Goal: Task Accomplishment & Management: Use online tool/utility

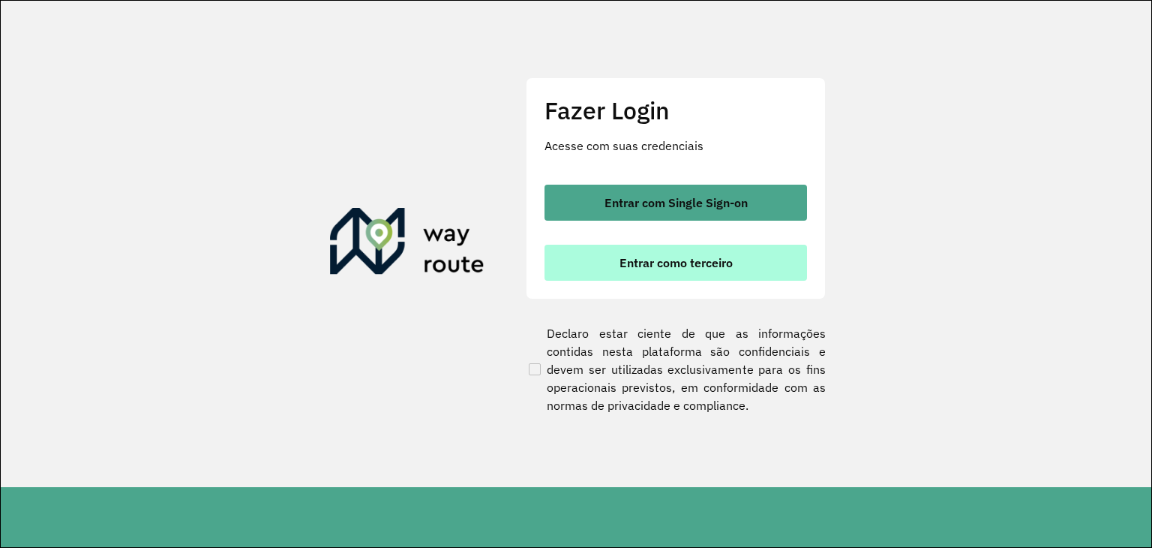
click at [650, 268] on span "Entrar como terceiro" at bounding box center [676, 263] width 113 height 12
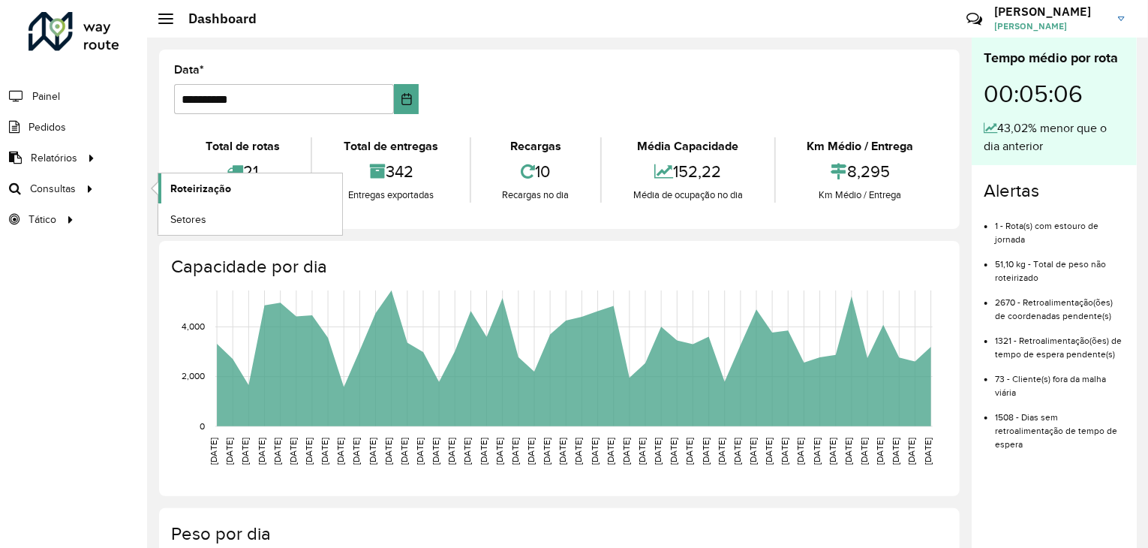
click at [175, 191] on span "Roteirização" at bounding box center [200, 189] width 61 height 16
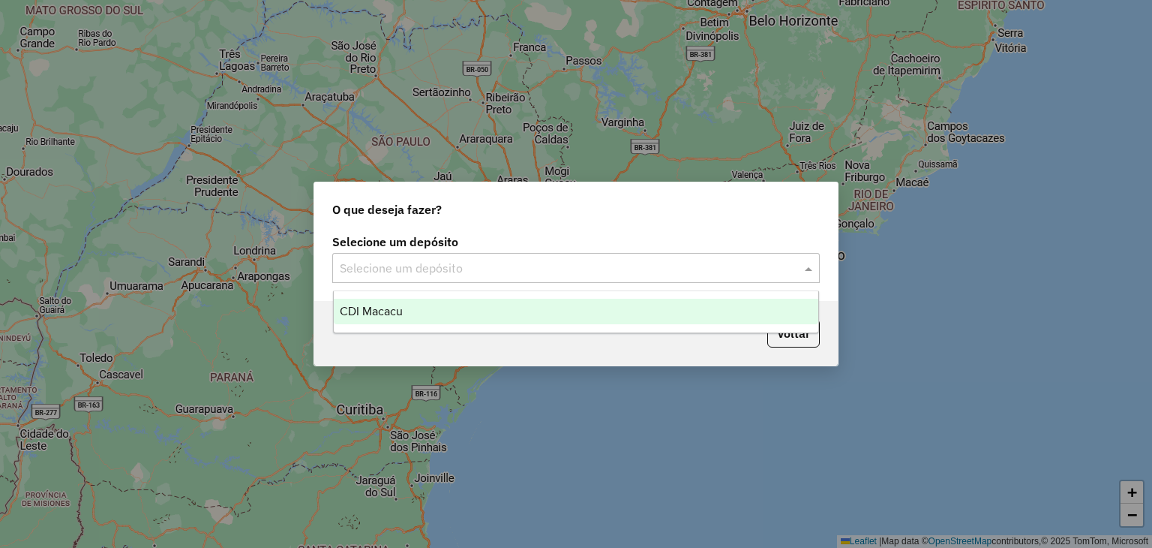
click at [486, 269] on input "text" at bounding box center [561, 269] width 443 height 18
click at [440, 307] on div "CDI Macacu" at bounding box center [576, 312] width 485 height 26
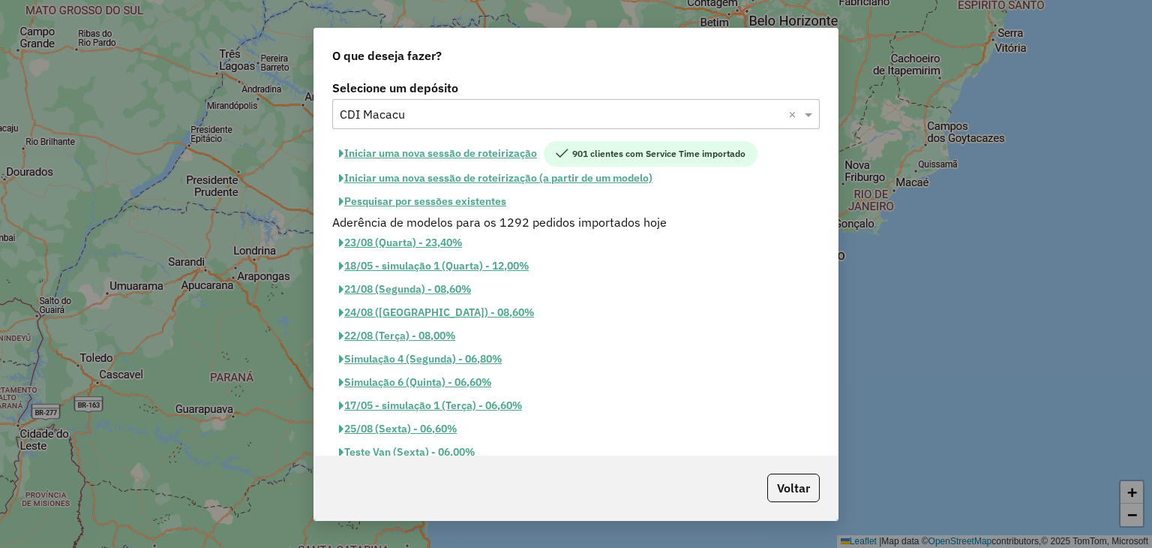
click at [443, 200] on button "Pesquisar por sessões existentes" at bounding box center [422, 201] width 181 height 23
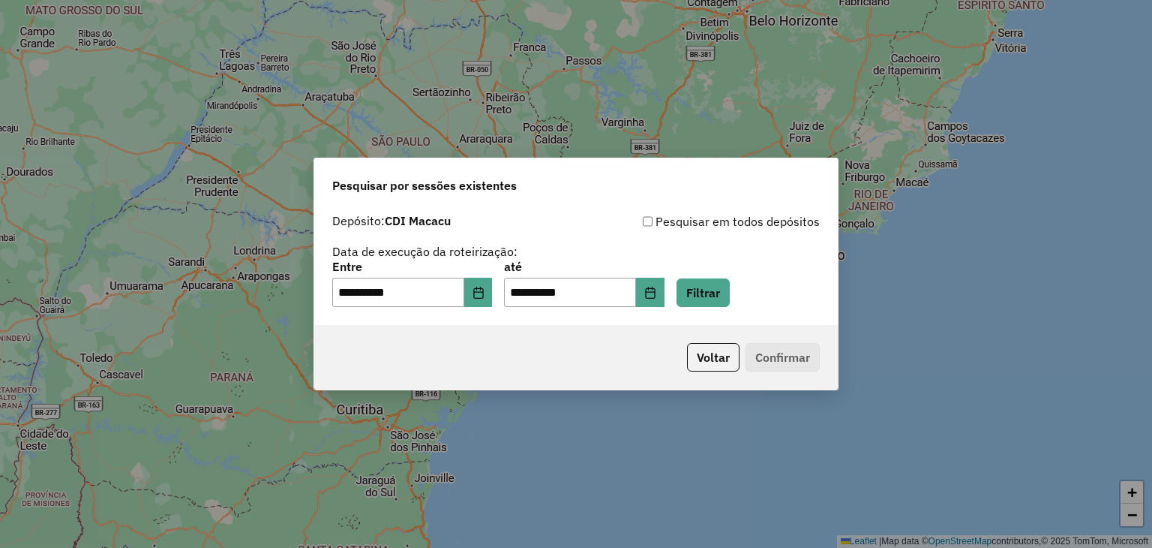
click at [481, 268] on label "Entre" at bounding box center [412, 266] width 160 height 18
click at [481, 280] on button "Choose Date" at bounding box center [478, 293] width 29 height 30
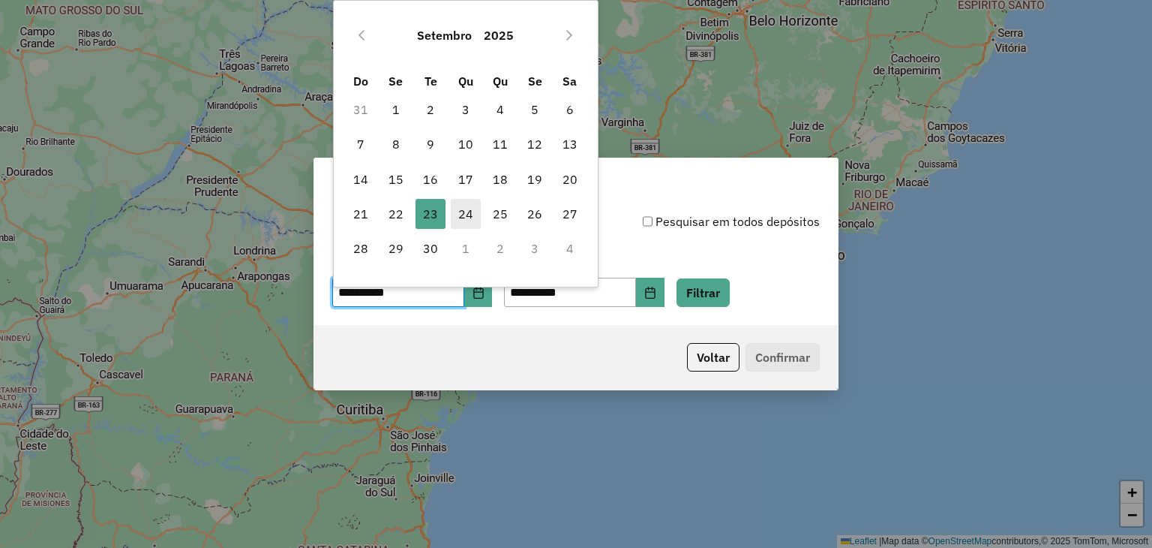
click at [471, 206] on span "24" at bounding box center [466, 214] width 30 height 30
type input "**********"
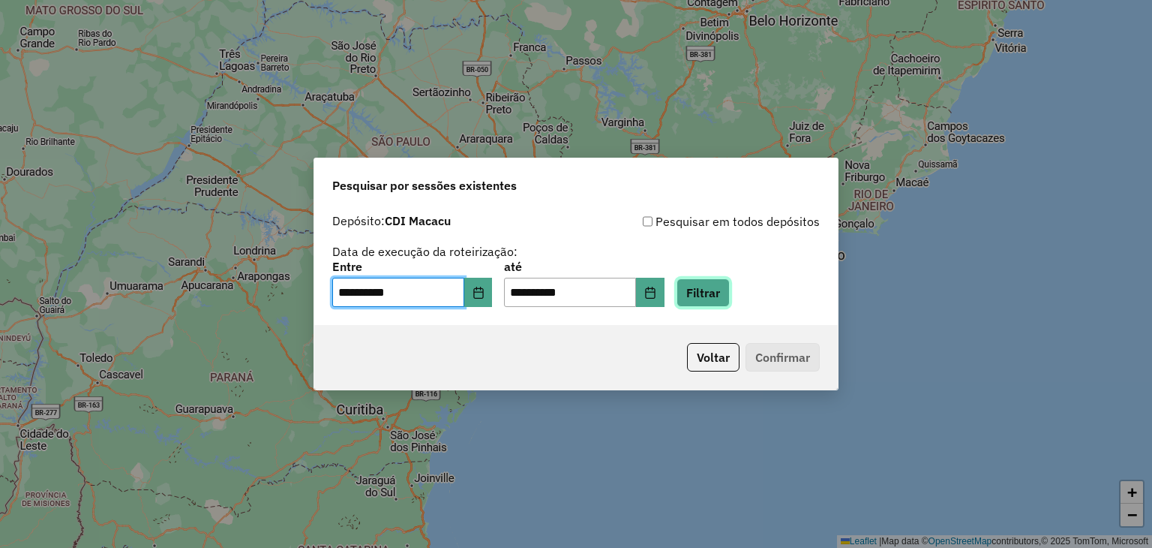
click at [710, 296] on button "Filtrar" at bounding box center [703, 292] width 53 height 29
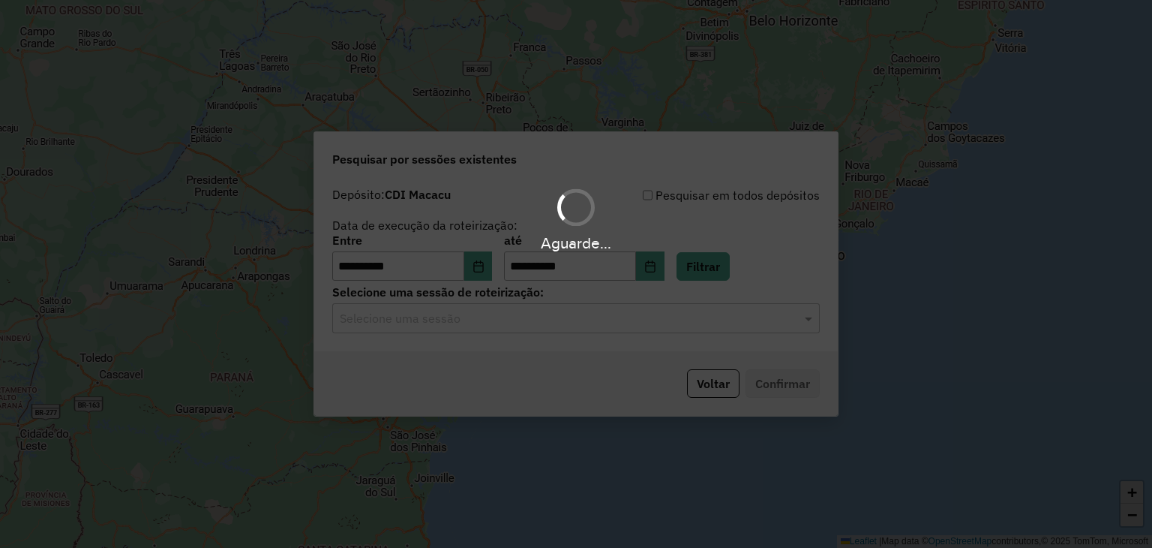
click at [504, 320] on div "Aguarde..." at bounding box center [576, 274] width 1152 height 548
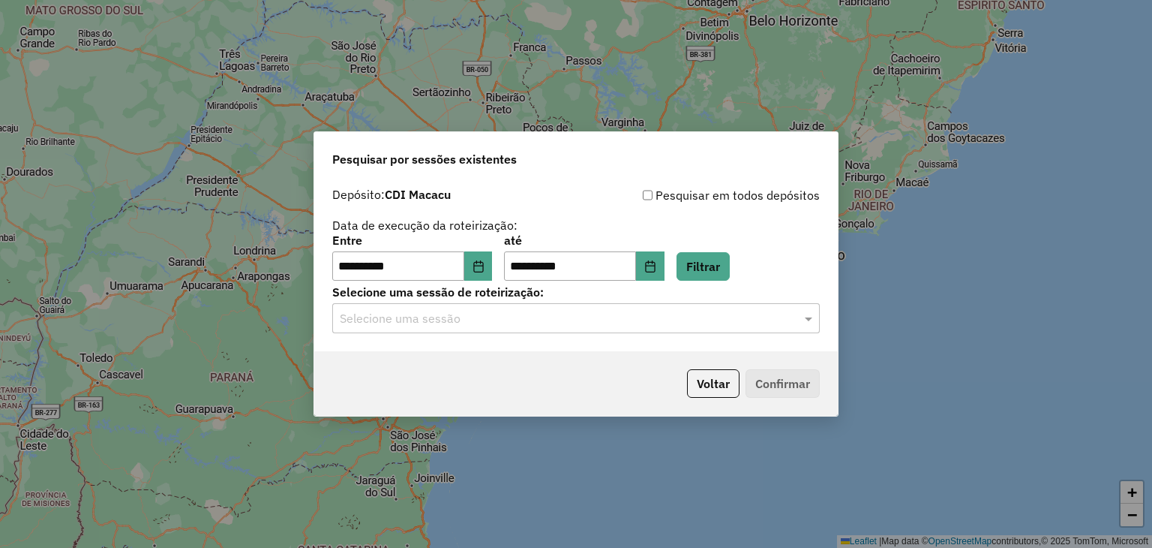
click at [504, 320] on input "text" at bounding box center [561, 319] width 443 height 18
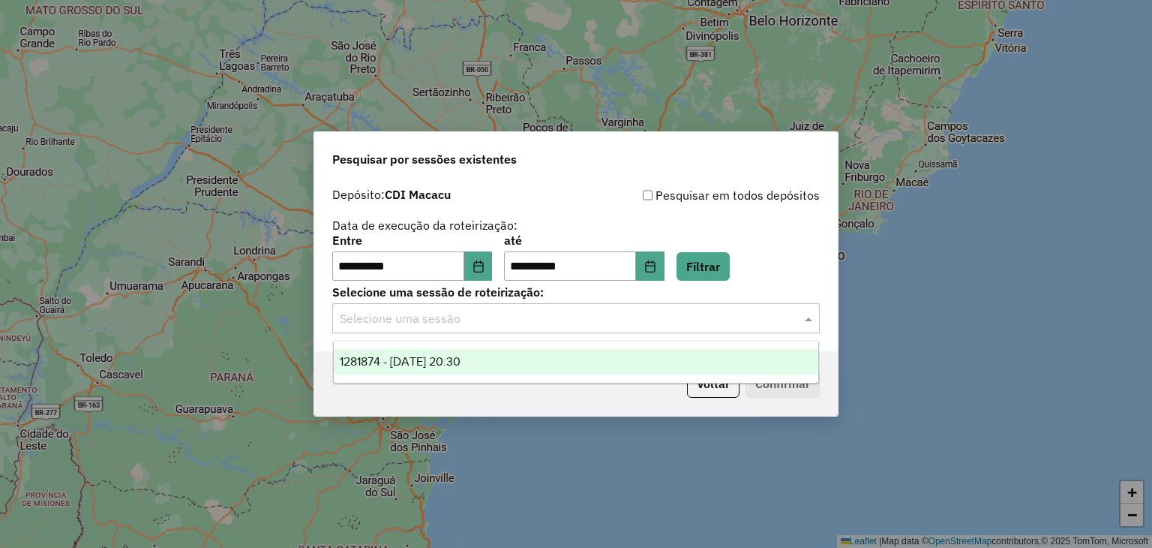
click at [540, 349] on div "1281874 - 24/09/2025 20:30" at bounding box center [576, 362] width 485 height 26
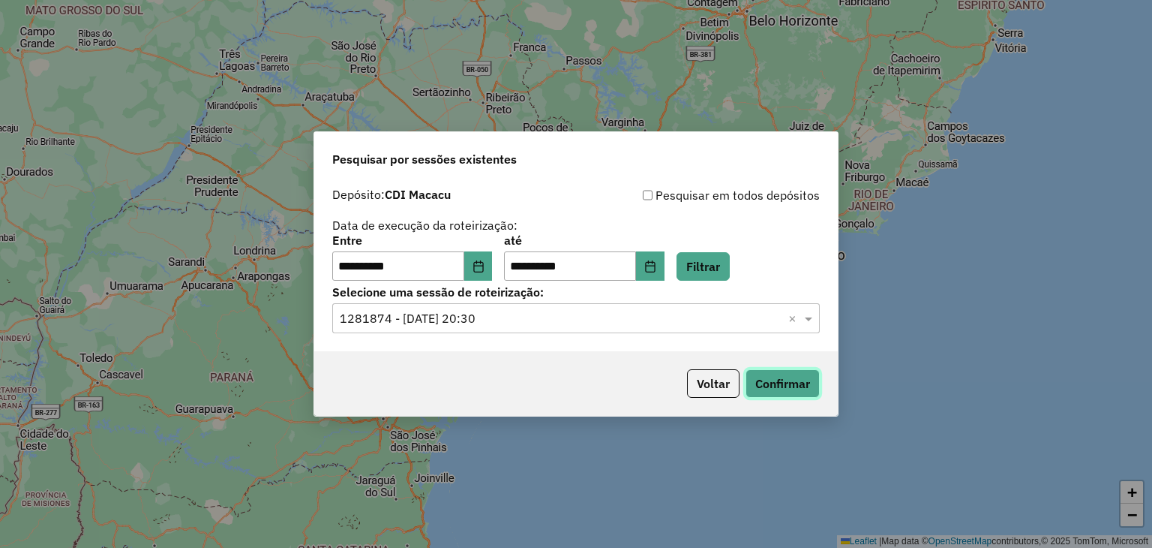
click at [752, 377] on button "Confirmar" at bounding box center [783, 383] width 74 height 29
click at [787, 395] on button "Confirmar" at bounding box center [783, 383] width 74 height 29
click at [788, 384] on button "Confirmar" at bounding box center [783, 383] width 74 height 29
click at [785, 384] on button "Confirmar" at bounding box center [783, 383] width 74 height 29
click at [779, 377] on button "Confirmar" at bounding box center [783, 383] width 74 height 29
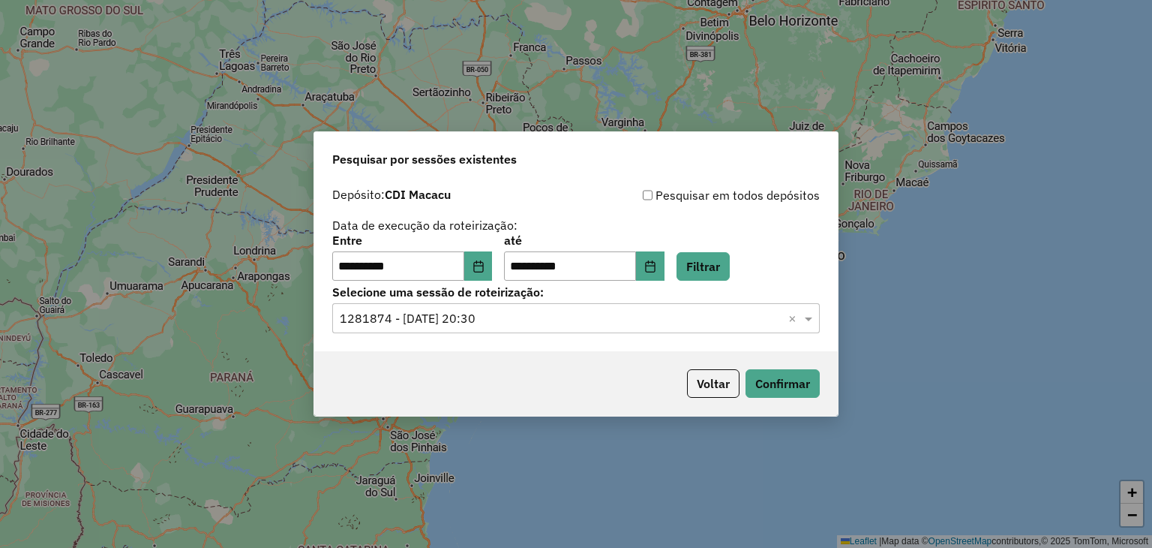
click at [692, 314] on input "text" at bounding box center [561, 319] width 443 height 18
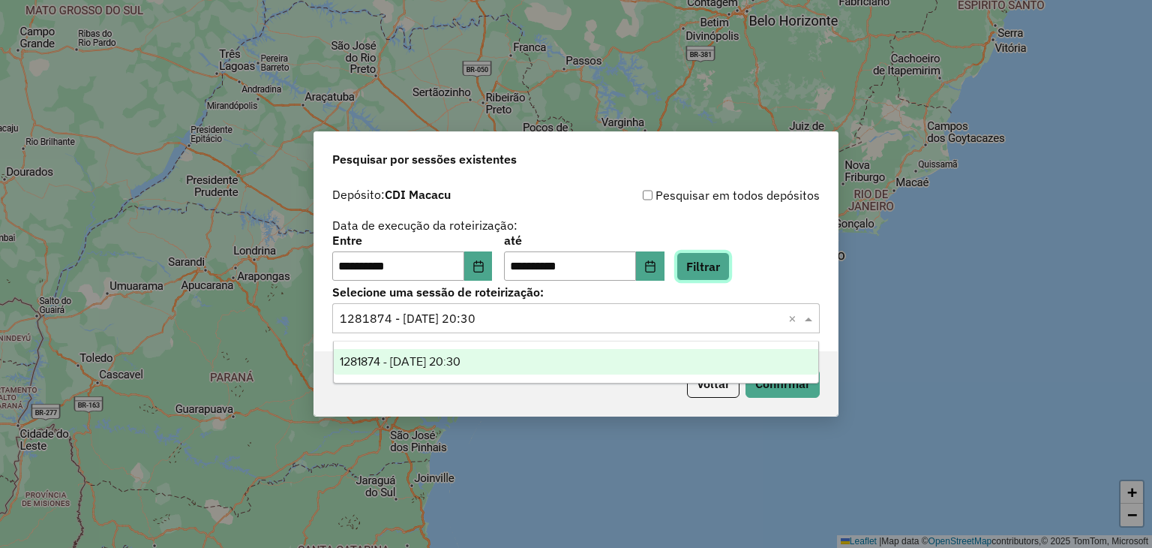
click at [710, 269] on button "Filtrar" at bounding box center [703, 266] width 53 height 29
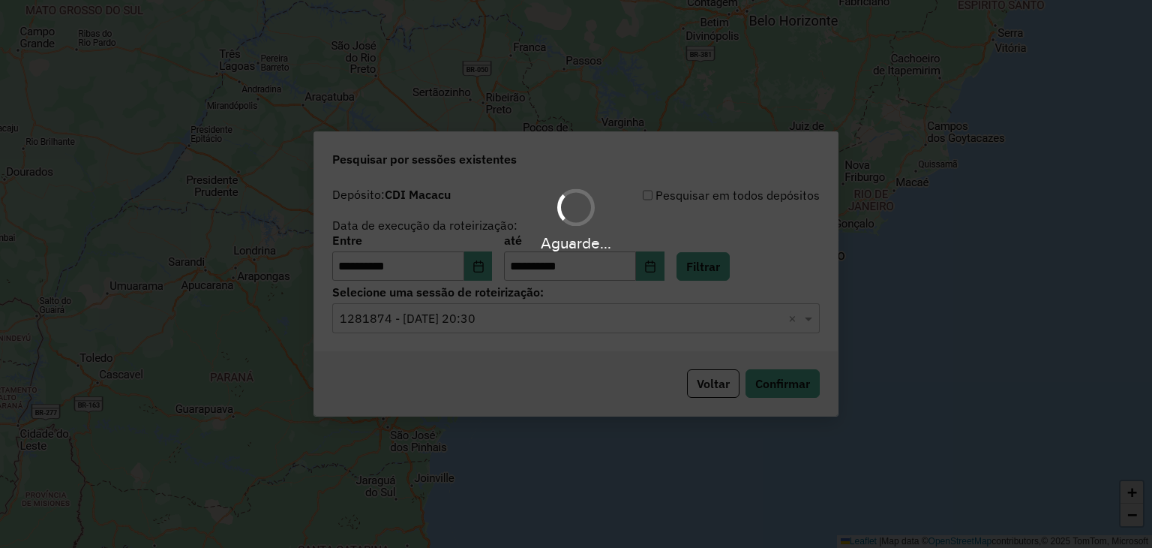
click at [533, 328] on div "Aguarde..." at bounding box center [576, 274] width 1152 height 548
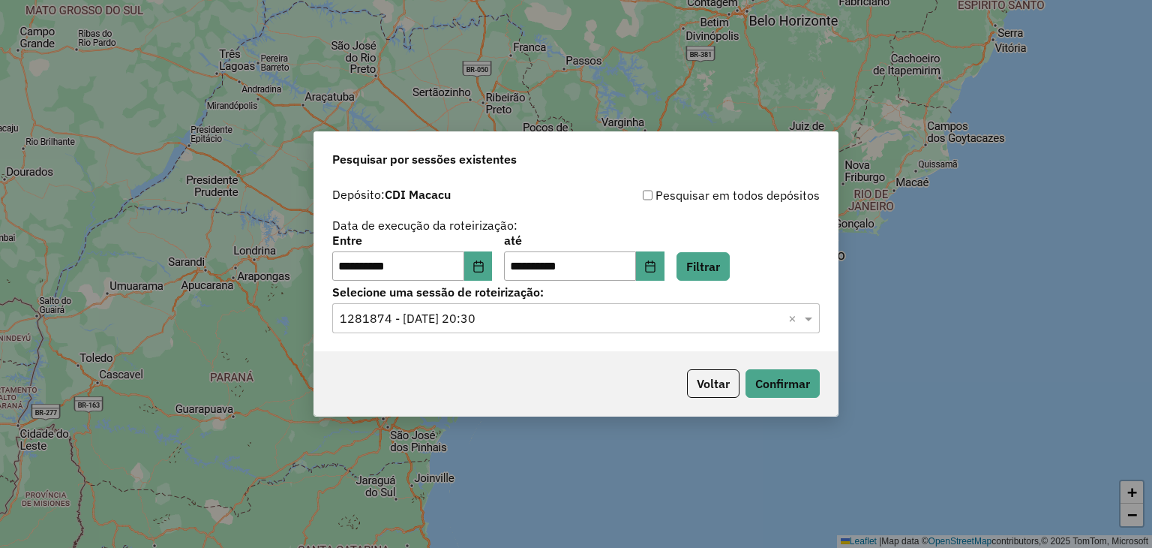
click at [532, 324] on input "text" at bounding box center [561, 319] width 443 height 18
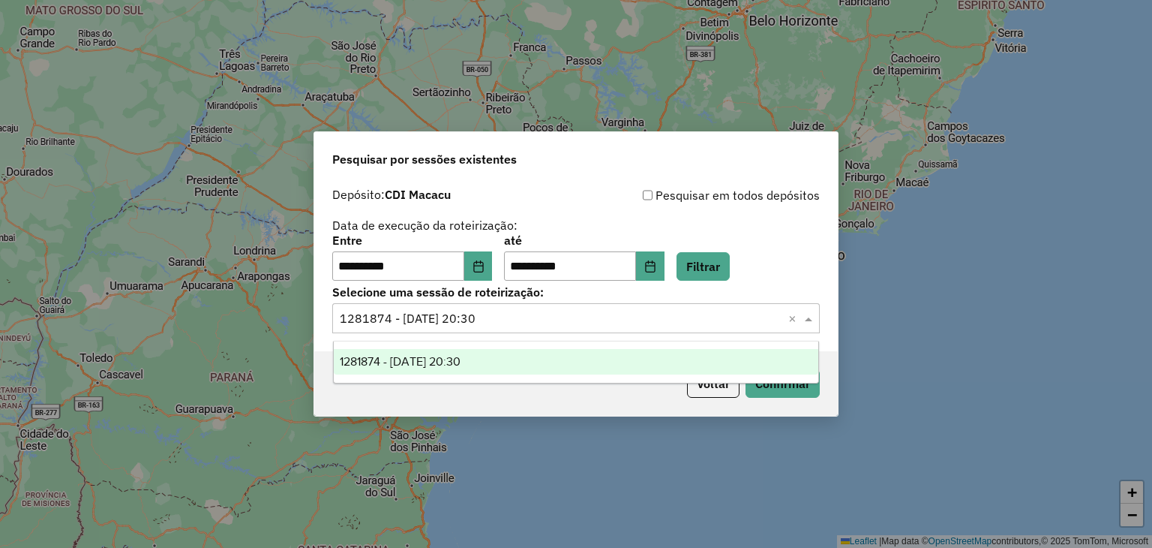
click at [565, 324] on input "text" at bounding box center [561, 319] width 443 height 18
click at [806, 380] on ng-dropdown-panel "1281874 - 24/09/2025 20:30" at bounding box center [576, 362] width 487 height 43
click at [781, 365] on div "1281874 - 24/09/2025 20:30" at bounding box center [576, 362] width 485 height 26
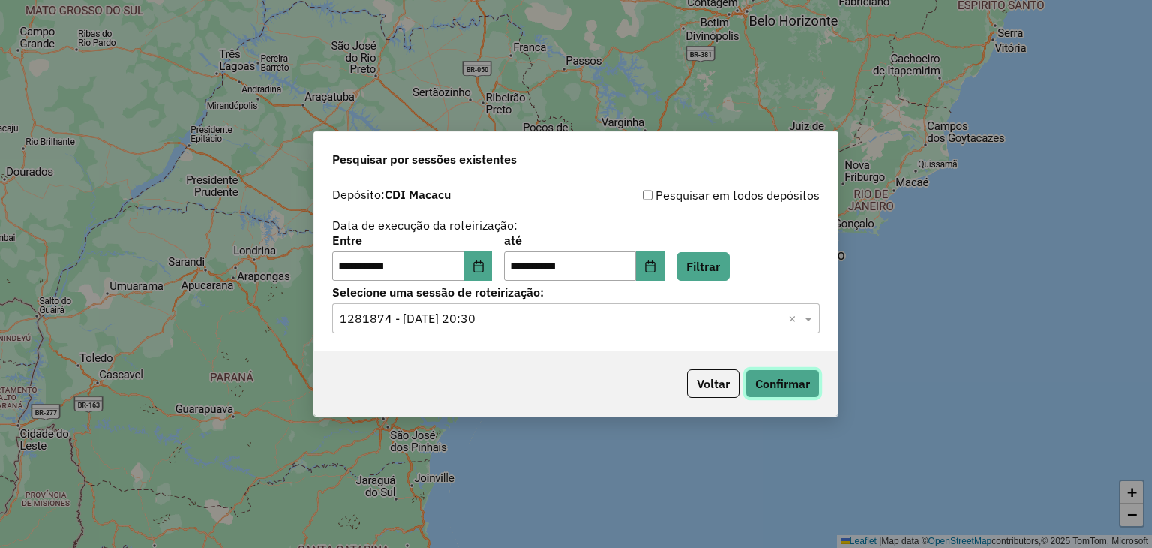
click at [794, 395] on button "Confirmar" at bounding box center [783, 383] width 74 height 29
click at [730, 265] on button "Filtrar" at bounding box center [703, 266] width 53 height 29
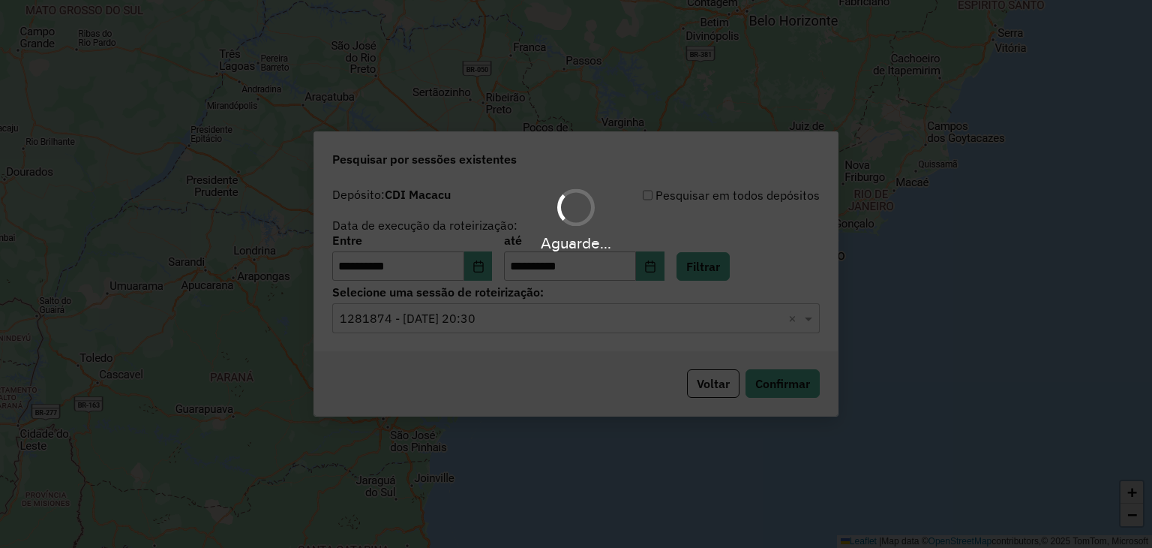
click at [426, 324] on div "Aguarde..." at bounding box center [576, 274] width 1152 height 548
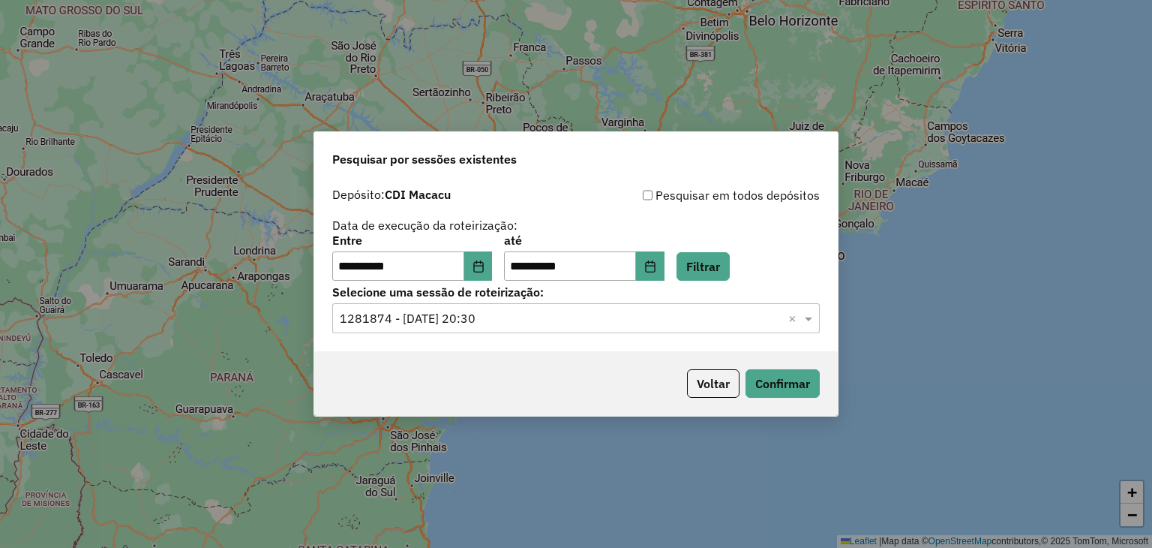
click at [425, 324] on input "text" at bounding box center [561, 319] width 443 height 18
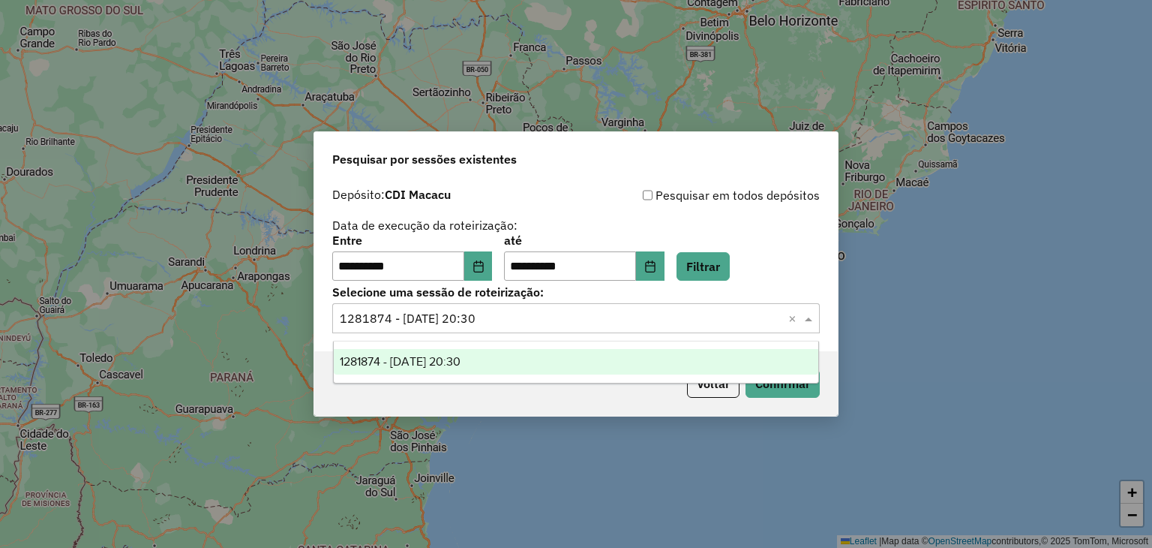
click at [527, 358] on div "1281874 - 24/09/2025 20:30" at bounding box center [576, 362] width 485 height 26
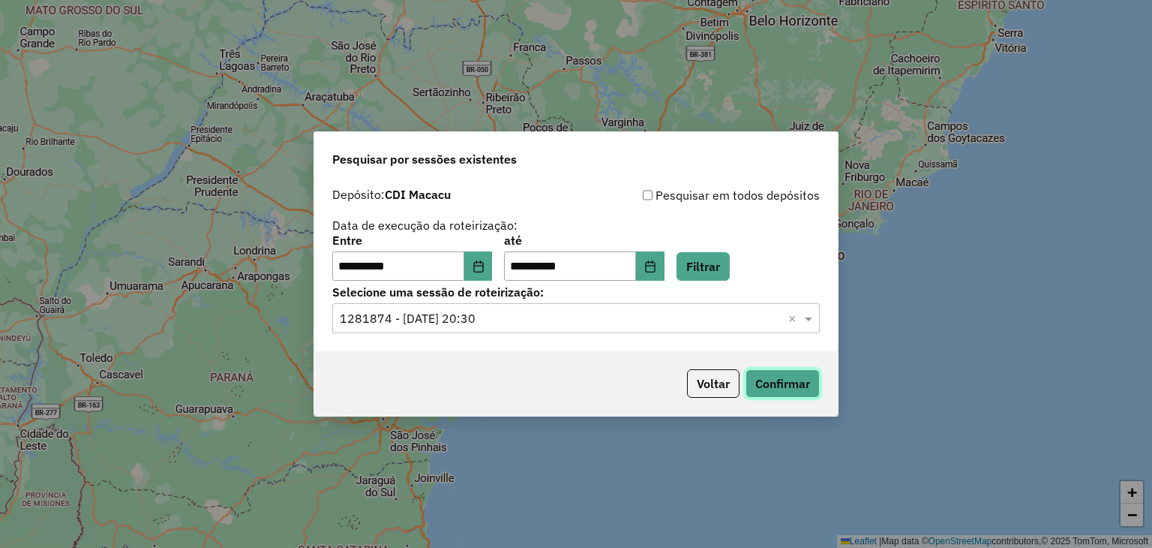
click at [780, 380] on button "Confirmar" at bounding box center [783, 383] width 74 height 29
click at [764, 382] on button "Confirmar" at bounding box center [783, 383] width 74 height 29
click at [730, 265] on button "Filtrar" at bounding box center [703, 266] width 53 height 29
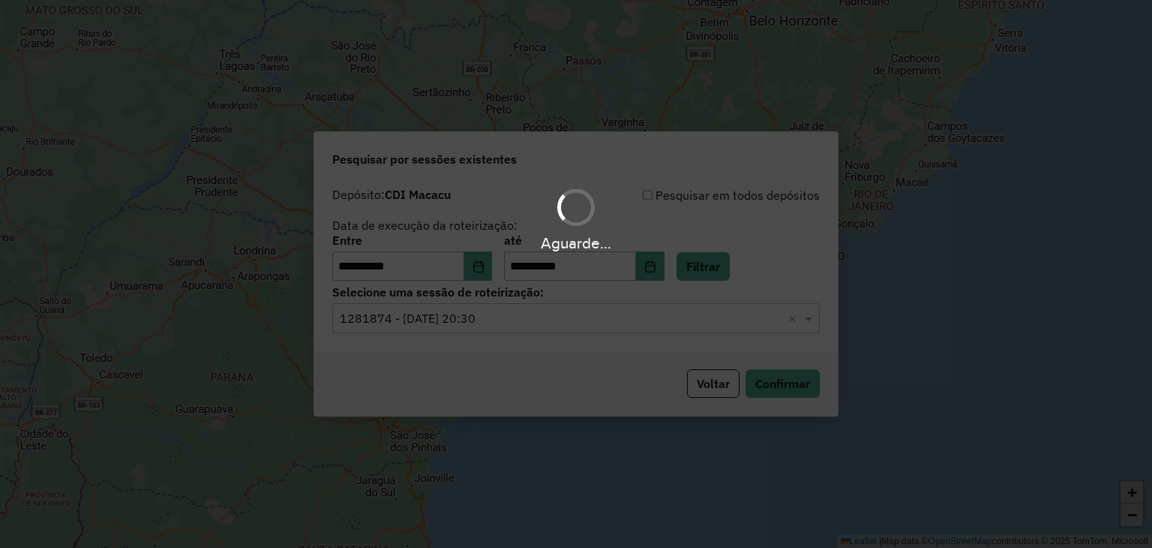
click at [575, 312] on div "Aguarde..." at bounding box center [576, 274] width 1152 height 548
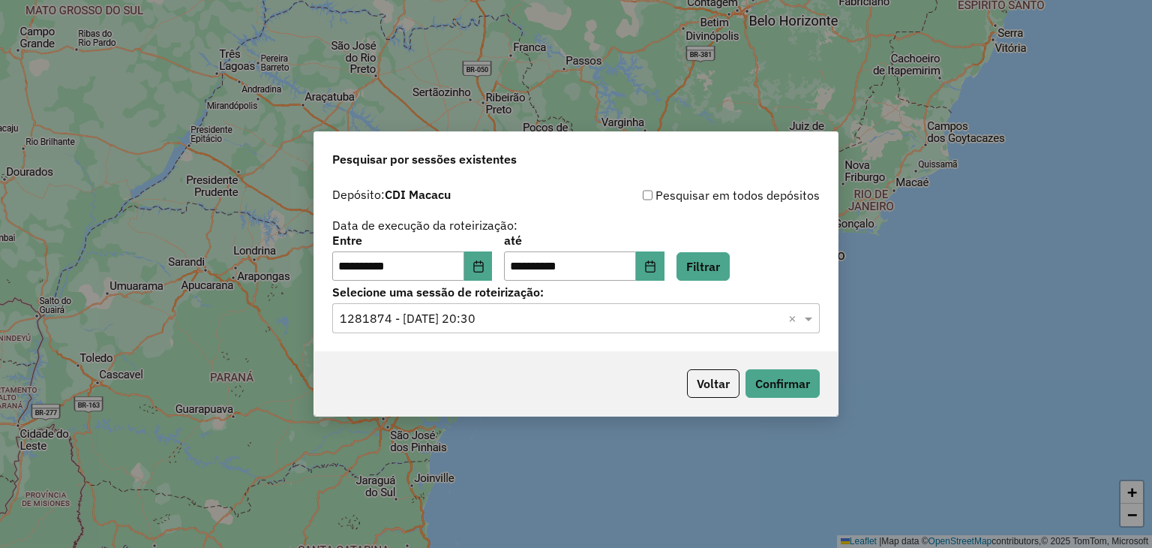
click at [575, 312] on input "text" at bounding box center [561, 319] width 443 height 18
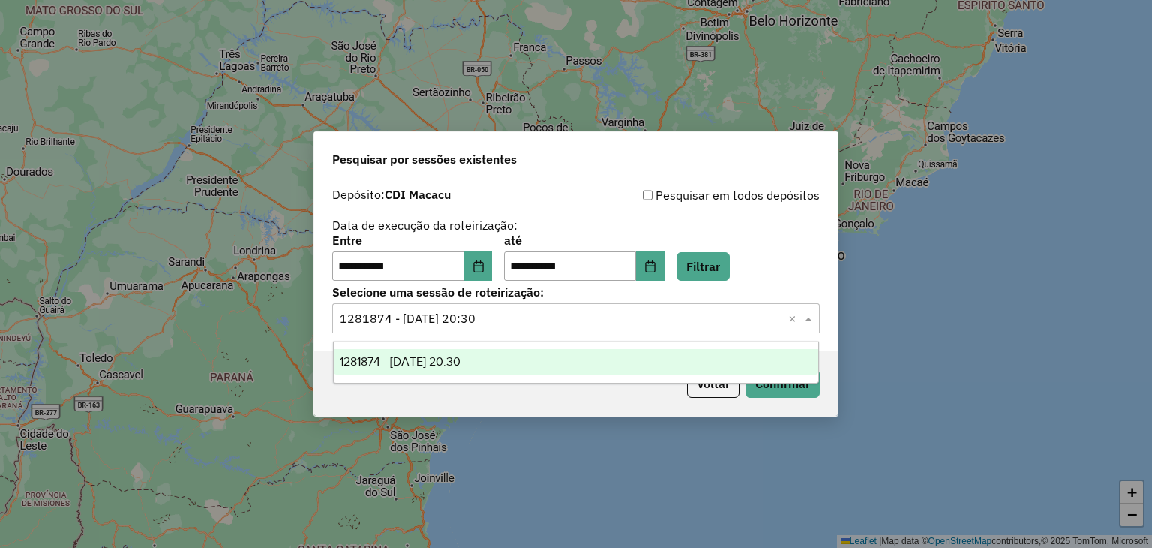
click at [574, 313] on input "text" at bounding box center [561, 319] width 443 height 18
click at [557, 217] on div "**********" at bounding box center [576, 233] width 488 height 95
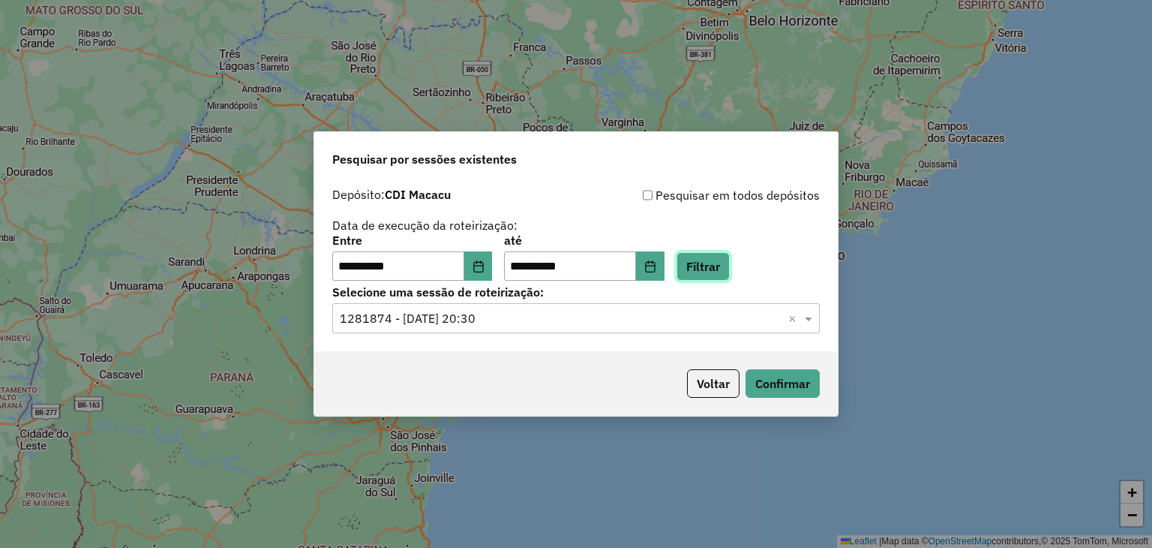
click at [722, 256] on button "Filtrar" at bounding box center [703, 266] width 53 height 29
click at [776, 369] on button "Confirmar" at bounding box center [783, 383] width 74 height 29
click at [722, 268] on button "Filtrar" at bounding box center [703, 266] width 53 height 29
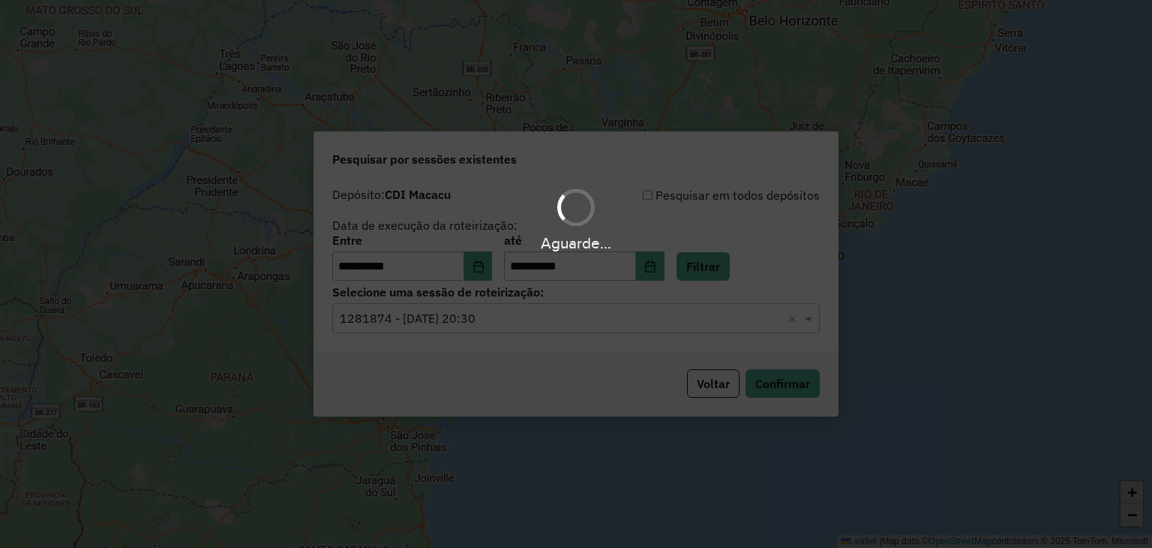
click at [543, 325] on div "Aguarde..." at bounding box center [576, 274] width 1152 height 548
click at [544, 325] on input "text" at bounding box center [561, 319] width 443 height 18
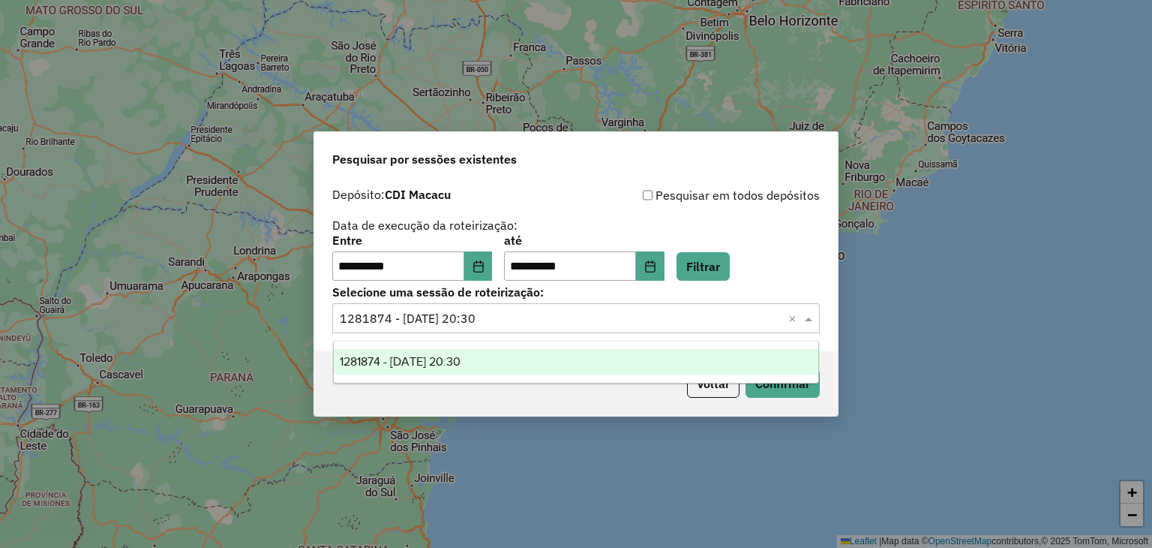
click at [544, 325] on input "text" at bounding box center [561, 319] width 443 height 18
click at [737, 200] on div "Pesquisar em todos depósitos" at bounding box center [698, 195] width 244 height 18
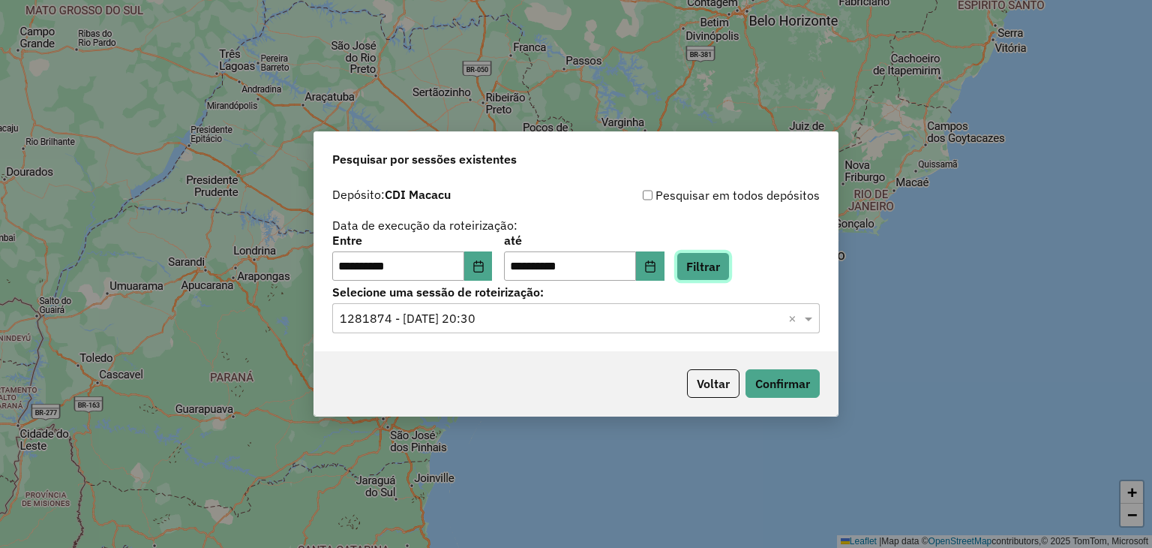
click at [719, 258] on button "Filtrar" at bounding box center [703, 266] width 53 height 29
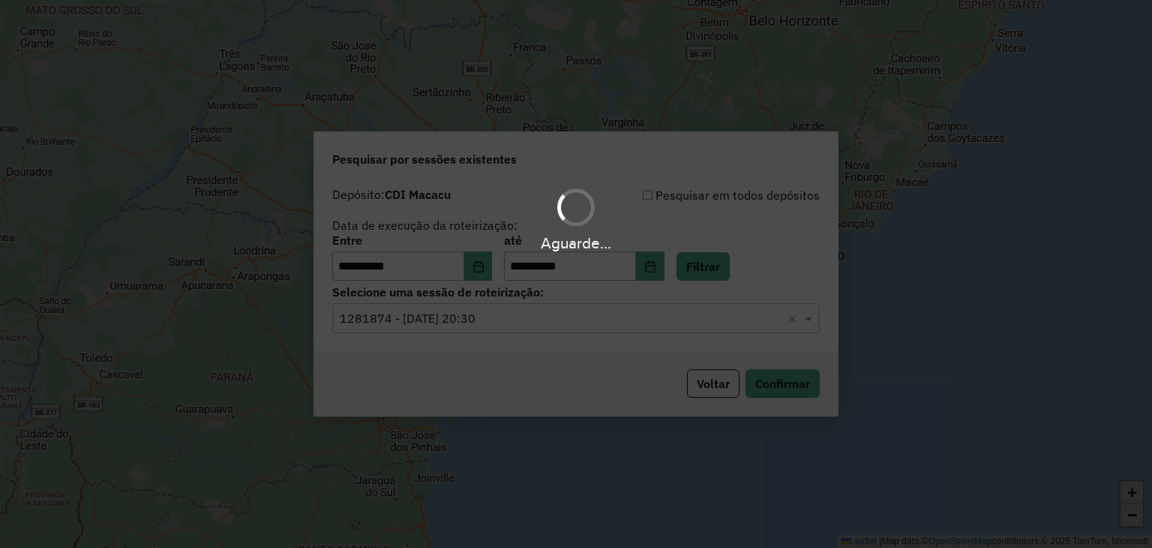
click at [482, 322] on div "Aguarde..." at bounding box center [576, 274] width 1152 height 548
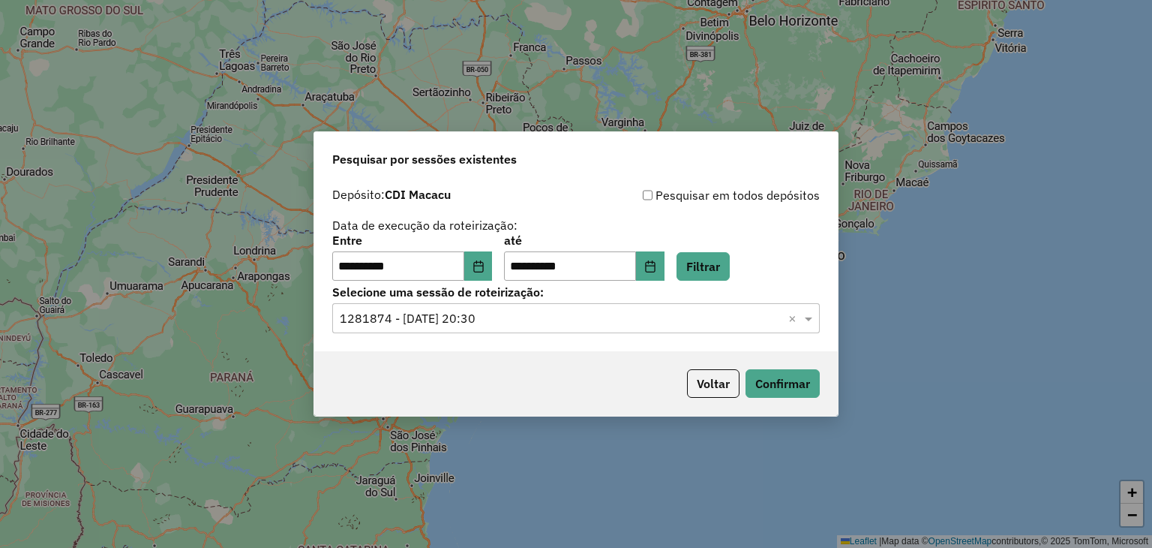
click at [482, 322] on input "text" at bounding box center [561, 319] width 443 height 18
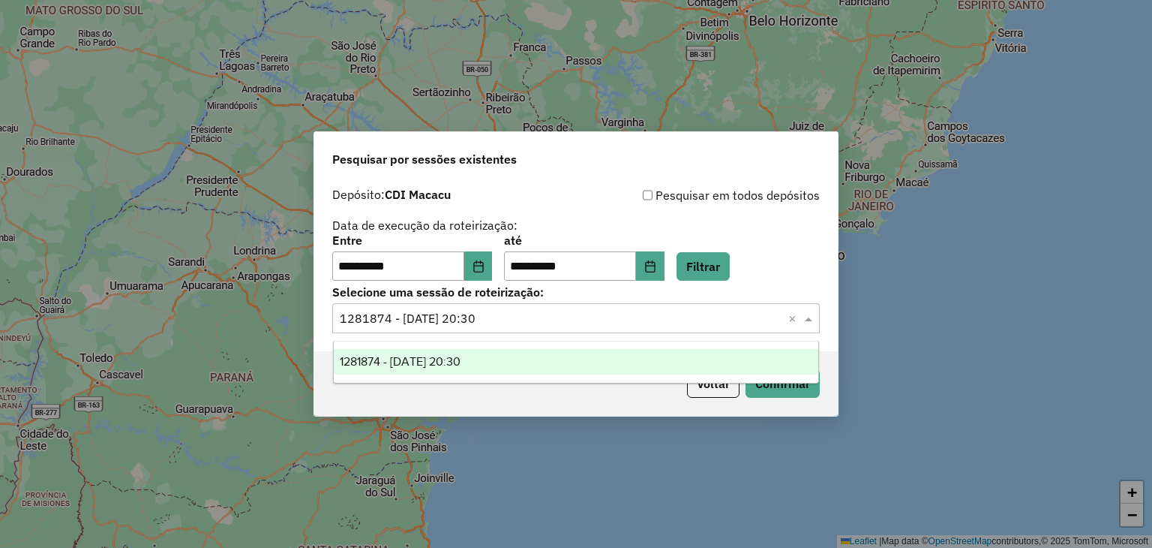
click at [535, 373] on div "1281874 - 24/09/2025 20:30" at bounding box center [576, 362] width 485 height 26
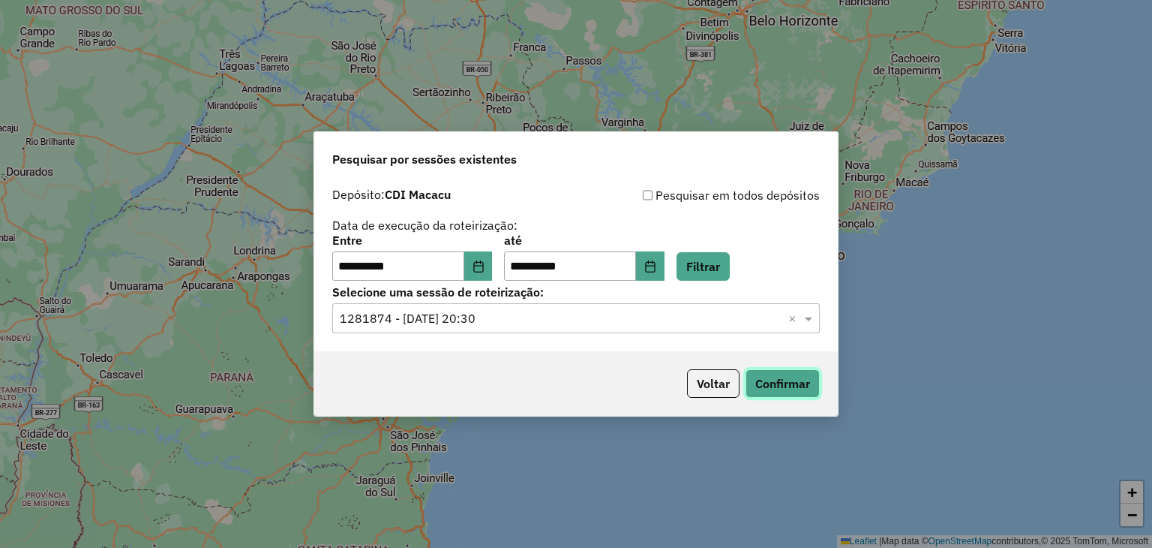
click at [773, 380] on button "Confirmar" at bounding box center [783, 383] width 74 height 29
click at [722, 266] on button "Filtrar" at bounding box center [703, 266] width 53 height 29
click at [540, 308] on div "Selecione uma sessão × 1281874 - 24/09/2025 20:30 ×" at bounding box center [576, 318] width 488 height 30
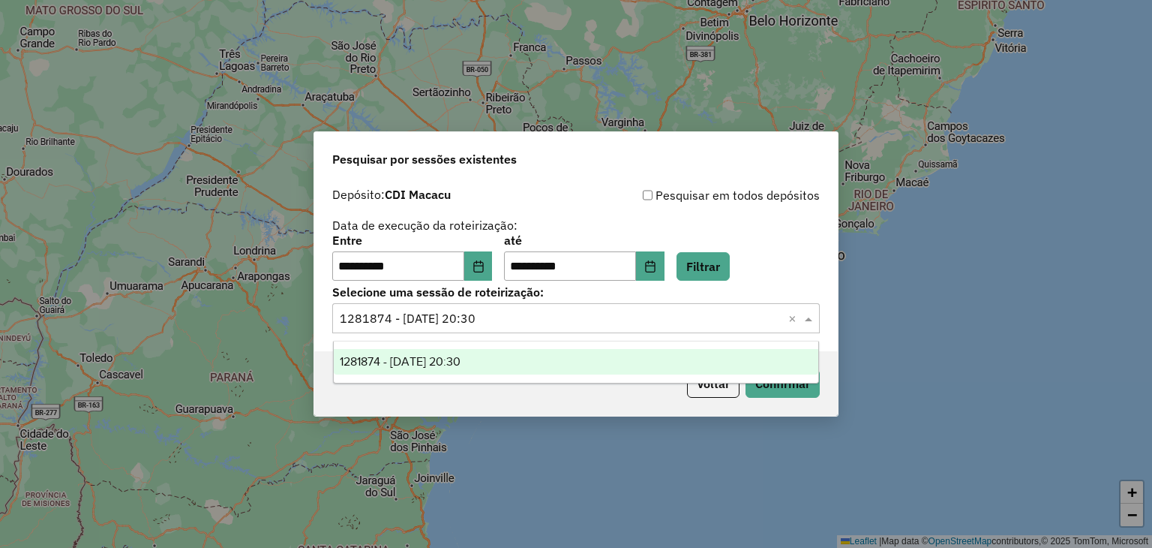
click at [541, 313] on input "text" at bounding box center [561, 319] width 443 height 18
click at [730, 263] on button "Filtrar" at bounding box center [703, 266] width 53 height 29
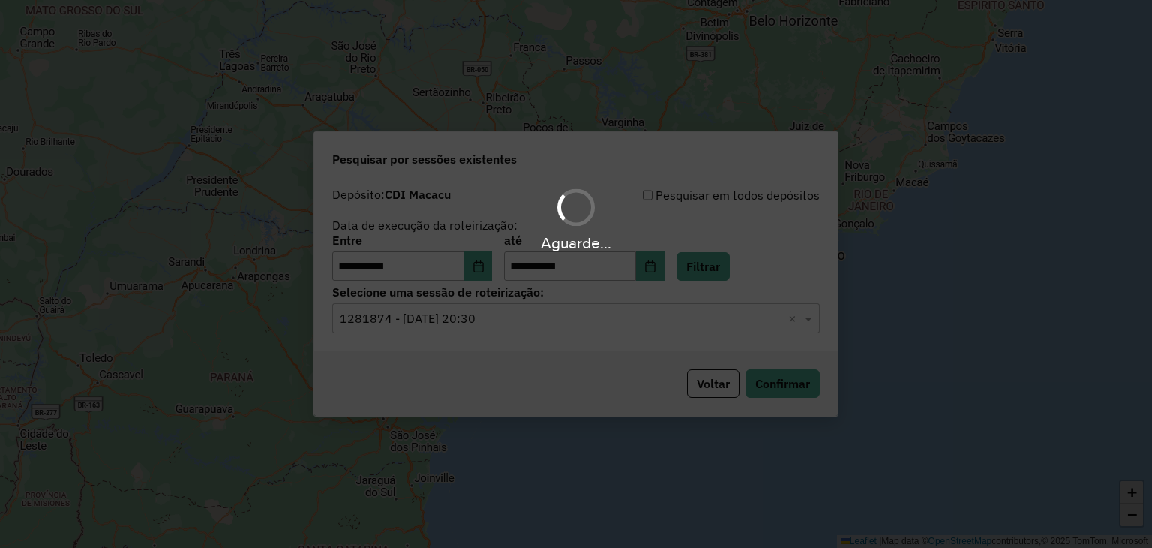
click at [645, 321] on div "Aguarde..." at bounding box center [576, 274] width 1152 height 548
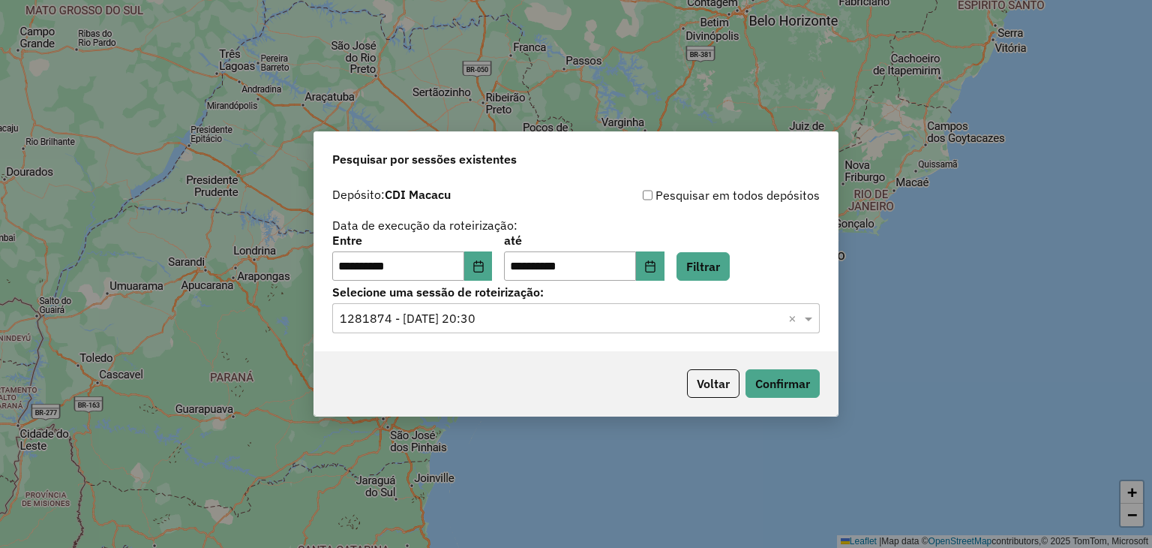
click at [645, 321] on input "text" at bounding box center [561, 319] width 443 height 18
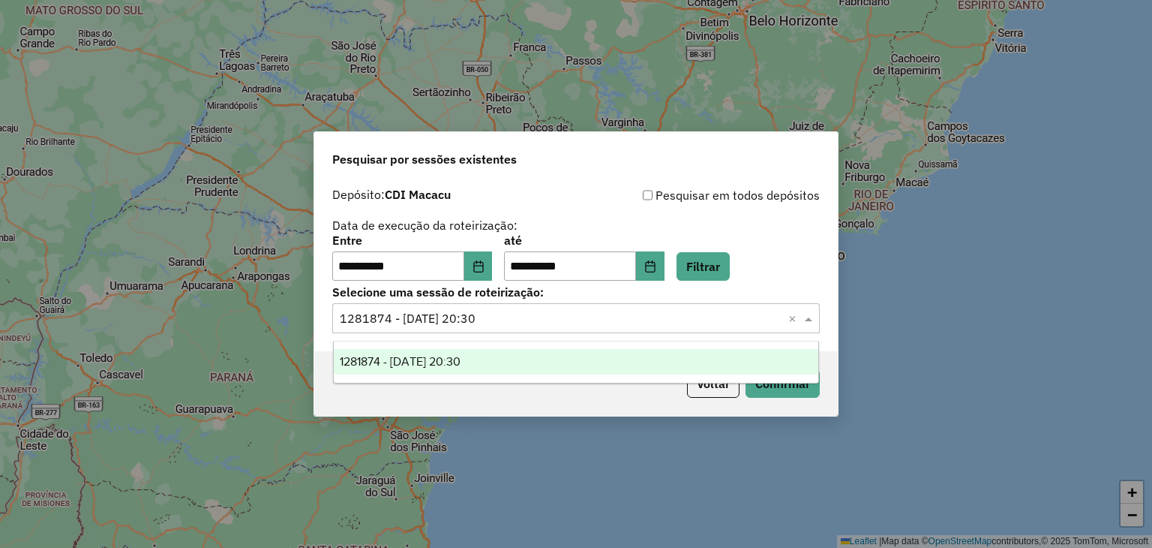
click at [645, 321] on input "text" at bounding box center [561, 319] width 443 height 18
click at [655, 403] on div "Voltar Confirmar" at bounding box center [576, 383] width 524 height 65
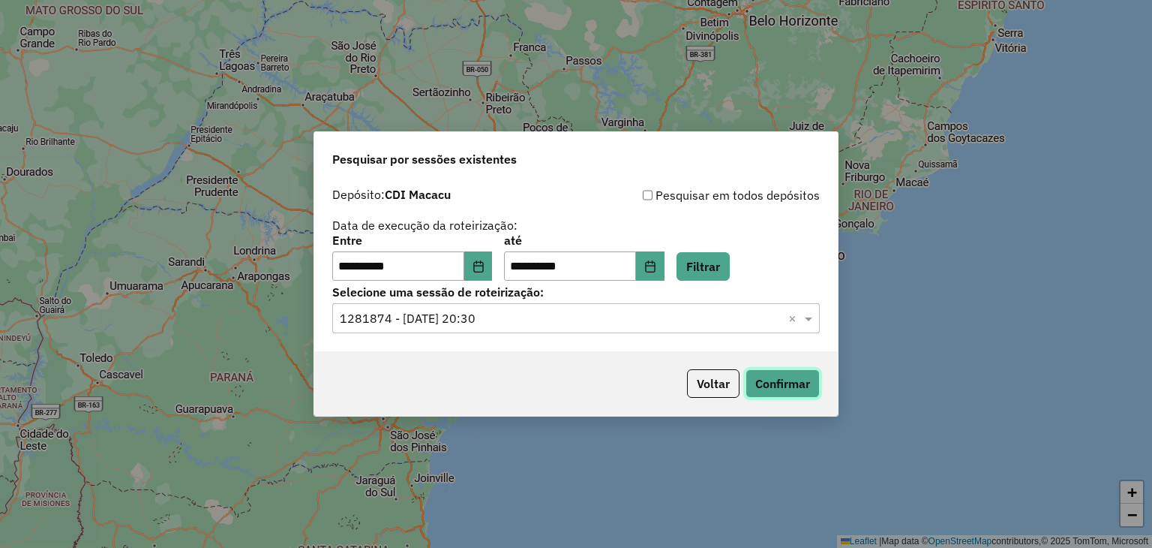
click at [802, 391] on button "Confirmar" at bounding box center [783, 383] width 74 height 29
click at [730, 268] on button "Filtrar" at bounding box center [703, 266] width 53 height 29
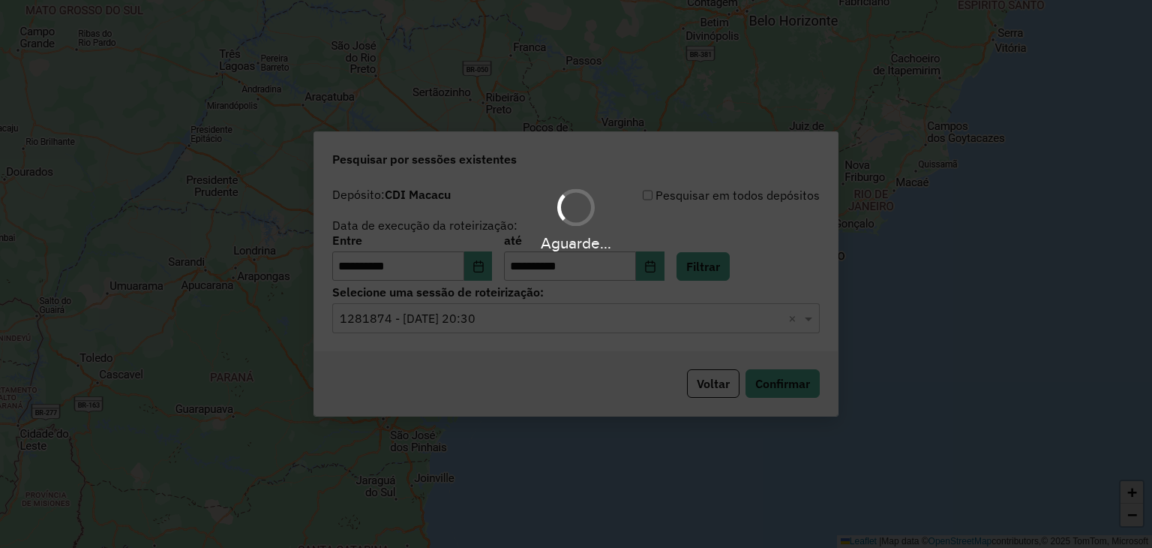
click at [601, 321] on div "Aguarde..." at bounding box center [576, 274] width 1152 height 548
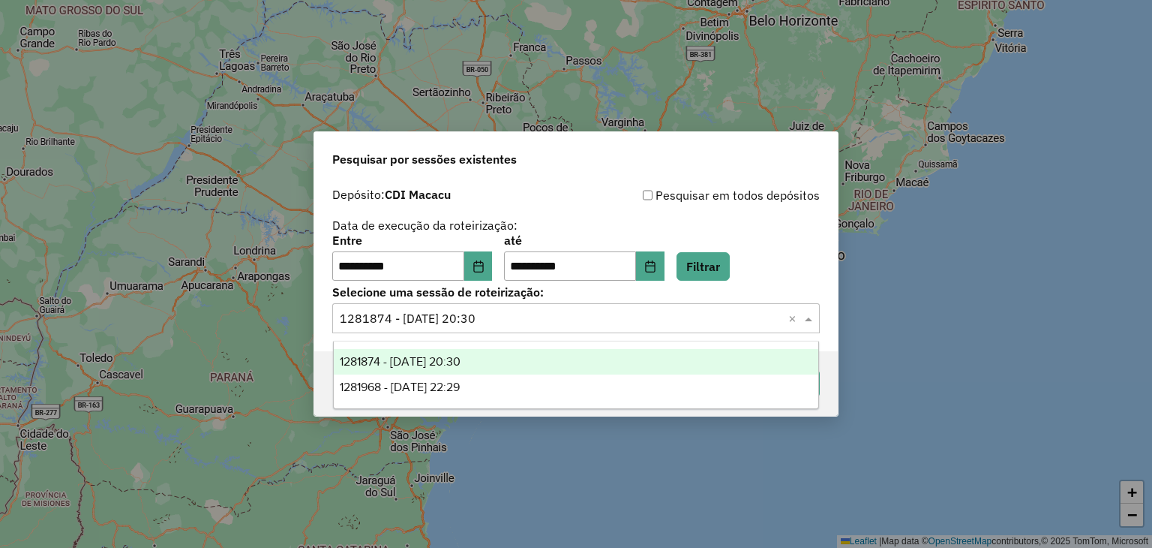
click at [601, 321] on input "text" at bounding box center [561, 319] width 443 height 18
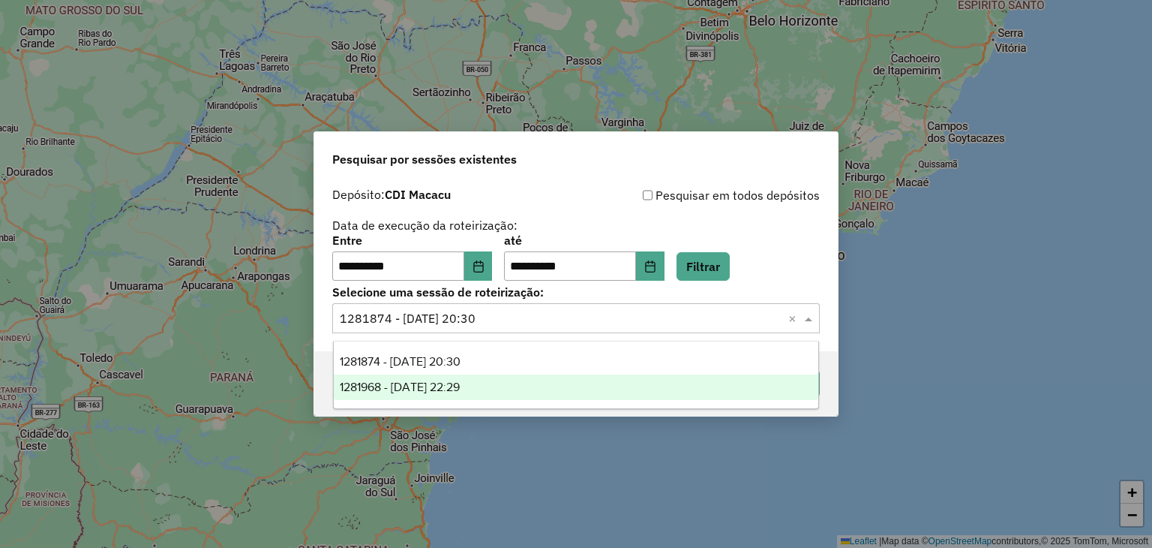
click at [569, 389] on div "1281968 - 24/09/2025 22:29" at bounding box center [576, 387] width 485 height 26
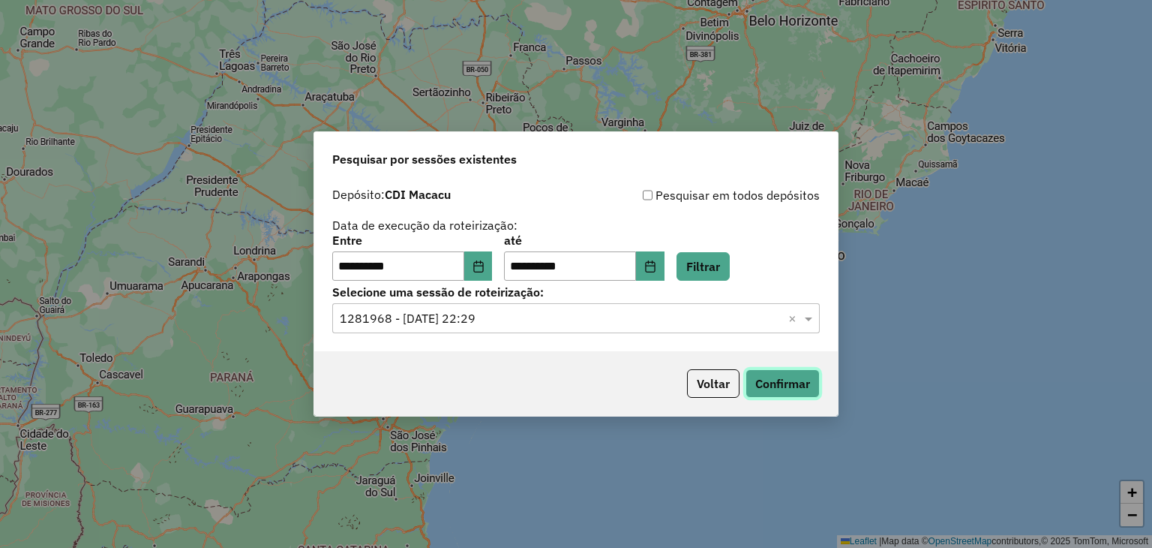
click at [756, 382] on button "Confirmar" at bounding box center [783, 383] width 74 height 29
click at [779, 393] on button "Confirmar" at bounding box center [783, 383] width 74 height 29
click at [761, 381] on button "Confirmar" at bounding box center [783, 383] width 74 height 29
click at [785, 378] on button "Confirmar" at bounding box center [783, 383] width 74 height 29
click at [785, 387] on button "Confirmar" at bounding box center [783, 383] width 74 height 29
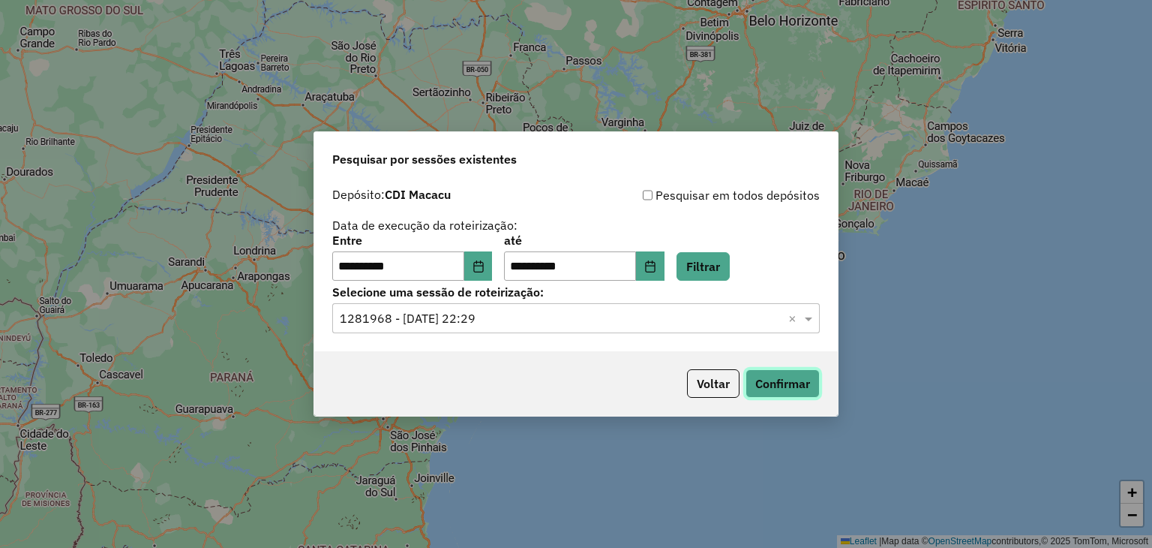
click at [767, 375] on button "Confirmar" at bounding box center [783, 383] width 74 height 29
click at [789, 378] on button "Confirmar" at bounding box center [783, 383] width 74 height 29
click at [772, 388] on button "Confirmar" at bounding box center [783, 383] width 74 height 29
click at [800, 383] on button "Confirmar" at bounding box center [783, 383] width 74 height 29
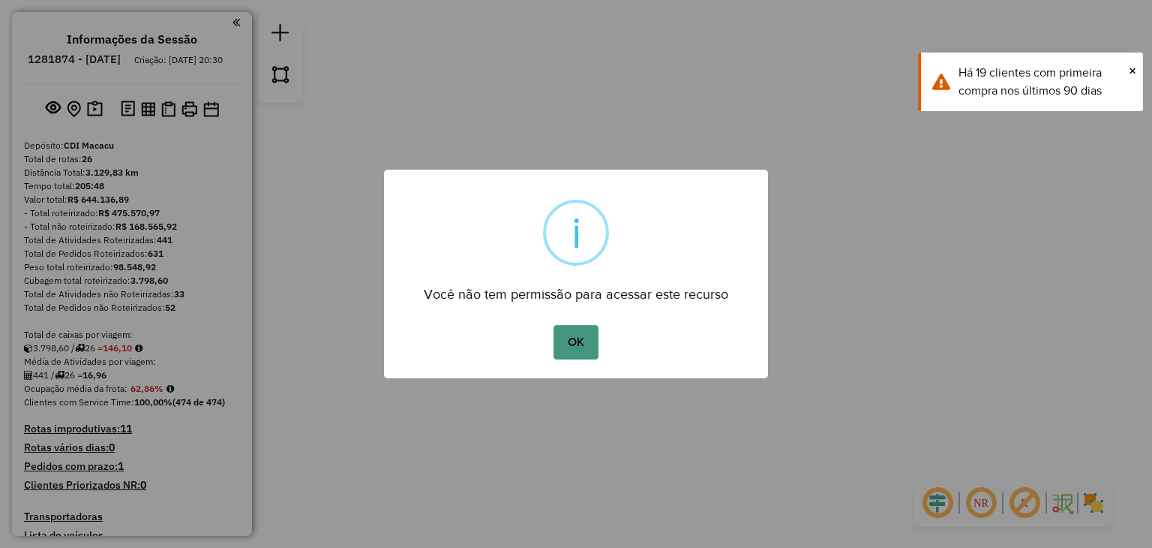
click at [589, 336] on button "OK" at bounding box center [576, 342] width 44 height 35
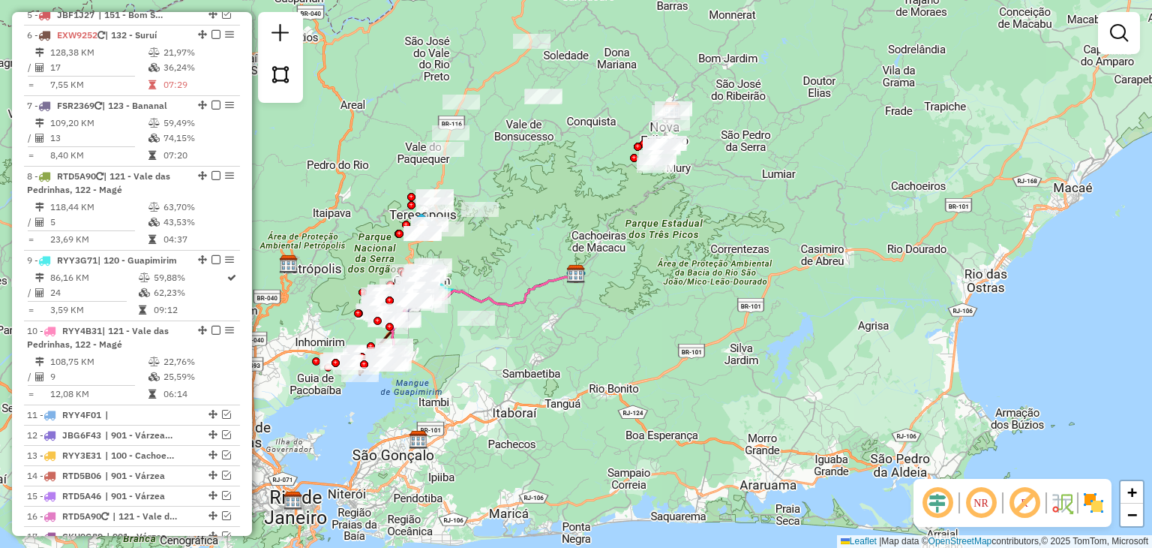
scroll to position [1125, 0]
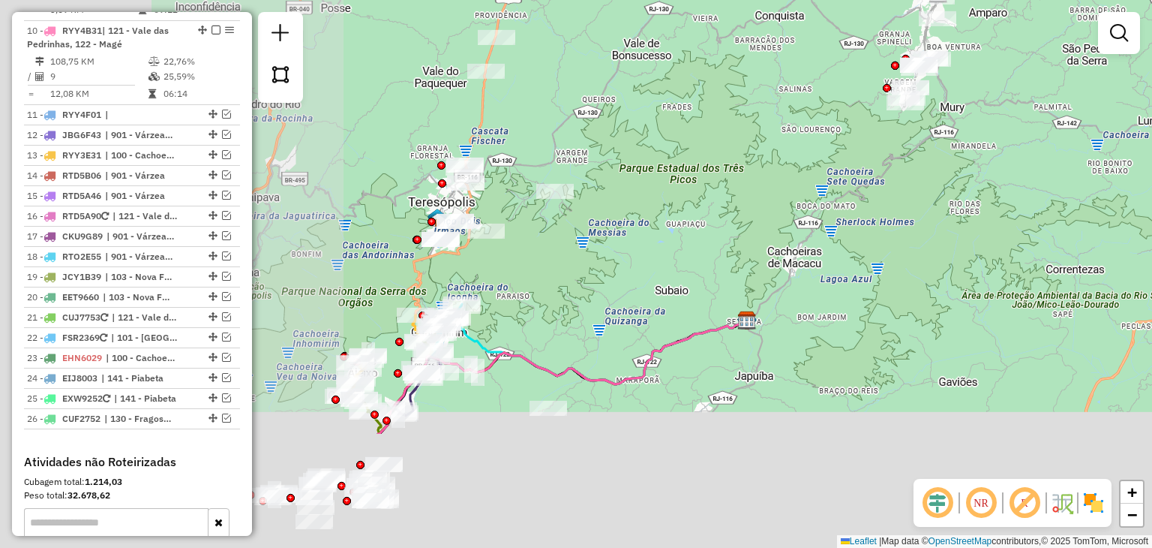
drag, startPoint x: 407, startPoint y: 365, endPoint x: 845, endPoint y: 195, distance: 469.3
click at [845, 195] on div "Janela de atendimento Grade de atendimento Capacidade Transportadoras Veículos …" at bounding box center [576, 274] width 1152 height 548
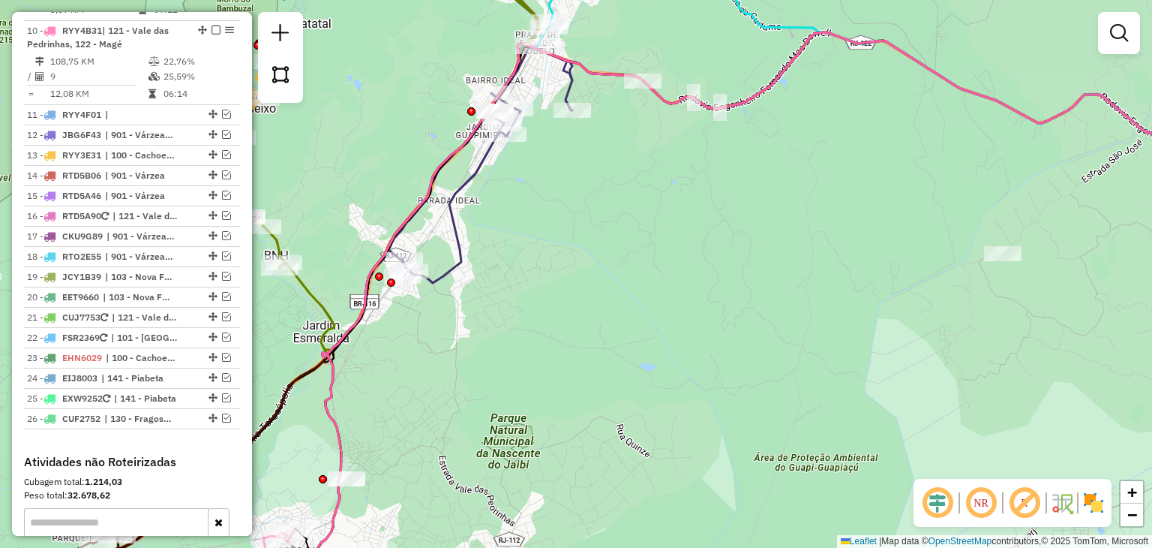
drag, startPoint x: 630, startPoint y: 273, endPoint x: 788, endPoint y: 355, distance: 177.5
click at [788, 355] on div "Janela de atendimento Grade de atendimento Capacidade Transportadoras Veículos …" at bounding box center [576, 274] width 1152 height 548
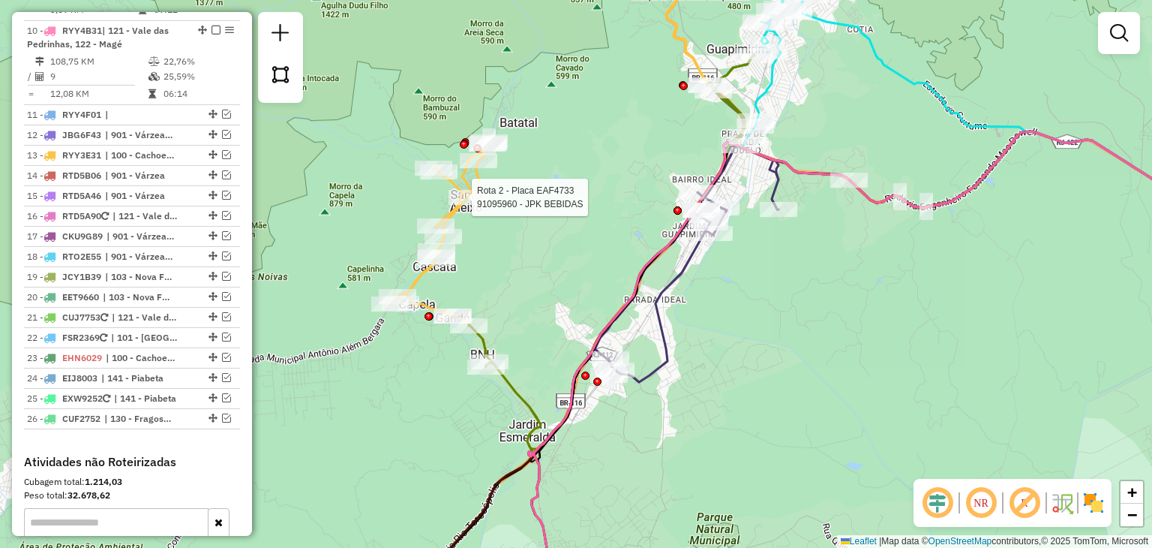
select select "**********"
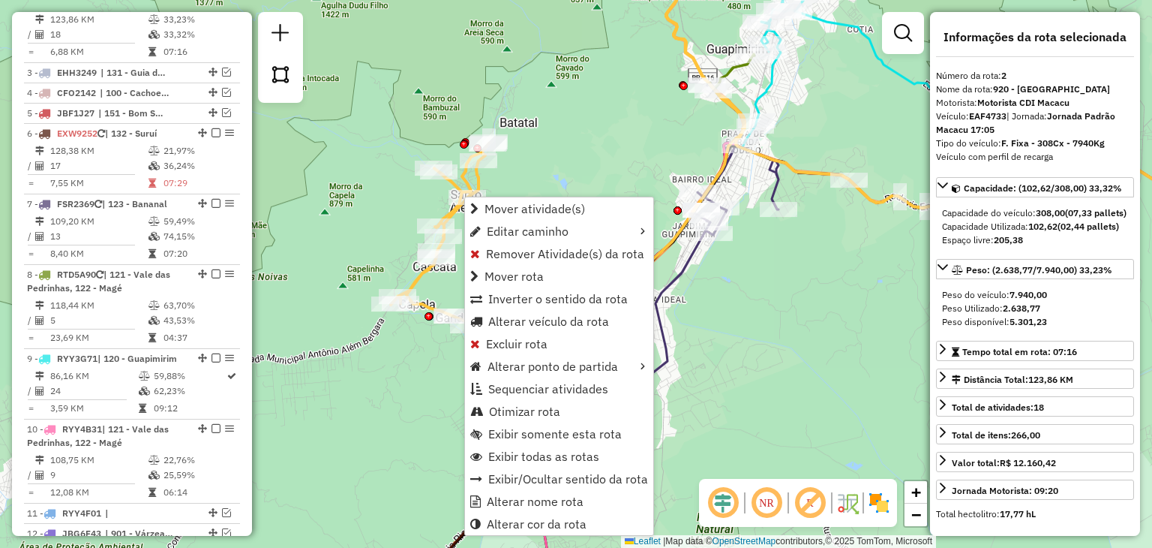
scroll to position [707, 0]
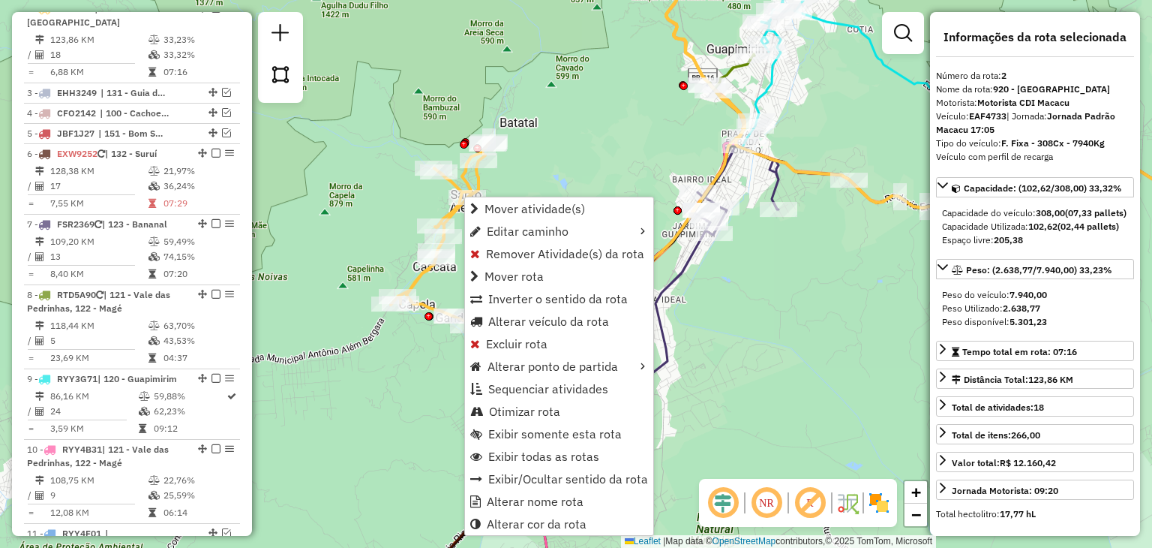
click at [604, 162] on div "Janela de atendimento Grade de atendimento Capacidade Transportadoras Veículos …" at bounding box center [576, 274] width 1152 height 548
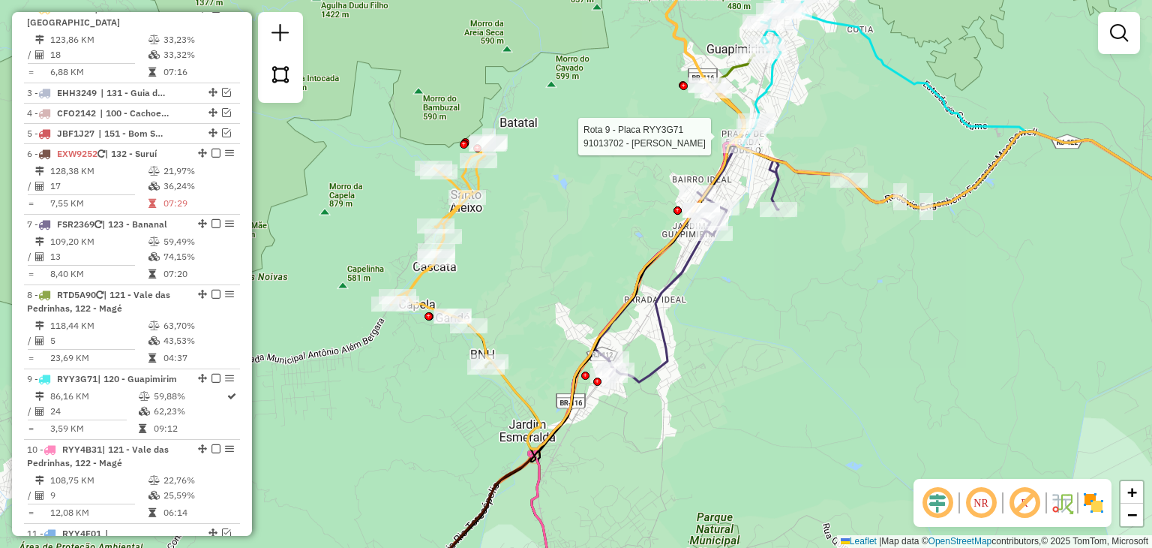
select select "**********"
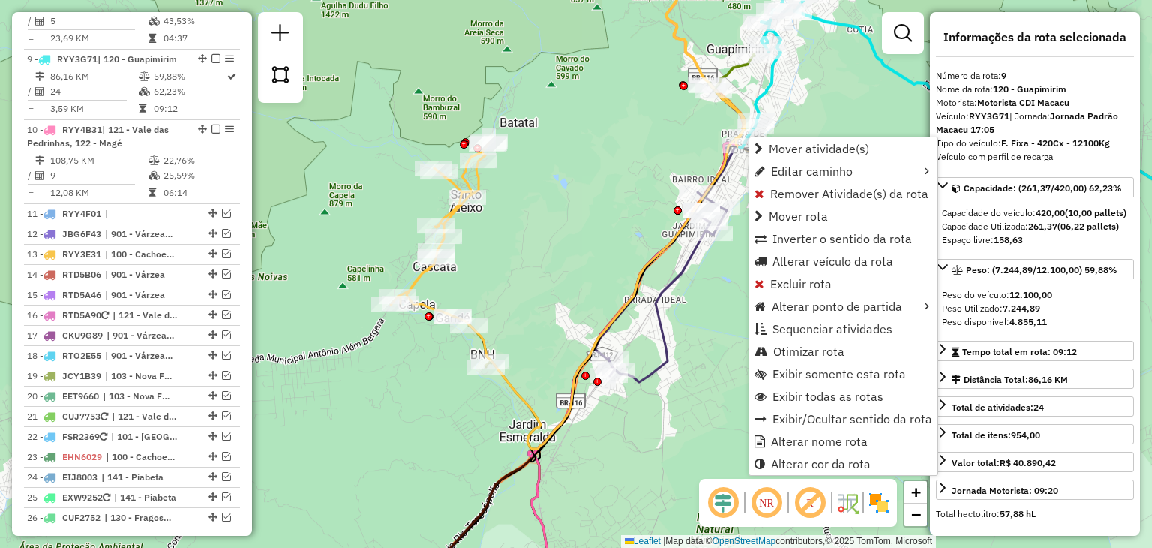
scroll to position [1062, 0]
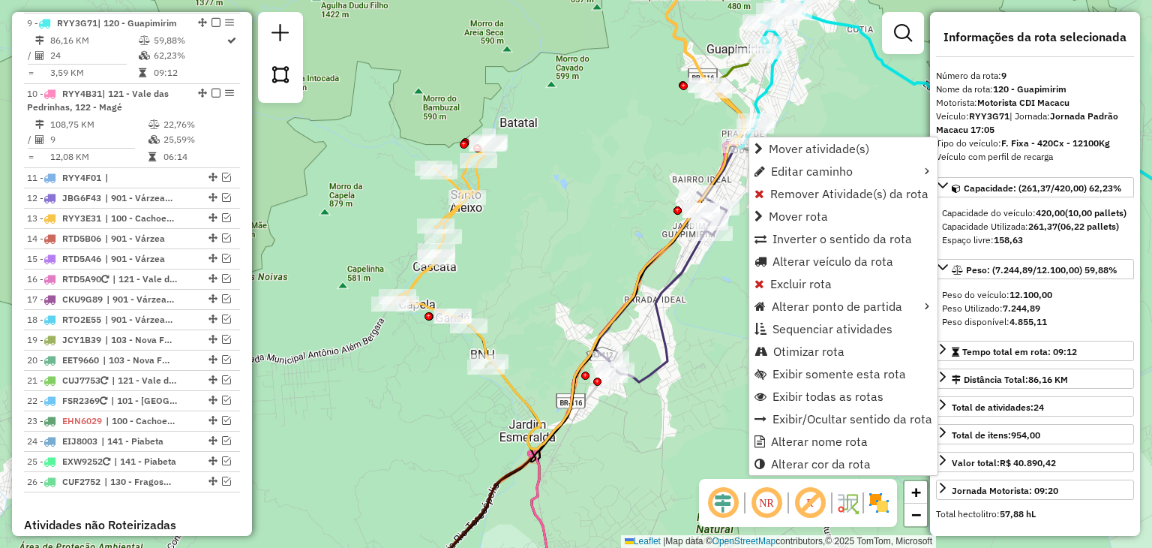
click at [806, 104] on div "Janela de atendimento Grade de atendimento Capacidade Transportadoras Veículos …" at bounding box center [576, 274] width 1152 height 548
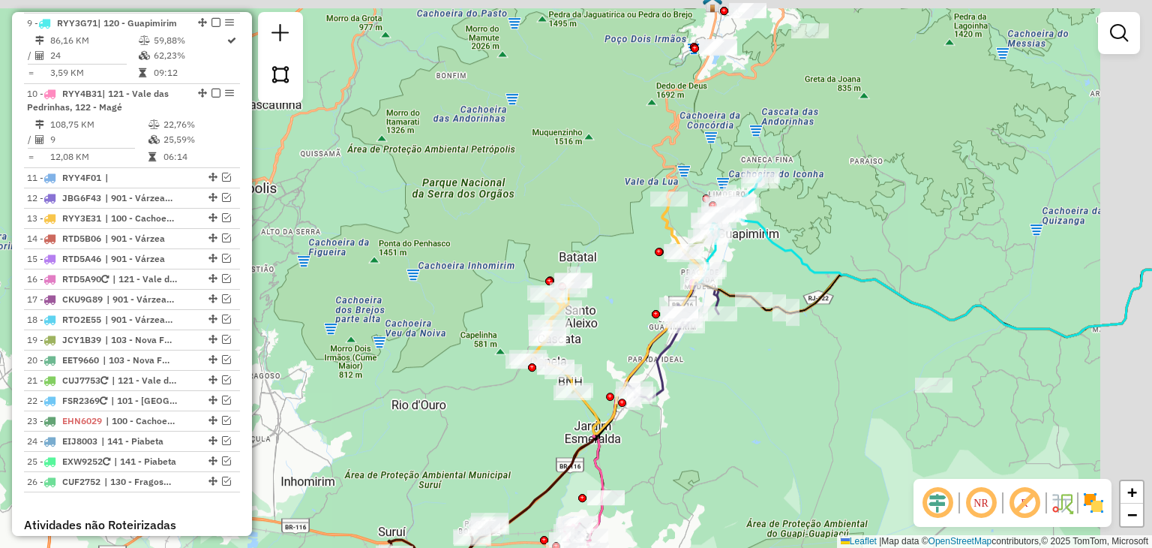
drag, startPoint x: 842, startPoint y: 136, endPoint x: 723, endPoint y: 389, distance: 279.2
click at [721, 389] on div "Rota 7 - Placa FSR2369 91019683 - ELIZANGELA AZELMAM Janela de atendimento Grad…" at bounding box center [576, 274] width 1152 height 548
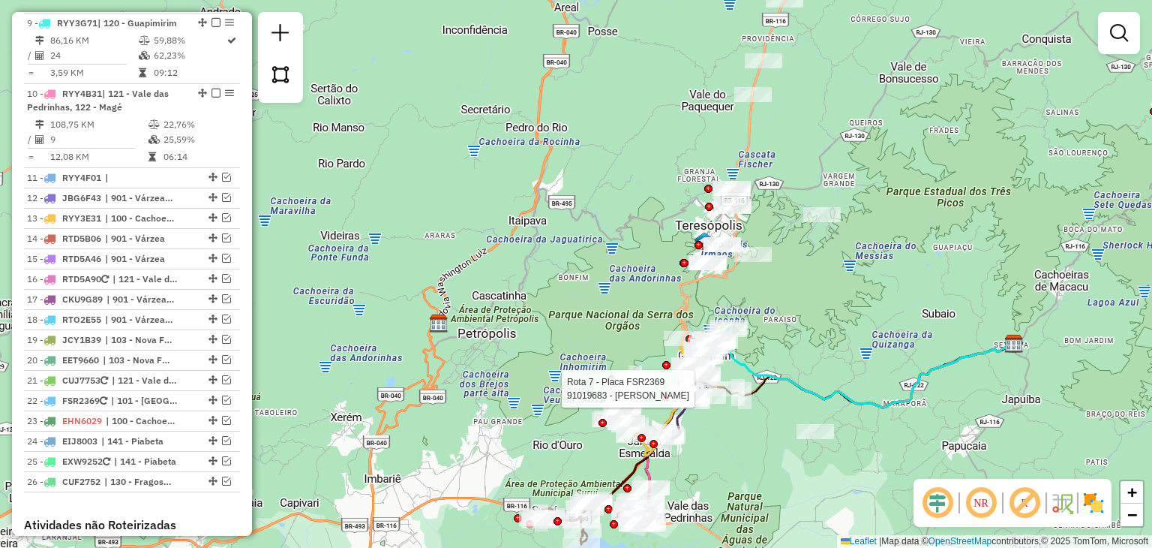
click at [817, 314] on div "Rota 7 - Placa FSR2369 91019683 - ELIZANGELA AZELMAM Janela de atendimento Grad…" at bounding box center [576, 274] width 1152 height 548
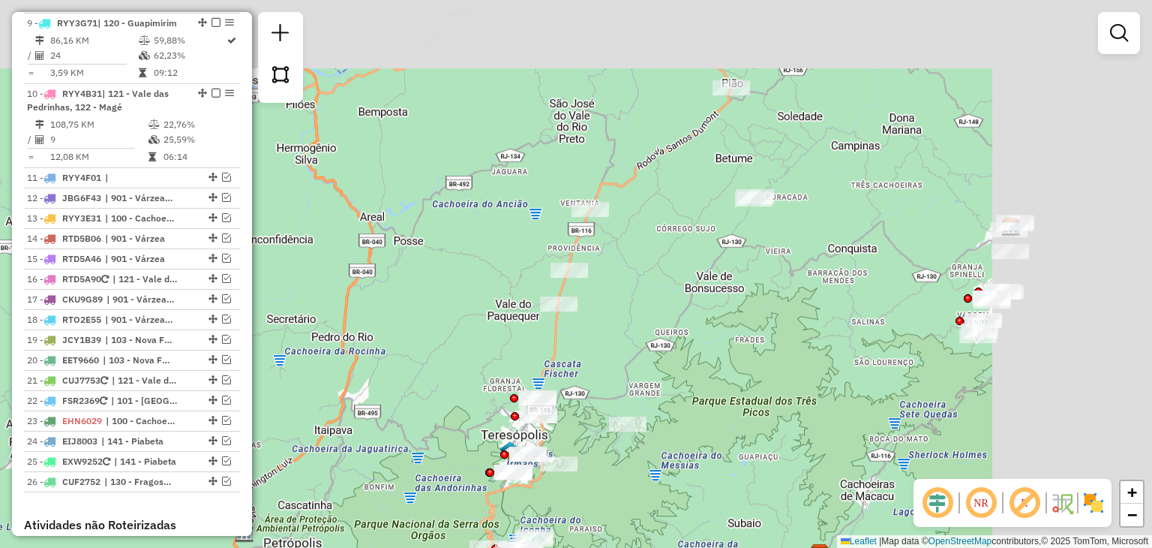
drag, startPoint x: 867, startPoint y: 257, endPoint x: 673, endPoint y: 467, distance: 285.5
click at [673, 467] on div "Janela de atendimento Grade de atendimento Capacidade Transportadoras Veículos …" at bounding box center [576, 274] width 1152 height 548
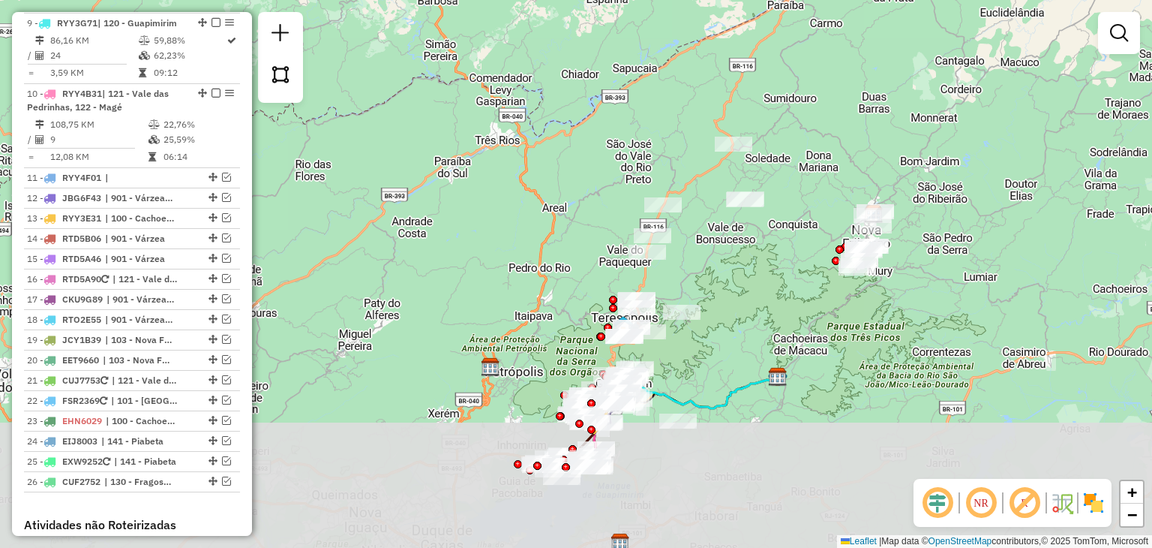
drag, startPoint x: 708, startPoint y: 484, endPoint x: 745, endPoint y: 336, distance: 152.3
click at [745, 336] on div "Janela de atendimento Grade de atendimento Capacidade Transportadoras Veículos …" at bounding box center [576, 274] width 1152 height 548
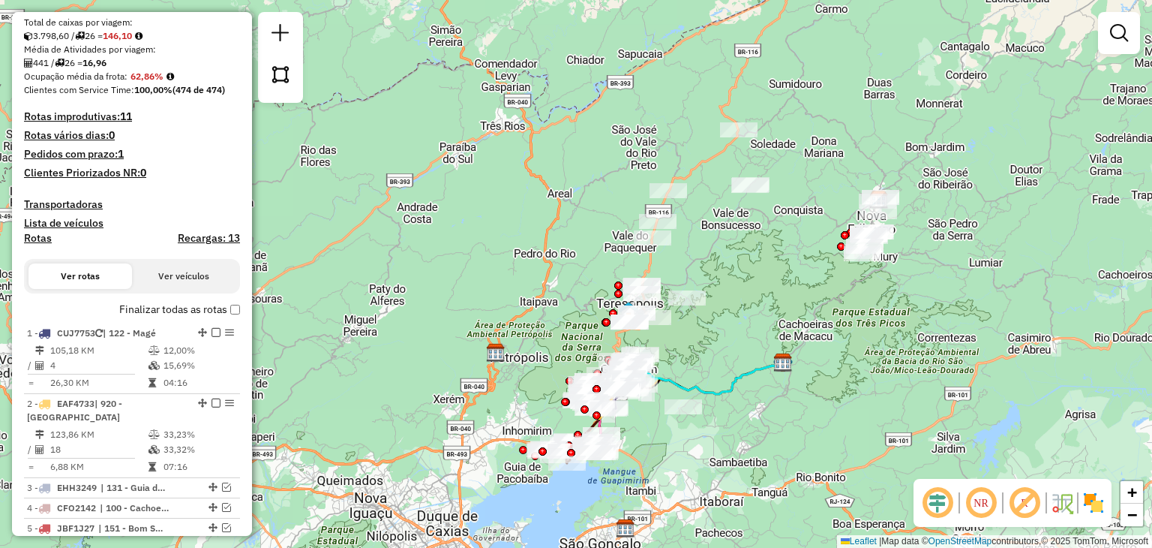
scroll to position [12, 0]
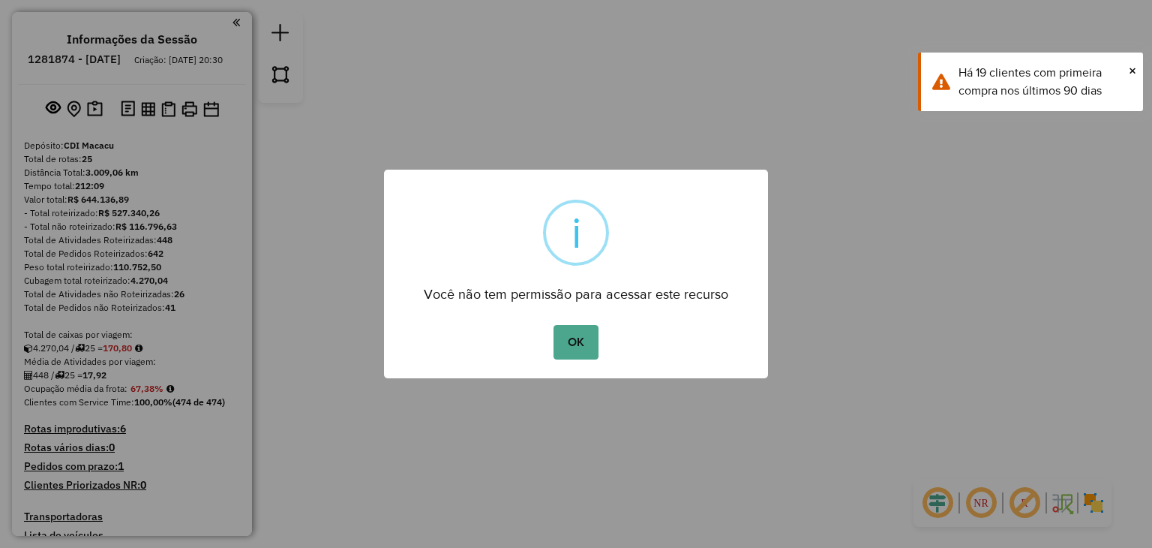
click at [1109, 266] on div "× i Você não tem permissão para acessar este recurso OK No Cancel" at bounding box center [576, 274] width 1152 height 548
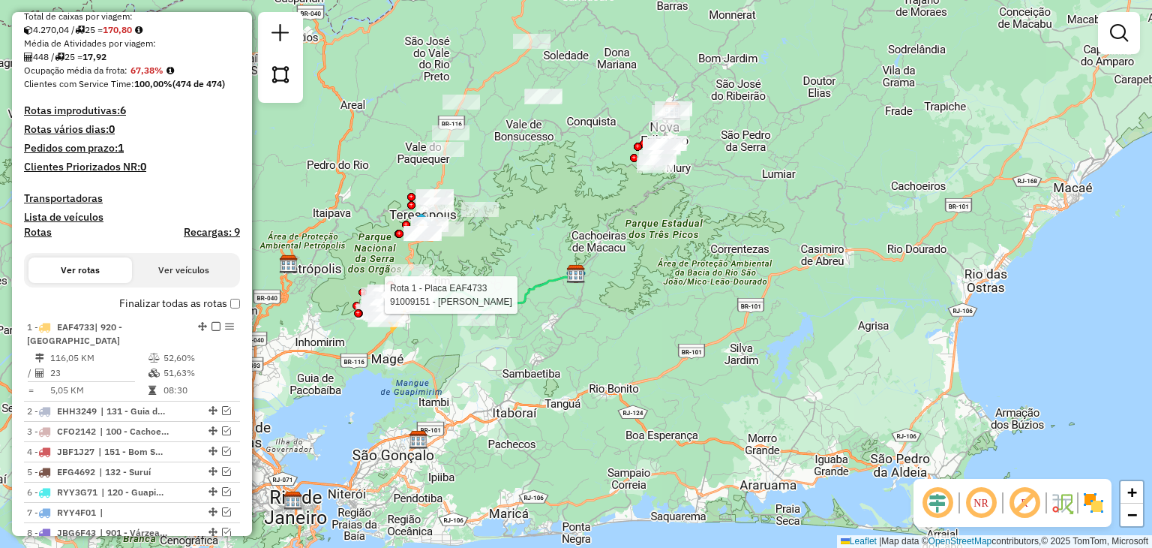
select select "**********"
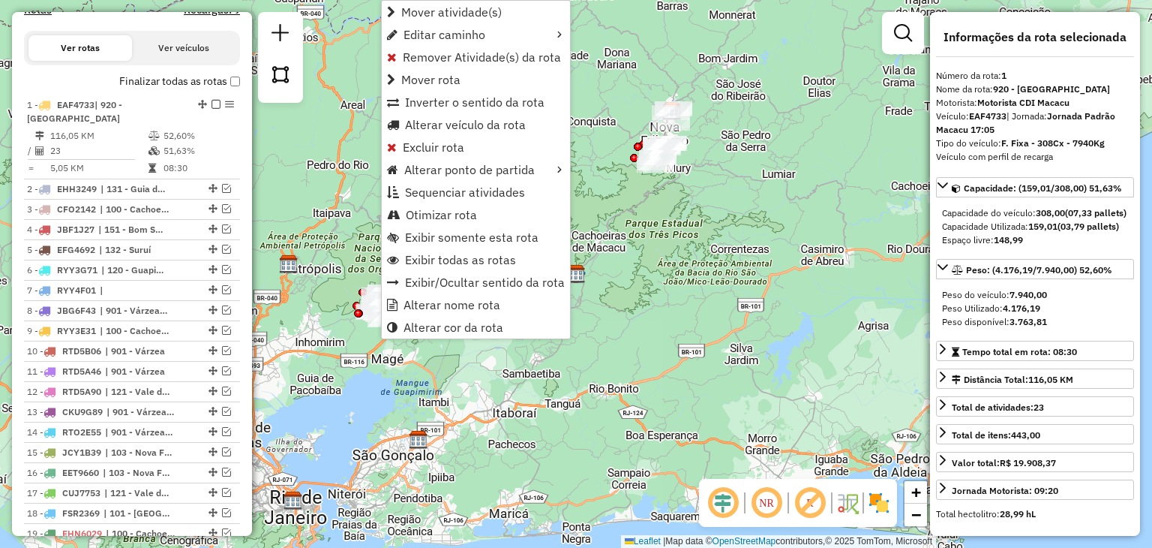
scroll to position [636, 0]
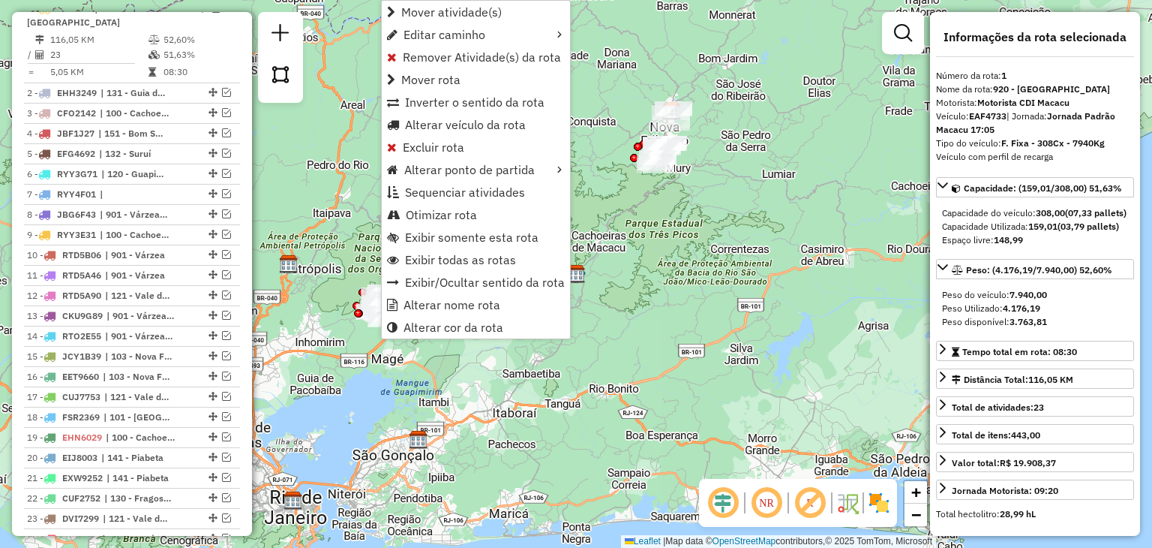
click at [408, 353] on div "Janela de atendimento Grade de atendimento Capacidade Transportadoras Veículos …" at bounding box center [576, 274] width 1152 height 548
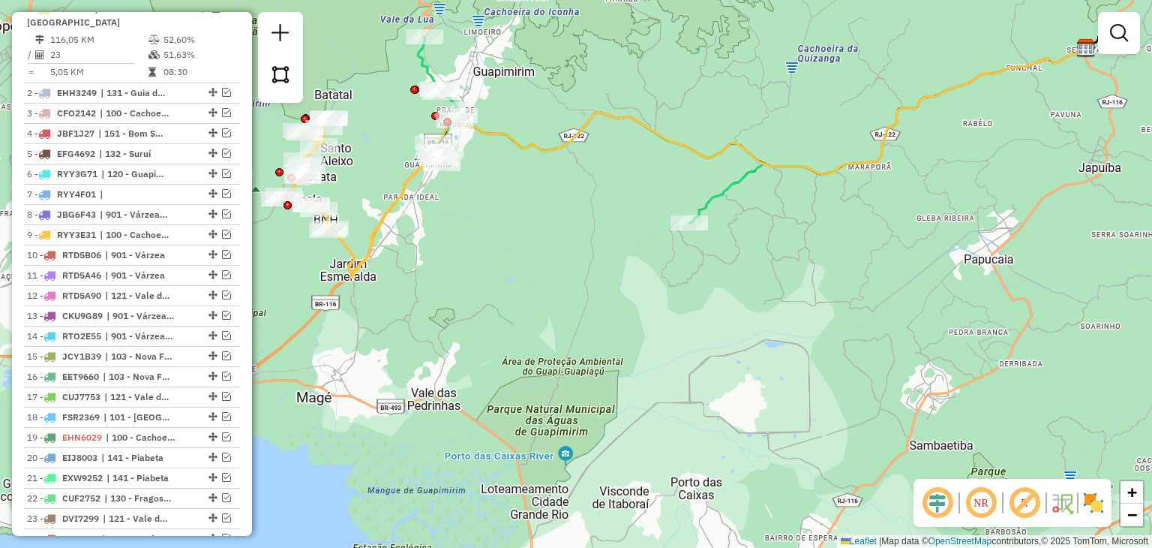
drag, startPoint x: 433, startPoint y: 245, endPoint x: 504, endPoint y: 343, distance: 120.8
click at [504, 343] on div "Janela de atendimento Grade de atendimento Capacidade Transportadoras Veículos …" at bounding box center [576, 274] width 1152 height 548
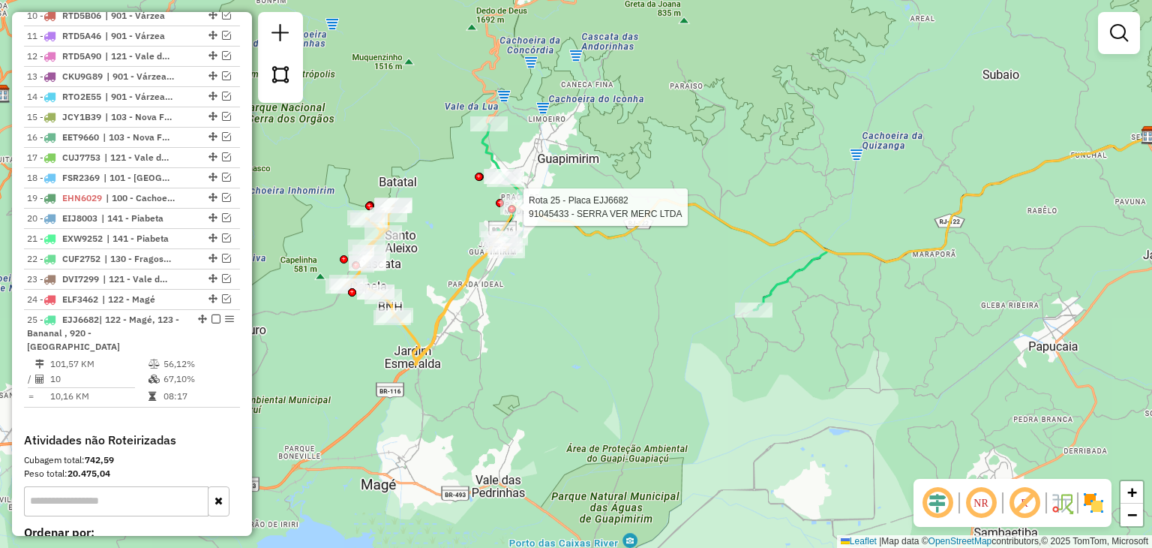
select select "**********"
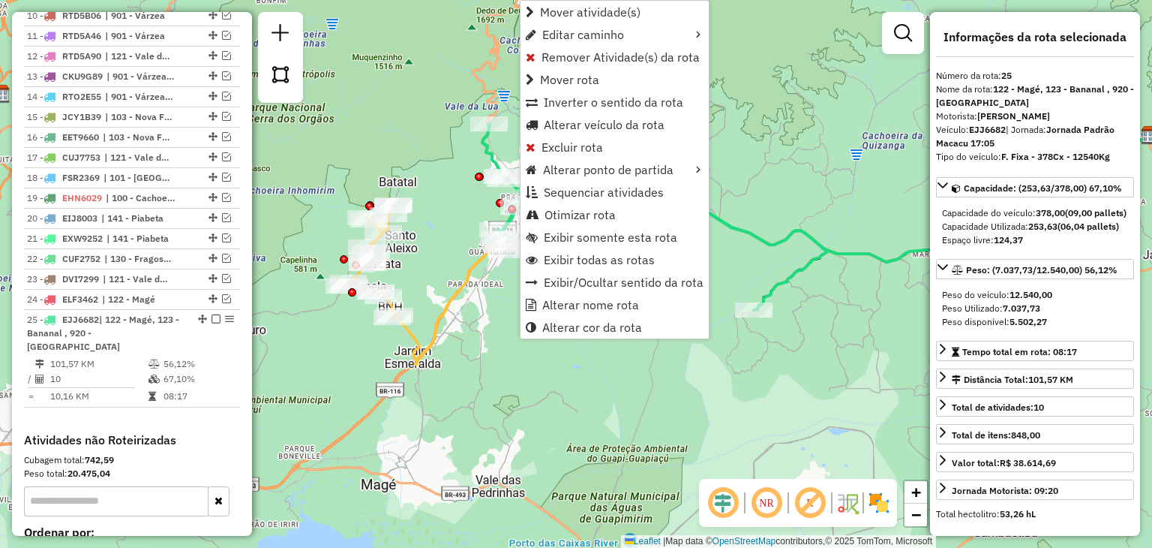
scroll to position [1091, 0]
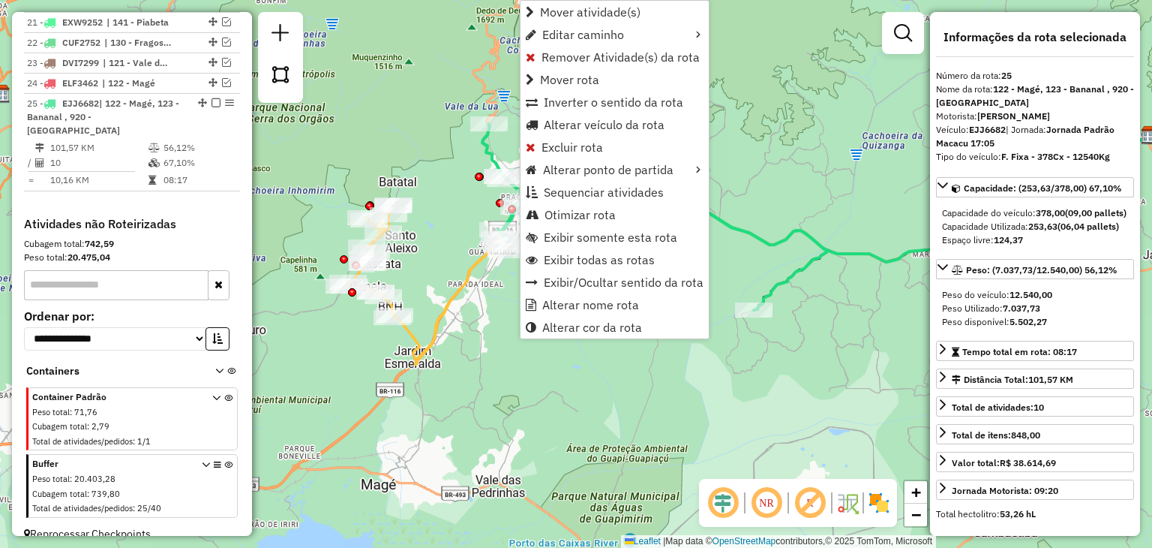
click at [480, 387] on div "Rota 25 - Placa EJJ6682 91024029 - MOACIR JOSE MARCELIN Rota 1 - Placa EAF4733 …" at bounding box center [576, 274] width 1152 height 548
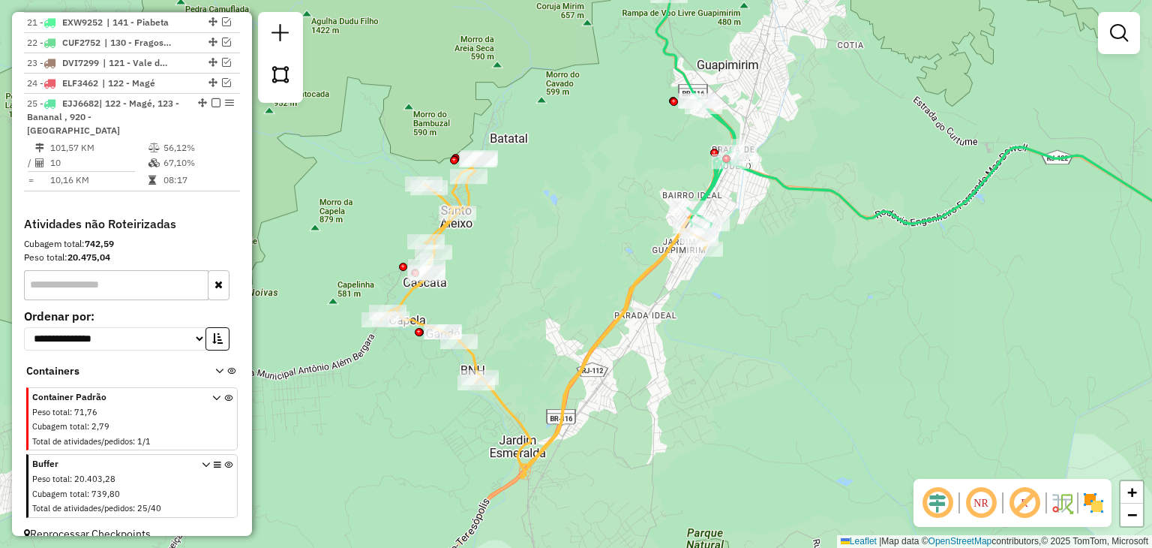
drag, startPoint x: 453, startPoint y: 299, endPoint x: 631, endPoint y: 334, distance: 181.2
click at [631, 334] on div "Janela de atendimento Grade de atendimento Capacidade Transportadoras Veículos …" at bounding box center [576, 274] width 1152 height 548
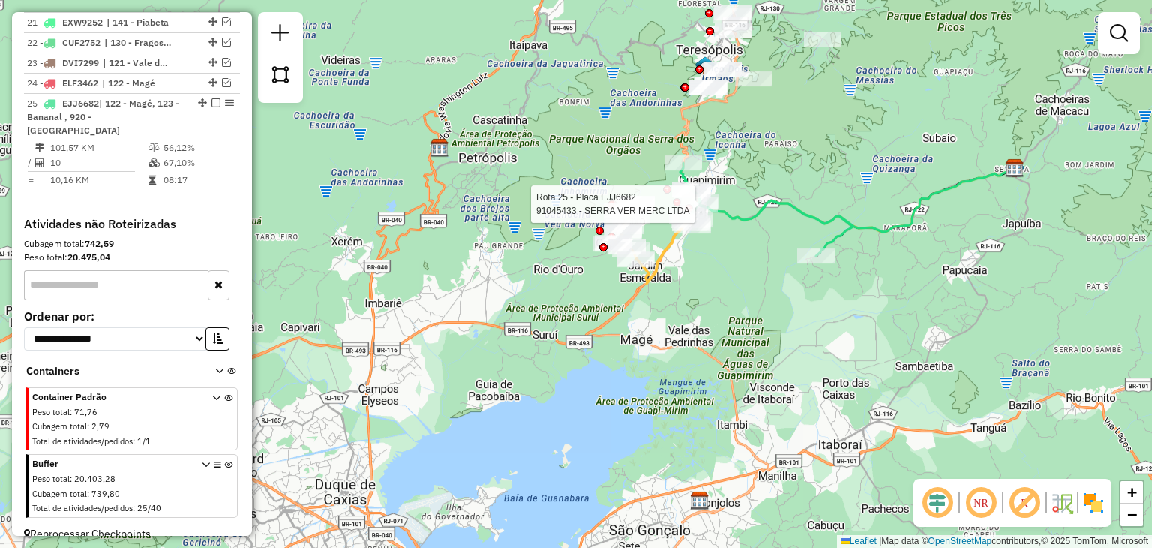
select select "**********"
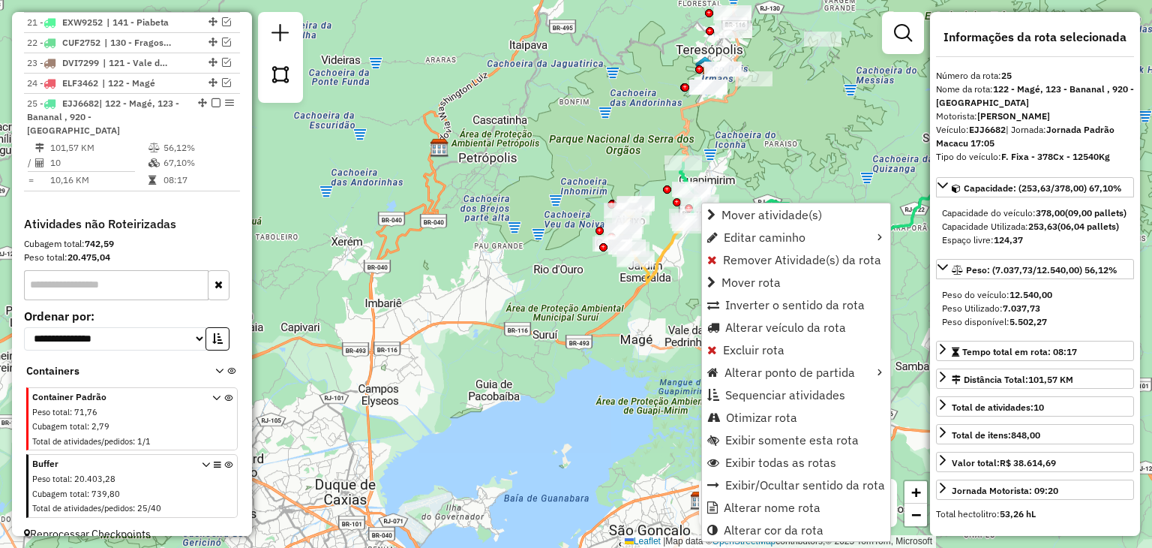
click at [752, 152] on div "Rota 25 - Placa EJJ6682 91013702 - DEBORA RANGEL ALVES Rota 25 - Placa EJJ6682 …" at bounding box center [576, 274] width 1152 height 548
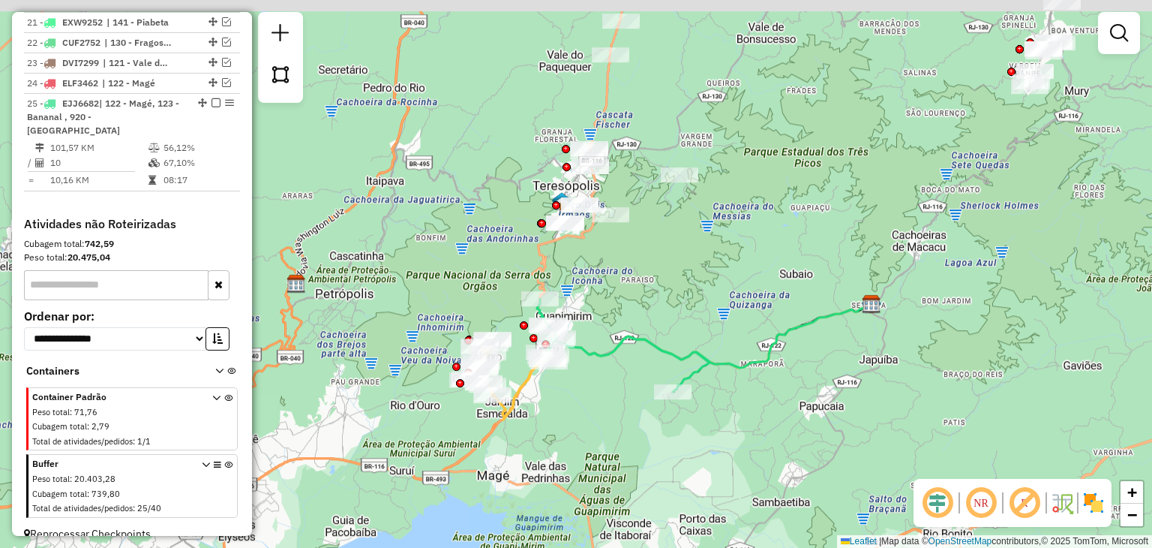
drag, startPoint x: 798, startPoint y: 157, endPoint x: 650, endPoint y: 299, distance: 205.3
click at [650, 299] on div "Janela de atendimento Grade de atendimento Capacidade Transportadoras Veículos …" at bounding box center [576, 274] width 1152 height 548
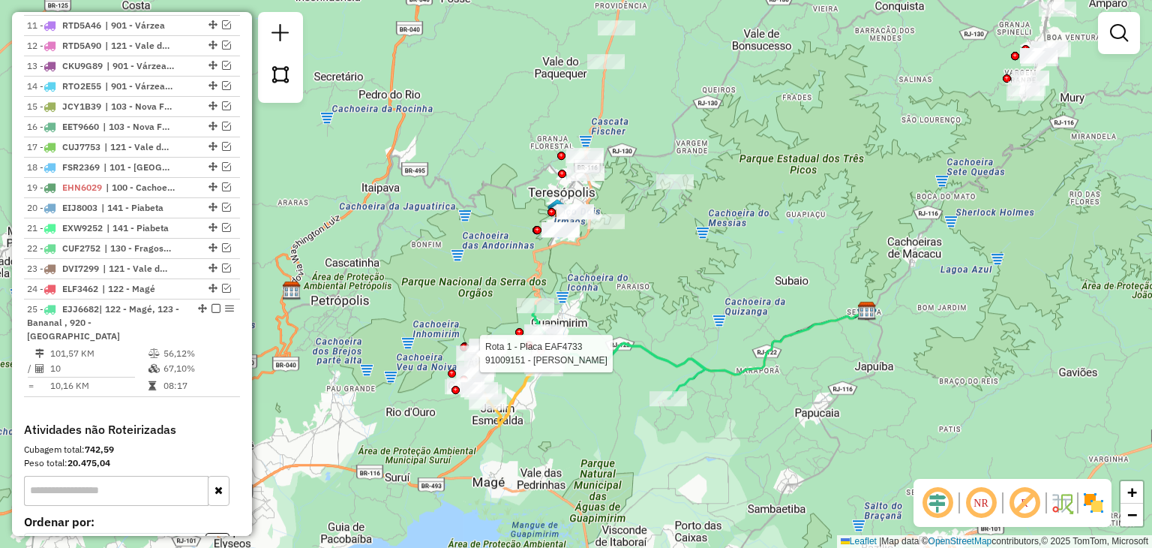
select select "**********"
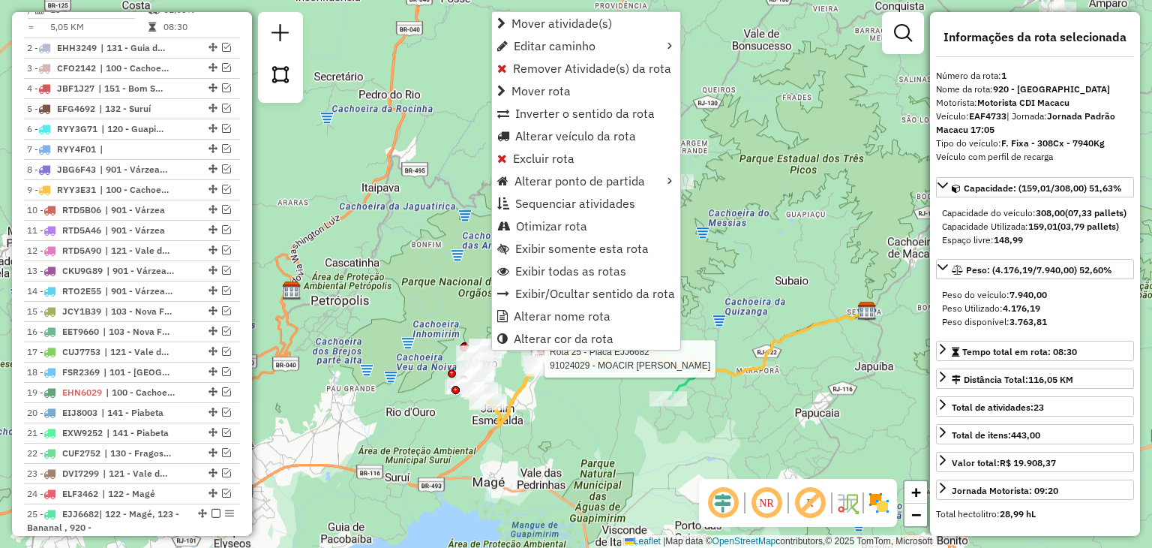
scroll to position [636, 0]
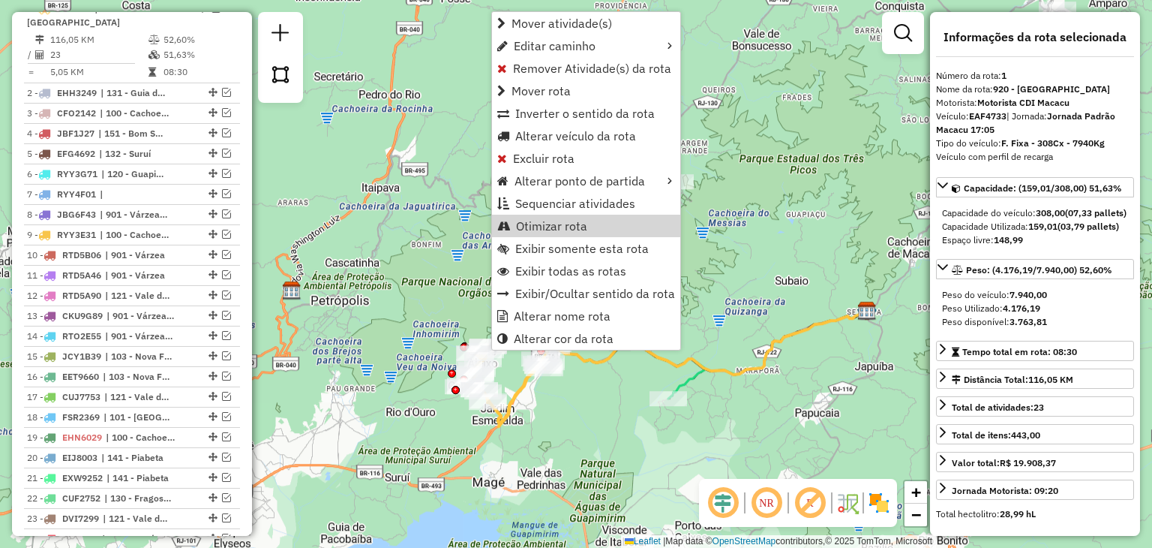
click at [386, 201] on div "Janela de atendimento Grade de atendimento Capacidade Transportadoras Veículos …" at bounding box center [576, 274] width 1152 height 548
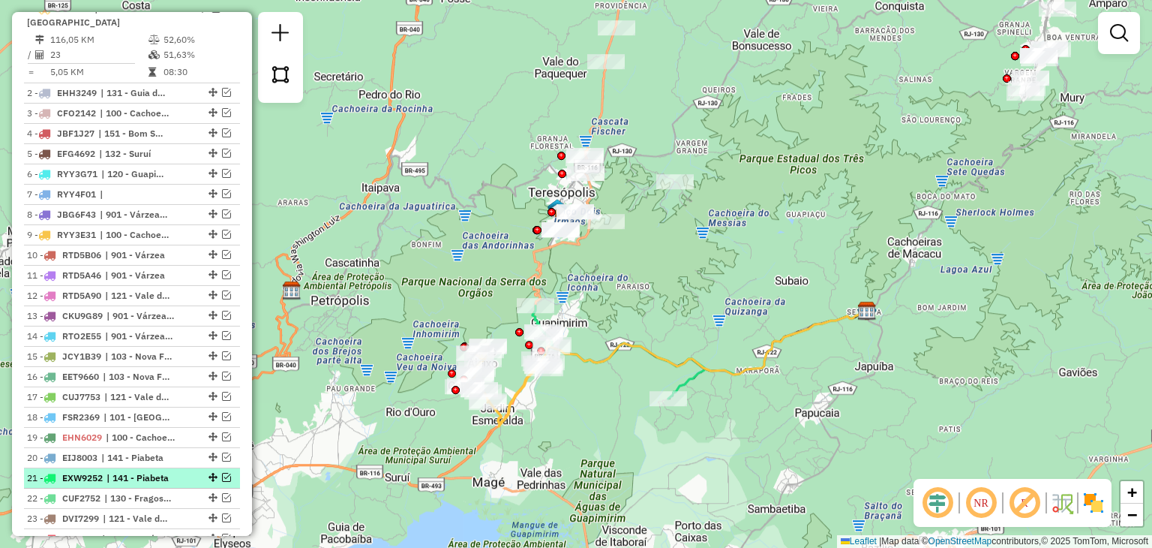
scroll to position [786, 0]
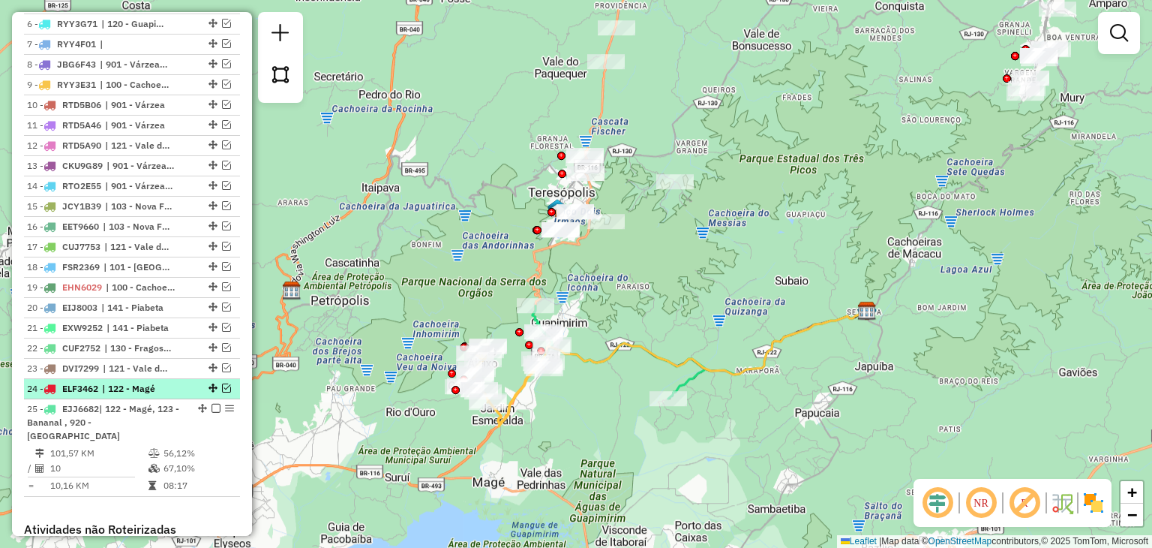
click at [112, 382] on span "| 122 - Magé" at bounding box center [136, 389] width 69 height 14
select select "**********"
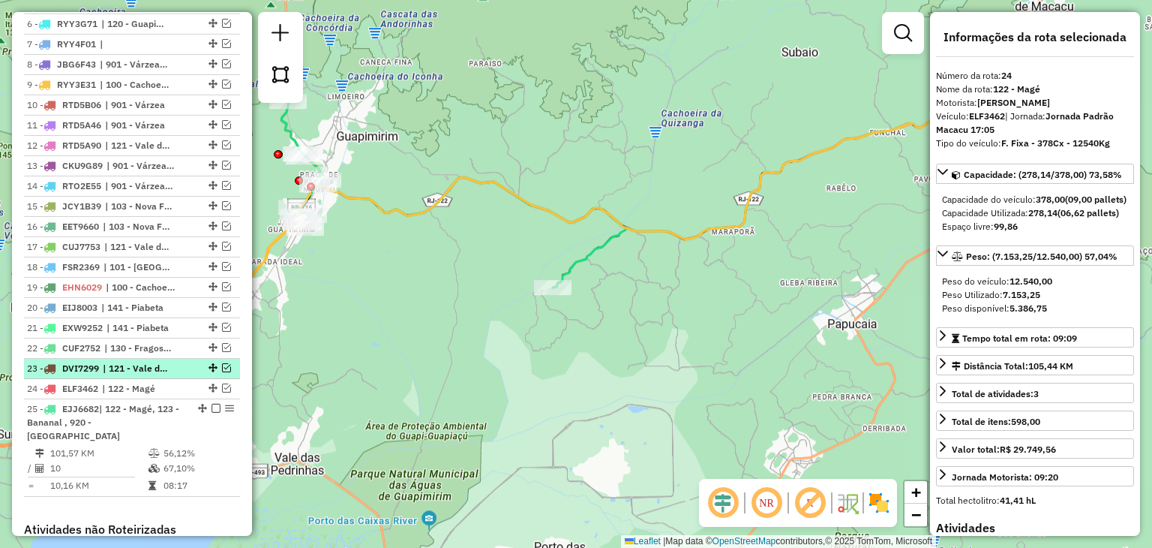
click at [115, 367] on span "| 121 - Vale das Pedrinhas, 122 - Magé" at bounding box center [137, 369] width 69 height 14
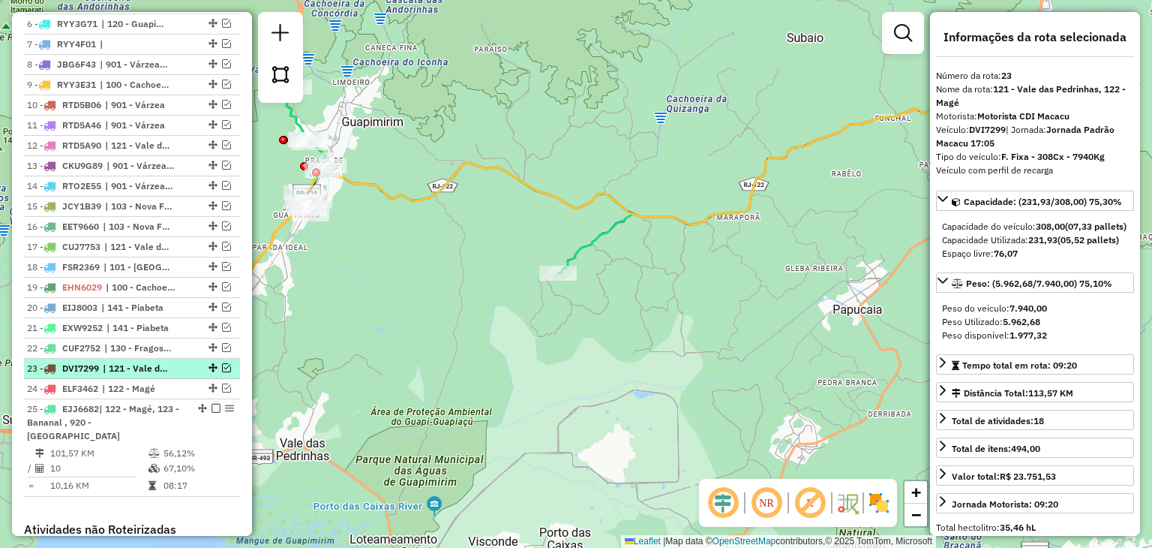
click at [118, 362] on span "| 121 - Vale das Pedrinhas, 122 - Magé" at bounding box center [137, 369] width 69 height 14
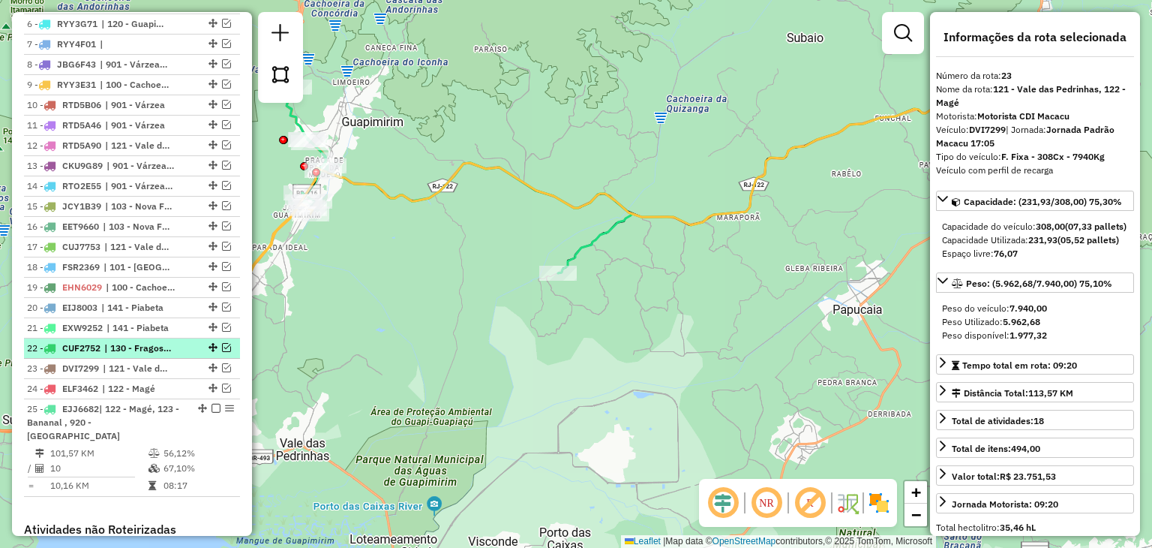
click at [119, 352] on li "22 - CUF2752 | 130 - Fragoso, 141 - Piabeta" at bounding box center [132, 348] width 216 height 20
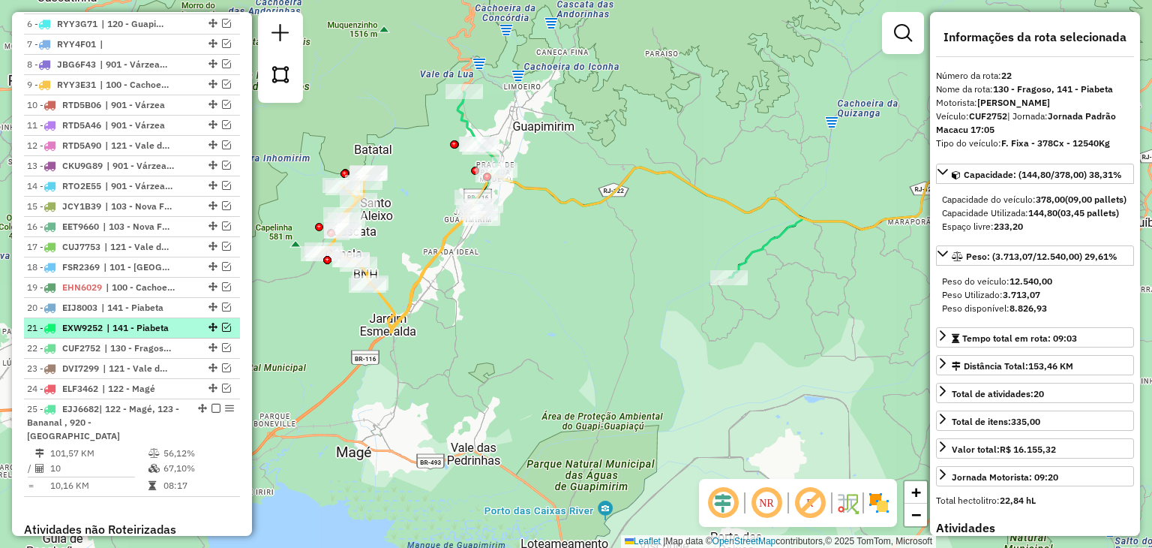
click at [129, 321] on span "| 141 - Piabeta" at bounding box center [141, 328] width 69 height 14
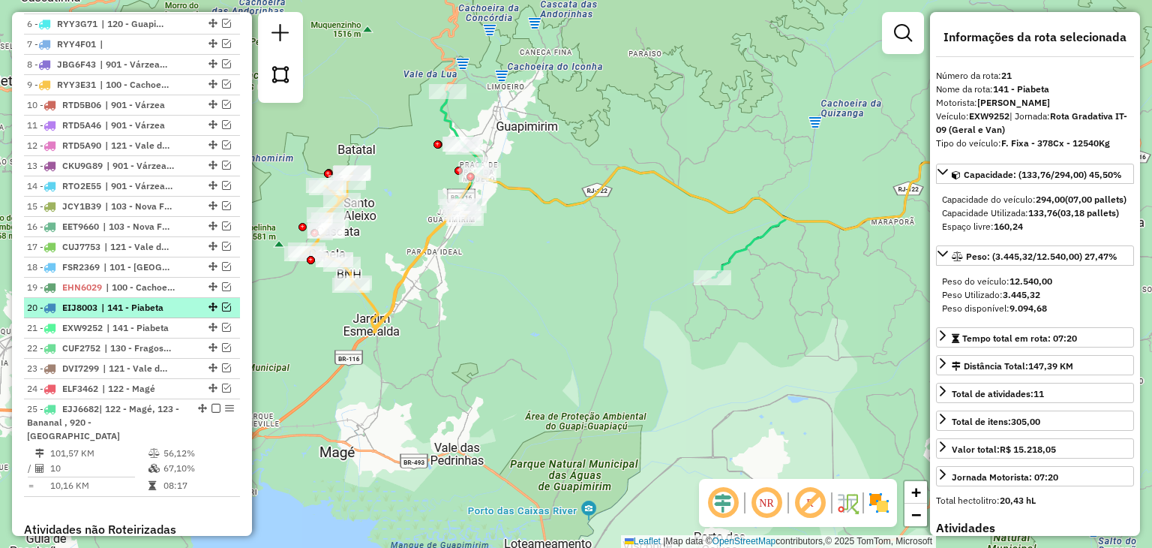
click at [131, 304] on span "| 141 - Piabeta" at bounding box center [135, 308] width 69 height 14
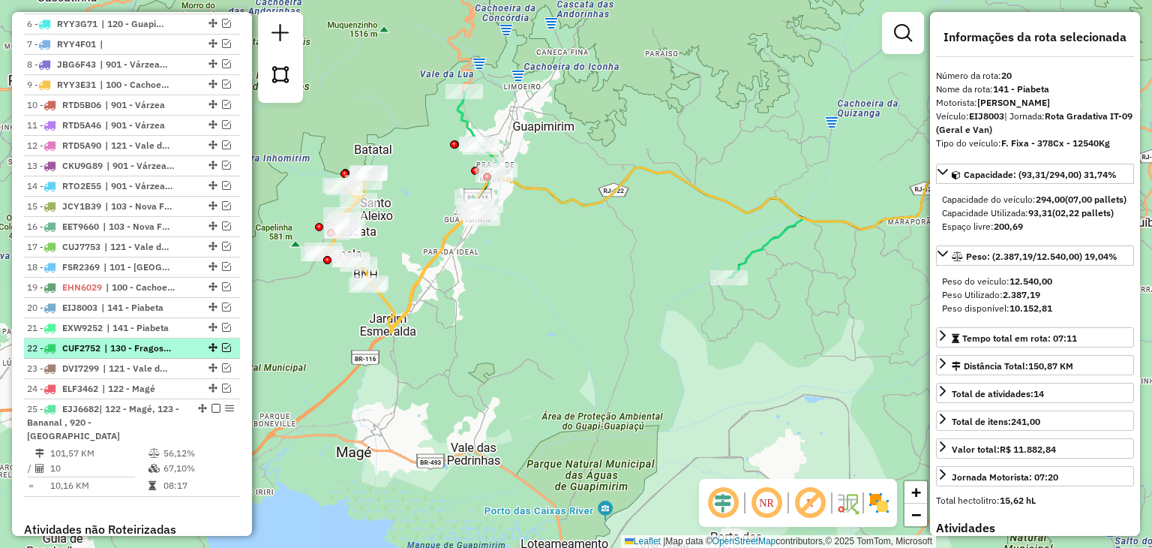
click at [122, 341] on span "| 130 - Fragoso, 141 - Piabeta" at bounding box center [138, 348] width 69 height 14
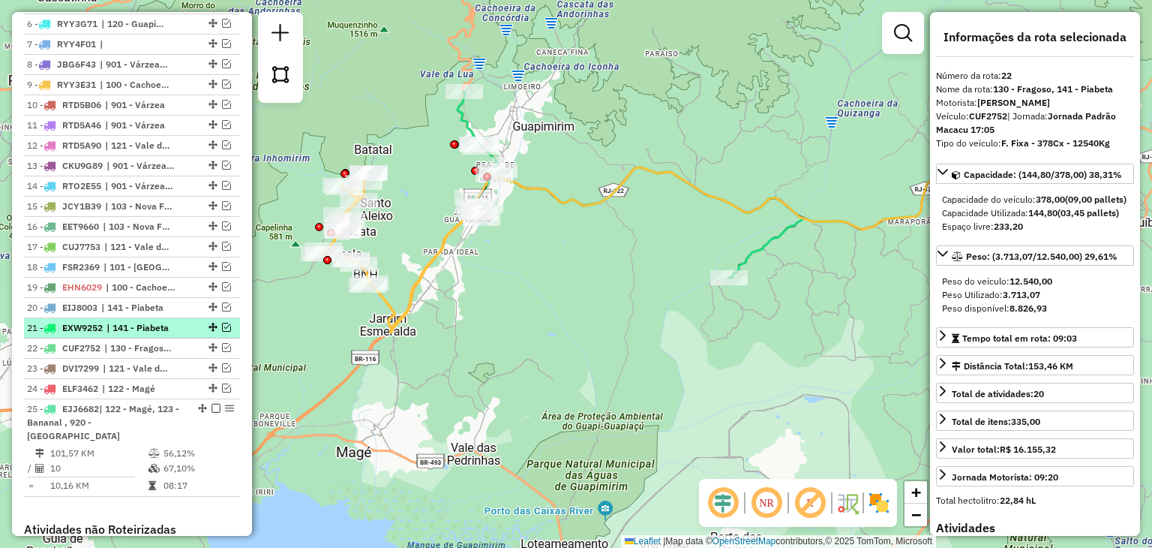
click at [122, 334] on ul "1 - EAF4733 | 920 - Santo Aleixo 116,05 KM 52,60% / 23 51,63% = 5,05 KM 08:30 2…" at bounding box center [132, 172] width 216 height 647
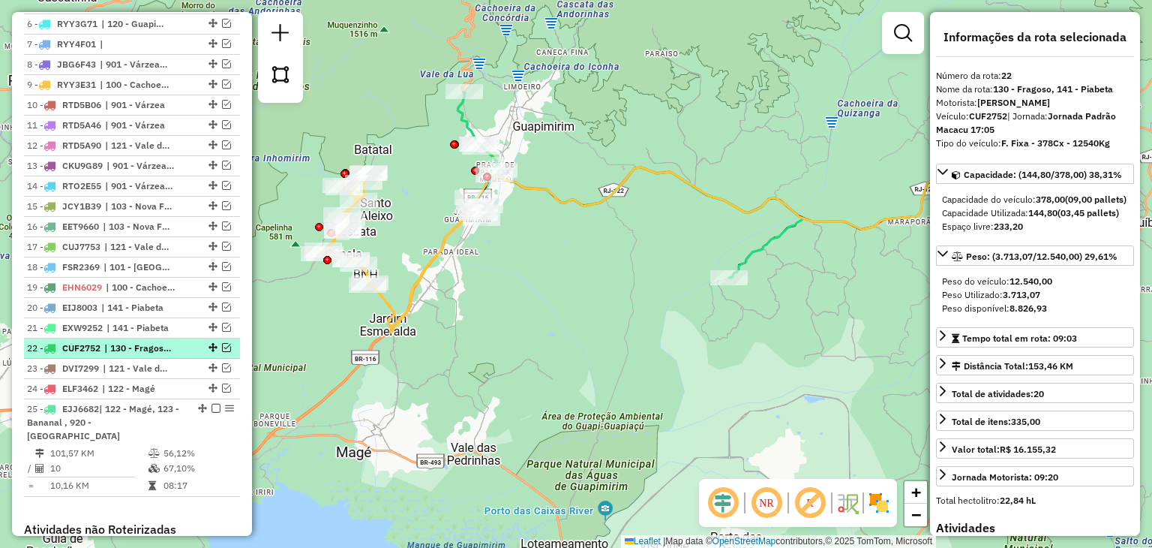
drag, startPoint x: 126, startPoint y: 344, endPoint x: 118, endPoint y: 344, distance: 8.3
click at [118, 344] on span "| 130 - Fragoso, 141 - Piabeta" at bounding box center [138, 348] width 69 height 14
click at [222, 346] on em at bounding box center [226, 347] width 9 height 9
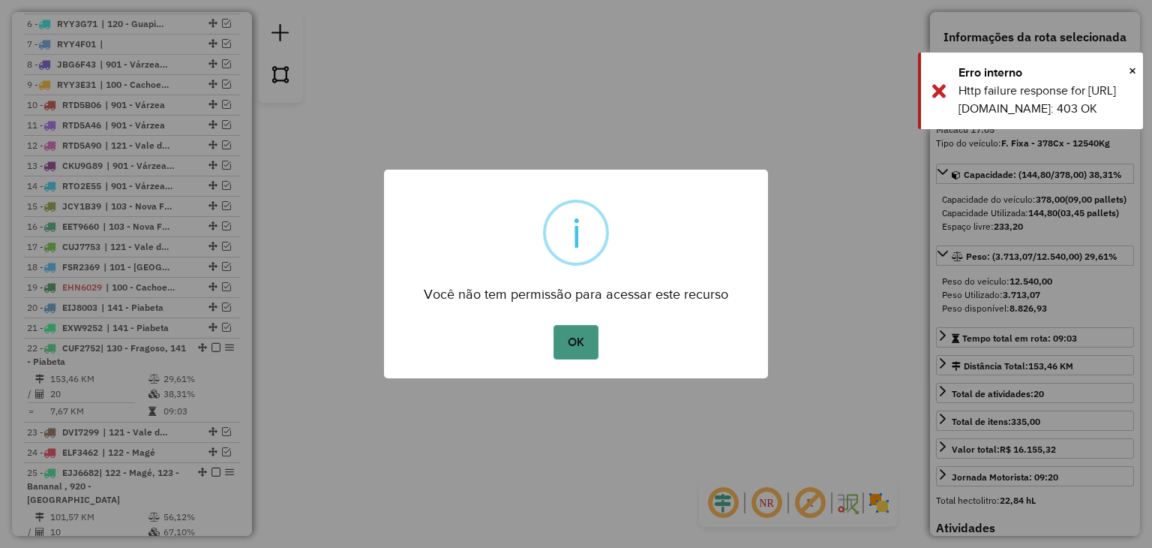
click at [584, 337] on button "OK" at bounding box center [576, 342] width 44 height 35
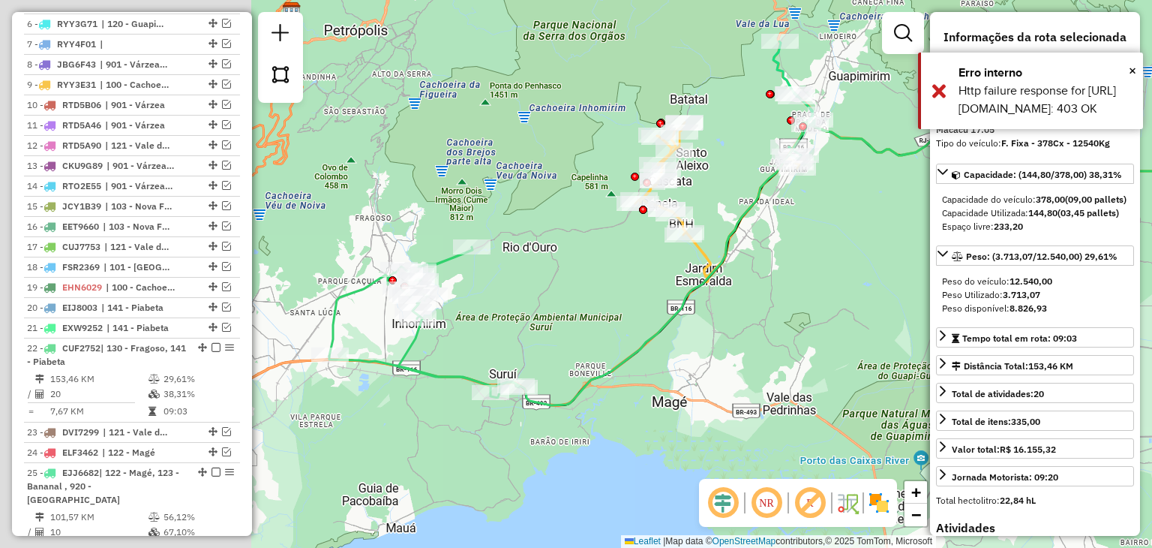
drag, startPoint x: 756, startPoint y: 240, endPoint x: 840, endPoint y: 204, distance: 91.4
click at [840, 204] on div "Janela de atendimento Grade de atendimento Capacidade Transportadoras Veículos …" at bounding box center [576, 274] width 1152 height 548
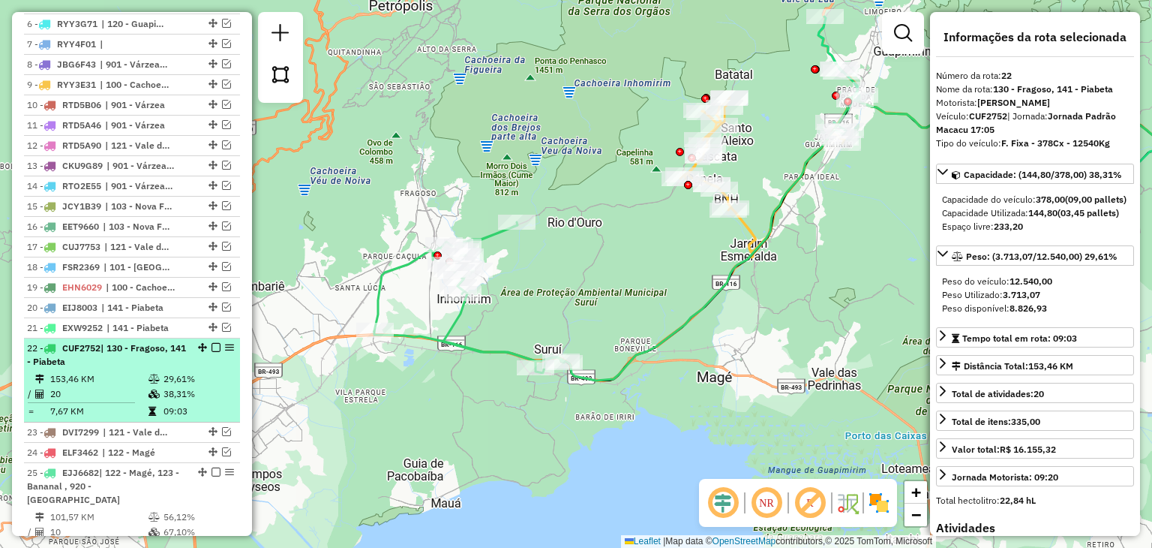
click at [212, 344] on em at bounding box center [216, 347] width 9 height 9
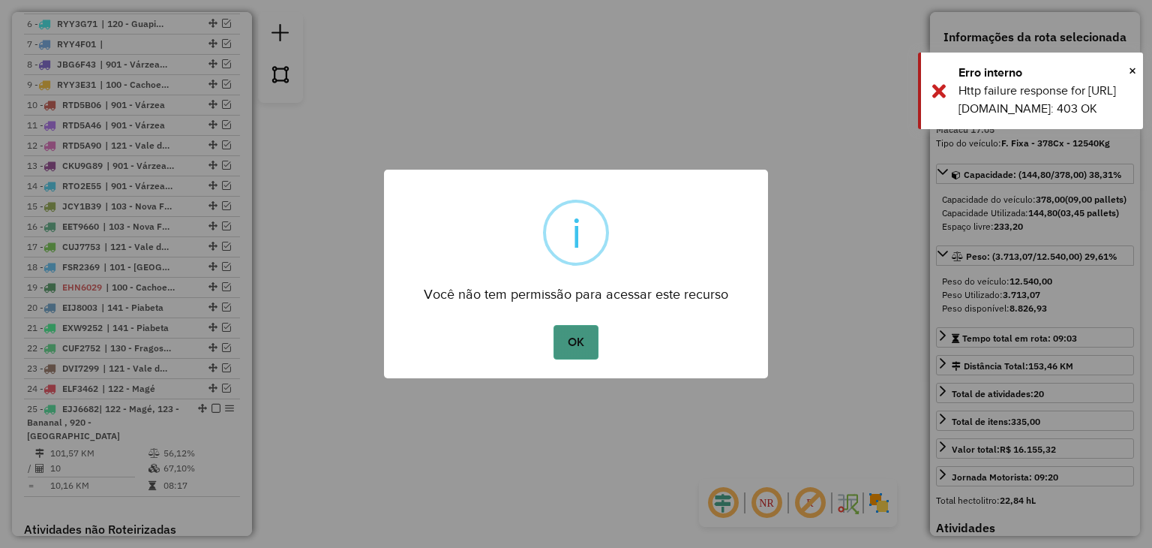
click at [593, 347] on button "OK" at bounding box center [576, 342] width 44 height 35
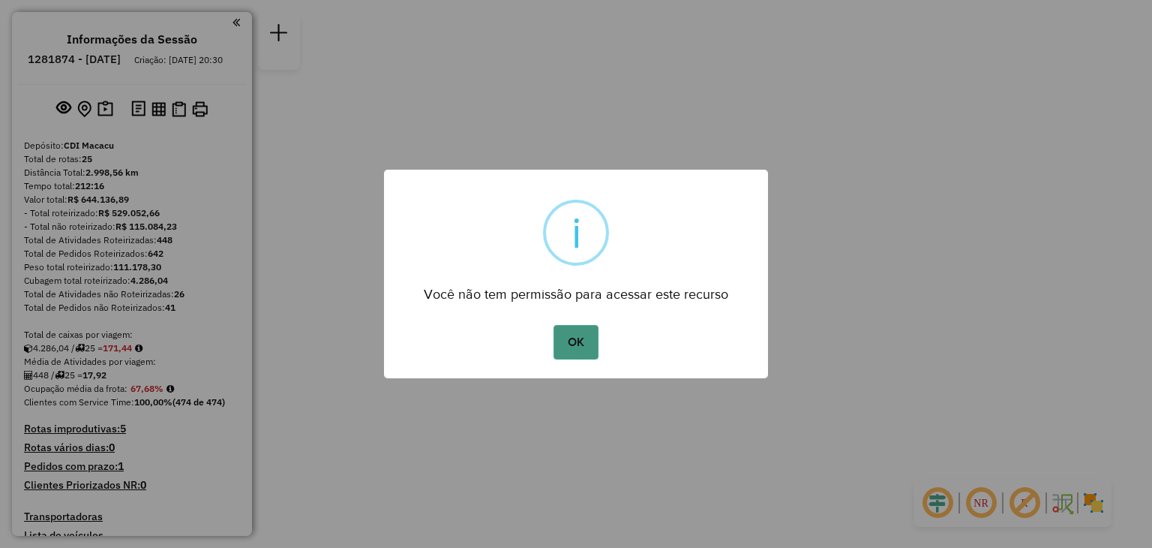
click at [579, 334] on button "OK" at bounding box center [576, 342] width 44 height 35
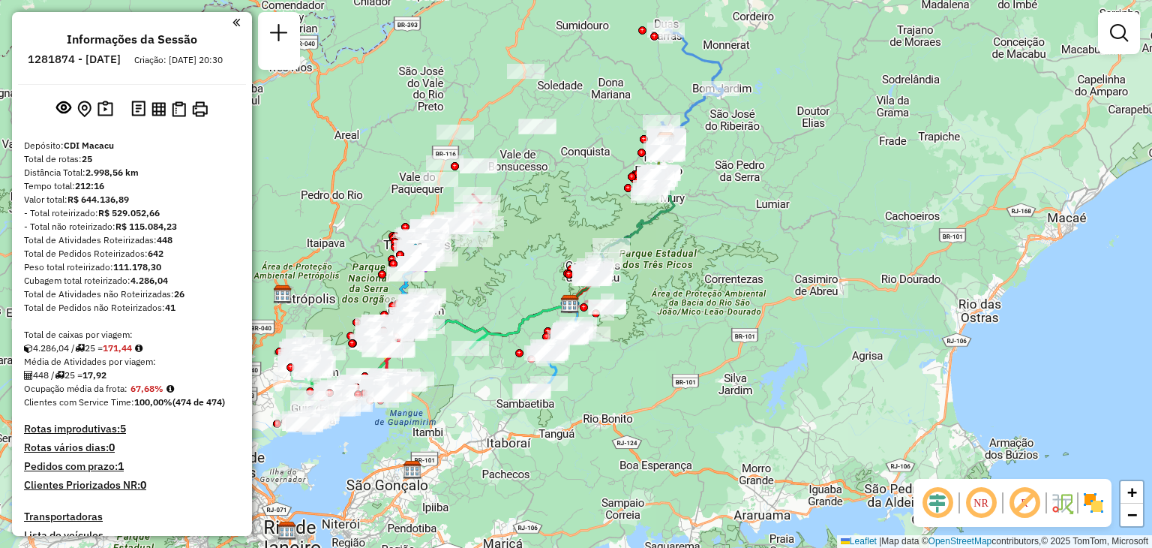
drag, startPoint x: 794, startPoint y: 145, endPoint x: 788, endPoint y: 175, distance: 30.6
click at [788, 175] on div "Janela de atendimento Grade de atendimento Capacidade Transportadoras Veículos …" at bounding box center [576, 274] width 1152 height 548
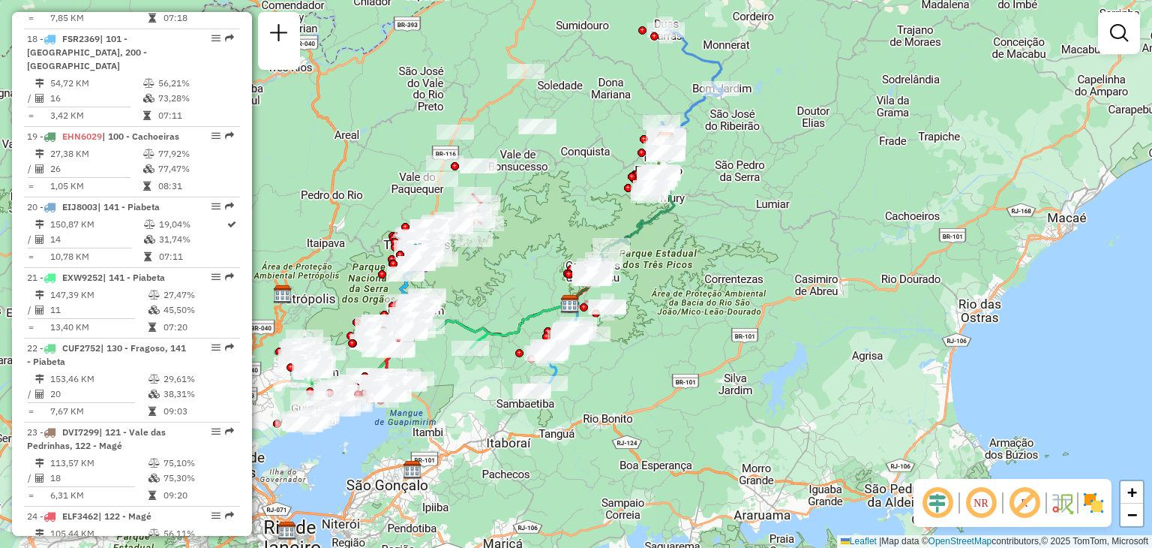
scroll to position [2250, 0]
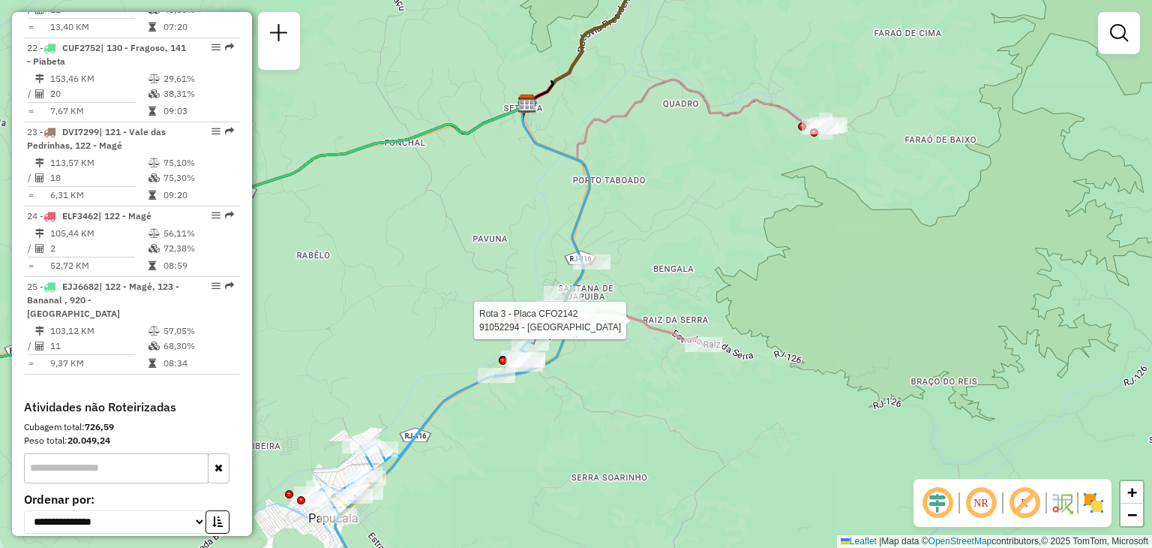
select select "**********"
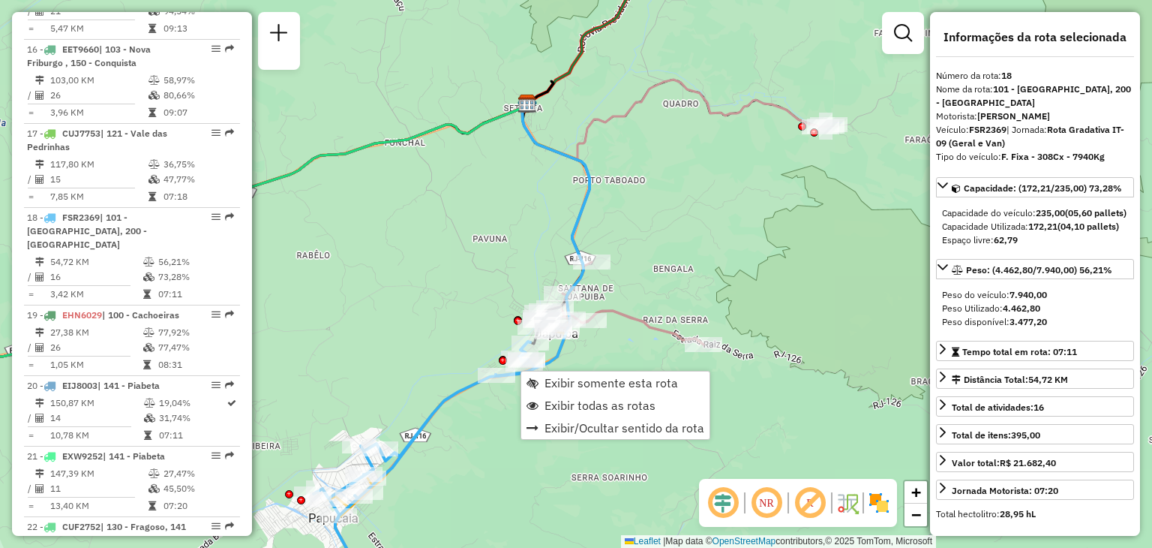
scroll to position [1950, 0]
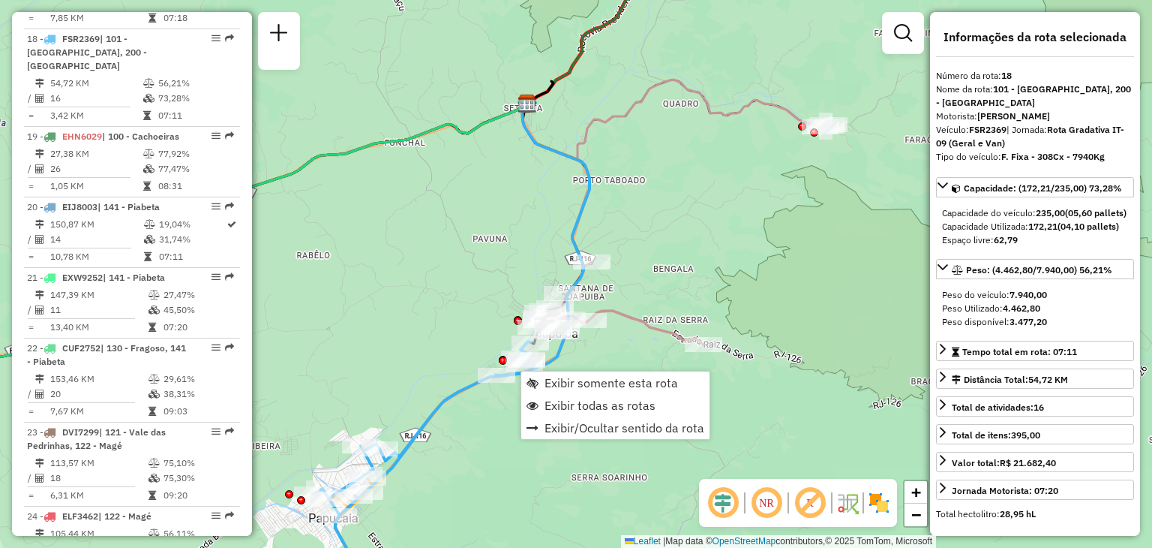
click at [393, 388] on div "Rota 18 - Placa FSR2369 91053782 - LETICIA RODRIGUES FUTIA 17934368780 Janela d…" at bounding box center [576, 274] width 1152 height 548
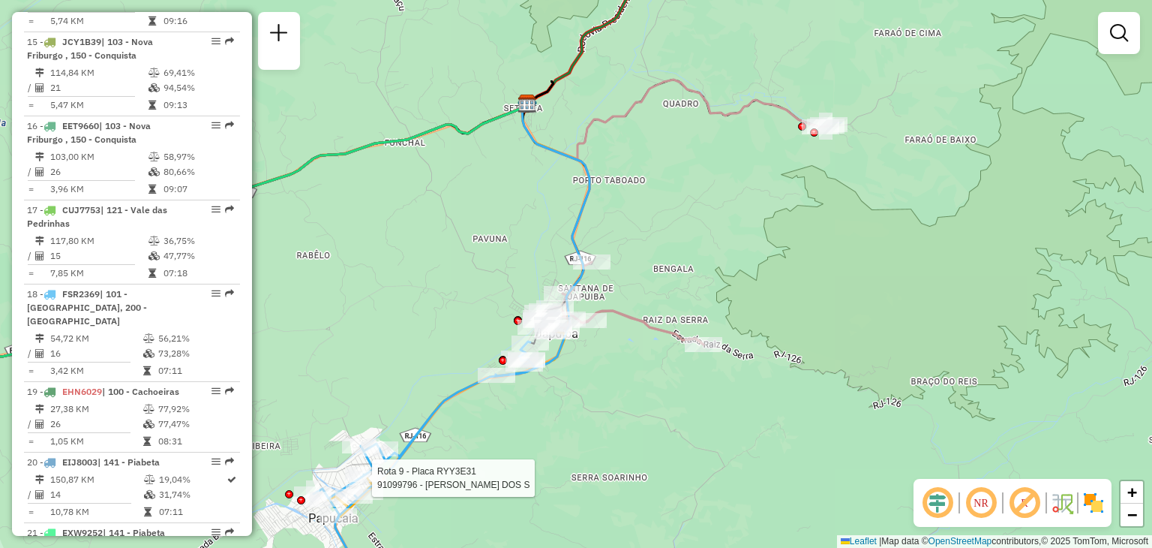
select select "**********"
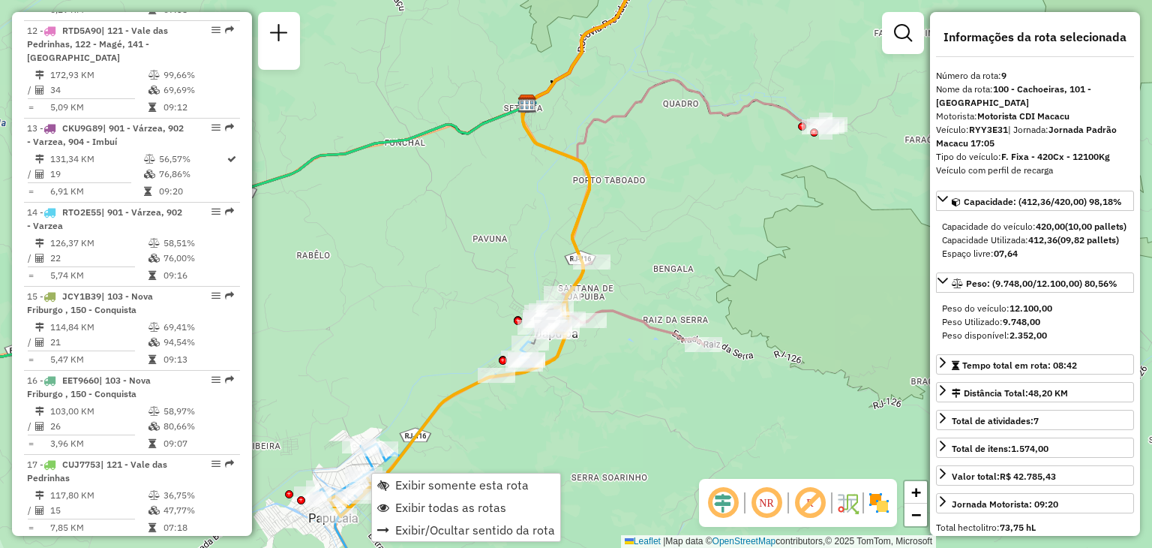
scroll to position [1223, 0]
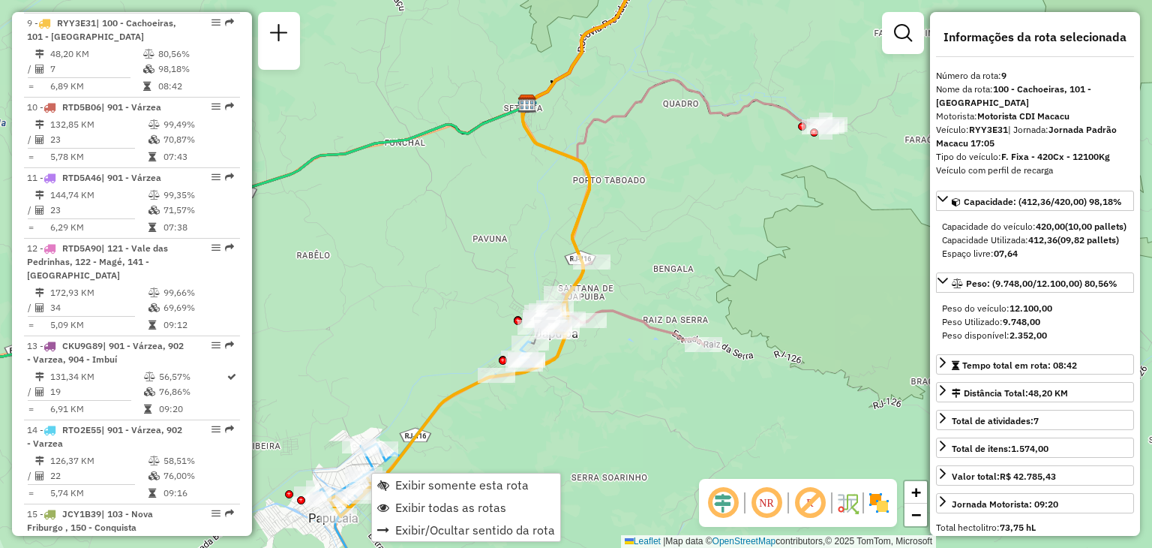
click at [405, 321] on div "Rota 18 - Placa FSR2369 91054214 - 27.745.238 MANOELA DAMASCENA DE AGUIAR D Jan…" at bounding box center [576, 274] width 1152 height 548
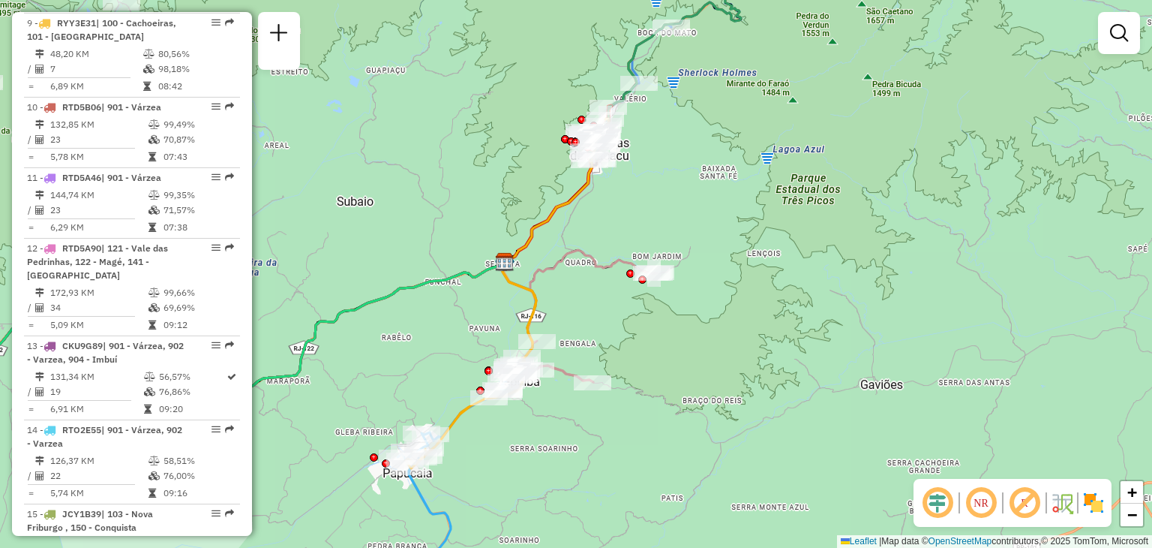
drag, startPoint x: 484, startPoint y: 502, endPoint x: 521, endPoint y: 445, distance: 68.2
click at [519, 447] on div "Janela de atendimento Grade de atendimento Capacidade Transportadoras Veículos …" at bounding box center [576, 274] width 1152 height 548
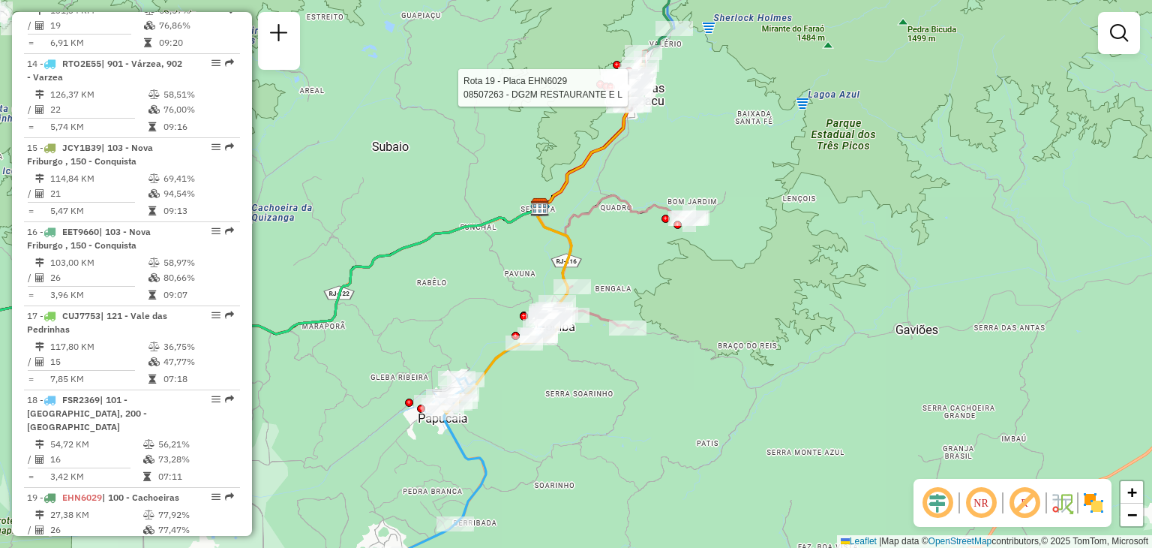
select select "**********"
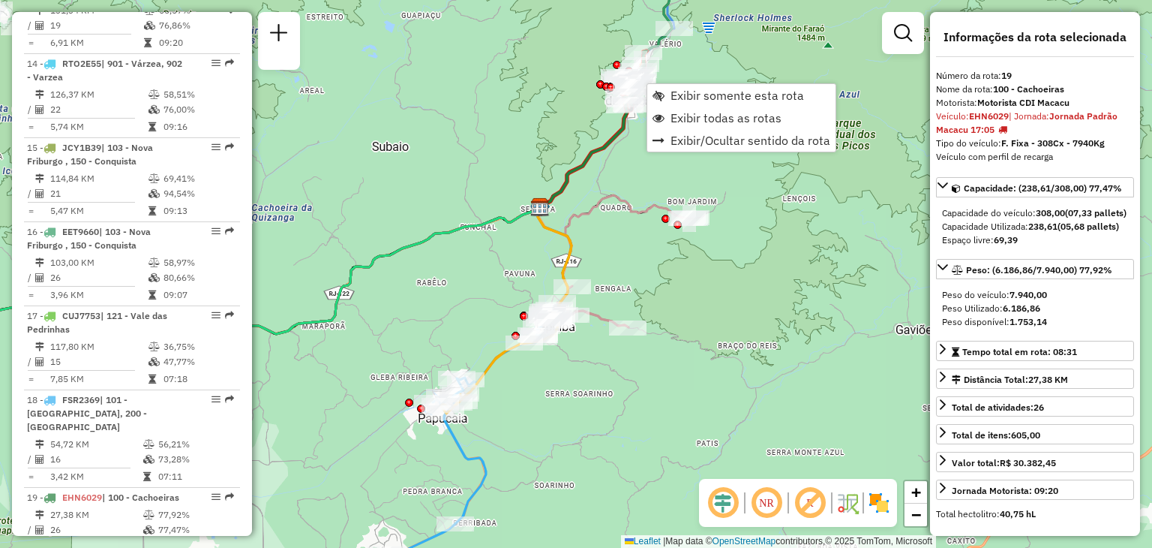
scroll to position [2034, 0]
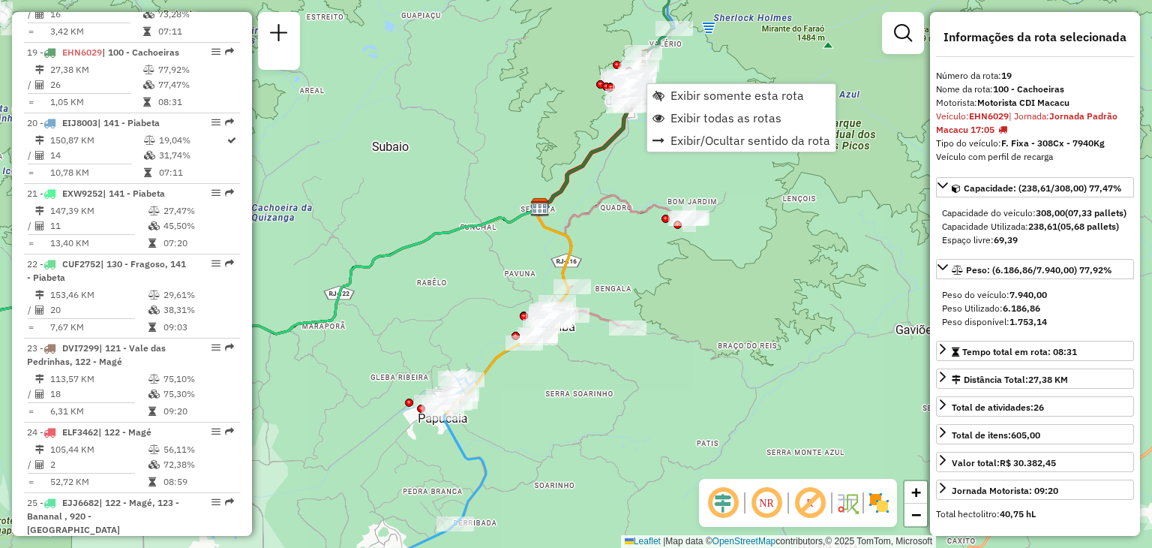
click at [584, 413] on div "Rota 19 - Placa EHN6029 08513270 - BOMBONIERE WELLINGTON LANCHONETES LTDA Rota …" at bounding box center [576, 274] width 1152 height 548
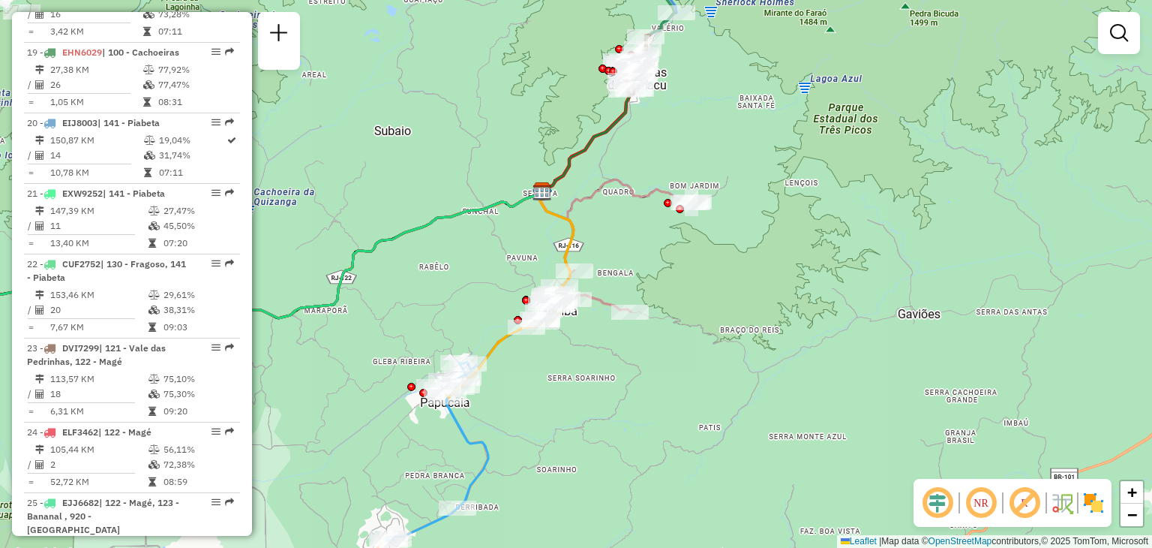
drag, startPoint x: 599, startPoint y: 530, endPoint x: 641, endPoint y: 290, distance: 242.9
click at [641, 290] on div "Janela de atendimento Grade de atendimento Capacidade Transportadoras Veículos …" at bounding box center [576, 274] width 1152 height 548
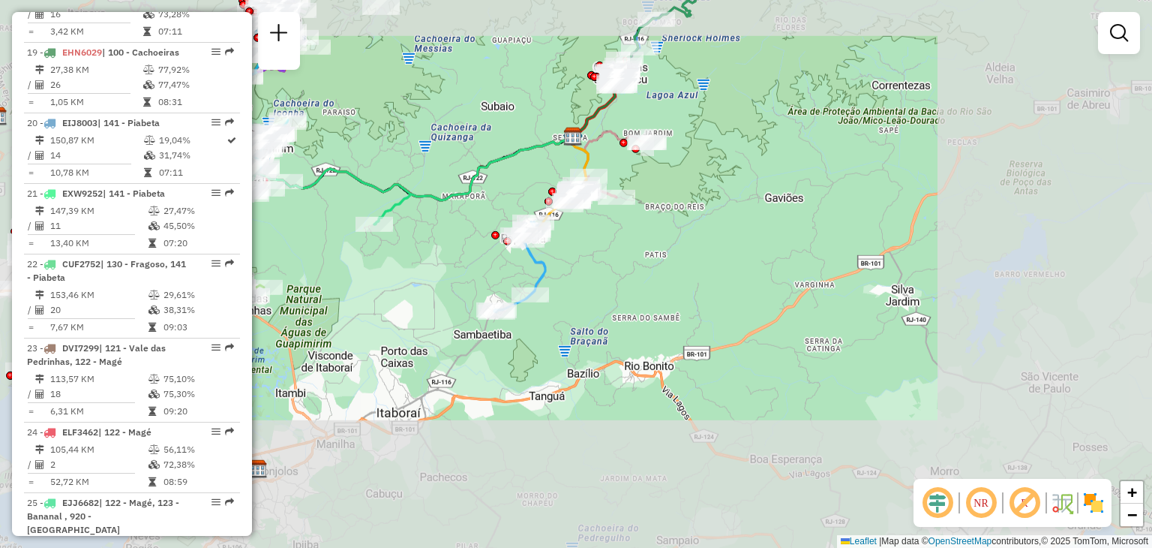
drag, startPoint x: 746, startPoint y: 341, endPoint x: 664, endPoint y: 456, distance: 141.5
click at [665, 455] on div "Janela de atendimento Grade de atendimento Capacidade Transportadoras Veículos …" at bounding box center [576, 274] width 1152 height 548
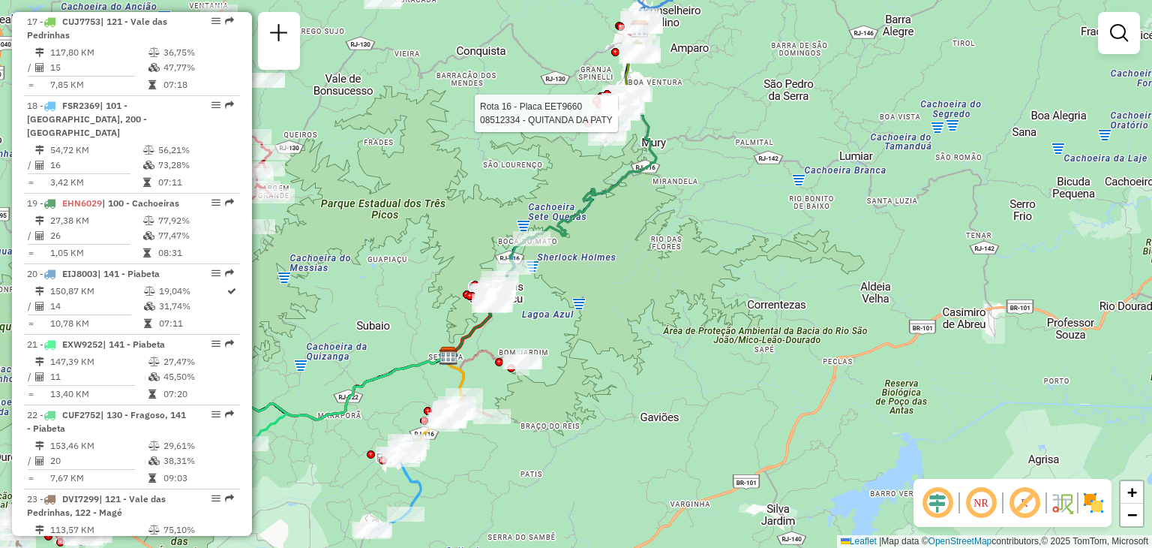
select select "**********"
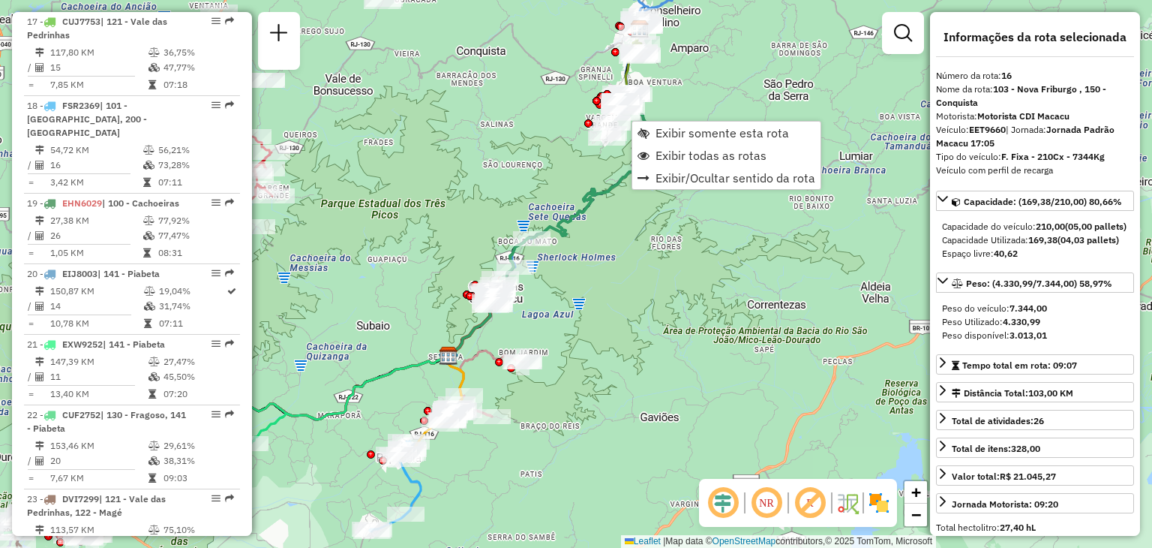
scroll to position [1782, 0]
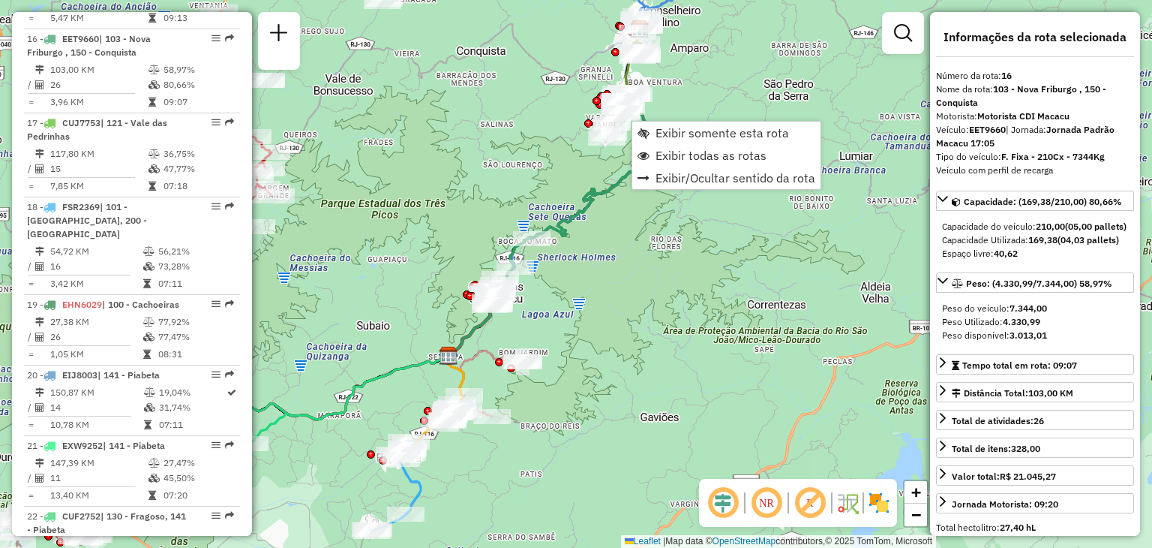
click at [536, 182] on div "Janela de atendimento Grade de atendimento Capacidade Transportadoras Veículos …" at bounding box center [576, 274] width 1152 height 548
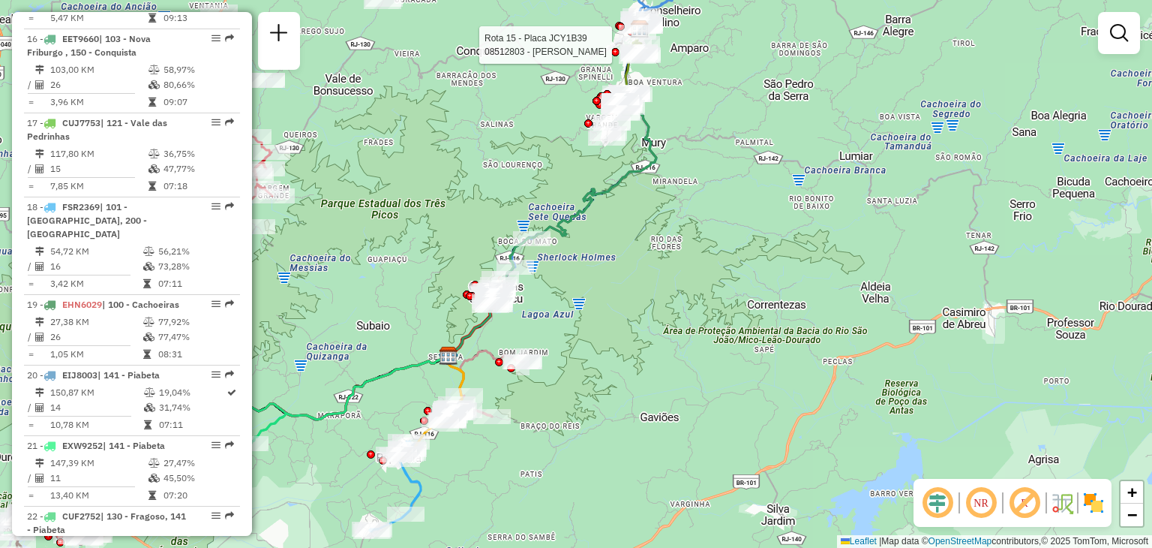
select select "**********"
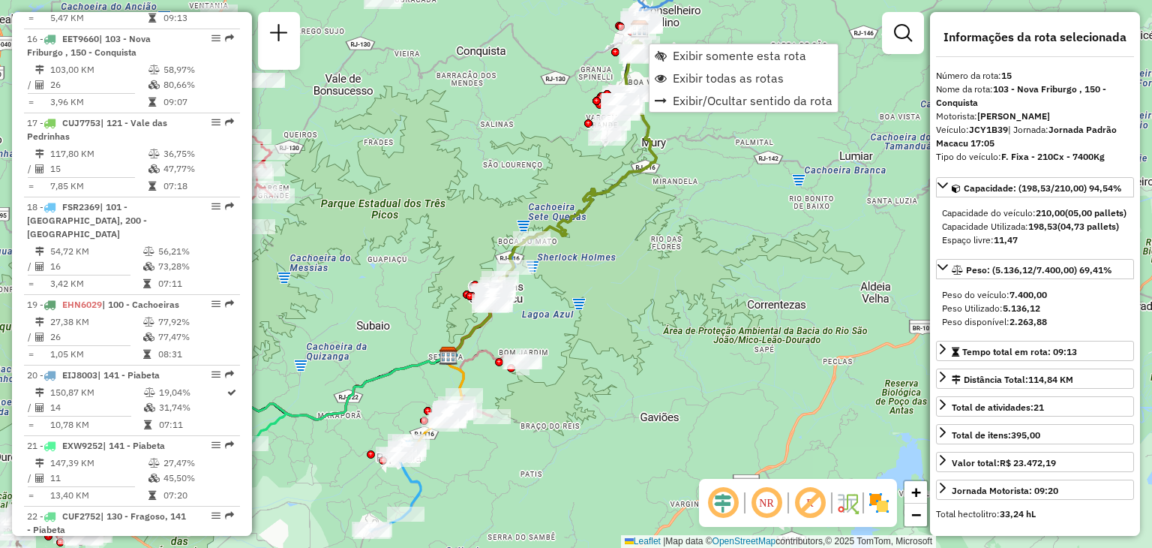
scroll to position [1700, 0]
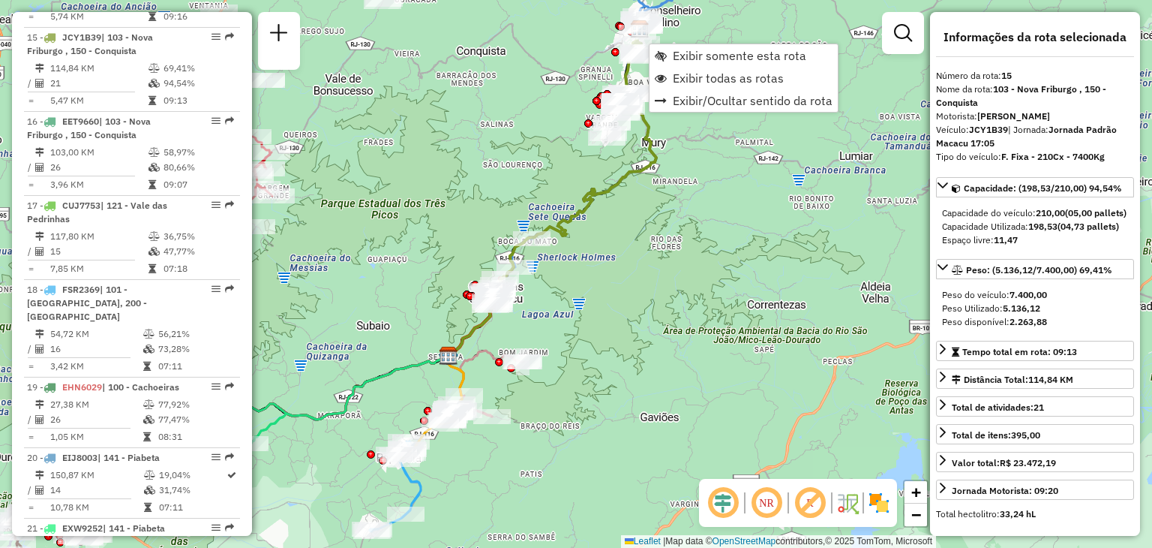
click at [498, 194] on div "Rota 16 - Placa EET9660 08512195 - JACKIE TEQUILA Janela de atendimento Grade d…" at bounding box center [576, 274] width 1152 height 548
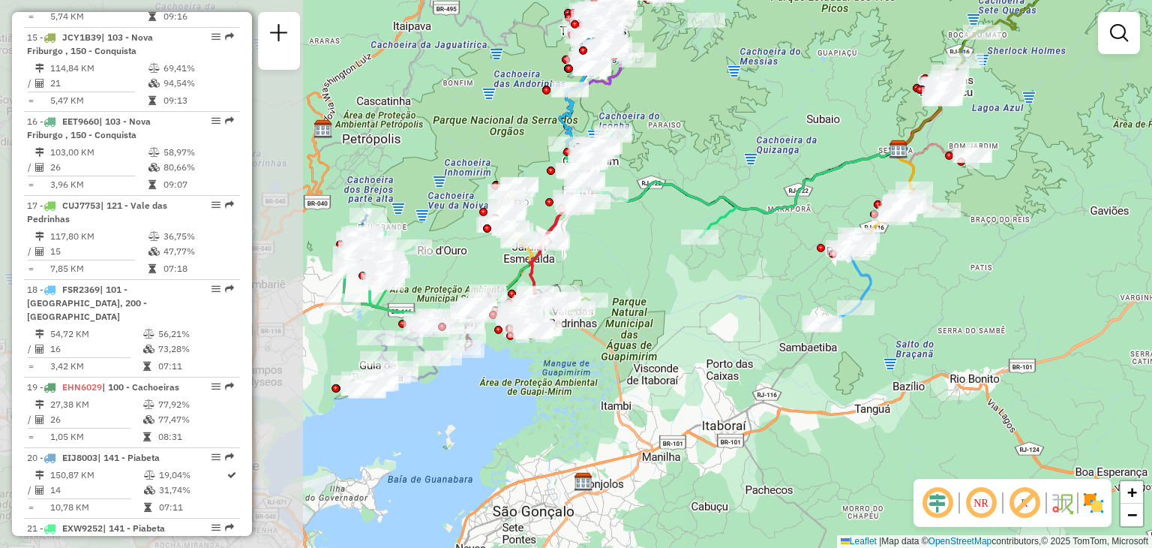
drag, startPoint x: 326, startPoint y: 324, endPoint x: 775, endPoint y: 118, distance: 493.7
click at [775, 118] on div "Janela de atendimento Grade de atendimento Capacidade Transportadoras Veículos …" at bounding box center [576, 274] width 1152 height 548
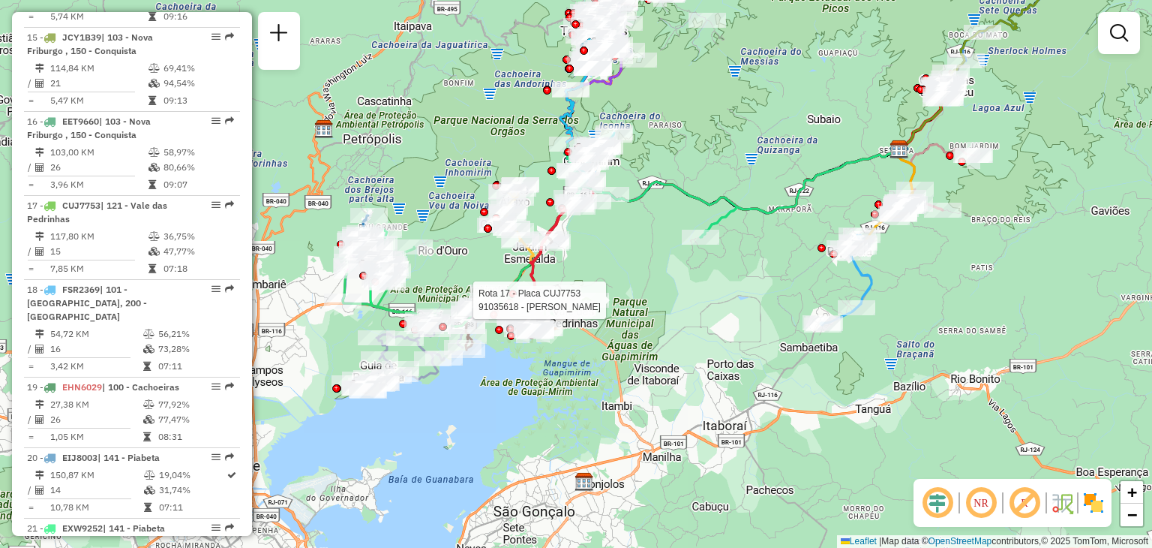
select select "**********"
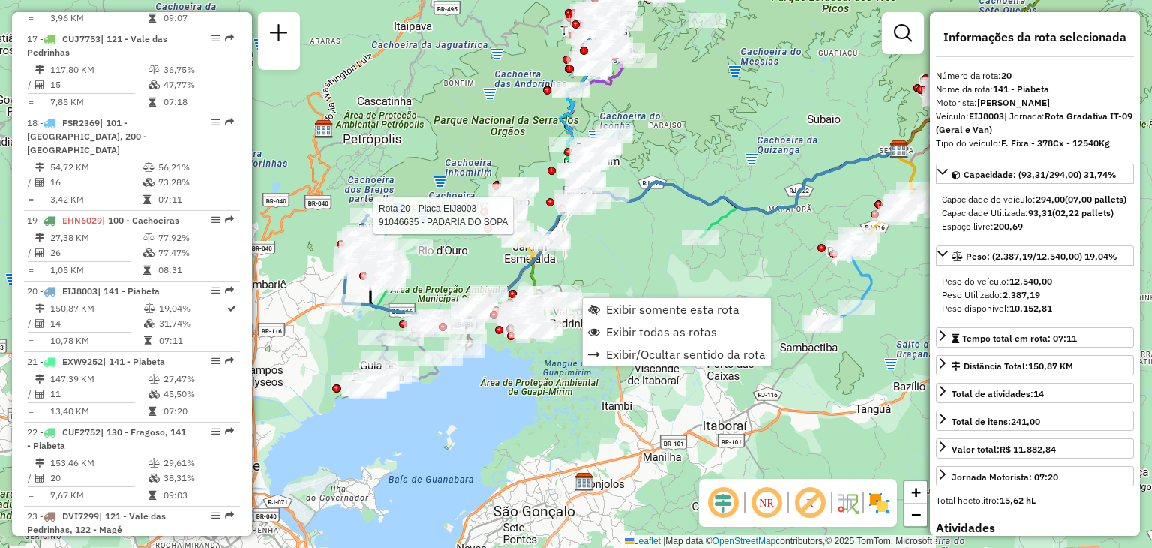
scroll to position [2118, 0]
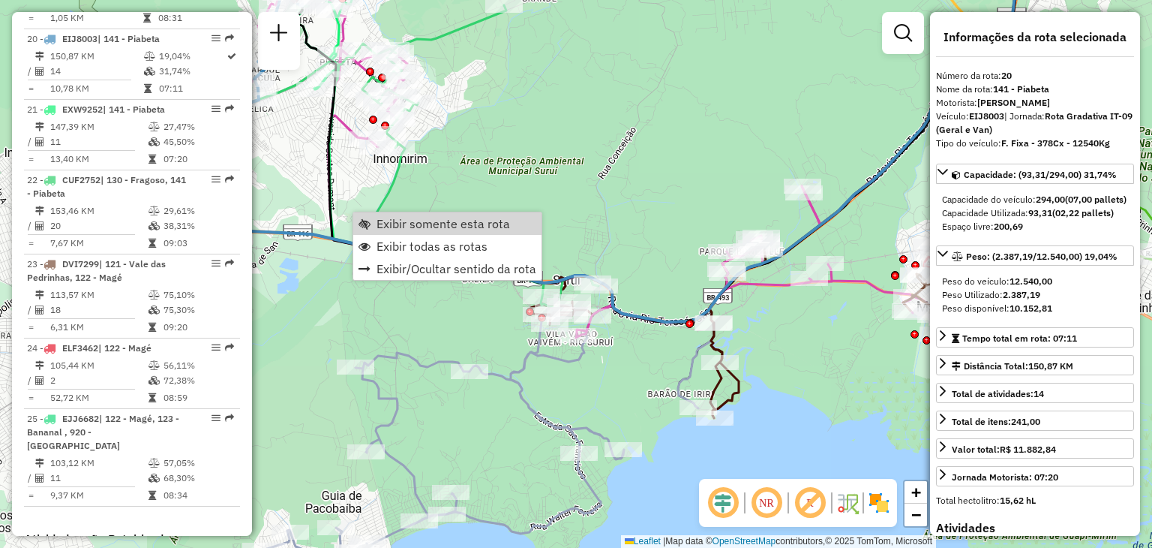
click at [461, 56] on div "Rota 22 - Placa CUF2752 91027893 - JANE GARCIA BALTAR Janela de atendimento Gra…" at bounding box center [576, 274] width 1152 height 548
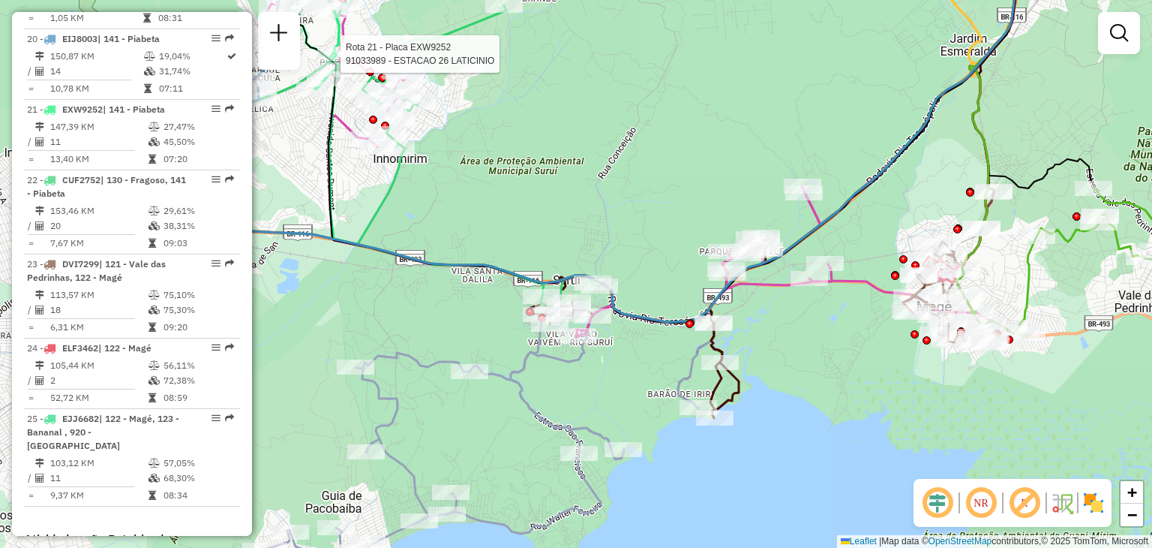
select select "**********"
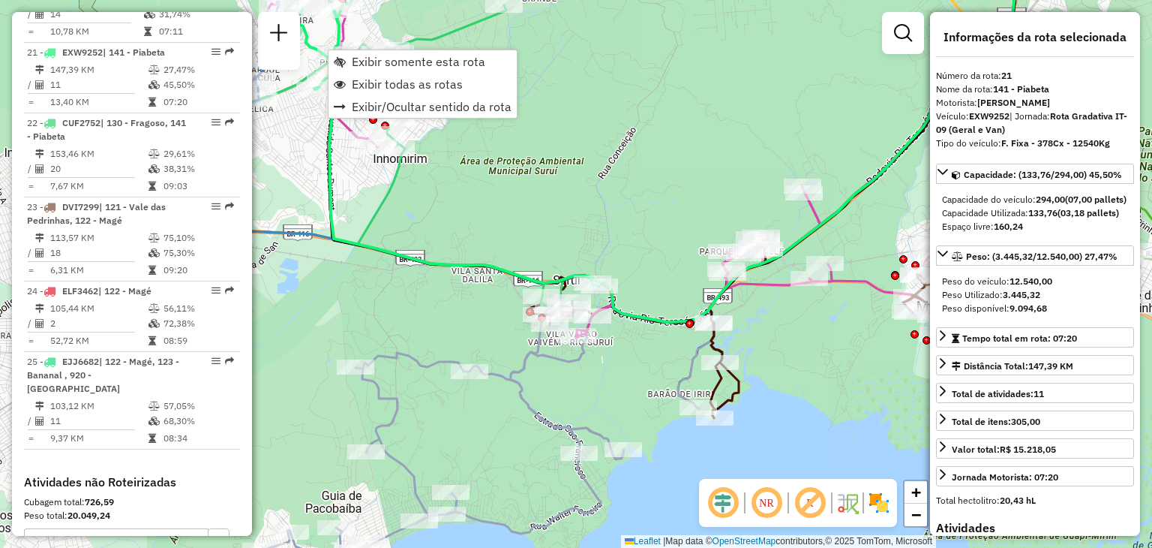
scroll to position [2189, 0]
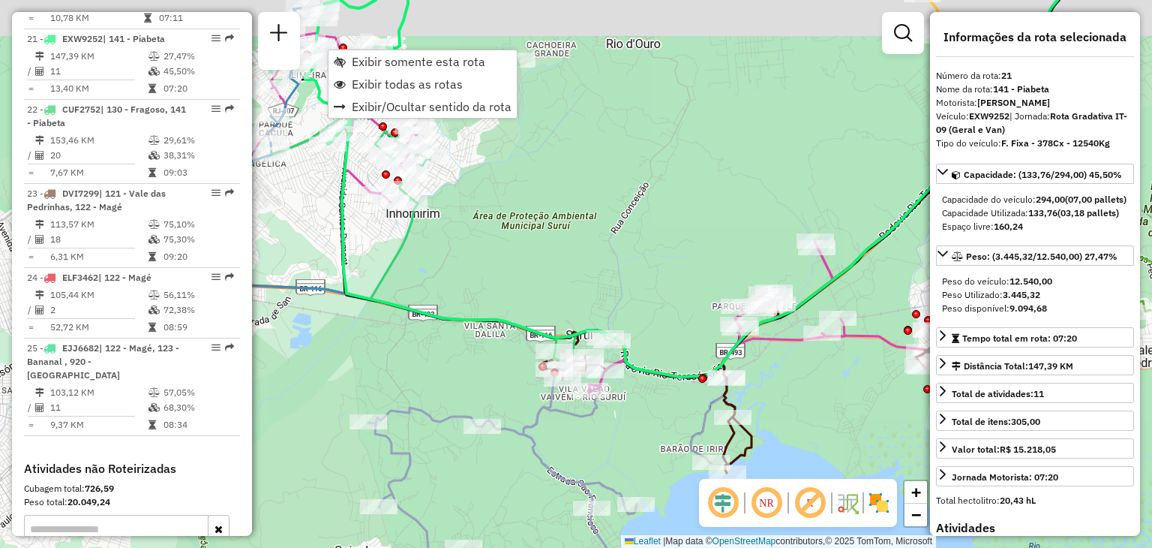
drag, startPoint x: 365, startPoint y: 349, endPoint x: 374, endPoint y: 418, distance: 69.5
click at [374, 418] on div "Janela de atendimento Grade de atendimento Capacidade Transportadoras Veículos …" at bounding box center [576, 274] width 1152 height 548
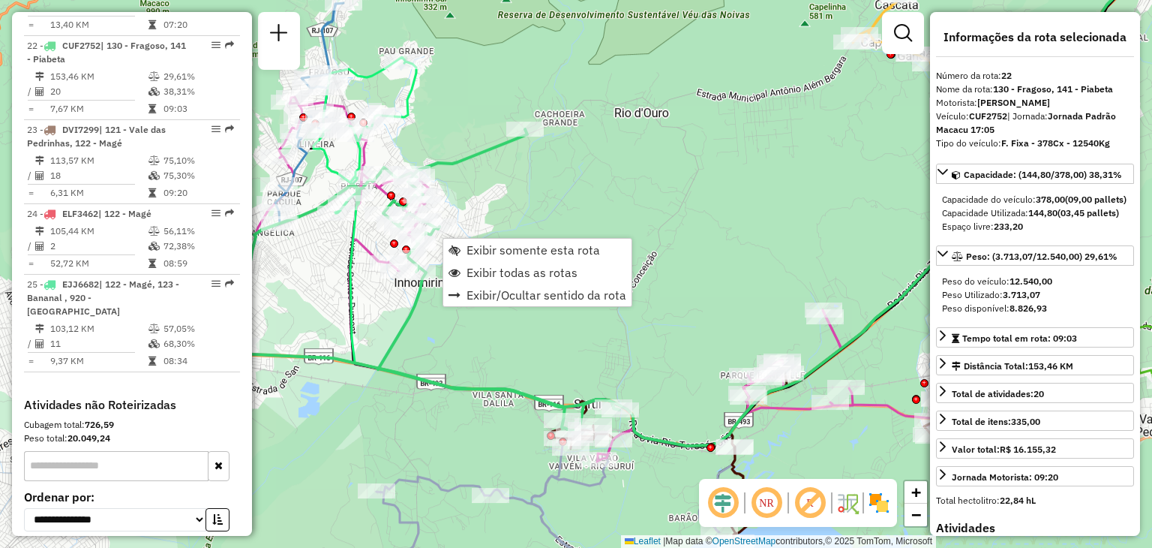
scroll to position [2259, 0]
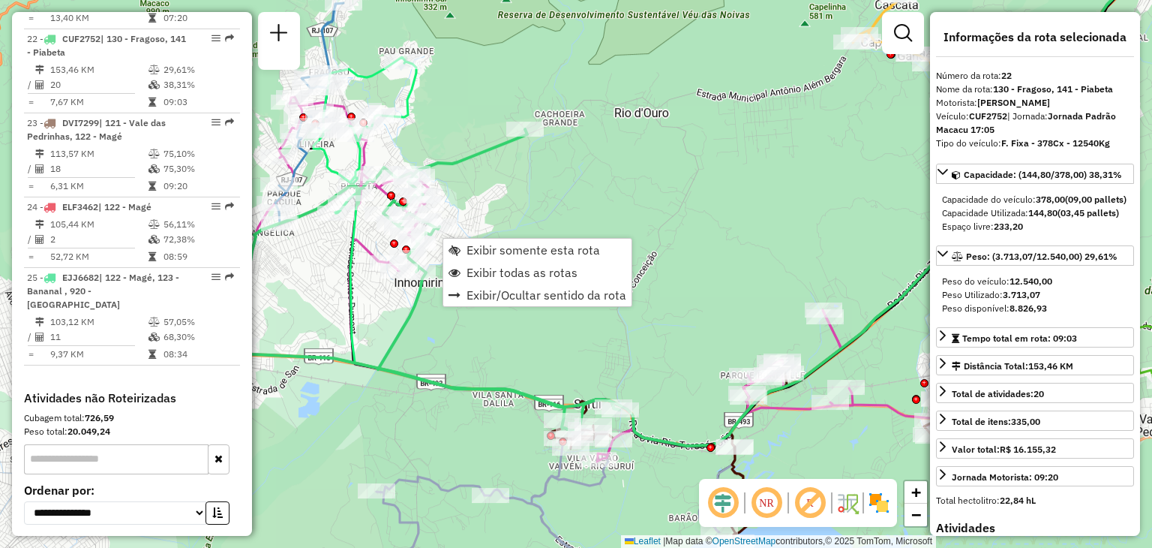
click at [501, 179] on div "Janela de atendimento Grade de atendimento Capacidade Transportadoras Veículos …" at bounding box center [576, 274] width 1152 height 548
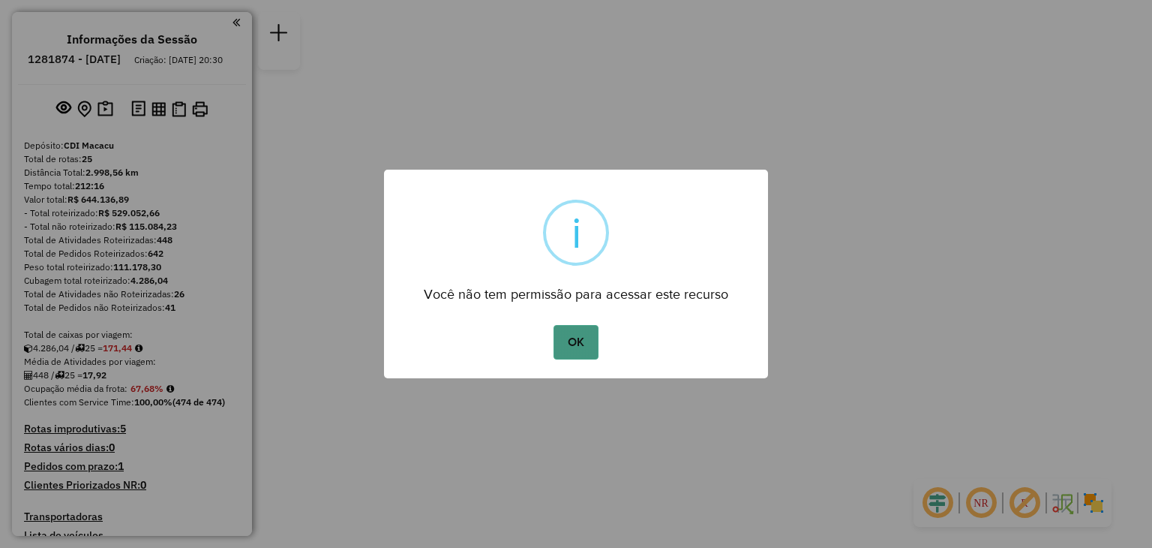
click at [596, 343] on button "OK" at bounding box center [576, 342] width 44 height 35
click at [548, 343] on div "OK No Cancel" at bounding box center [576, 342] width 384 height 42
click at [564, 343] on button "OK" at bounding box center [576, 342] width 44 height 35
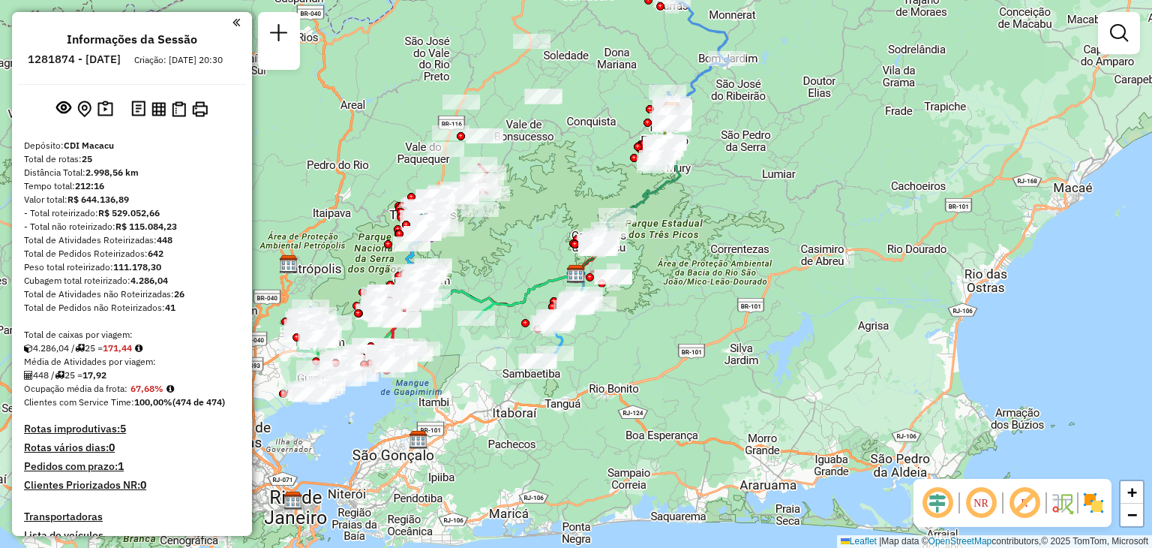
drag, startPoint x: 560, startPoint y: 196, endPoint x: 633, endPoint y: 185, distance: 74.3
click at [636, 180] on div "Janela de atendimento Grade de atendimento Capacidade Transportadoras Veículos …" at bounding box center [576, 274] width 1152 height 548
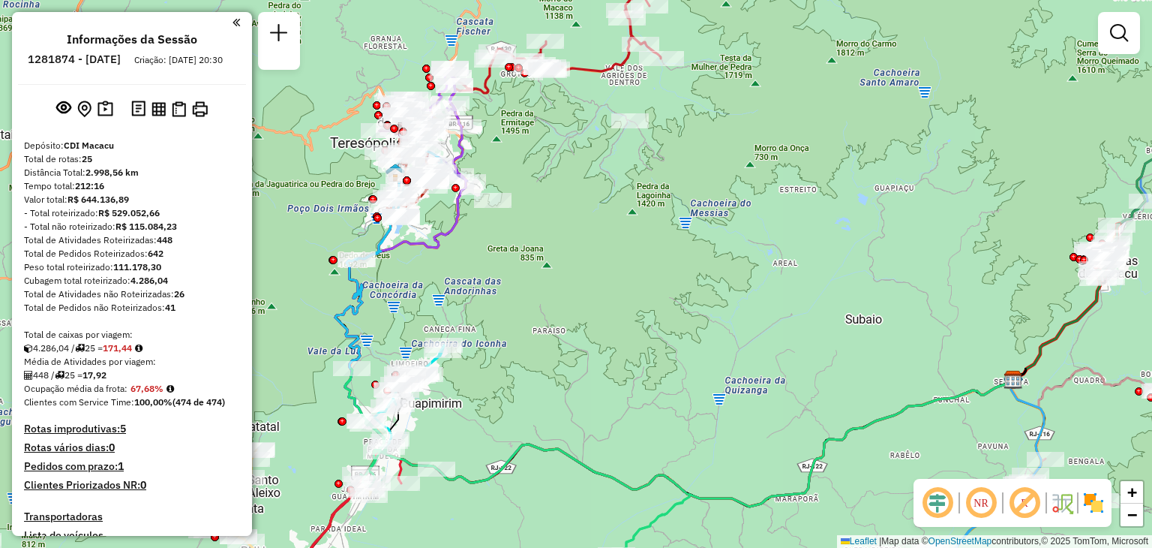
drag, startPoint x: 778, startPoint y: 192, endPoint x: 705, endPoint y: 288, distance: 120.5
click at [707, 286] on div "Janela de atendimento Grade de atendimento Capacidade Transportadoras Veículos …" at bounding box center [576, 274] width 1152 height 548
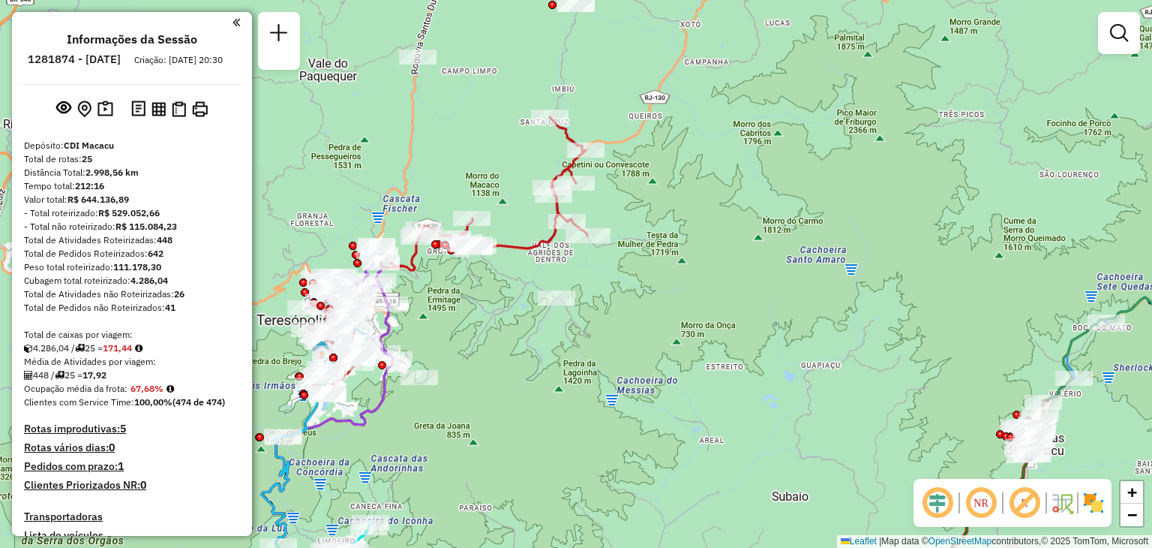
drag, startPoint x: 762, startPoint y: 104, endPoint x: 739, endPoint y: 313, distance: 209.8
click at [751, 317] on div "Rota 4 - Placa JBF1J27 08512801 - PAMELA RIBEIRO Janela de atendimento Grade de…" at bounding box center [576, 274] width 1152 height 548
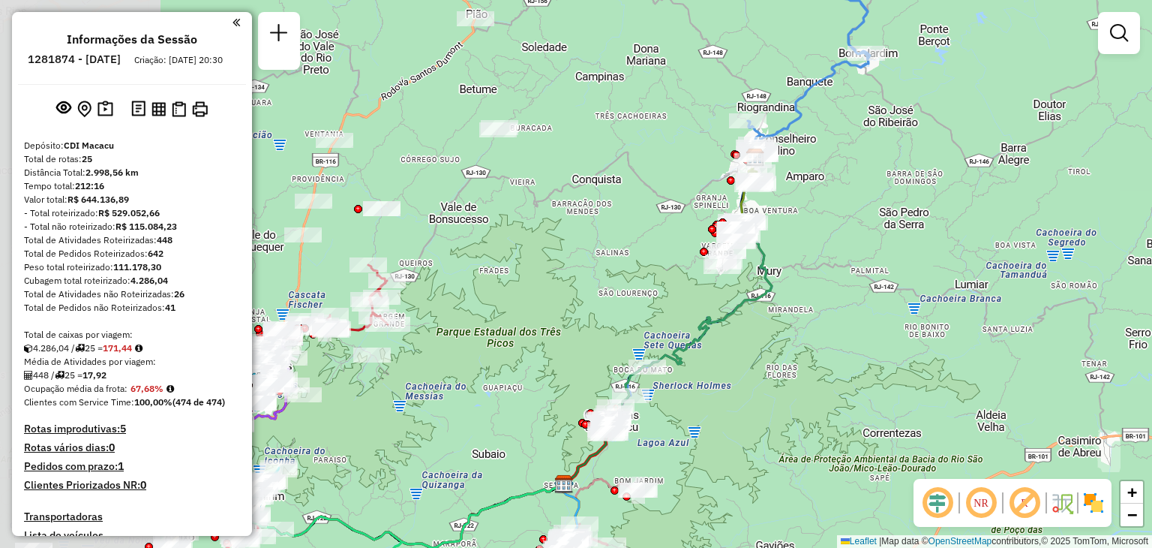
drag, startPoint x: 380, startPoint y: 245, endPoint x: 641, endPoint y: 257, distance: 260.5
click at [651, 250] on div "Janela de atendimento Grade de atendimento Capacidade Transportadoras Veículos …" at bounding box center [576, 274] width 1152 height 548
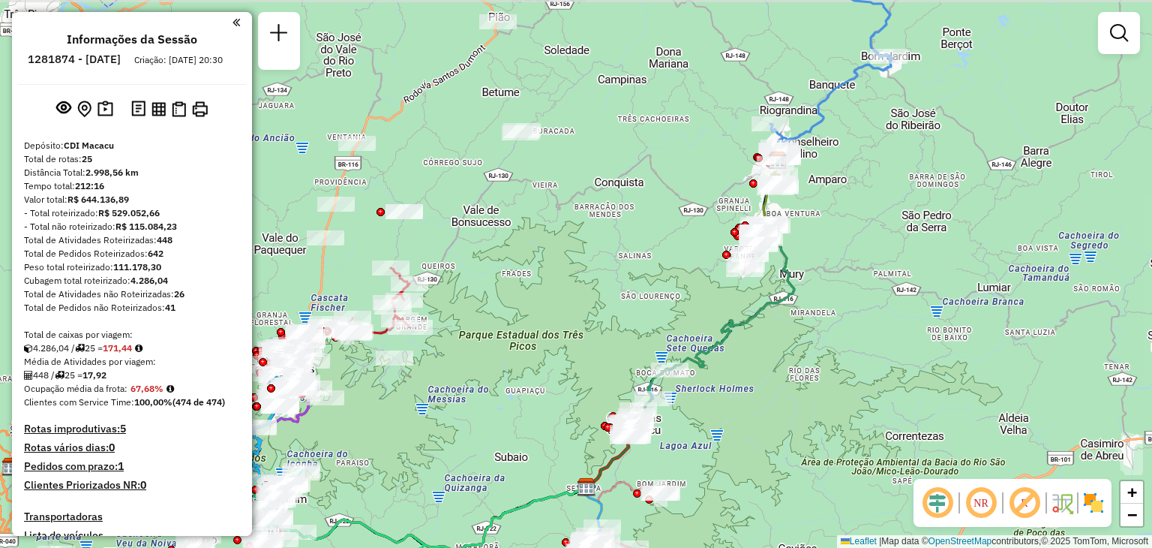
drag, startPoint x: 505, startPoint y: 267, endPoint x: 777, endPoint y: 215, distance: 277.3
click at [768, 215] on div "Janela de atendimento Grade de atendimento Capacidade Transportadoras Veículos …" at bounding box center [576, 274] width 1152 height 548
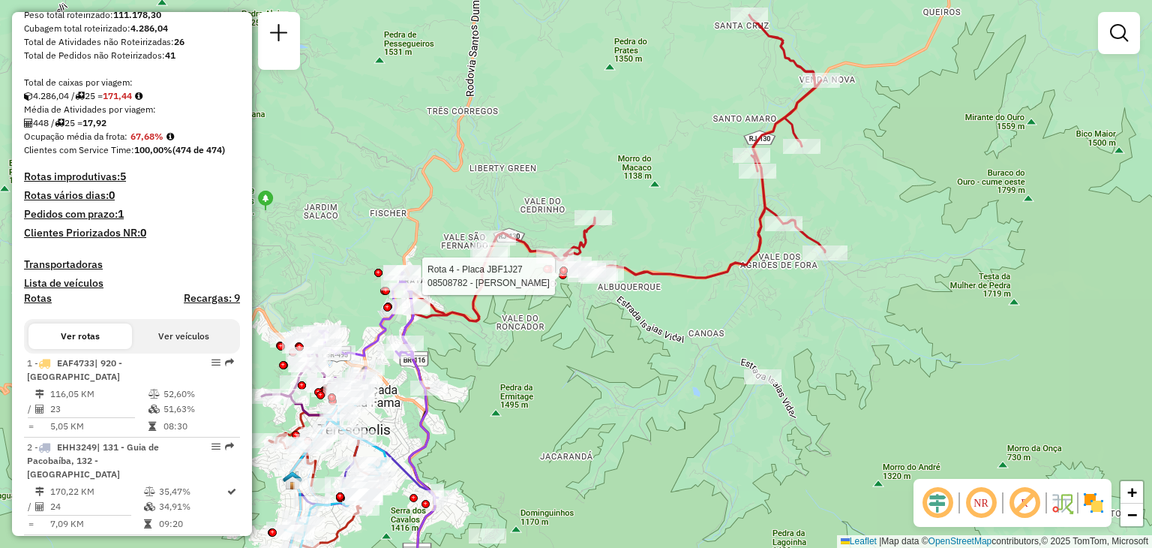
select select "**********"
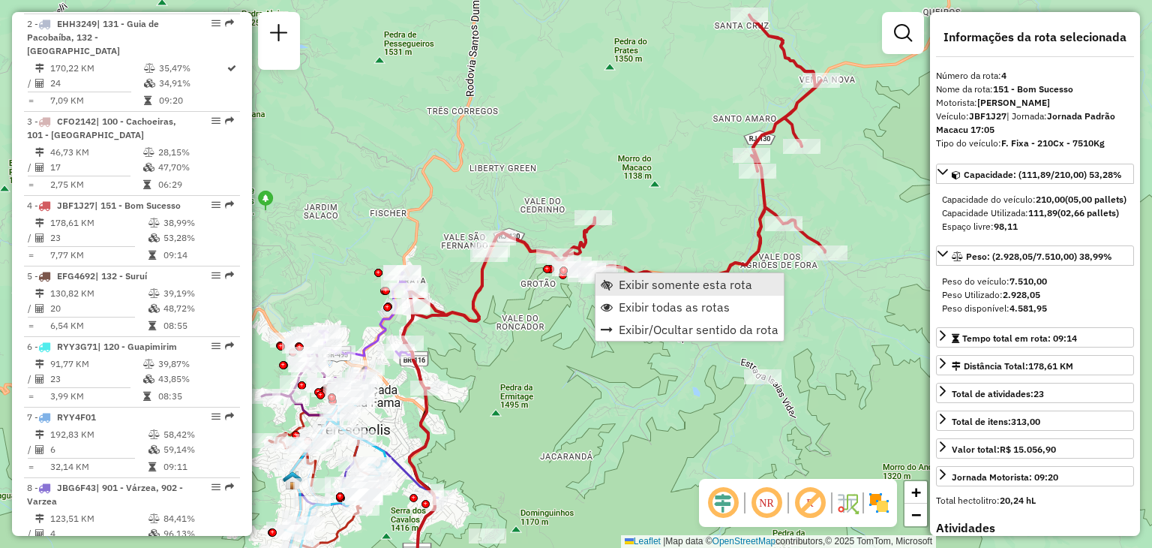
scroll to position [845, 0]
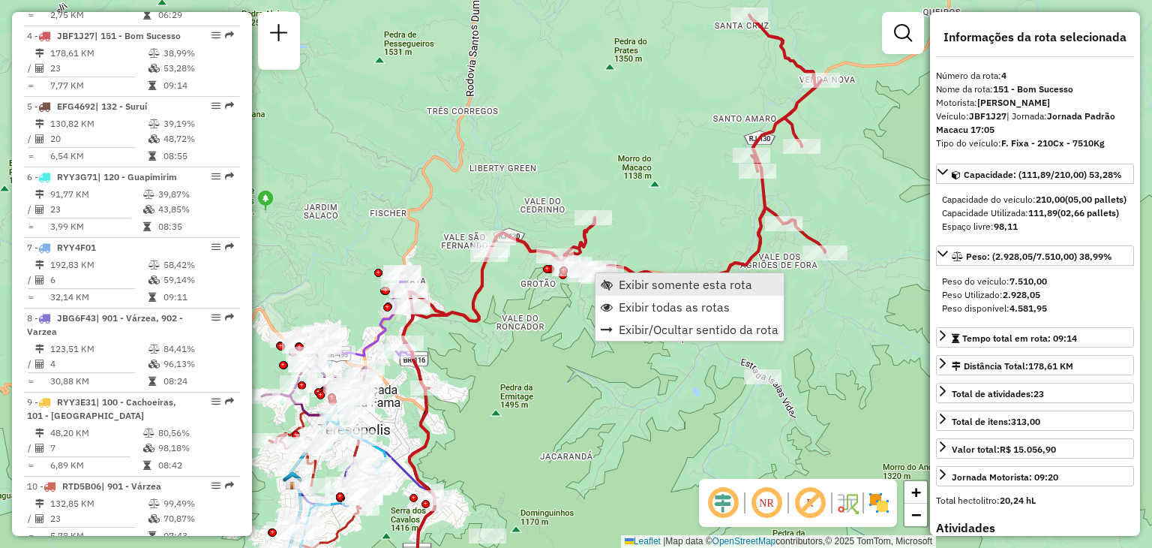
click at [633, 283] on span "Exibir somente esta rota" at bounding box center [686, 284] width 134 height 12
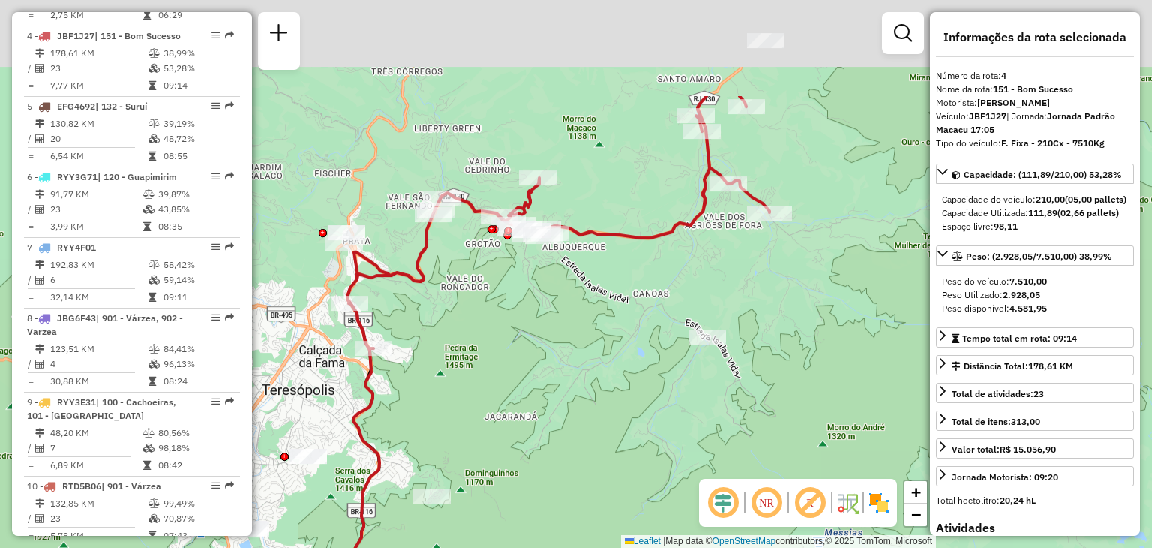
drag, startPoint x: 708, startPoint y: 149, endPoint x: 609, endPoint y: 290, distance: 172.9
click at [609, 290] on div "Janela de atendimento Grade de atendimento Capacidade Transportadoras Veículos …" at bounding box center [576, 274] width 1152 height 548
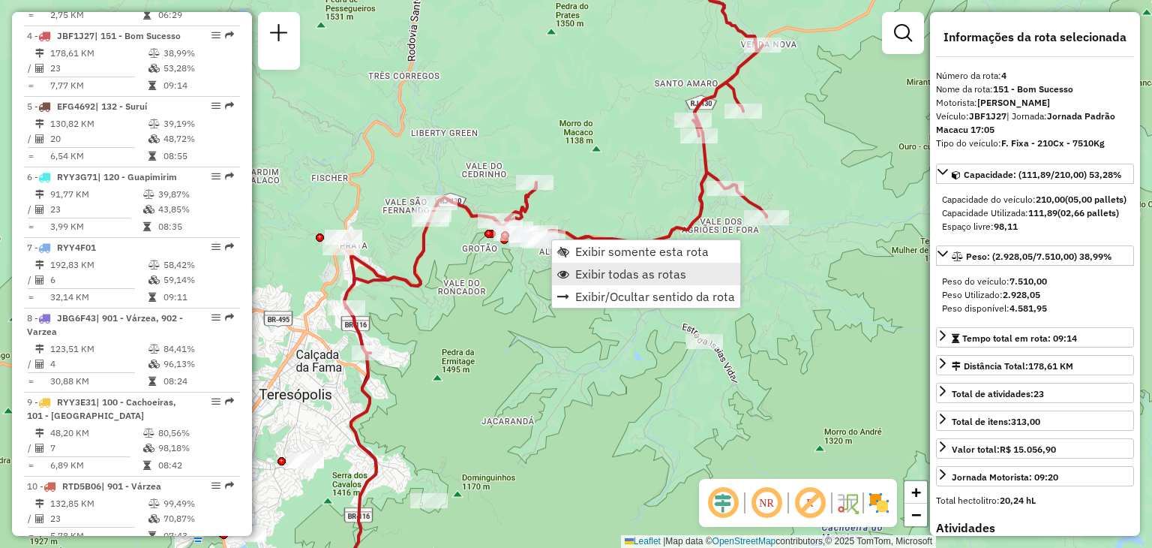
click at [611, 275] on span "Exibir todas as rotas" at bounding box center [630, 274] width 111 height 12
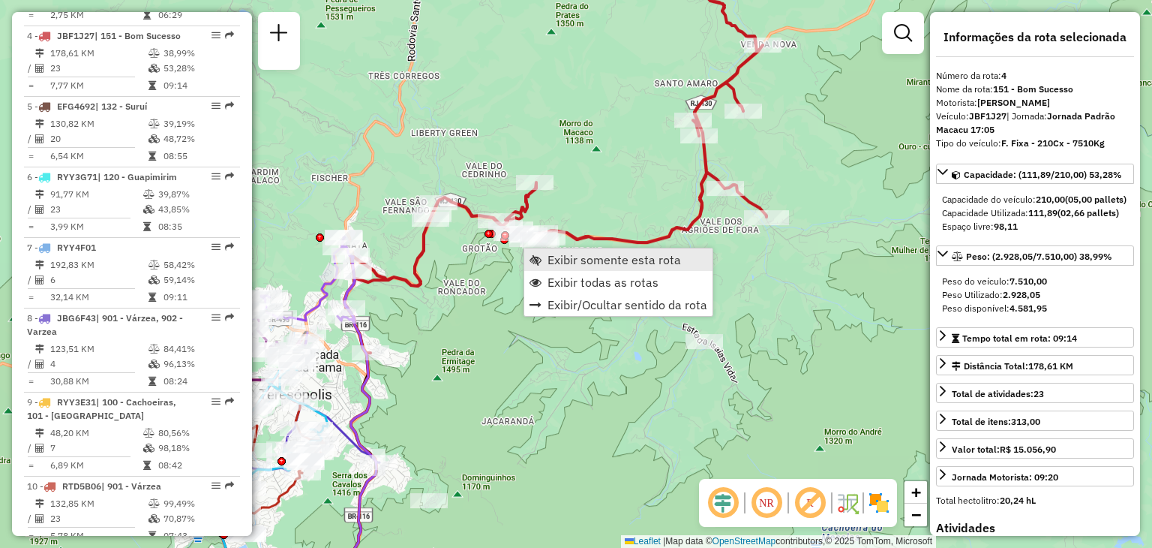
click at [582, 260] on span "Exibir somente esta rota" at bounding box center [615, 260] width 134 height 12
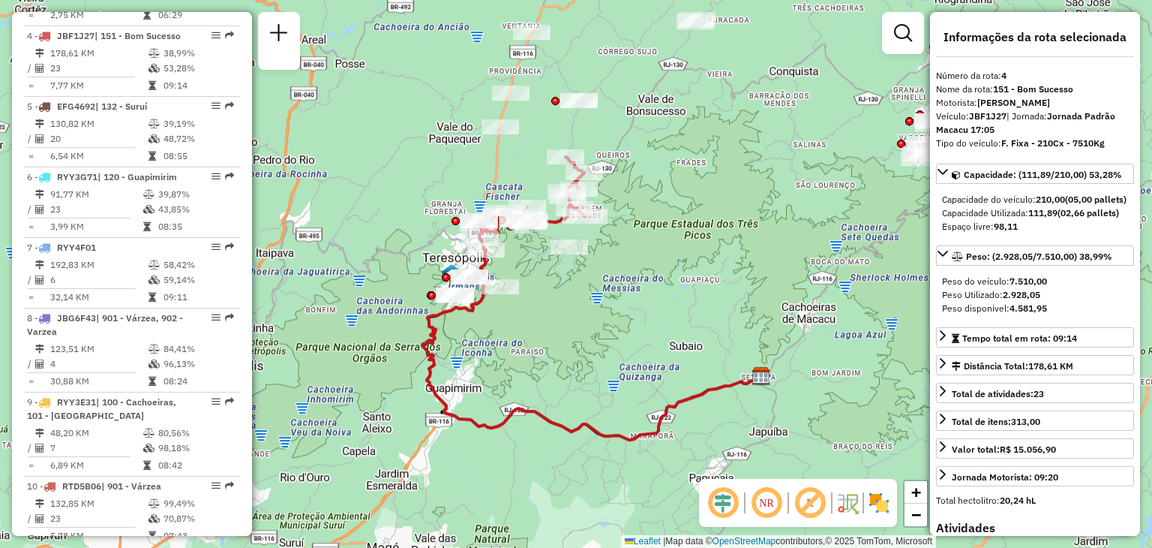
drag, startPoint x: 542, startPoint y: 235, endPoint x: 548, endPoint y: 242, distance: 9.2
click at [548, 242] on div "Janela de atendimento Grade de atendimento Capacidade Transportadoras Veículos …" at bounding box center [576, 274] width 1152 height 548
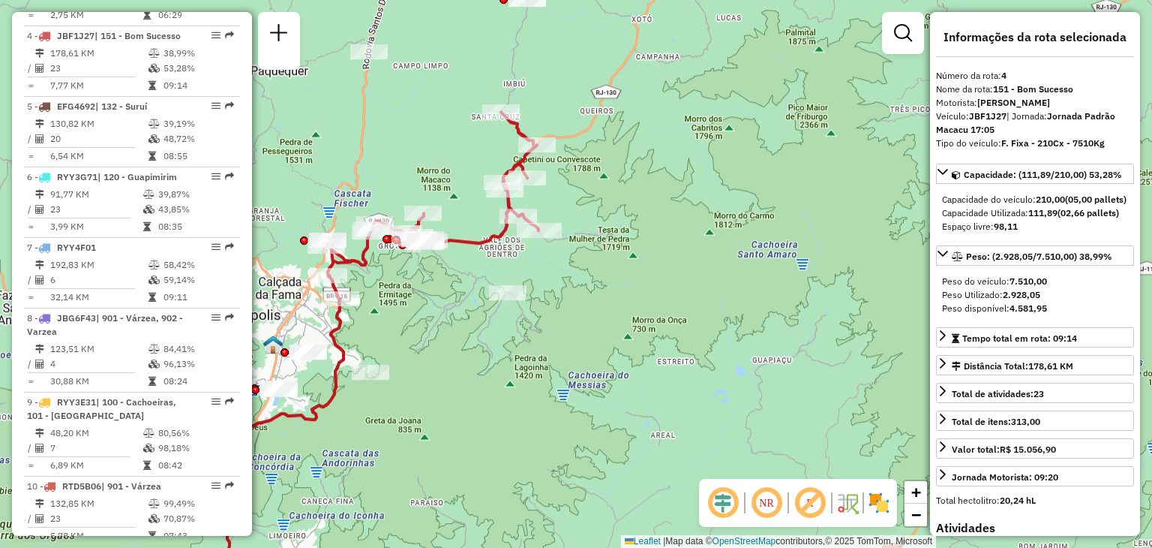
drag, startPoint x: 444, startPoint y: 302, endPoint x: 531, endPoint y: 305, distance: 87.1
click at [520, 305] on div "Janela de atendimento Grade de atendimento Capacidade Transportadoras Veículos …" at bounding box center [576, 274] width 1152 height 548
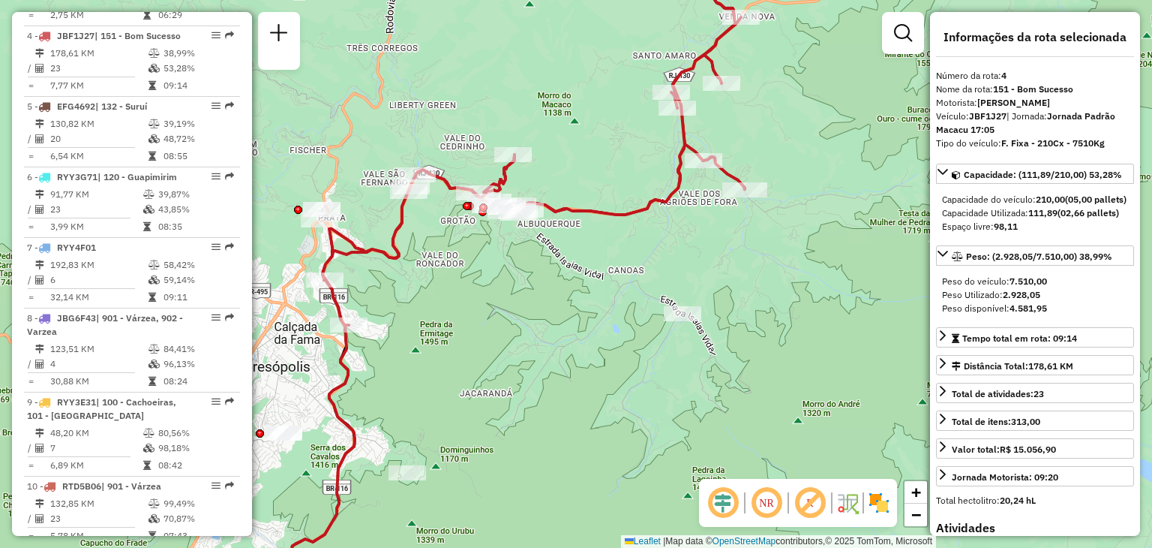
drag, startPoint x: 447, startPoint y: 315, endPoint x: 551, endPoint y: 325, distance: 104.0
click at [554, 325] on div "Janela de atendimento Grade de atendimento Capacidade Transportadoras Veículos …" at bounding box center [576, 274] width 1152 height 548
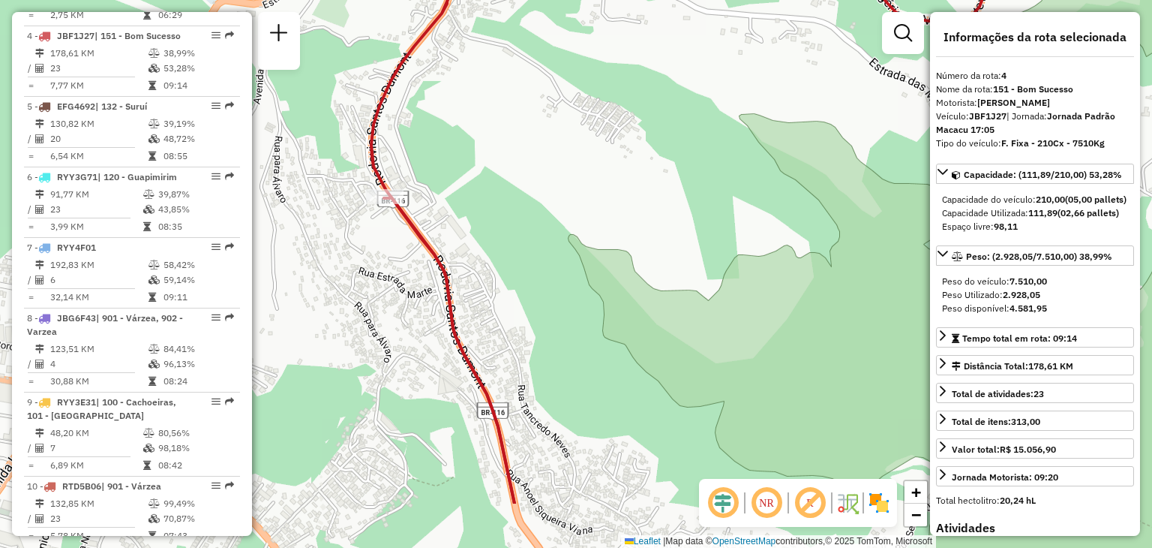
drag, startPoint x: 504, startPoint y: 384, endPoint x: 524, endPoint y: 166, distance: 219.1
click at [524, 166] on div "Janela de atendimento Grade de atendimento Capacidade Transportadoras Veículos …" at bounding box center [576, 274] width 1152 height 548
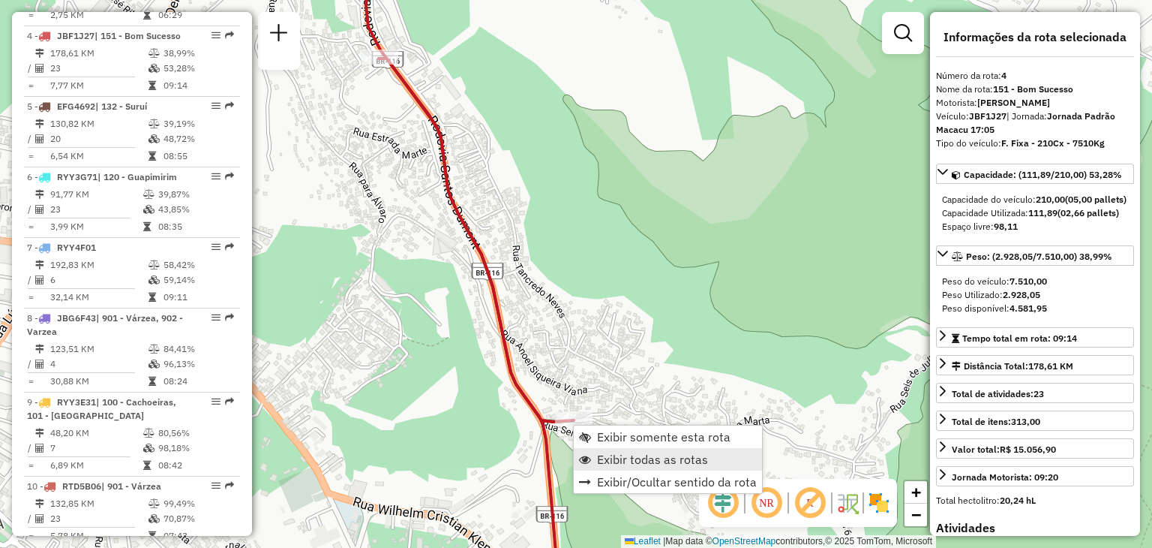
click at [609, 457] on span "Exibir todas as rotas" at bounding box center [652, 459] width 111 height 12
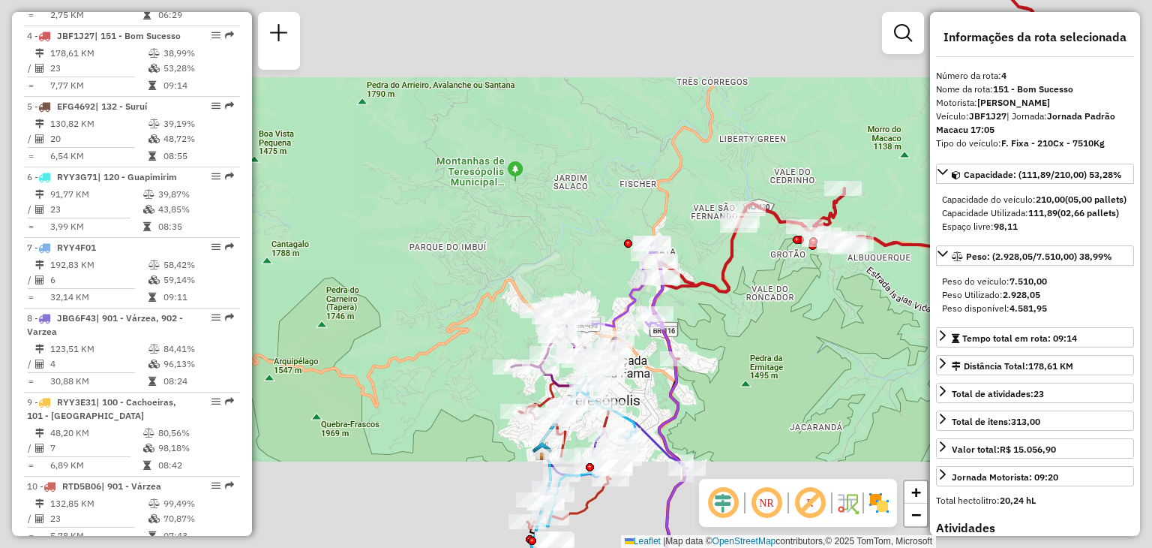
drag, startPoint x: 804, startPoint y: 370, endPoint x: 570, endPoint y: 317, distance: 240.0
click at [591, 322] on div "Janela de atendimento Grade de atendimento Capacidade Transportadoras Veículos …" at bounding box center [576, 274] width 1152 height 548
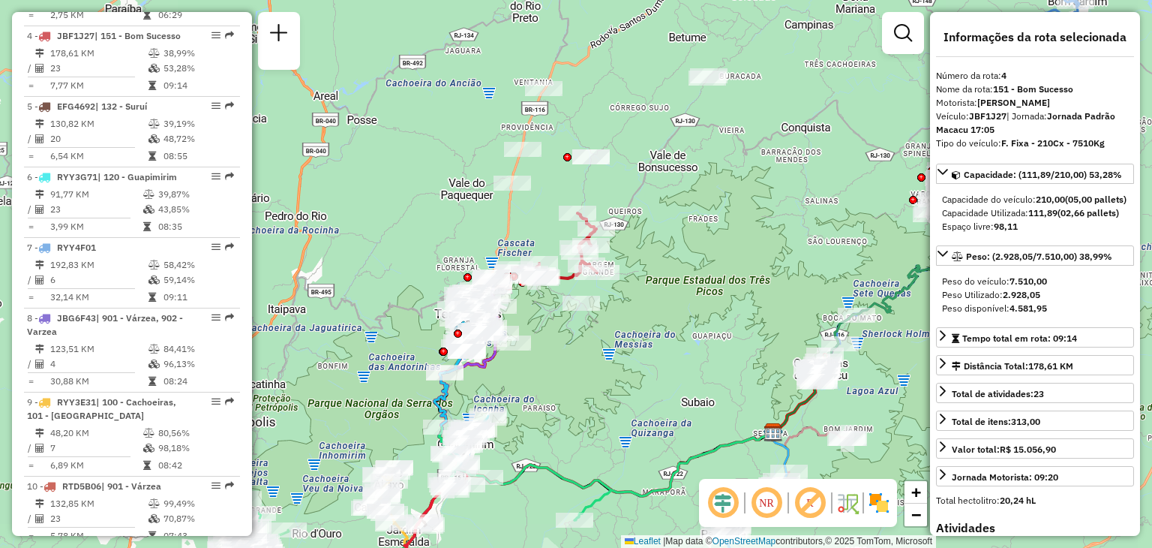
drag, startPoint x: 677, startPoint y: 381, endPoint x: 702, endPoint y: 280, distance: 104.4
click at [706, 277] on div "Janela de atendimento Grade de atendimento Capacidade Transportadoras Veículos …" at bounding box center [576, 274] width 1152 height 548
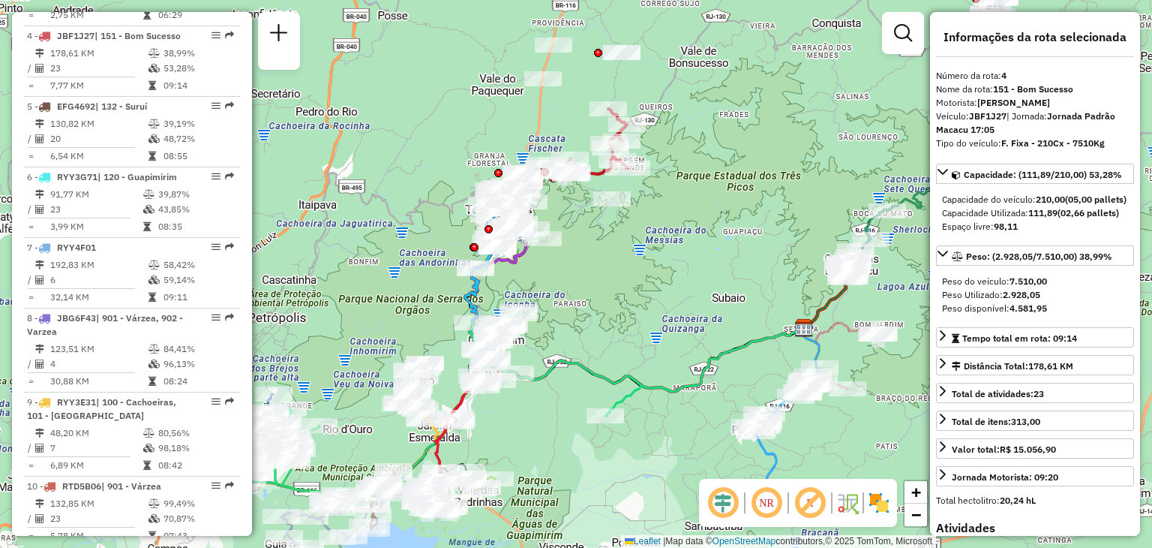
drag, startPoint x: 548, startPoint y: 446, endPoint x: 588, endPoint y: 397, distance: 63.5
click at [588, 397] on div "Rota 1 - Placa EAF4733 91095960 - JPK BEBIDAS Rota 1 - Placa EAF4733 91051732 -…" at bounding box center [576, 274] width 1152 height 548
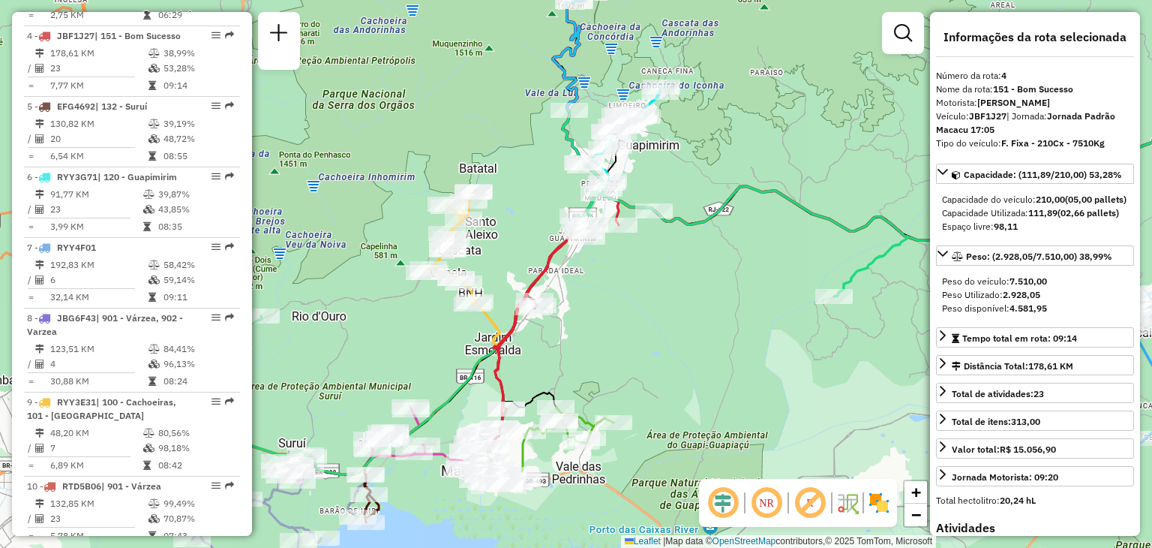
drag, startPoint x: 420, startPoint y: 373, endPoint x: 467, endPoint y: 250, distance: 131.5
click at [467, 250] on div "Rota 12 - Placa RTD5A90 91050044 - BAR DO CESINHA Rota 12 - Placa RTD5A90 91050…" at bounding box center [576, 274] width 1152 height 548
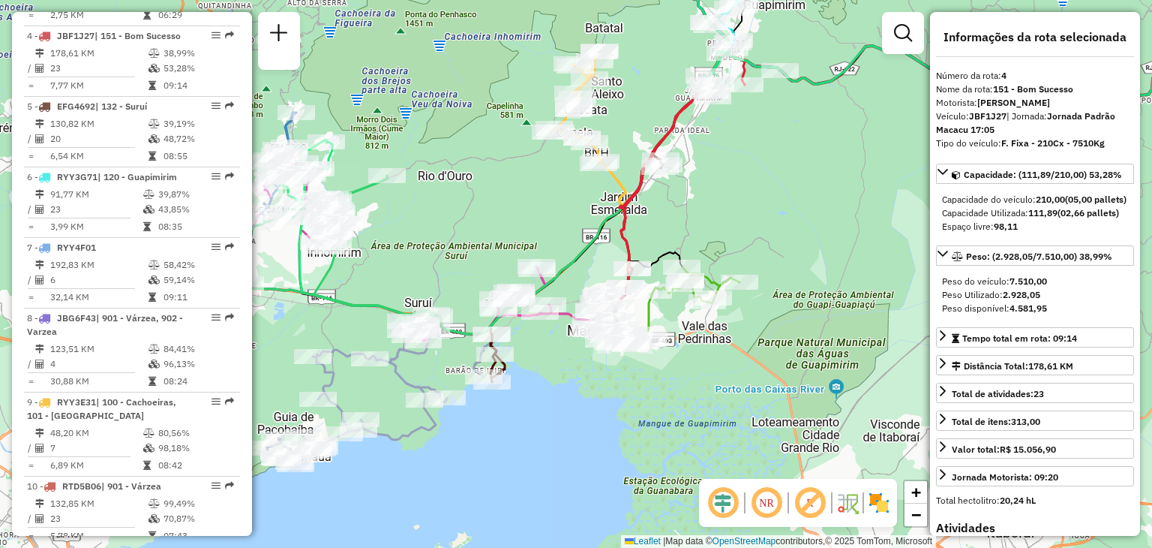
drag, startPoint x: 389, startPoint y: 370, endPoint x: 471, endPoint y: 360, distance: 83.1
click at [479, 360] on div "Rota 5 - Placa EFG4692 91053140 - VALCI CONSTANTINO DE SOUZA Janela de atendime…" at bounding box center [576, 274] width 1152 height 548
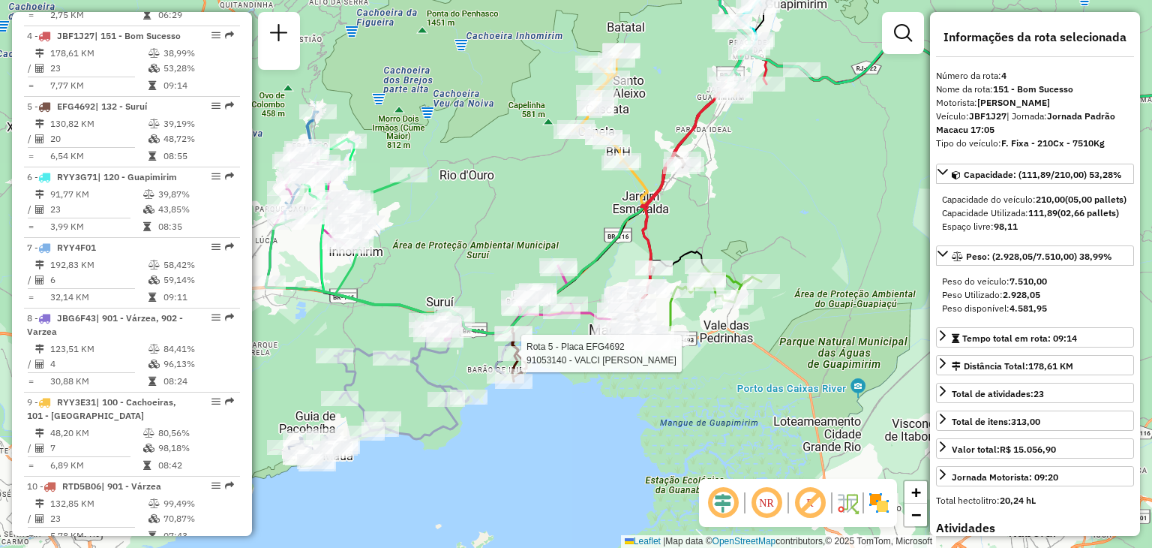
click at [819, 211] on div "Rota 5 - Placa EFG4692 91053140 - VALCI CONSTANTINO DE SOUZA Rota 21 - Placa EX…" at bounding box center [576, 274] width 1152 height 548
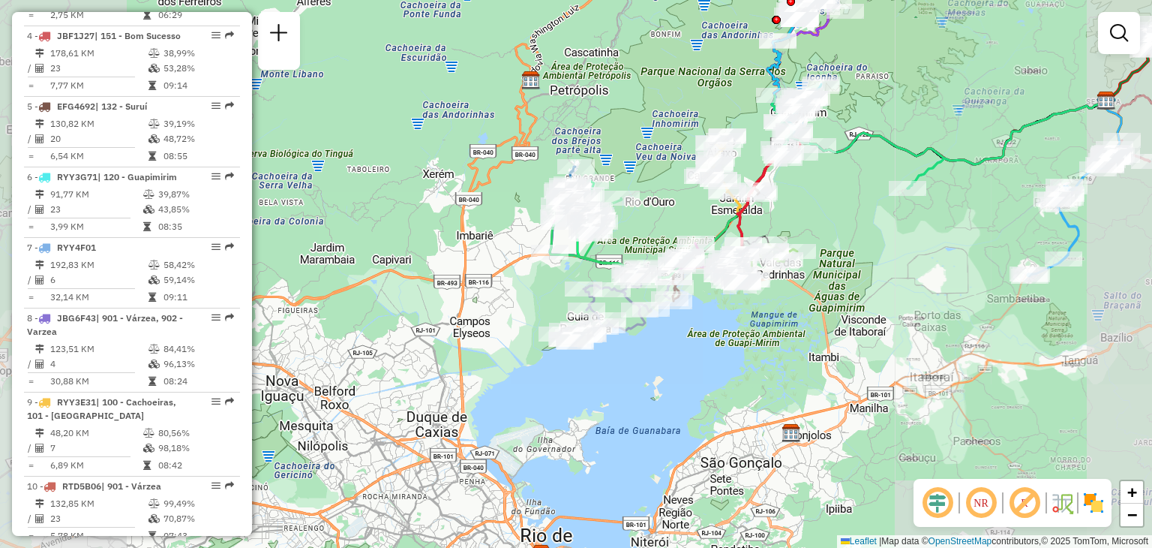
drag, startPoint x: 1031, startPoint y: 242, endPoint x: 733, endPoint y: 368, distance: 323.0
click at [733, 368] on div "Janela de atendimento Grade de atendimento Capacidade Transportadoras Veículos …" at bounding box center [576, 274] width 1152 height 548
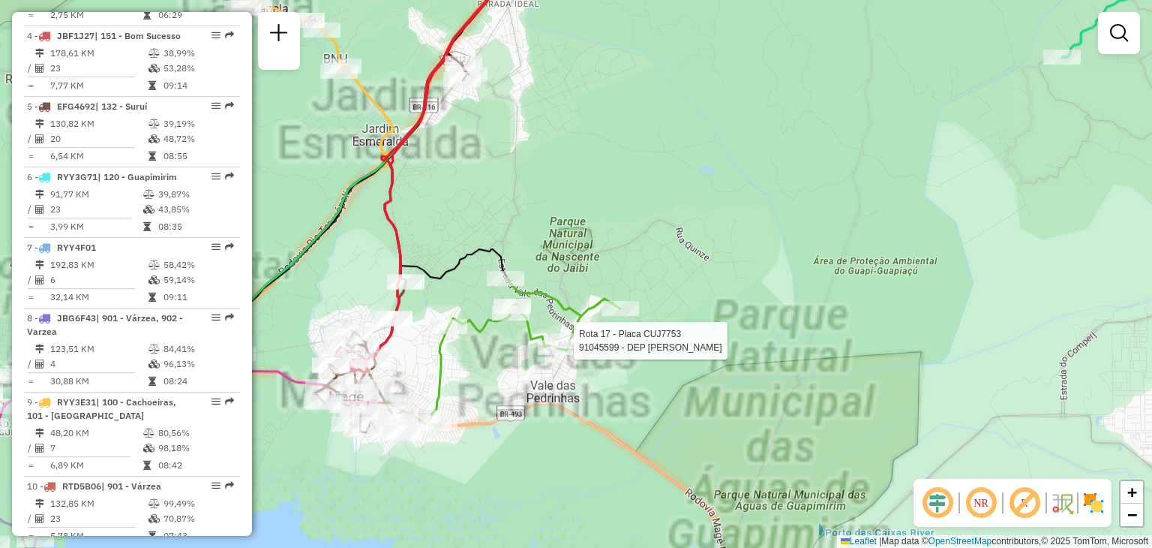
select select "**********"
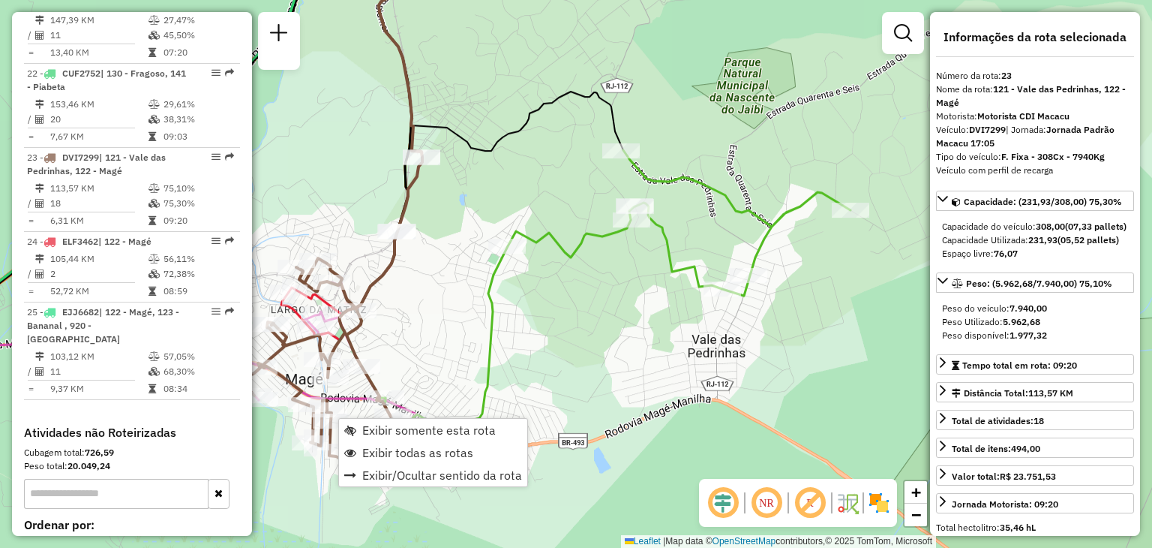
scroll to position [2343, 0]
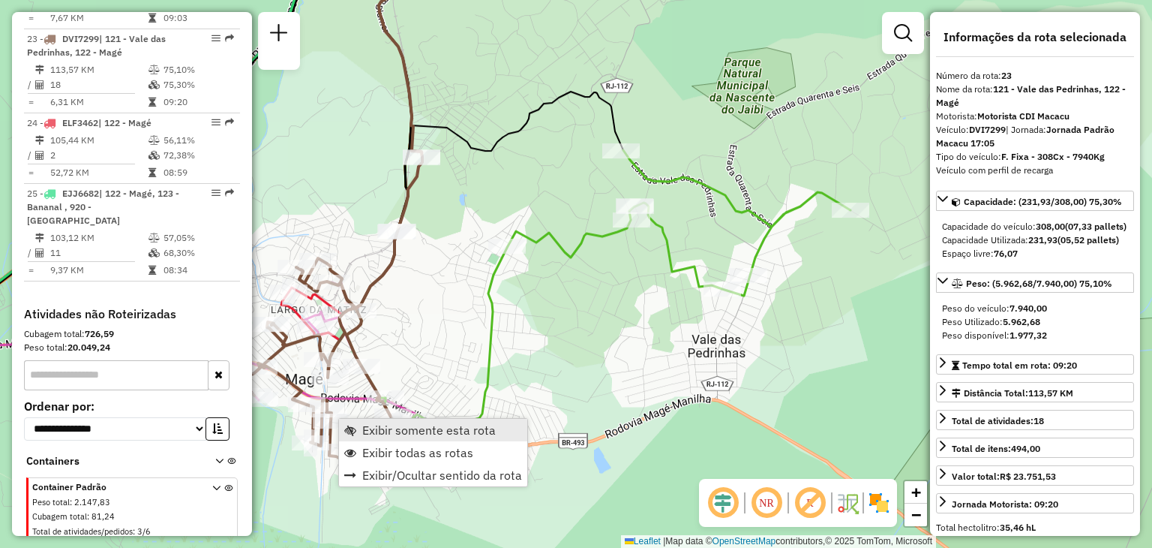
click at [389, 435] on span "Exibir somente esta rota" at bounding box center [429, 430] width 134 height 12
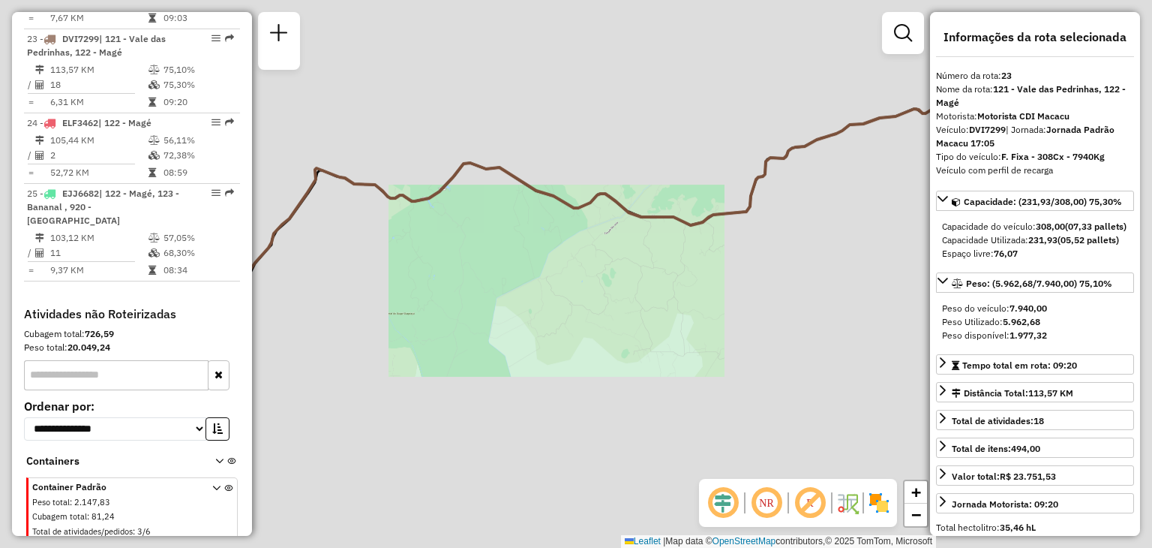
drag, startPoint x: 434, startPoint y: 322, endPoint x: 755, endPoint y: 274, distance: 324.6
click at [755, 274] on div "Janela de atendimento Grade de atendimento Capacidade Transportadoras Veículos …" at bounding box center [576, 274] width 1152 height 548
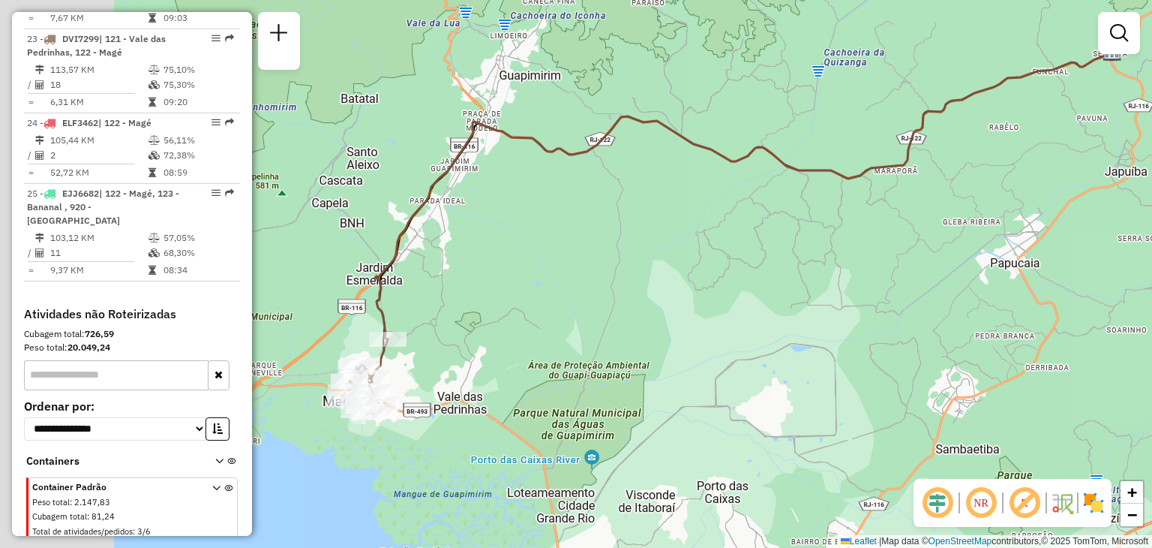
drag, startPoint x: 529, startPoint y: 374, endPoint x: 854, endPoint y: 305, distance: 332.9
click at [908, 272] on div "Janela de atendimento Grade de atendimento Capacidade Transportadoras Veículos …" at bounding box center [576, 274] width 1152 height 548
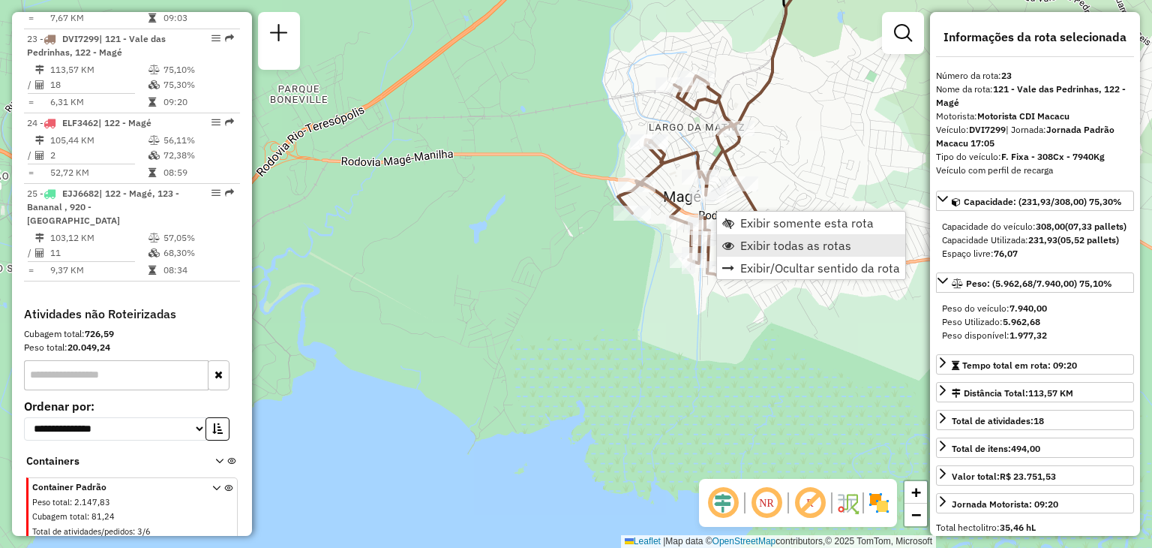
drag, startPoint x: 785, startPoint y: 242, endPoint x: 750, endPoint y: 251, distance: 35.5
click at [785, 242] on span "Exibir todas as rotas" at bounding box center [795, 245] width 111 height 12
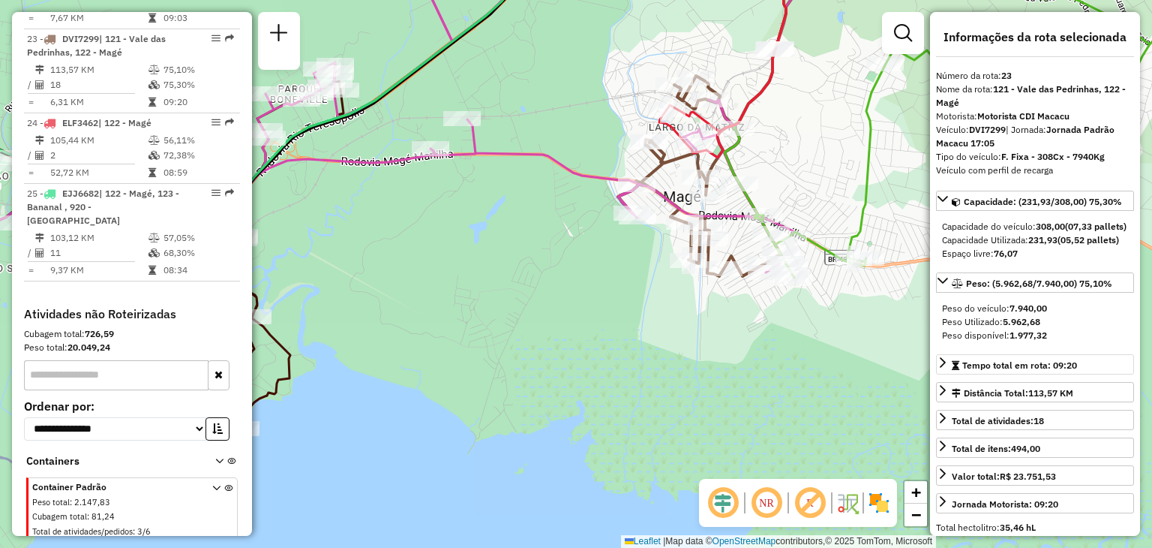
drag, startPoint x: 435, startPoint y: 237, endPoint x: 971, endPoint y: 391, distance: 557.2
click at [957, 386] on hb-router-mapa "Informações da Sessão 1281874 - 24/09/2025 Criação: 23/09/2025 20:30 Depósito: …" at bounding box center [576, 274] width 1152 height 548
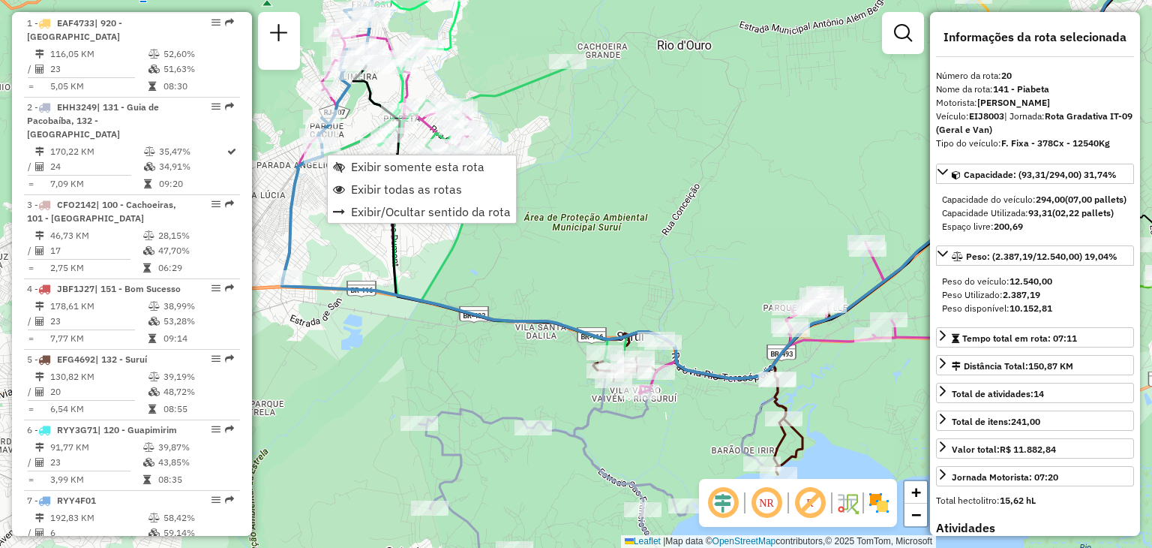
scroll to position [887, 0]
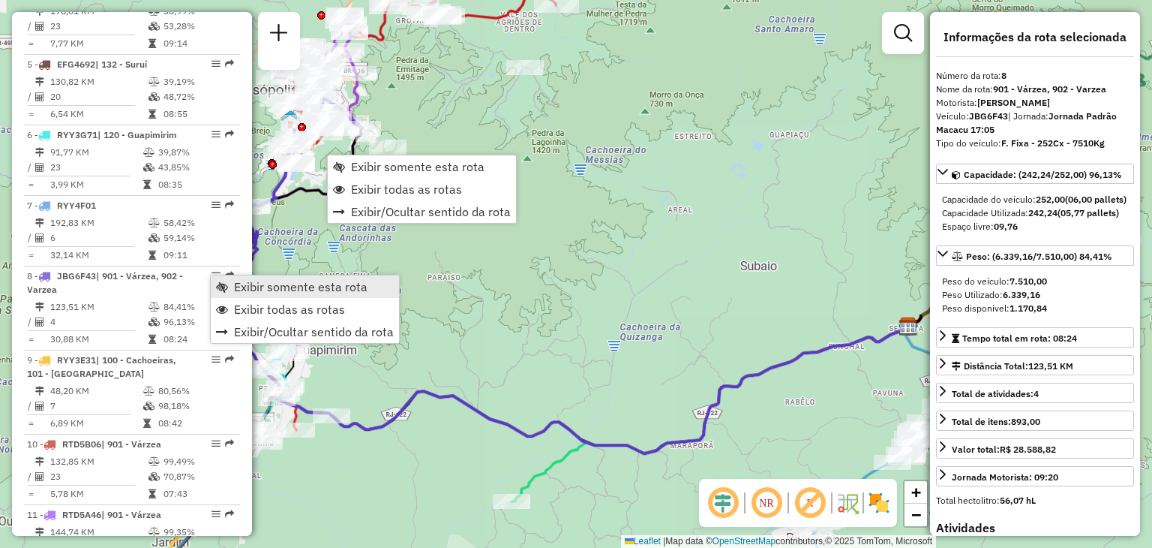
click at [239, 281] on span "Exibir somente esta rota" at bounding box center [301, 287] width 134 height 12
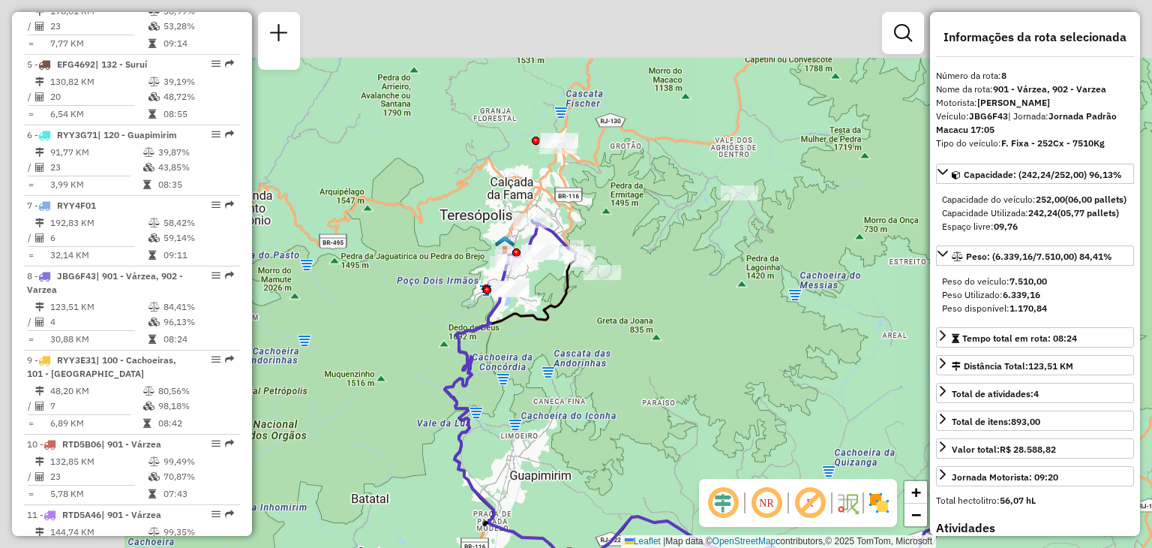
drag, startPoint x: 383, startPoint y: 157, endPoint x: 567, endPoint y: 280, distance: 221.1
click at [602, 280] on div at bounding box center [603, 272] width 38 height 15
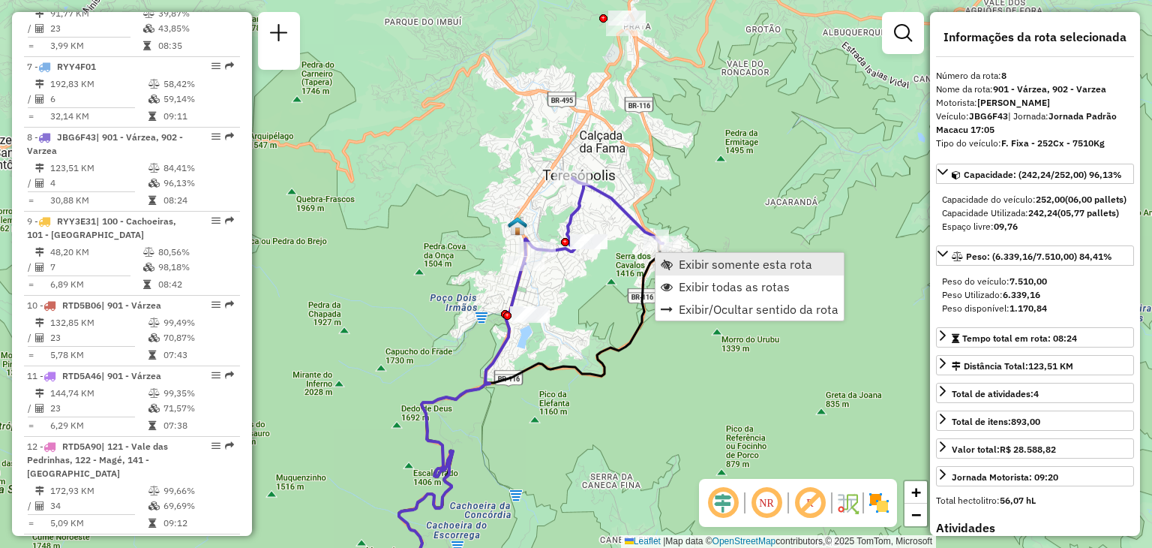
scroll to position [1139, 0]
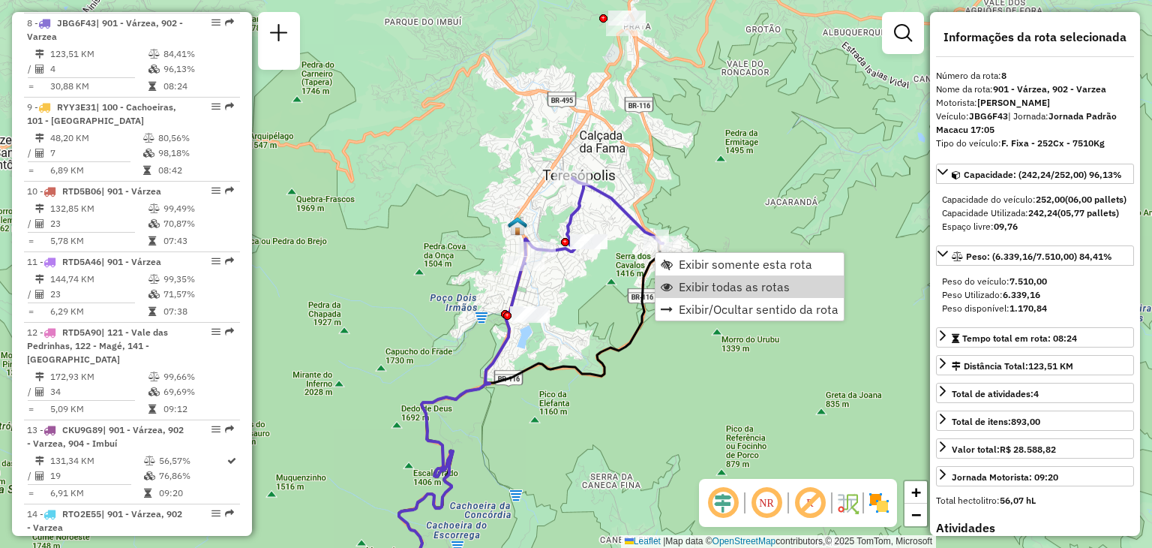
drag, startPoint x: 682, startPoint y: 278, endPoint x: 692, endPoint y: 416, distance: 139.2
click at [683, 281] on span "Exibir todas as rotas" at bounding box center [734, 287] width 111 height 12
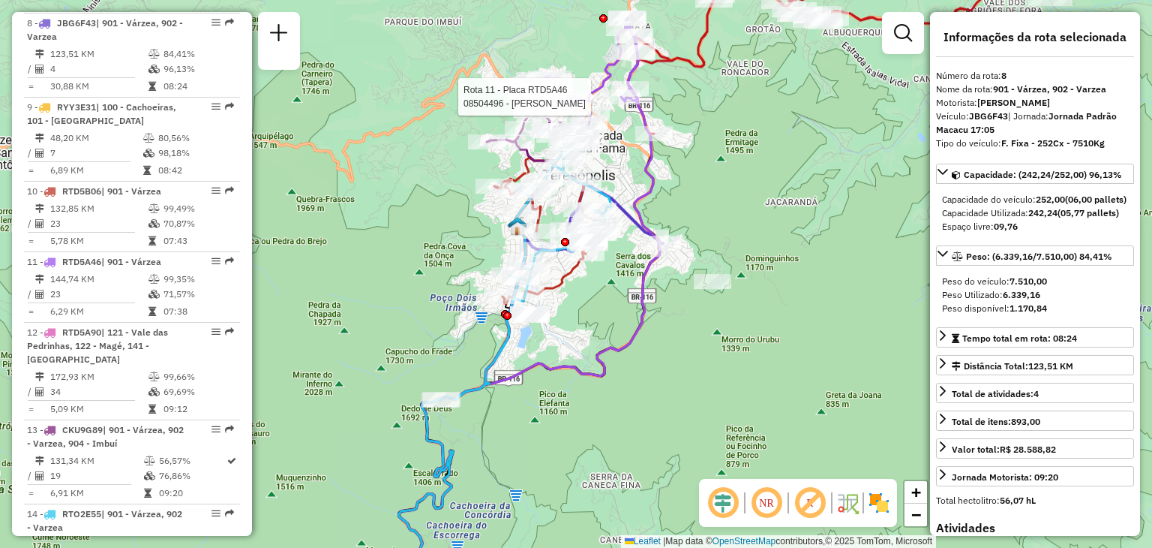
scroll to position [816, 0]
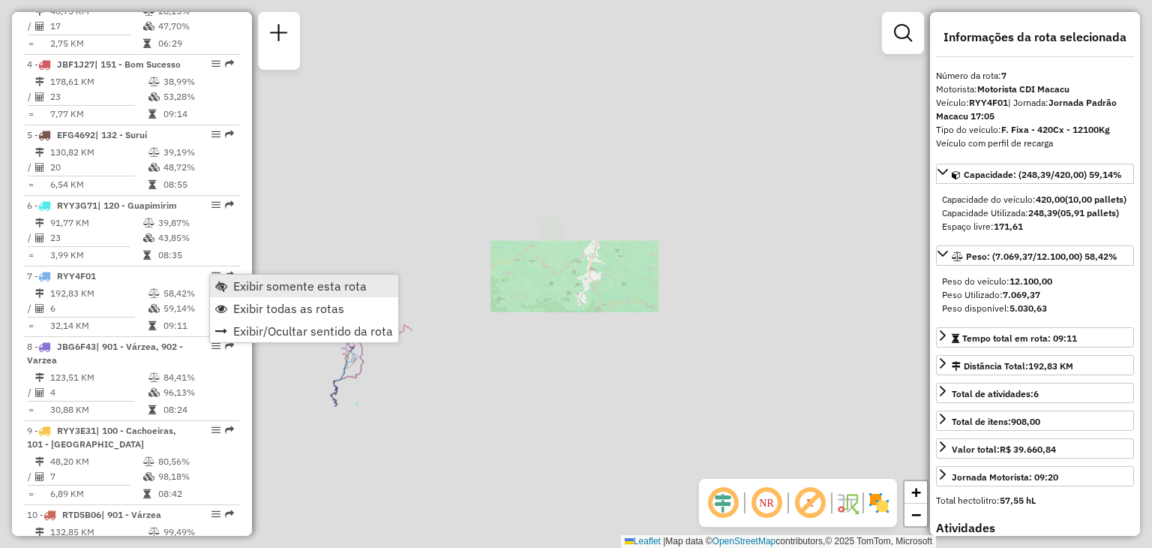
click at [241, 280] on span "Exibir somente esta rota" at bounding box center [300, 286] width 134 height 12
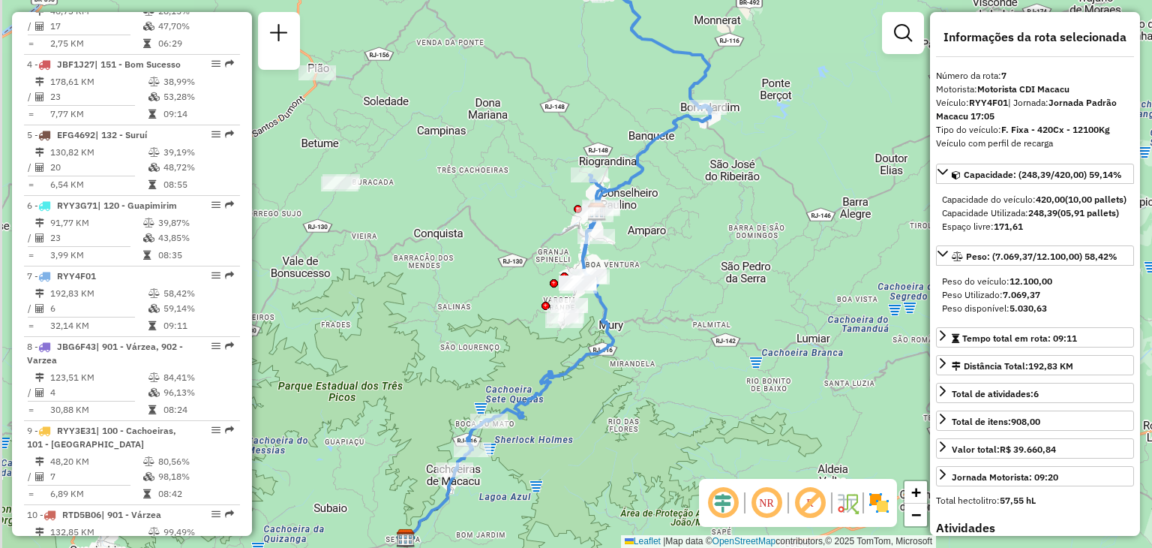
drag, startPoint x: 510, startPoint y: 485, endPoint x: 563, endPoint y: 395, distance: 104.8
click at [563, 395] on div "Rota 7 - Placa RYY4F01 08507048 - ODENIR PEREZ DINIZ Janela de atendimento Grad…" at bounding box center [576, 274] width 1152 height 548
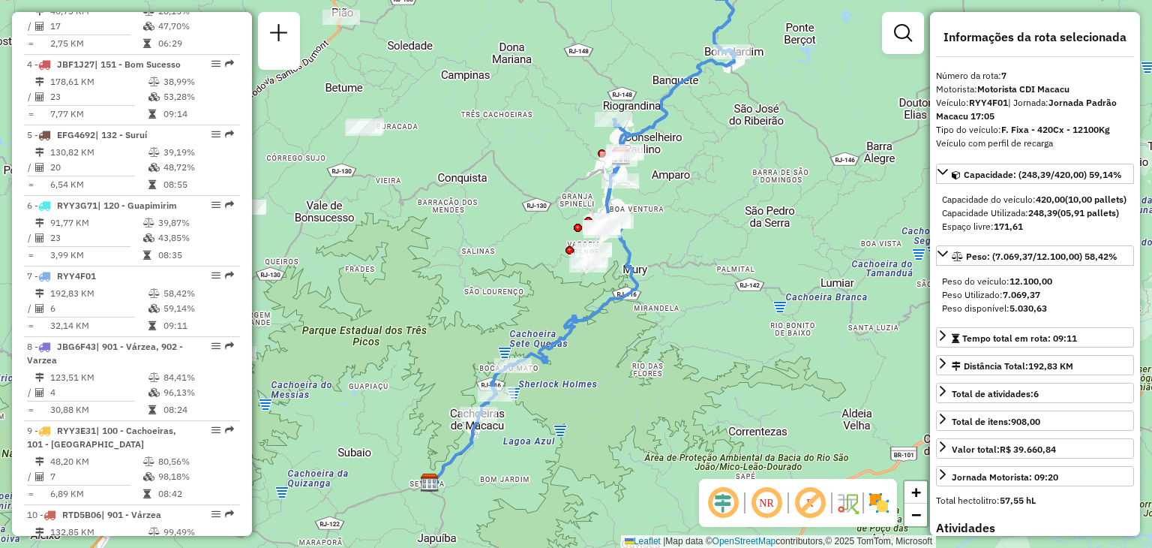
click at [713, 218] on div "Rota 7 - Placa RYY4F01 08510931 - M.C. CHRIST COMERCIO Janela de atendimento Gr…" at bounding box center [576, 274] width 1152 height 548
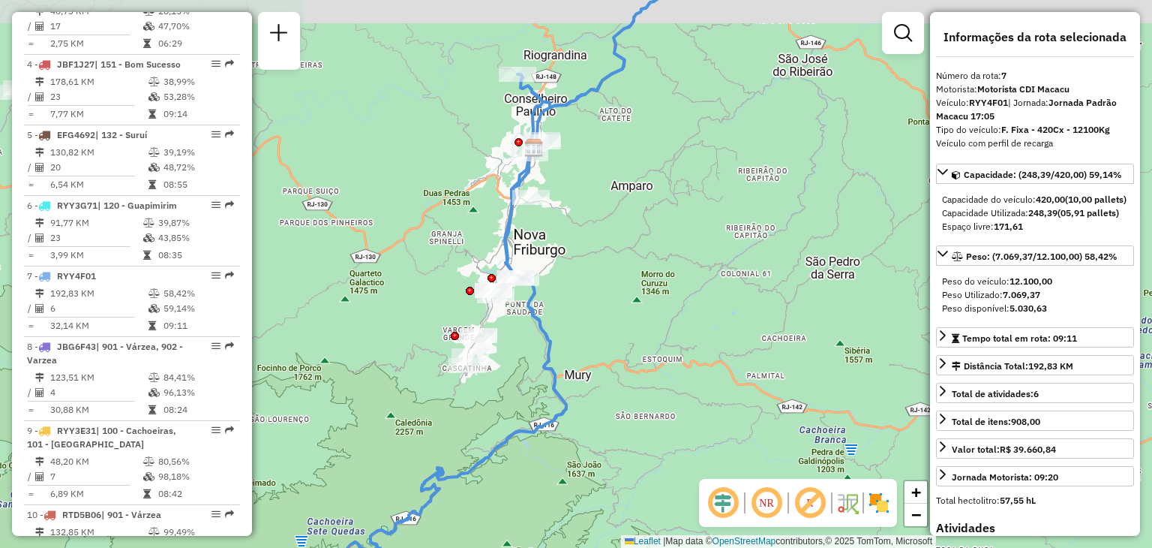
drag, startPoint x: 652, startPoint y: 122, endPoint x: 658, endPoint y: 172, distance: 50.6
click at [658, 171] on div "Janela de atendimento Grade de atendimento Capacidade Transportadoras Veículos …" at bounding box center [576, 274] width 1152 height 548
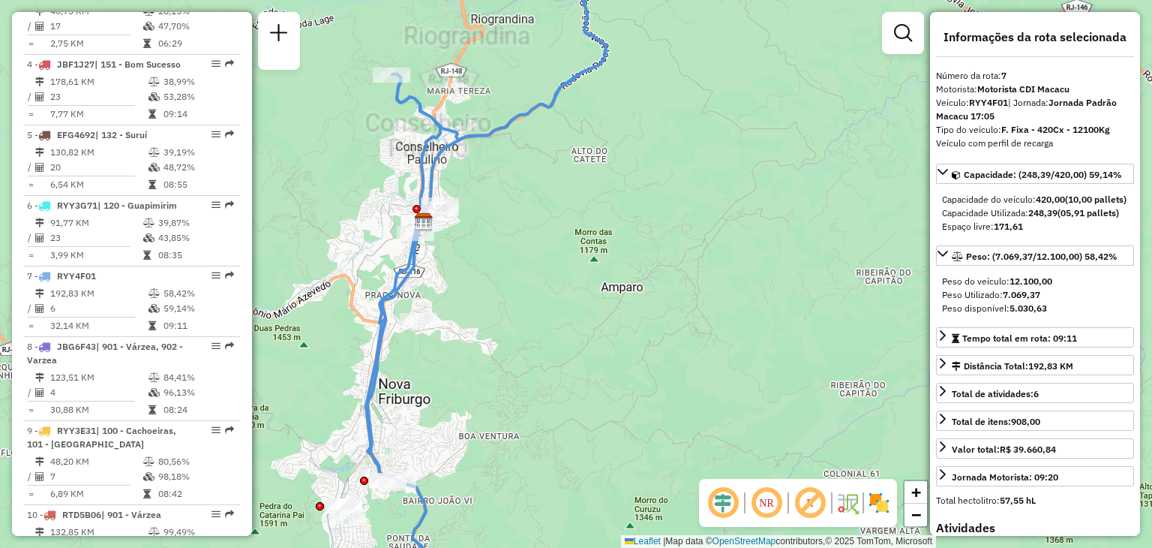
drag, startPoint x: 689, startPoint y: 120, endPoint x: 573, endPoint y: 452, distance: 352.0
click at [575, 448] on div "Janela de atendimento Grade de atendimento Capacidade Transportadoras Veículos …" at bounding box center [576, 274] width 1152 height 548
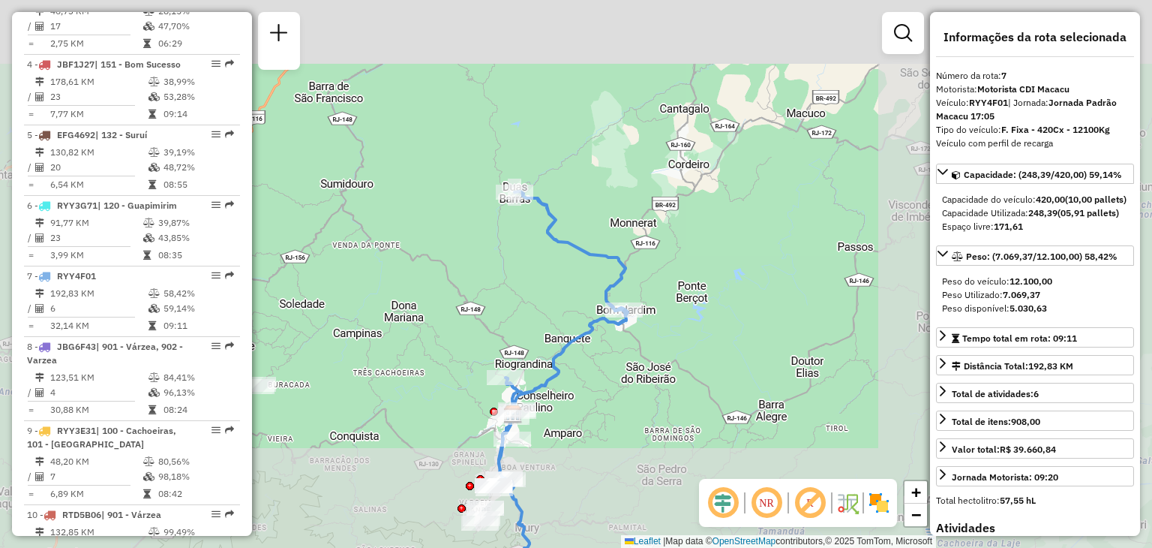
drag, startPoint x: 672, startPoint y: 461, endPoint x: 829, endPoint y: 245, distance: 266.9
click at [832, 233] on div "Janela de atendimento Grade de atendimento Capacidade Transportadoras Veículos …" at bounding box center [576, 274] width 1152 height 548
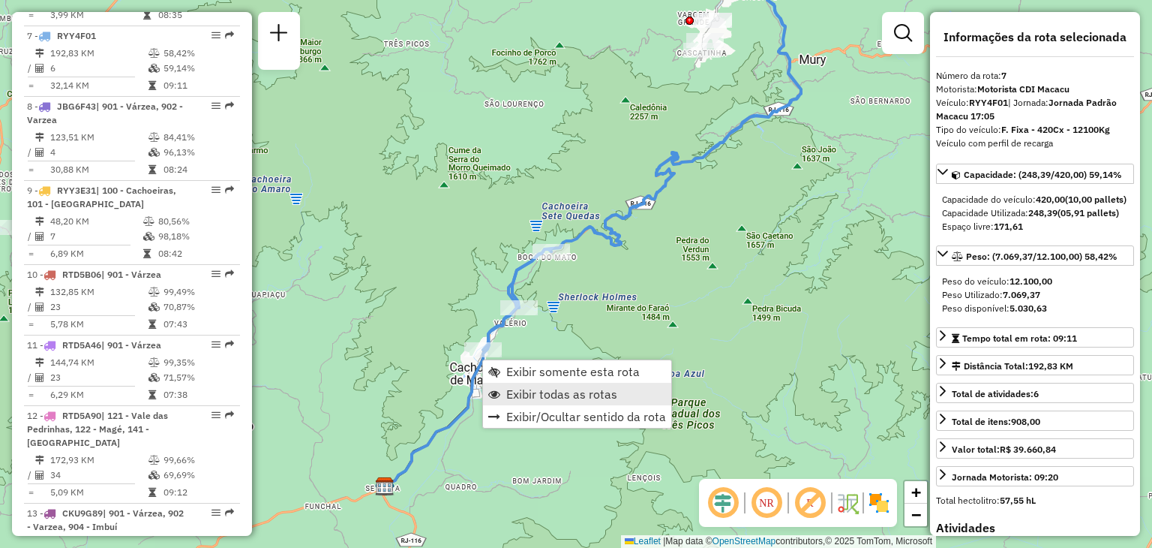
scroll to position [1068, 0]
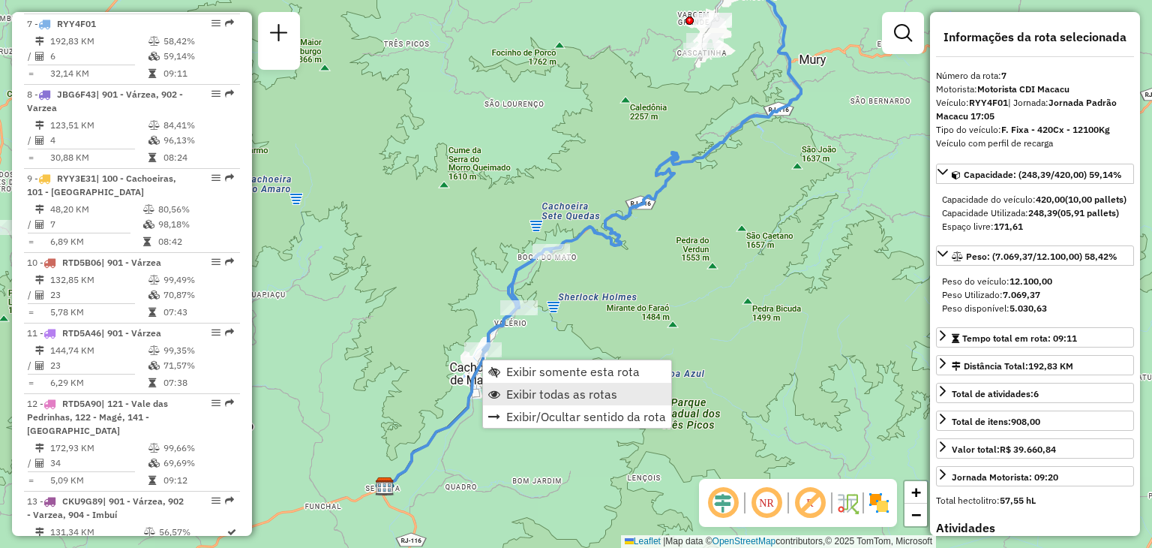
click at [532, 399] on span "Exibir todas as rotas" at bounding box center [561, 394] width 111 height 12
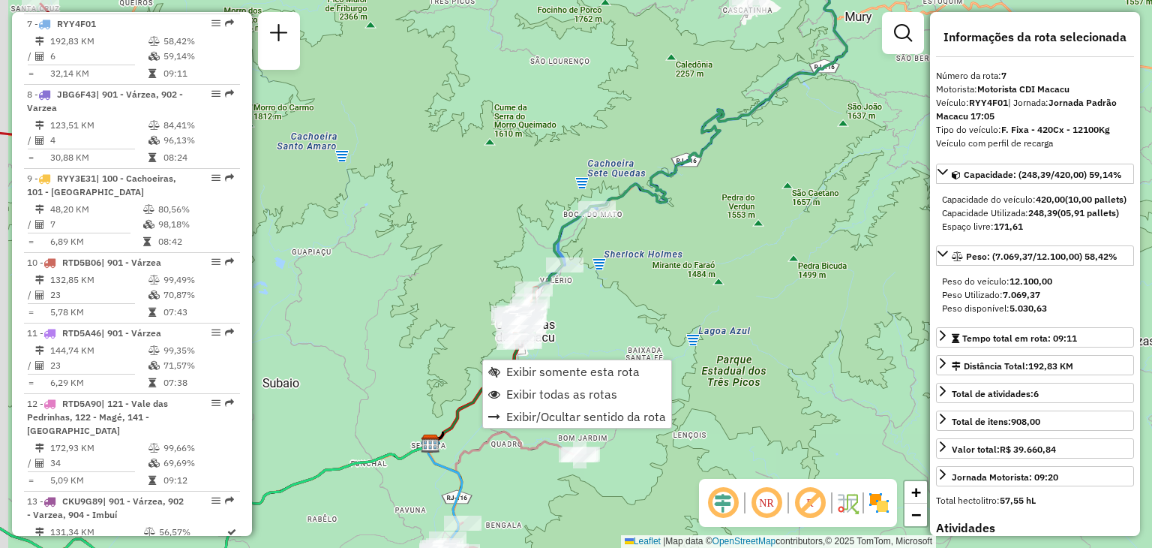
drag, startPoint x: 398, startPoint y: 390, endPoint x: 1014, endPoint y: 67, distance: 696.2
click at [1011, 67] on hb-router-mapa "Exibir somente esta rota Exibir todas as rotas Exibir/Ocultar sentido da rota I…" at bounding box center [576, 274] width 1152 height 548
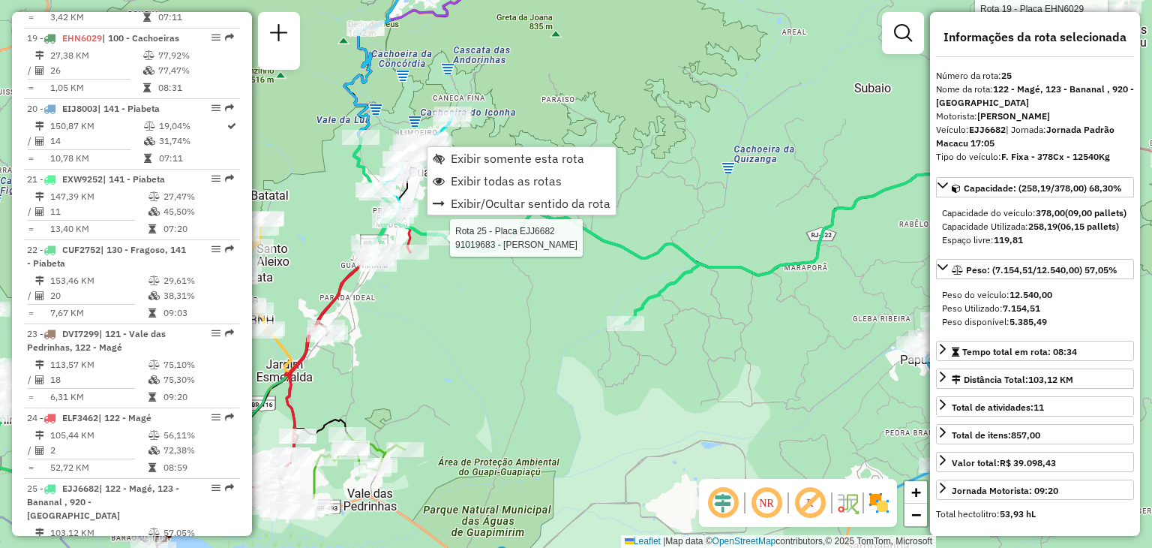
scroll to position [2385, 0]
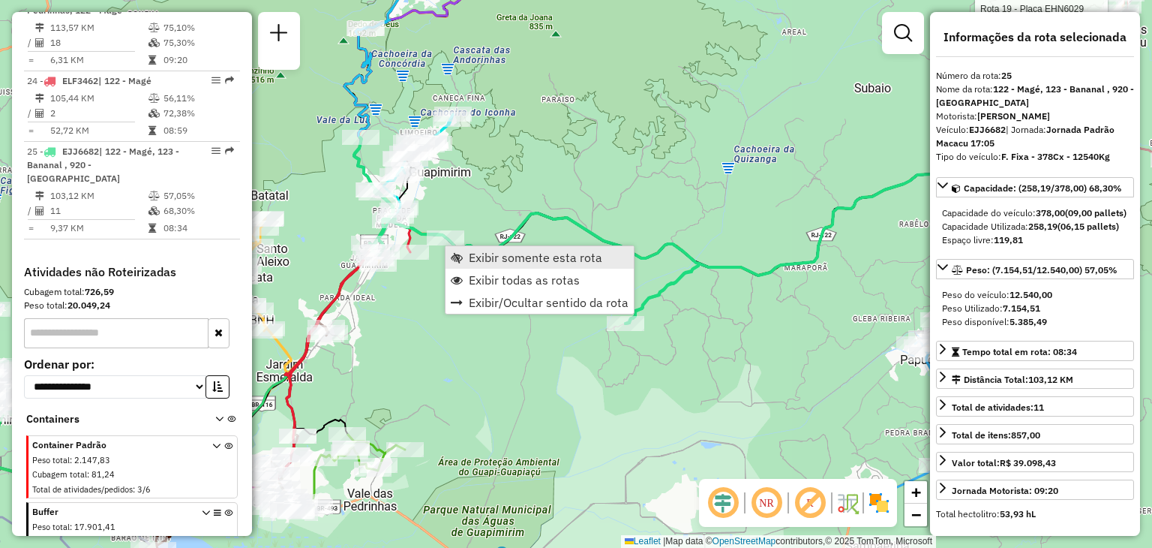
click at [506, 254] on span "Exibir somente esta rota" at bounding box center [536, 257] width 134 height 12
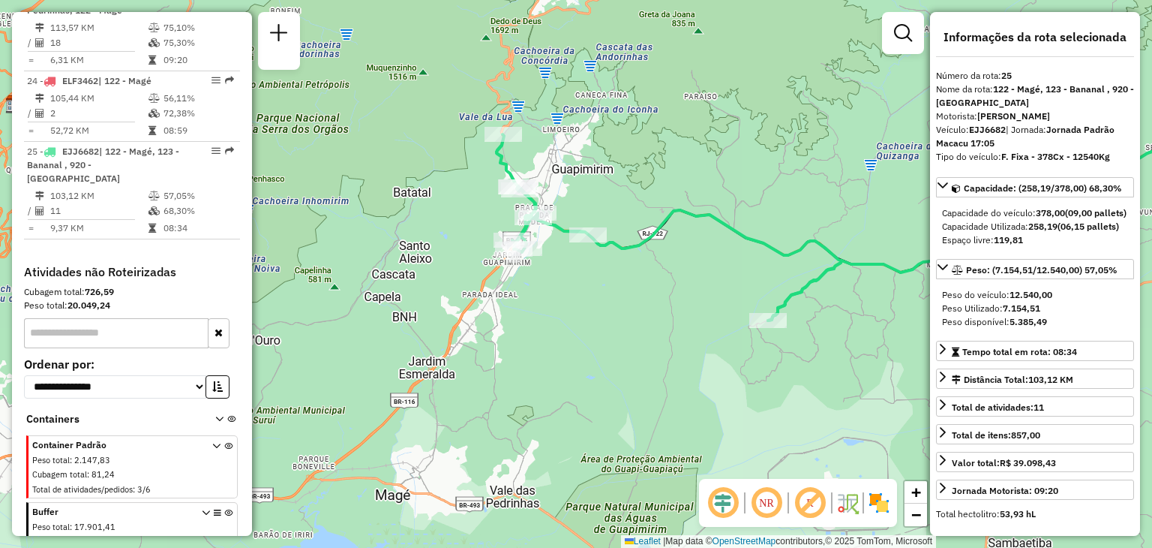
drag, startPoint x: 419, startPoint y: 328, endPoint x: 678, endPoint y: 281, distance: 263.7
click at [678, 281] on div "Janela de atendimento Grade de atendimento Capacidade Transportadoras Veículos …" at bounding box center [576, 274] width 1152 height 548
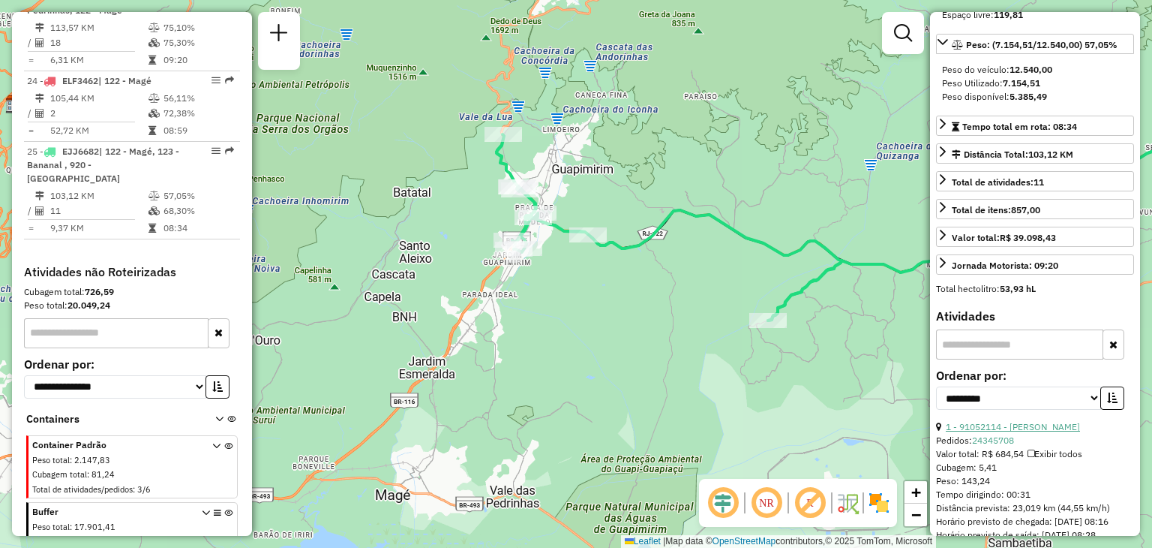
scroll to position [300, 0]
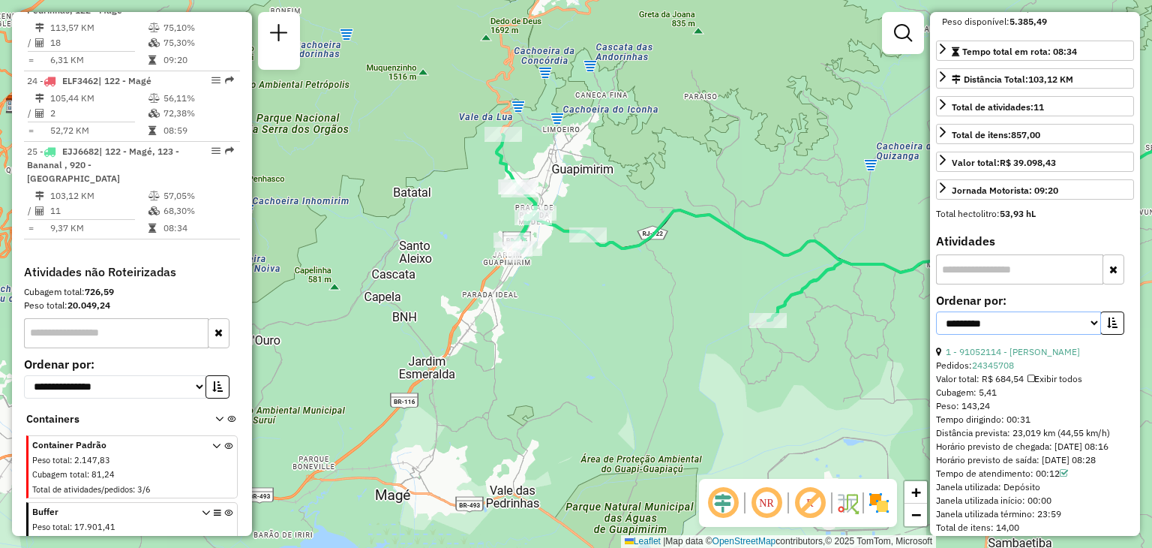
click at [1058, 335] on select "**********" at bounding box center [1018, 322] width 165 height 23
select select "*********"
click at [936, 335] on select "**********" at bounding box center [1018, 322] width 165 height 23
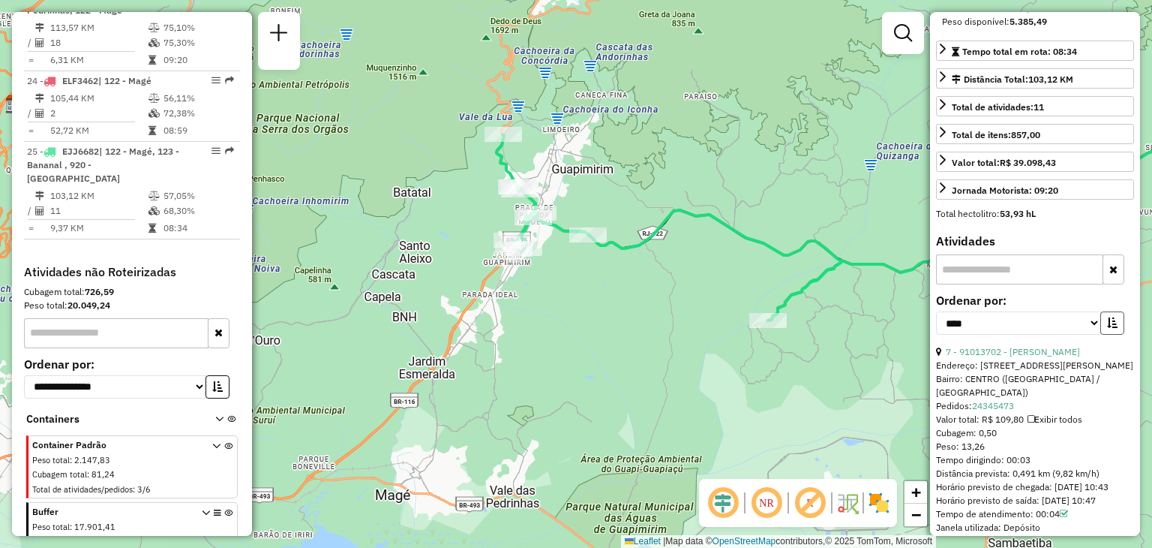
click at [1115, 335] on button "button" at bounding box center [1112, 322] width 24 height 23
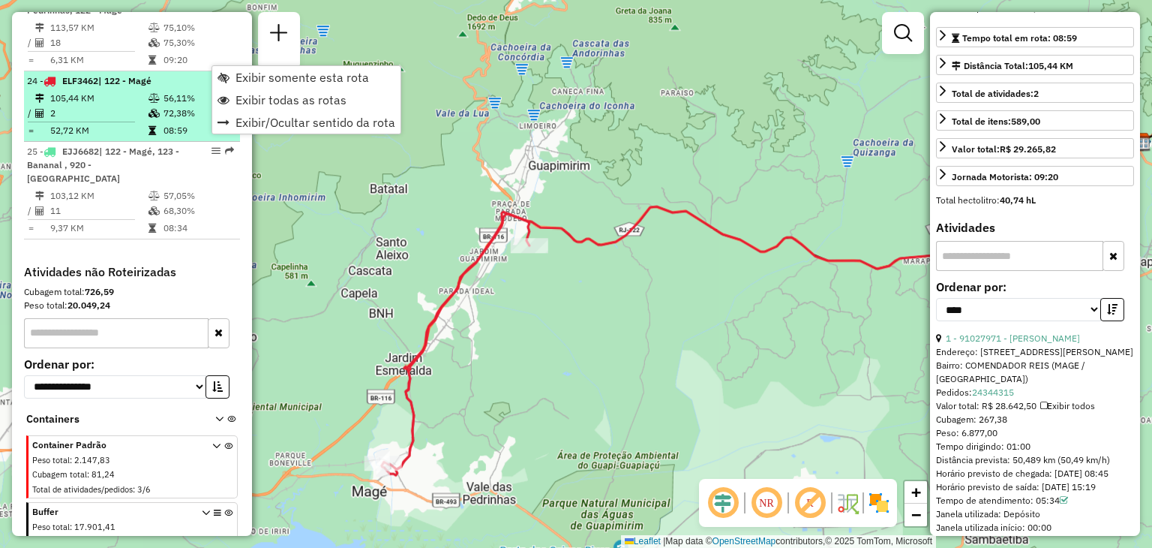
scroll to position [286, 0]
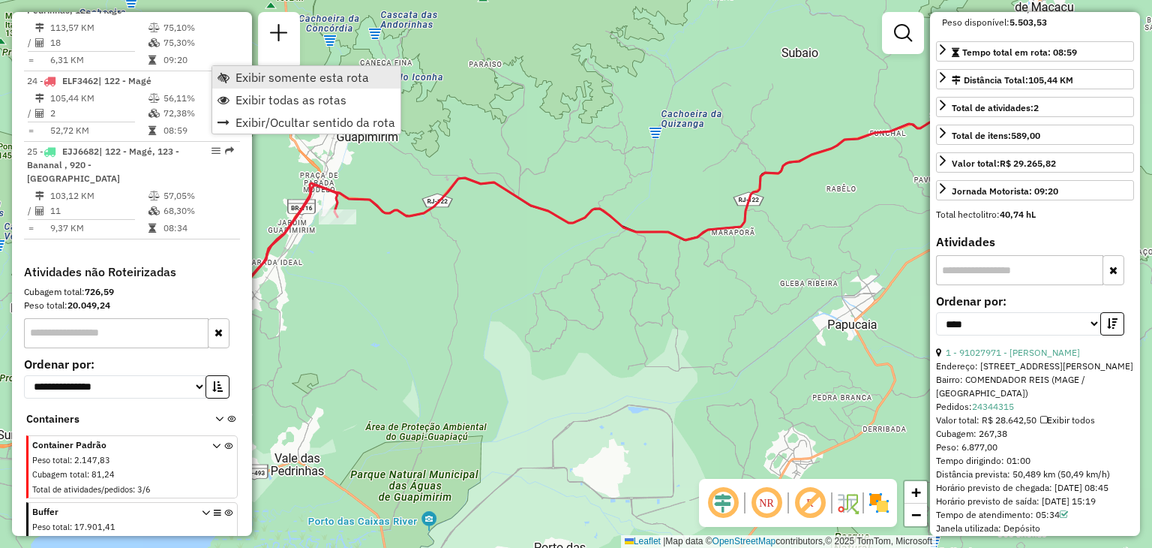
click at [264, 74] on span "Exibir somente esta rota" at bounding box center [303, 77] width 134 height 12
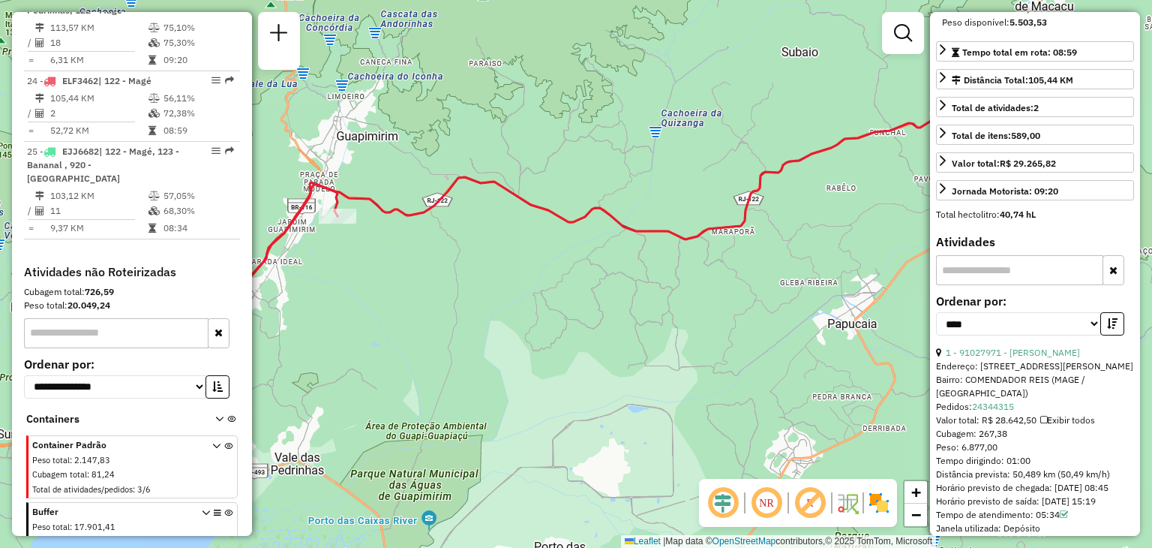
drag, startPoint x: 357, startPoint y: 223, endPoint x: 348, endPoint y: 224, distance: 9.0
click at [356, 222] on div "Janela de atendimento Grade de atendimento Capacidade Transportadoras Veículos …" at bounding box center [576, 274] width 1152 height 548
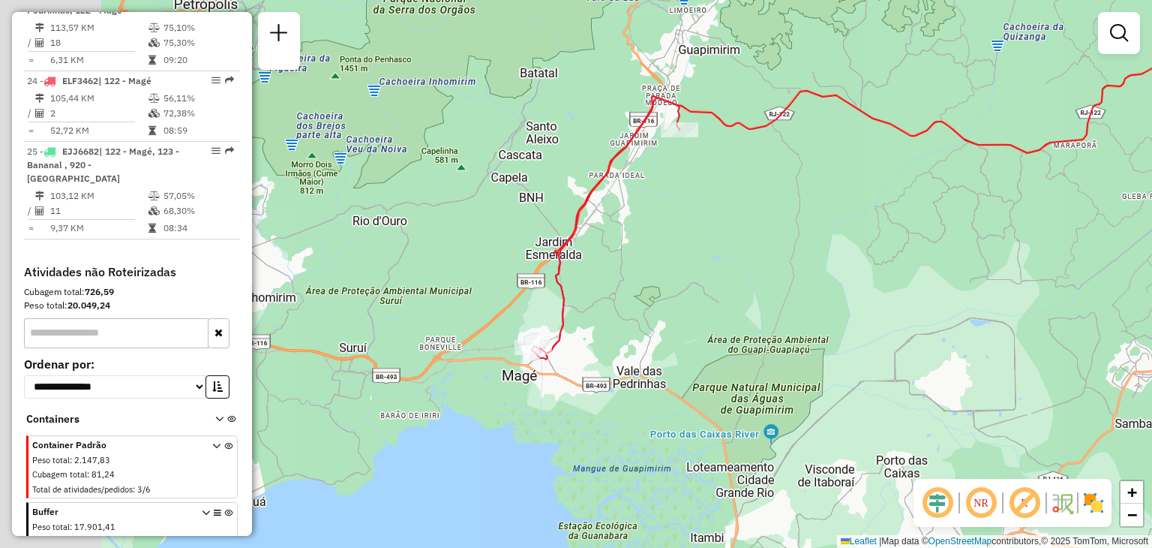
drag, startPoint x: 332, startPoint y: 323, endPoint x: 663, endPoint y: 276, distance: 334.9
click at [718, 221] on div "Janela de atendimento Grade de atendimento Capacidade Transportadoras Veículos …" at bounding box center [576, 274] width 1152 height 548
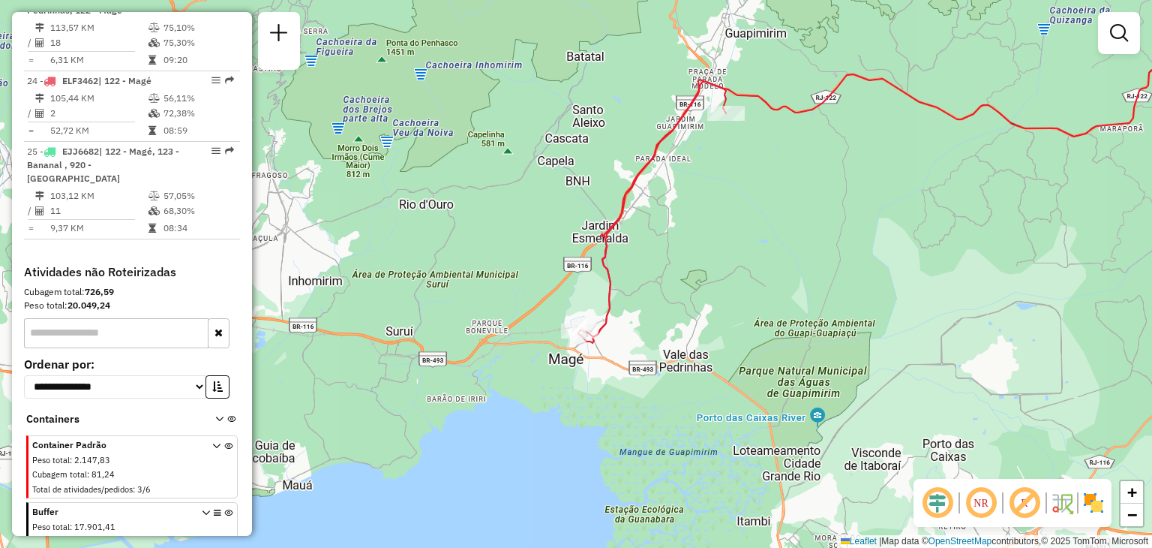
select select "*********"
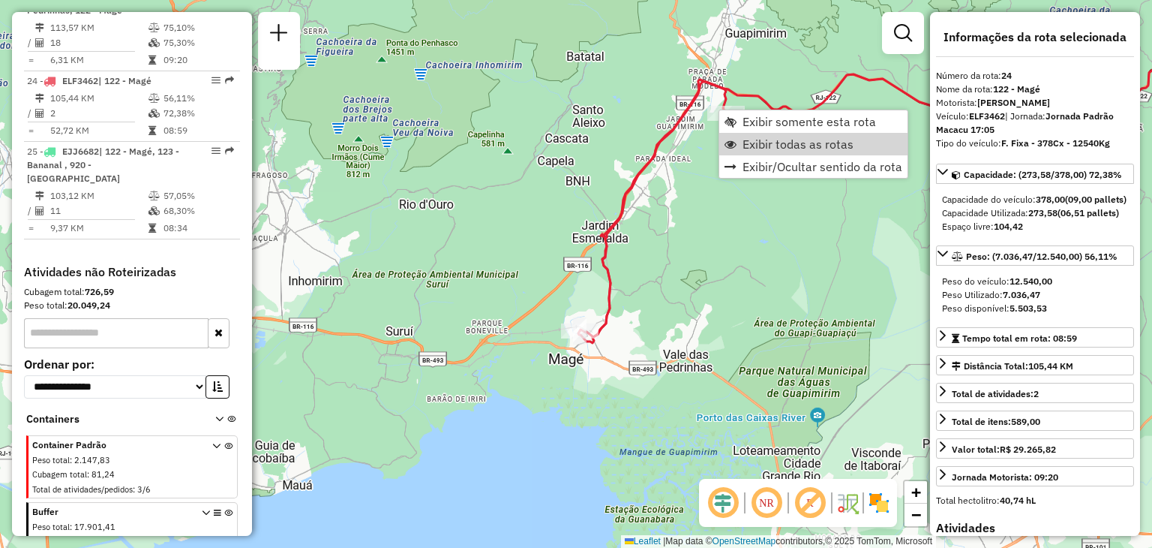
drag, startPoint x: 747, startPoint y: 145, endPoint x: 720, endPoint y: 221, distance: 80.4
click at [748, 145] on span "Exibir todas as rotas" at bounding box center [798, 144] width 111 height 12
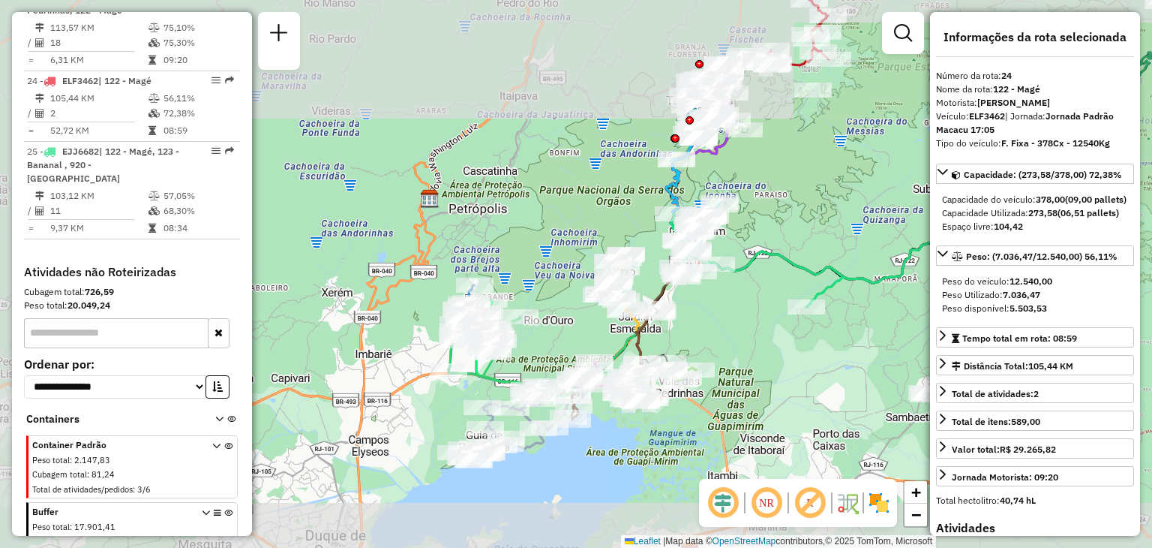
drag, startPoint x: 736, startPoint y: 436, endPoint x: 731, endPoint y: 425, distance: 11.4
click at [731, 425] on div "Janela de atendimento Grade de atendimento Capacidade Transportadoras Veículos …" at bounding box center [576, 274] width 1152 height 548
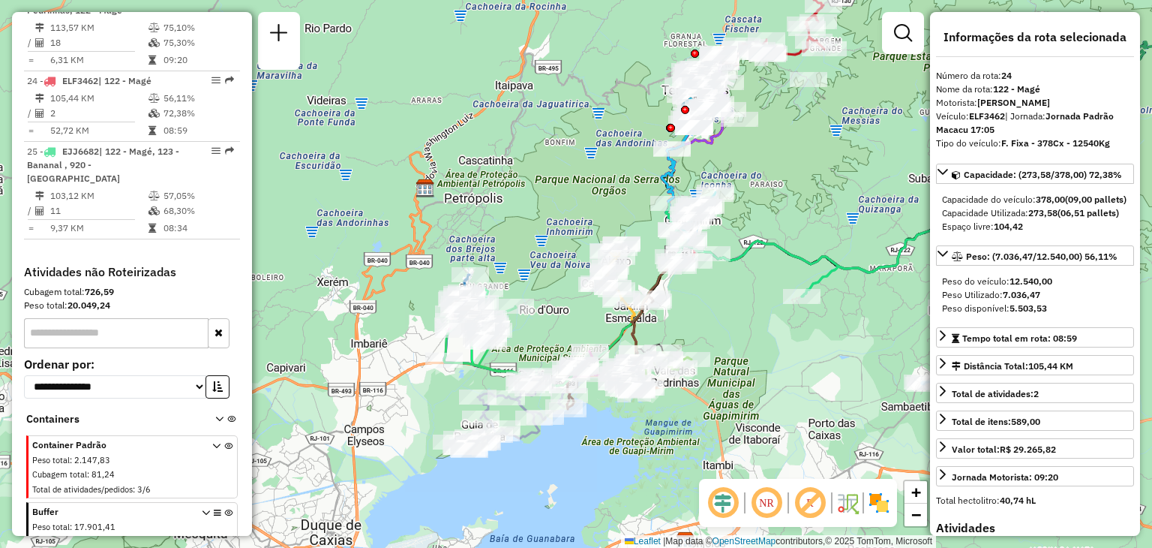
scroll to position [676, 0]
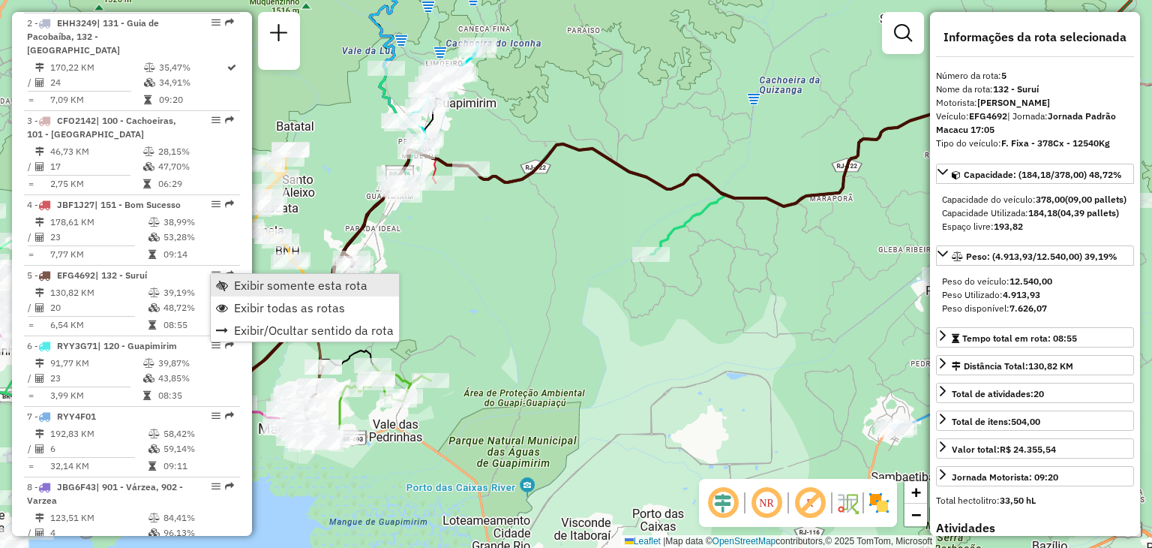
click at [245, 281] on span "Exibir somente esta rota" at bounding box center [301, 285] width 134 height 12
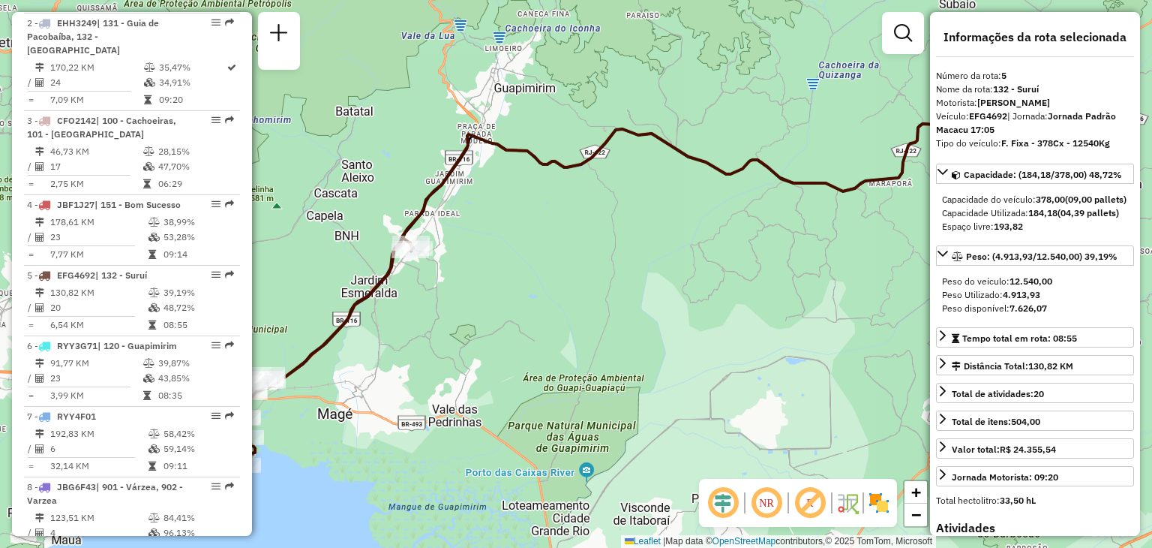
drag, startPoint x: 380, startPoint y: 372, endPoint x: 569, endPoint y: 341, distance: 191.6
click at [569, 341] on div "Janela de atendimento Grade de atendimento Capacidade Transportadoras Veículos …" at bounding box center [576, 274] width 1152 height 548
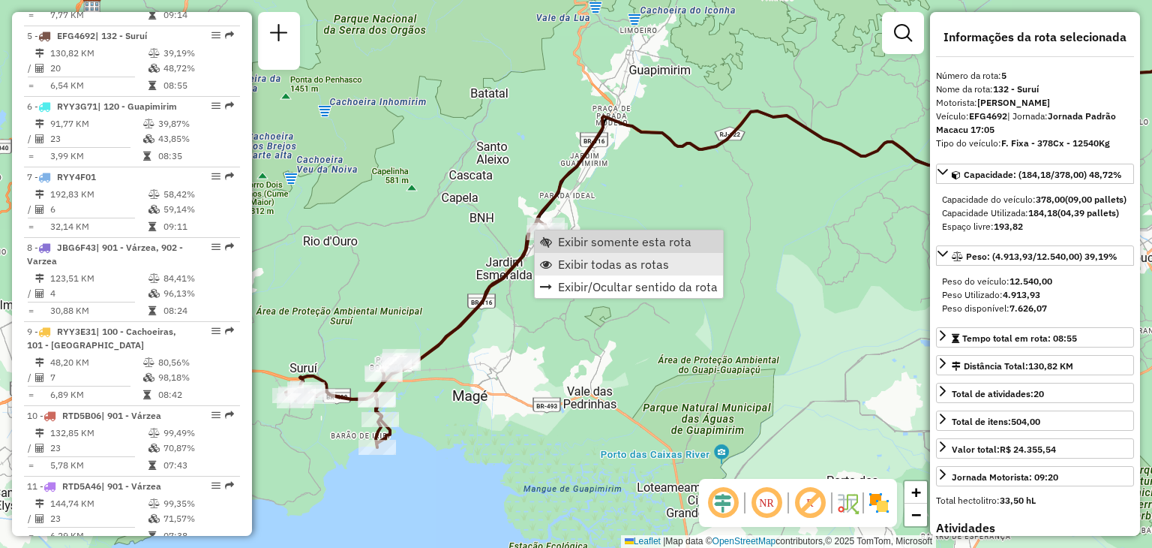
scroll to position [929, 0]
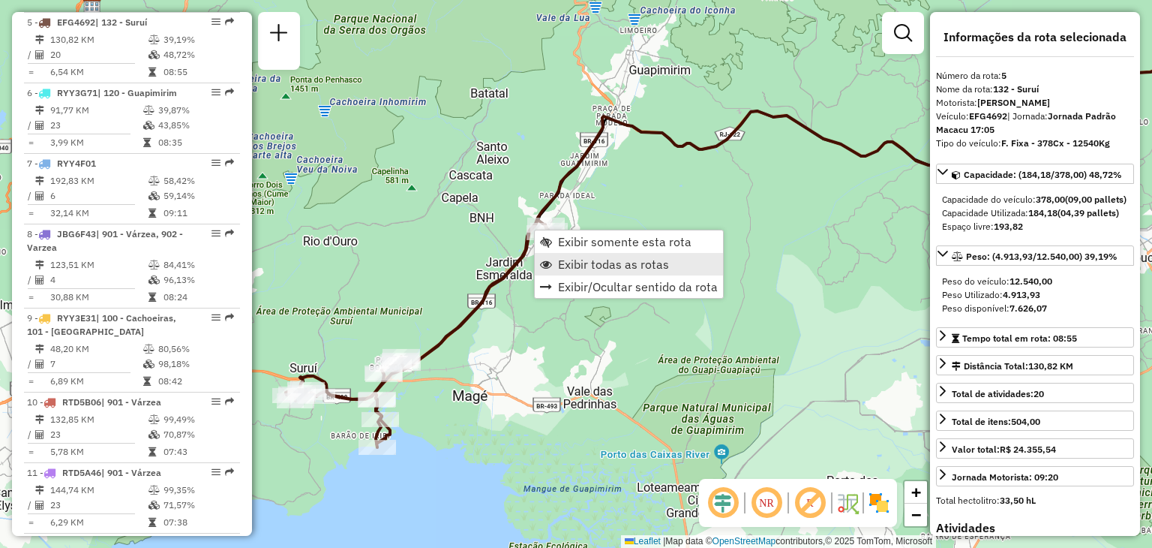
click at [589, 265] on span "Exibir todas as rotas" at bounding box center [613, 264] width 111 height 12
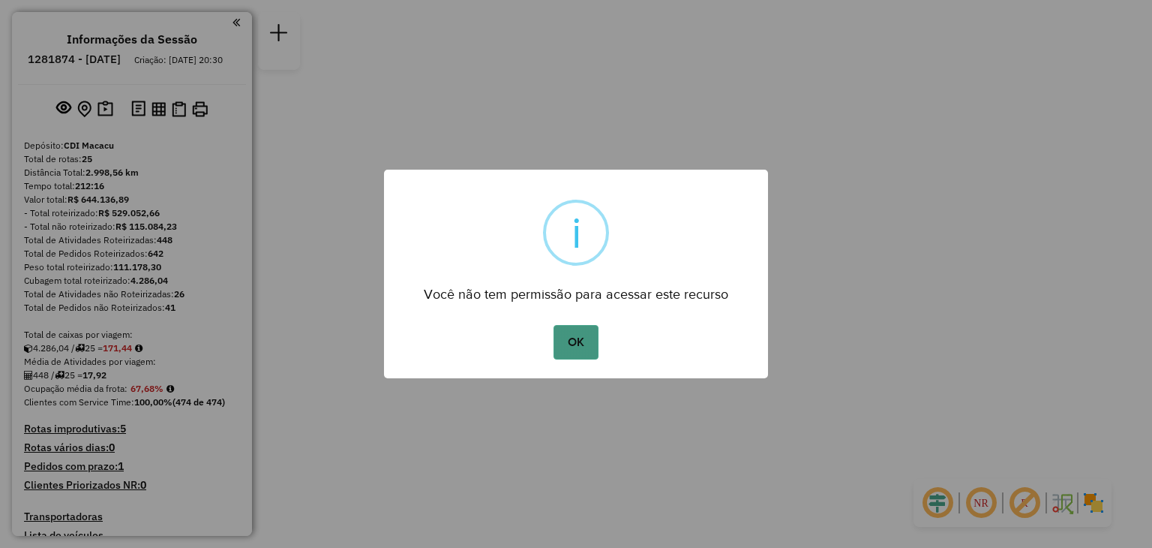
click at [584, 346] on button "OK" at bounding box center [576, 342] width 44 height 35
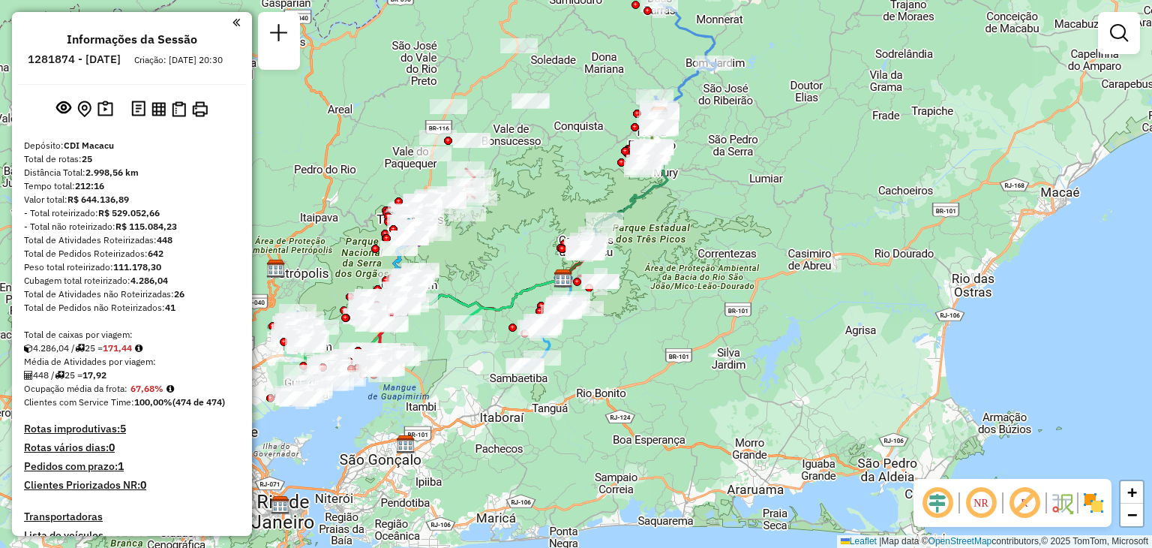
drag, startPoint x: 521, startPoint y: 152, endPoint x: 546, endPoint y: 152, distance: 24.8
click at [531, 151] on div "Janela de atendimento Grade de atendimento Capacidade Transportadoras Veículos …" at bounding box center [576, 274] width 1152 height 548
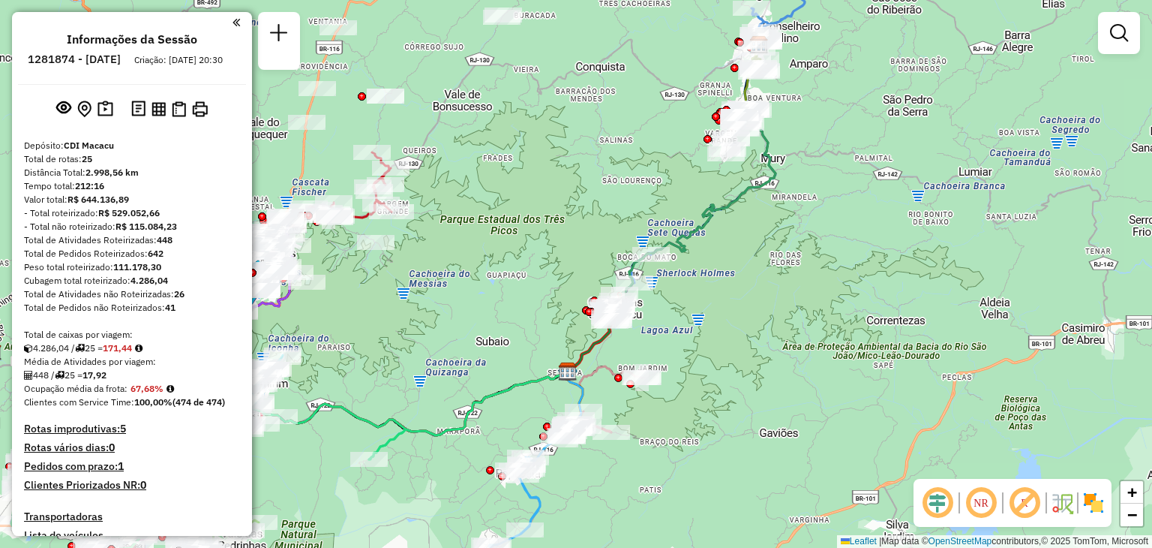
drag, startPoint x: 521, startPoint y: 202, endPoint x: 629, endPoint y: 212, distance: 108.4
click at [629, 211] on div "Janela de atendimento Grade de atendimento Capacidade Transportadoras Veículos …" at bounding box center [576, 274] width 1152 height 548
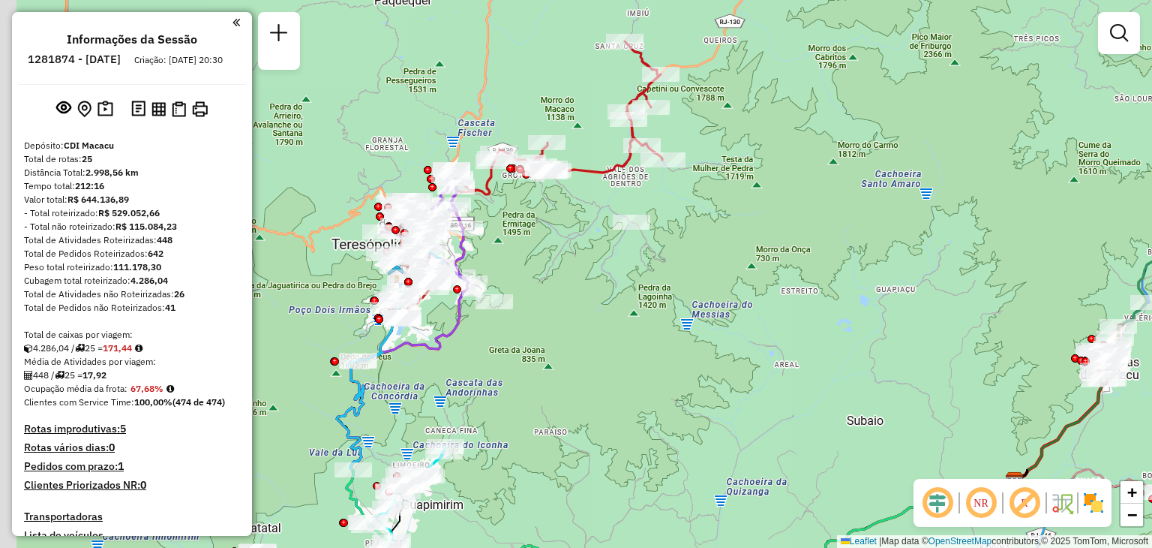
drag, startPoint x: 434, startPoint y: 305, endPoint x: 587, endPoint y: 286, distance: 154.2
click at [587, 286] on div "Janela de atendimento Grade de atendimento Capacidade Transportadoras Veículos …" at bounding box center [576, 274] width 1152 height 548
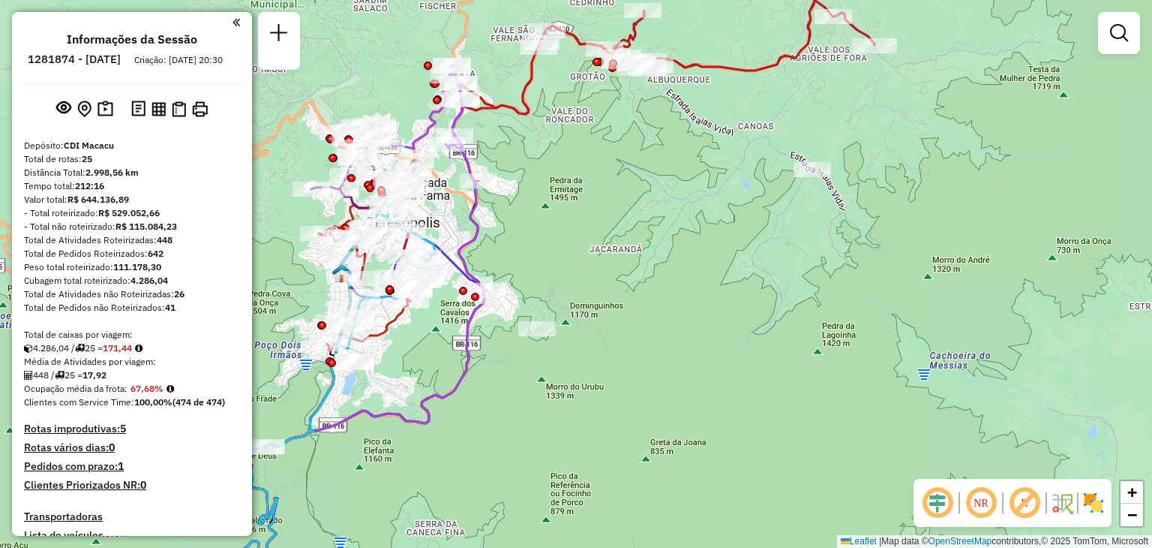
drag, startPoint x: 564, startPoint y: 226, endPoint x: 647, endPoint y: 296, distance: 108.5
click at [647, 295] on div "Janela de atendimento Grade de atendimento Capacidade Transportadoras Veículos …" at bounding box center [576, 274] width 1152 height 548
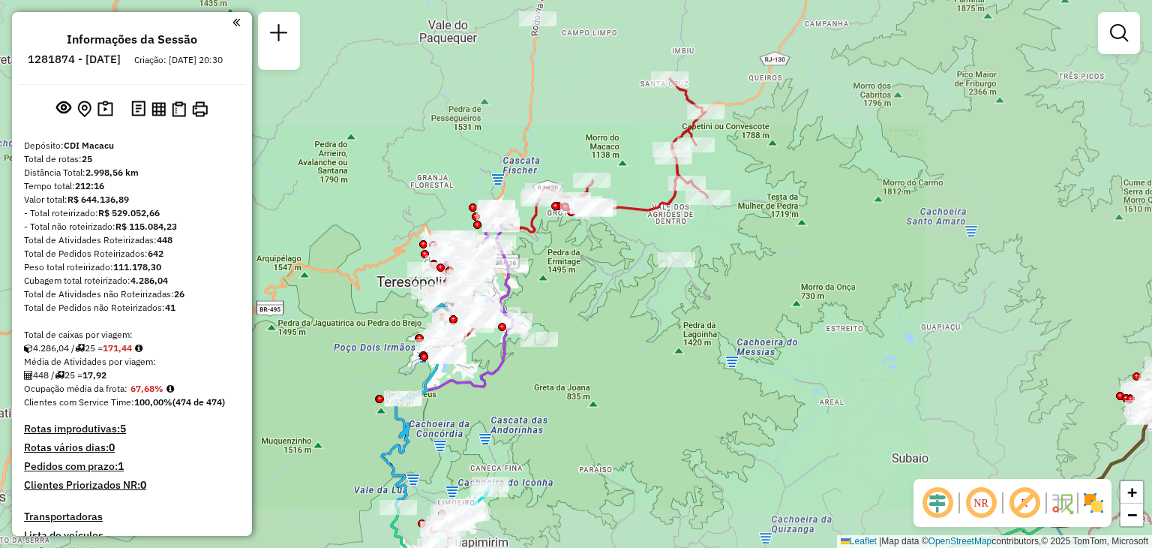
drag, startPoint x: 646, startPoint y: 259, endPoint x: 533, endPoint y: 402, distance: 182.6
click at [534, 400] on div "Janela de atendimento Grade de atendimento Capacidade Transportadoras Veículos …" at bounding box center [576, 274] width 1152 height 548
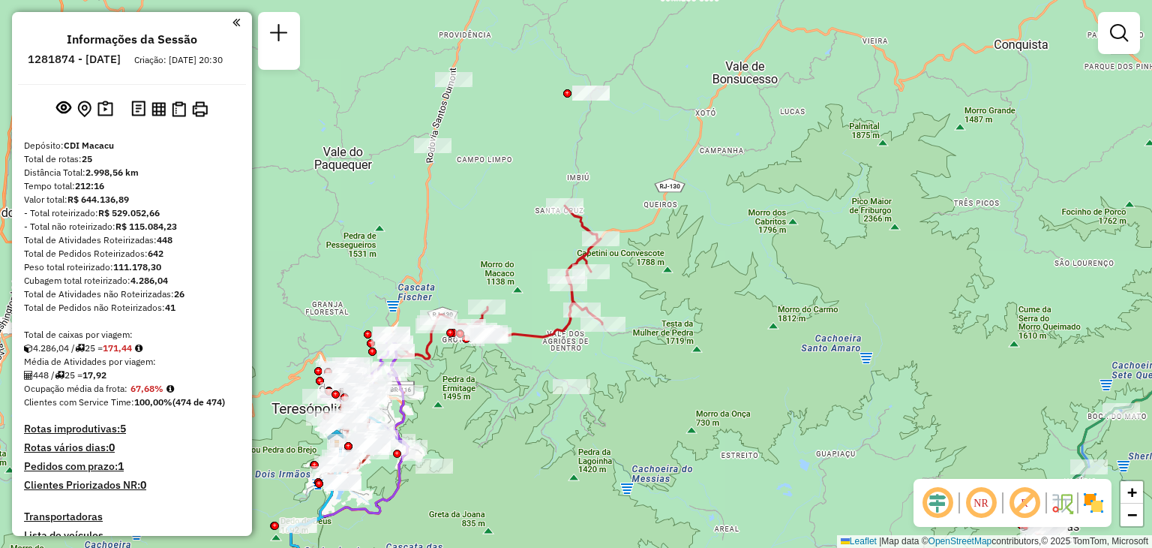
drag, startPoint x: 725, startPoint y: 307, endPoint x: 629, endPoint y: 484, distance: 201.0
click at [630, 482] on div "Janela de atendimento Grade de atendimento Capacidade Transportadoras Veículos …" at bounding box center [576, 274] width 1152 height 548
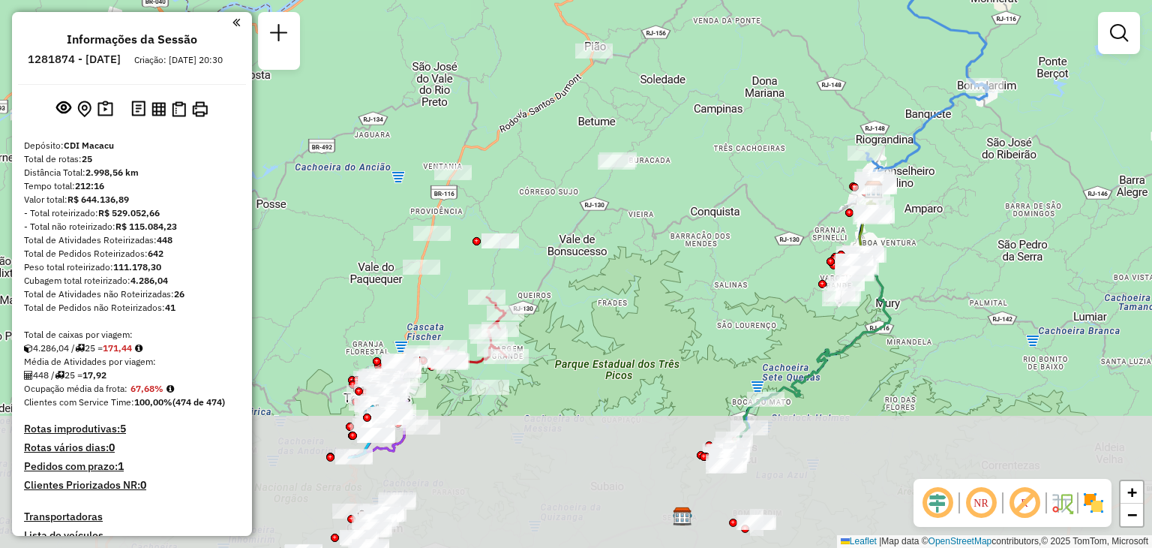
drag, startPoint x: 723, startPoint y: 457, endPoint x: 660, endPoint y: 292, distance: 176.6
click at [660, 292] on div "Janela de atendimento Grade de atendimento Capacidade Transportadoras Veículos …" at bounding box center [576, 274] width 1152 height 548
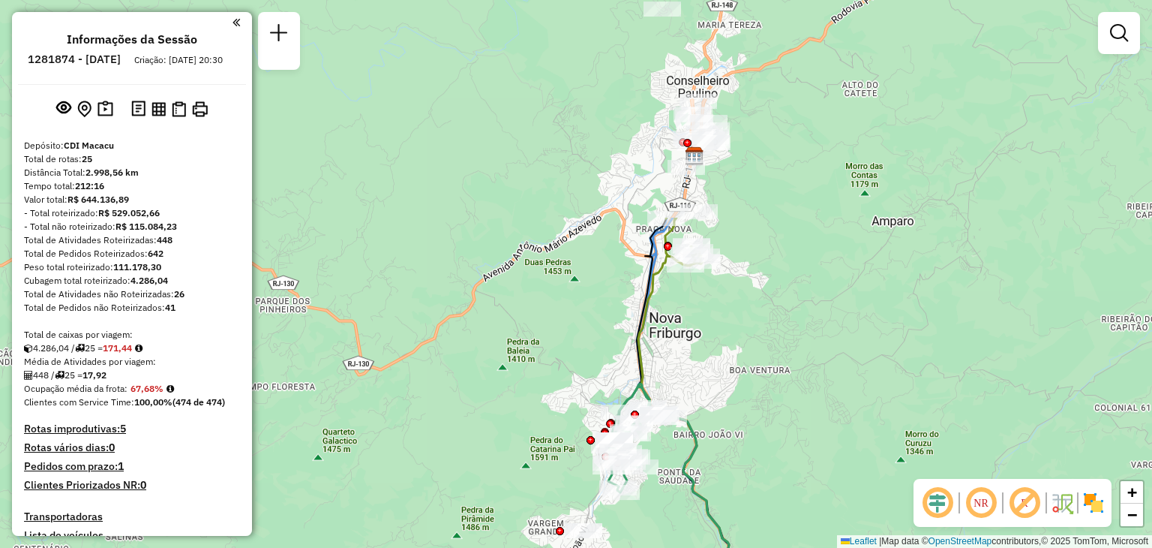
drag, startPoint x: 918, startPoint y: 161, endPoint x: 779, endPoint y: 398, distance: 275.3
click at [779, 398] on div "Janela de atendimento Grade de atendimento Capacidade Transportadoras Veículos …" at bounding box center [576, 274] width 1152 height 548
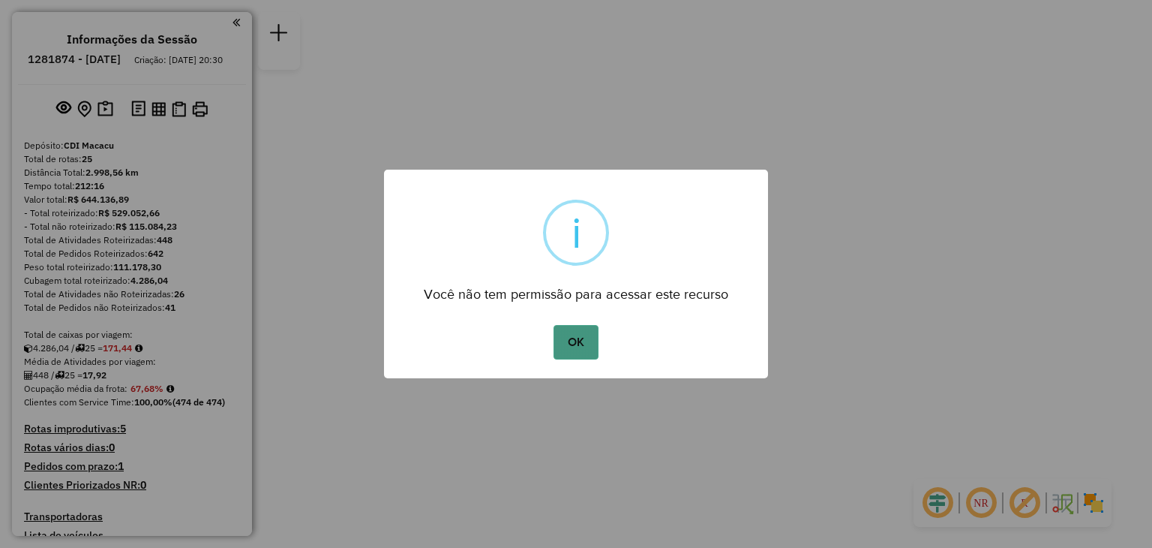
click at [564, 336] on button "OK" at bounding box center [576, 342] width 44 height 35
click at [577, 349] on button "OK" at bounding box center [576, 342] width 44 height 35
click at [584, 334] on button "OK" at bounding box center [576, 342] width 44 height 35
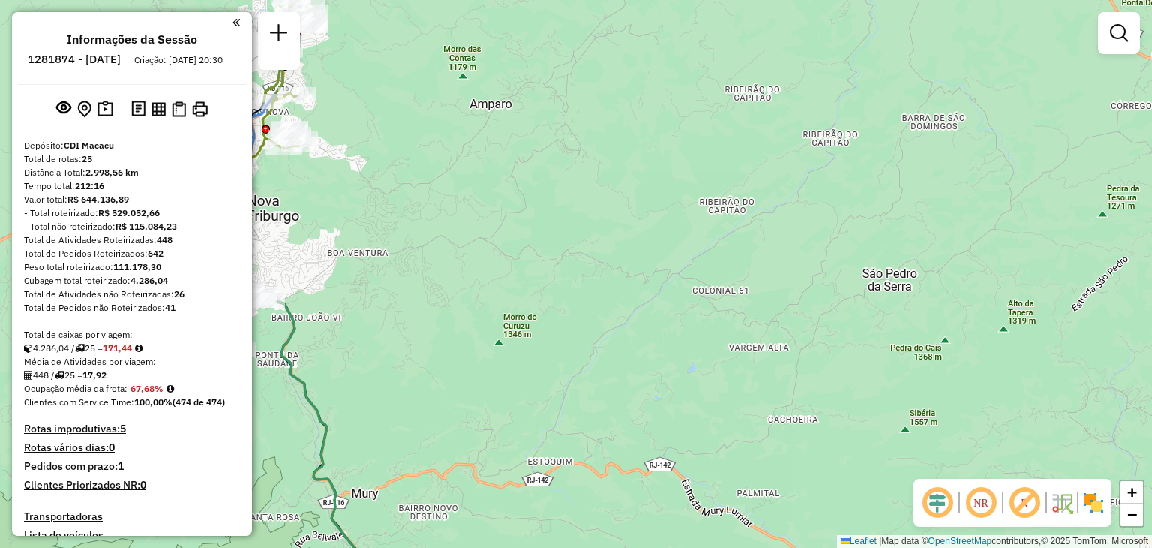
drag, startPoint x: 537, startPoint y: 232, endPoint x: 968, endPoint y: 206, distance: 431.3
click at [967, 206] on div "Janela de atendimento Grade de atendimento Capacidade Transportadoras Veículos …" at bounding box center [576, 274] width 1152 height 548
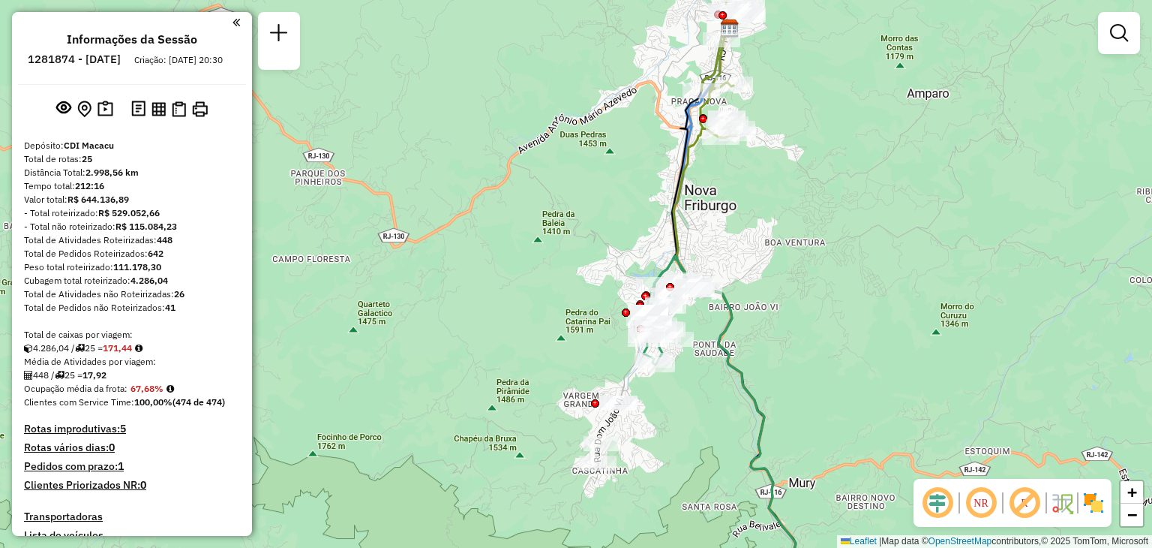
drag, startPoint x: 783, startPoint y: 203, endPoint x: 795, endPoint y: 277, distance: 75.2
click at [795, 275] on div "Janela de atendimento Grade de atendimento Capacidade Transportadoras Veículos …" at bounding box center [576, 274] width 1152 height 548
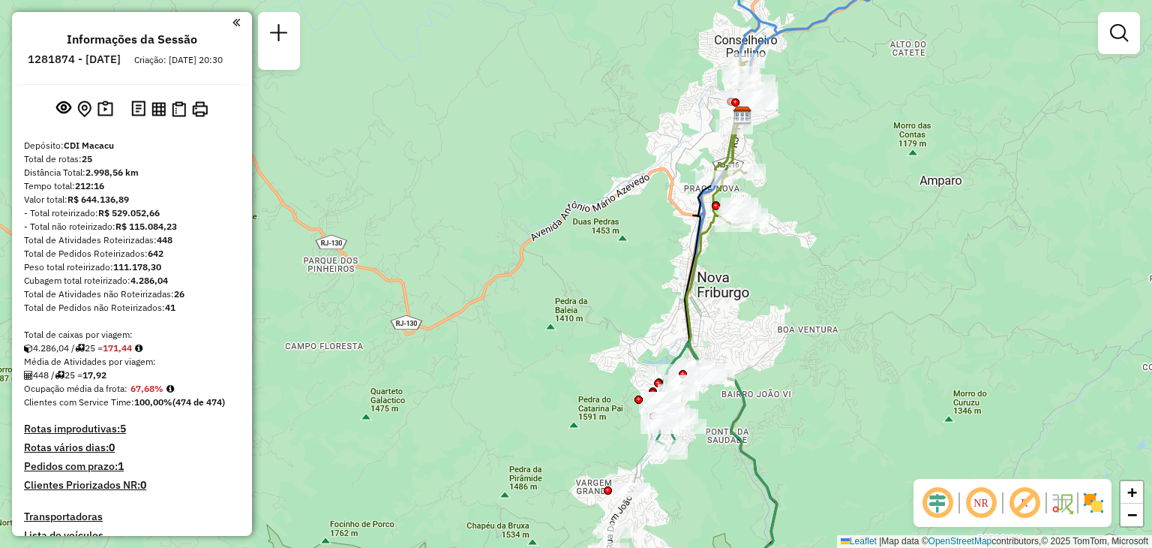
drag, startPoint x: 803, startPoint y: 236, endPoint x: 804, endPoint y: 250, distance: 13.5
click at [804, 250] on div "Janela de atendimento Grade de atendimento Capacidade Transportadoras Veículos …" at bounding box center [576, 274] width 1152 height 548
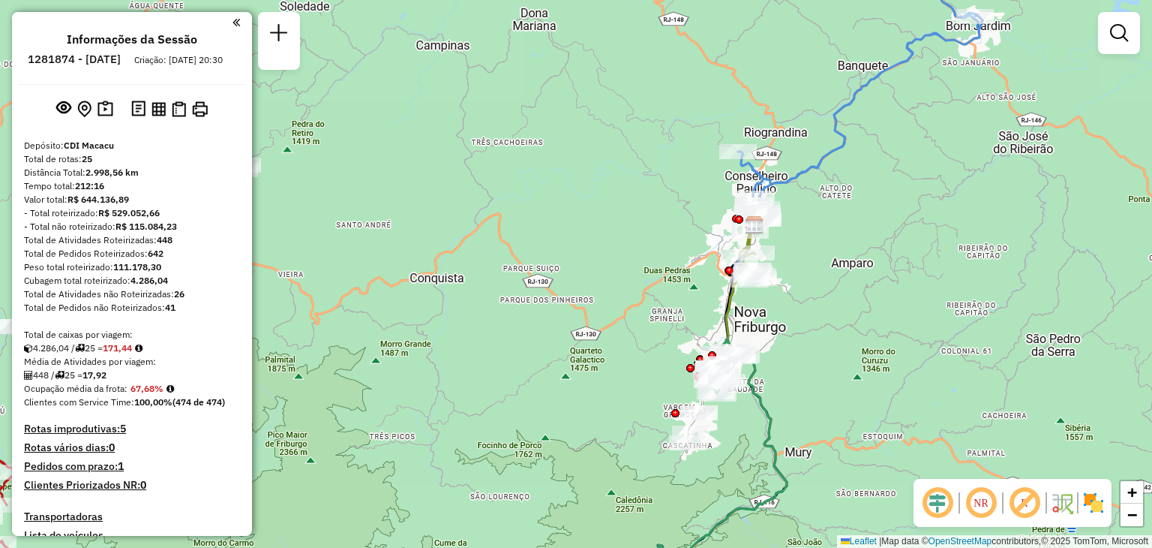
drag, startPoint x: 567, startPoint y: 334, endPoint x: 736, endPoint y: 278, distance: 177.9
click at [716, 289] on div "Janela de atendimento Grade de atendimento Capacidade Transportadoras Veículos …" at bounding box center [576, 274] width 1152 height 548
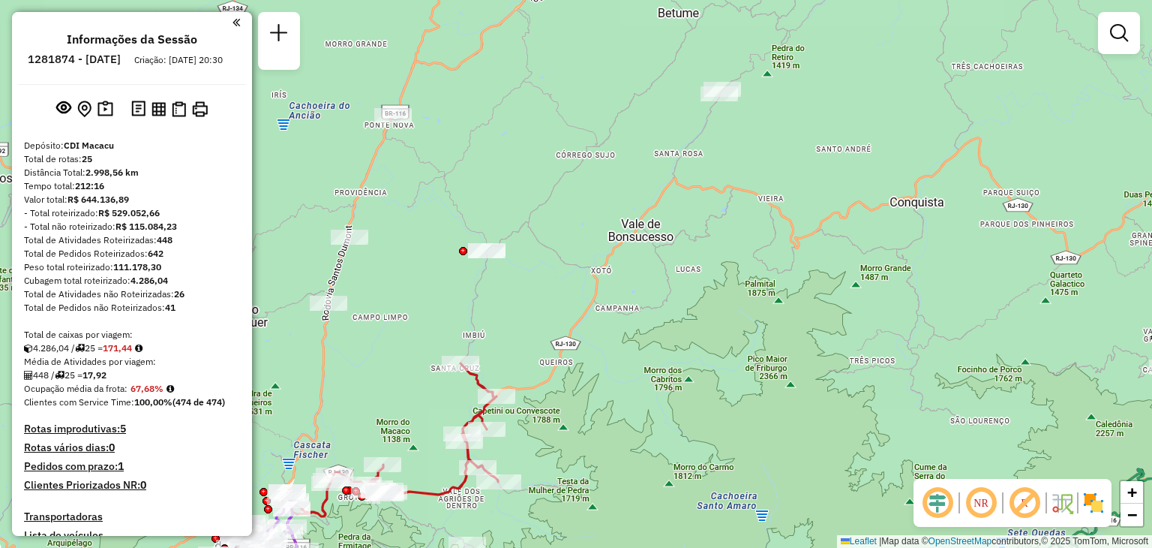
drag, startPoint x: 602, startPoint y: 308, endPoint x: 629, endPoint y: 325, distance: 31.6
click at [629, 320] on div "Janela de atendimento Grade de atendimento Capacidade Transportadoras Veículos …" at bounding box center [576, 274] width 1152 height 548
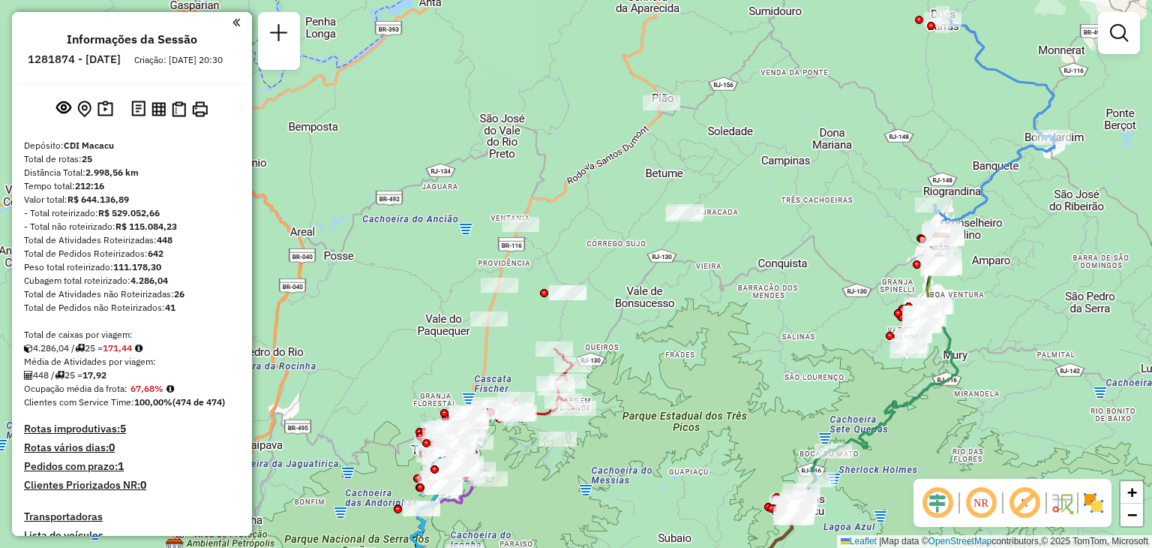
drag, startPoint x: 705, startPoint y: 383, endPoint x: 738, endPoint y: 347, distance: 48.8
click at [738, 347] on div "Janela de atendimento Grade de atendimento Capacidade Transportadoras Veículos …" at bounding box center [576, 274] width 1152 height 548
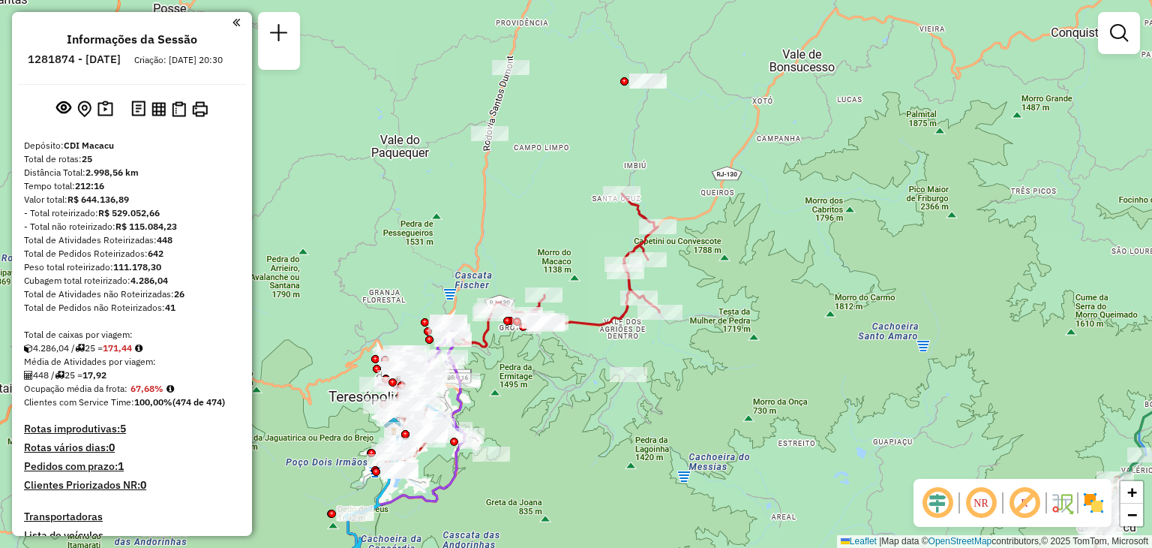
drag, startPoint x: 662, startPoint y: 448, endPoint x: 570, endPoint y: 490, distance: 101.4
click at [573, 490] on div "Janela de atendimento Grade de atendimento Capacidade Transportadoras Veículos …" at bounding box center [576, 274] width 1152 height 548
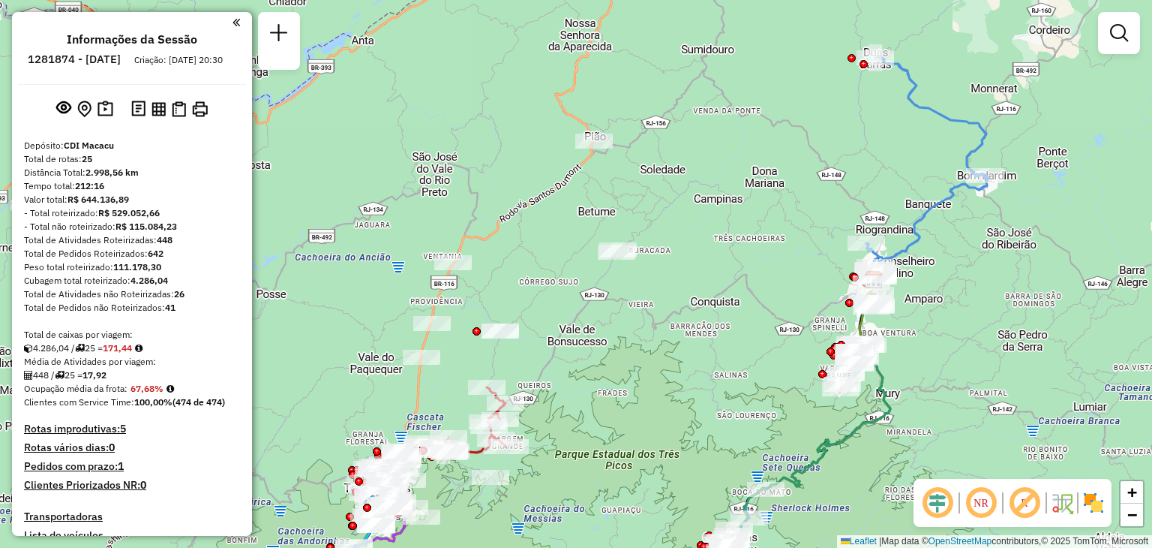
drag, startPoint x: 625, startPoint y: 437, endPoint x: 644, endPoint y: 427, distance: 21.8
click at [644, 427] on div "Janela de atendimento Grade de atendimento Capacidade Transportadoras Veículos …" at bounding box center [576, 274] width 1152 height 548
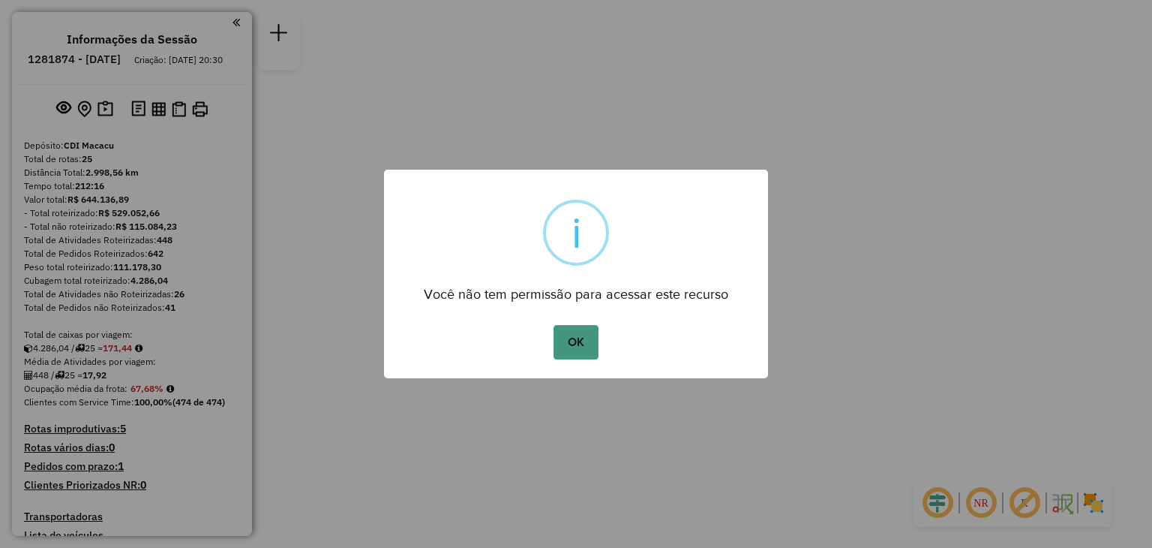
click at [587, 338] on button "OK" at bounding box center [576, 342] width 44 height 35
click at [594, 343] on button "OK" at bounding box center [576, 342] width 44 height 35
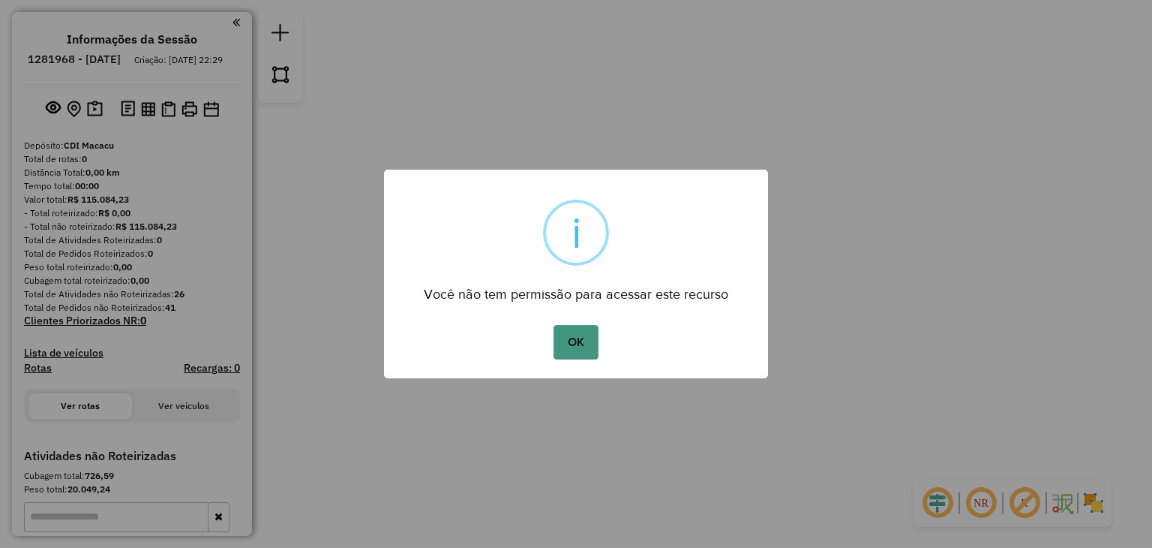
click at [595, 326] on button "OK" at bounding box center [576, 342] width 44 height 35
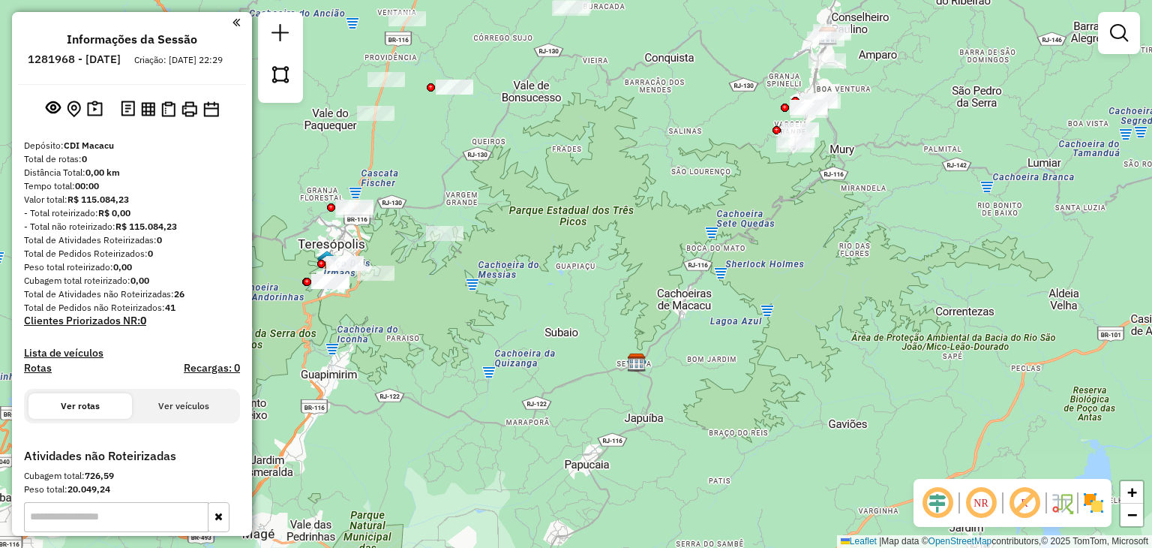
drag, startPoint x: 434, startPoint y: 278, endPoint x: 441, endPoint y: 342, distance: 64.2
click at [441, 336] on div "Janela de atendimento Grade de atendimento Capacidade Transportadoras Veículos …" at bounding box center [576, 274] width 1152 height 548
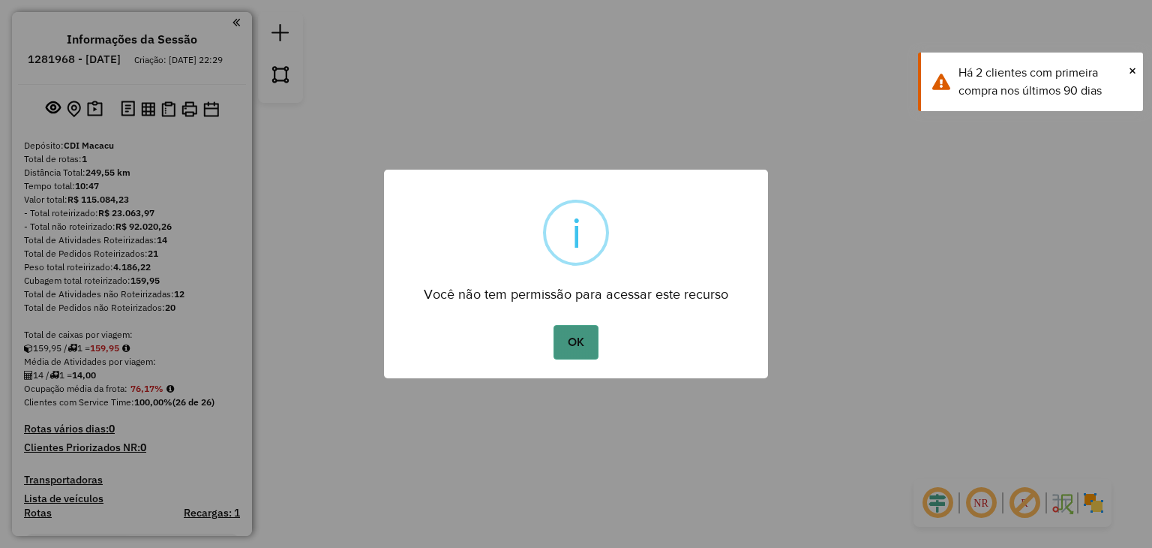
click at [570, 340] on button "OK" at bounding box center [576, 342] width 44 height 35
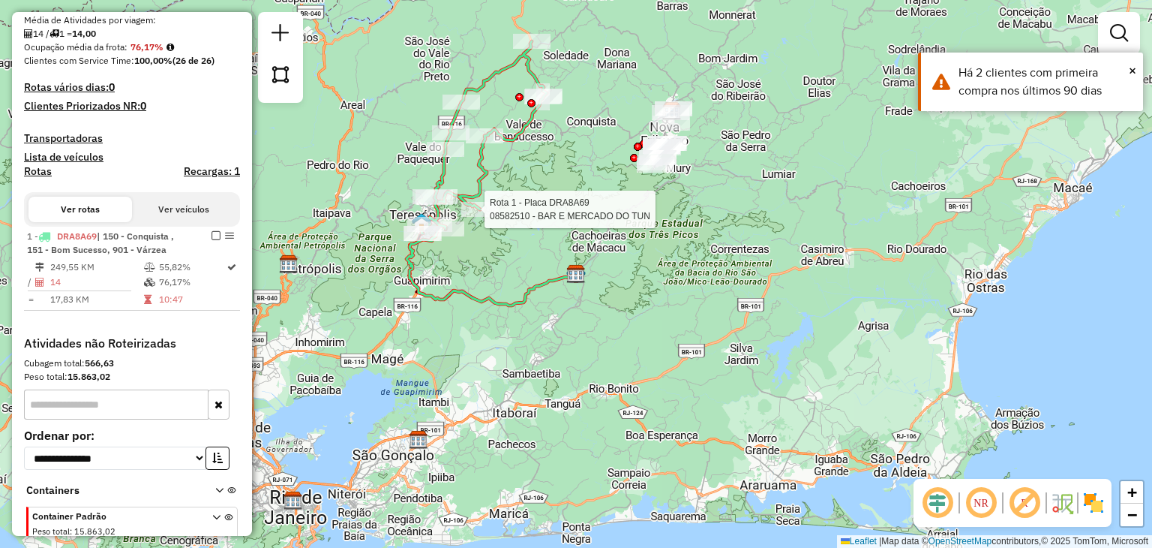
select select "**********"
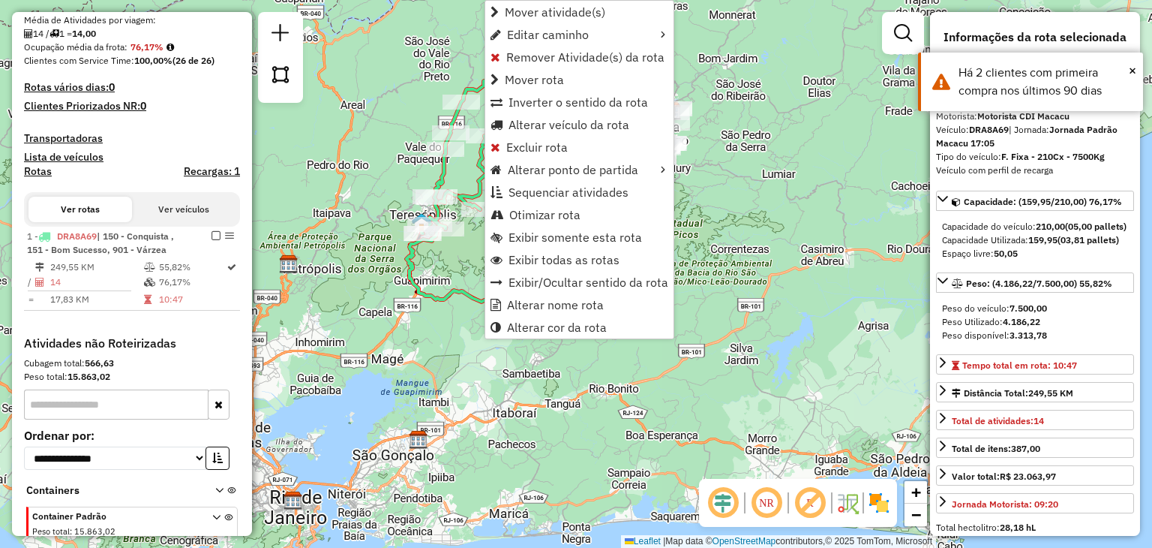
scroll to position [424, 0]
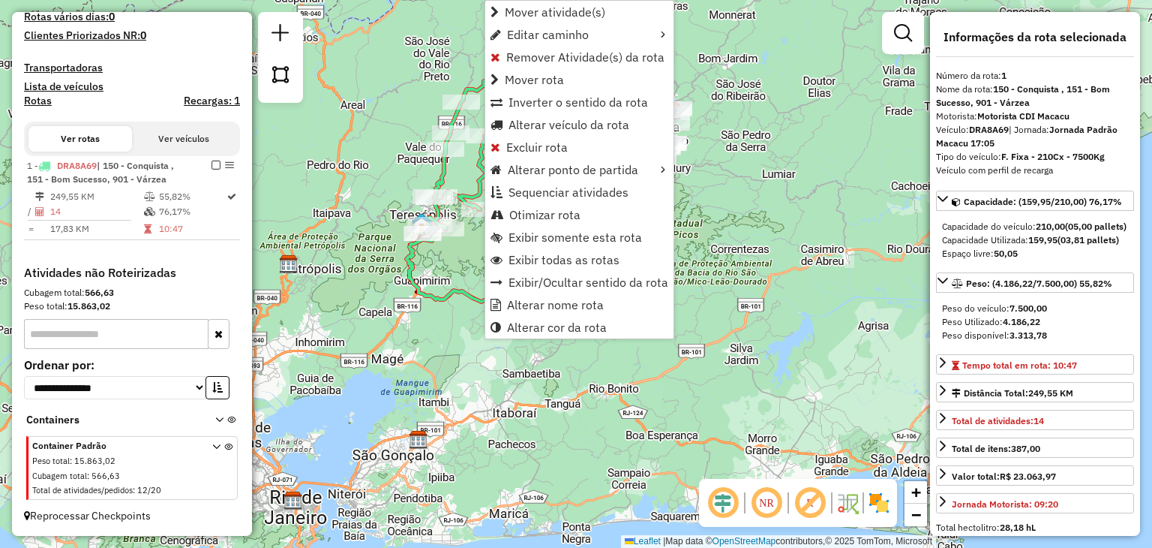
click at [458, 295] on icon at bounding box center [492, 248] width 170 height 114
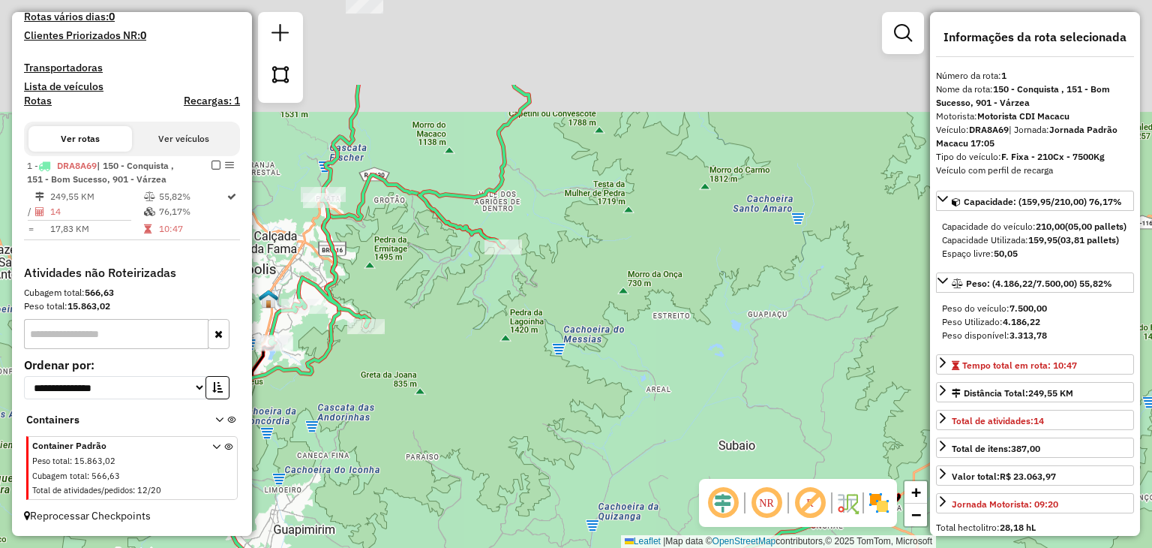
drag, startPoint x: 558, startPoint y: 175, endPoint x: 430, endPoint y: 357, distance: 222.9
click at [432, 350] on div "Janela de atendimento Grade de atendimento Capacidade Transportadoras Veículos …" at bounding box center [576, 274] width 1152 height 548
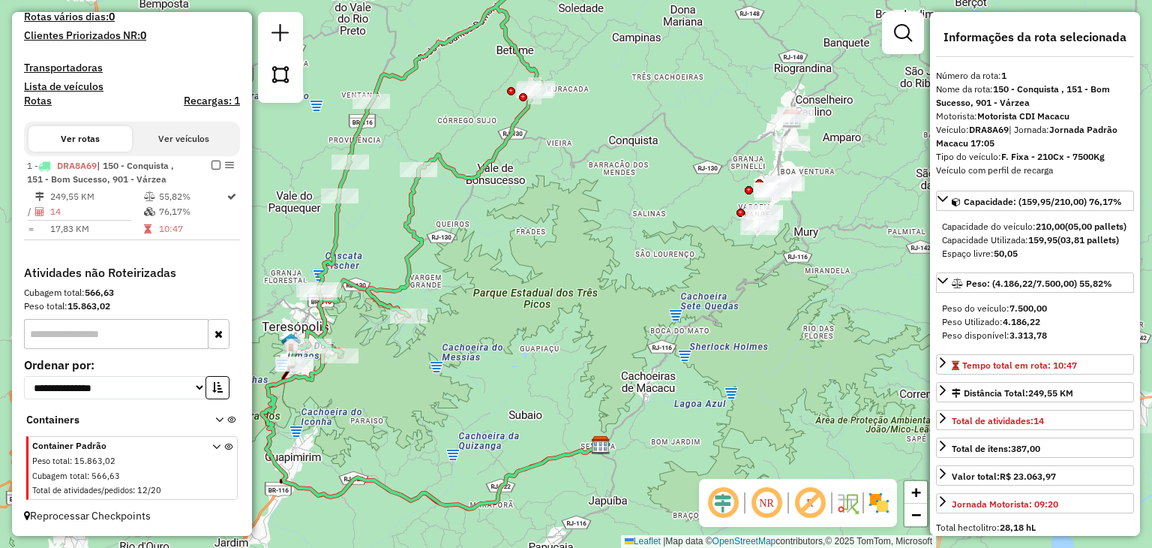
drag, startPoint x: 689, startPoint y: 357, endPoint x: 639, endPoint y: 373, distance: 51.9
click at [644, 371] on div "Janela de atendimento Grade de atendimento Capacidade Transportadoras Veículos …" at bounding box center [576, 274] width 1152 height 548
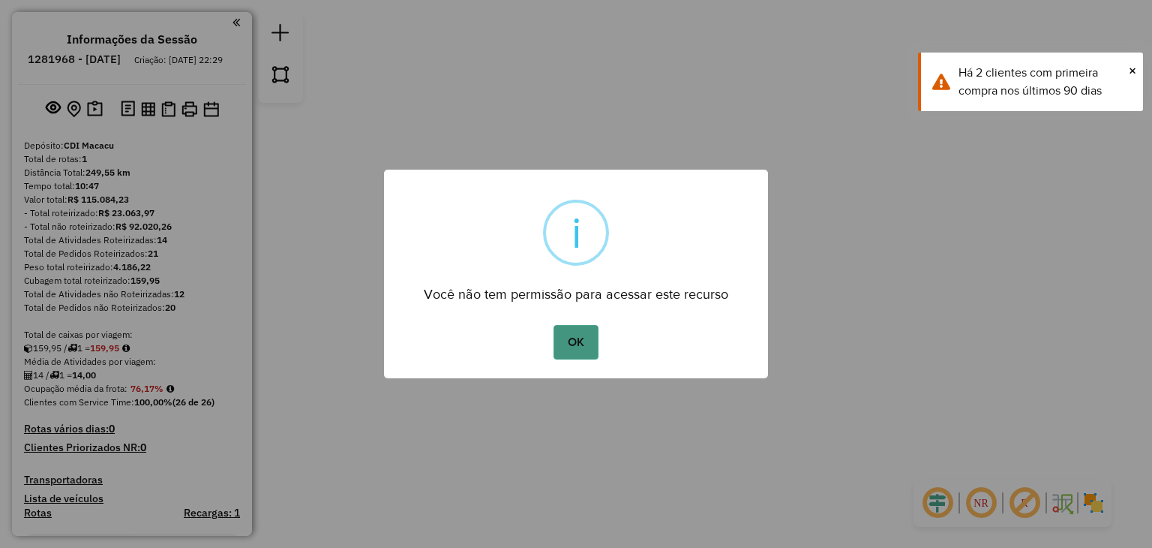
click at [572, 334] on button "OK" at bounding box center [576, 342] width 44 height 35
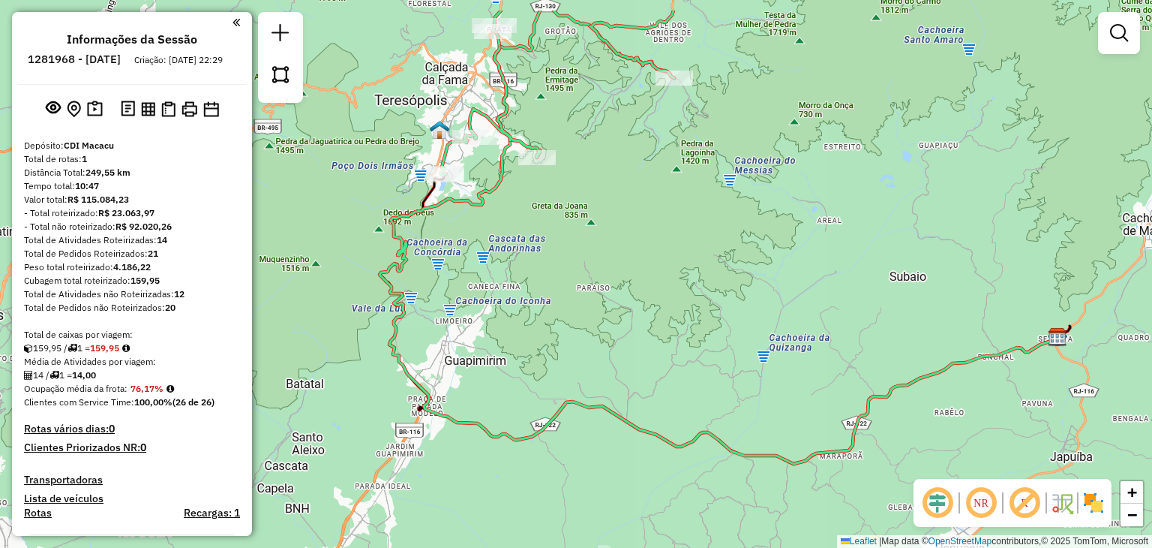
drag, startPoint x: 667, startPoint y: 137, endPoint x: 555, endPoint y: 262, distance: 167.9
click at [642, 250] on div "Janela de atendimento Grade de atendimento Capacidade Transportadoras Veículos …" at bounding box center [576, 274] width 1152 height 548
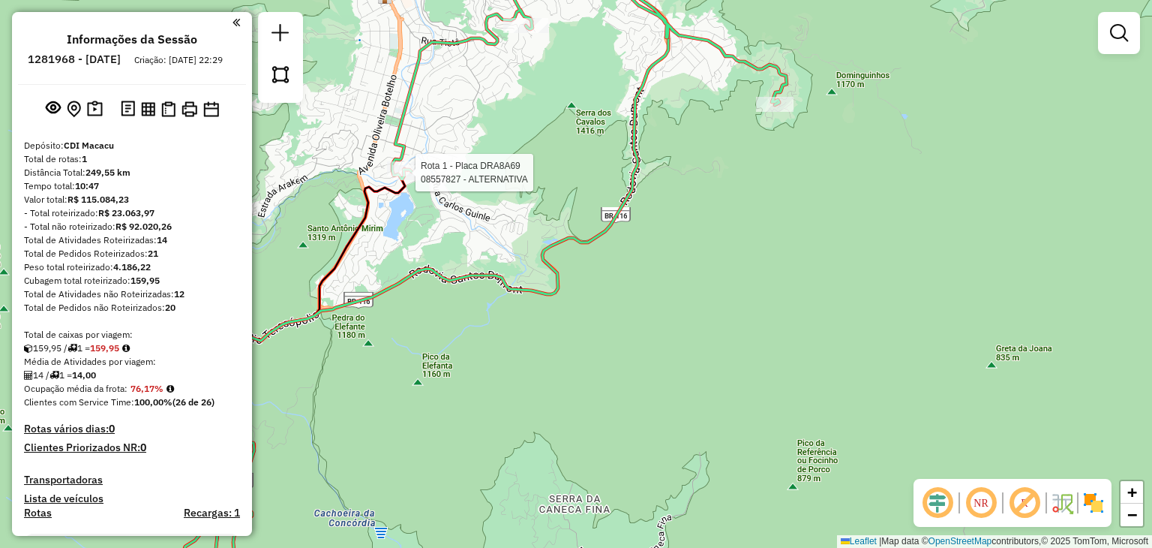
click at [408, 180] on div at bounding box center [411, 172] width 38 height 15
select select "**********"
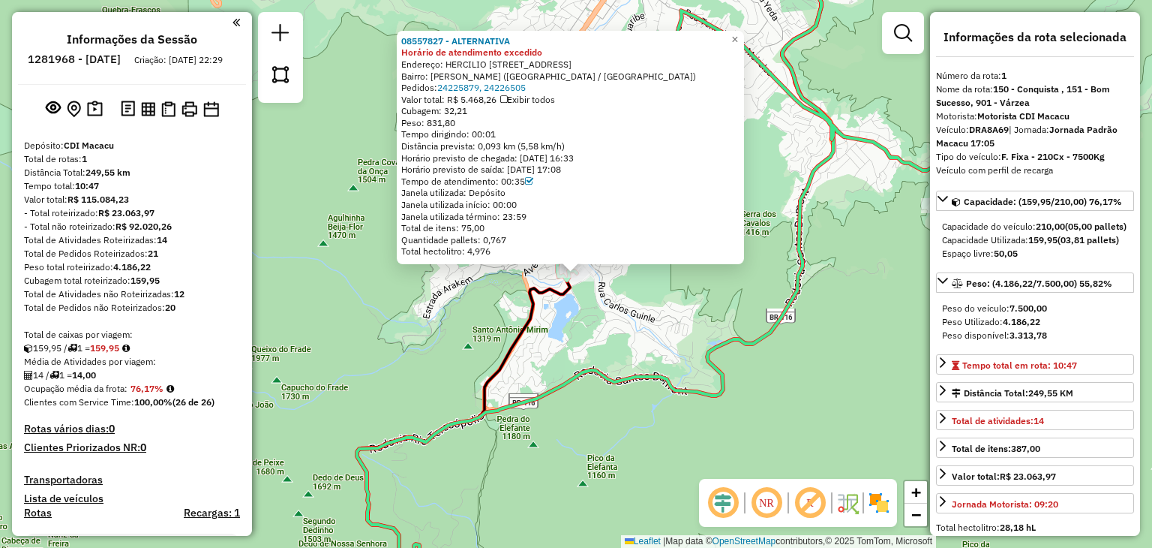
scroll to position [424, 0]
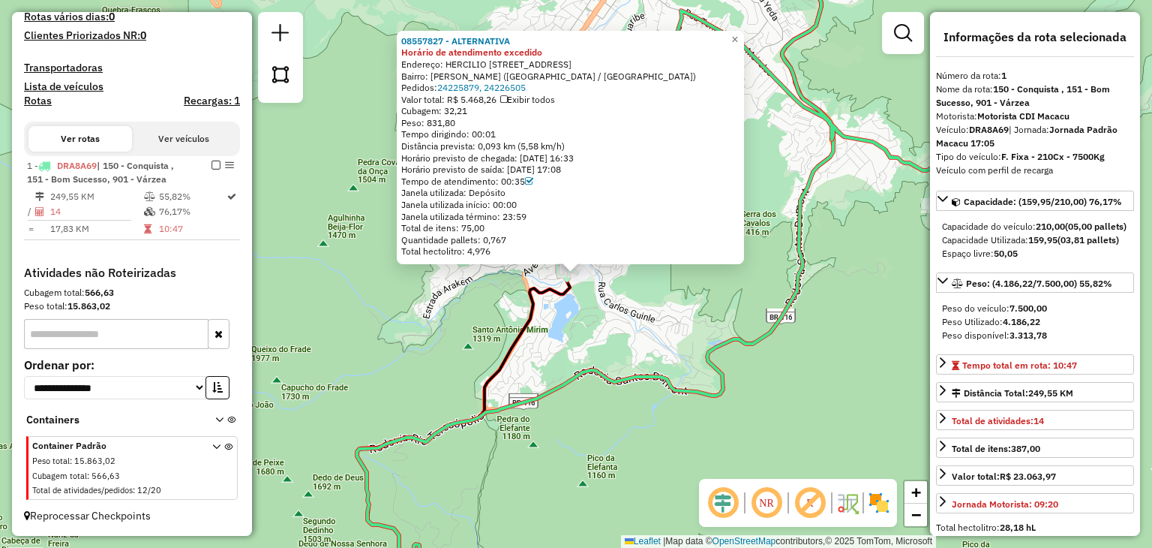
click at [509, 279] on div "08557827 - ALTERNATIVA Horário de atendimento excedido Endereço: HERCILIO FERRE…" at bounding box center [576, 274] width 1152 height 548
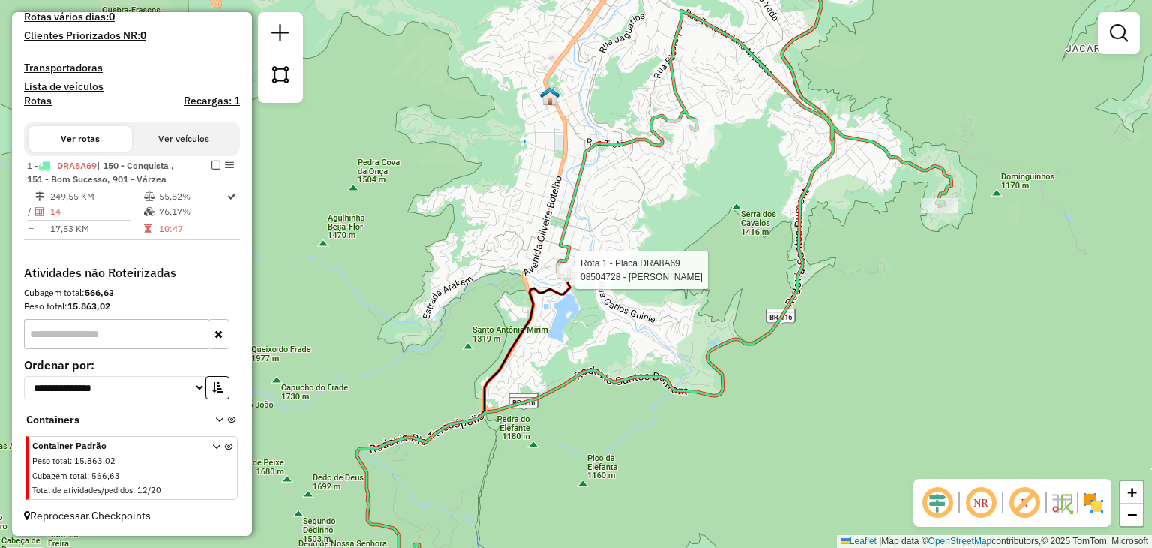
select select "**********"
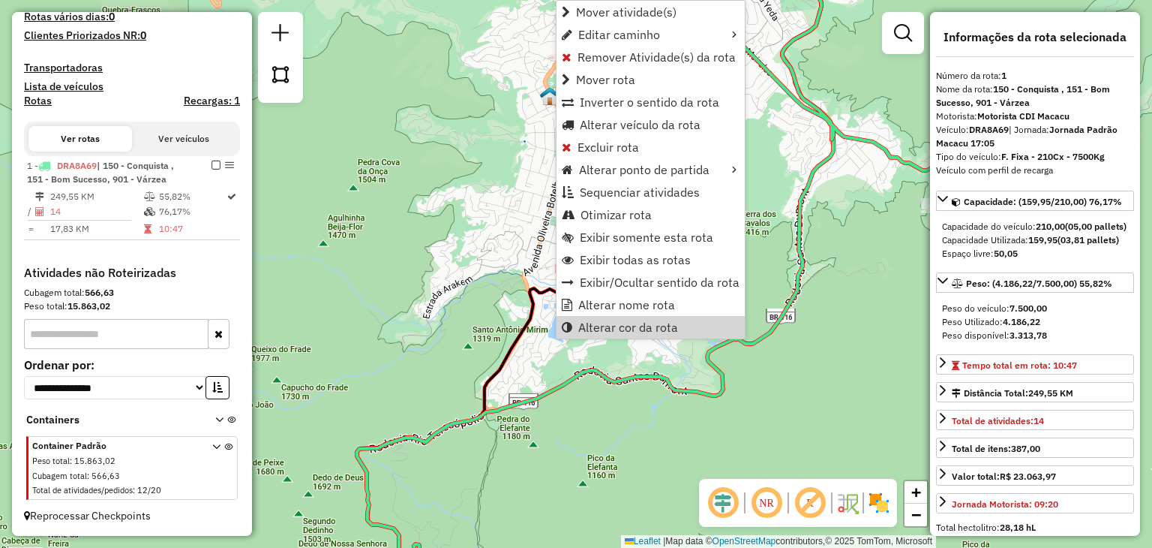
click at [771, 289] on div "Janela de atendimento Grade de atendimento Capacidade Transportadoras Veículos …" at bounding box center [576, 274] width 1152 height 548
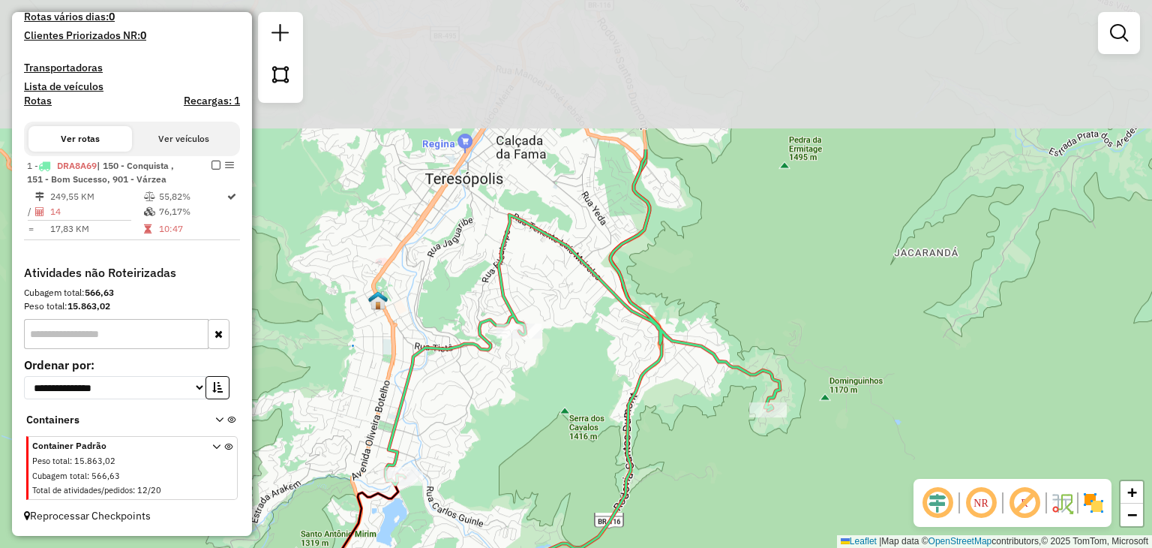
drag, startPoint x: 724, startPoint y: 270, endPoint x: 640, endPoint y: 344, distance: 111.6
click at [627, 382] on icon at bounding box center [423, 477] width 476 height 657
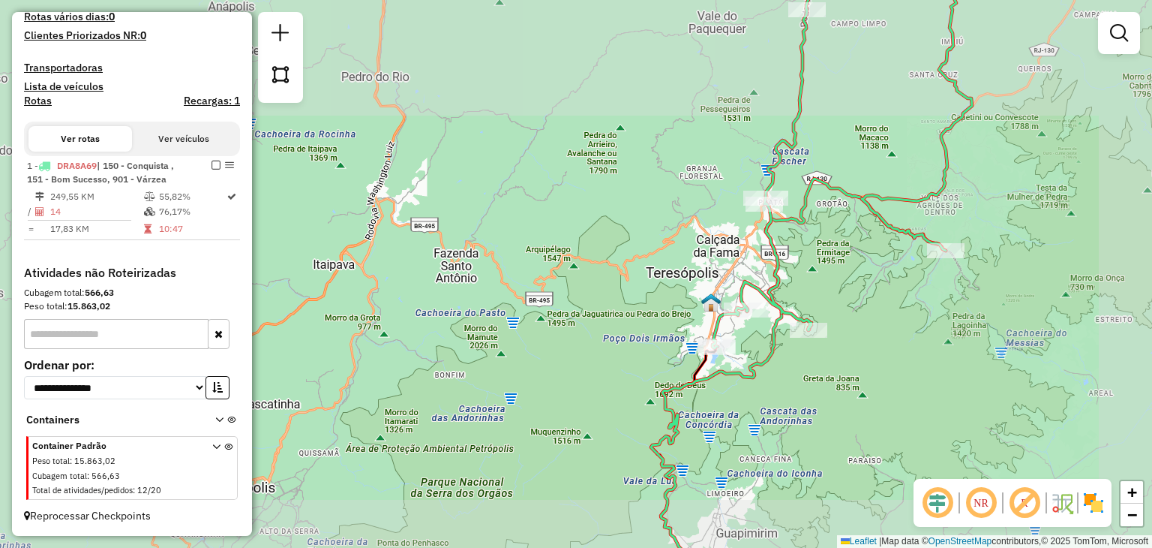
drag, startPoint x: 902, startPoint y: 308, endPoint x: 734, endPoint y: 475, distance: 237.1
click at [736, 483] on div "Janela de atendimento Grade de atendimento Capacidade Transportadoras Veículos …" at bounding box center [576, 274] width 1152 height 548
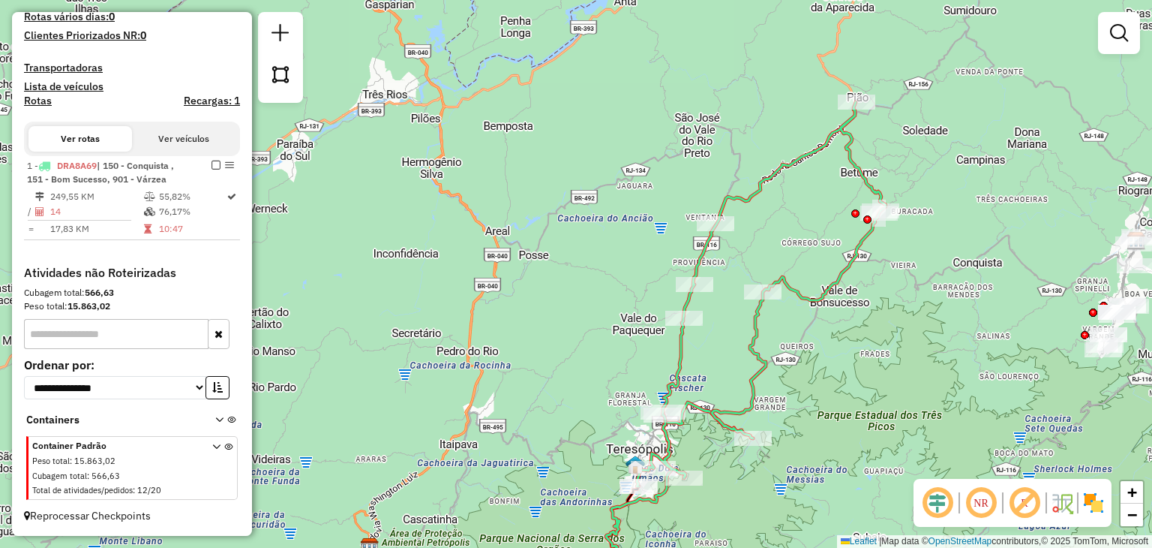
click at [834, 407] on div "Janela de atendimento Grade de atendimento Capacidade Transportadoras Veículos …" at bounding box center [576, 274] width 1152 height 548
click at [854, 110] on div at bounding box center [857, 102] width 38 height 15
select select "**********"
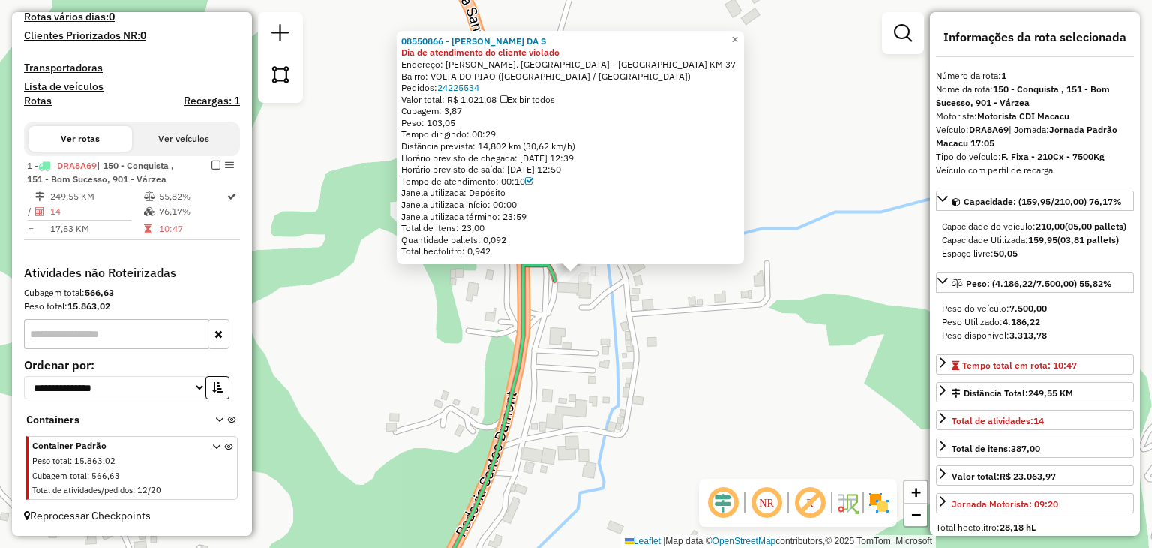
click at [737, 349] on div "08550866 - MARCIA FERREIRA DA S Dia de atendimento do cliente violado Endereço:…" at bounding box center [576, 274] width 1152 height 548
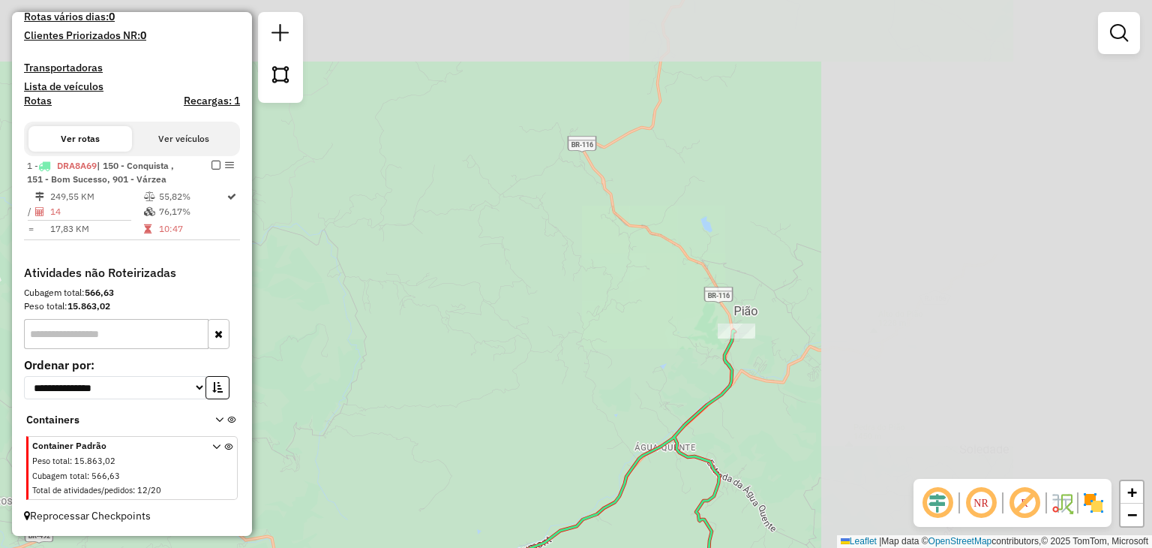
drag, startPoint x: 827, startPoint y: 391, endPoint x: 684, endPoint y: 256, distance: 196.3
click at [720, 293] on div "Janela de atendimento Grade de atendimento Capacidade Transportadoras Veículos …" at bounding box center [576, 274] width 1152 height 548
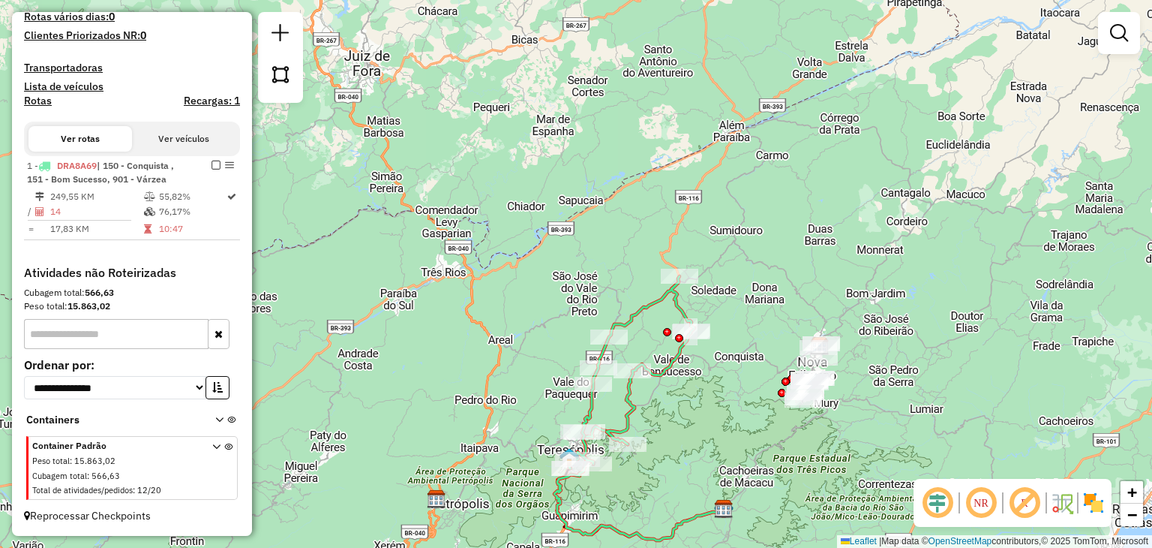
drag, startPoint x: 752, startPoint y: 357, endPoint x: 733, endPoint y: 343, distance: 23.6
click at [733, 343] on div "Janela de atendimento Grade de atendimento Capacidade Transportadoras Veículos …" at bounding box center [576, 274] width 1152 height 548
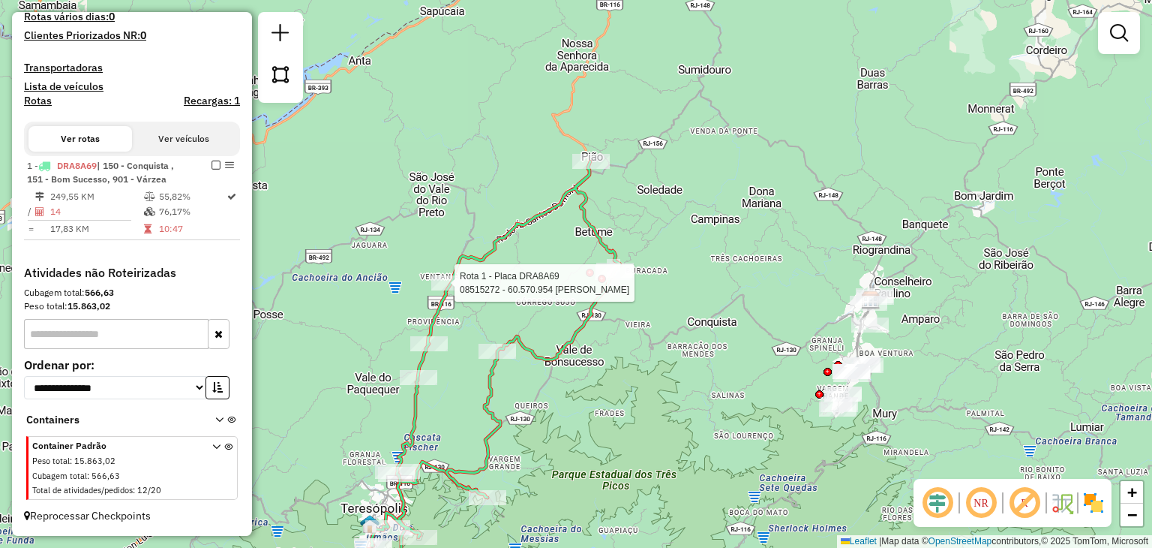
select select "**********"
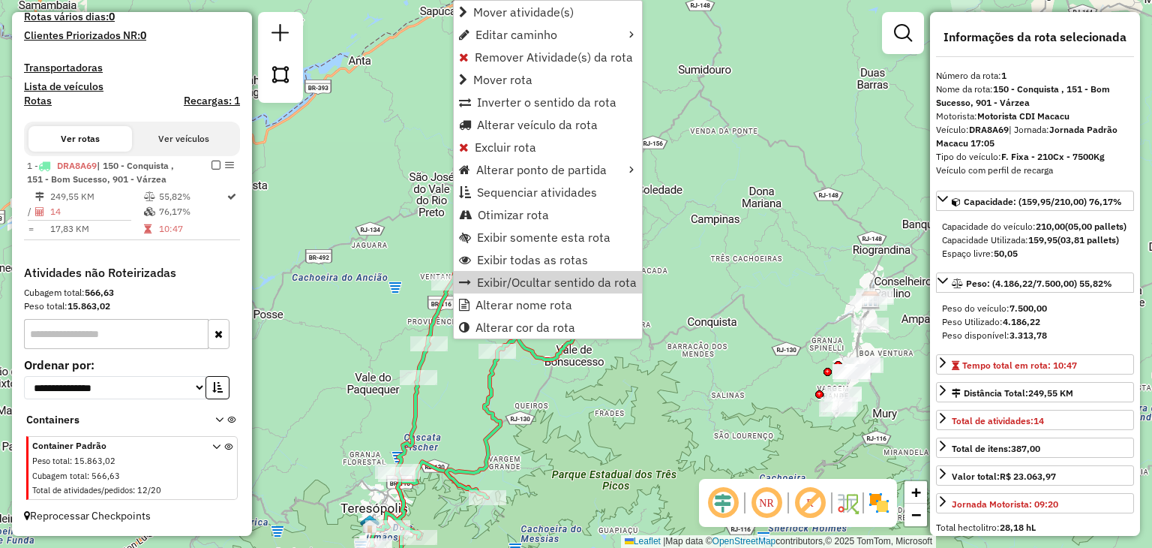
click at [397, 272] on div "Rota 1 - Placa DRA8A69 08515272 - 60.570.954 ALESSANDRO MOURA DE ASSIS Janela d…" at bounding box center [576, 274] width 1152 height 548
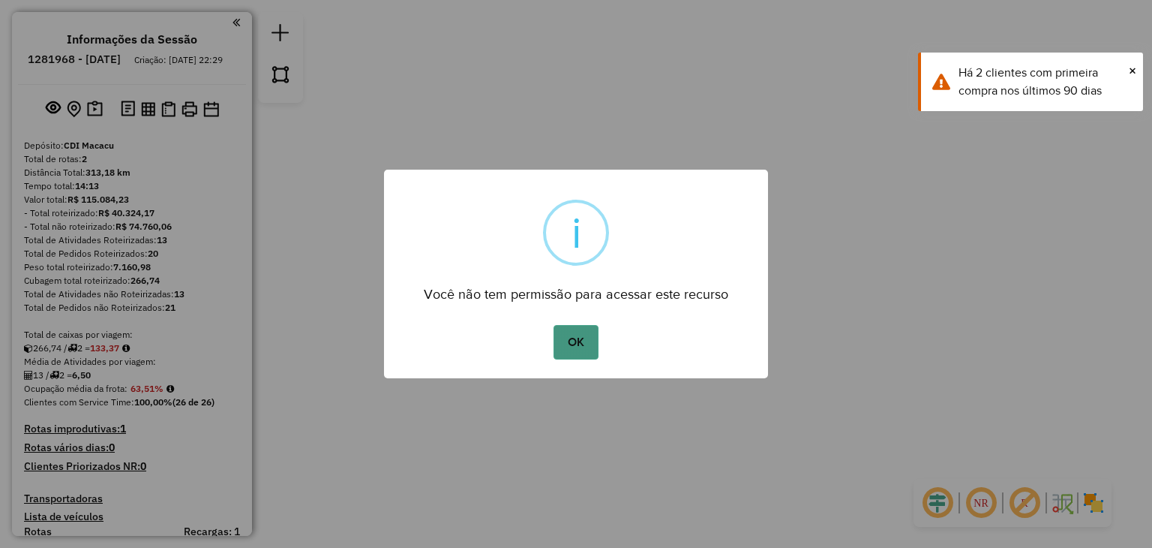
click at [595, 346] on button "OK" at bounding box center [576, 342] width 44 height 35
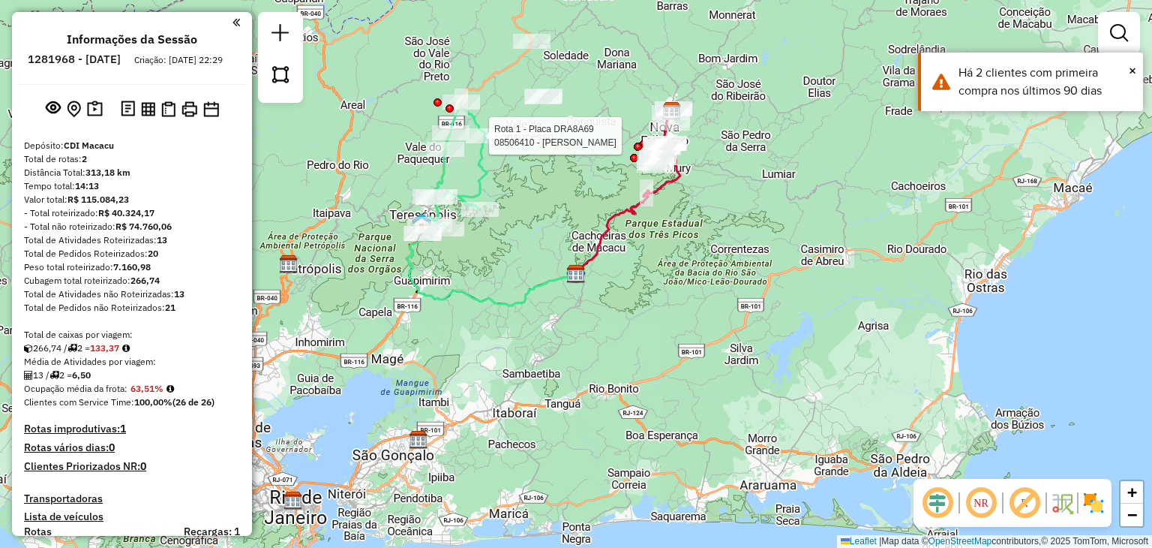
select select "**********"
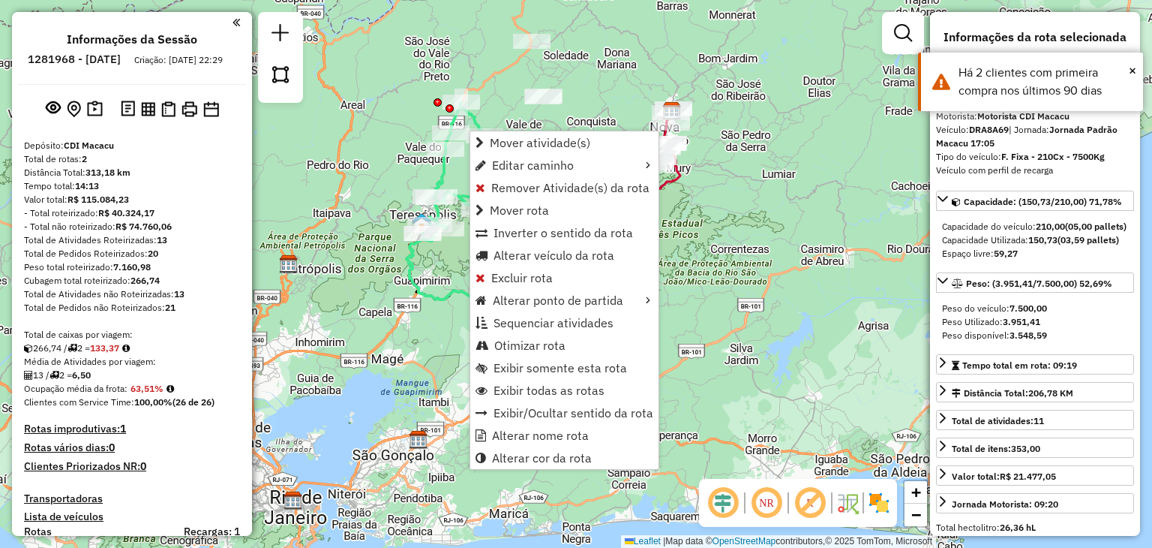
scroll to position [543, 0]
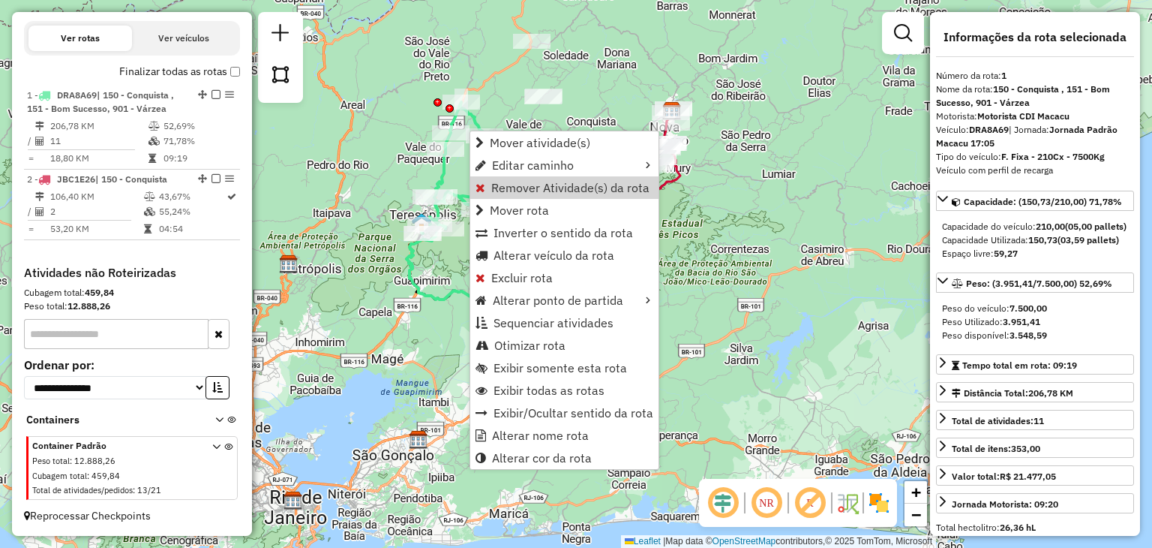
click at [690, 224] on div "Janela de atendimento Grade de atendimento Capacidade Transportadoras Veículos …" at bounding box center [576, 274] width 1152 height 548
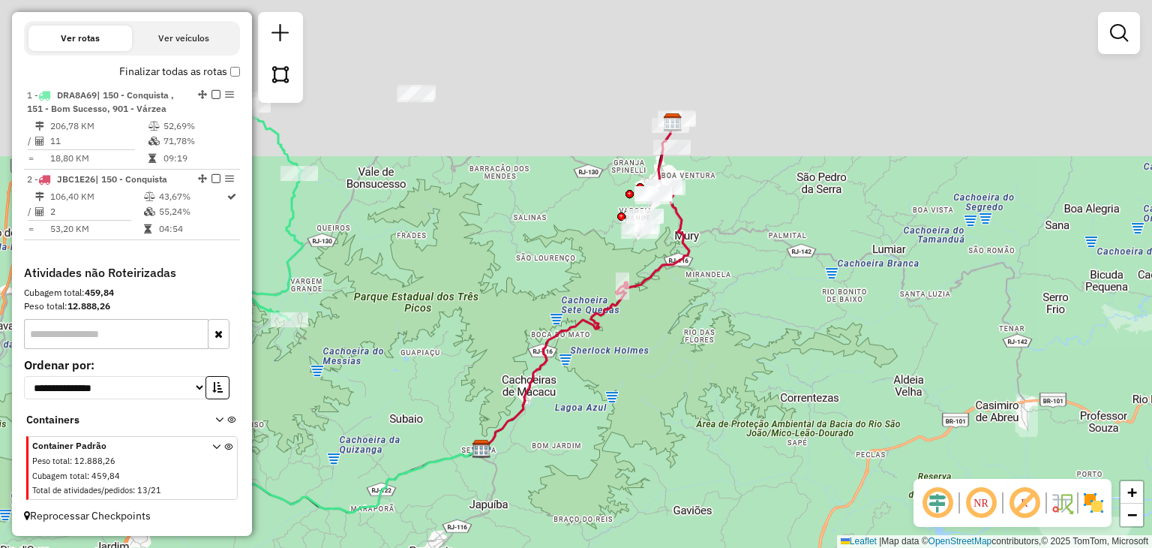
drag, startPoint x: 612, startPoint y: 134, endPoint x: 537, endPoint y: 314, distance: 195.0
click at [537, 319] on div "Janela de atendimento Grade de atendimento Capacidade Transportadoras Veículos …" at bounding box center [576, 274] width 1152 height 548
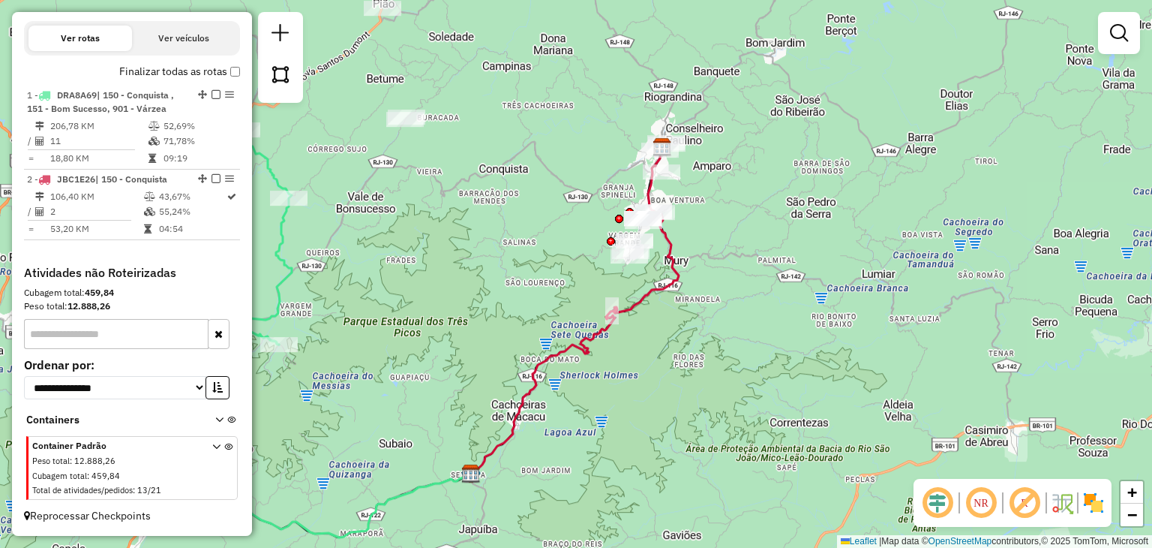
drag, startPoint x: 578, startPoint y: 172, endPoint x: 569, endPoint y: 286, distance: 114.3
click at [569, 286] on div "Janela de atendimento Grade de atendimento Capacidade Transportadoras Veículos …" at bounding box center [576, 274] width 1152 height 548
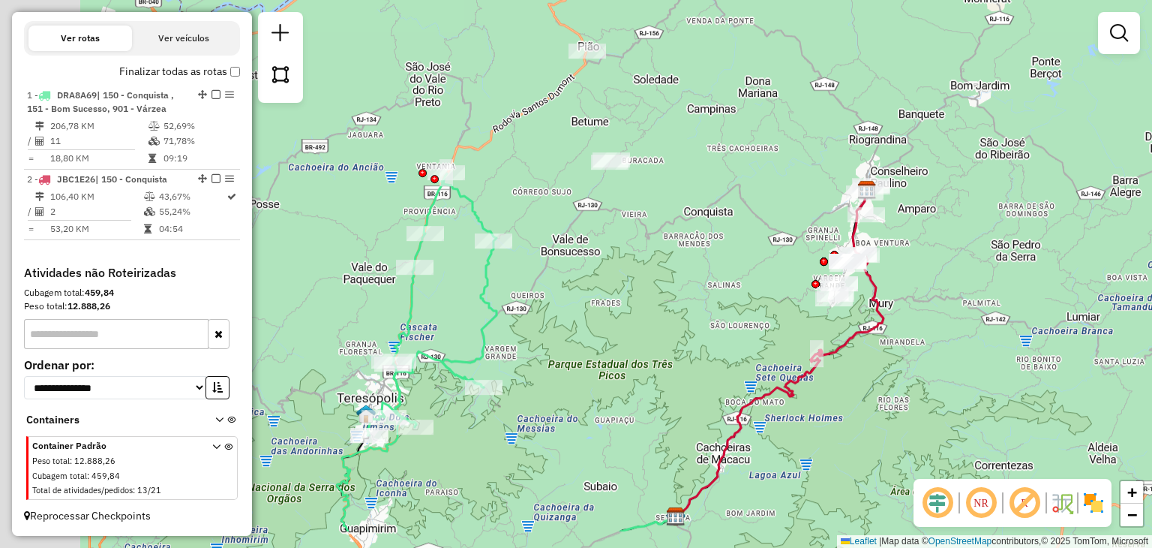
drag, startPoint x: 534, startPoint y: 302, endPoint x: 759, endPoint y: 227, distance: 237.4
click at [759, 227] on div "Janela de atendimento Grade de atendimento Capacidade Transportadoras Veículos …" at bounding box center [576, 274] width 1152 height 548
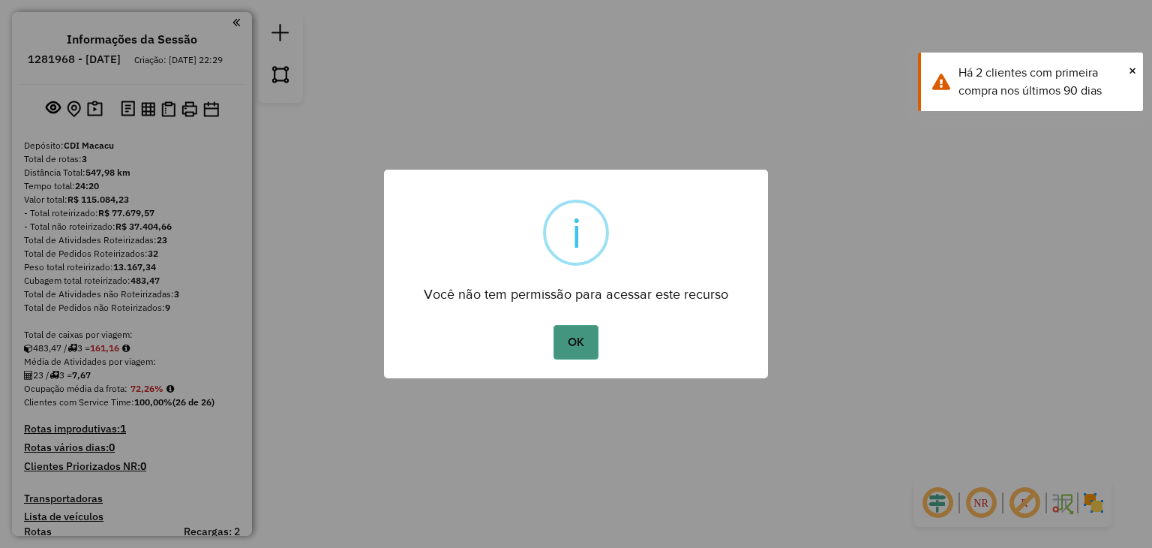
click at [581, 341] on button "OK" at bounding box center [576, 342] width 44 height 35
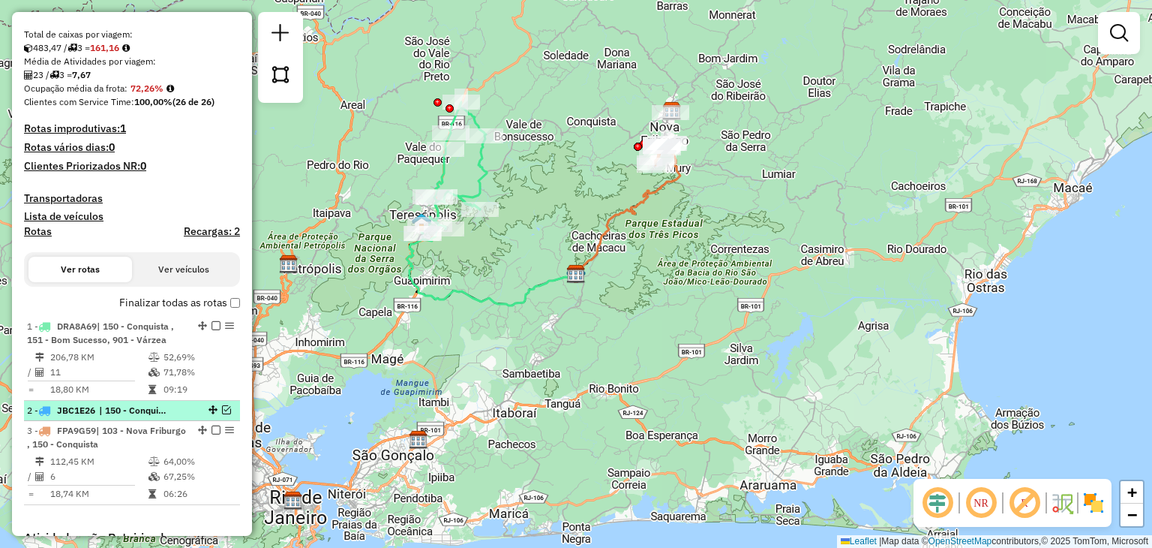
scroll to position [525, 0]
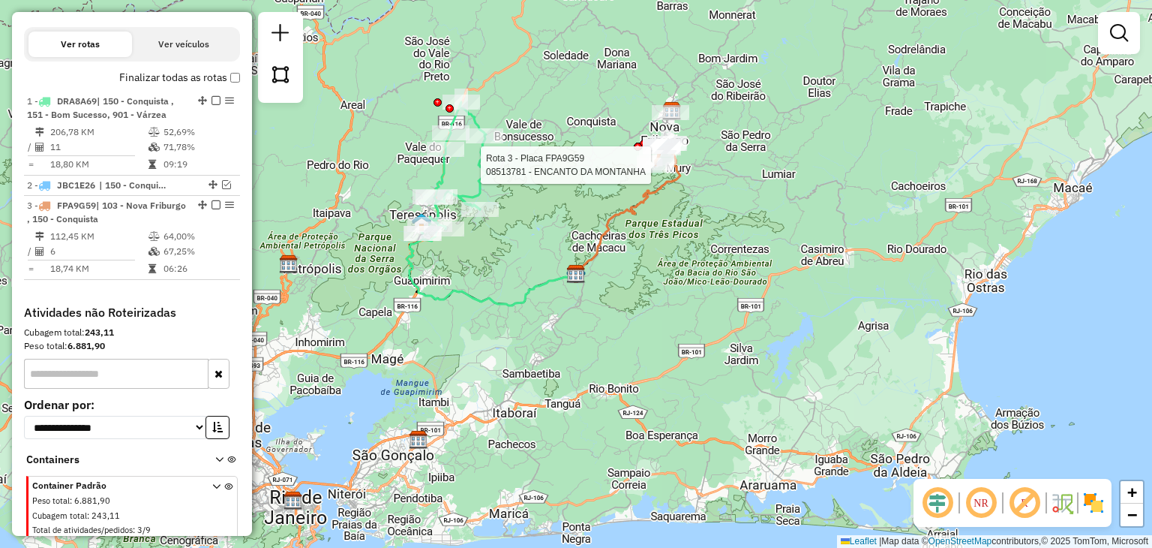
select select "**********"
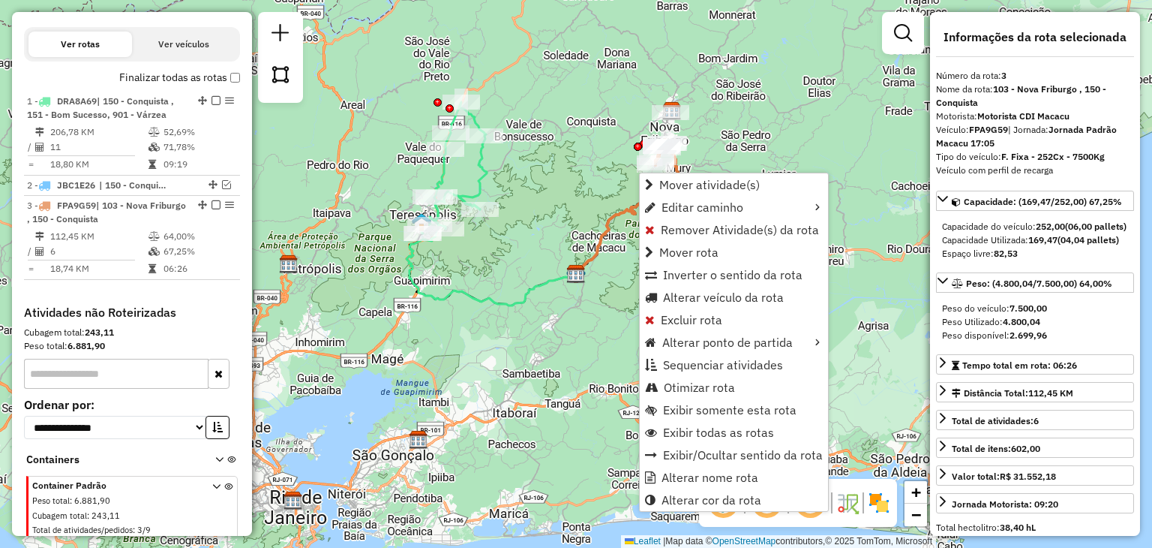
scroll to position [577, 0]
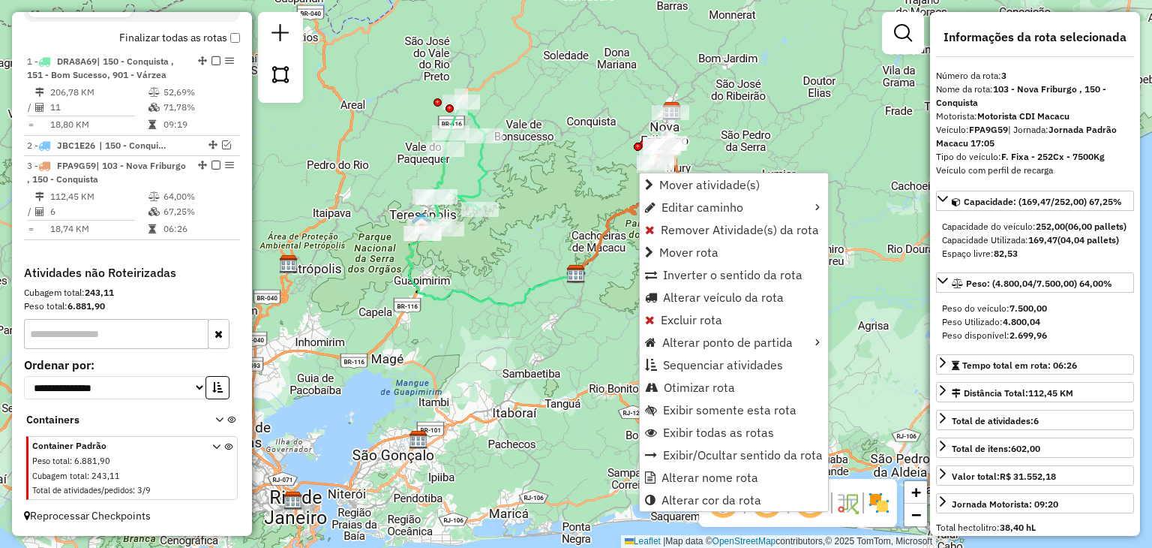
click at [585, 154] on div "Janela de atendimento Grade de atendimento Capacidade Transportadoras Veículos …" at bounding box center [576, 274] width 1152 height 548
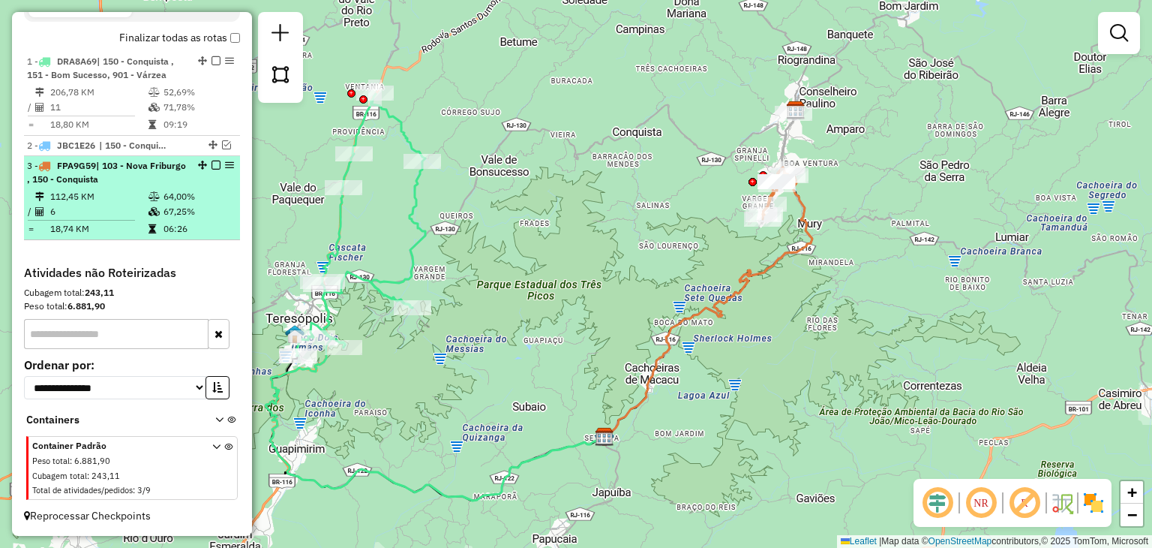
scroll to position [502, 0]
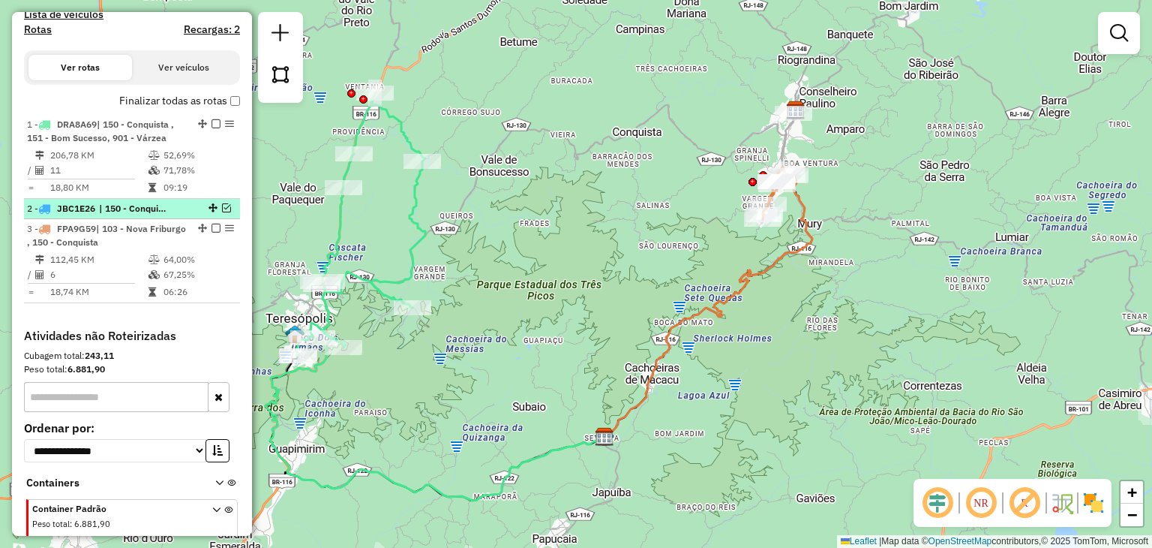
drag, startPoint x: 171, startPoint y: 221, endPoint x: 111, endPoint y: 217, distance: 60.2
click at [111, 215] on span "| 150 - Conquista" at bounding box center [133, 209] width 69 height 14
select select "**********"
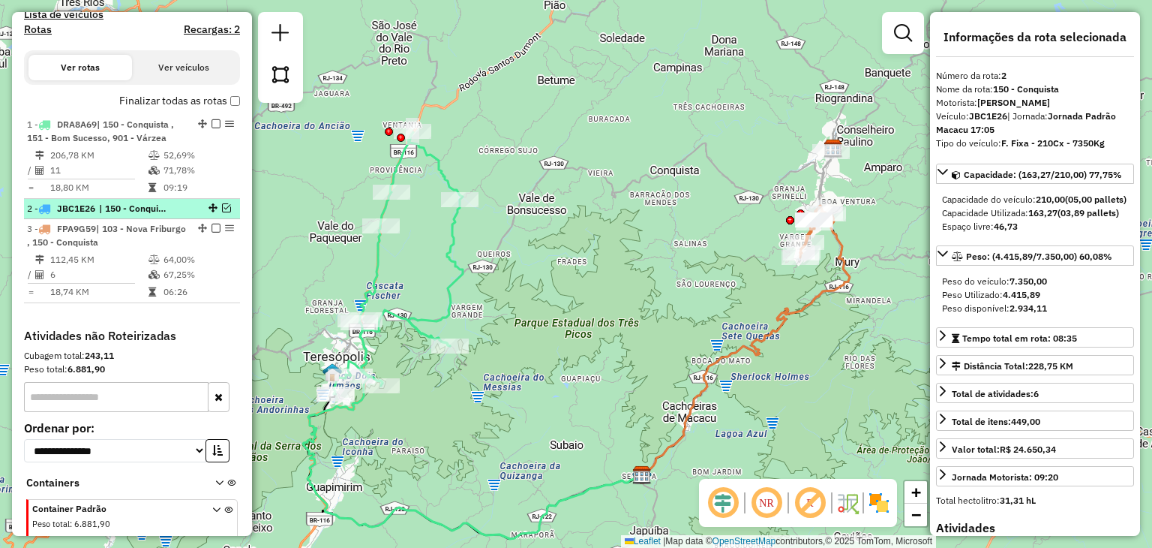
click at [111, 215] on span "| 150 - Conquista" at bounding box center [133, 209] width 69 height 14
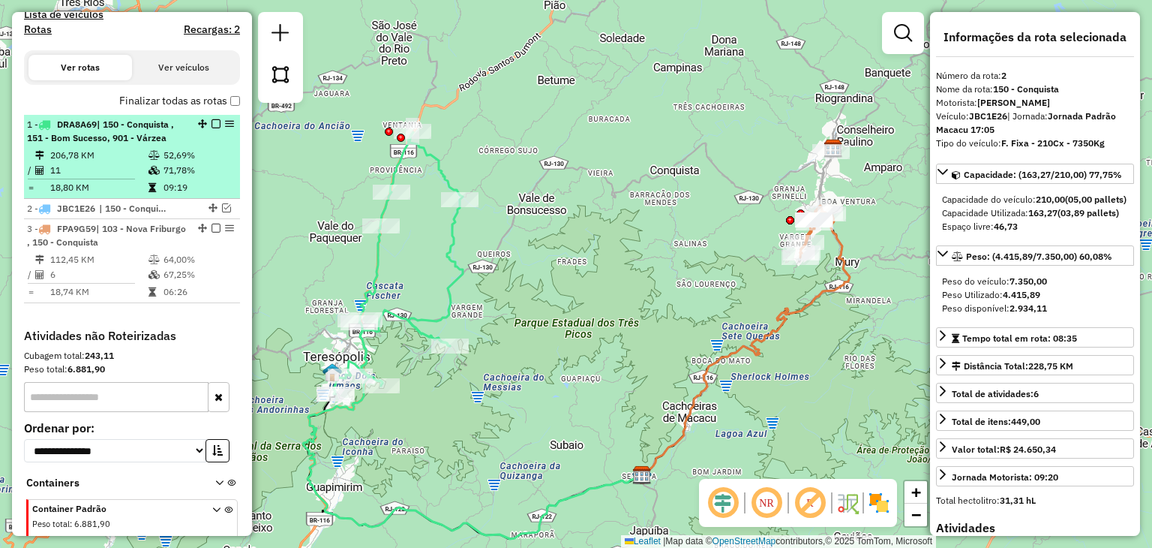
click at [118, 143] on div "1 - DRA8A69 | 150 - Conquista , 151 - Bom Sucesso, 901 - Várzea" at bounding box center [106, 131] width 159 height 27
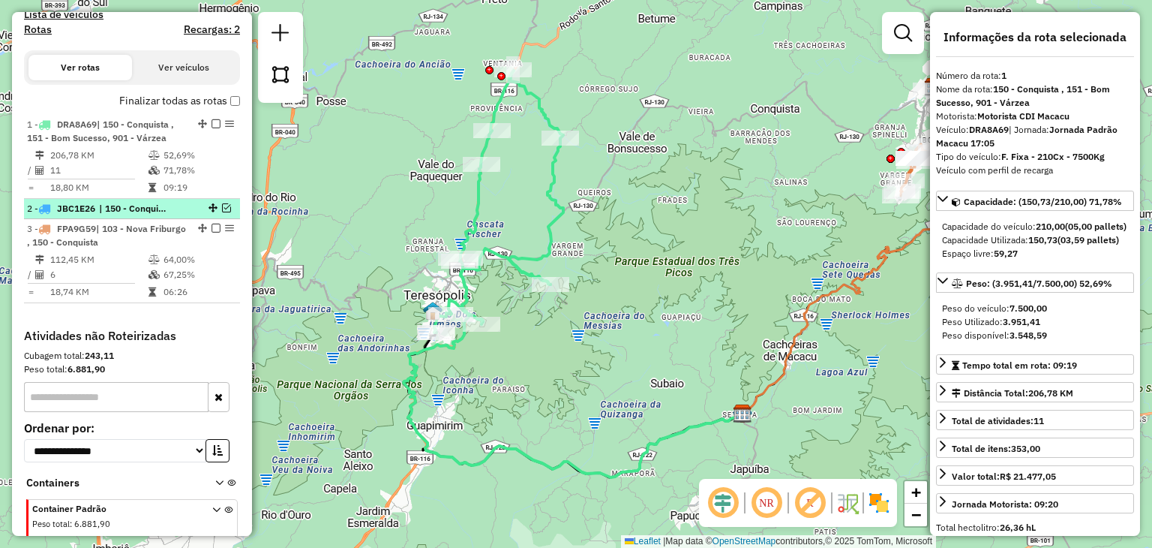
click at [111, 215] on span "| 150 - Conquista" at bounding box center [133, 209] width 69 height 14
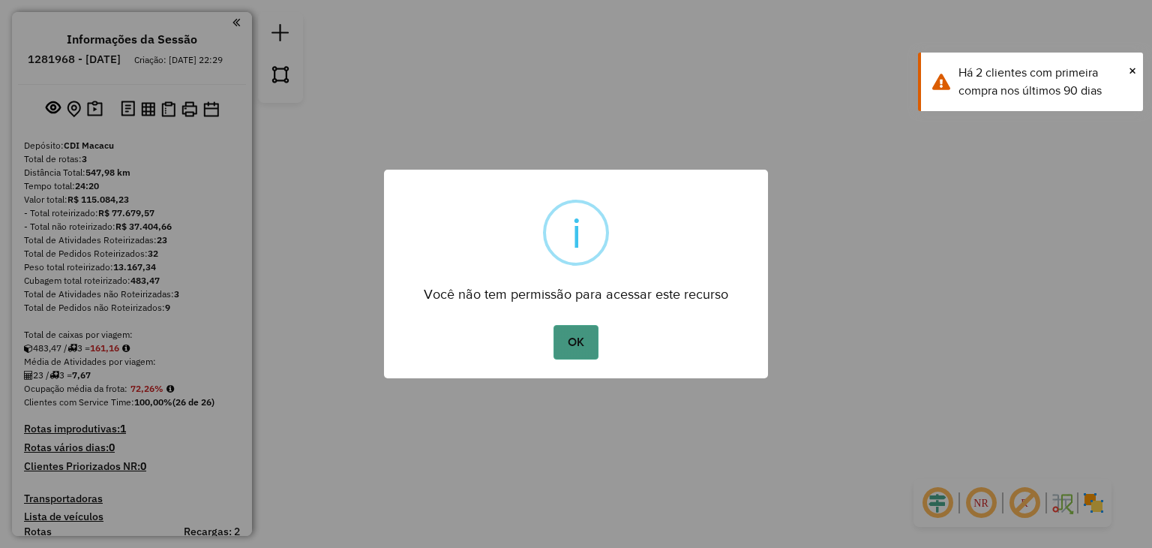
click at [570, 345] on button "OK" at bounding box center [576, 342] width 44 height 35
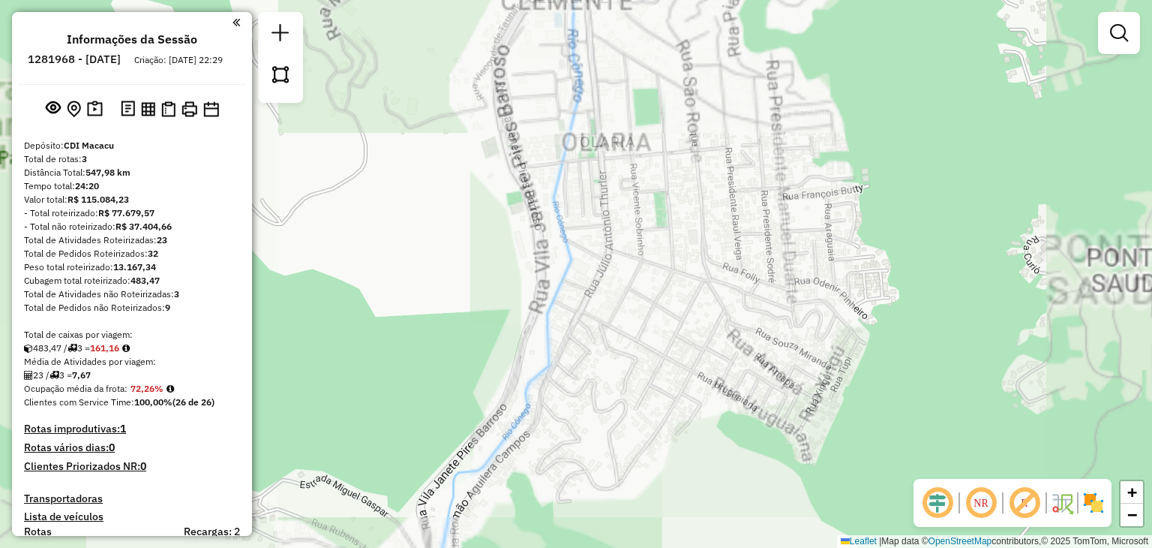
drag, startPoint x: 648, startPoint y: 58, endPoint x: 643, endPoint y: 181, distance: 123.1
click at [644, 191] on div "Janela de atendimento Grade de atendimento Capacidade Transportadoras Veículos …" at bounding box center [576, 274] width 1152 height 548
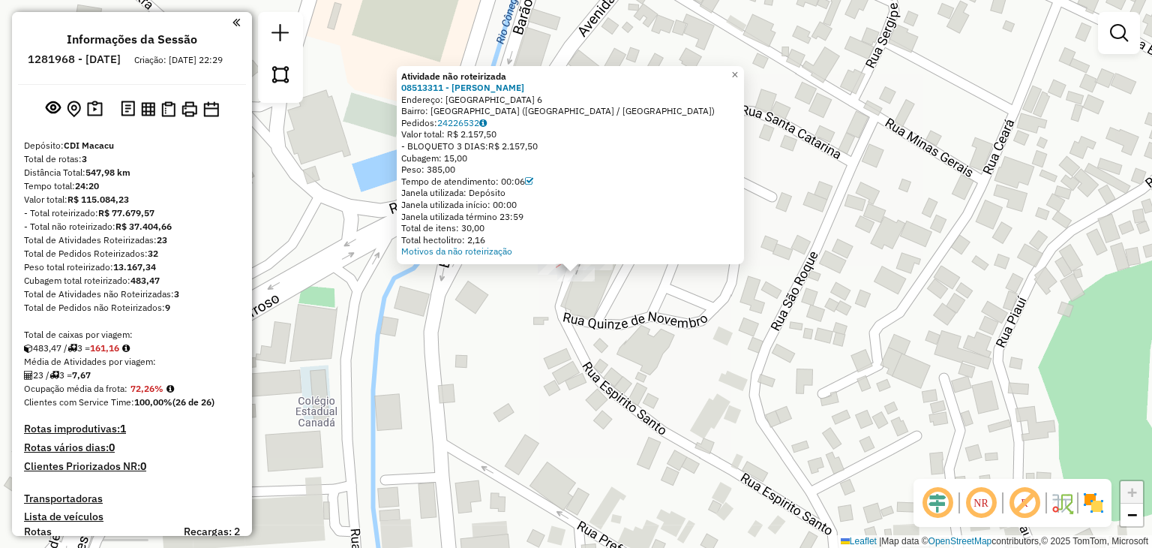
click at [538, 275] on div at bounding box center [557, 267] width 38 height 15
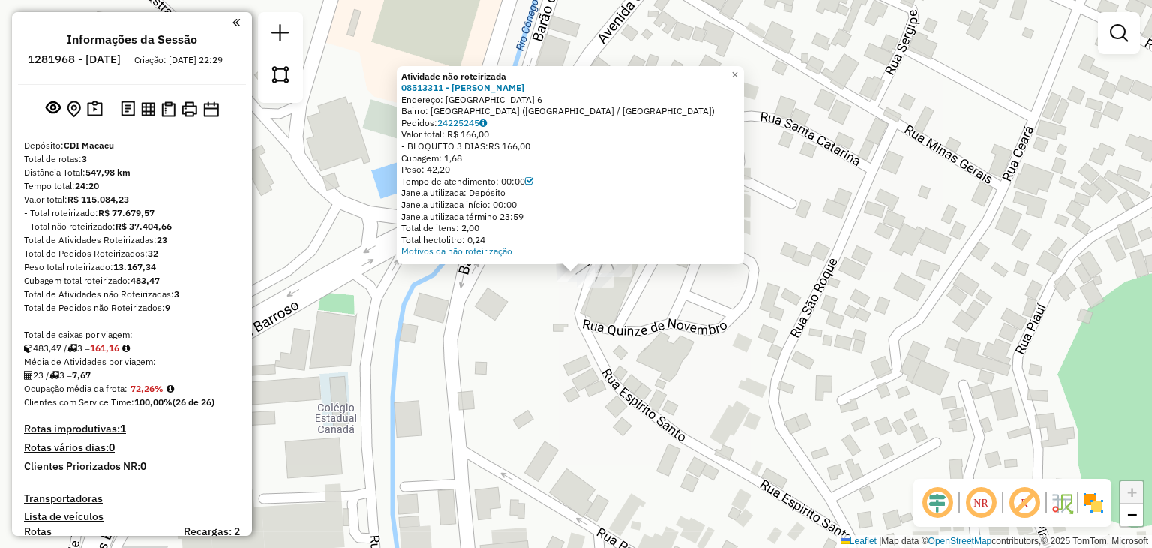
click at [560, 294] on div "Atividade não roteirizada 08513311 - [PERSON_NAME]: [GEOGRAPHIC_DATA] 6 Bairro:…" at bounding box center [576, 274] width 1152 height 548
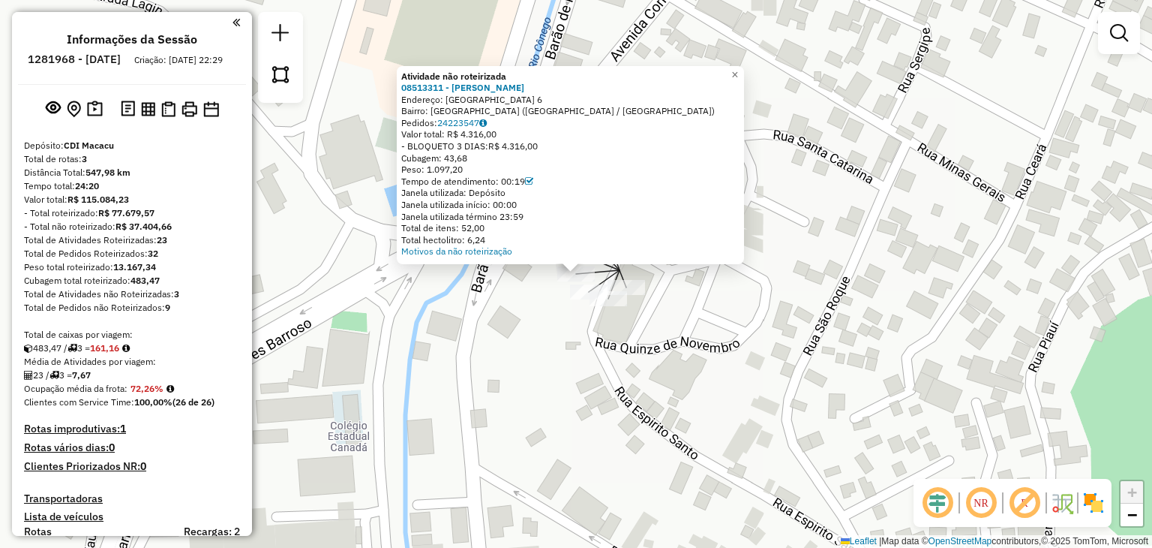
click at [552, 296] on div "Atividade não roteirizada 08513311 - [PERSON_NAME]: [GEOGRAPHIC_DATA] 6 Bairro:…" at bounding box center [576, 274] width 1152 height 548
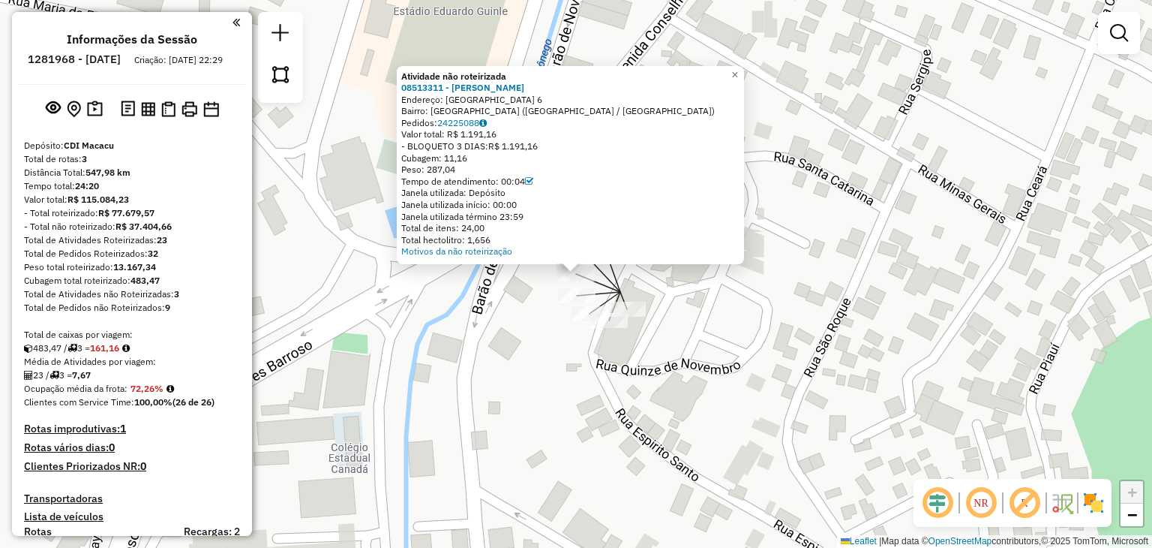
click at [540, 335] on div "Atividade não roteirizada 08513311 - ANDRE LUIZ RODRIGUE Endereço: SANTA CATARI…" at bounding box center [576, 274] width 1152 height 548
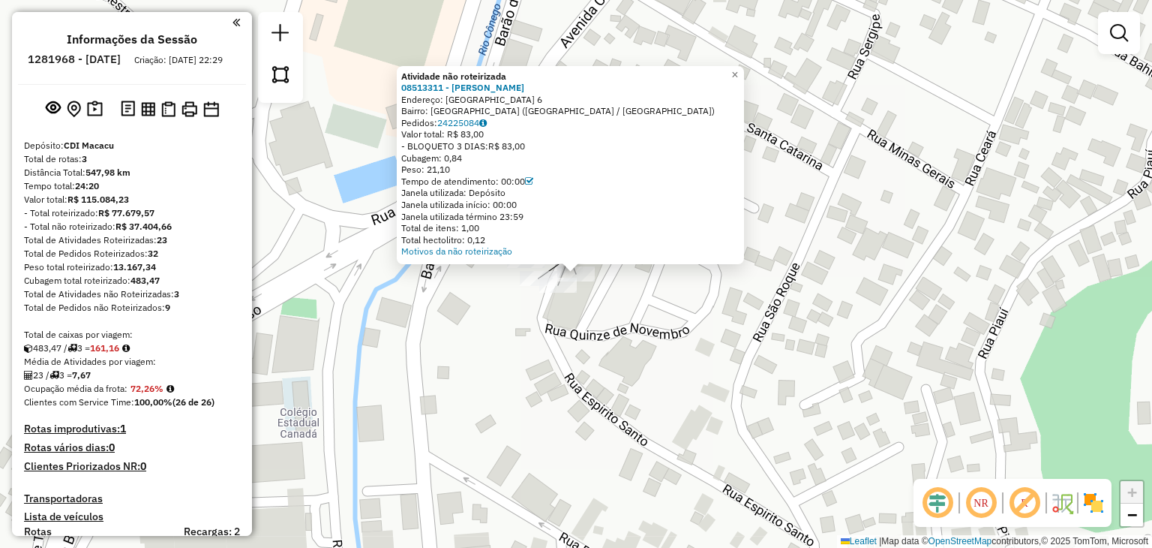
click at [624, 342] on div "Atividade não roteirizada 08513311 - ANDRE LUIZ RODRIGUE Endereço: SANTA CATARI…" at bounding box center [576, 274] width 1152 height 548
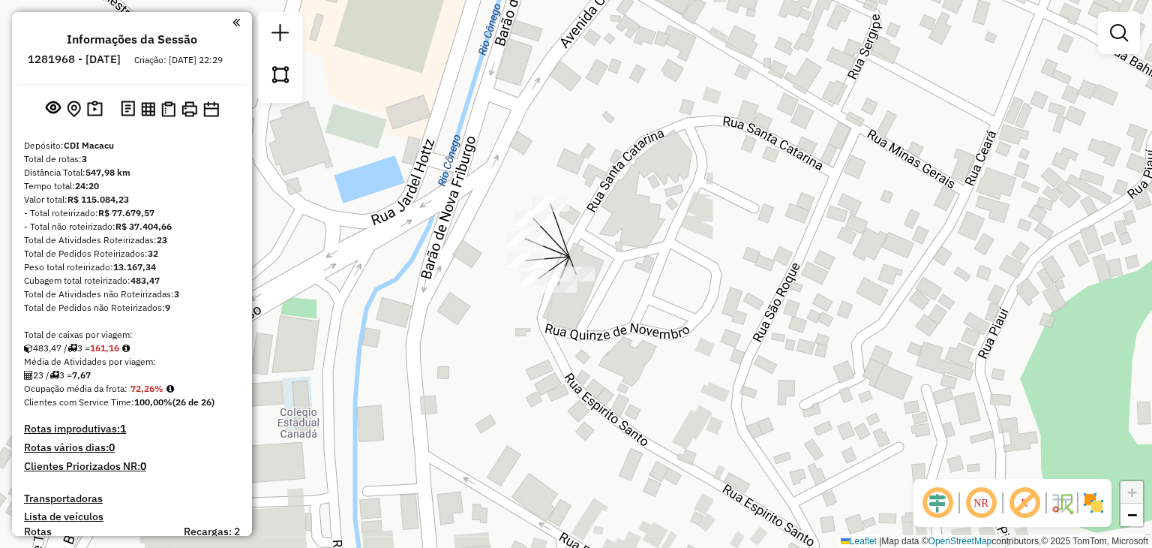
click at [559, 216] on div "Janela de atendimento Grade de atendimento Capacidade Transportadoras Veículos …" at bounding box center [576, 274] width 1152 height 548
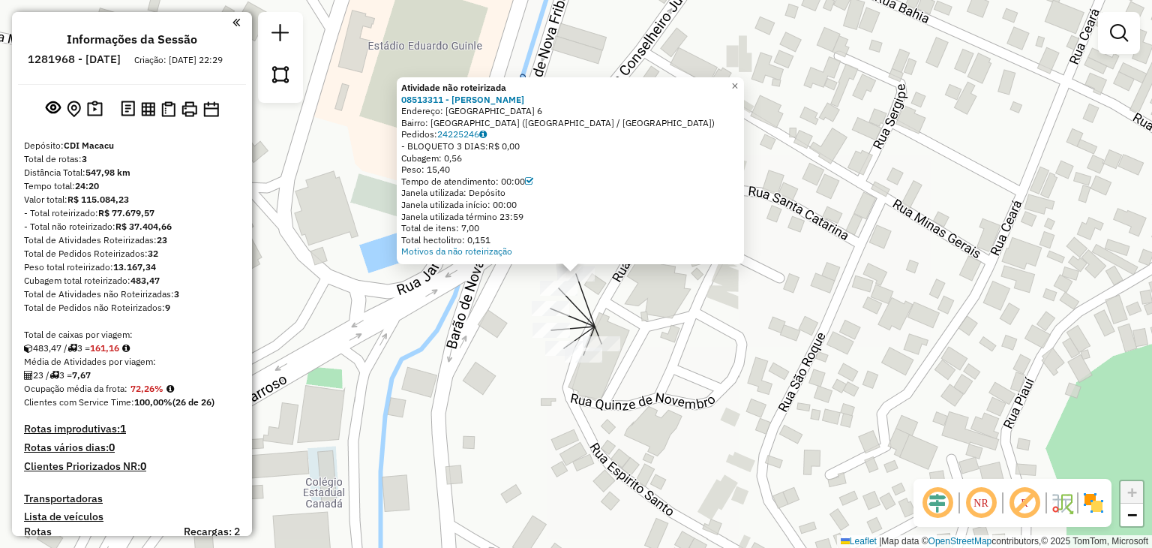
click at [630, 305] on div "Atividade não roteirizada 08513311 - ANDRE LUIZ RODRIGUE Endereço: SANTA CATARI…" at bounding box center [576, 274] width 1152 height 548
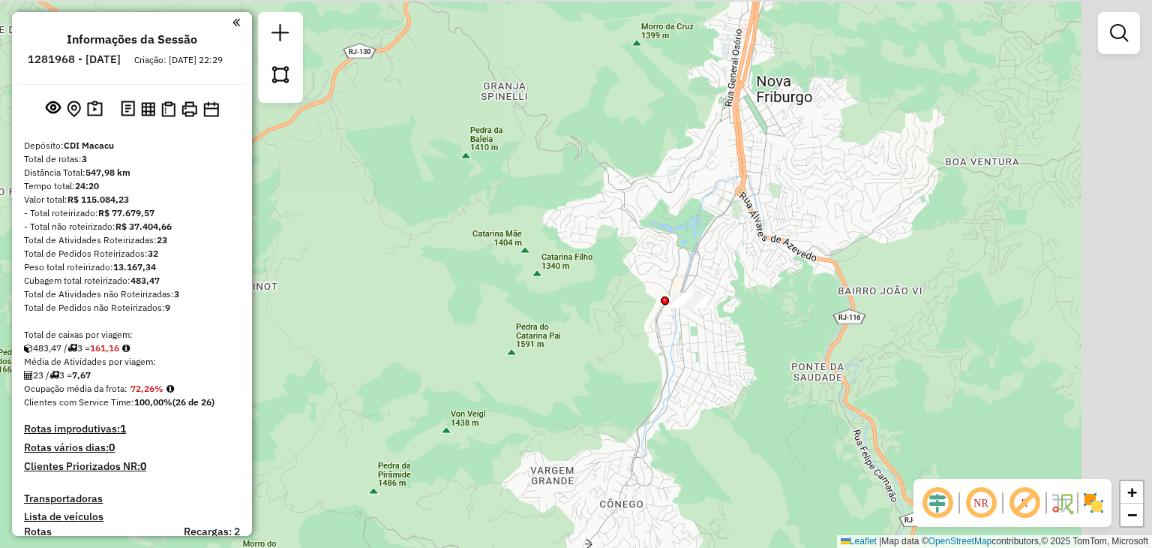
drag, startPoint x: 915, startPoint y: 207, endPoint x: 734, endPoint y: 322, distance: 214.7
click at [738, 320] on div "Janela de atendimento Grade de atendimento Capacidade Transportadoras Veículos …" at bounding box center [576, 274] width 1152 height 548
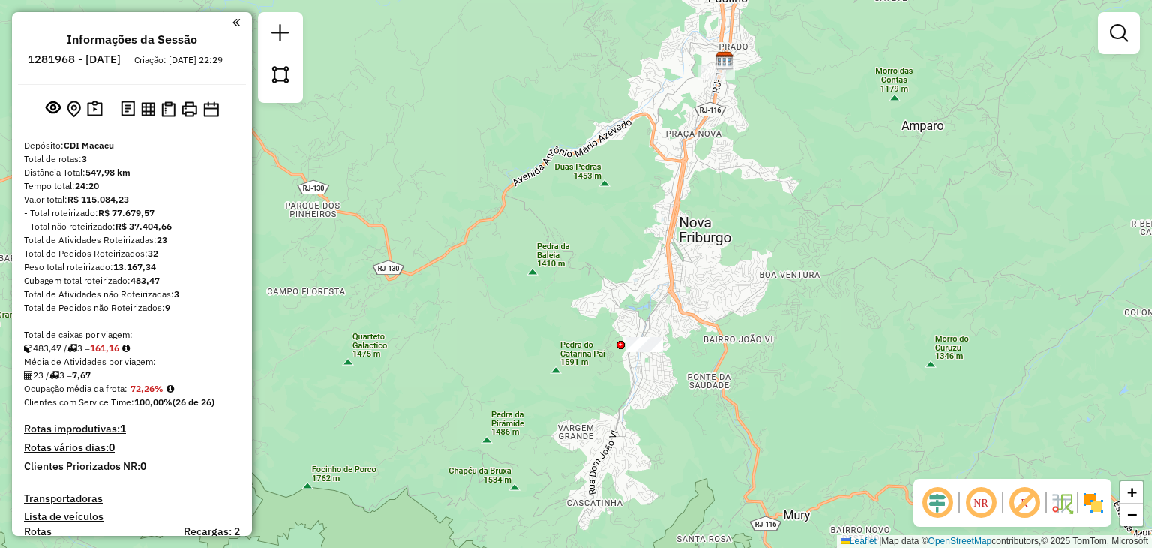
click at [704, 80] on div at bounding box center [717, 72] width 38 height 15
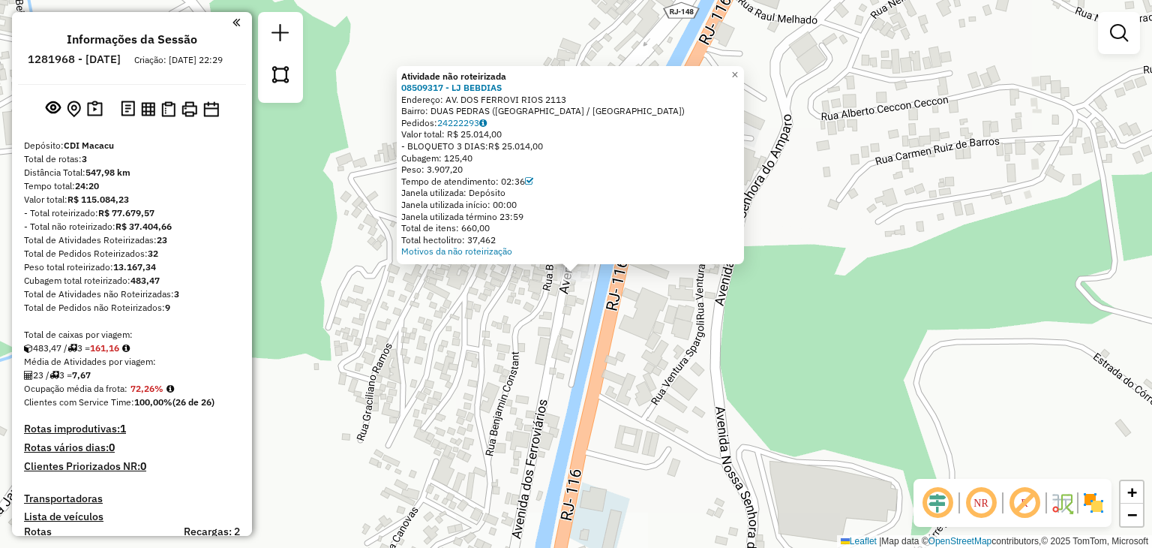
click at [821, 200] on div "Atividade não roteirizada 08509317 - LJ BEBDIAS Endereço: AV. DOS FERROVI RIOS …" at bounding box center [576, 274] width 1152 height 548
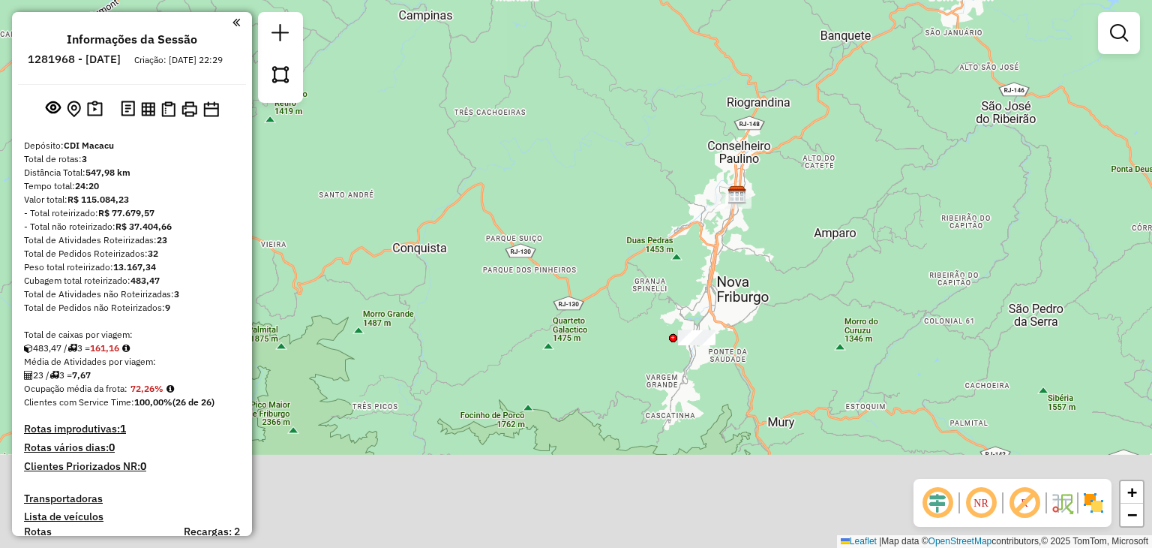
drag, startPoint x: 774, startPoint y: 367, endPoint x: 761, endPoint y: 278, distance: 89.5
click at [761, 278] on div "Janela de atendimento Grade de atendimento Capacidade Transportadoras Veículos …" at bounding box center [576, 274] width 1152 height 548
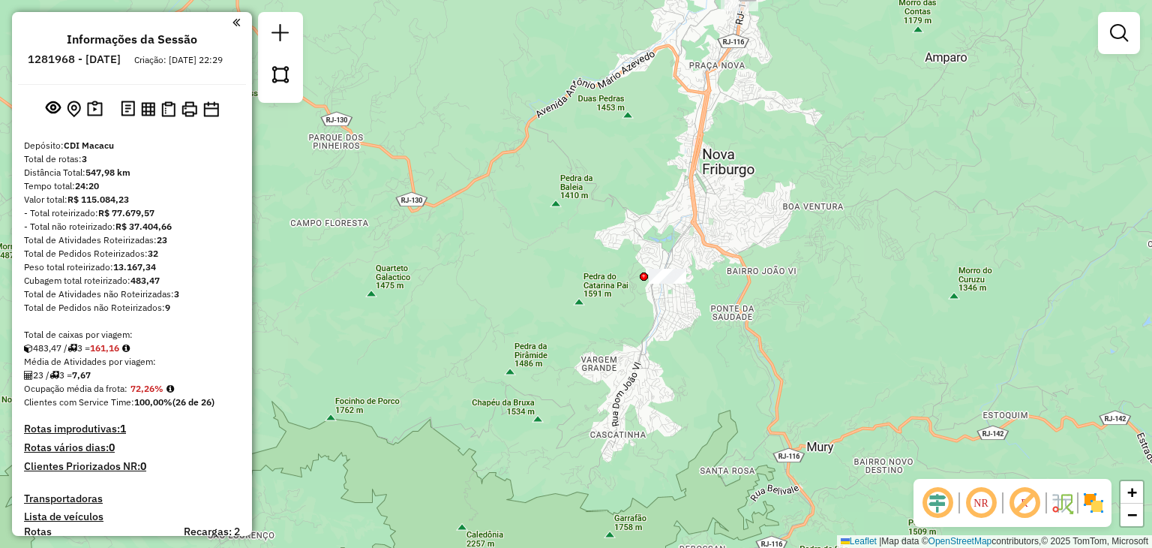
drag, startPoint x: 756, startPoint y: 157, endPoint x: 723, endPoint y: 228, distance: 78.5
click at [729, 215] on div "Janela de atendimento Grade de atendimento Capacidade Transportadoras Veículos …" at bounding box center [576, 274] width 1152 height 548
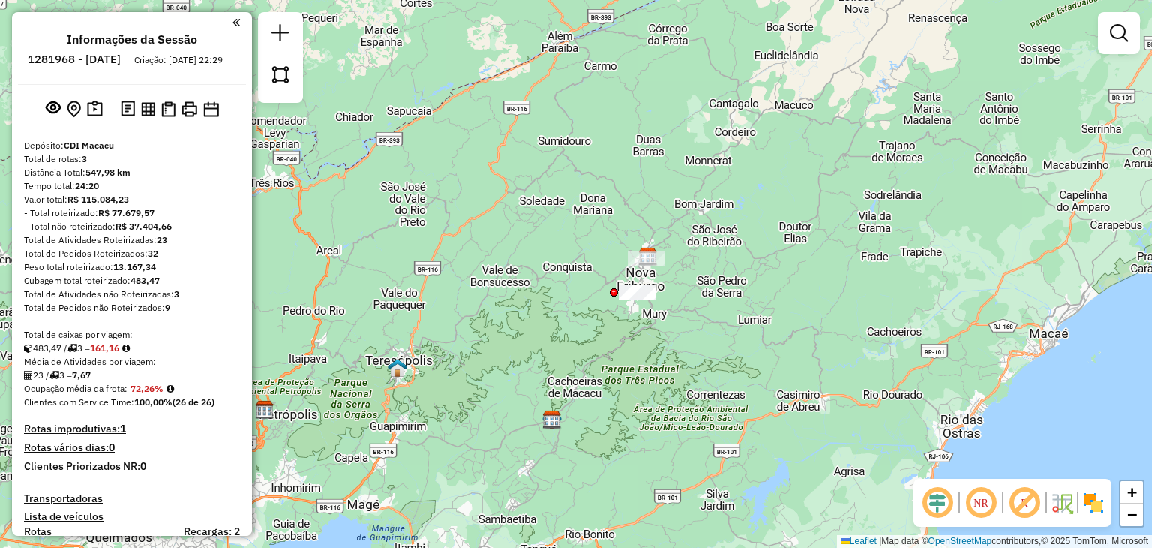
drag, startPoint x: 544, startPoint y: 383, endPoint x: 672, endPoint y: 186, distance: 235.3
click at [578, 349] on div "Janela de atendimento Grade de atendimento Capacidade Transportadoras Veículos …" at bounding box center [576, 274] width 1152 height 548
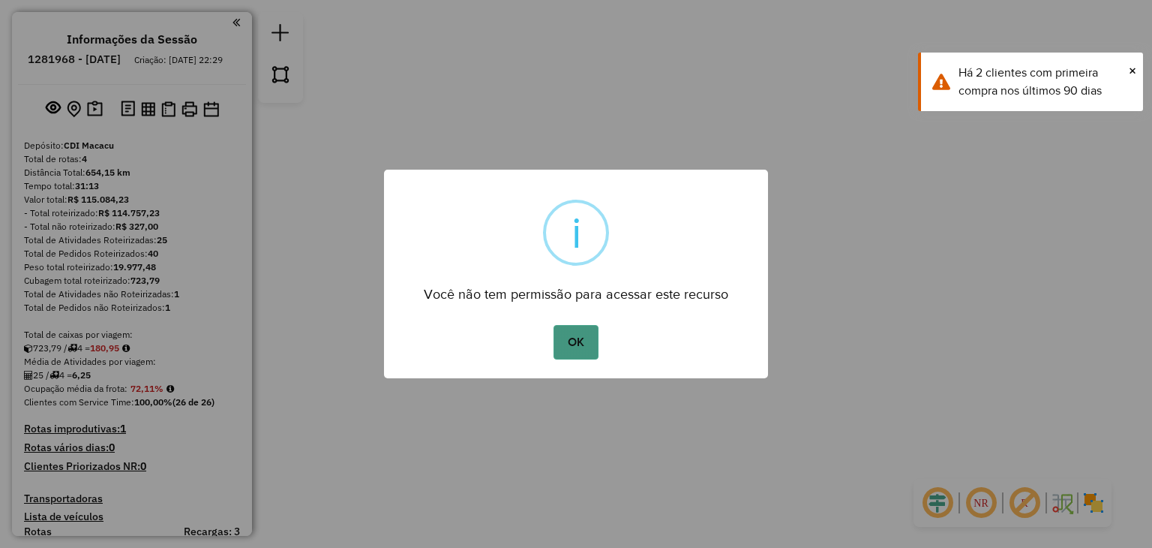
click at [561, 339] on button "OK" at bounding box center [576, 342] width 44 height 35
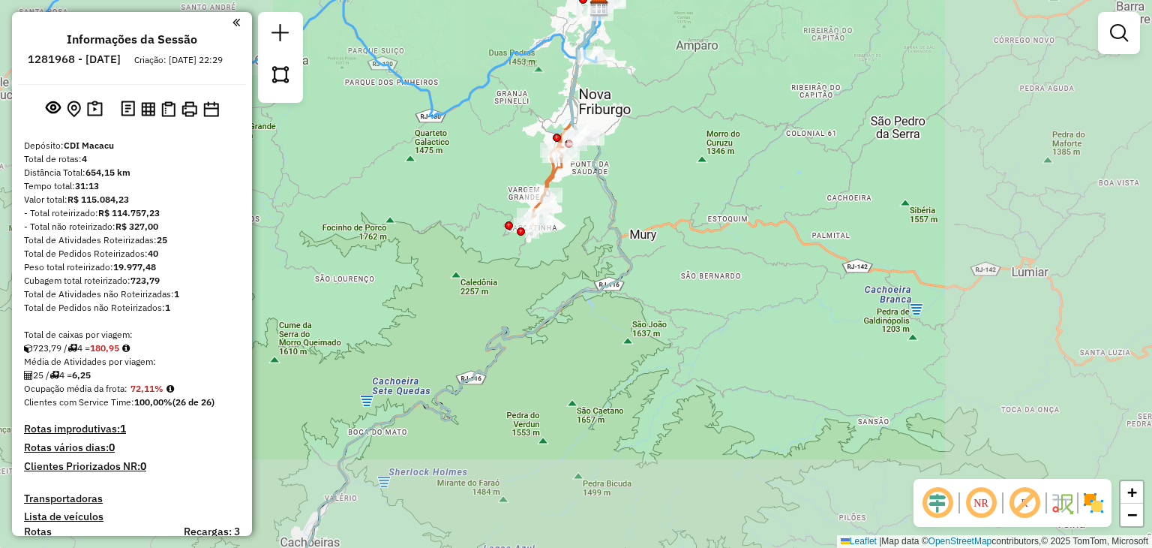
drag, startPoint x: 647, startPoint y: 104, endPoint x: 639, endPoint y: 293, distance: 189.2
click at [639, 291] on div "Janela de atendimento Grade de atendimento Capacidade Transportadoras Veículos …" at bounding box center [576, 274] width 1152 height 548
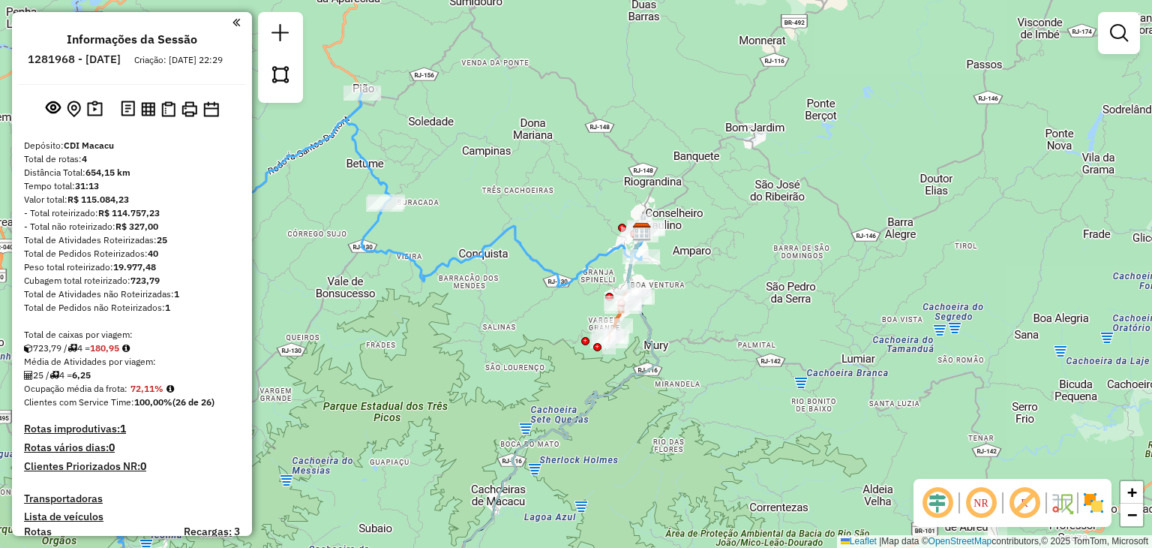
drag, startPoint x: 486, startPoint y: 262, endPoint x: 605, endPoint y: 262, distance: 119.3
click at [605, 262] on div "Janela de atendimento Grade de atendimento Capacidade Transportadoras Veículos …" at bounding box center [576, 274] width 1152 height 548
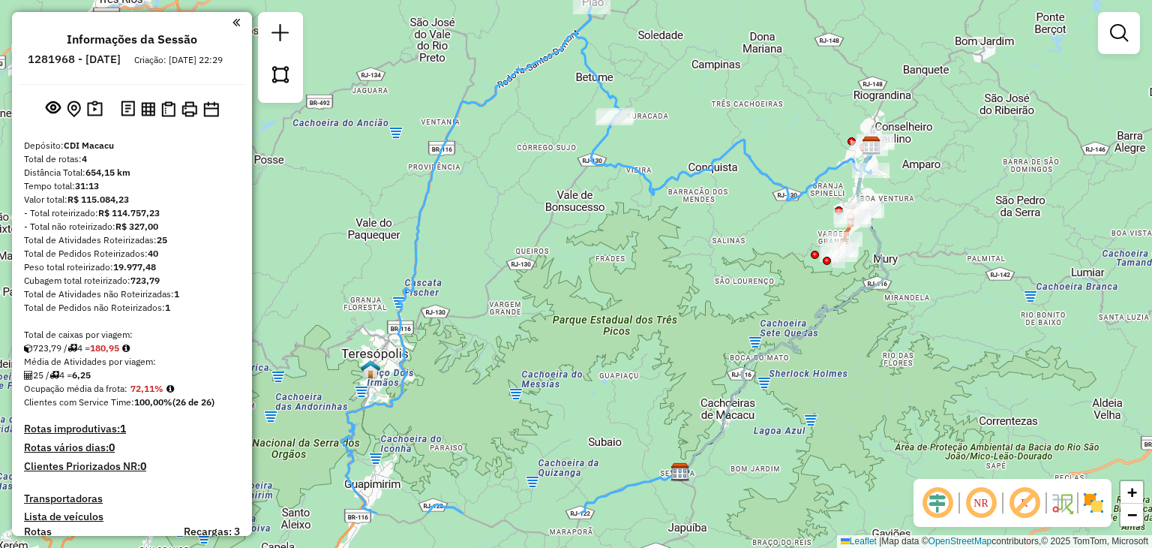
drag, startPoint x: 457, startPoint y: 348, endPoint x: 601, endPoint y: 248, distance: 175.6
click at [601, 248] on div "Janela de atendimento Grade de atendimento Capacidade Transportadoras Veículos …" at bounding box center [576, 274] width 1152 height 548
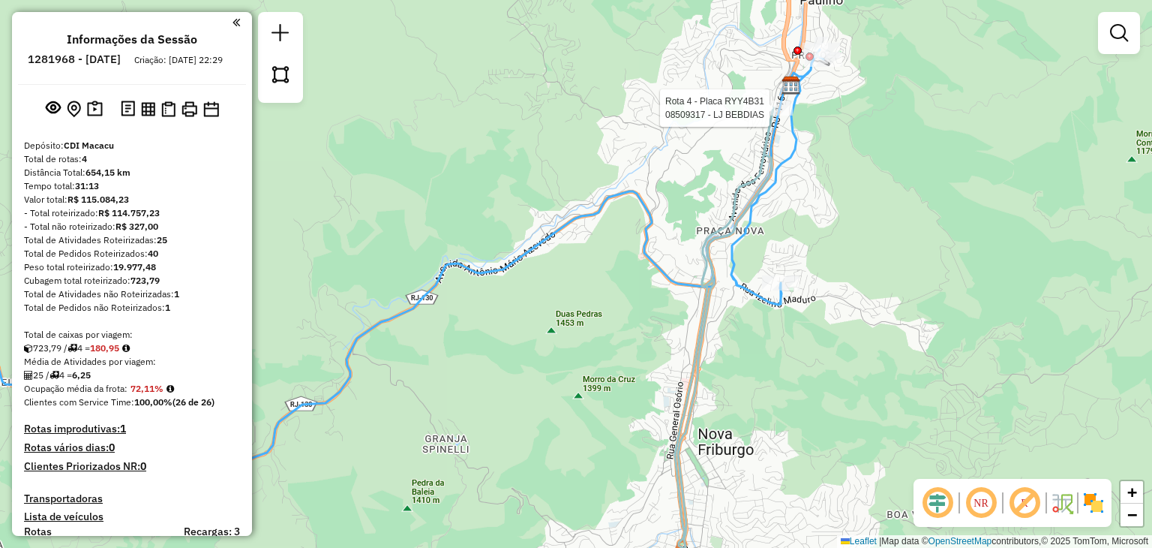
select select "**********"
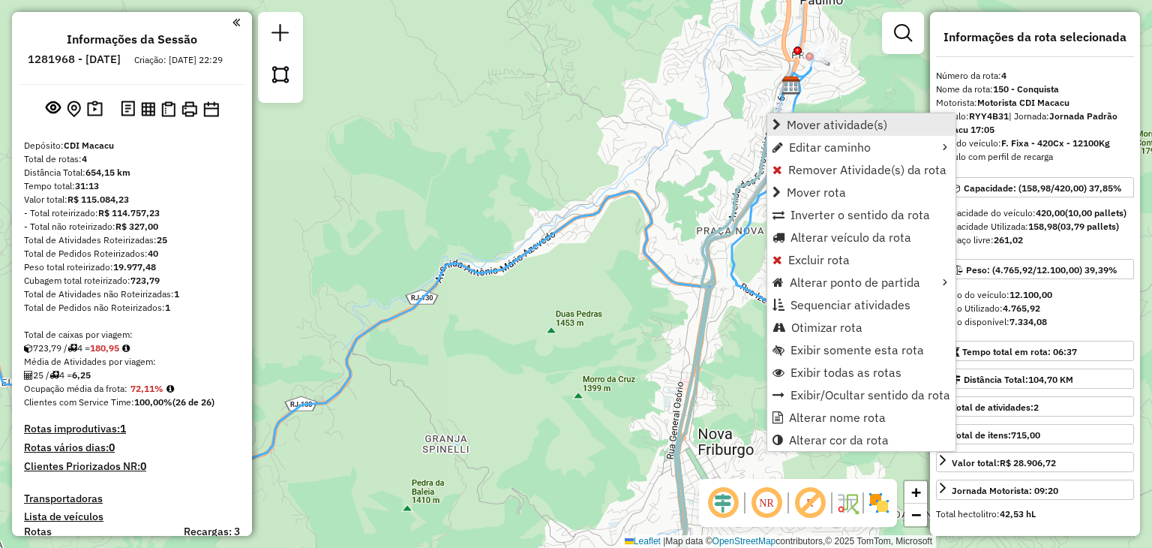
scroll to position [633, 0]
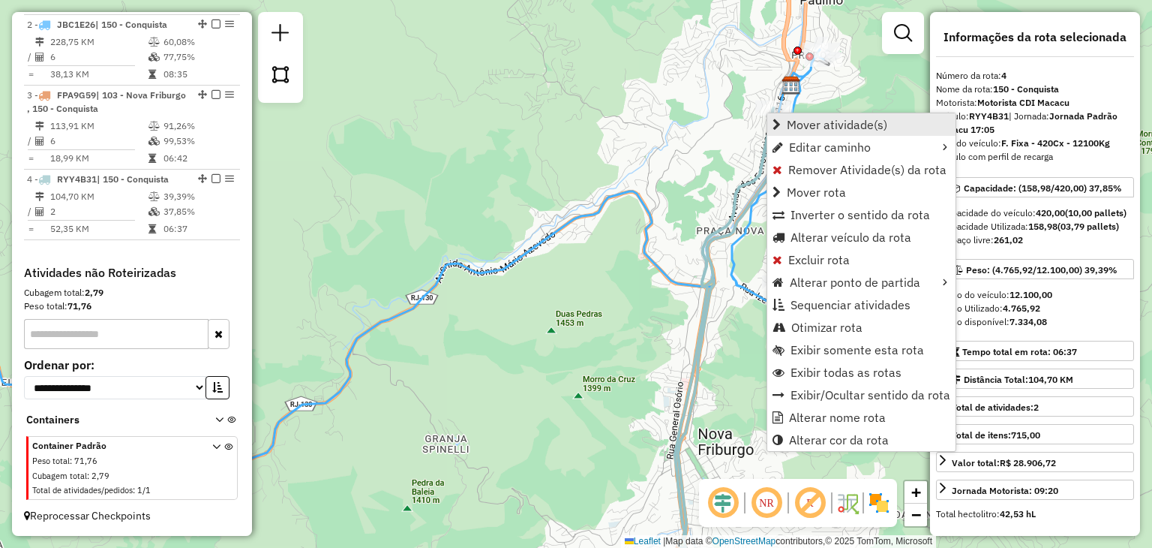
click at [793, 119] on span "Mover atividade(s)" at bounding box center [837, 125] width 101 height 12
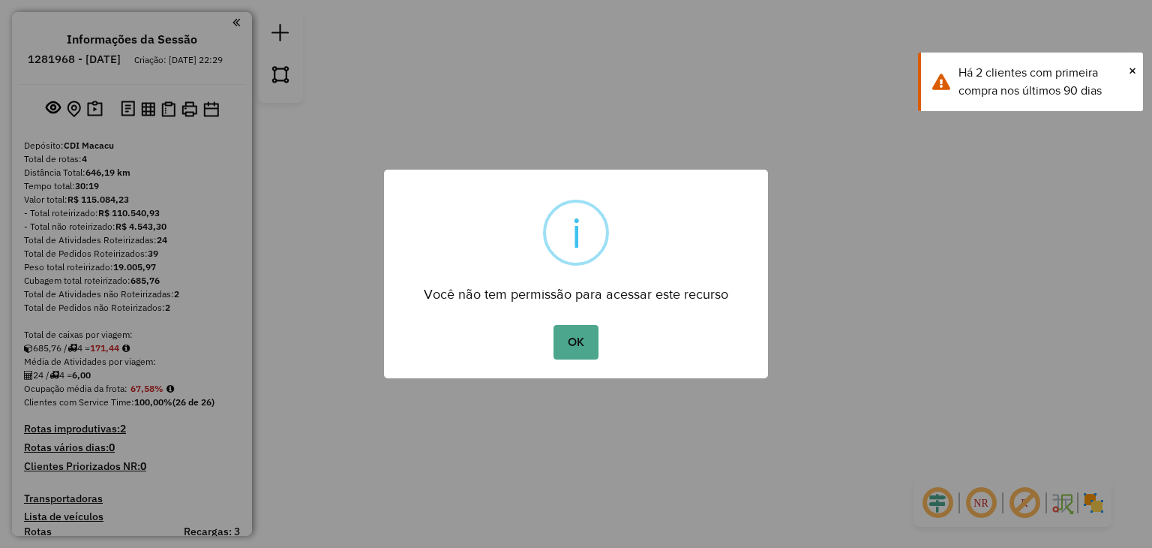
click at [573, 340] on button "OK" at bounding box center [576, 342] width 44 height 35
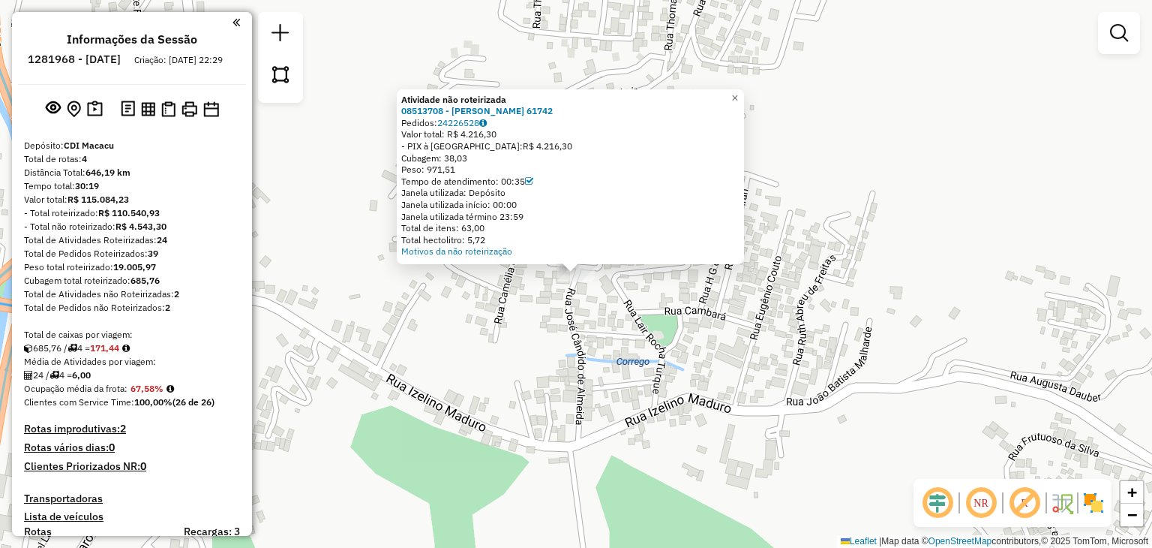
click at [649, 341] on div "Atividade não roteirizada 08513708 - LENILSON CLEMENTE MONTEIRO XABUDER 61742 P…" at bounding box center [576, 274] width 1152 height 548
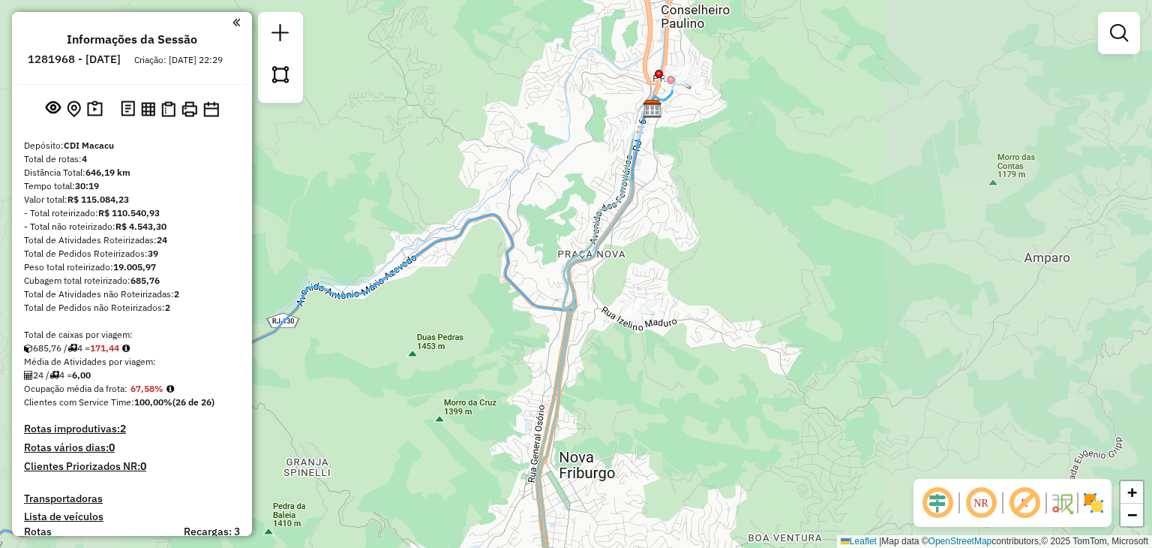
drag, startPoint x: 717, startPoint y: 178, endPoint x: 693, endPoint y: 222, distance: 50.3
click at [693, 222] on div "Janela de atendimento Grade de atendimento Capacidade Transportadoras Veículos …" at bounding box center [576, 274] width 1152 height 548
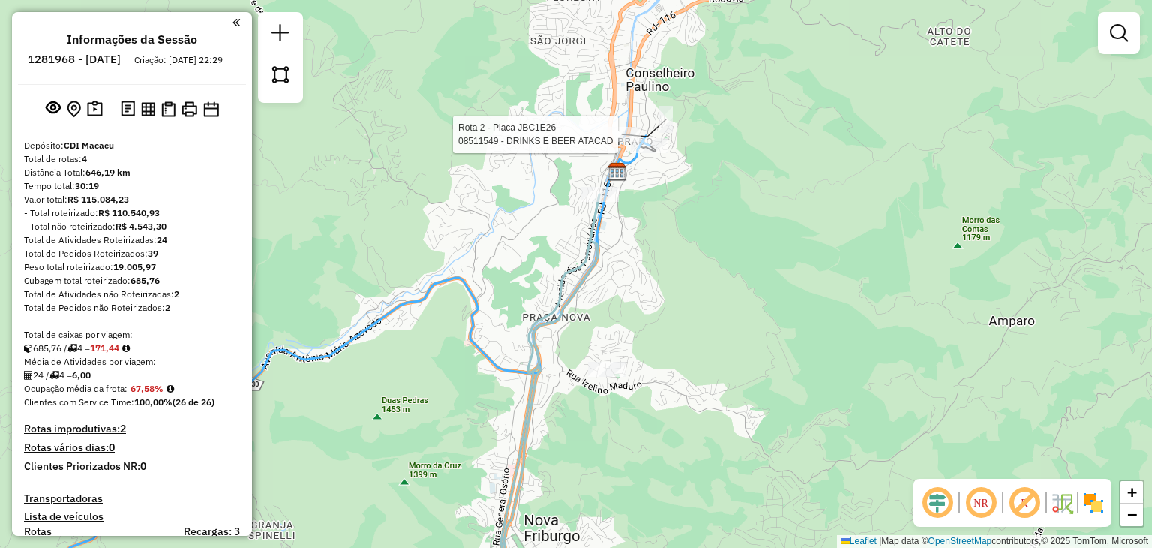
select select "**********"
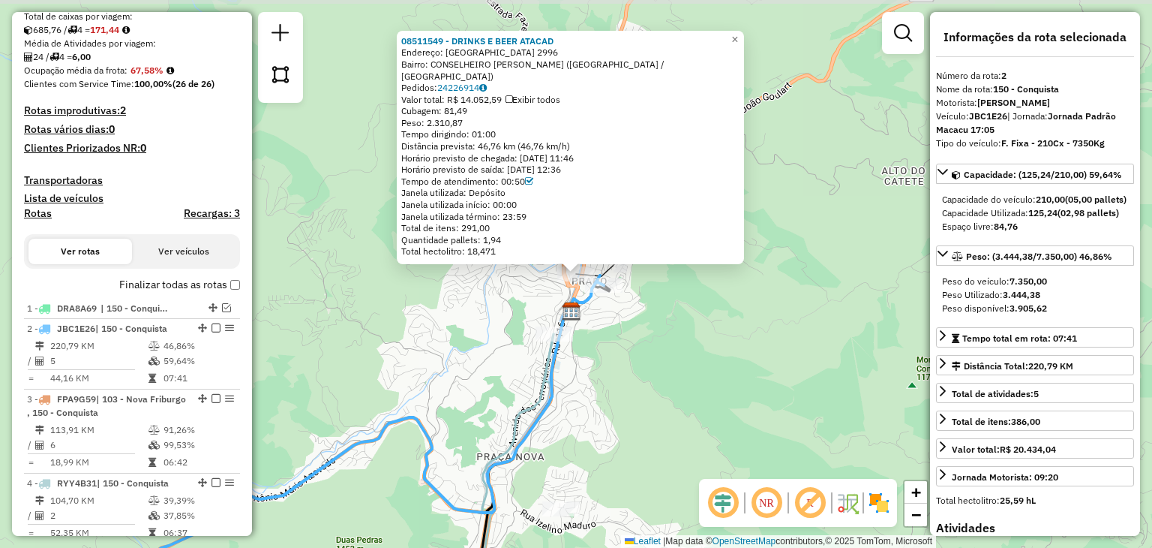
scroll to position [633, 0]
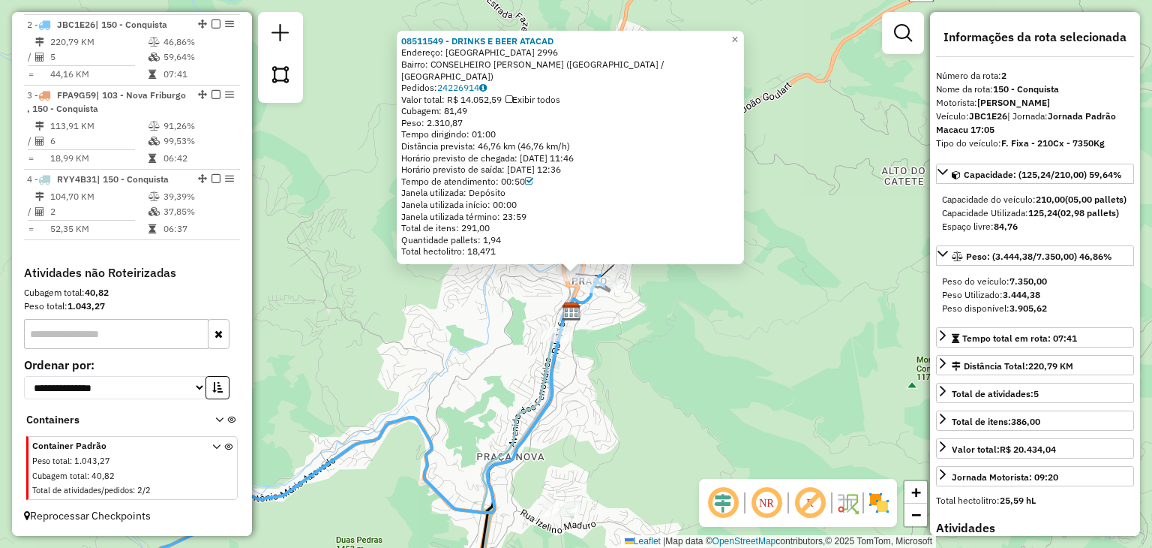
click at [646, 359] on div "08511549 - DRINKS E BEER ATACAD Endereço: Nossa Senhora do Amparo 2996 Bairro: …" at bounding box center [576, 274] width 1152 height 548
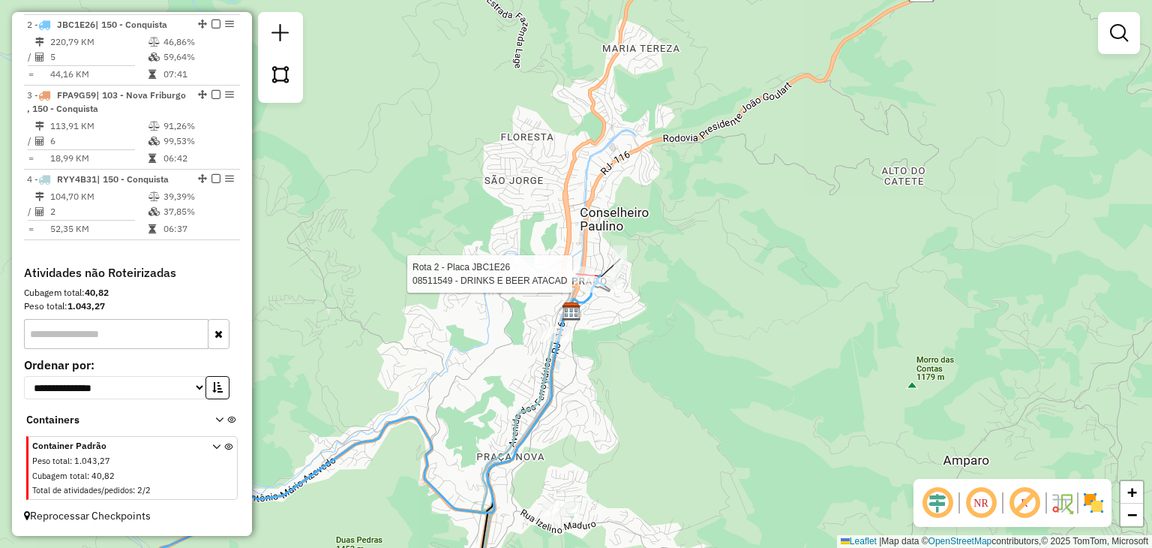
select select "**********"
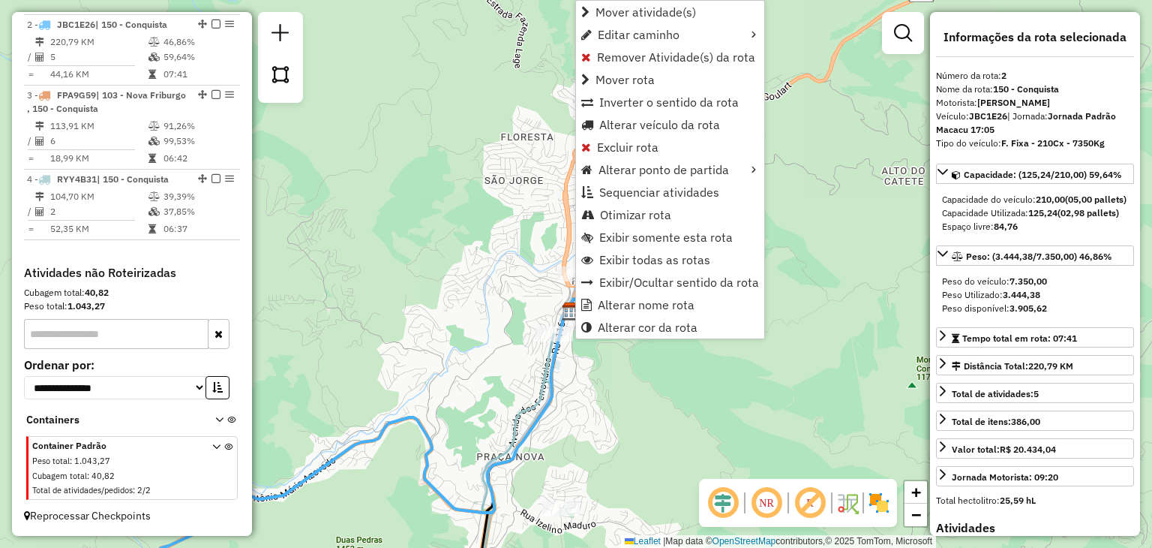
click at [569, 376] on div "Janela de atendimento Grade de atendimento Capacidade Transportadoras Veículos …" at bounding box center [576, 274] width 1152 height 548
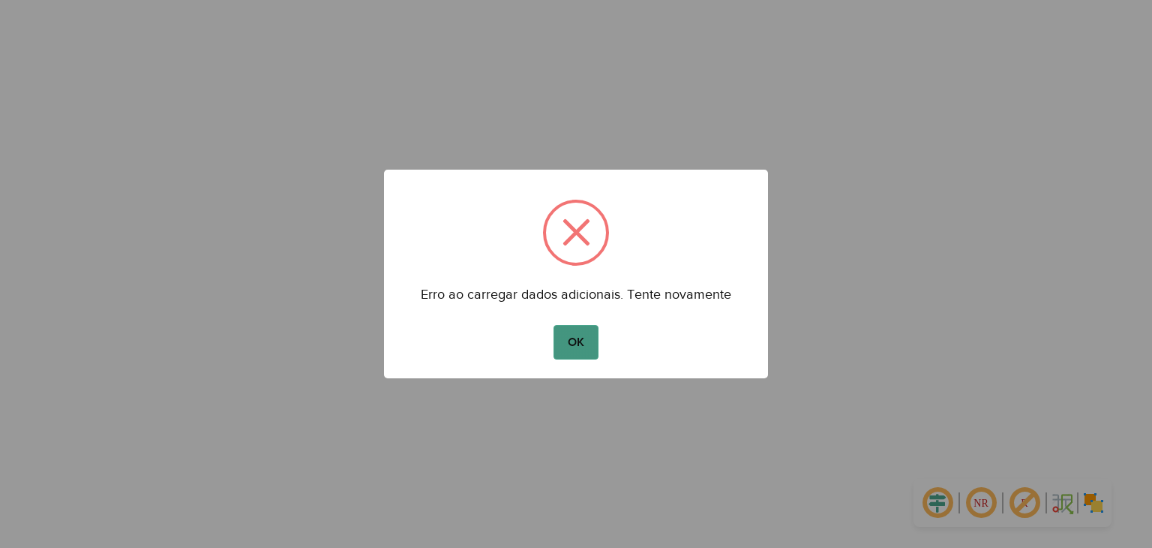
click at [581, 344] on button "OK" at bounding box center [576, 342] width 44 height 35
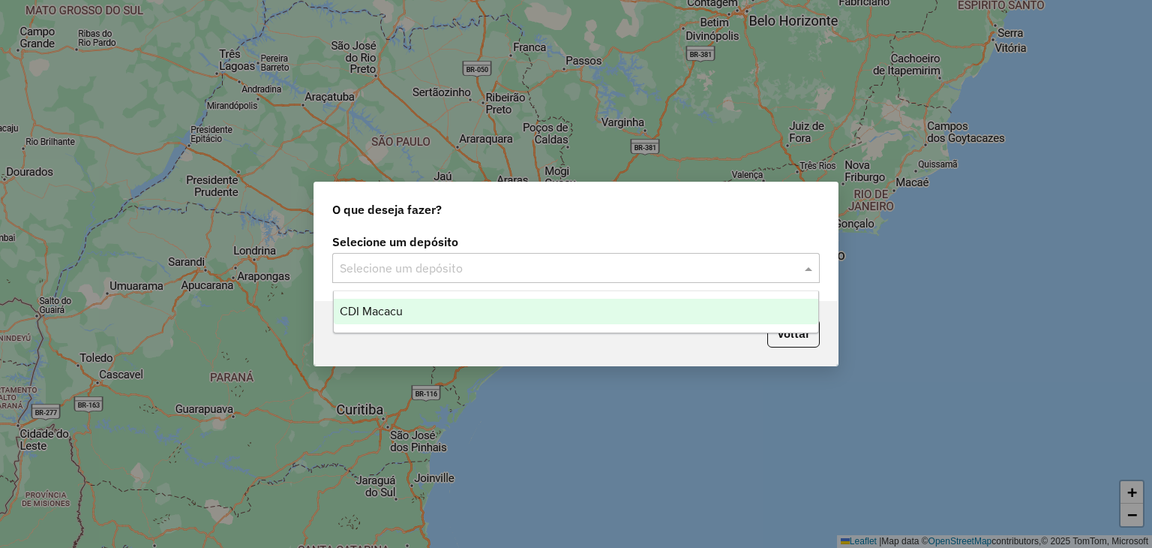
click at [578, 269] on input "text" at bounding box center [561, 269] width 443 height 18
click at [509, 319] on div "CDI Macacu" at bounding box center [576, 312] width 485 height 26
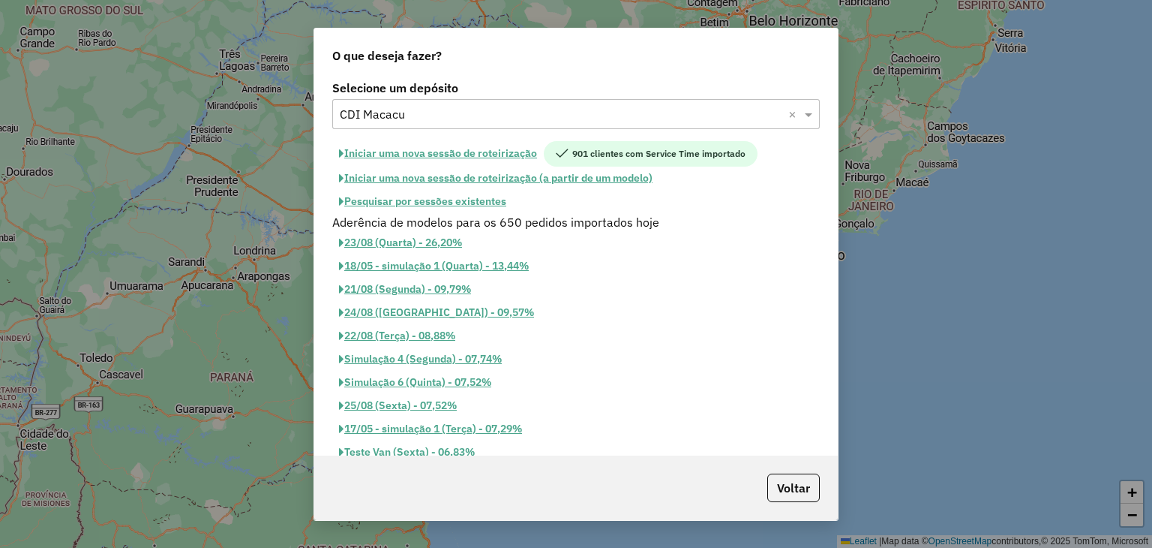
click at [437, 205] on button "Pesquisar por sessões existentes" at bounding box center [422, 201] width 181 height 23
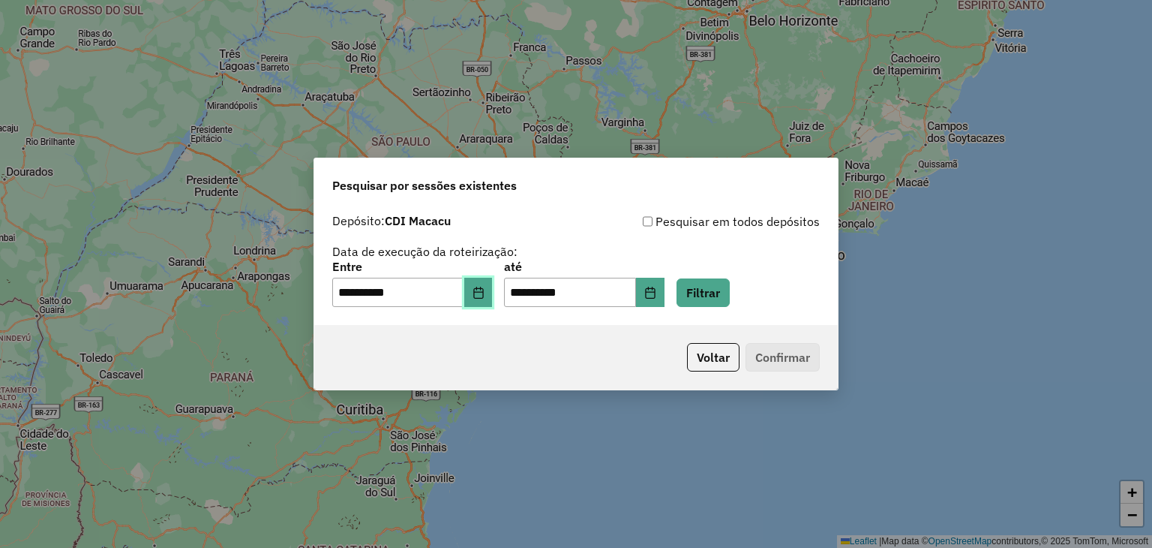
click at [485, 287] on icon "Choose Date" at bounding box center [479, 293] width 12 height 12
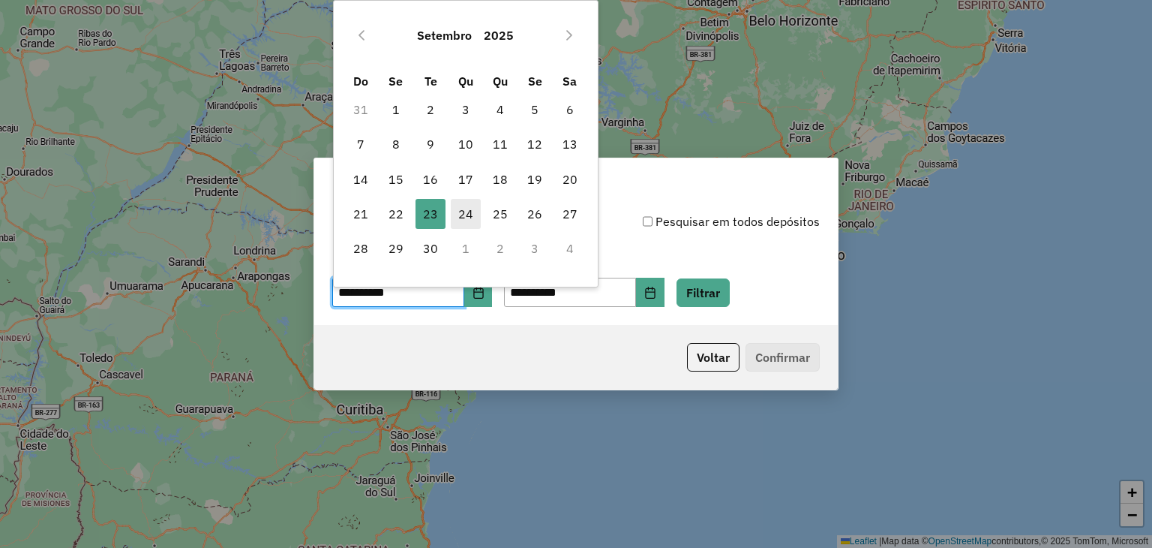
click at [464, 211] on span "24" at bounding box center [466, 214] width 30 height 30
type input "**********"
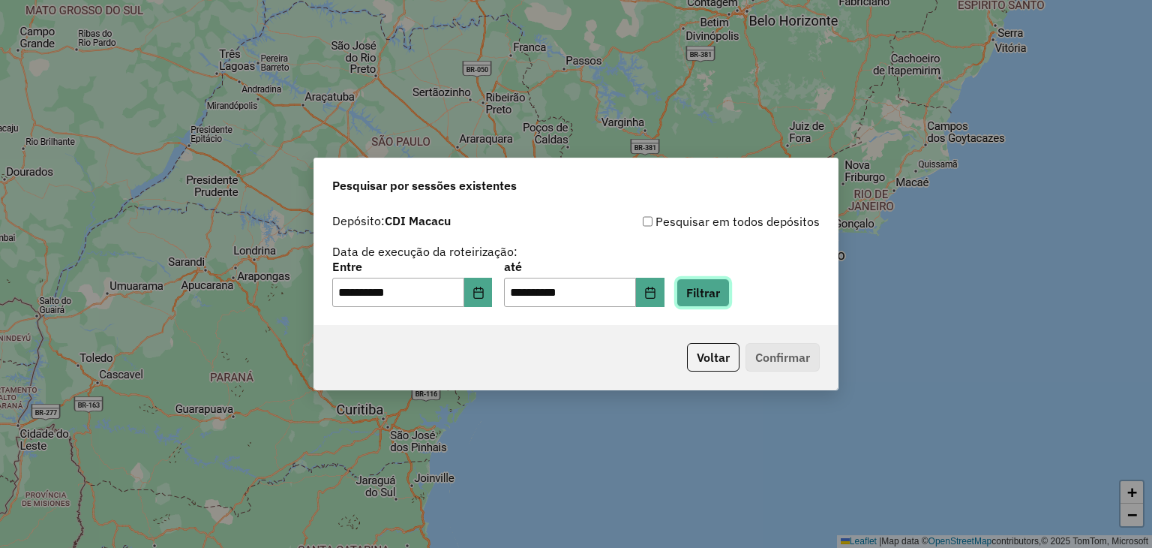
click at [730, 299] on button "Filtrar" at bounding box center [703, 292] width 53 height 29
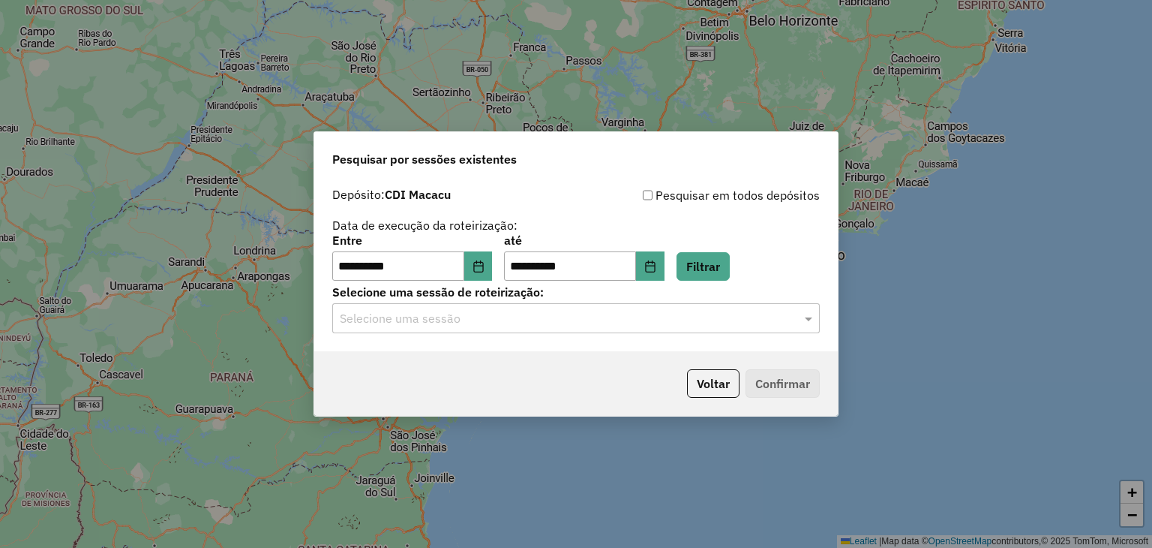
click at [726, 307] on div "Selecione uma sessão" at bounding box center [576, 318] width 488 height 30
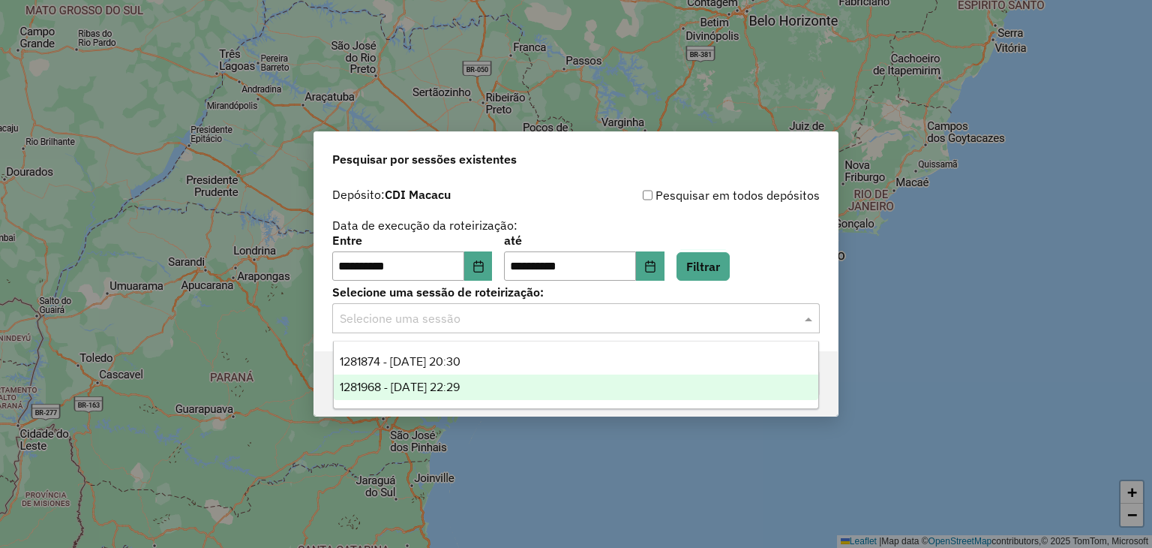
click at [633, 389] on div "1281968 - [DATE] 22:29" at bounding box center [576, 387] width 485 height 26
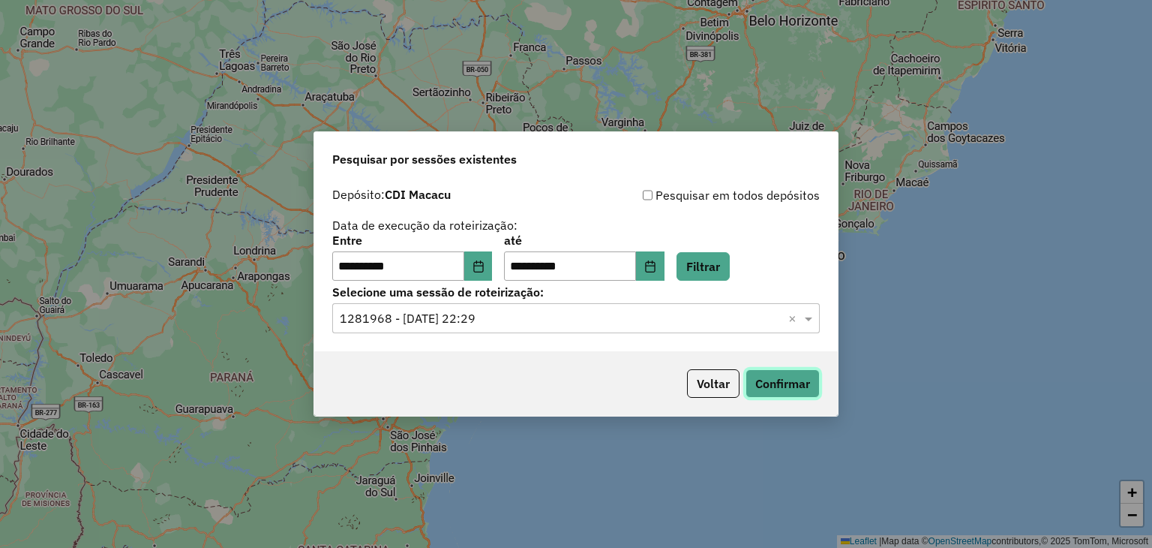
click at [792, 379] on button "Confirmar" at bounding box center [783, 383] width 74 height 29
click at [778, 379] on button "Confirmar" at bounding box center [783, 383] width 74 height 29
click at [750, 370] on button "Confirmar" at bounding box center [783, 383] width 74 height 29
click at [780, 387] on button "Confirmar" at bounding box center [783, 383] width 74 height 29
click at [800, 379] on button "Confirmar" at bounding box center [783, 383] width 74 height 29
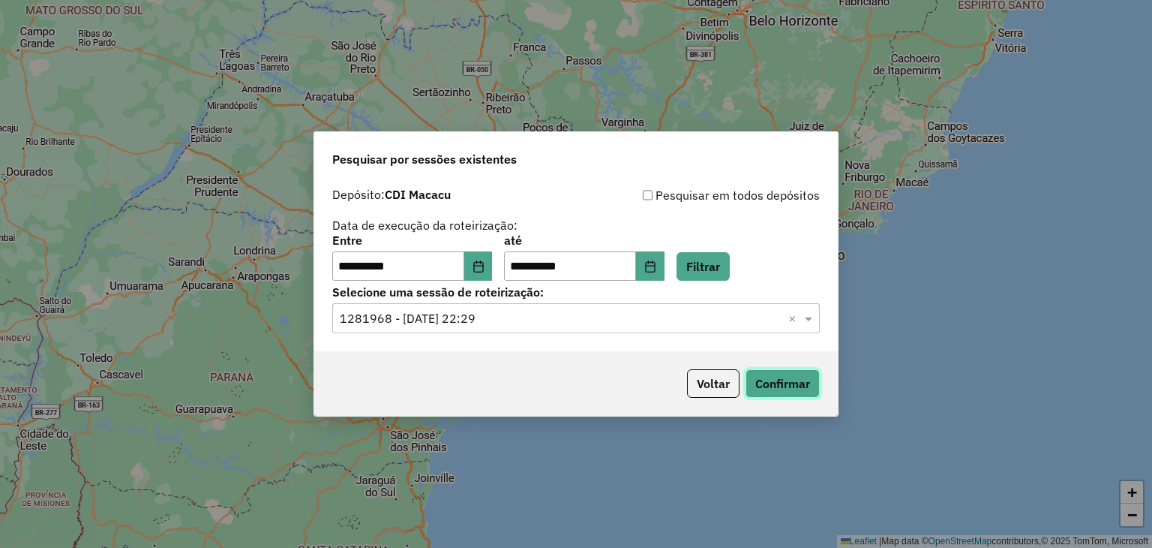
click at [801, 374] on button "Confirmar" at bounding box center [783, 383] width 74 height 29
click at [622, 331] on div "Selecione uma sessão × 1281968 - [DATE] 22:29 ×" at bounding box center [576, 318] width 488 height 30
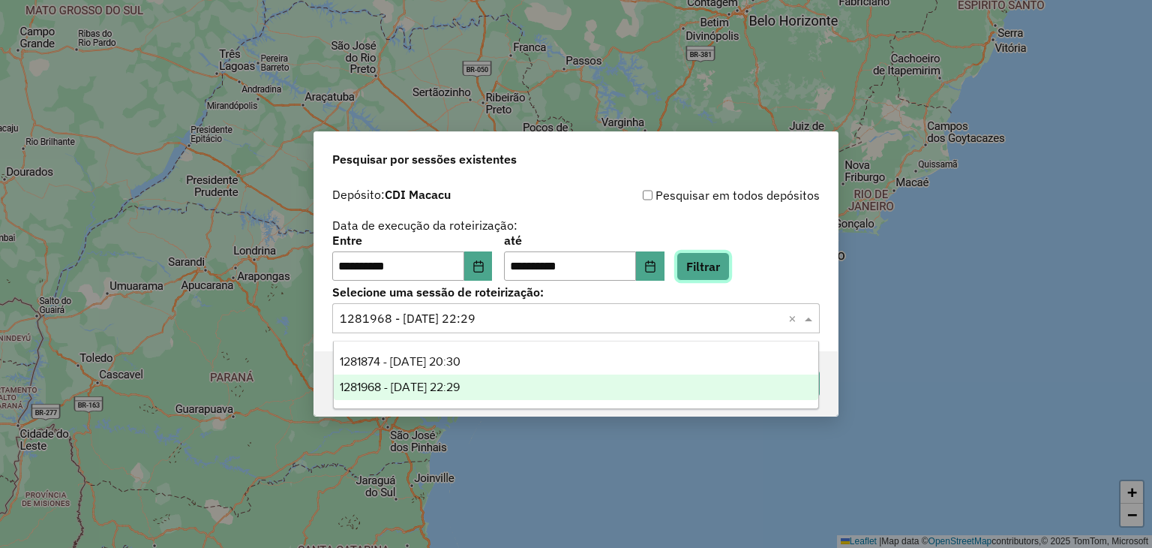
click at [725, 276] on button "Filtrar" at bounding box center [703, 266] width 53 height 29
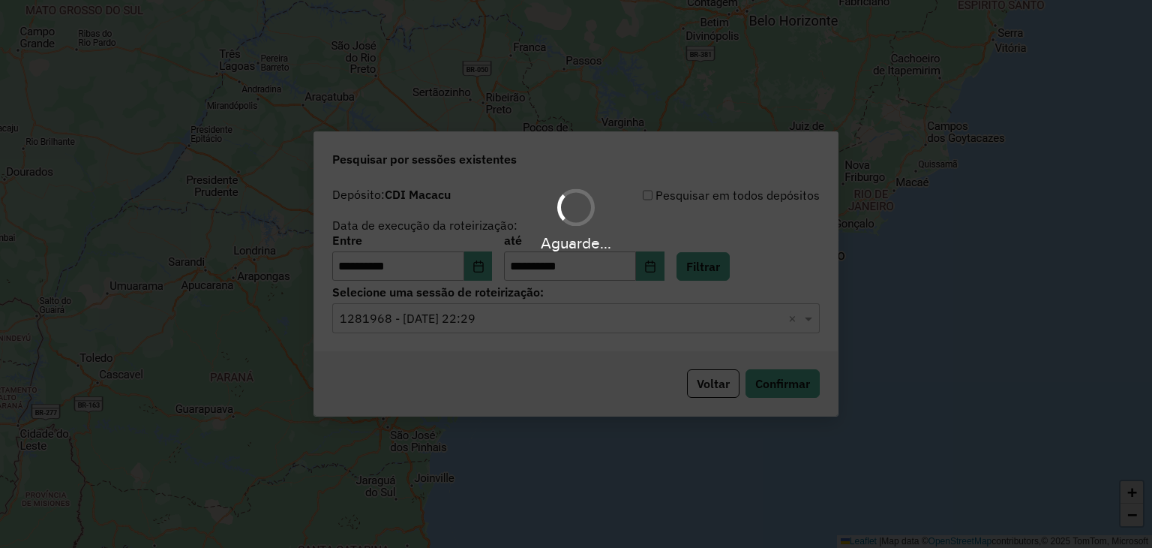
click at [617, 319] on div "Aguarde..." at bounding box center [576, 274] width 1152 height 548
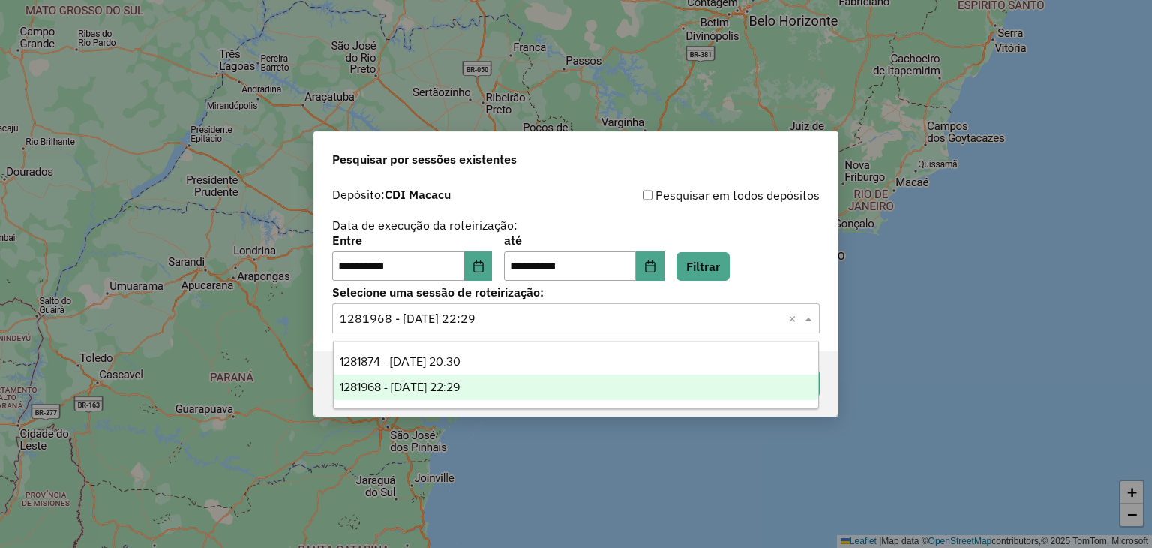
click at [615, 319] on input "text" at bounding box center [561, 319] width 443 height 18
click at [592, 393] on div "1281968 - [DATE] 22:29" at bounding box center [576, 387] width 485 height 26
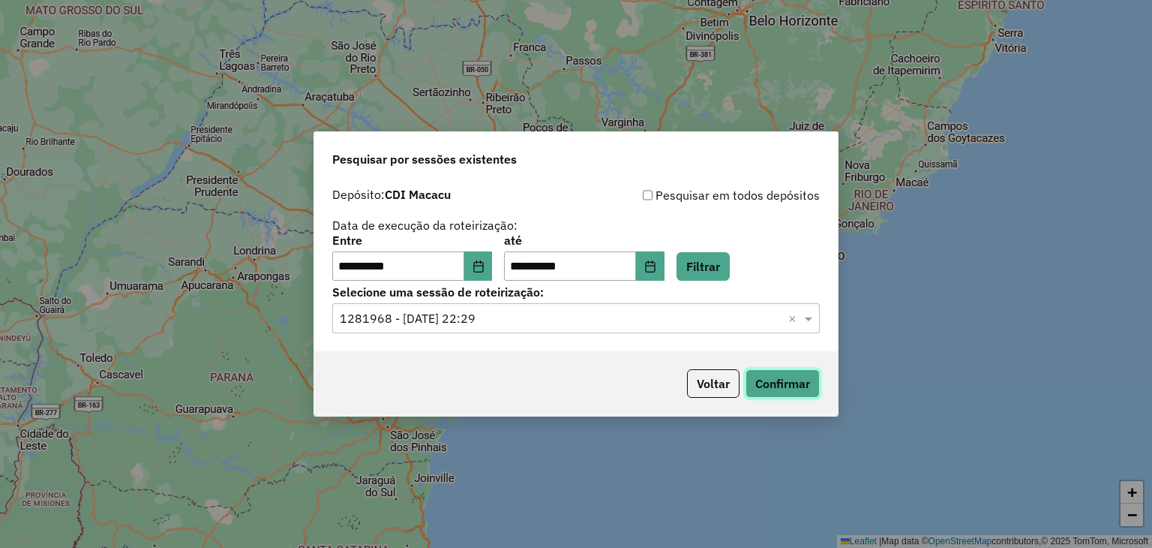
click at [758, 386] on button "Confirmar" at bounding box center [783, 383] width 74 height 29
click at [756, 391] on button "Confirmar" at bounding box center [783, 383] width 74 height 29
click at [770, 382] on button "Confirmar" at bounding box center [783, 383] width 74 height 29
click at [795, 394] on button "Confirmar" at bounding box center [783, 383] width 74 height 29
click at [797, 382] on button "Confirmar" at bounding box center [783, 383] width 74 height 29
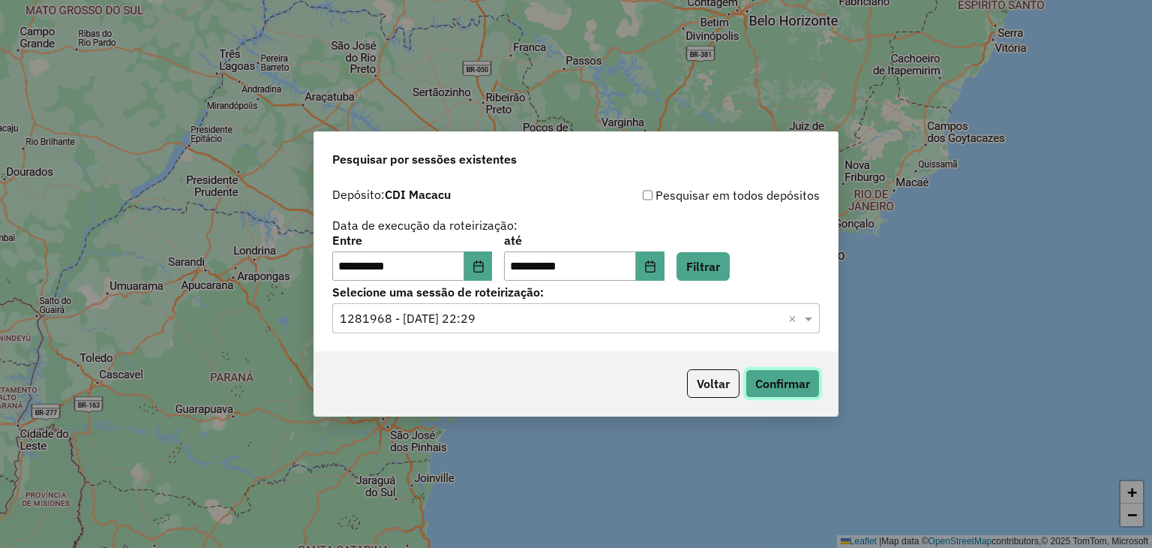
click at [782, 388] on button "Confirmar" at bounding box center [783, 383] width 74 height 29
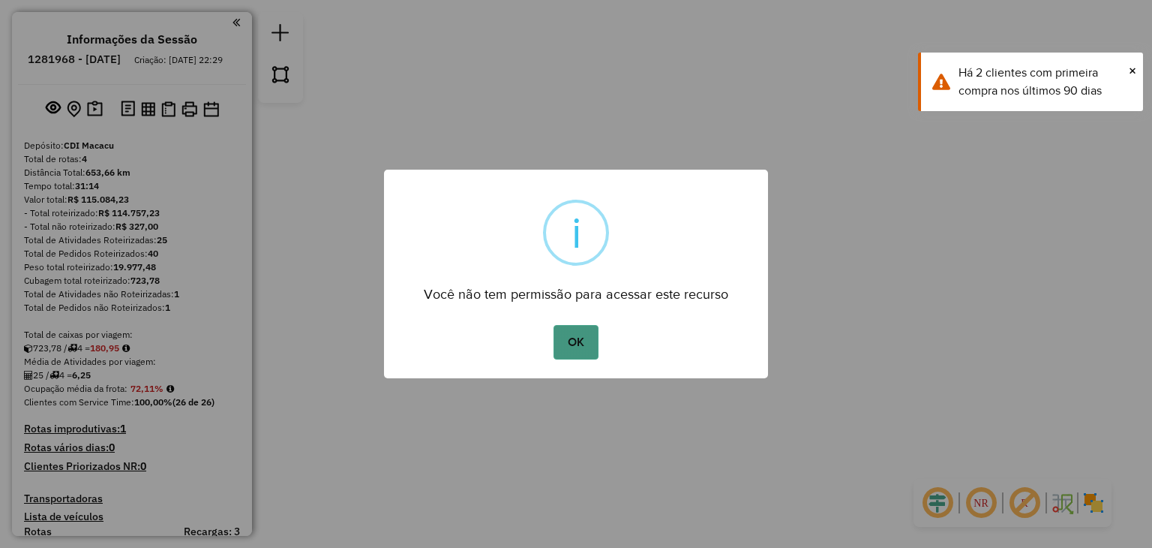
click at [582, 346] on button "OK" at bounding box center [576, 342] width 44 height 35
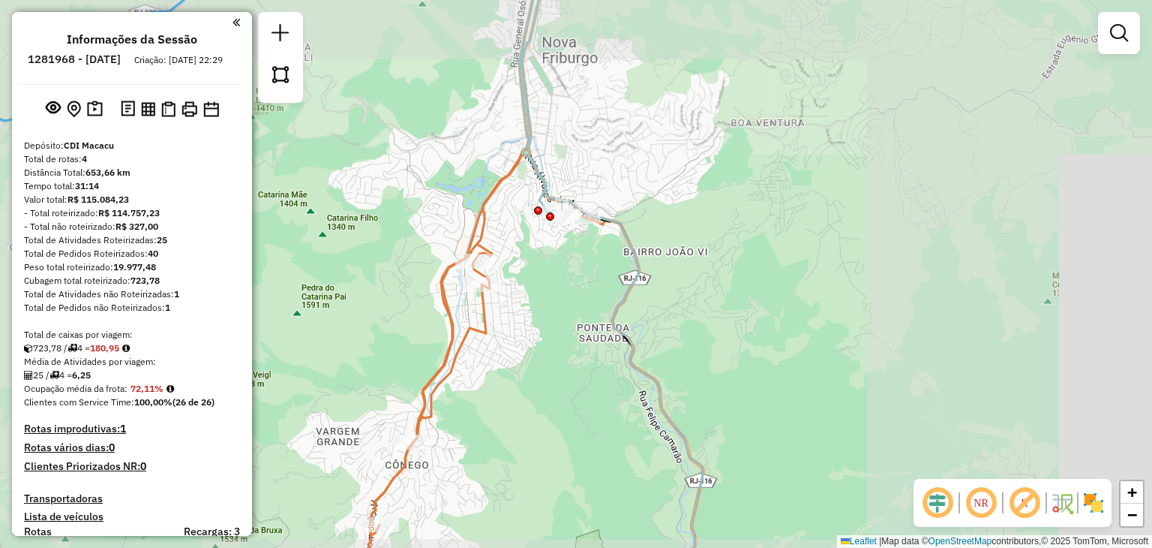
drag, startPoint x: 639, startPoint y: 92, endPoint x: 607, endPoint y: 270, distance: 180.7
click at [609, 266] on div "Janela de atendimento Grade de atendimento Capacidade Transportadoras Veículos …" at bounding box center [576, 274] width 1152 height 548
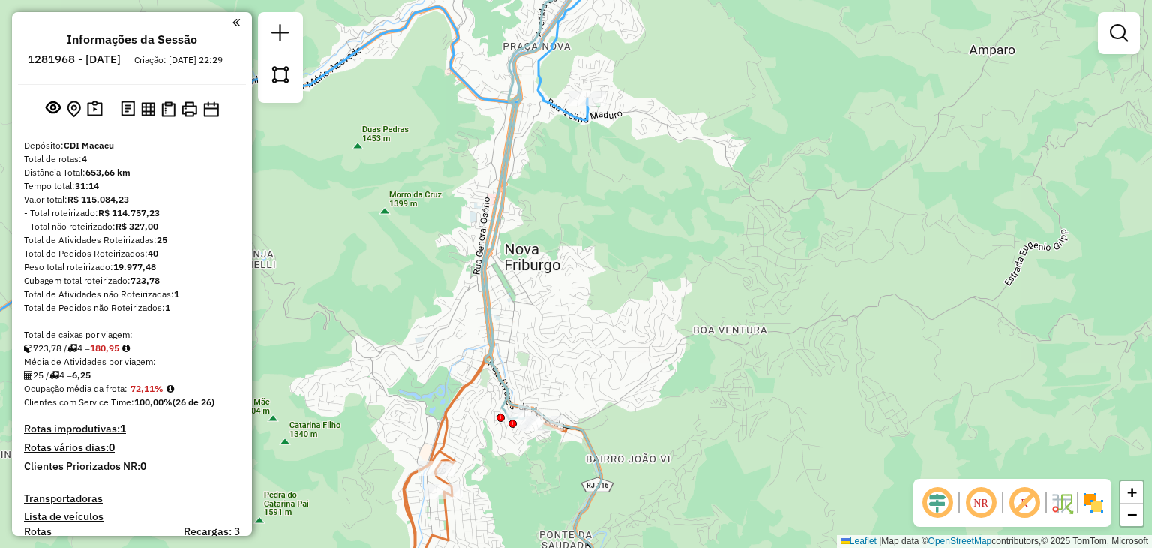
drag, startPoint x: 594, startPoint y: 159, endPoint x: 578, endPoint y: 338, distance: 179.3
click at [578, 337] on div "Janela de atendimento Grade de atendimento Capacidade Transportadoras Veículos …" at bounding box center [576, 274] width 1152 height 548
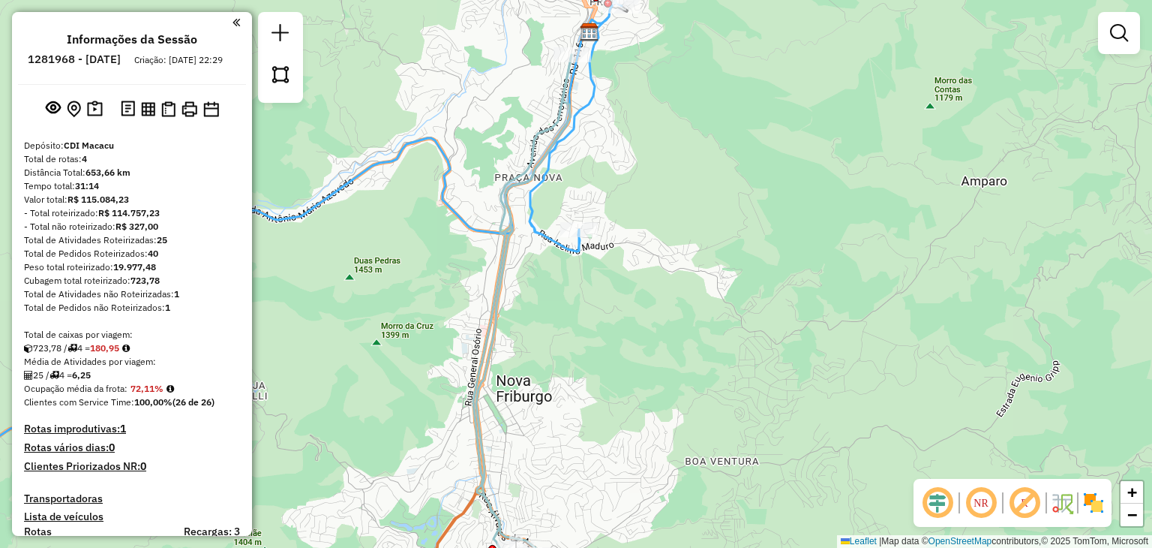
drag, startPoint x: 606, startPoint y: 197, endPoint x: 594, endPoint y: 272, distance: 76.0
click at [594, 272] on icon at bounding box center [252, 232] width 737 height 473
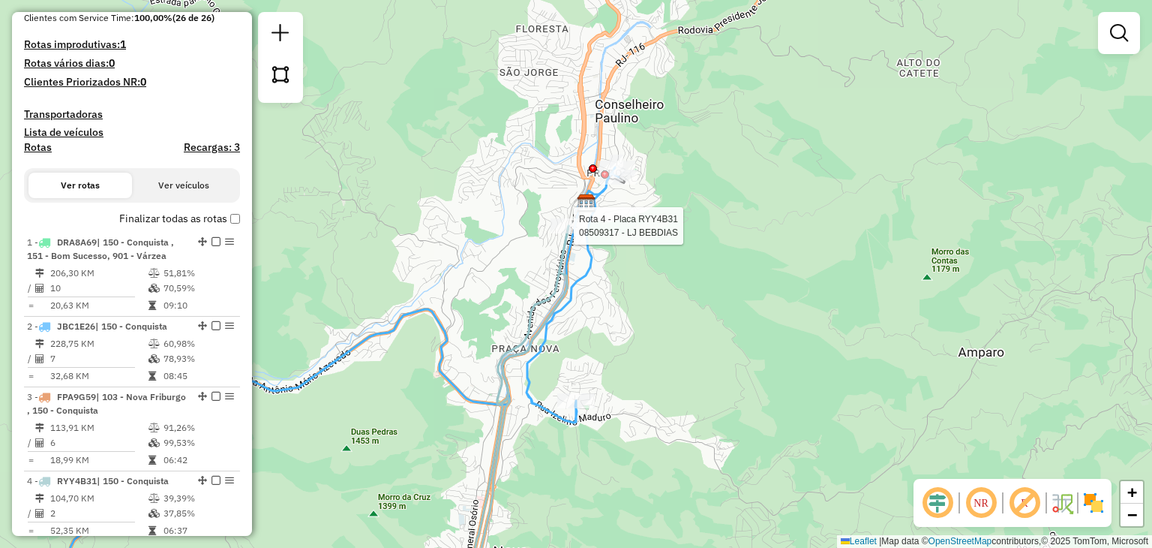
select select "**********"
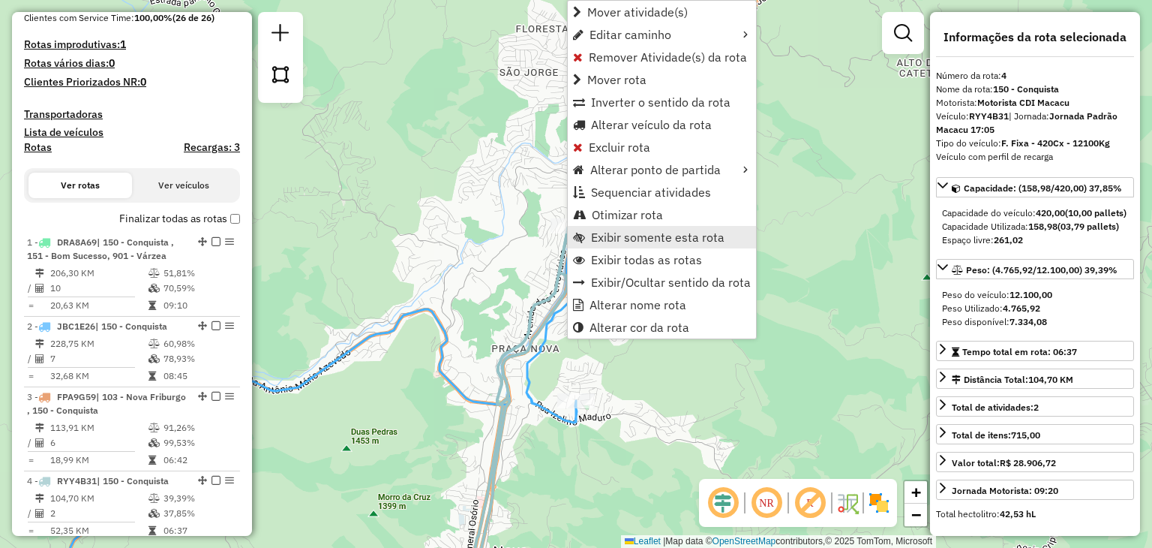
scroll to position [698, 0]
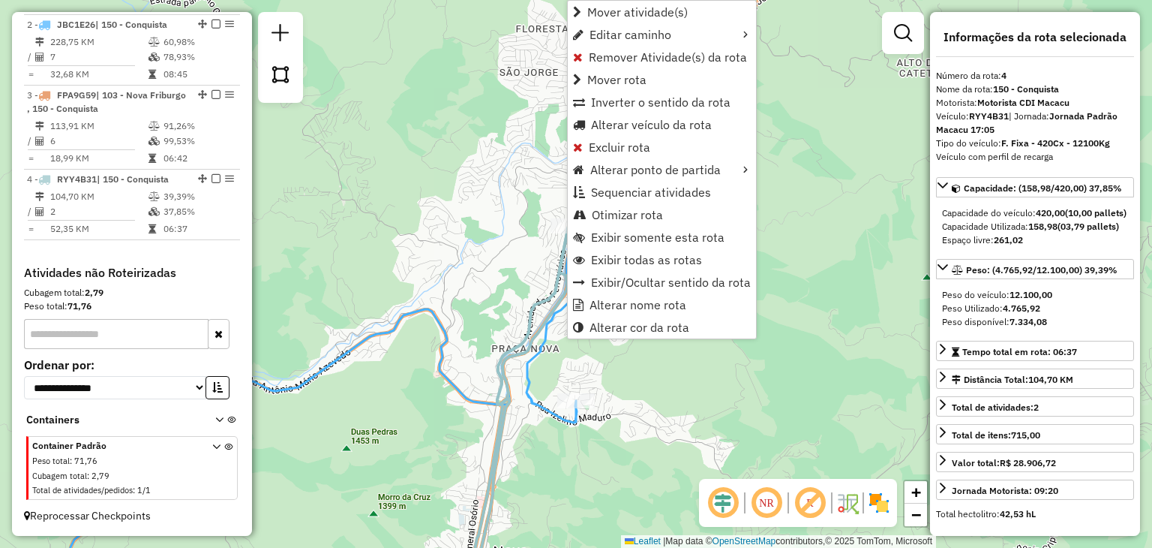
drag, startPoint x: 611, startPoint y: 236, endPoint x: 429, endPoint y: 232, distance: 182.3
click at [429, 232] on hb-router-mapa "Mover atividade(s) Editar caminho Remover Atividade(s) da rota Mover rota Inver…" at bounding box center [576, 274] width 1152 height 548
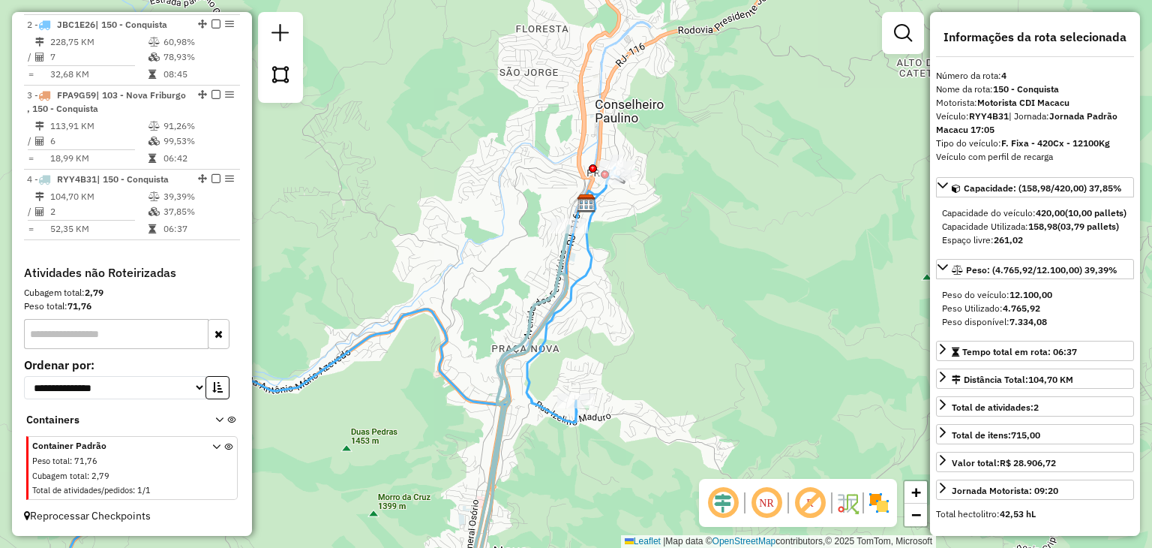
click at [429, 232] on div "Janela de atendimento Grade de atendimento Capacidade Transportadoras Veículos …" at bounding box center [576, 274] width 1152 height 548
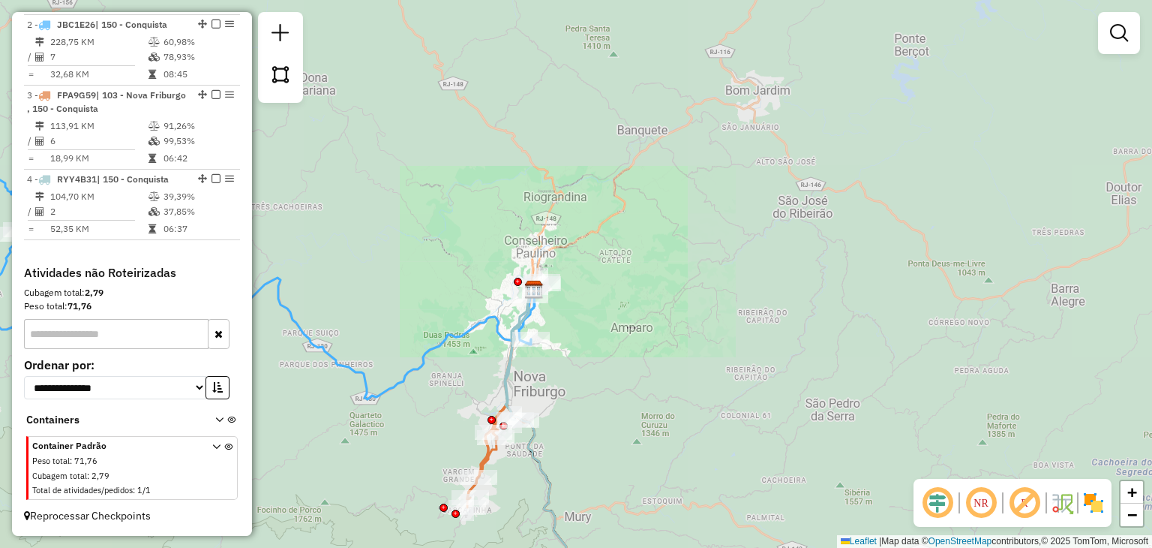
drag, startPoint x: 563, startPoint y: 432, endPoint x: 615, endPoint y: 358, distance: 90.9
click at [615, 358] on div "Janela de atendimento Grade de atendimento Capacidade Transportadoras Veículos …" at bounding box center [576, 274] width 1152 height 548
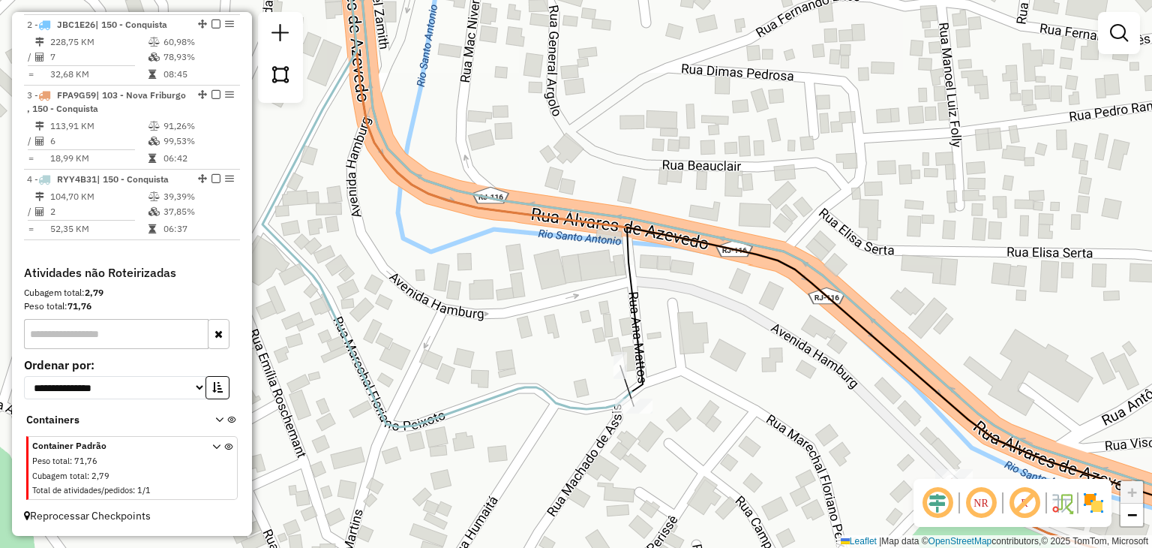
click at [653, 419] on div "Rota 4 - Placa RYY4B31 08500711 - [PERSON_NAME] Janela de atendimento Grade de …" at bounding box center [576, 274] width 1152 height 548
select select "**********"
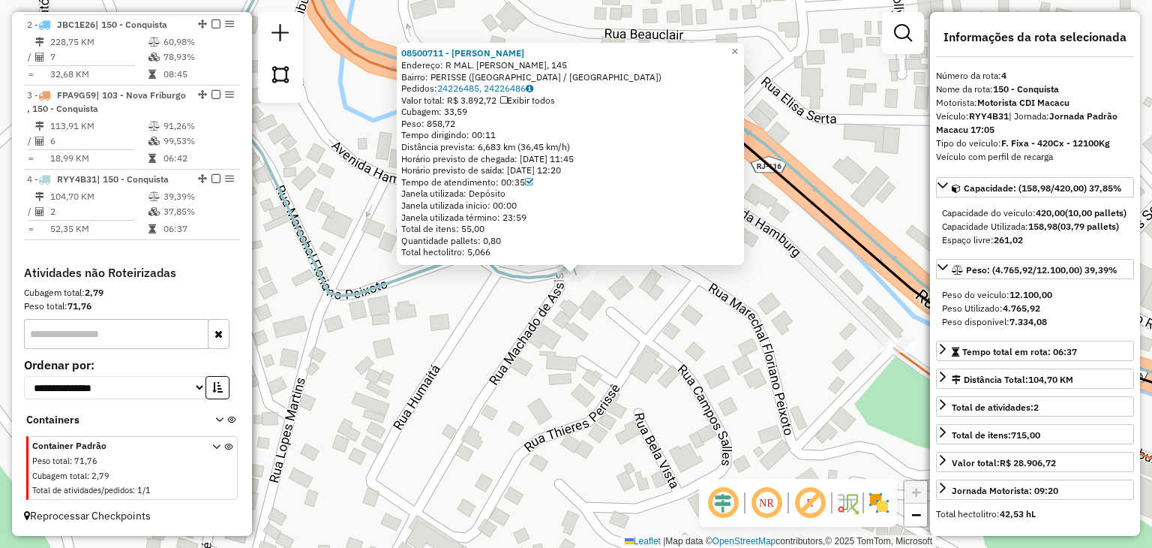
click at [642, 382] on div "08500711 - [PERSON_NAME]: R MAL. [PERSON_NAME], 145 Bairro: PERISSE ([GEOGRAPHI…" at bounding box center [576, 274] width 1152 height 548
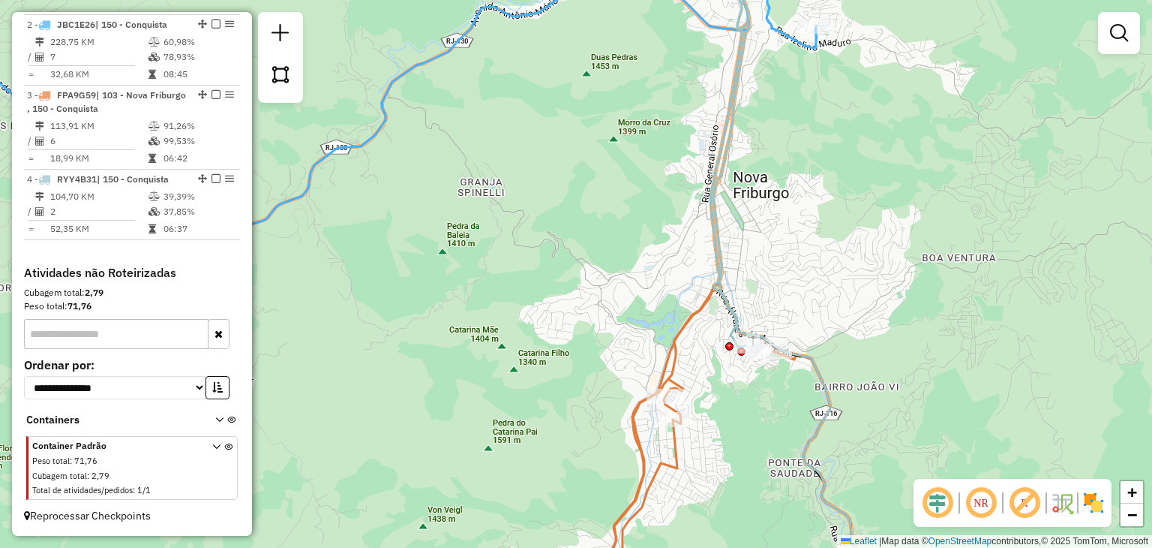
drag, startPoint x: 713, startPoint y: 455, endPoint x: 795, endPoint y: 285, distance: 188.2
click at [792, 293] on div "Rota 3 - Placa FPA9G59 08513311 - ANDRE LUIZ RODRIGUE Rota 3 - Placa FPA9G59 08…" at bounding box center [576, 274] width 1152 height 548
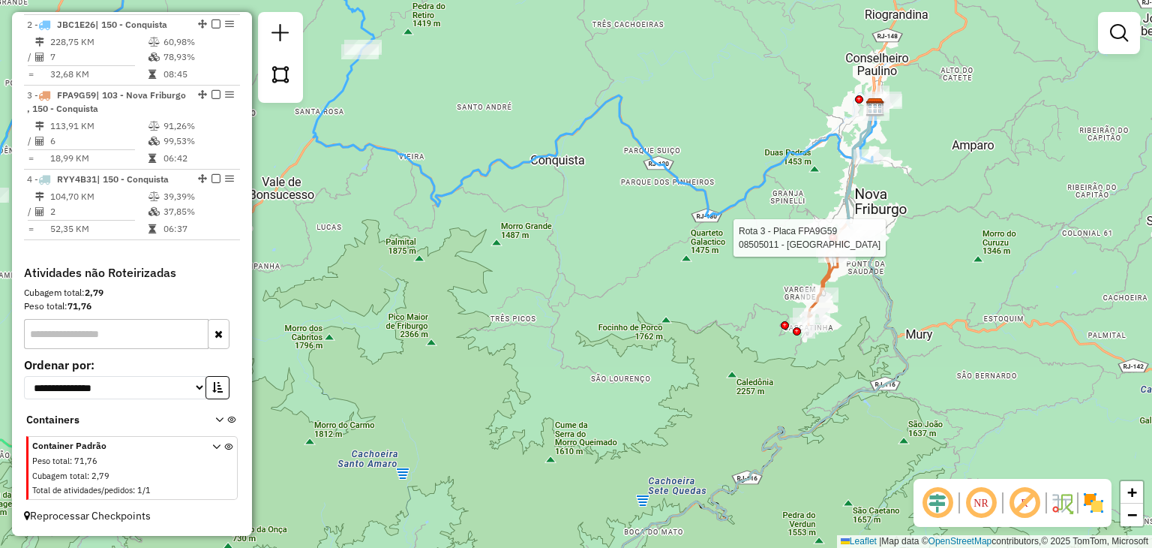
select select "**********"
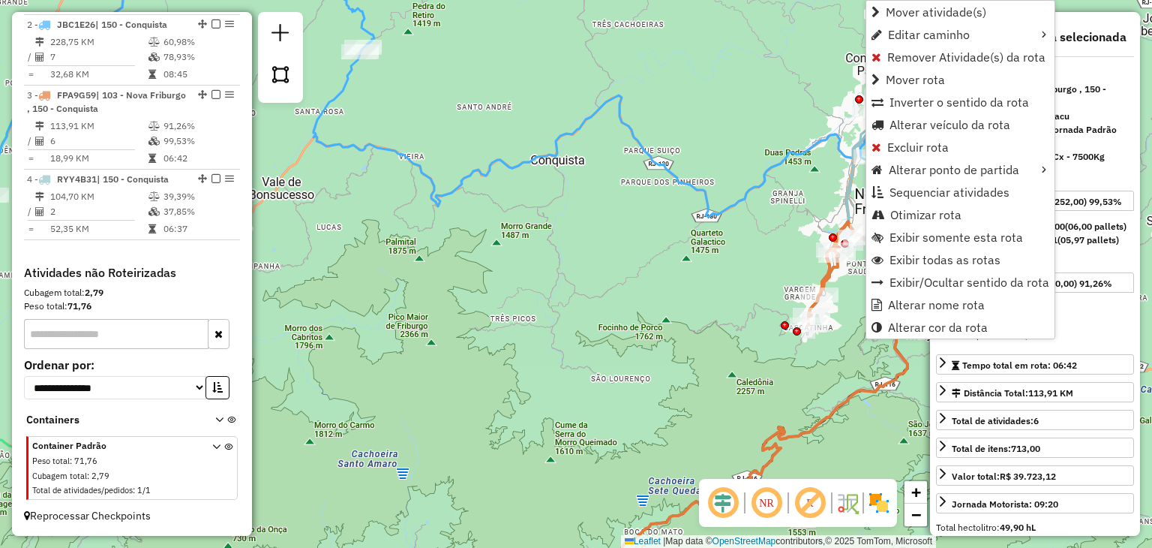
click at [780, 198] on div "Rota 3 - Placa FPA9G59 08505011 - BAR DA PONTE Rota 4 - Placa RYY4B31 08500711 …" at bounding box center [576, 274] width 1152 height 548
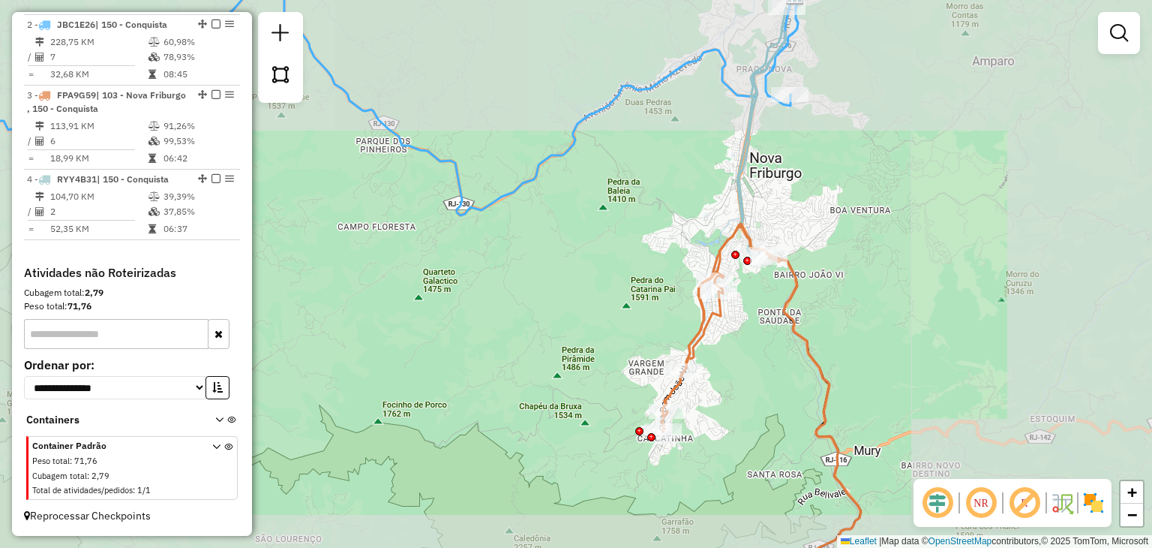
drag, startPoint x: 805, startPoint y: 422, endPoint x: 810, endPoint y: 312, distance: 109.6
click at [807, 334] on div "Janela de atendimento Grade de atendimento Capacidade Transportadoras Veículos …" at bounding box center [576, 274] width 1152 height 548
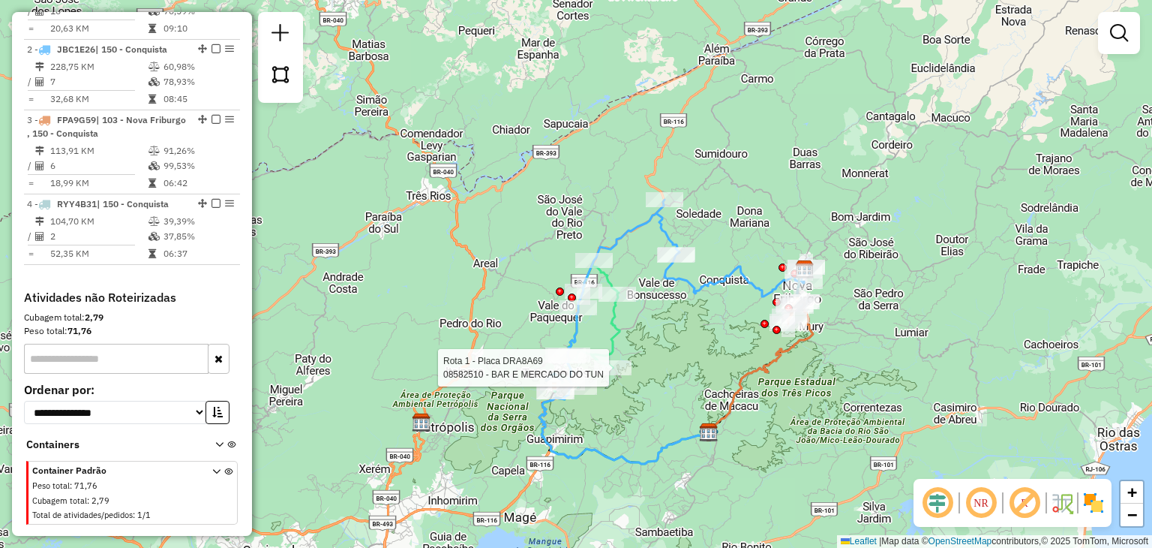
select select "**********"
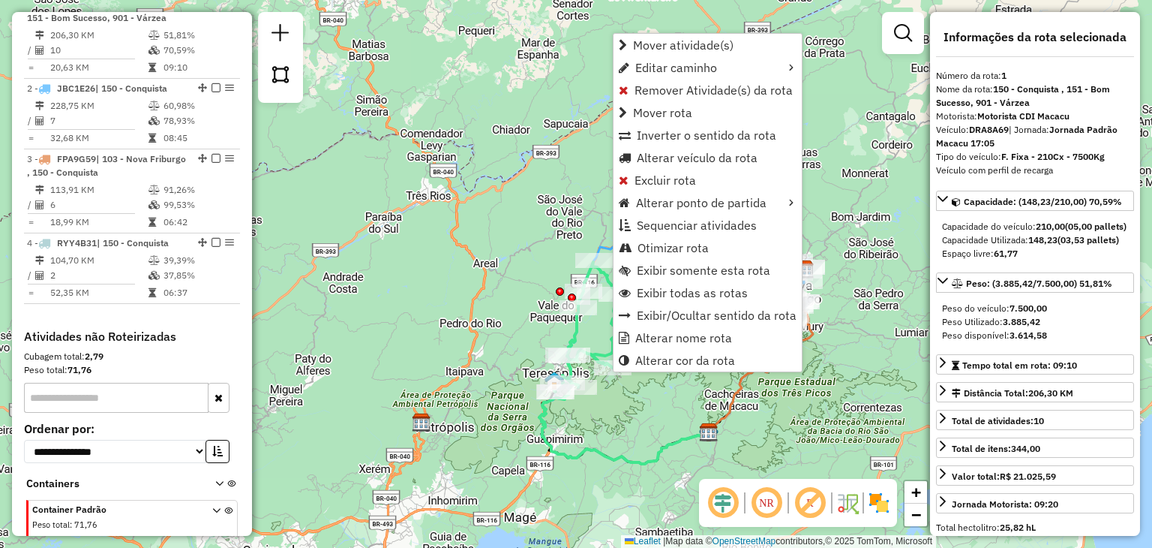
scroll to position [618, 0]
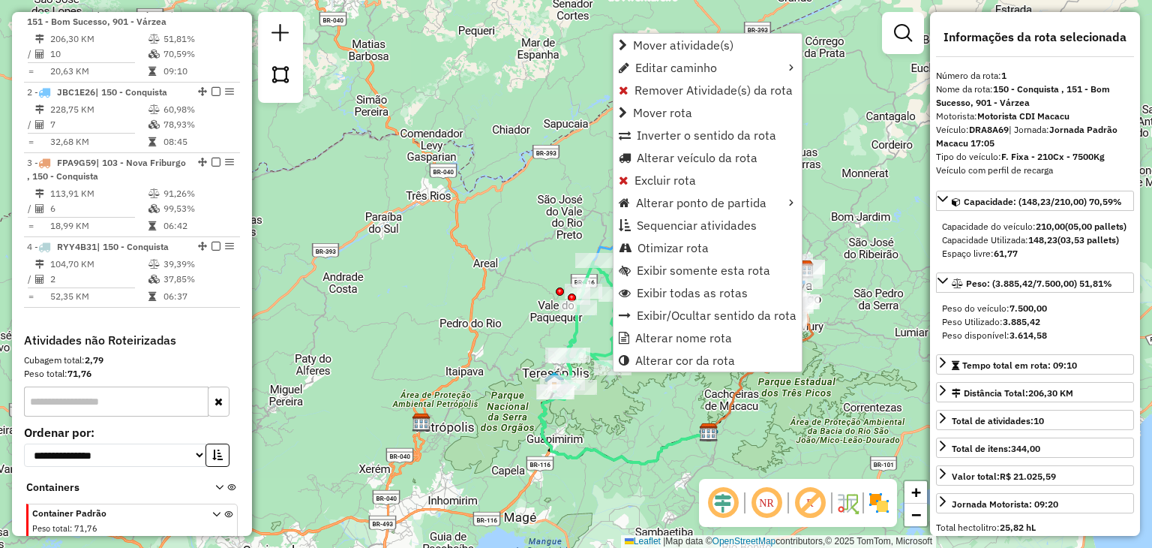
click at [471, 229] on div "Rota 1 - Placa DRA8A69 08509170 - TELINHO BEER Janela de atendimento Grade de a…" at bounding box center [576, 274] width 1152 height 548
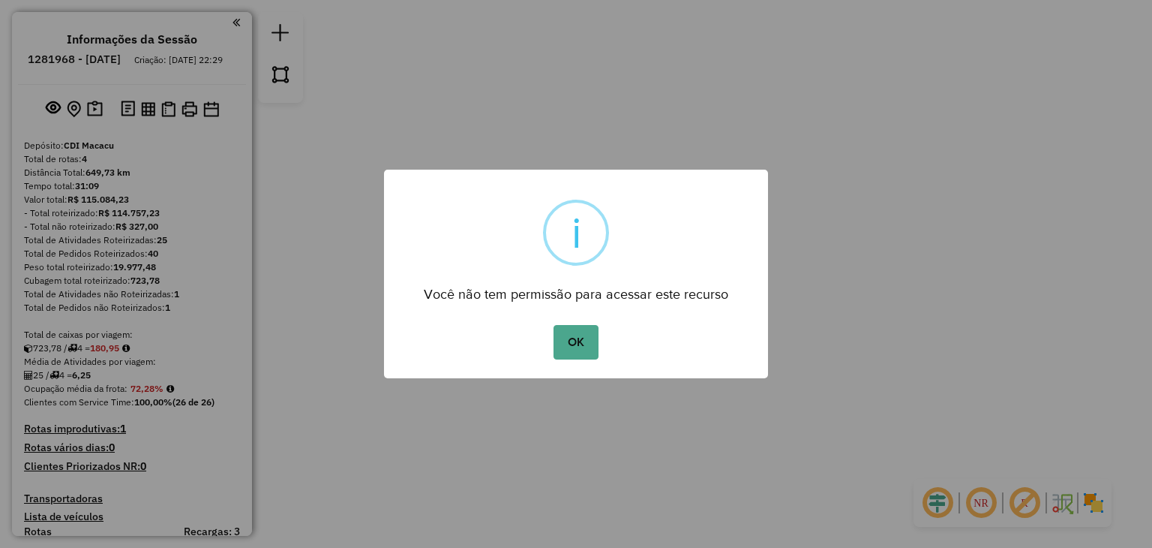
click at [590, 322] on div "OK No Cancel" at bounding box center [576, 342] width 384 height 42
click at [585, 329] on button "OK" at bounding box center [576, 342] width 44 height 35
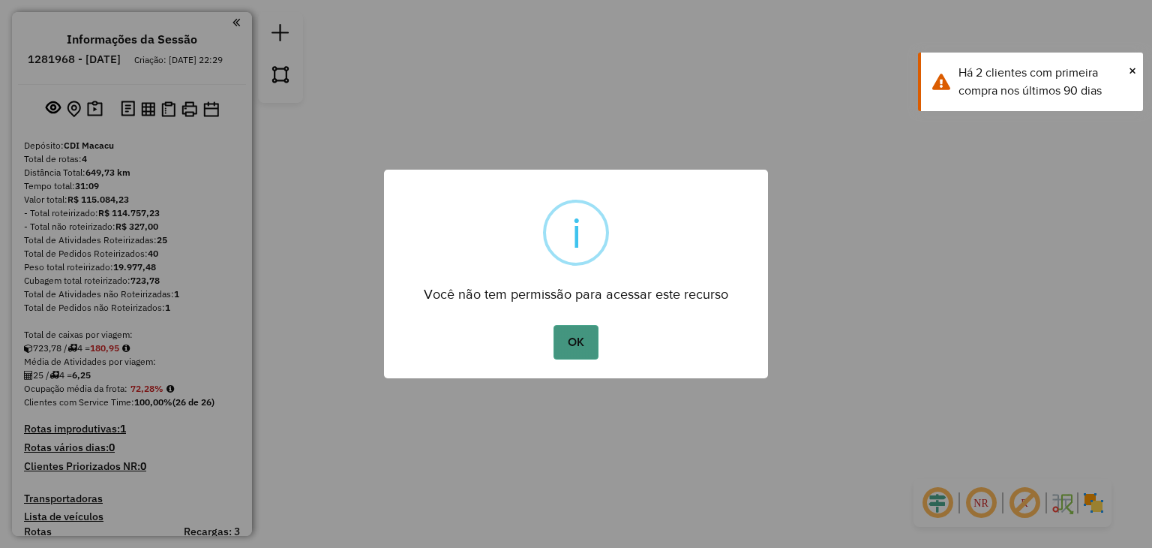
click at [585, 337] on button "OK" at bounding box center [576, 342] width 44 height 35
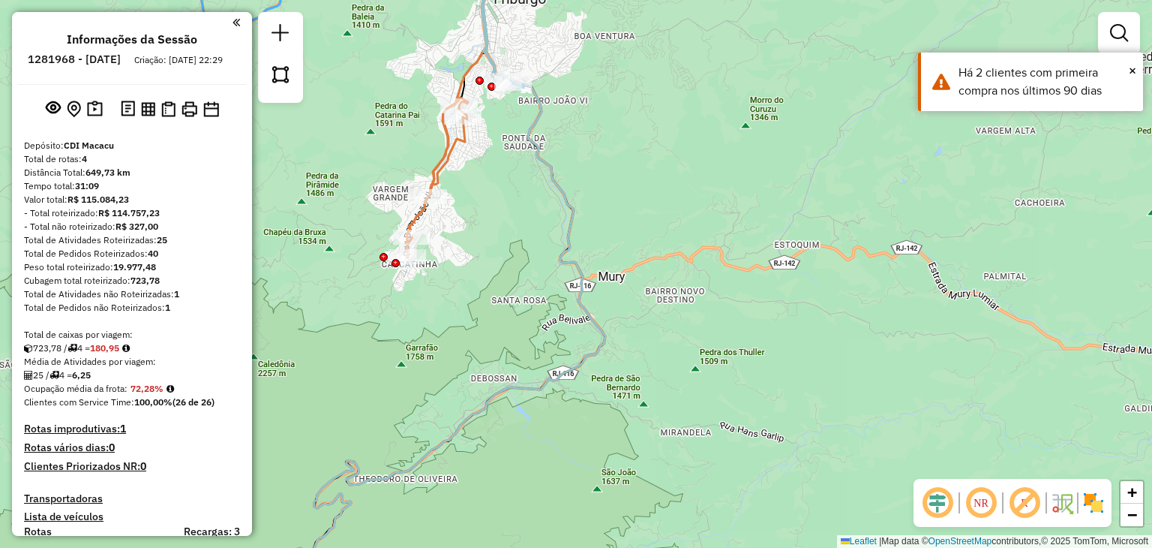
drag, startPoint x: 602, startPoint y: 251, endPoint x: 611, endPoint y: 268, distance: 19.5
click at [611, 268] on div "Rota 2 - Placa JBC1E26 08505011 - BAR DA PONTE Janela de atendimento Grade de a…" at bounding box center [576, 274] width 1152 height 548
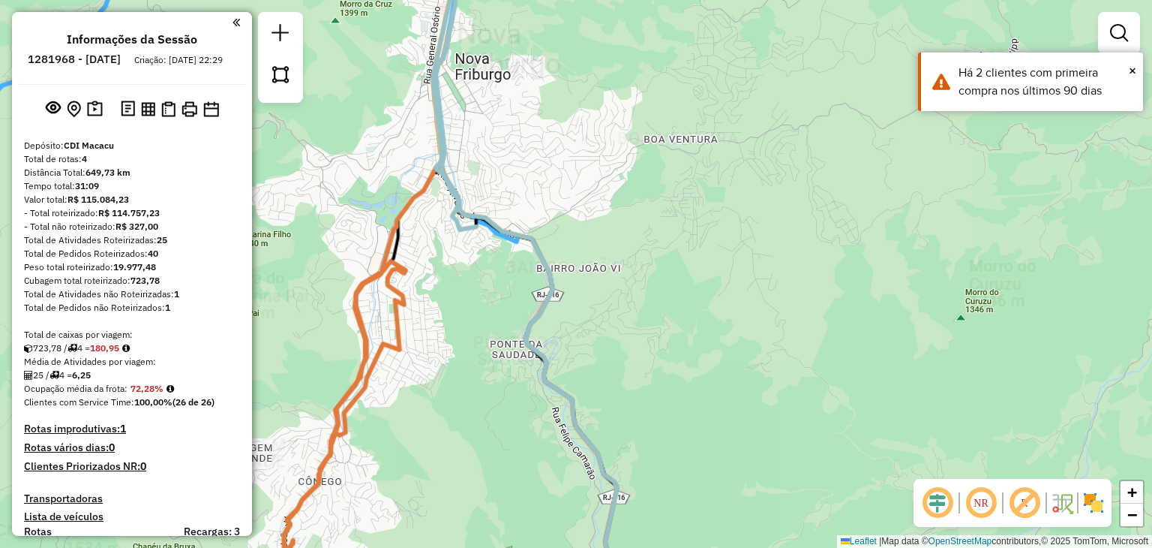
drag, startPoint x: 618, startPoint y: 322, endPoint x: 617, endPoint y: 373, distance: 51.0
click at [618, 370] on div "Janela de atendimento Grade de atendimento Capacidade Transportadoras Veículos …" at bounding box center [576, 274] width 1152 height 548
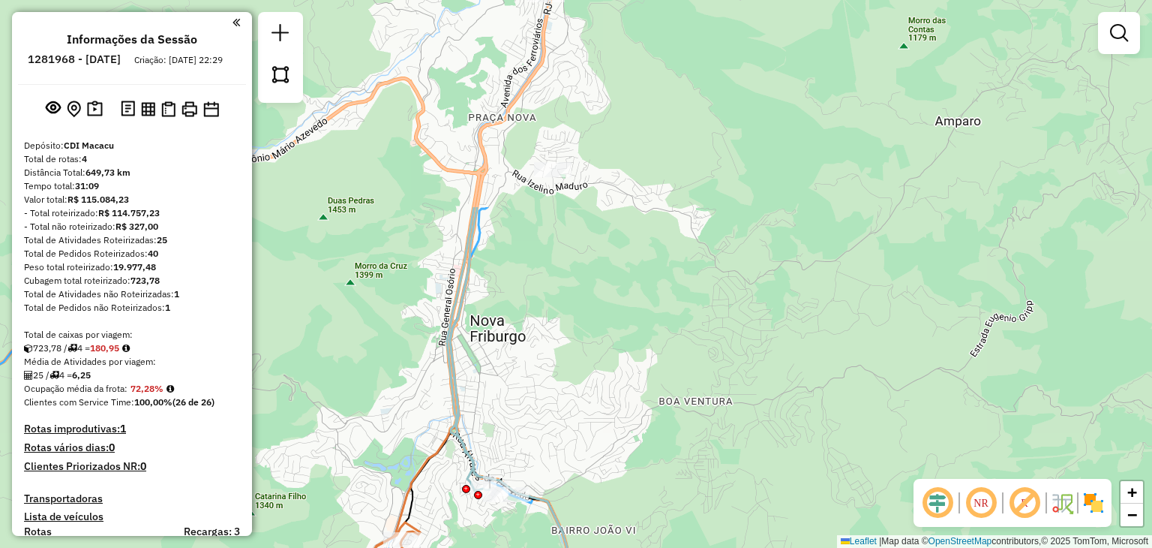
drag, startPoint x: 650, startPoint y: 290, endPoint x: 654, endPoint y: 330, distance: 40.7
click at [654, 326] on div "Janela de atendimento Grade de atendimento Capacidade Transportadoras Veículos …" at bounding box center [576, 274] width 1152 height 548
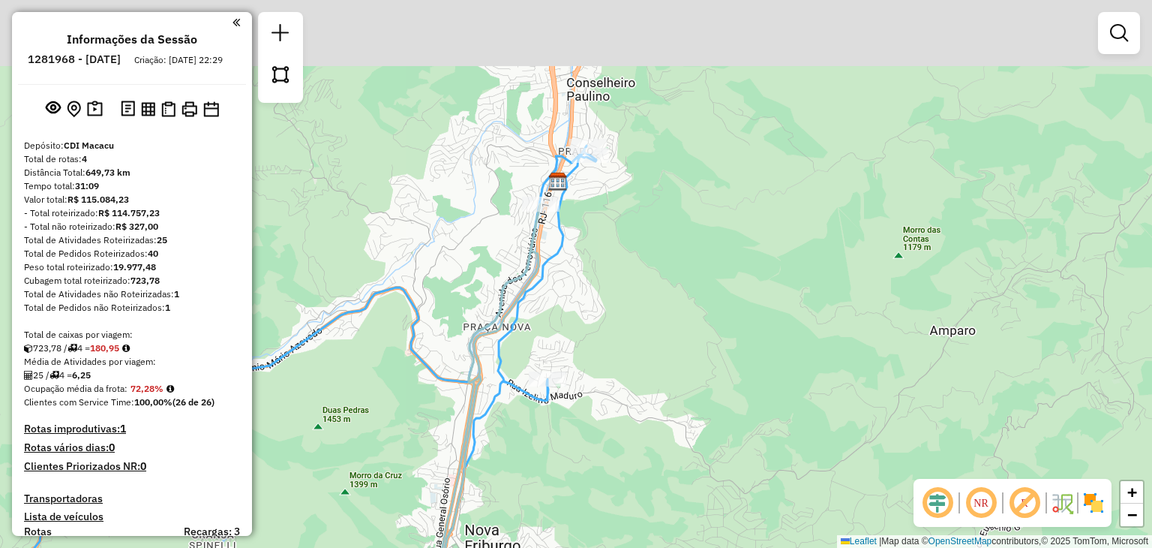
drag, startPoint x: 600, startPoint y: 203, endPoint x: 598, endPoint y: 218, distance: 15.2
click at [598, 218] on div "Janela de atendimento Grade de atendimento Capacidade Transportadoras Veículos …" at bounding box center [576, 274] width 1152 height 548
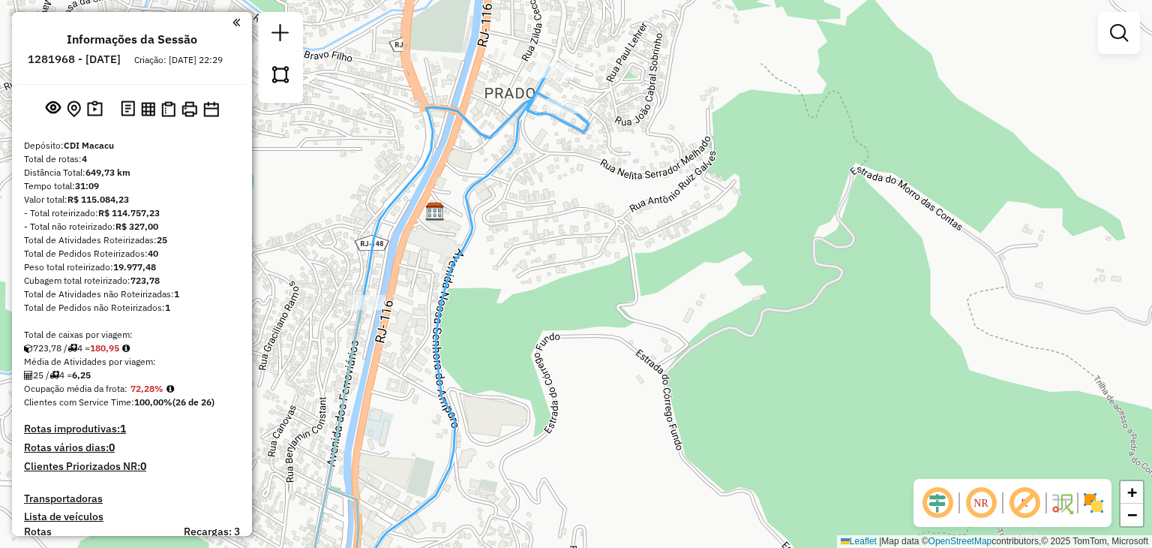
drag, startPoint x: 599, startPoint y: 80, endPoint x: 620, endPoint y: 92, distance: 25.2
click at [620, 92] on div "Janela de atendimento Grade de atendimento Capacidade Transportadoras Veículos …" at bounding box center [576, 274] width 1152 height 548
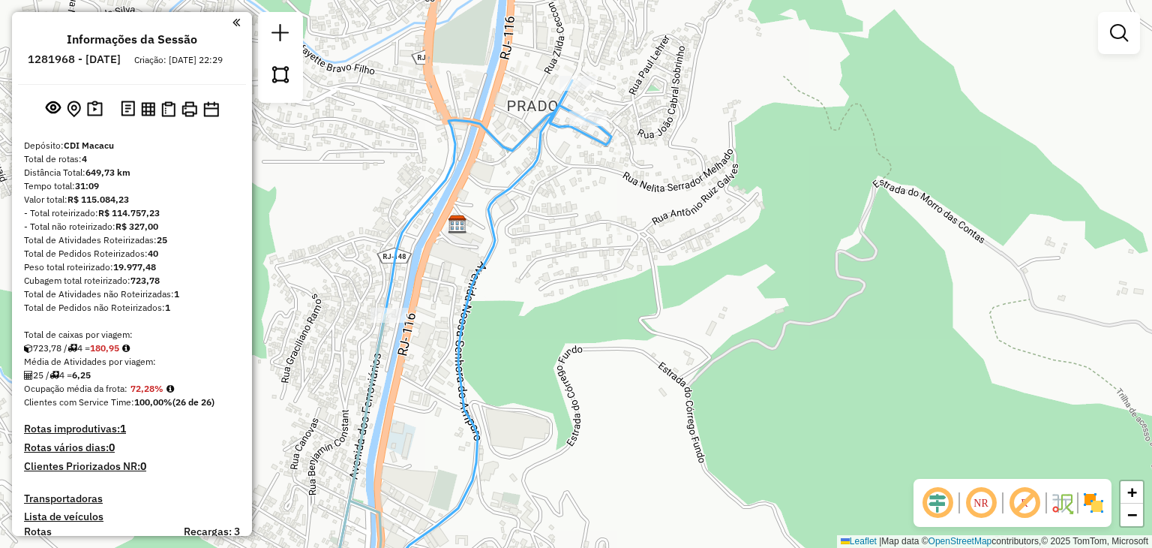
click at [582, 71] on div "Rota 2 - Placa JBC1E26 08506571 - ALAN RISSO LIMA Rota 2 - Placa JBC1E26 085115…" at bounding box center [576, 274] width 1152 height 548
select select "**********"
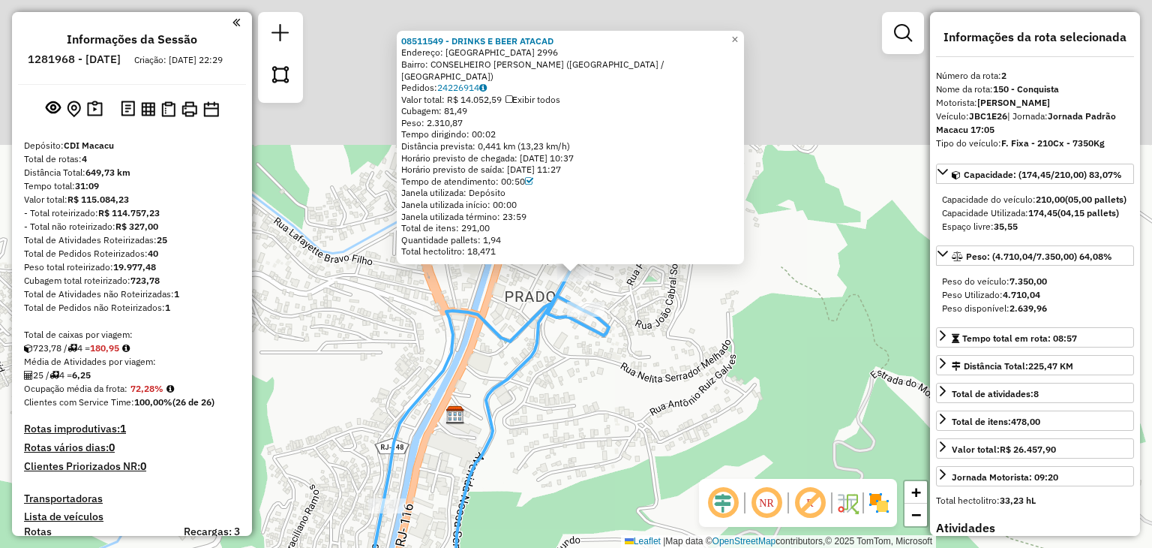
scroll to position [633, 0]
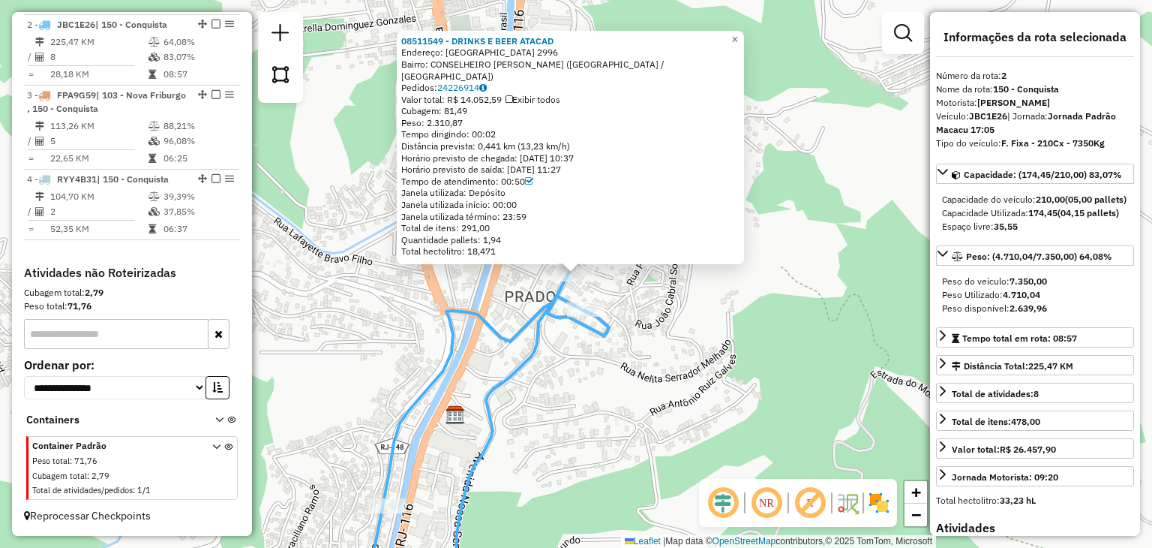
click at [536, 364] on icon at bounding box center [486, 437] width 245 height 332
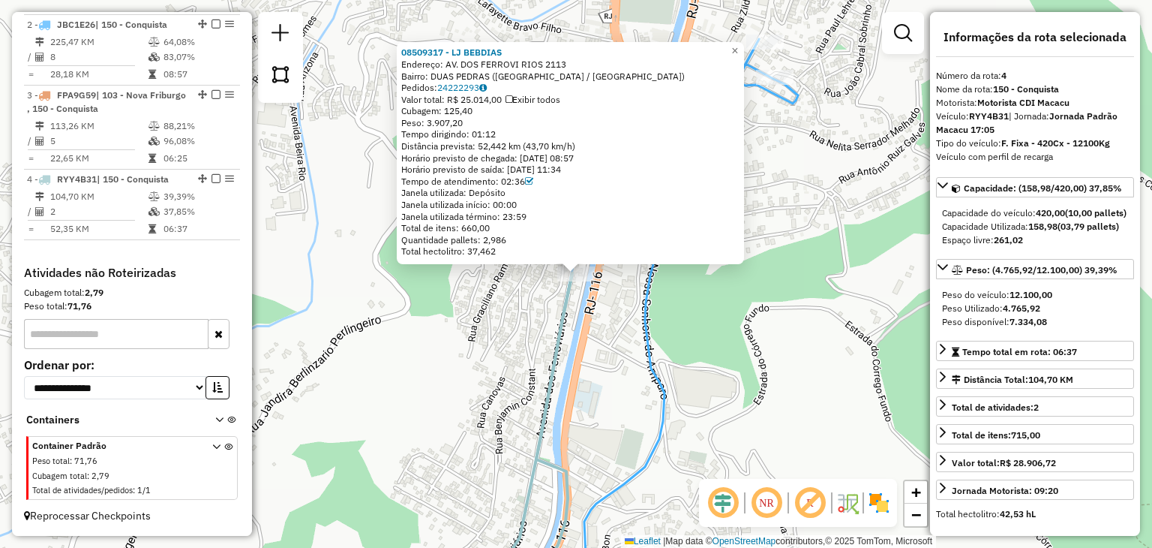
click at [527, 430] on div "08509317 - LJ BEBDIAS Endereço: AV. DOS FERROVI RIOS 2113 Bairro: DUAS PEDRAS (…" at bounding box center [576, 274] width 1152 height 548
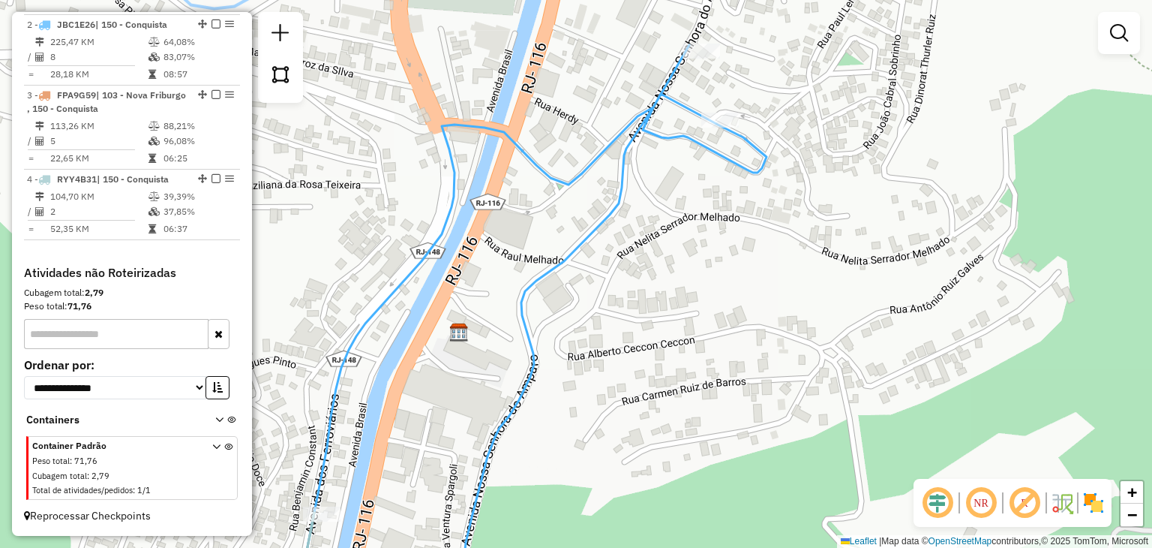
drag, startPoint x: 669, startPoint y: 255, endPoint x: 636, endPoint y: 310, distance: 63.9
click at [636, 309] on div "Janela de atendimento Grade de atendimento Capacidade Transportadoras Veículos …" at bounding box center [576, 274] width 1152 height 548
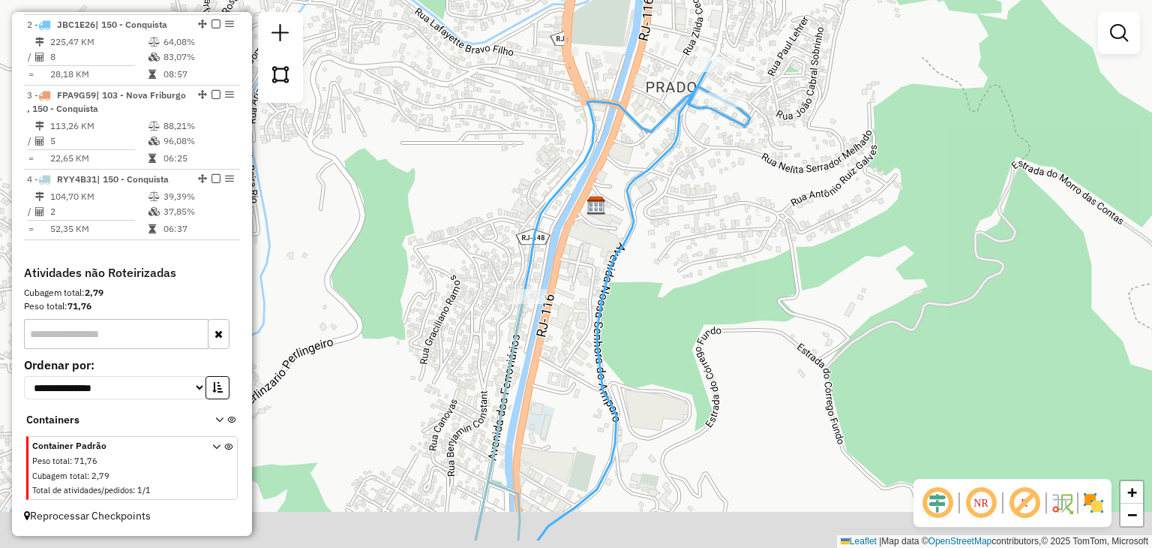
drag, startPoint x: 551, startPoint y: 335, endPoint x: 632, endPoint y: 194, distance: 163.3
click at [630, 205] on icon at bounding box center [613, 301] width 275 height 479
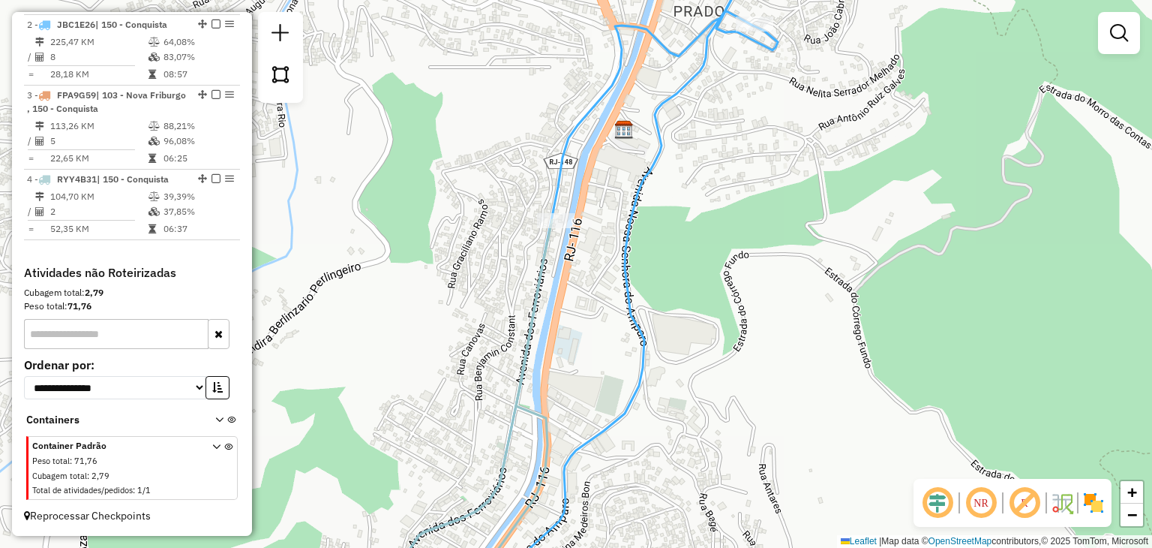
drag, startPoint x: 616, startPoint y: 208, endPoint x: 626, endPoint y: 175, distance: 34.6
click at [624, 186] on div "Janela de atendimento Grade de atendimento Capacidade Transportadoras Veículos …" at bounding box center [576, 274] width 1152 height 548
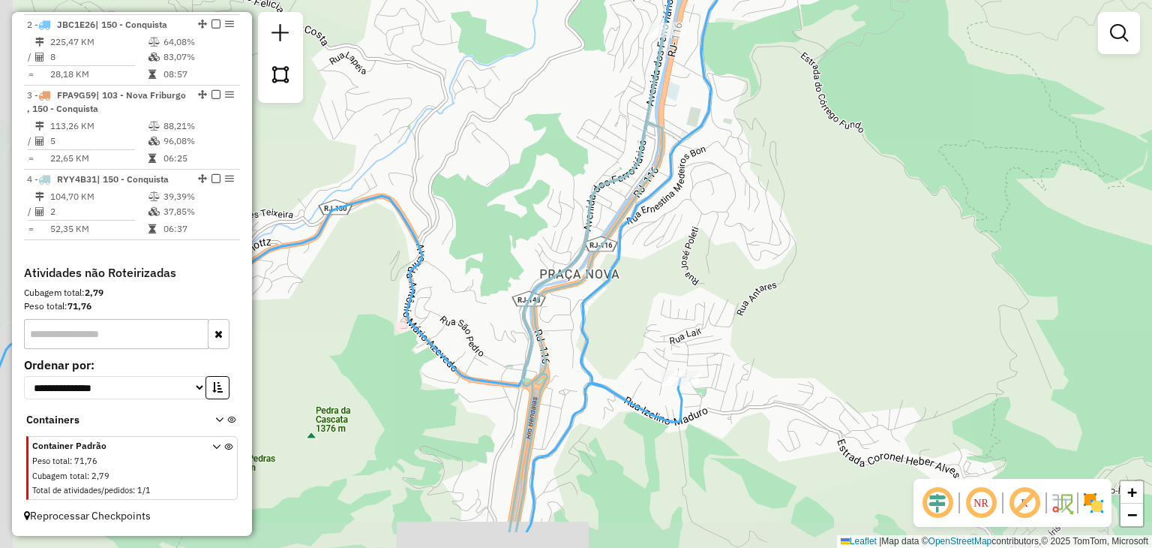
drag, startPoint x: 588, startPoint y: 344, endPoint x: 623, endPoint y: 272, distance: 80.5
click at [623, 272] on div "Janela de atendimento Grade de atendimento Capacidade Transportadoras Veículos …" at bounding box center [576, 274] width 1152 height 548
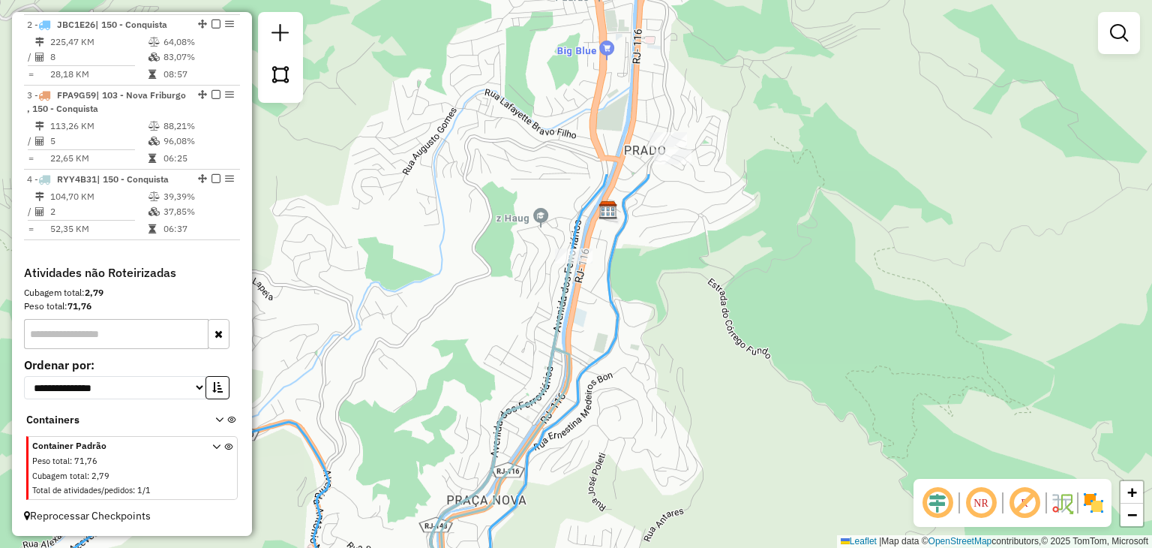
drag, startPoint x: 705, startPoint y: 127, endPoint x: 611, endPoint y: 356, distance: 247.5
click at [611, 356] on icon at bounding box center [219, 502] width 859 height 657
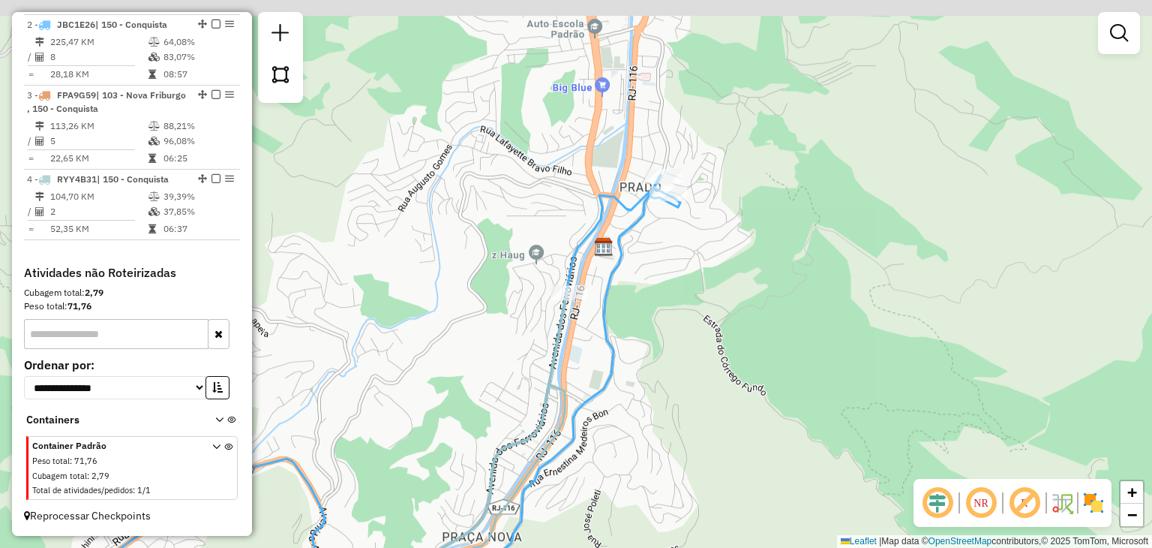
drag, startPoint x: 627, startPoint y: 220, endPoint x: 607, endPoint y: 265, distance: 49.3
click at [620, 241] on icon at bounding box center [289, 407] width 782 height 464
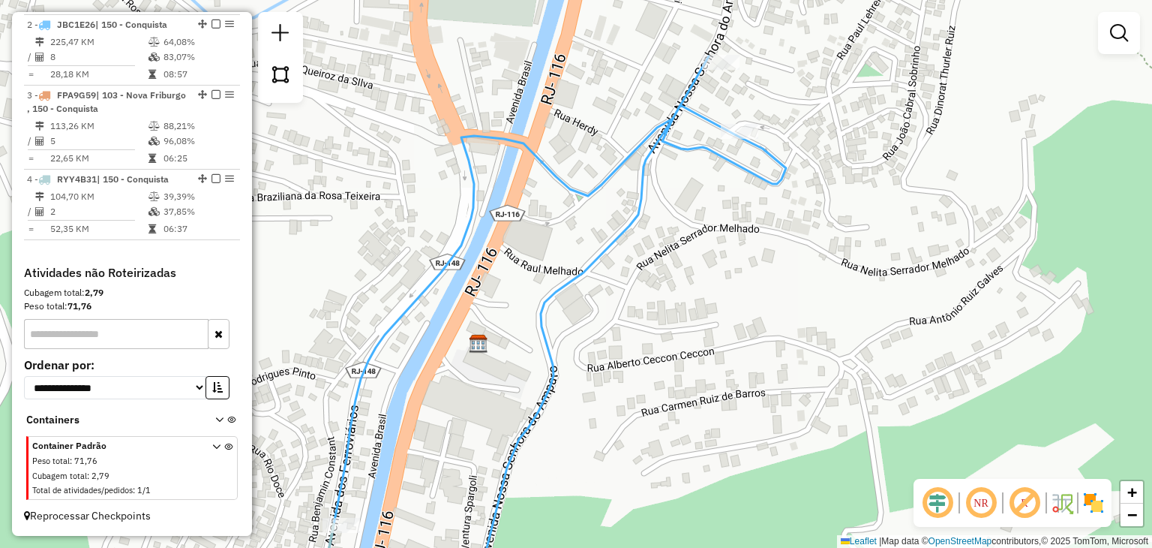
drag, startPoint x: 560, startPoint y: 193, endPoint x: 533, endPoint y: 236, distance: 50.6
click at [533, 236] on div "Janela de atendimento Grade de atendimento Capacidade Transportadoras Veículos …" at bounding box center [576, 274] width 1152 height 548
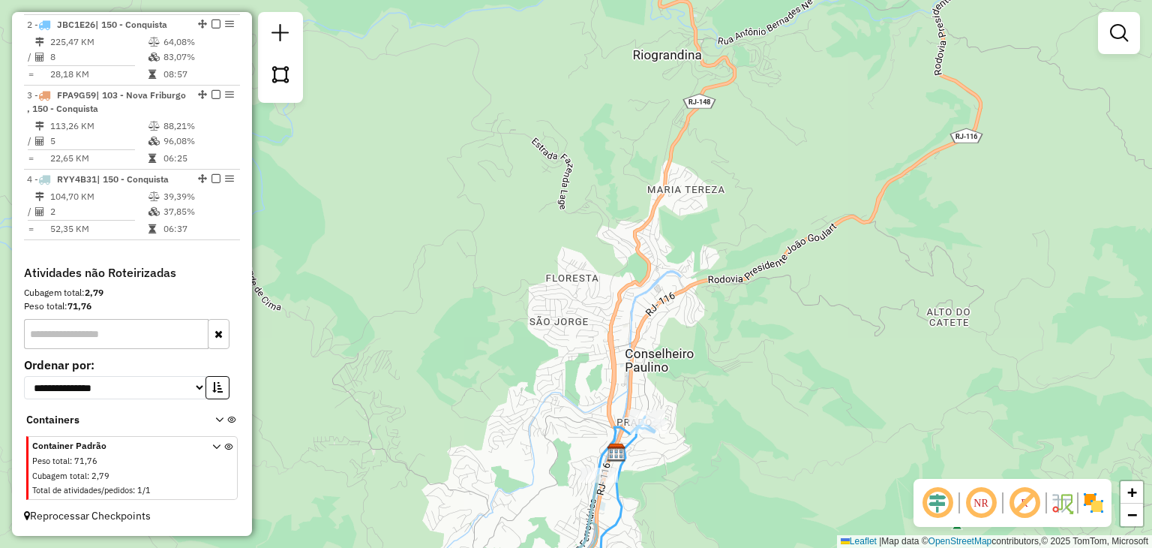
drag, startPoint x: 647, startPoint y: 503, endPoint x: 726, endPoint y: 301, distance: 217.3
click at [726, 302] on div "Rota 4 - Placa RYY4B31 08509317 - LJ BEBDIAS Janela de atendimento Grade de ate…" at bounding box center [576, 274] width 1152 height 548
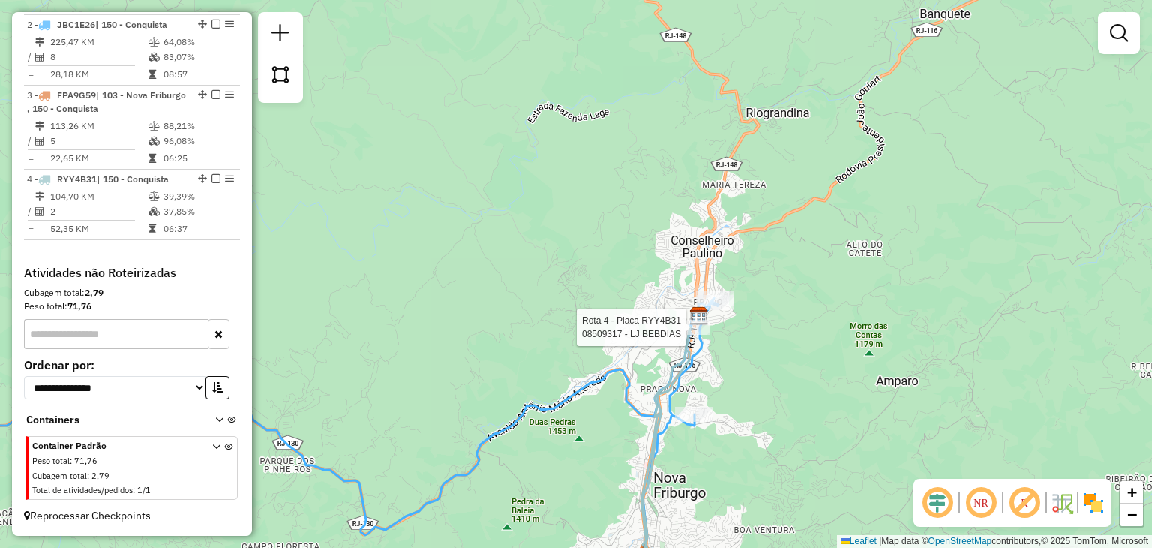
select select "**********"
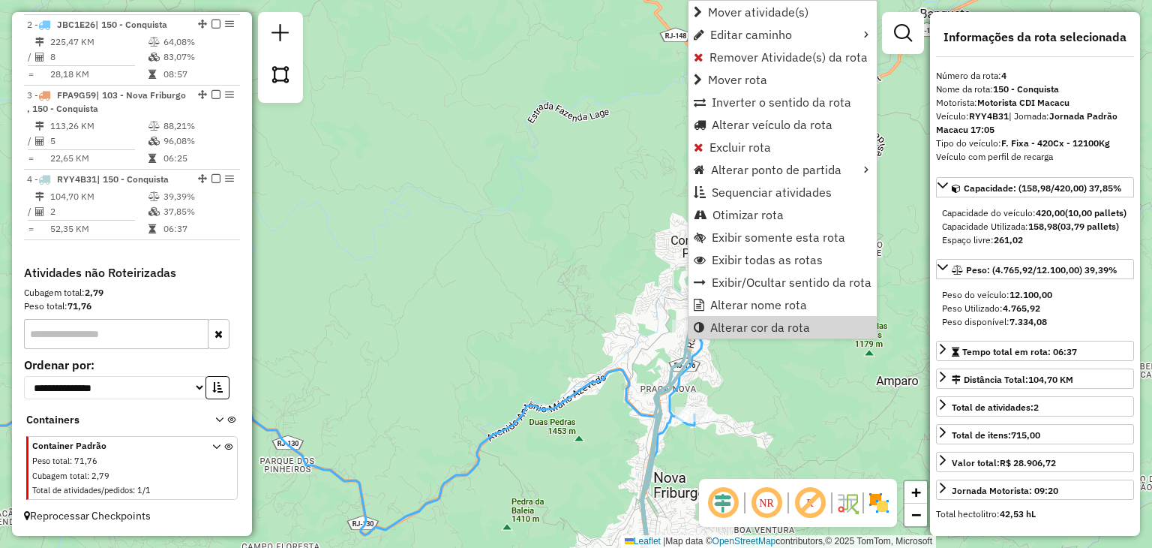
click at [638, 393] on div "Janela de atendimento Grade de atendimento Capacidade Transportadoras Veículos …" at bounding box center [576, 274] width 1152 height 548
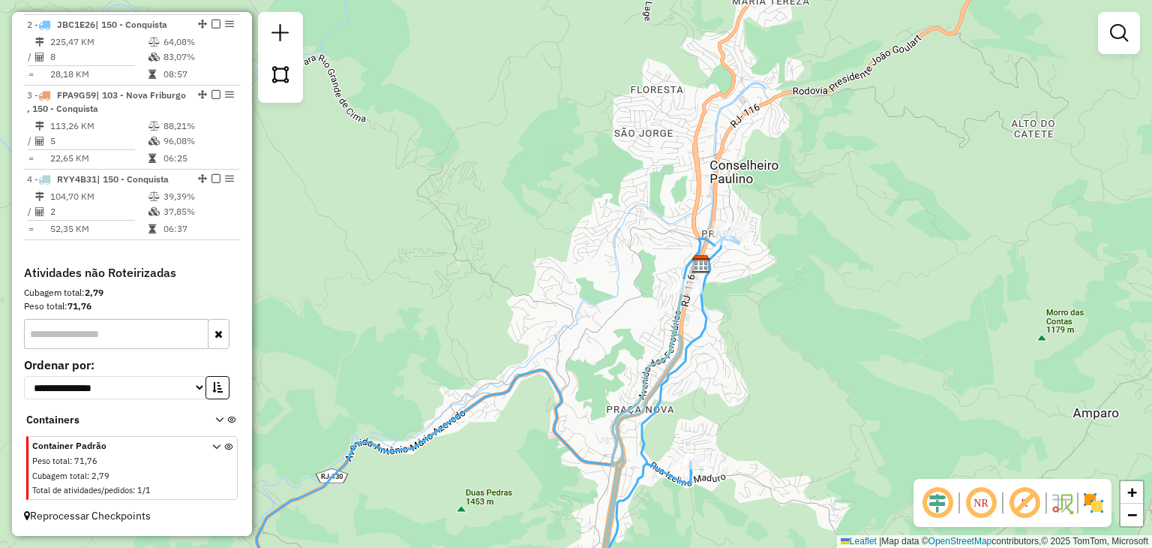
click at [758, 246] on div "Janela de atendimento Grade de atendimento Capacidade Transportadoras Veículos …" at bounding box center [576, 274] width 1152 height 548
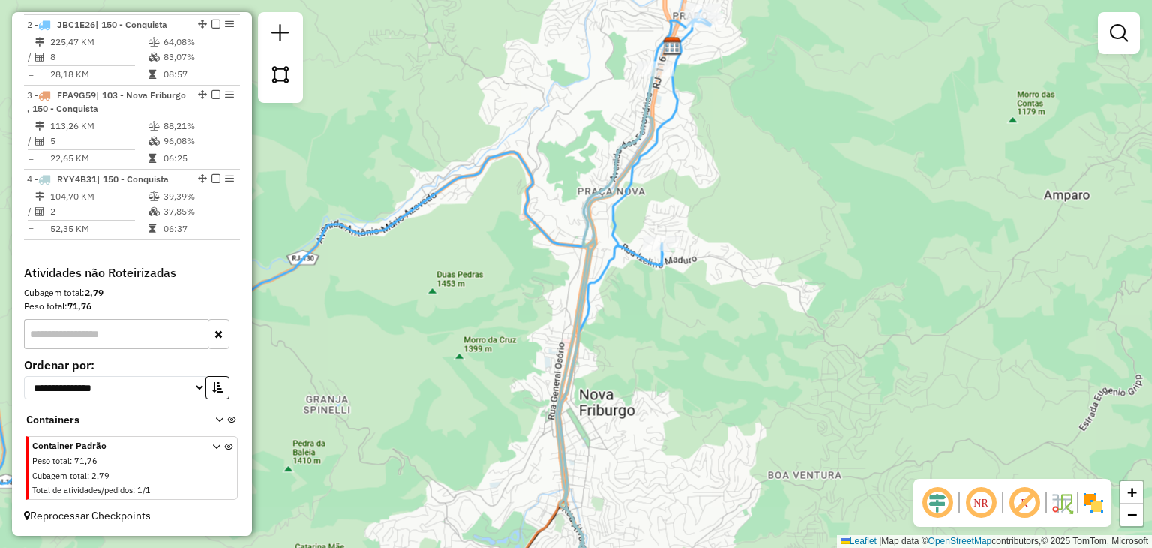
drag, startPoint x: 759, startPoint y: 274, endPoint x: 842, endPoint y: 158, distance: 142.4
click at [842, 161] on div "Janela de atendimento Grade de atendimento Capacidade Transportadoras Veículos …" at bounding box center [576, 274] width 1152 height 548
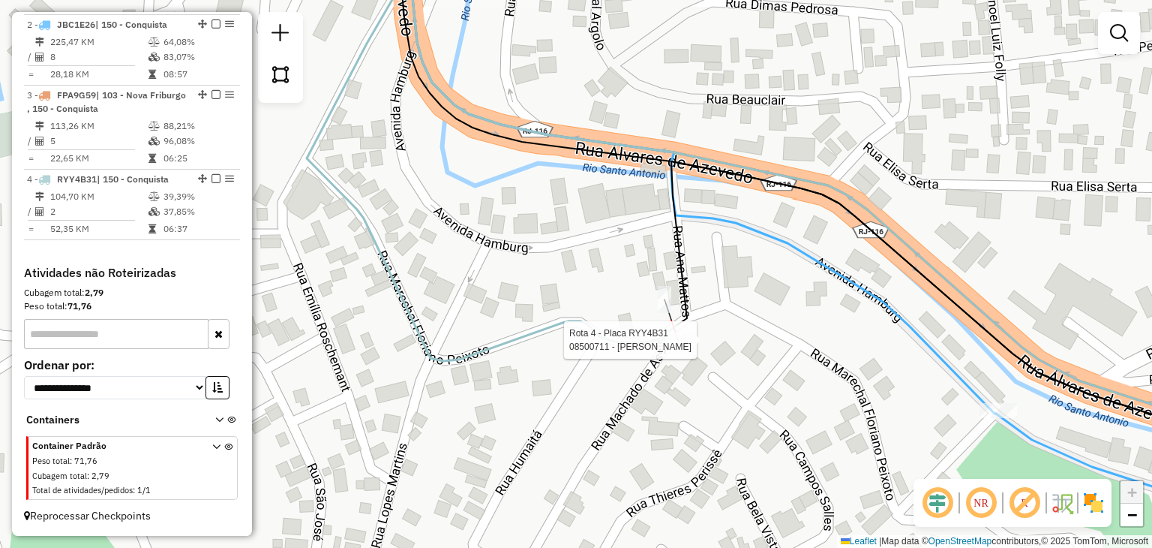
select select "**********"
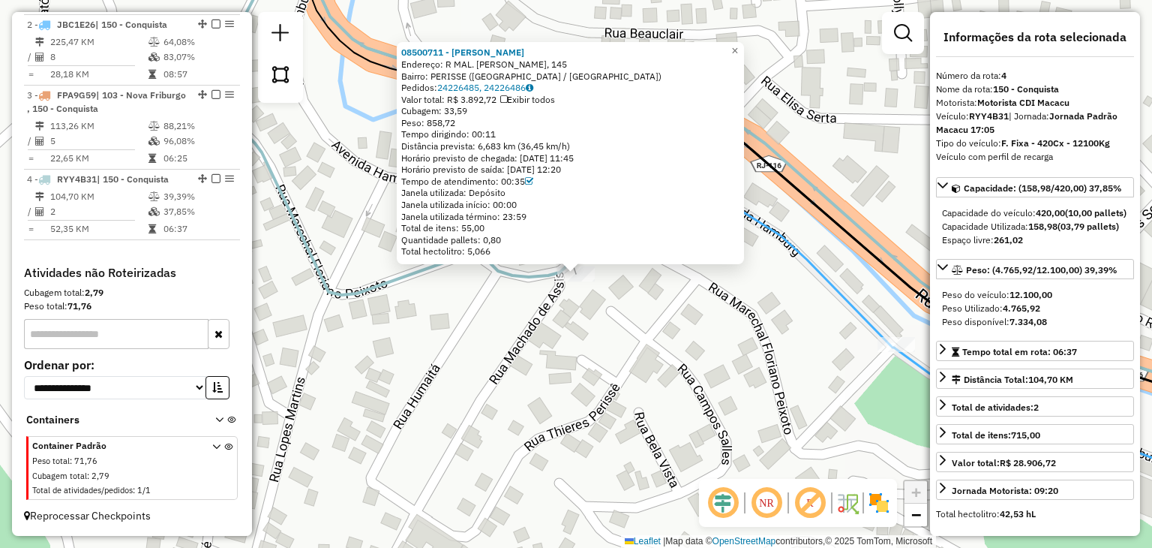
click at [696, 423] on div "08500711 - M.J. ROCHA Endereço: R MAL. FLORIANO PEIXOTO, 145 Bairro: PERISSE (N…" at bounding box center [576, 274] width 1152 height 548
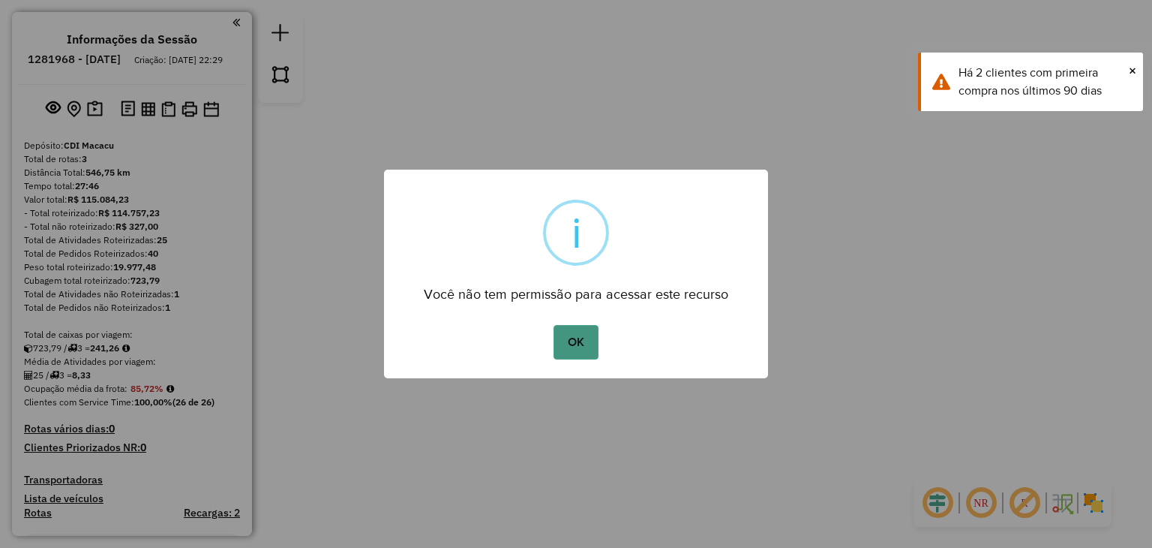
click at [569, 349] on button "OK" at bounding box center [576, 342] width 44 height 35
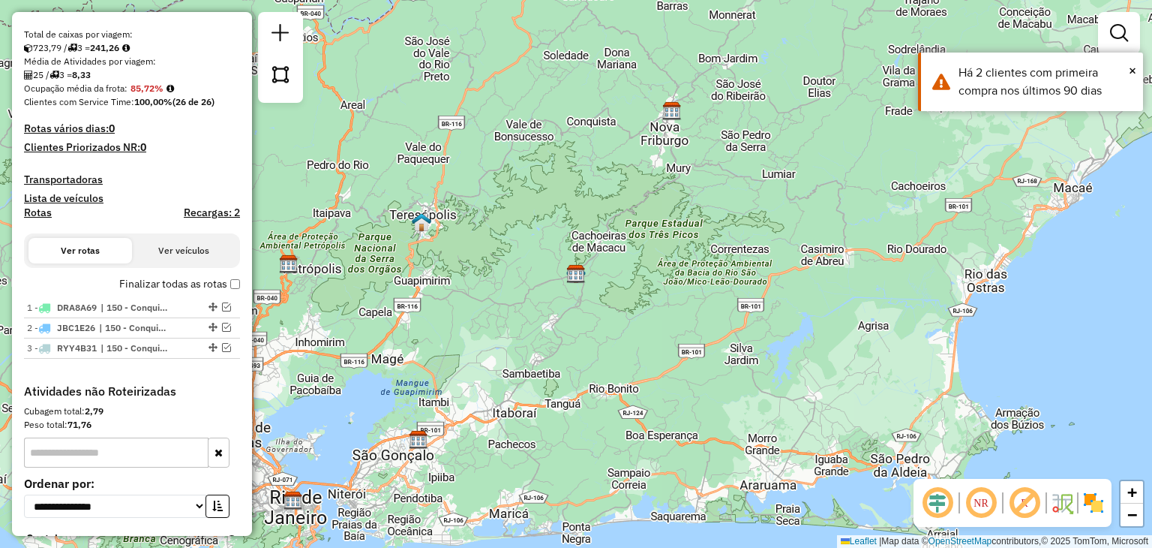
scroll to position [375, 0]
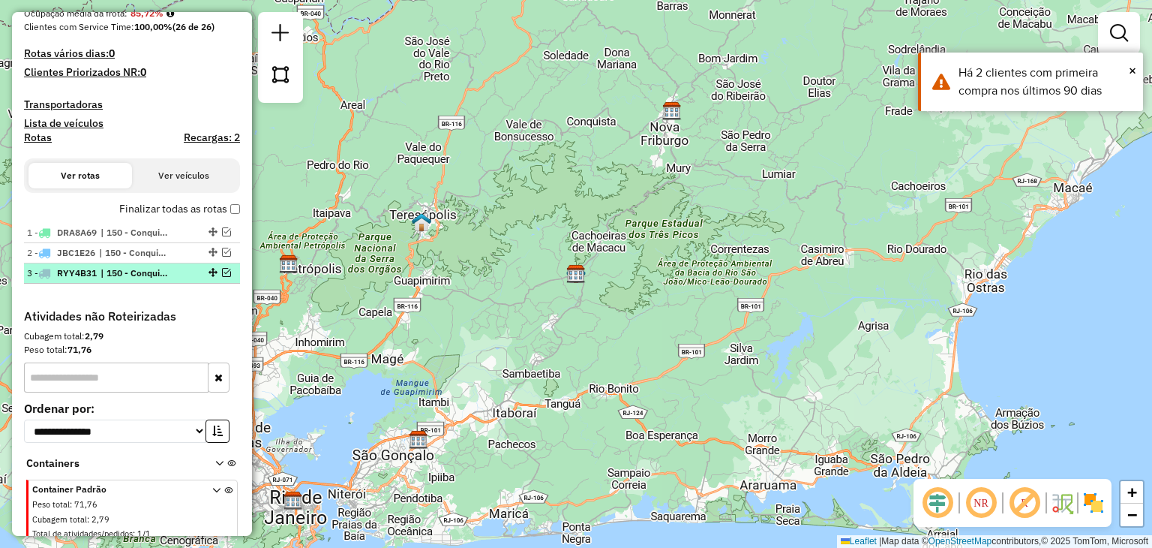
click at [104, 280] on span "| 150 - Conquista" at bounding box center [135, 273] width 69 height 14
select select "**********"
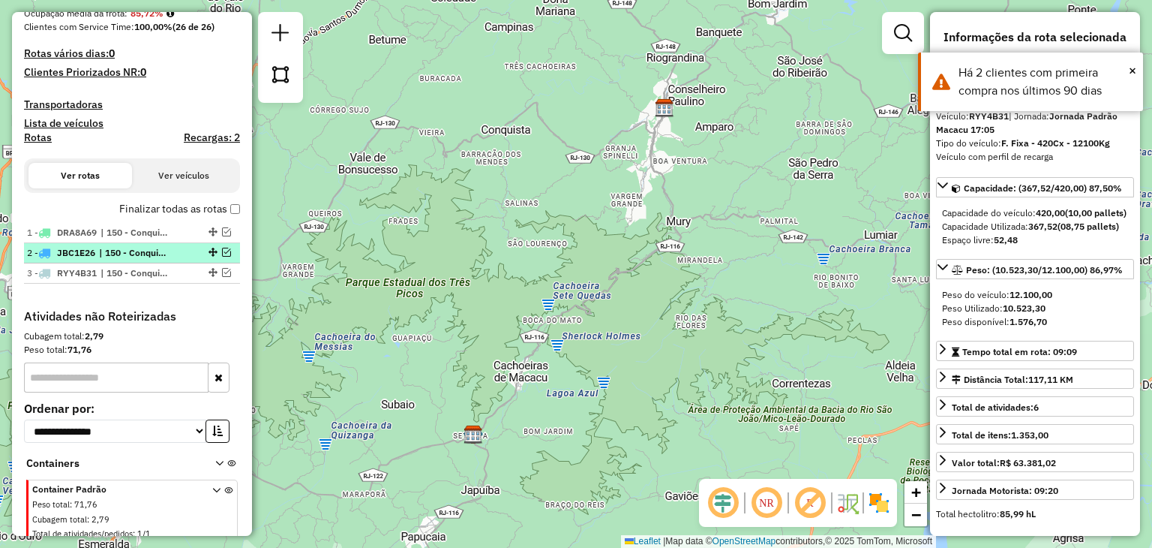
click at [106, 260] on span "| 150 - Conquista" at bounding box center [133, 253] width 69 height 14
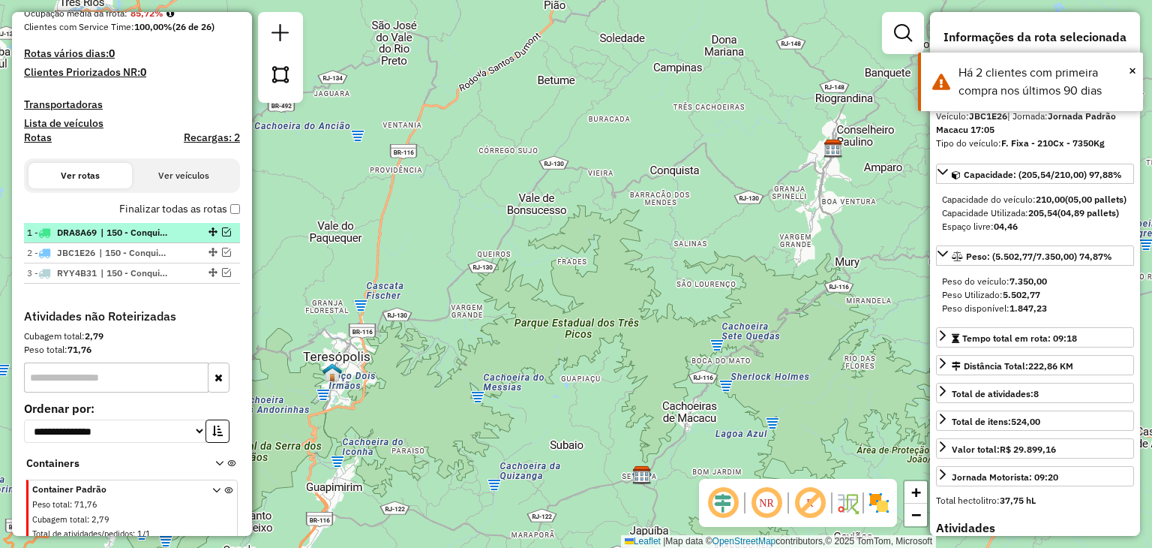
click at [105, 239] on span "| 150 - Conquista , 151 - Bom Sucesso, 901 - Várzea" at bounding box center [135, 233] width 69 height 14
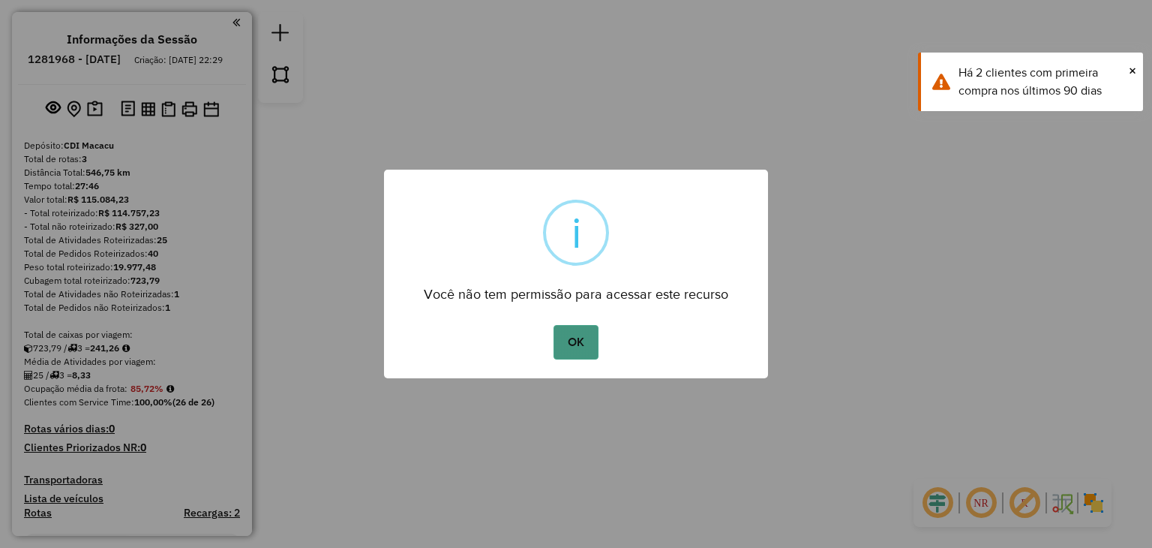
click at [597, 350] on button "OK" at bounding box center [576, 342] width 44 height 35
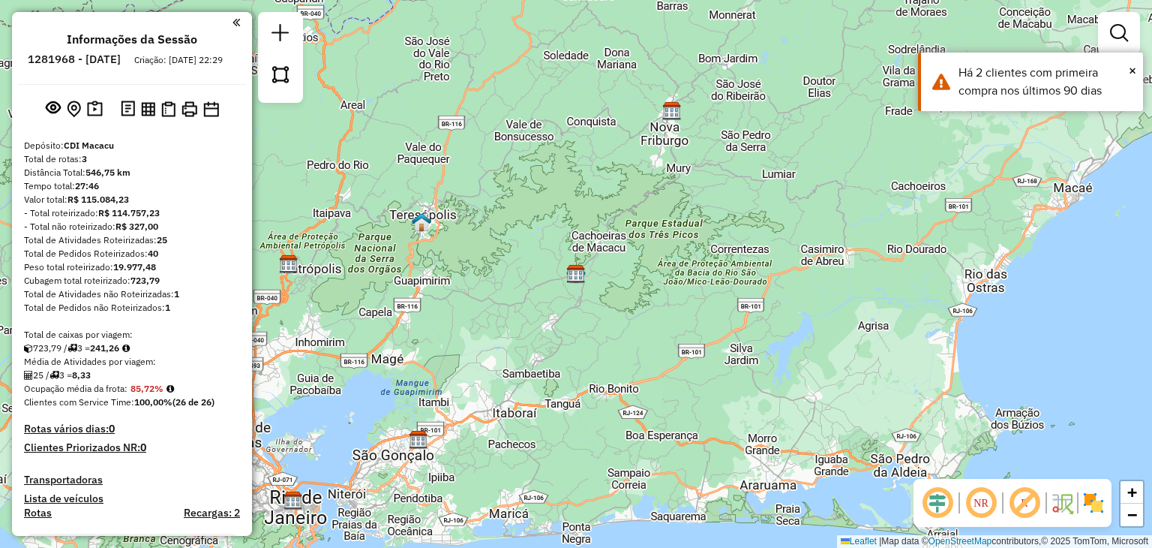
scroll to position [225, 0]
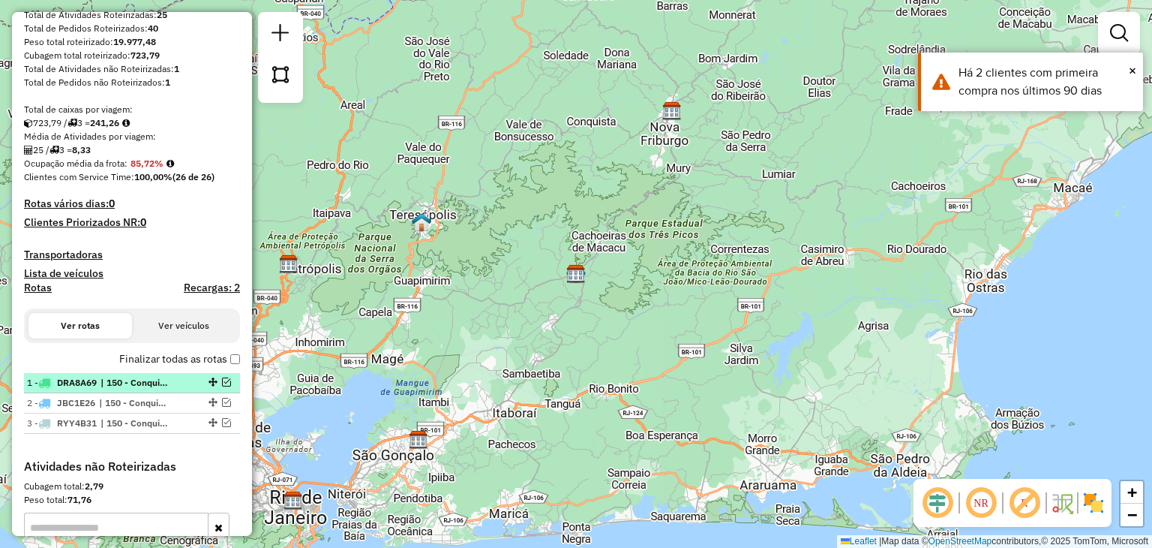
click at [120, 389] on span "| 150 - Conquista , 151 - Bom Sucesso, 901 - Várzea" at bounding box center [135, 383] width 69 height 14
select select "**********"
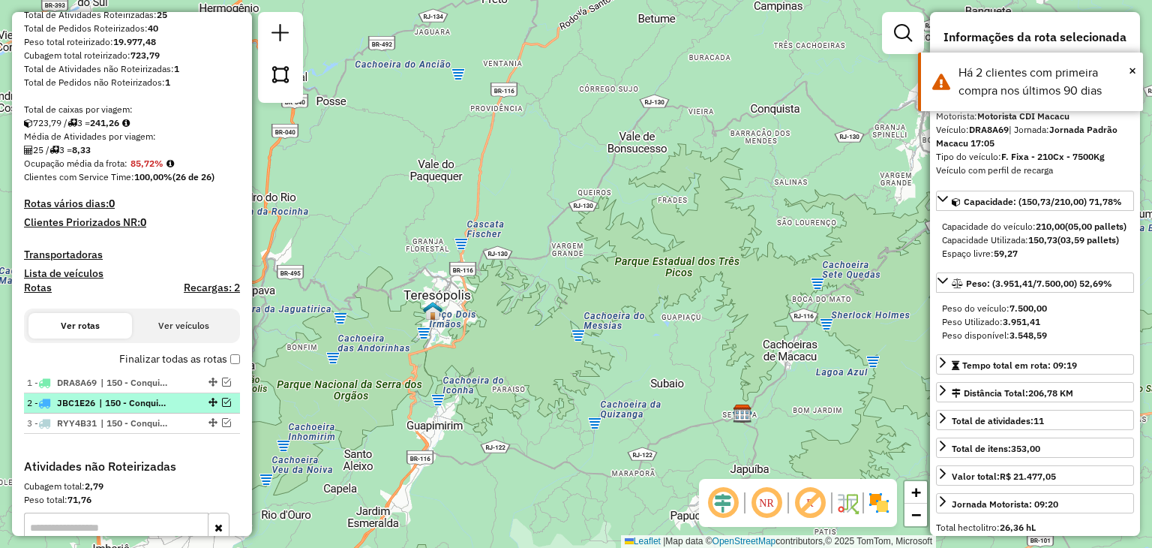
click at [138, 410] on span "| 150 - Conquista" at bounding box center [133, 403] width 69 height 14
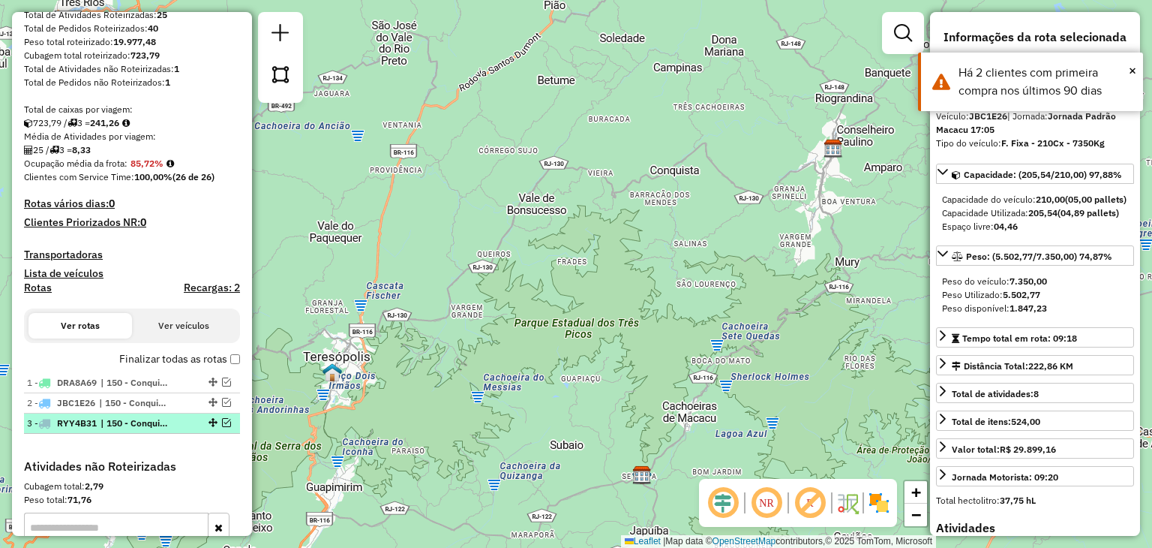
click at [144, 430] on span "| 150 - Conquista" at bounding box center [135, 423] width 69 height 14
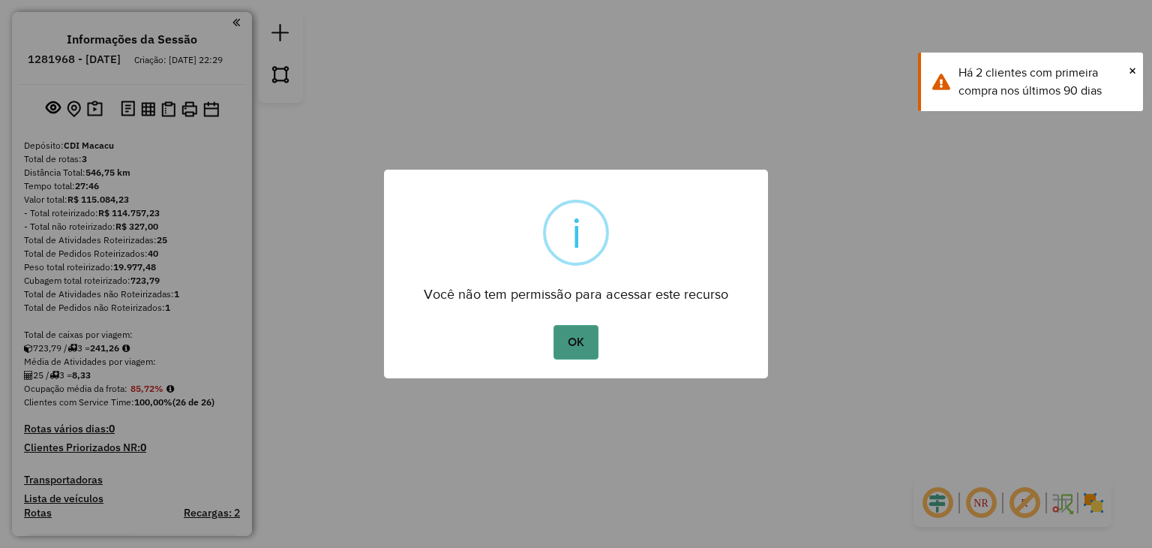
click at [578, 358] on button "OK" at bounding box center [576, 342] width 44 height 35
click at [587, 355] on button "OK" at bounding box center [576, 342] width 44 height 35
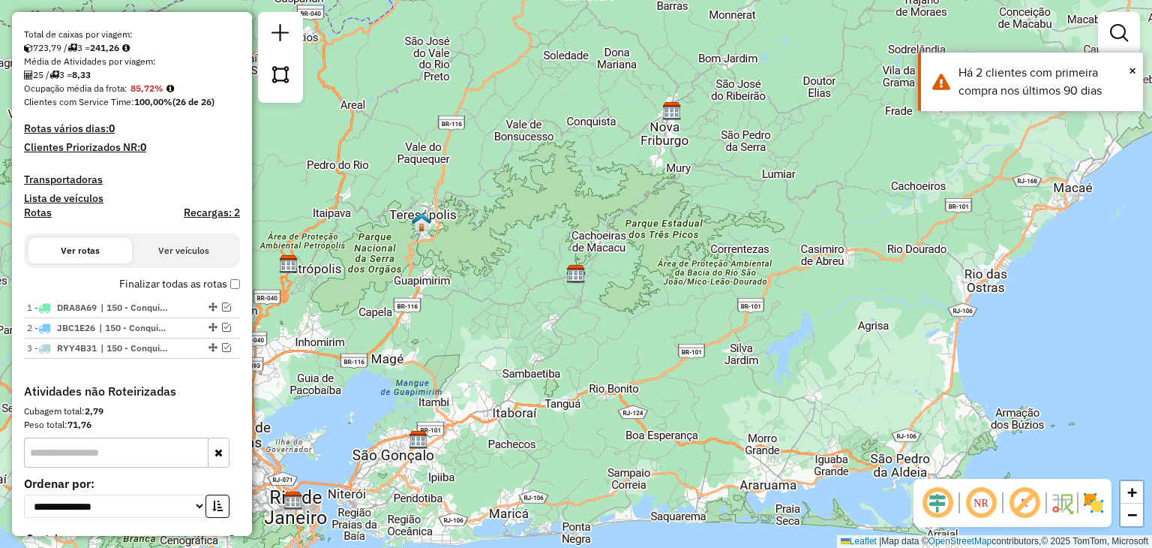
scroll to position [375, 0]
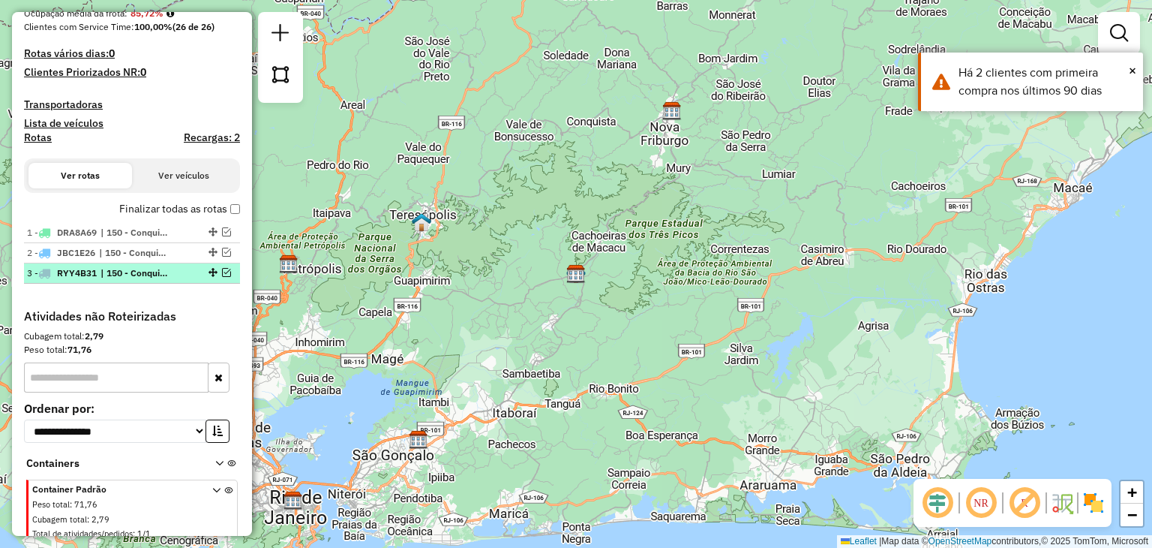
click at [222, 277] on em at bounding box center [226, 272] width 9 height 9
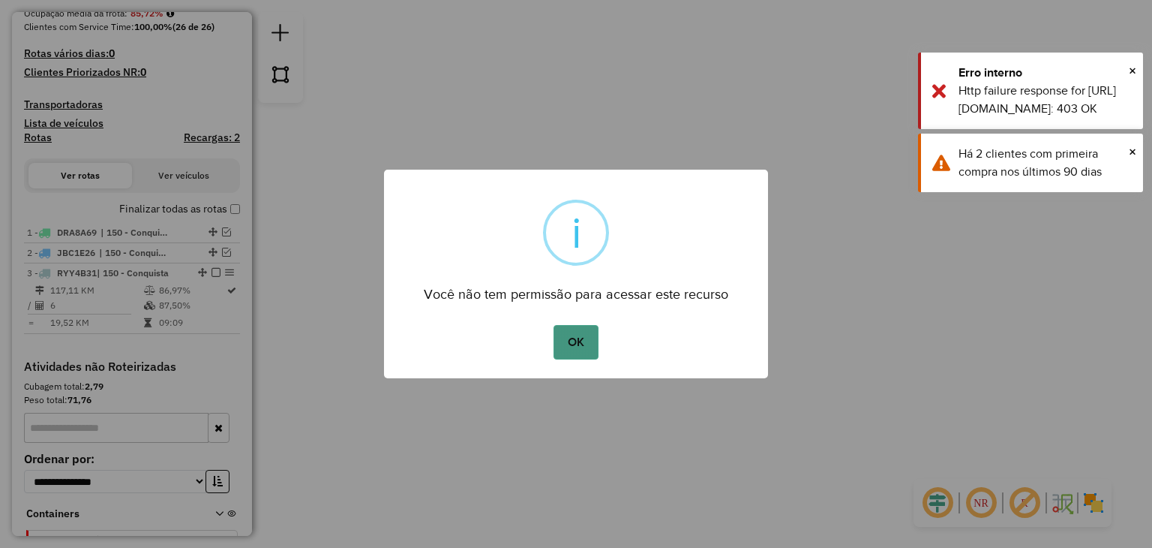
click at [576, 344] on button "OK" at bounding box center [576, 342] width 44 height 35
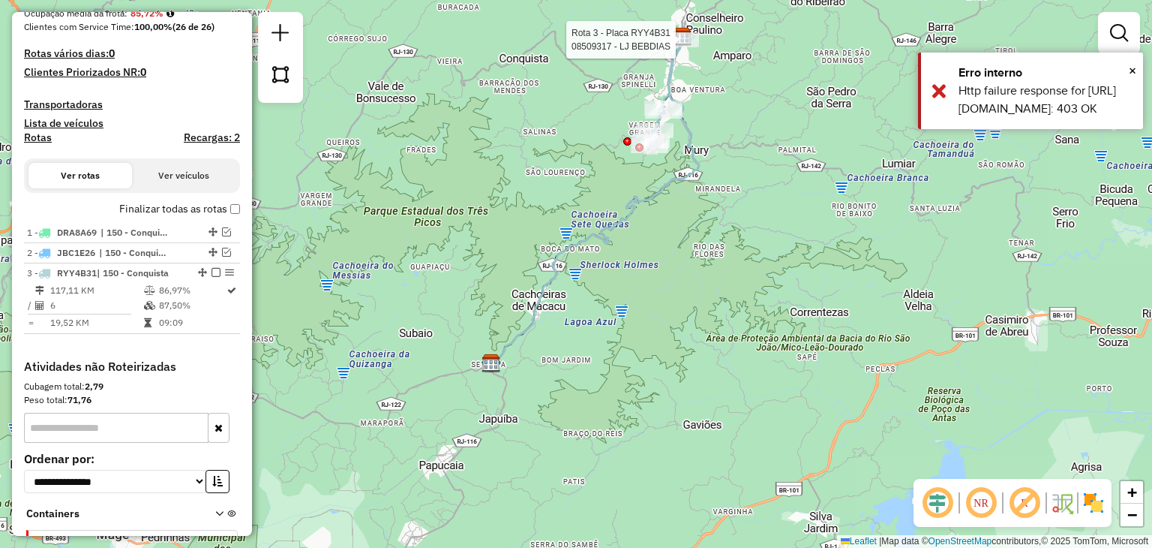
scroll to position [481, 0]
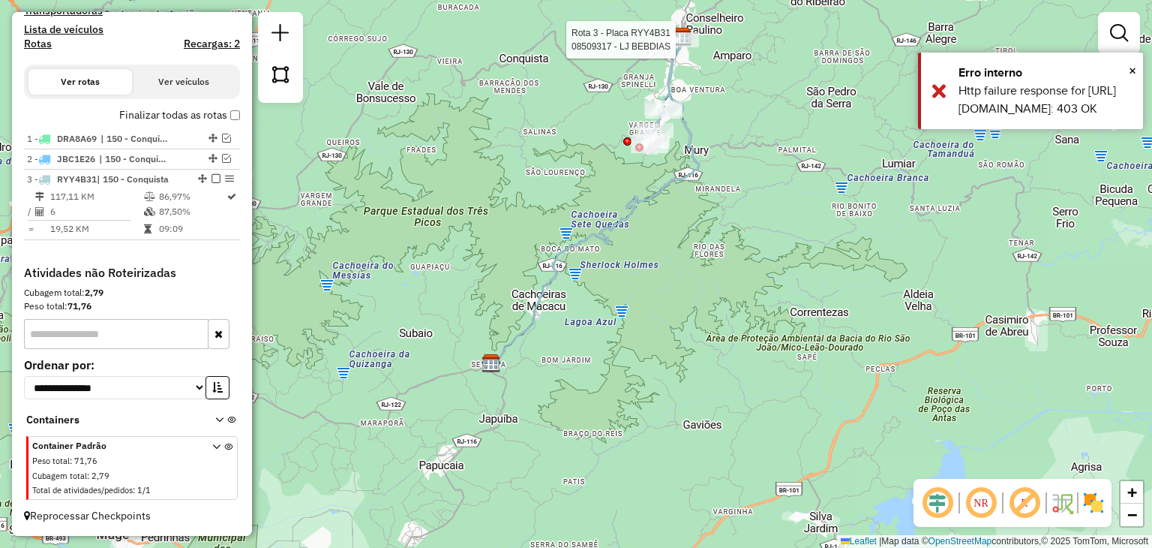
select select "**********"
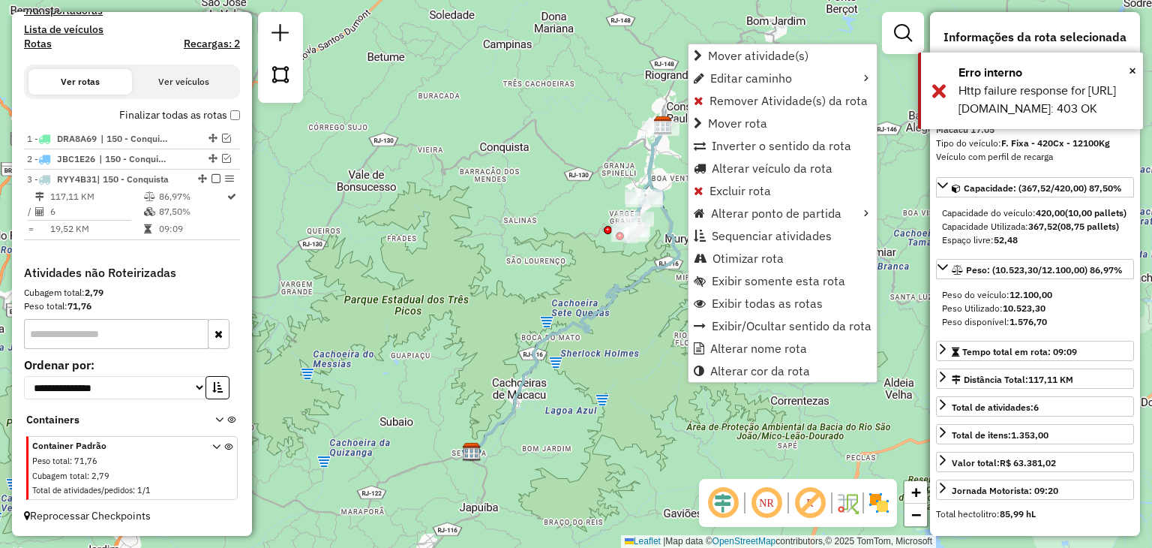
drag, startPoint x: 587, startPoint y: 86, endPoint x: 530, endPoint y: 272, distance: 193.6
click at [530, 272] on div "Janela de atendimento Grade de atendimento Capacidade Transportadoras Veículos …" at bounding box center [576, 274] width 1152 height 548
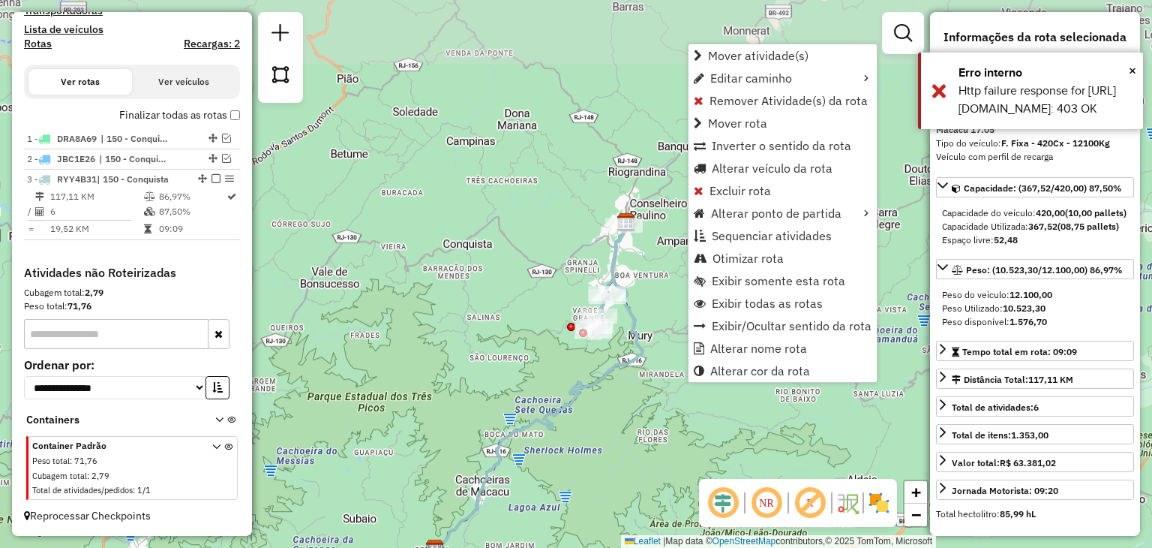
click at [530, 272] on div "Janela de atendimento Grade de atendimento Capacidade Transportadoras Veículos …" at bounding box center [576, 274] width 1152 height 548
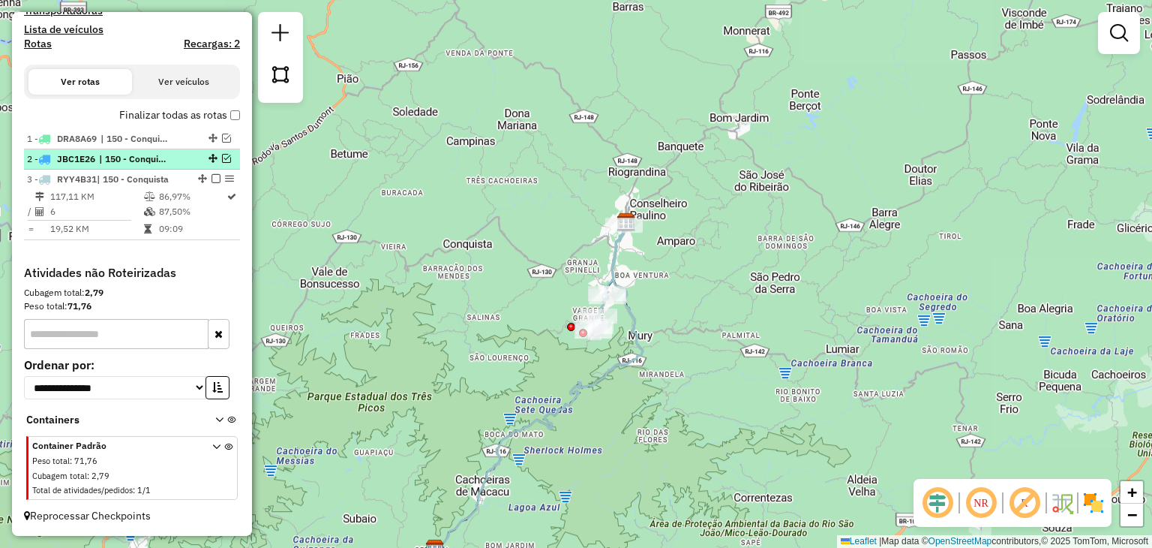
click at [222, 156] on em at bounding box center [226, 158] width 9 height 9
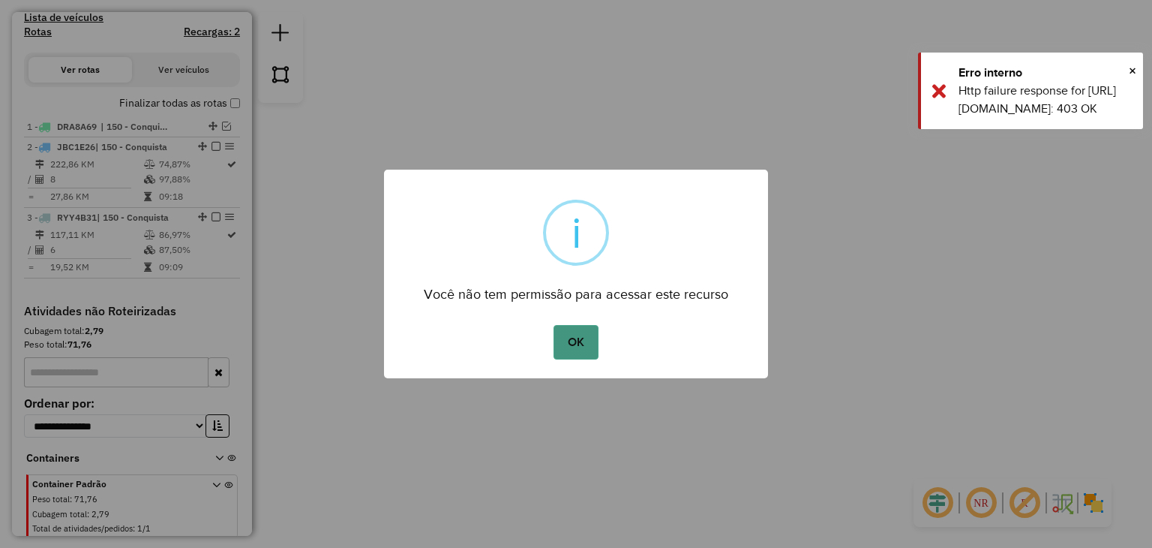
click at [577, 341] on button "OK" at bounding box center [576, 342] width 44 height 35
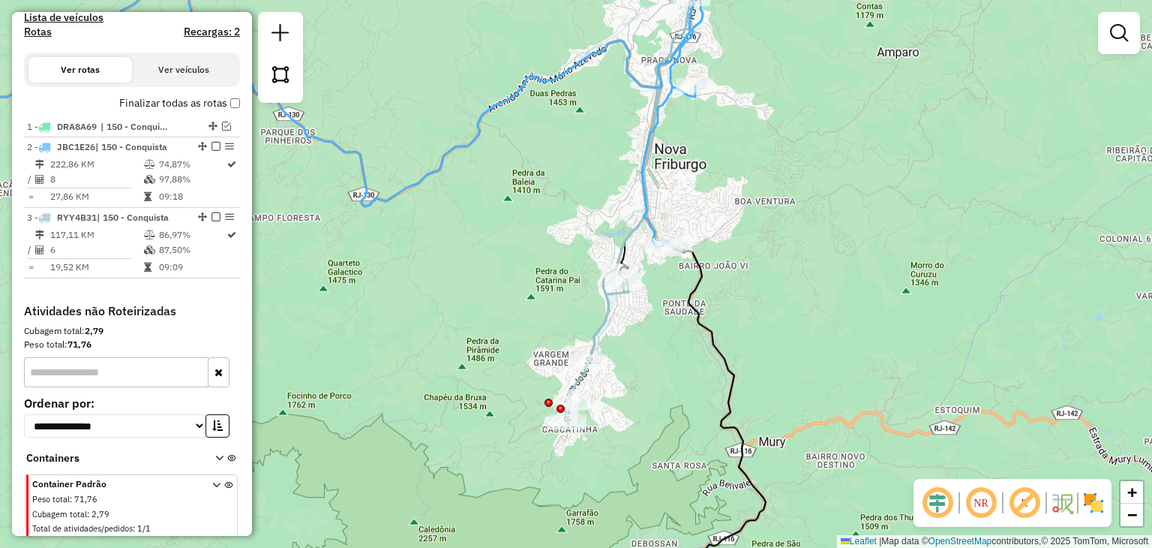
scroll to position [531, 0]
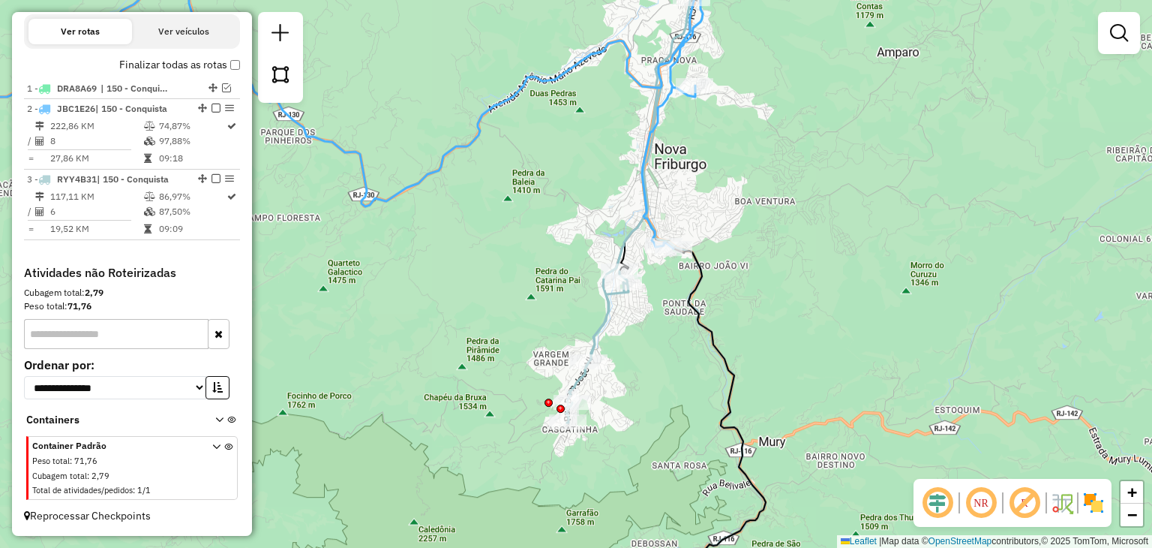
select select "**********"
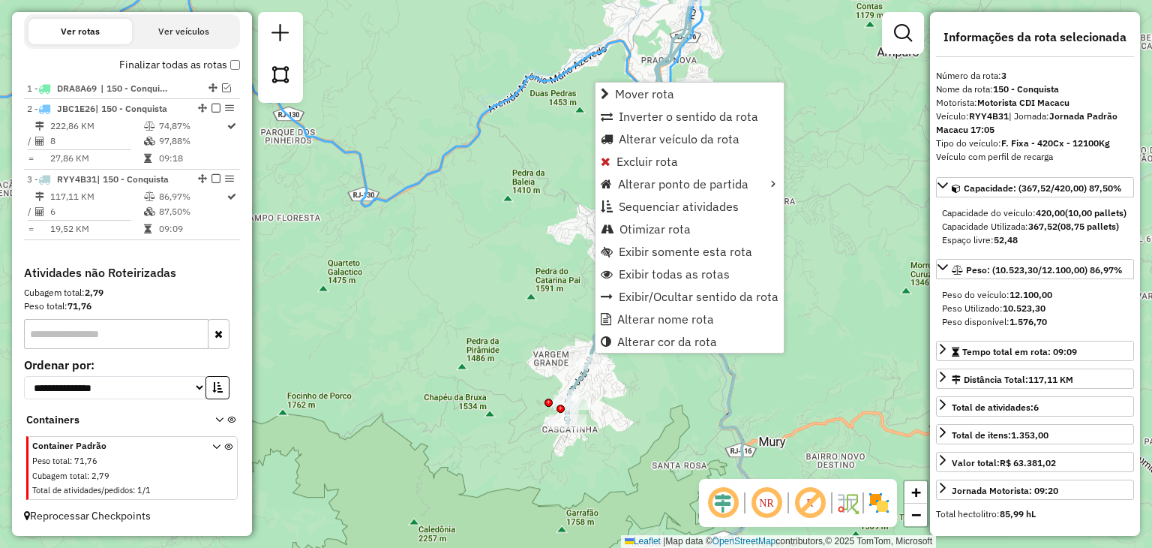
click at [614, 375] on div "Rota 3 - Placa RYY4B31 08510015 - PADARIA E CONFEITARIA CELTA LIMITADA Janela d…" at bounding box center [576, 274] width 1152 height 548
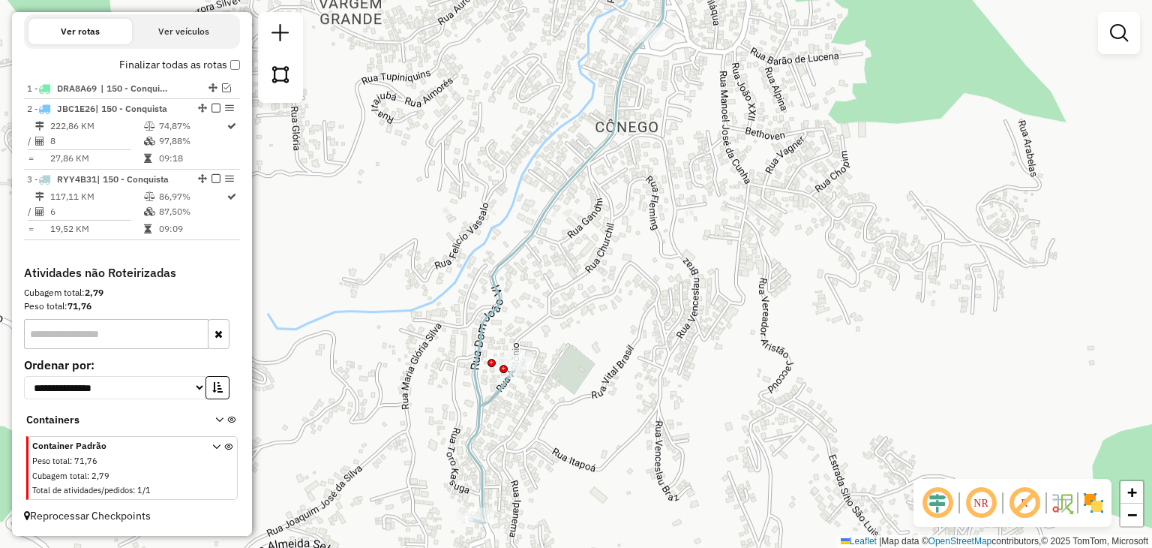
drag, startPoint x: 696, startPoint y: 227, endPoint x: 607, endPoint y: 434, distance: 225.4
click at [618, 414] on div "Janela de atendimento Grade de atendimento Capacidade Transportadoras Veículos …" at bounding box center [576, 274] width 1152 height 548
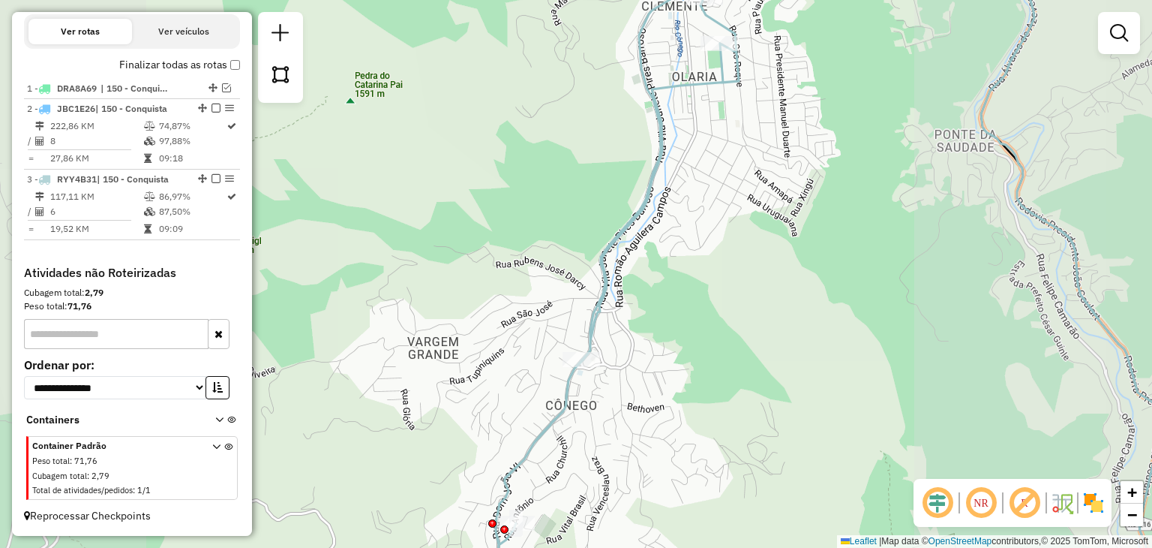
drag, startPoint x: 720, startPoint y: 232, endPoint x: 678, endPoint y: 319, distance: 96.6
click at [678, 320] on div "Janela de atendimento Grade de atendimento Capacidade Transportadoras Veículos …" at bounding box center [576, 274] width 1152 height 548
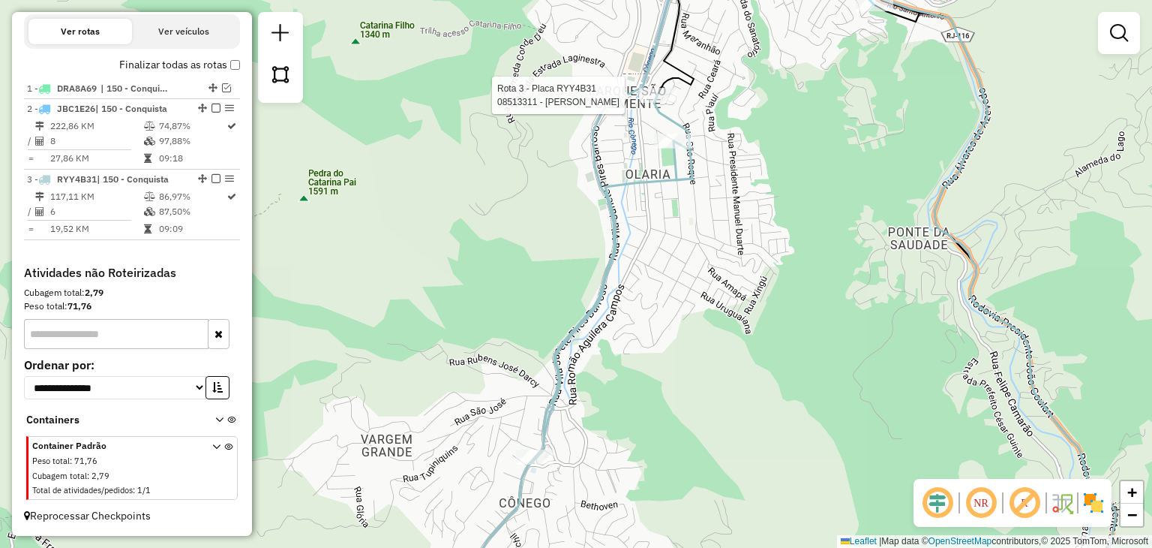
select select "**********"
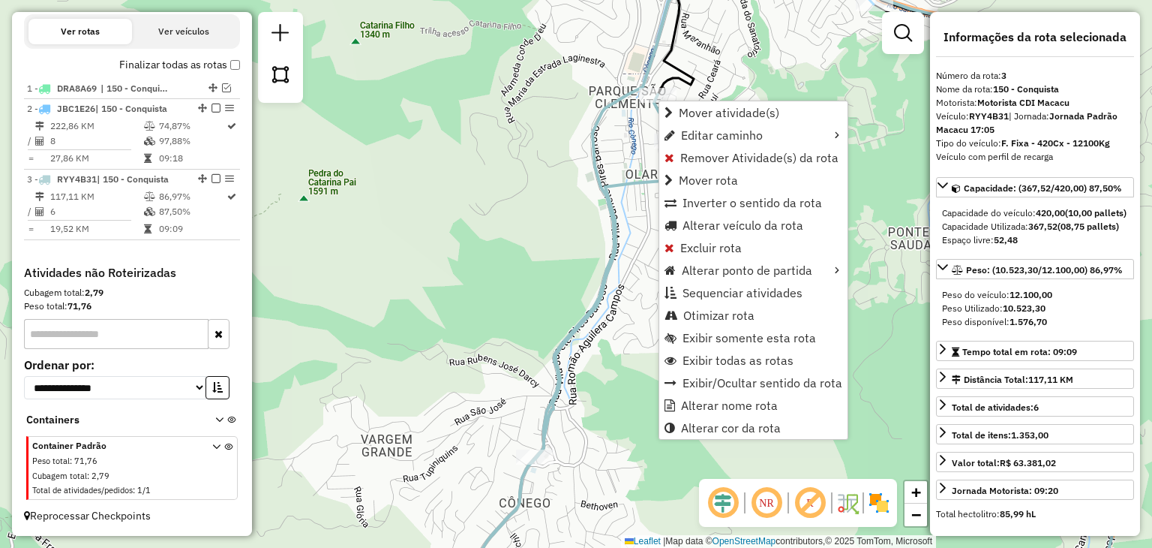
click at [597, 131] on icon at bounding box center [577, 273] width 249 height 657
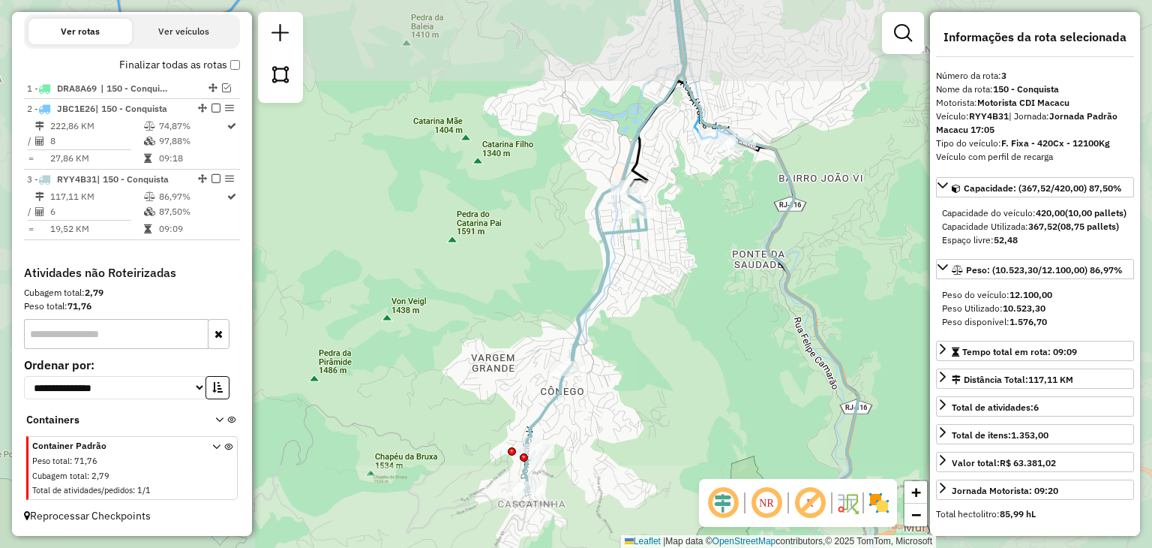
drag, startPoint x: 744, startPoint y: 205, endPoint x: 667, endPoint y: 365, distance: 177.5
click at [675, 351] on div "Janela de atendimento Grade de atendimento Capacidade Transportadoras Veículos …" at bounding box center [576, 274] width 1152 height 548
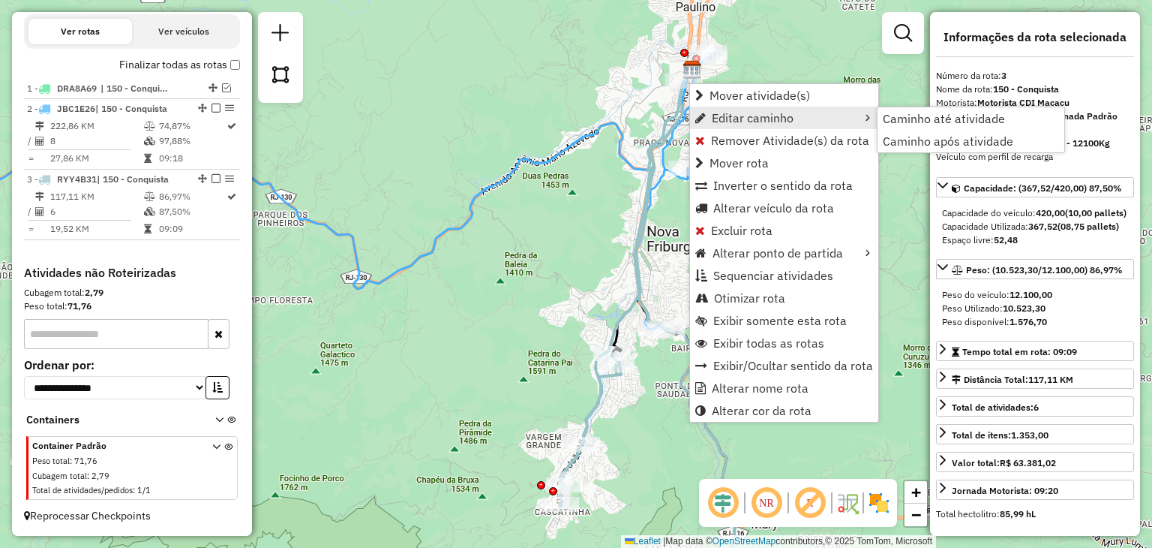
click at [663, 113] on icon at bounding box center [697, 341] width 122 height 521
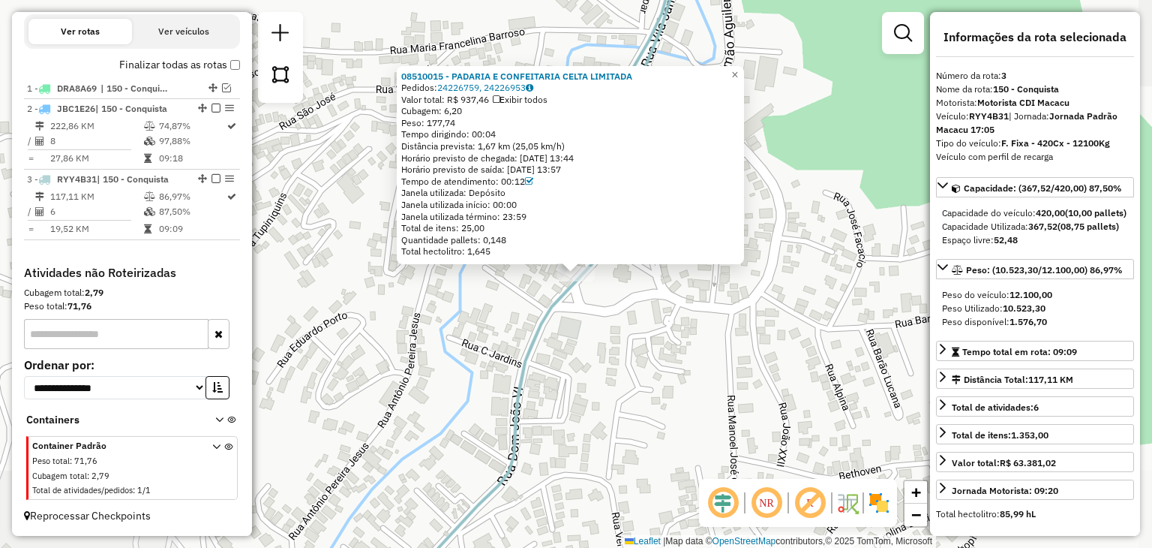
click at [584, 442] on div "08510015 - PADARIA E CONFEITARIA CELTA LIMITADA Pedidos: 24226759, 24226953 Val…" at bounding box center [576, 274] width 1152 height 548
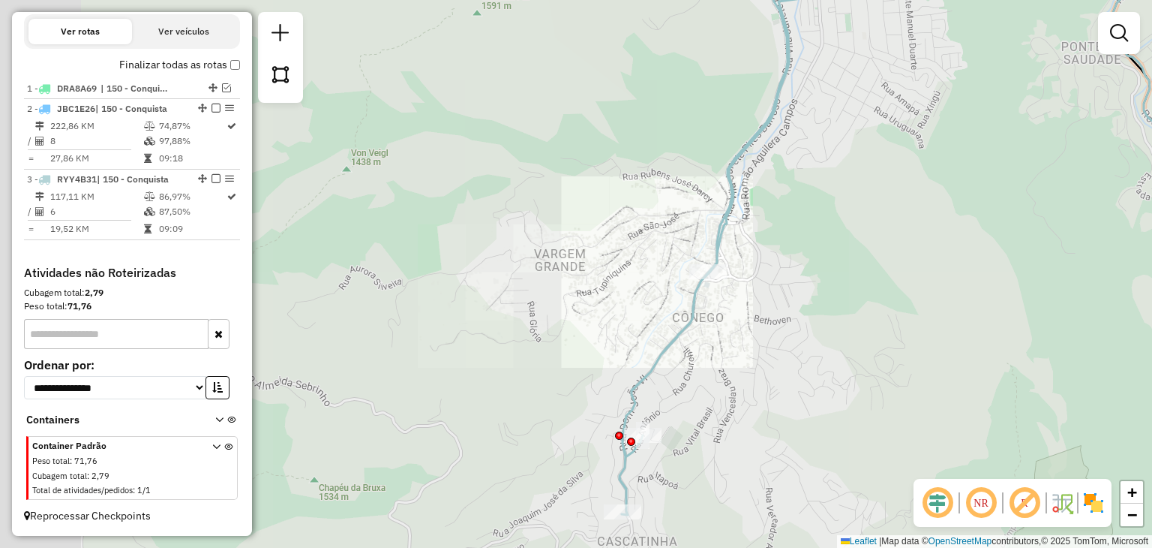
drag, startPoint x: 827, startPoint y: 193, endPoint x: 686, endPoint y: 350, distance: 210.8
click at [693, 346] on div "Janela de atendimento Grade de atendimento Capacidade Transportadoras Veículos …" at bounding box center [576, 274] width 1152 height 548
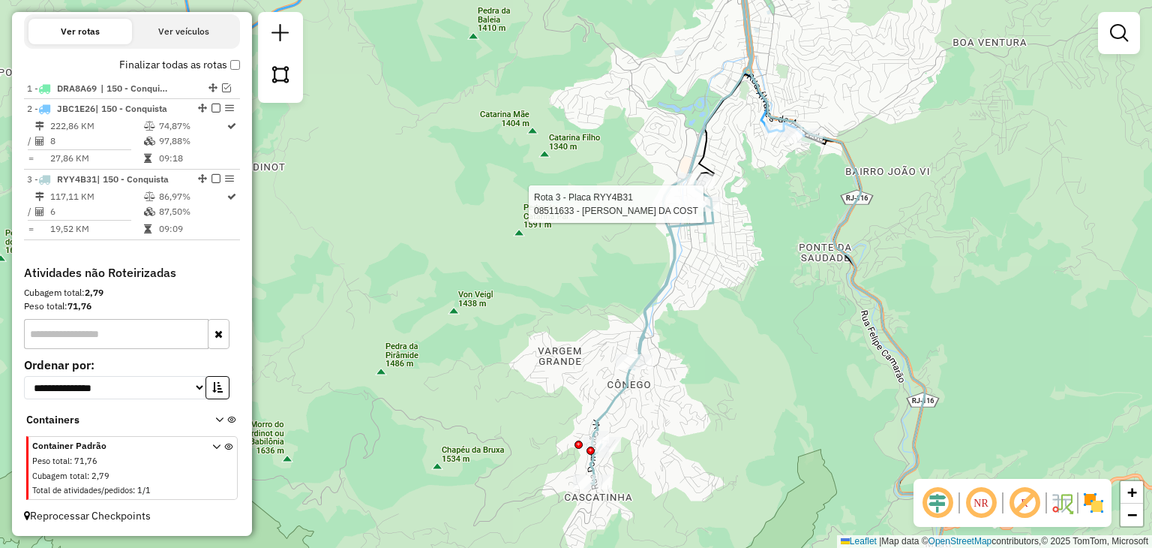
select select "**********"
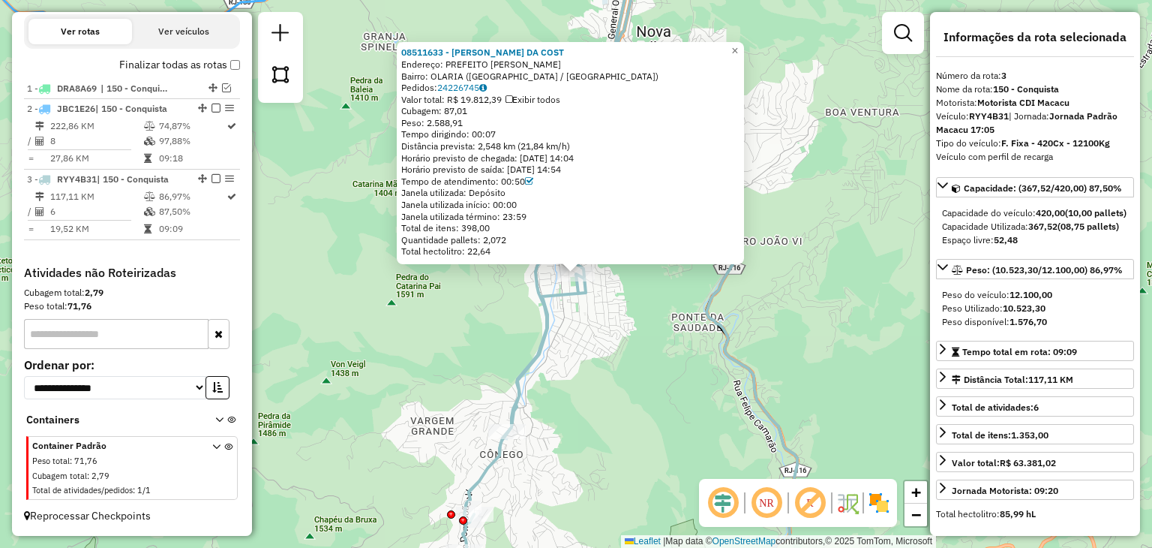
click at [690, 319] on div "08511633 - WILBER MAGNO DA COST Endereço: PREFEITO GUSTAVO LIRA SN Bairro: OLAR…" at bounding box center [576, 274] width 1152 height 548
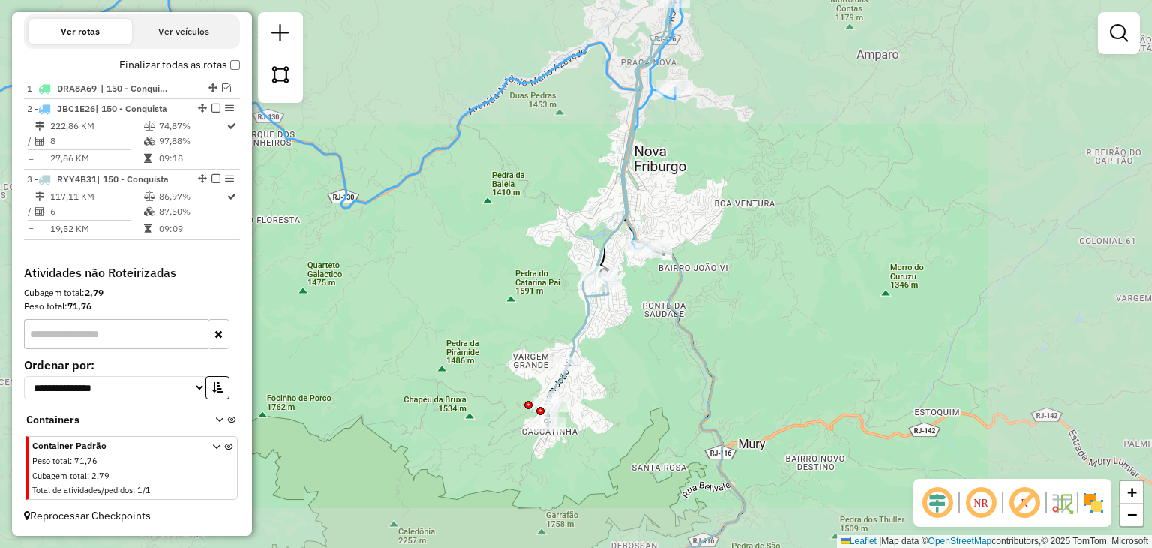
drag, startPoint x: 738, startPoint y: 159, endPoint x: 696, endPoint y: 275, distance: 123.6
click at [714, 260] on div "Janela de atendimento Grade de atendimento Capacidade Transportadoras Veículos …" at bounding box center [576, 274] width 1152 height 548
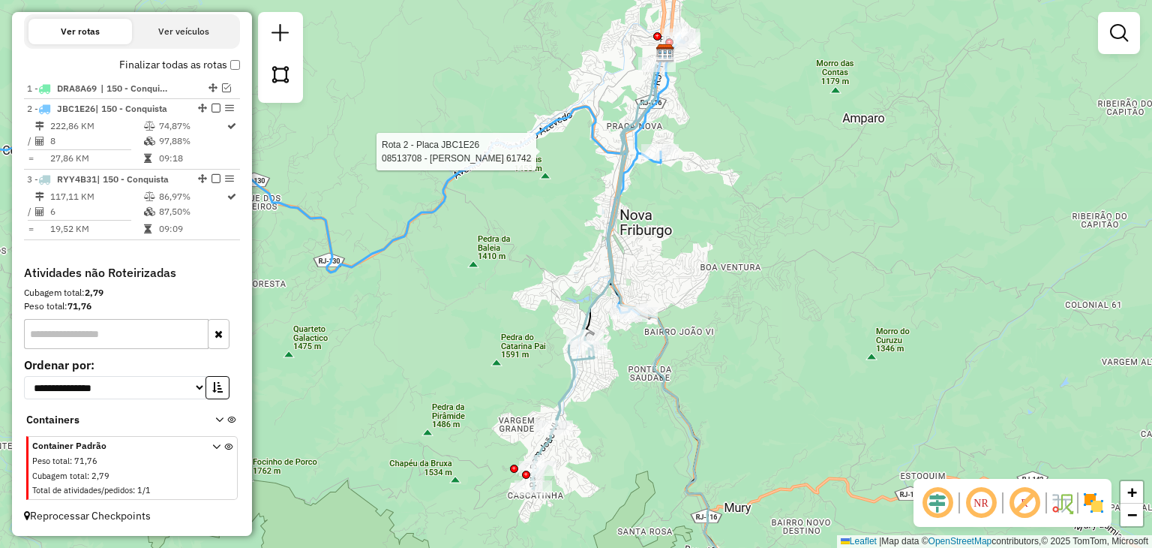
select select "**********"
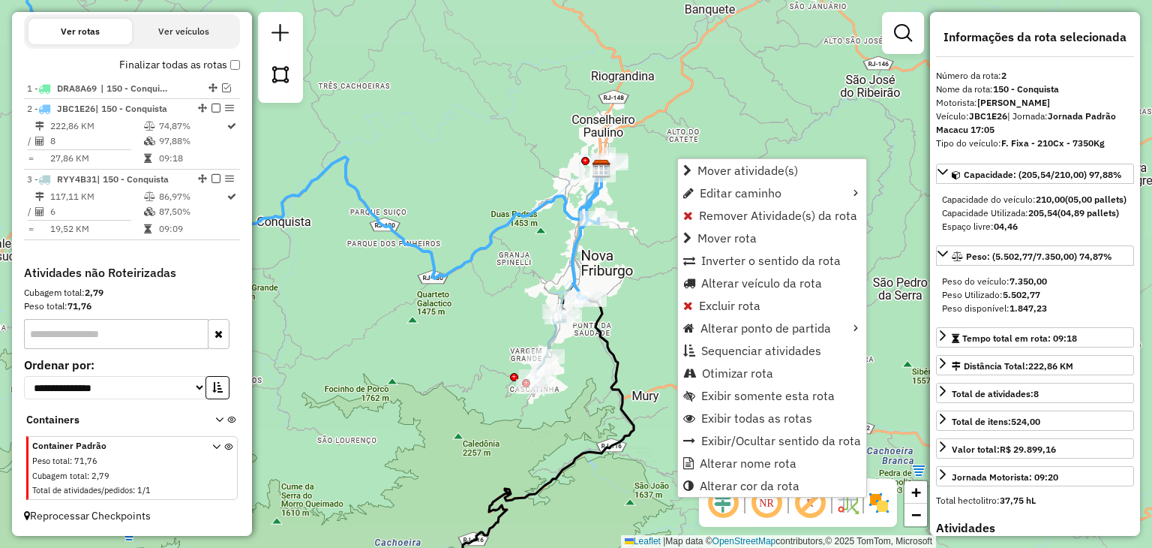
click at [498, 306] on div "Janela de atendimento Grade de atendimento Capacidade Transportadoras Veículos …" at bounding box center [576, 274] width 1152 height 548
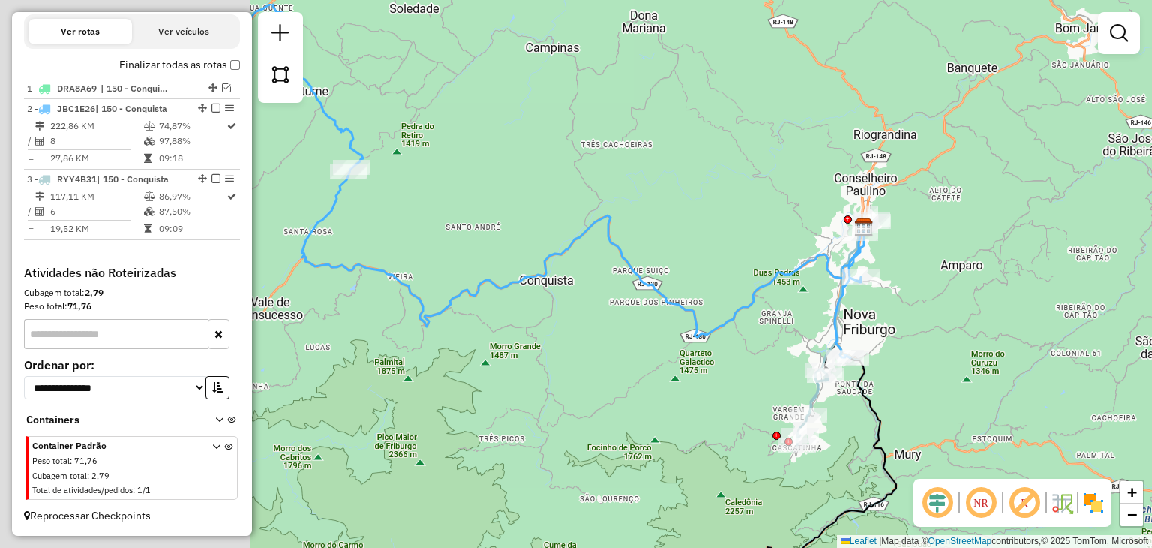
drag, startPoint x: 404, startPoint y: 323, endPoint x: 740, endPoint y: 381, distance: 341.1
click at [737, 381] on div "Janela de atendimento Grade de atendimento Capacidade Transportadoras Veículos …" at bounding box center [576, 274] width 1152 height 548
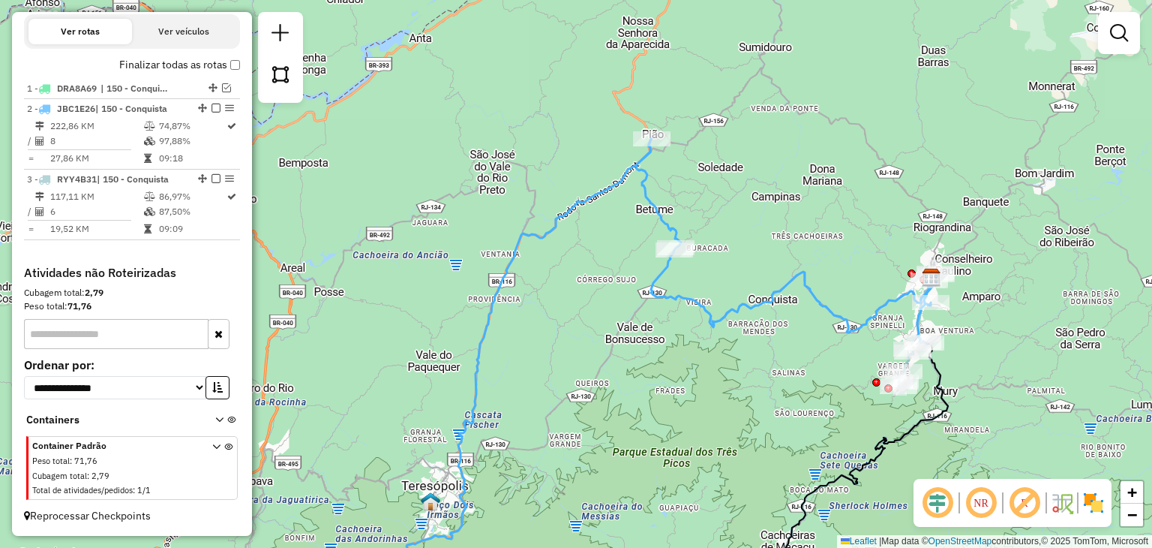
drag, startPoint x: 663, startPoint y: 354, endPoint x: 731, endPoint y: 308, distance: 82.6
click at [726, 313] on div "Janela de atendimento Grade de atendimento Capacidade Transportadoras Veículos …" at bounding box center [576, 274] width 1152 height 548
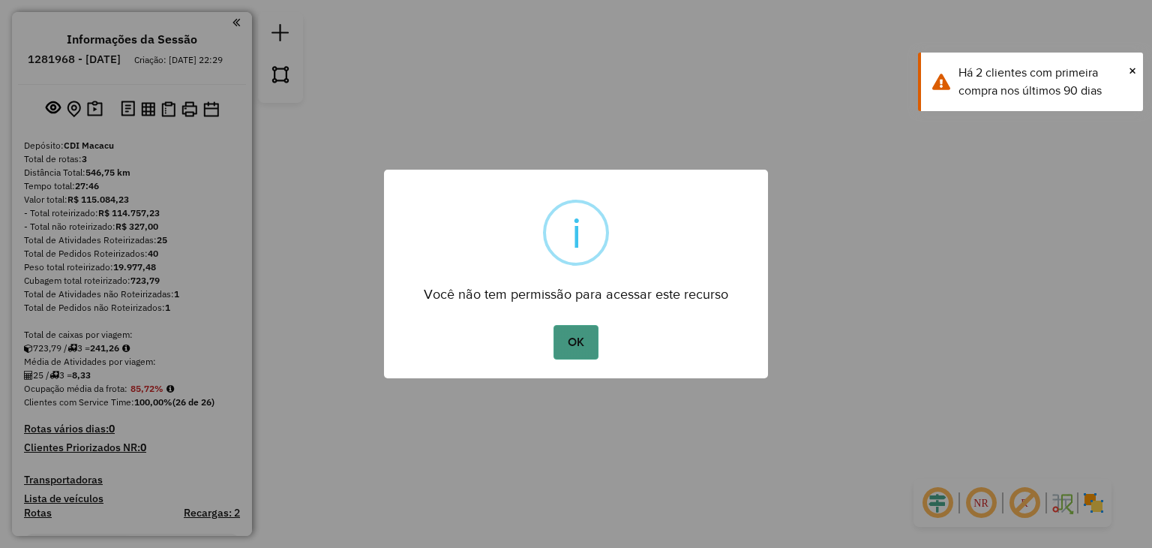
click at [554, 346] on button "OK" at bounding box center [576, 342] width 44 height 35
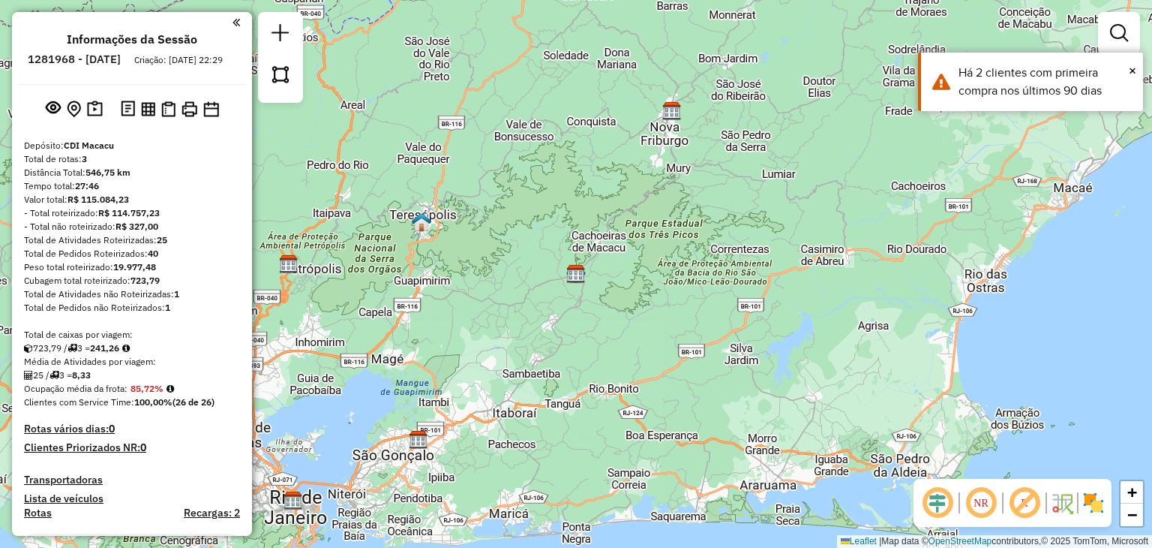
scroll to position [300, 0]
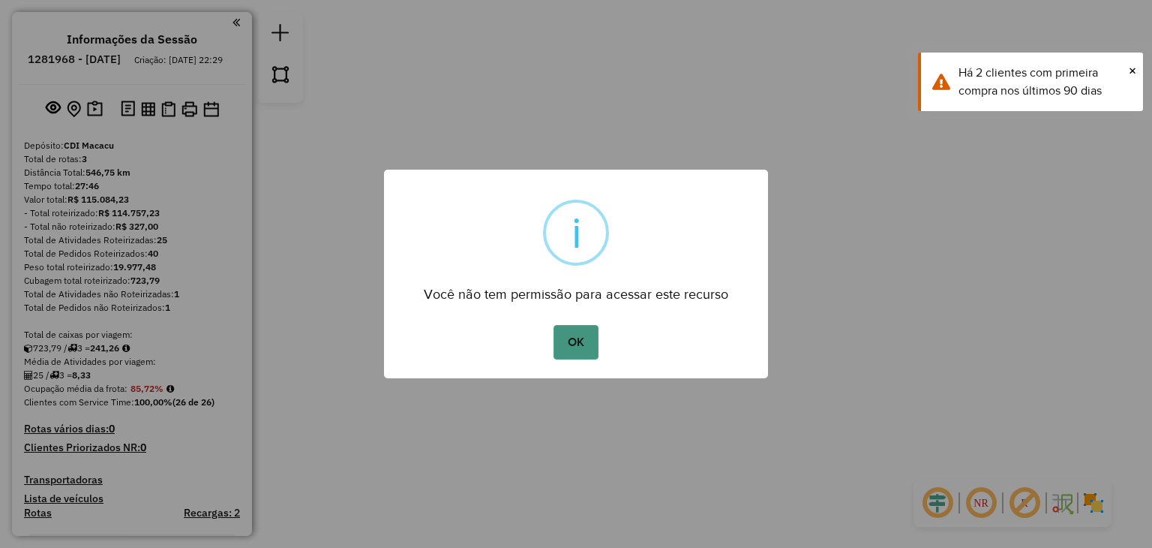
click at [582, 343] on button "OK" at bounding box center [576, 342] width 44 height 35
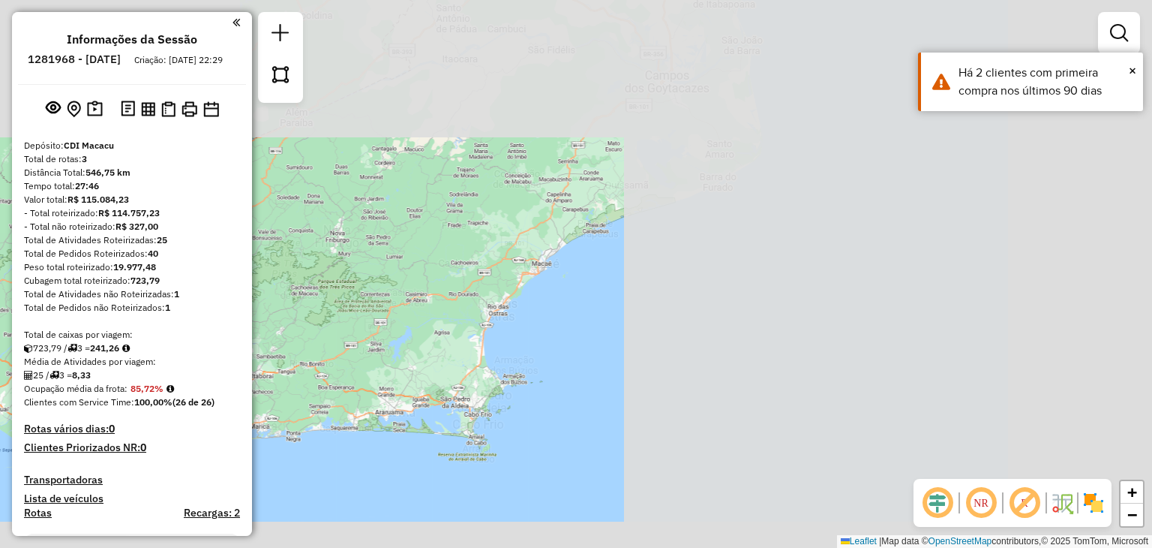
scroll to position [225, 0]
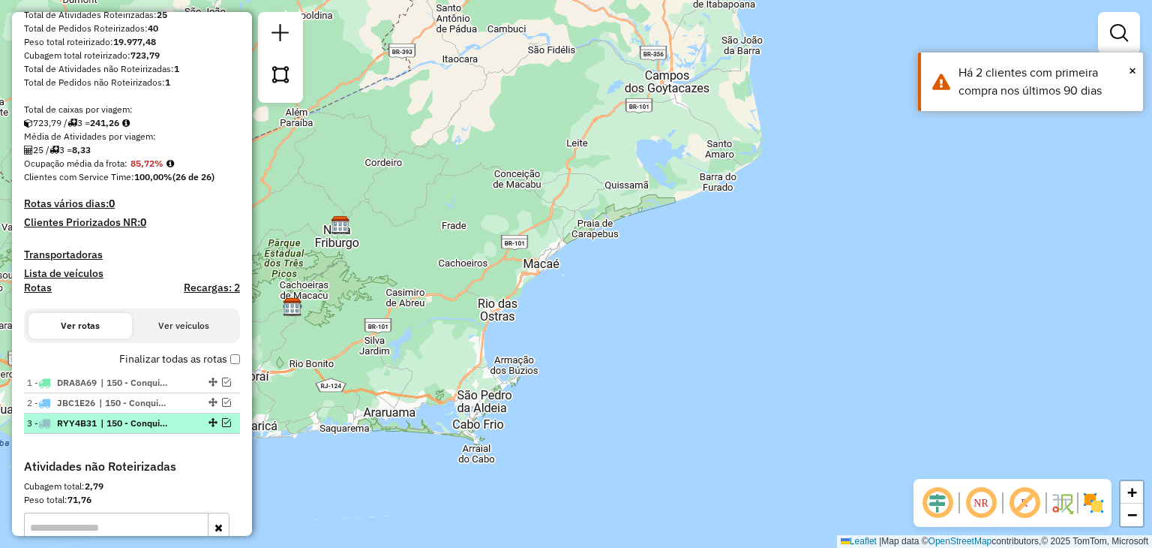
click at [134, 430] on span "| 150 - Conquista" at bounding box center [135, 423] width 69 height 14
select select "**********"
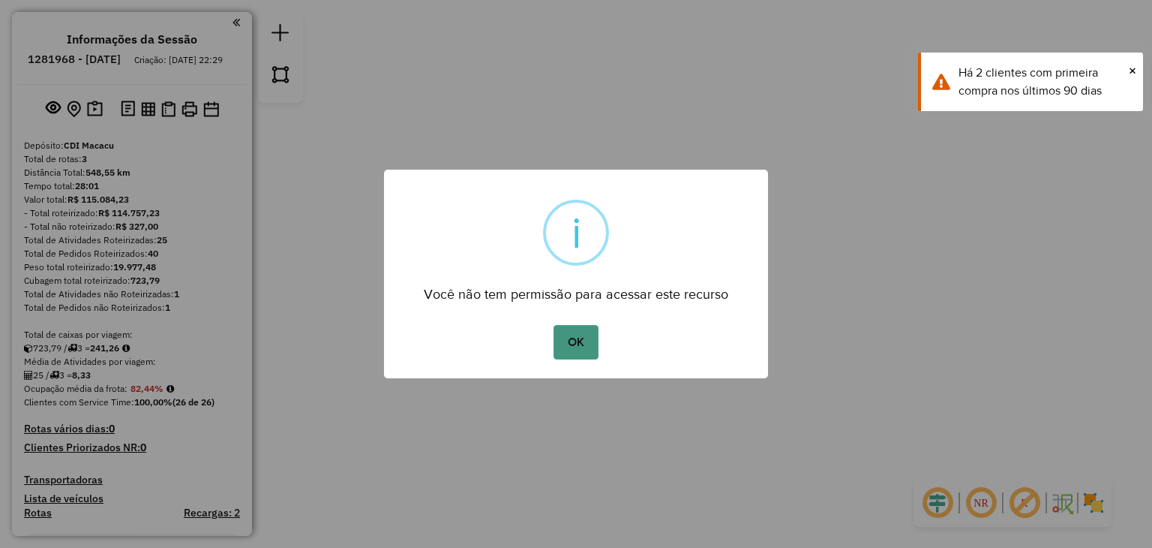
click at [568, 347] on button "OK" at bounding box center [576, 342] width 44 height 35
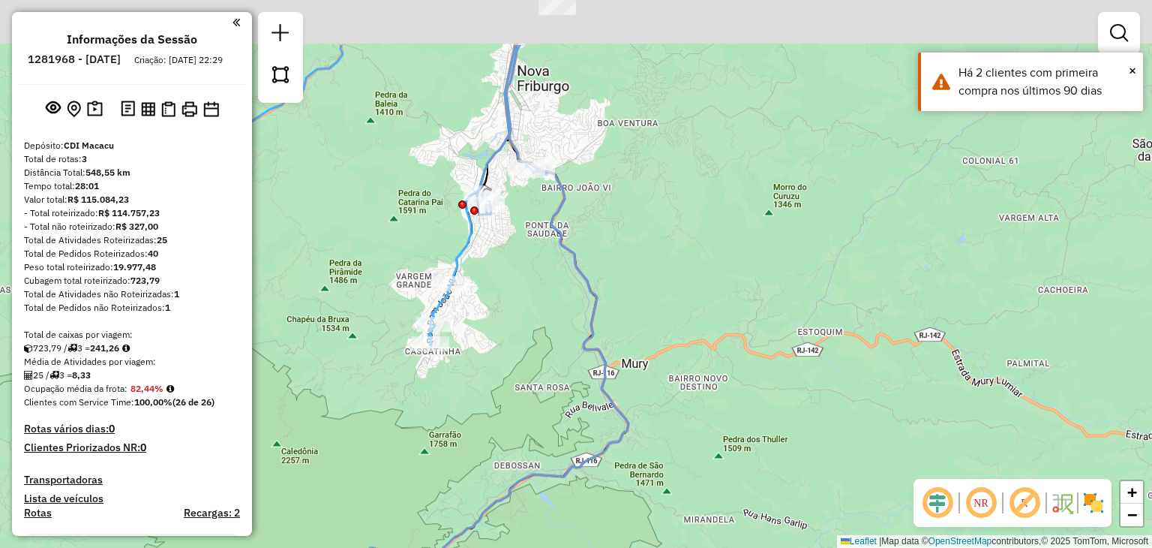
drag, startPoint x: 533, startPoint y: 219, endPoint x: 549, endPoint y: 344, distance: 126.3
click at [549, 344] on div "Rota 3 - Placa RYY4B31 08511633 - WILBER MAGNO DA COST Rota 3 - Placa RYY4B31 0…" at bounding box center [576, 274] width 1152 height 548
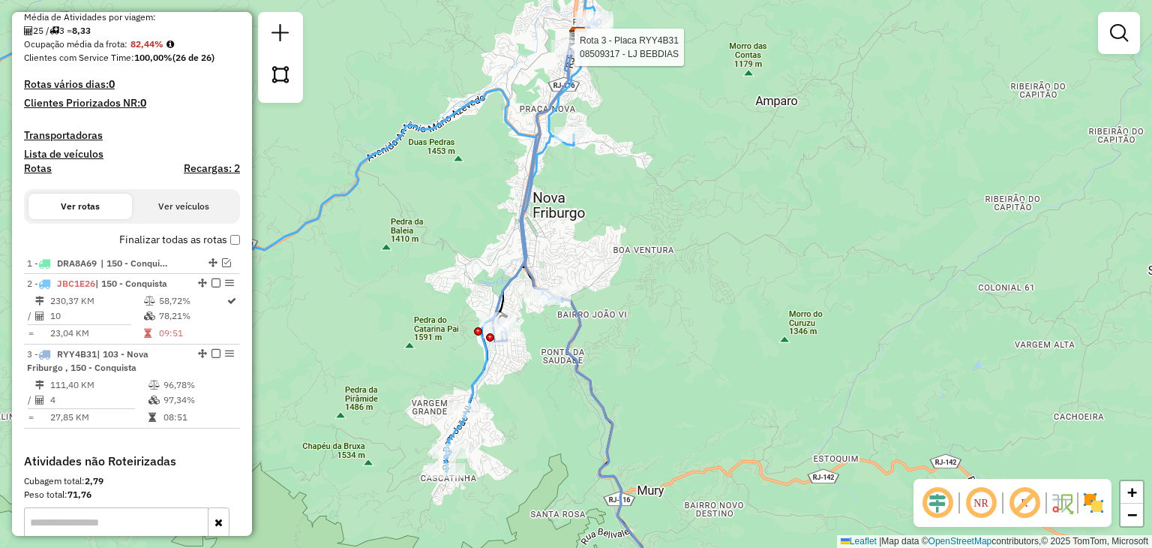
select select "**********"
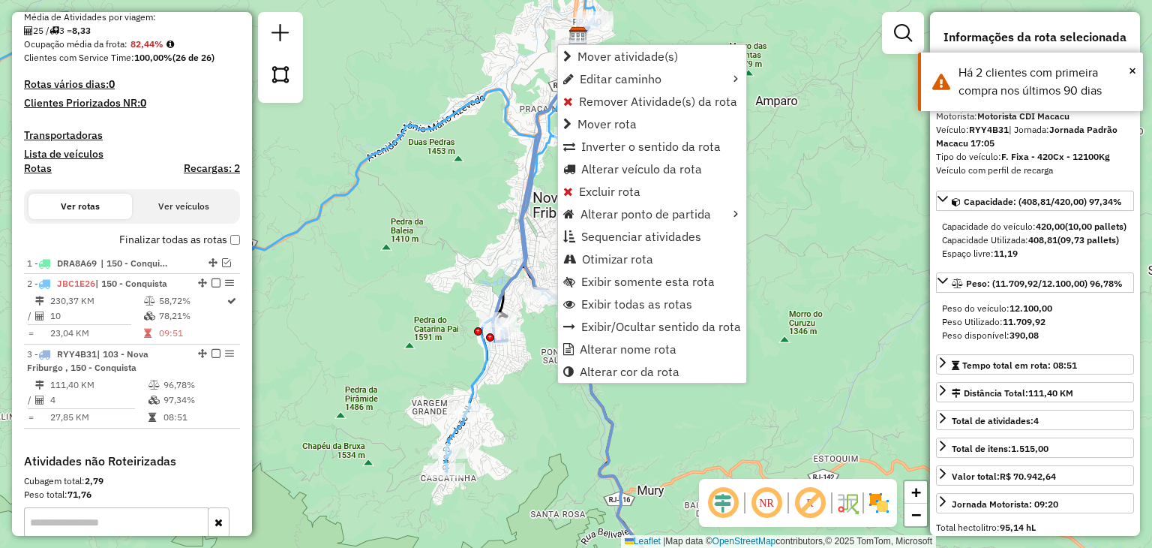
scroll to position [545, 0]
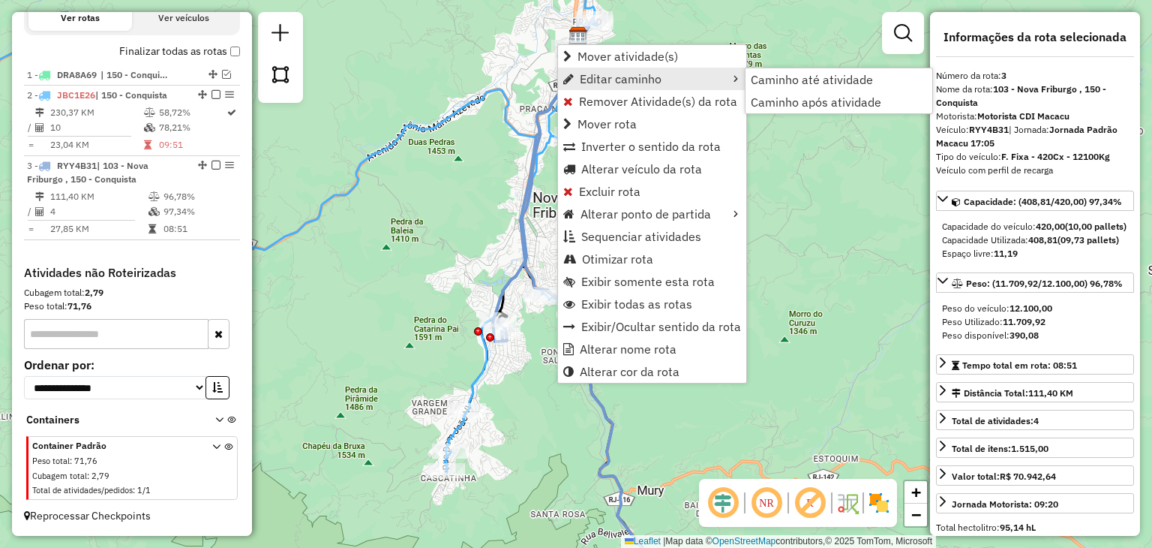
click at [464, 97] on icon at bounding box center [240, 208] width 713 height 526
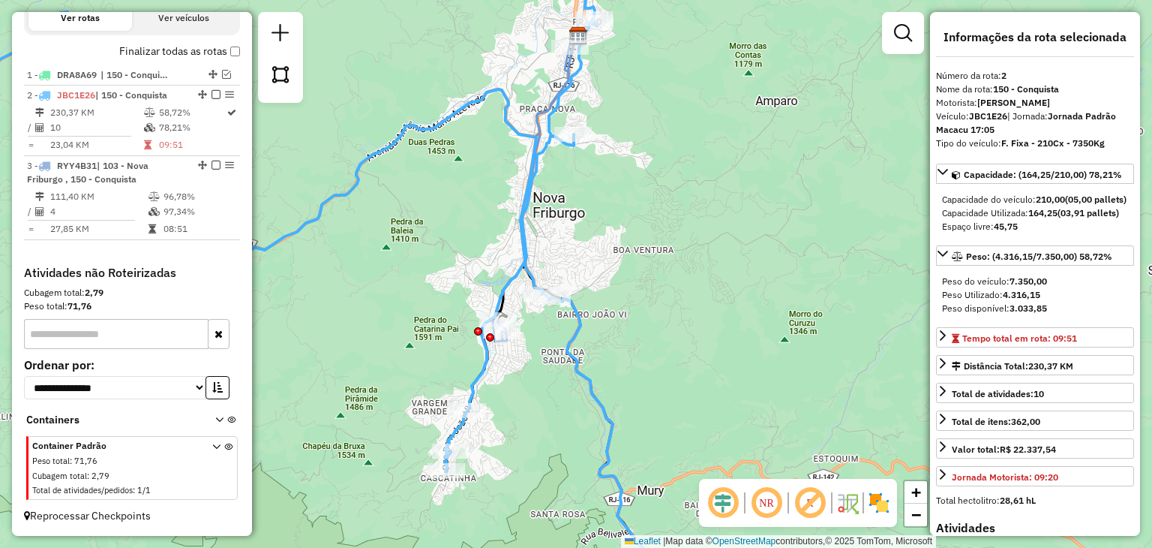
click at [438, 253] on div "Janela de atendimento Grade de atendimento Capacidade Transportadoras Veículos …" at bounding box center [576, 274] width 1152 height 548
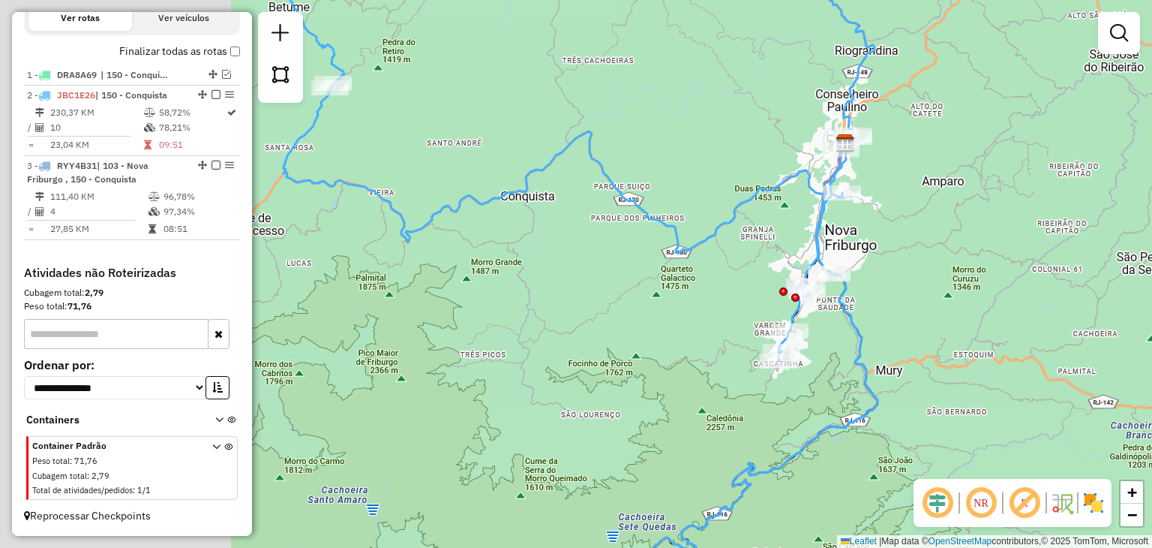
drag, startPoint x: 617, startPoint y: 296, endPoint x: 729, endPoint y: 292, distance: 111.8
click at [729, 292] on div "Janela de atendimento Grade de atendimento Capacidade Transportadoras Veículos …" at bounding box center [576, 274] width 1152 height 548
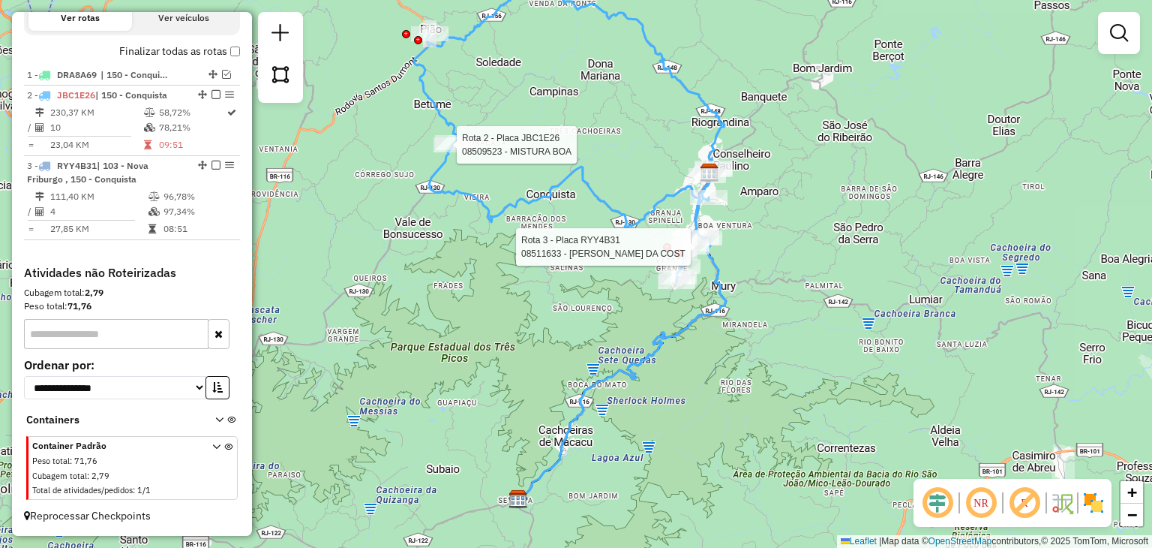
select select "**********"
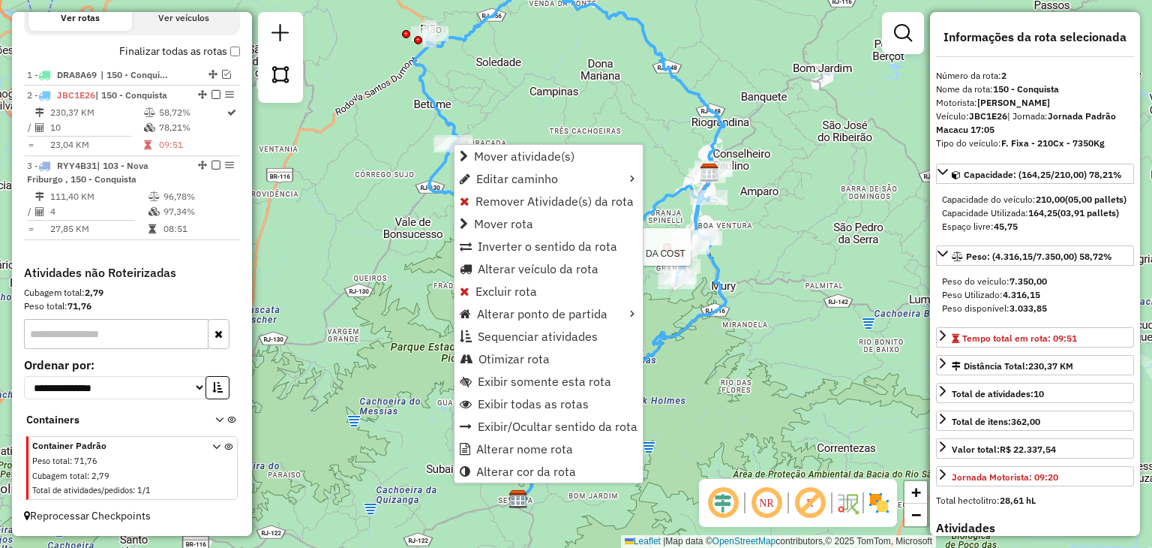
click at [787, 282] on div "Rota 3 - Placa RYY4B31 08511633 - WILBER MAGNO DA COST Janela de atendimento Gr…" at bounding box center [576, 274] width 1152 height 548
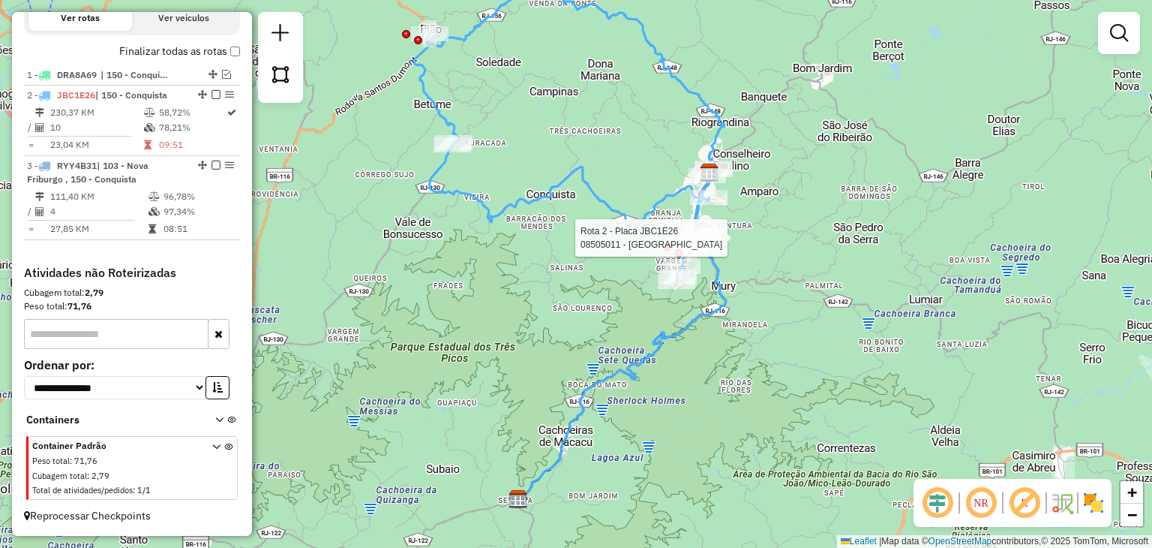
select select "**********"
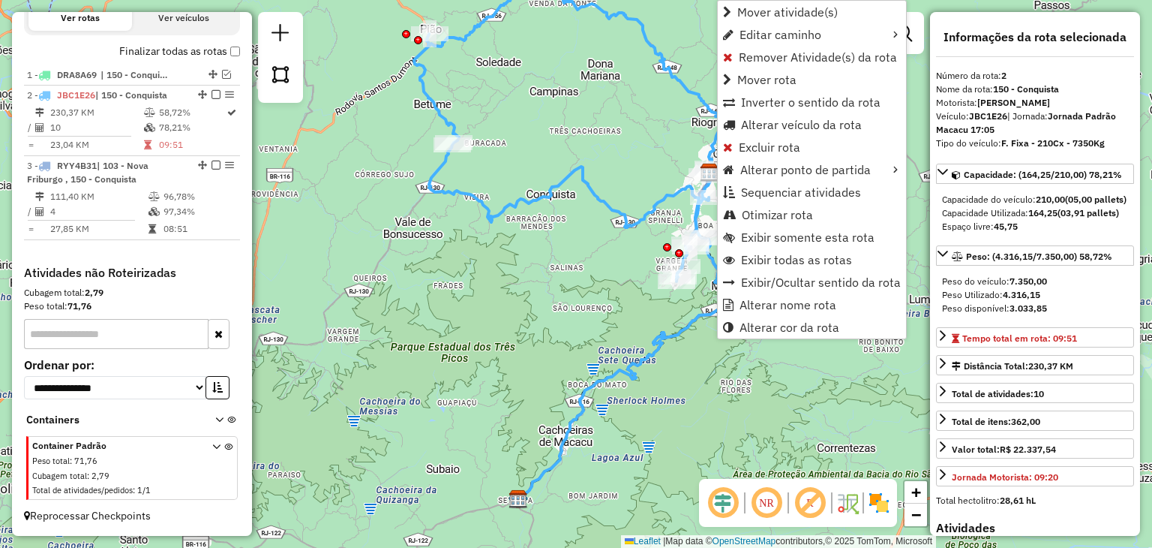
click at [618, 343] on div "Janela de atendimento Grade de atendimento Capacidade Transportadoras Veículos …" at bounding box center [576, 274] width 1152 height 548
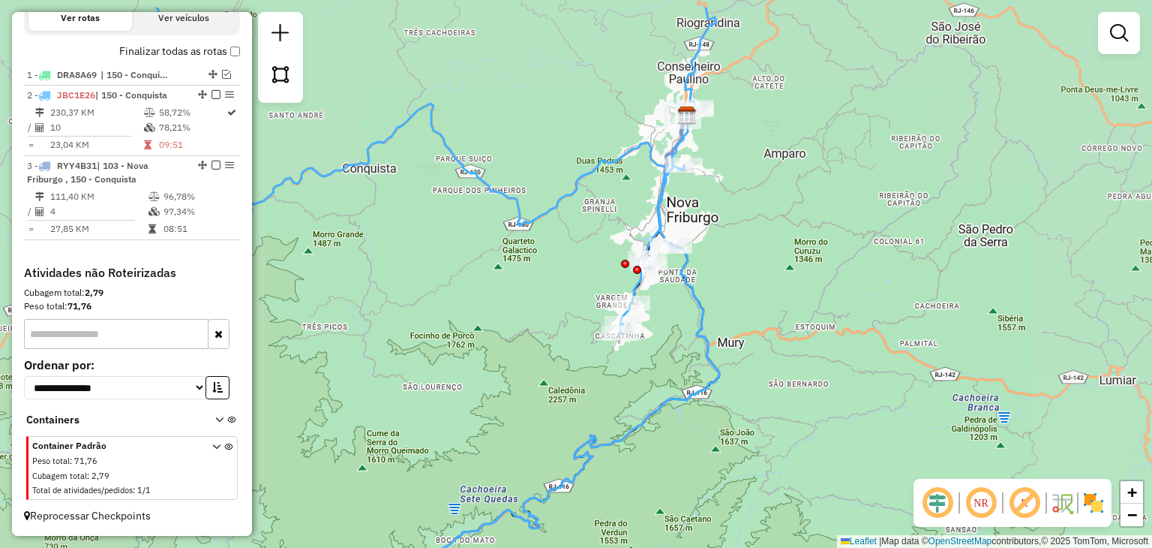
drag, startPoint x: 556, startPoint y: 206, endPoint x: 559, endPoint y: 383, distance: 177.0
click at [560, 333] on icon at bounding box center [420, 171] width 591 height 326
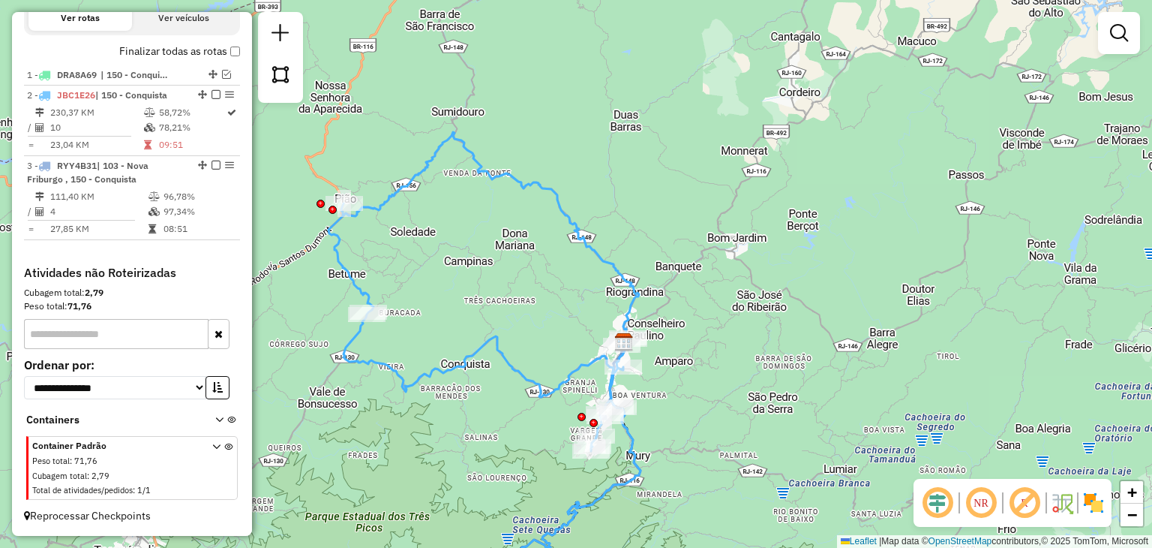
drag, startPoint x: 425, startPoint y: 333, endPoint x: 461, endPoint y: 326, distance: 36.8
click at [461, 326] on div "Janela de atendimento Grade de atendimento Capacidade Transportadoras Veículos …" at bounding box center [576, 274] width 1152 height 548
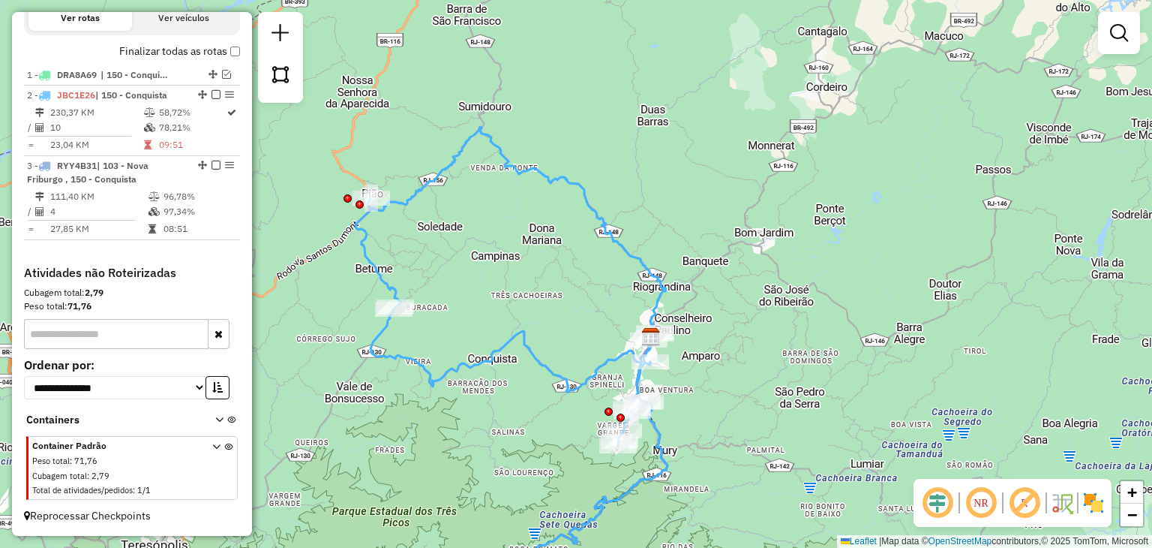
drag, startPoint x: 458, startPoint y: 328, endPoint x: 502, endPoint y: 313, distance: 46.7
click at [502, 313] on div "Janela de atendimento Grade de atendimento Capacidade Transportadoras Veículos …" at bounding box center [576, 274] width 1152 height 548
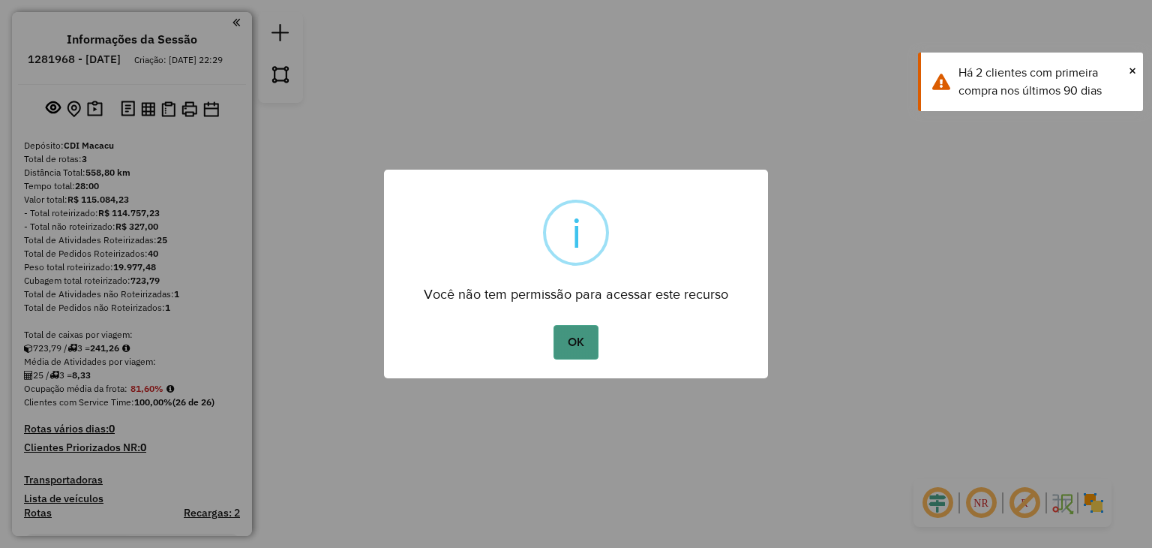
click at [595, 337] on button "OK" at bounding box center [576, 342] width 44 height 35
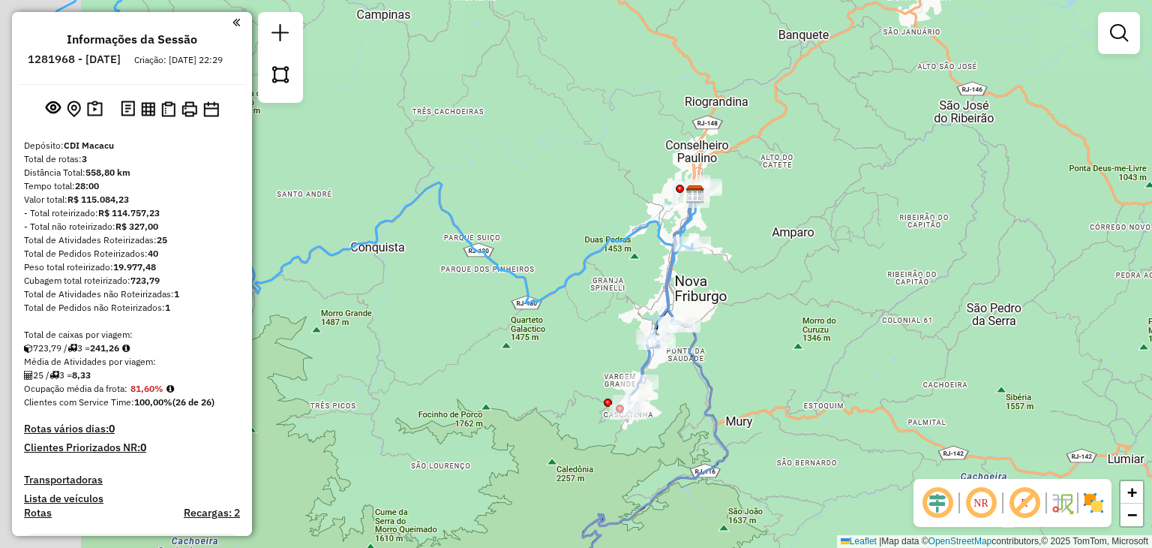
drag, startPoint x: 417, startPoint y: 279, endPoint x: 573, endPoint y: 243, distance: 160.1
click at [556, 247] on div "Janela de atendimento Grade de atendimento Capacidade Transportadoras Veículos …" at bounding box center [576, 274] width 1152 height 548
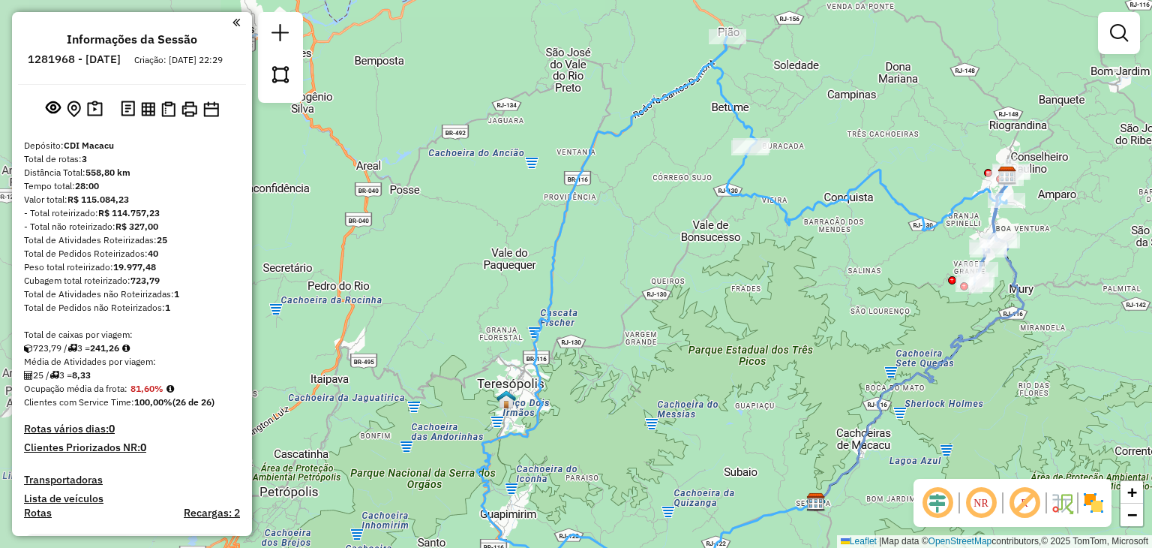
drag, startPoint x: 383, startPoint y: 296, endPoint x: 552, endPoint y: 257, distance: 173.8
click at [558, 259] on div "Janela de atendimento Grade de atendimento Capacidade Transportadoras Veículos …" at bounding box center [576, 274] width 1152 height 548
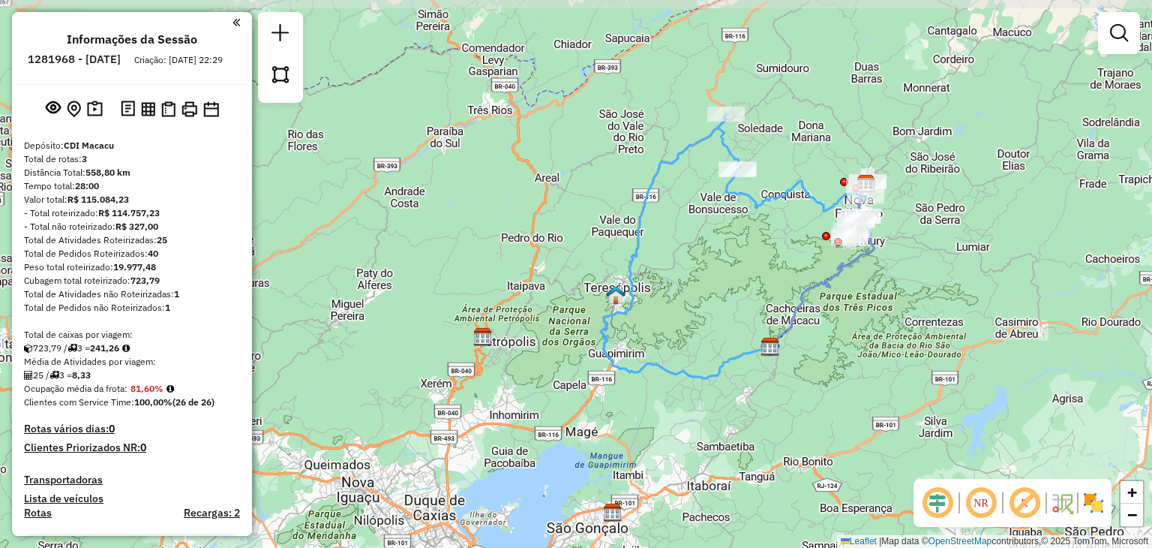
drag, startPoint x: 921, startPoint y: 176, endPoint x: 917, endPoint y: 187, distance: 12.1
click at [917, 182] on div "Janela de atendimento Grade de atendimento Capacidade Transportadoras Veículos …" at bounding box center [576, 274] width 1152 height 548
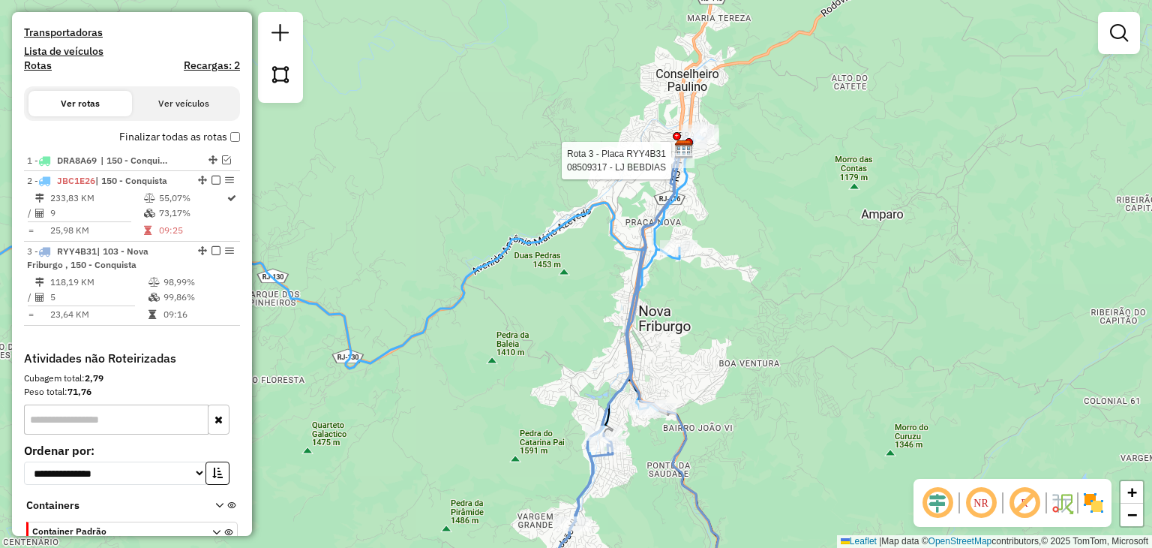
select select "**********"
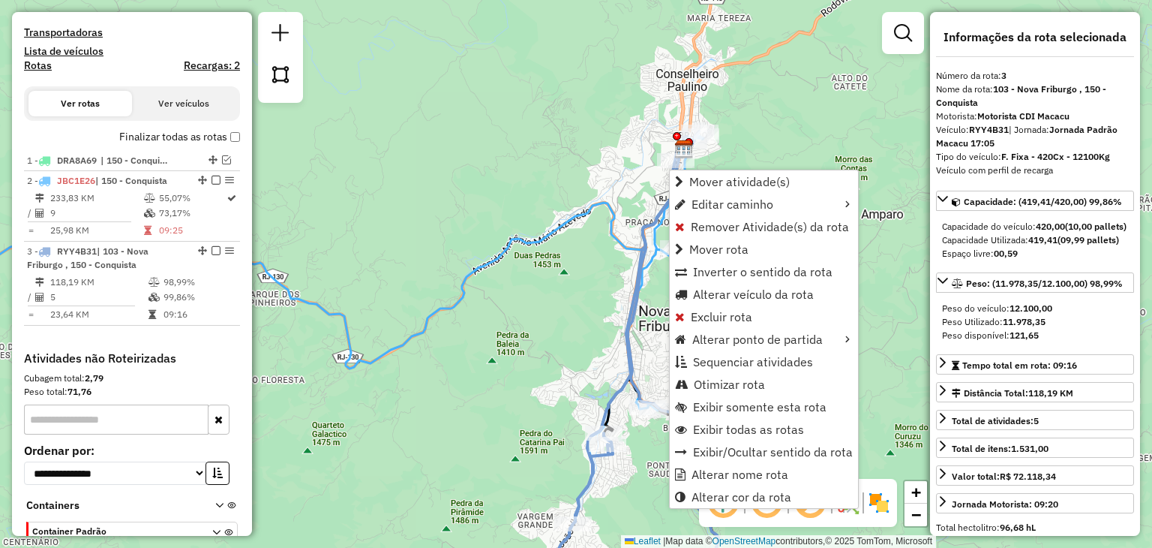
scroll to position [545, 0]
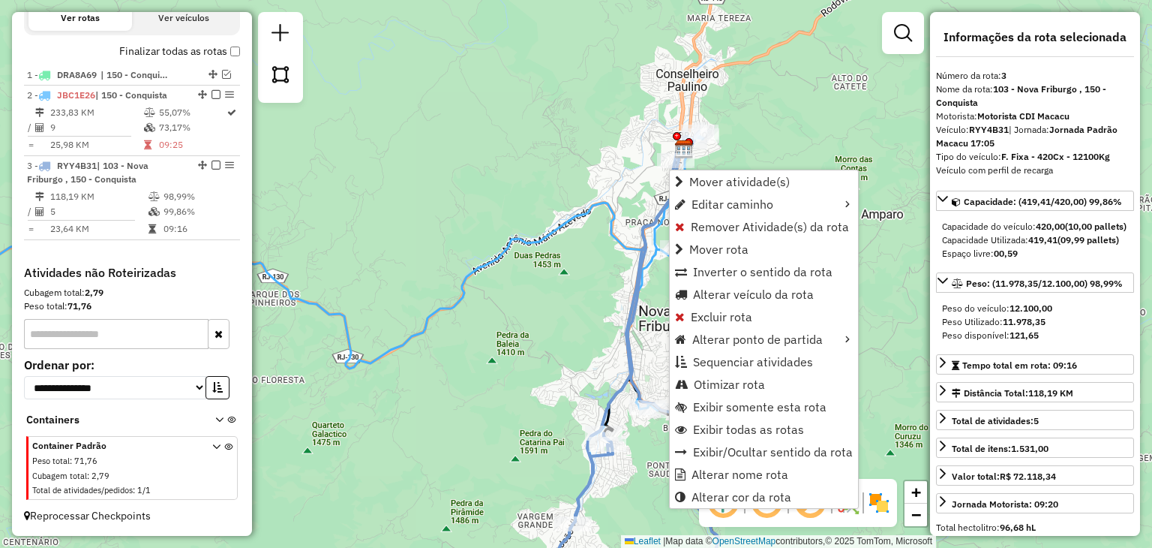
click at [602, 193] on div "Janela de atendimento Grade de atendimento Capacidade Transportadoras Veículos …" at bounding box center [576, 274] width 1152 height 548
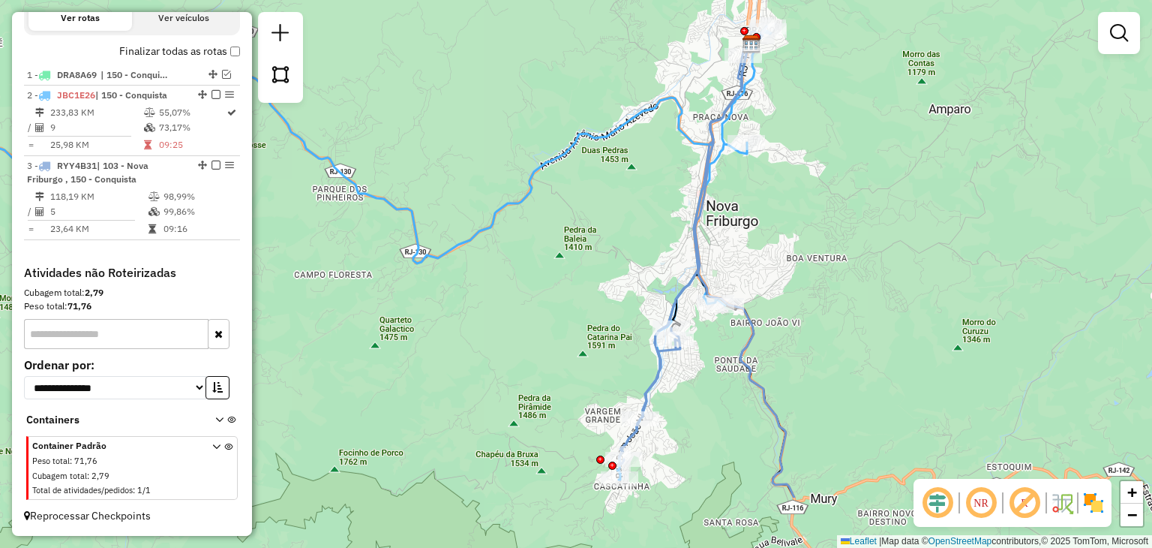
drag, startPoint x: 708, startPoint y: 449, endPoint x: 776, endPoint y: 344, distance: 124.8
click at [776, 344] on div "Janela de atendimento Grade de atendimento Capacidade Transportadoras Veículos …" at bounding box center [576, 274] width 1152 height 548
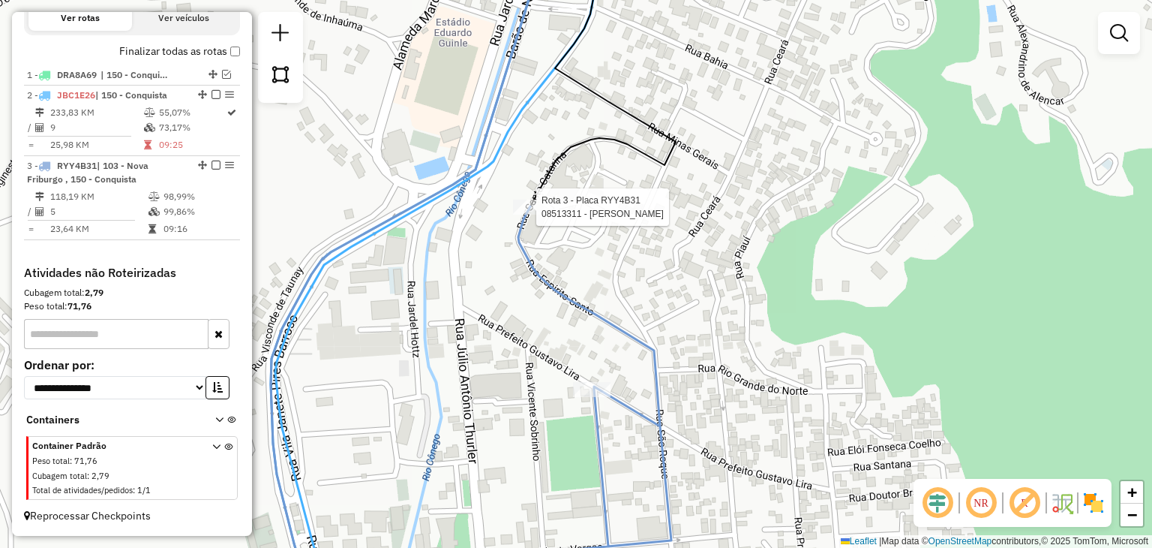
select select "**********"
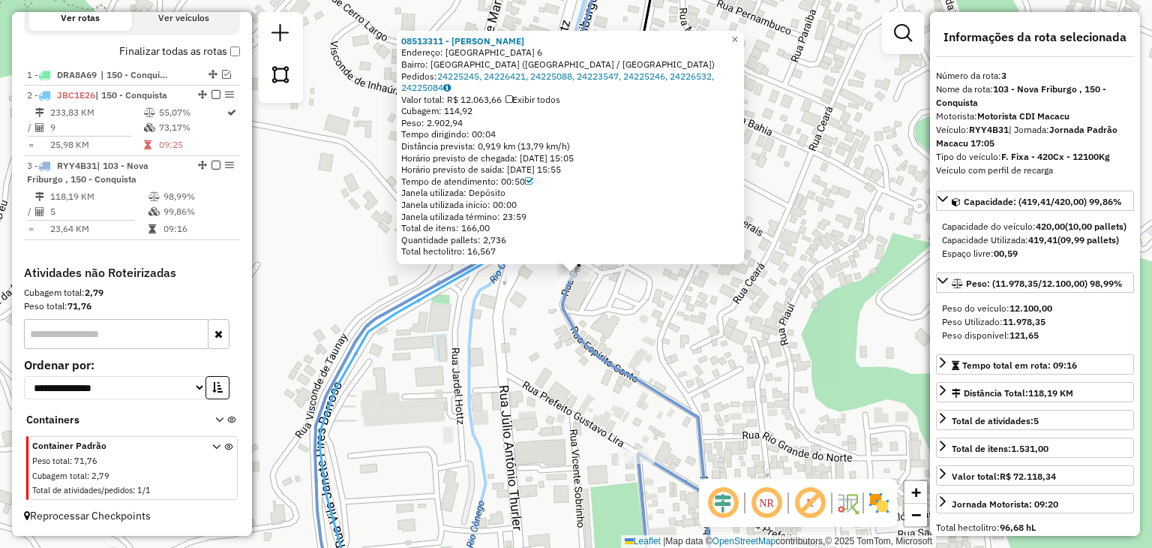
click at [624, 356] on div "08513311 - [PERSON_NAME]: [GEOGRAPHIC_DATA]: [GEOGRAPHIC_DATA] ([GEOGRAPHIC_DAT…" at bounding box center [576, 274] width 1152 height 548
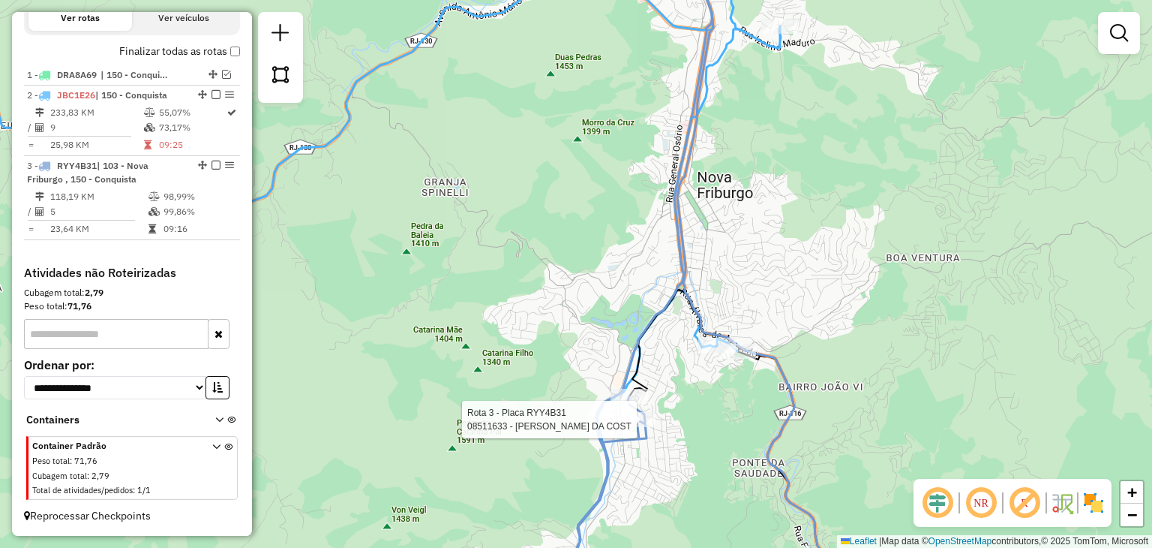
select select "**********"
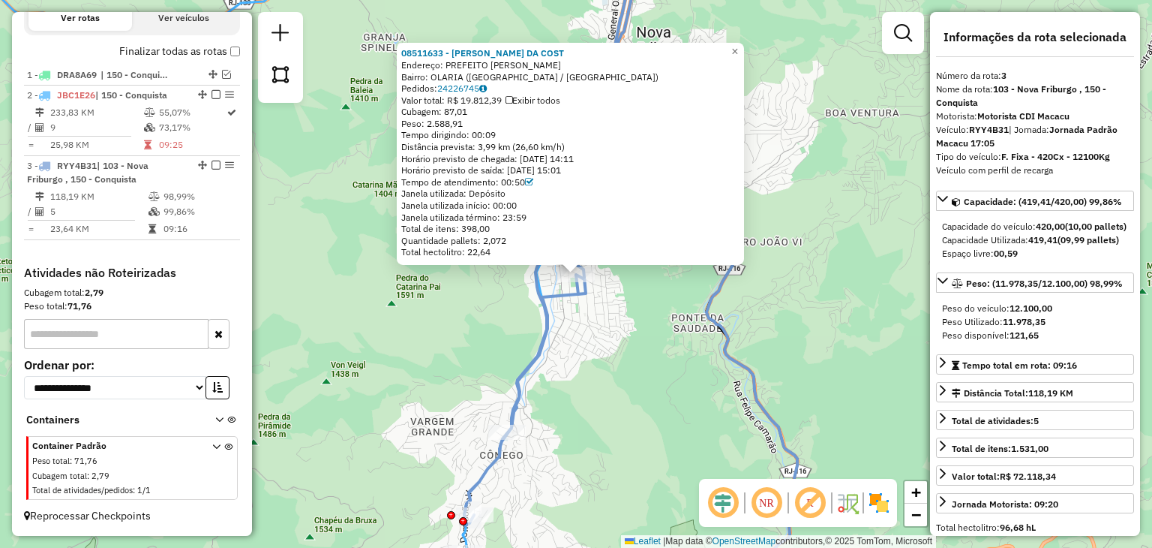
click at [638, 421] on div "08511633 - [PERSON_NAME] DA COST Endereço: PREFEITO [PERSON_NAME]: OLARIA ([GEO…" at bounding box center [576, 274] width 1152 height 548
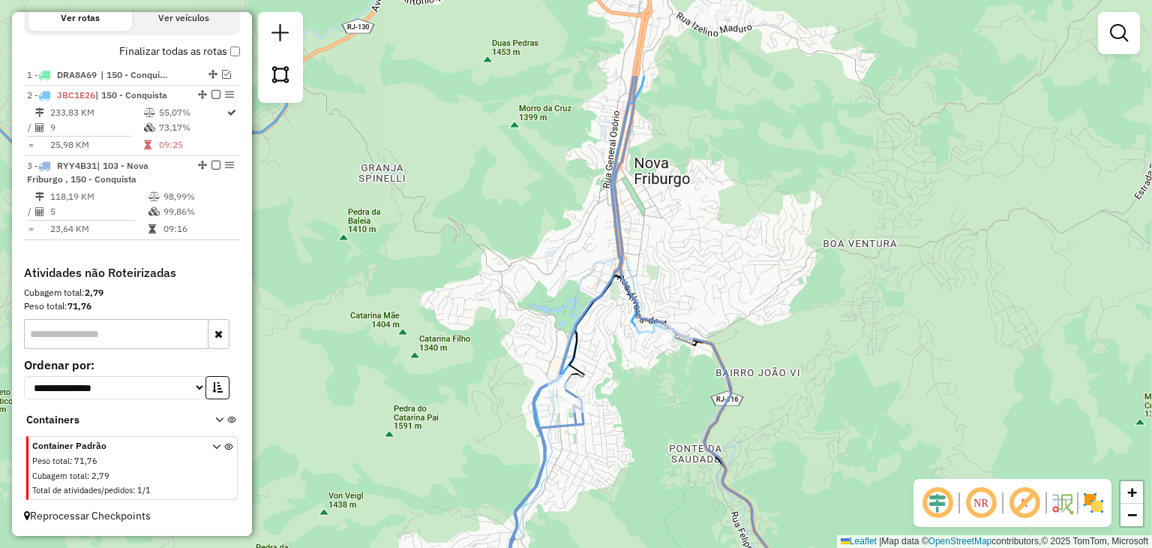
drag, startPoint x: 665, startPoint y: 319, endPoint x: 638, endPoint y: 544, distance: 226.7
click at [638, 544] on div "Janela de atendimento Grade de atendimento Capacidade Transportadoras Veículos …" at bounding box center [576, 274] width 1152 height 548
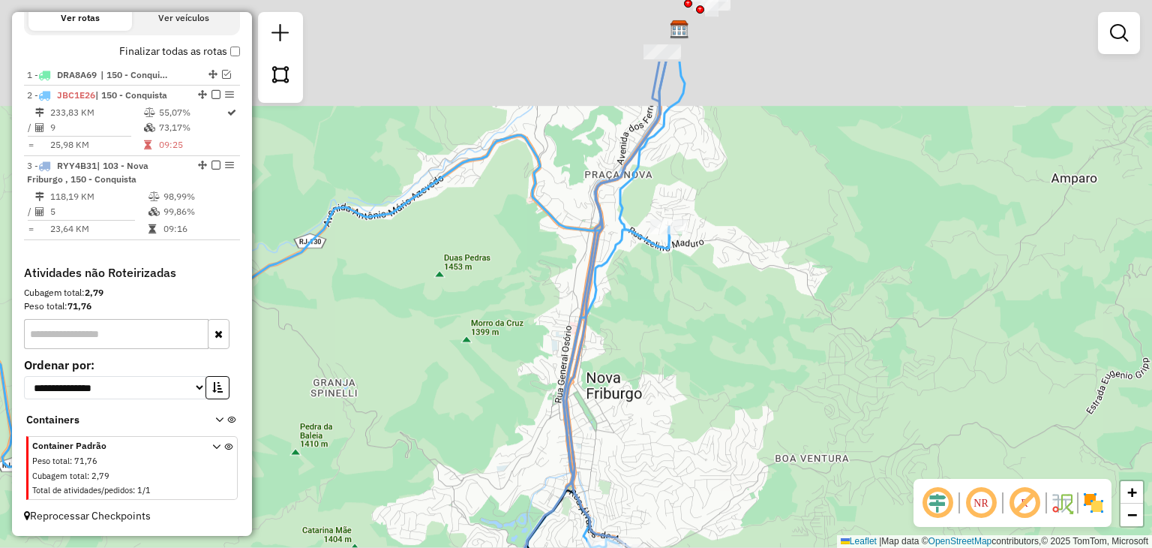
drag, startPoint x: 647, startPoint y: 235, endPoint x: 605, endPoint y: 418, distance: 187.9
click at [605, 419] on div "Janela de atendimento Grade de atendimento Capacidade Transportadoras Veículos …" at bounding box center [576, 274] width 1152 height 548
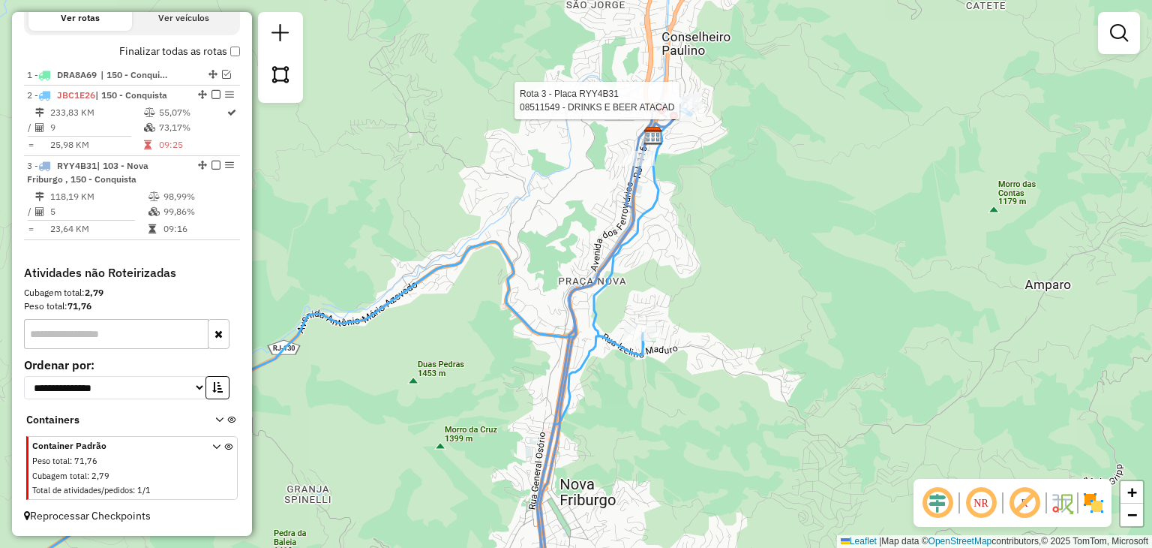
select select "**********"
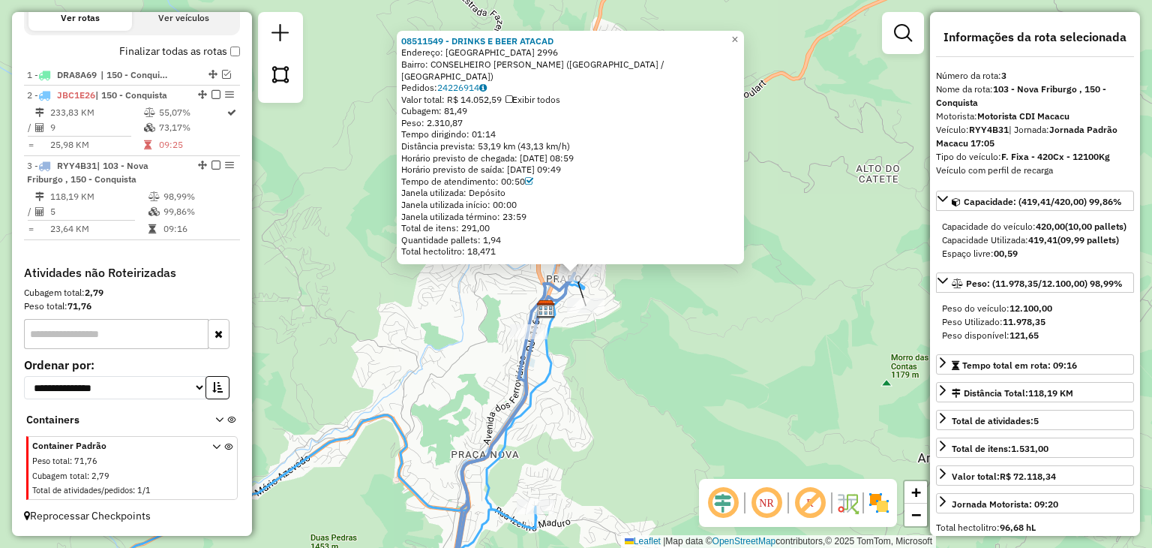
click at [654, 350] on div "08511549 - DRINKS E BEER ATACAD Endereço: [GEOGRAPHIC_DATA] 2996 Bairro: CONSEL…" at bounding box center [576, 274] width 1152 height 548
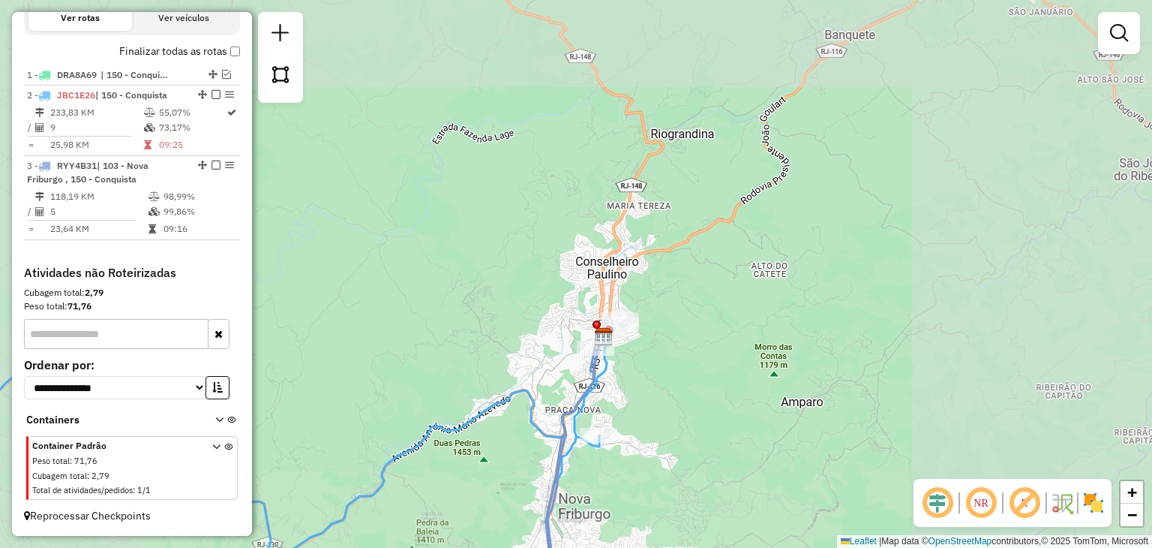
drag, startPoint x: 657, startPoint y: 446, endPoint x: 738, endPoint y: 280, distance: 185.2
click at [732, 302] on div "Janela de atendimento Grade de atendimento Capacidade Transportadoras Veículos …" at bounding box center [576, 274] width 1152 height 548
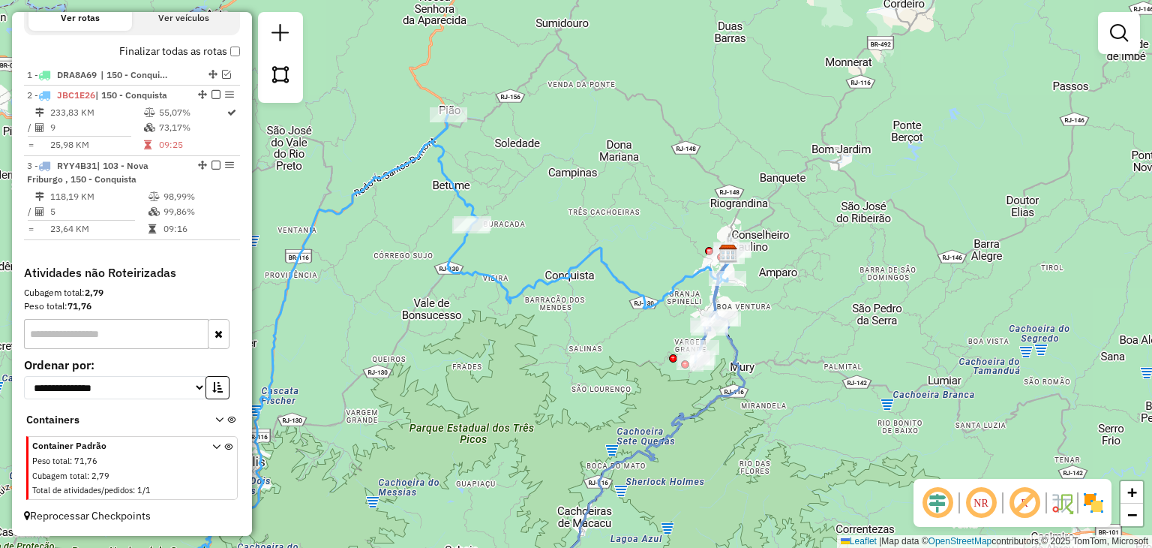
drag, startPoint x: 598, startPoint y: 284, endPoint x: 620, endPoint y: 308, distance: 33.0
click at [620, 308] on div "Rota 3 - Placa RYY4B31 08512552 - BAR DO DOUGLAS Rota 3 - Placa RYY4B31 0851255…" at bounding box center [576, 274] width 1152 height 548
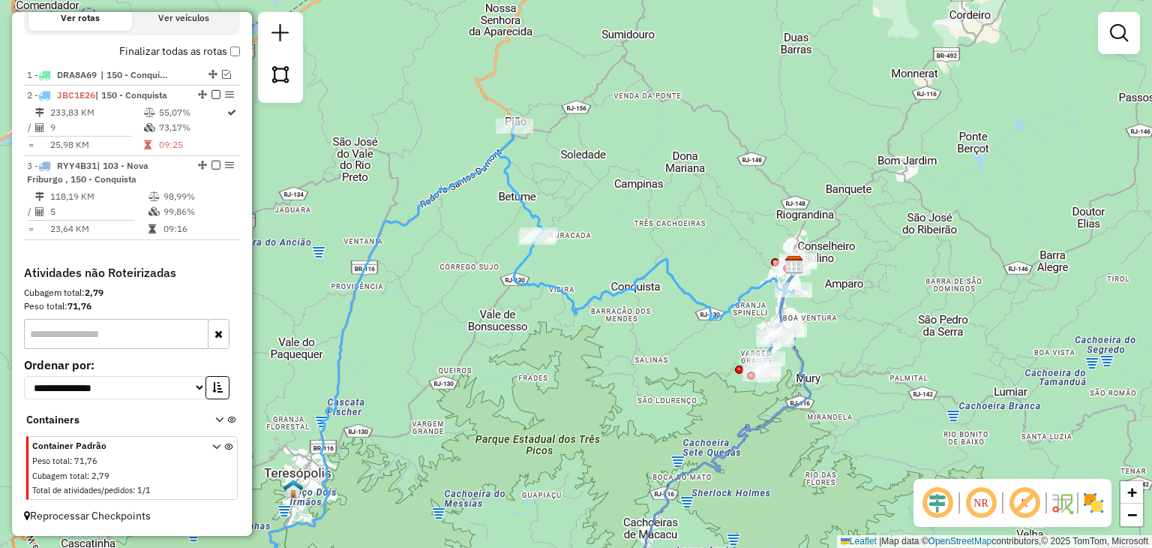
drag, startPoint x: 620, startPoint y: 308, endPoint x: 665, endPoint y: 294, distance: 47.9
click at [665, 294] on div "Janela de atendimento Grade de atendimento Capacidade Transportadoras Veículos …" at bounding box center [576, 274] width 1152 height 548
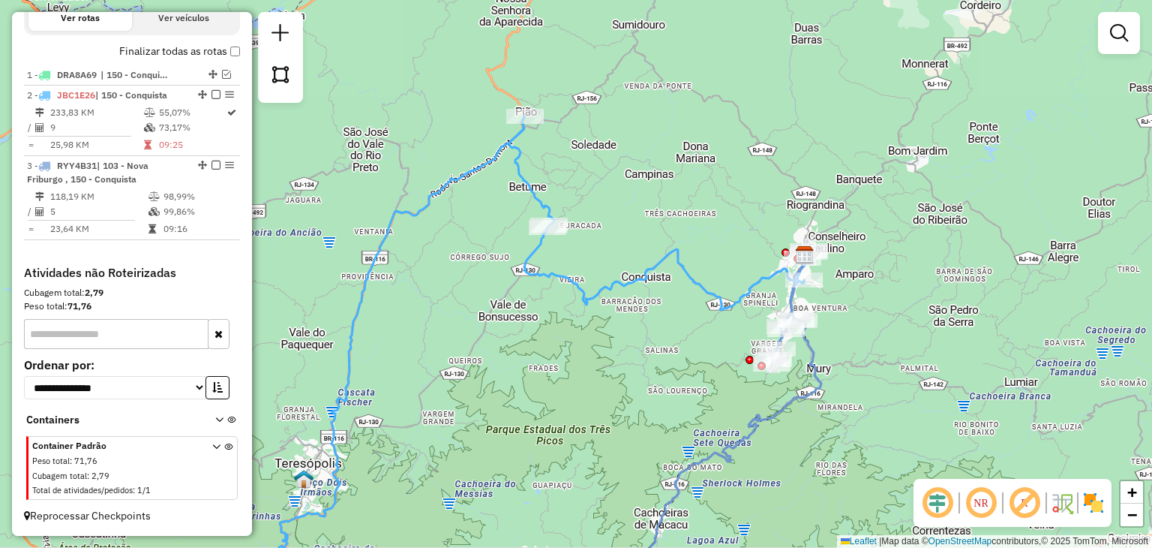
drag, startPoint x: 696, startPoint y: 317, endPoint x: 723, endPoint y: 287, distance: 40.9
click at [723, 287] on div "Janela de atendimento Grade de atendimento Capacidade Transportadoras Veículos …" at bounding box center [576, 274] width 1152 height 548
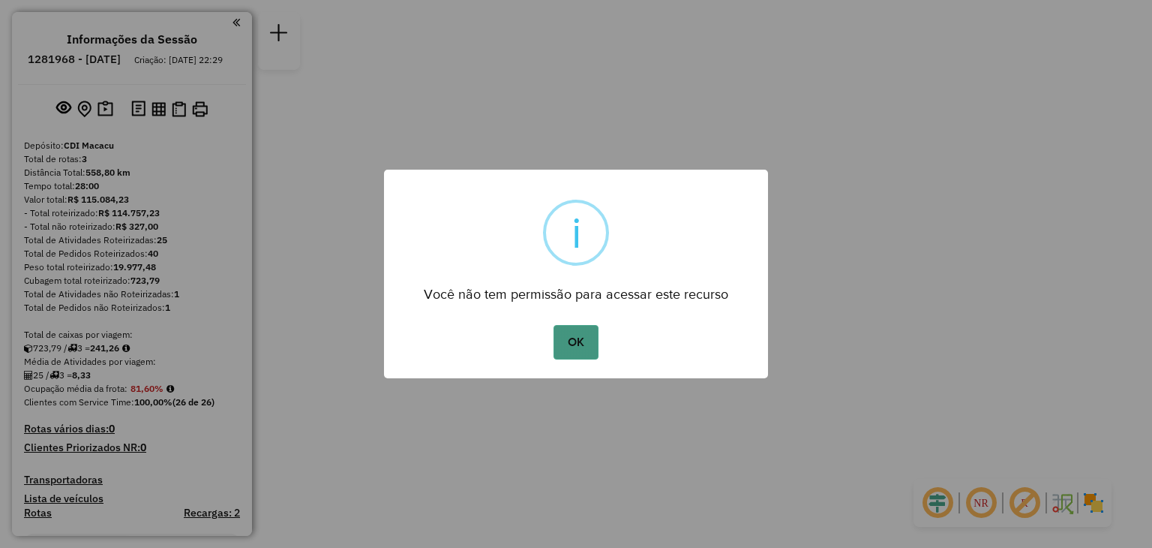
click at [598, 345] on button "OK" at bounding box center [576, 342] width 44 height 35
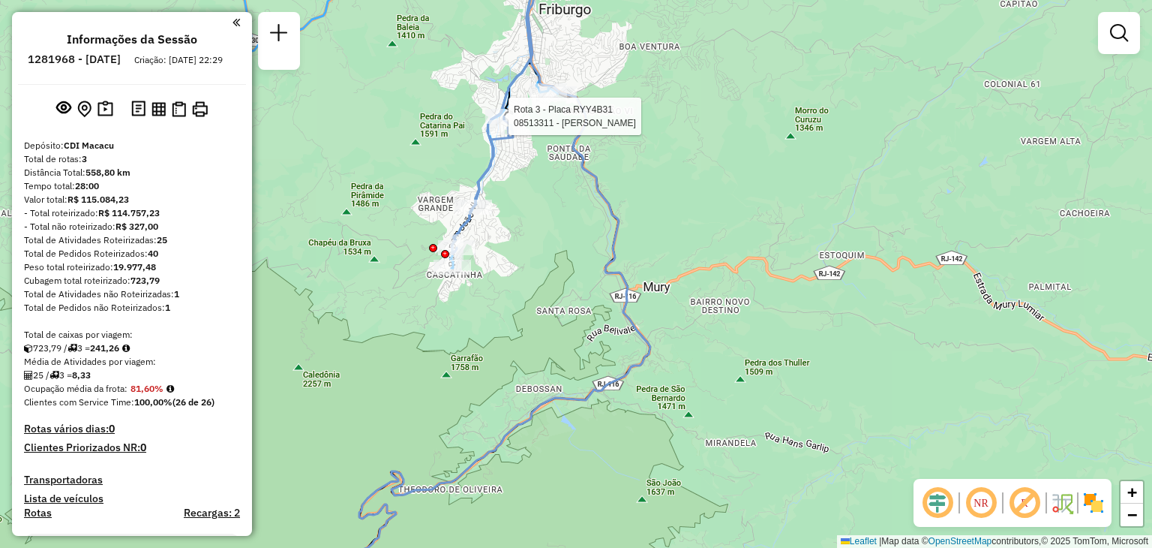
select select "**********"
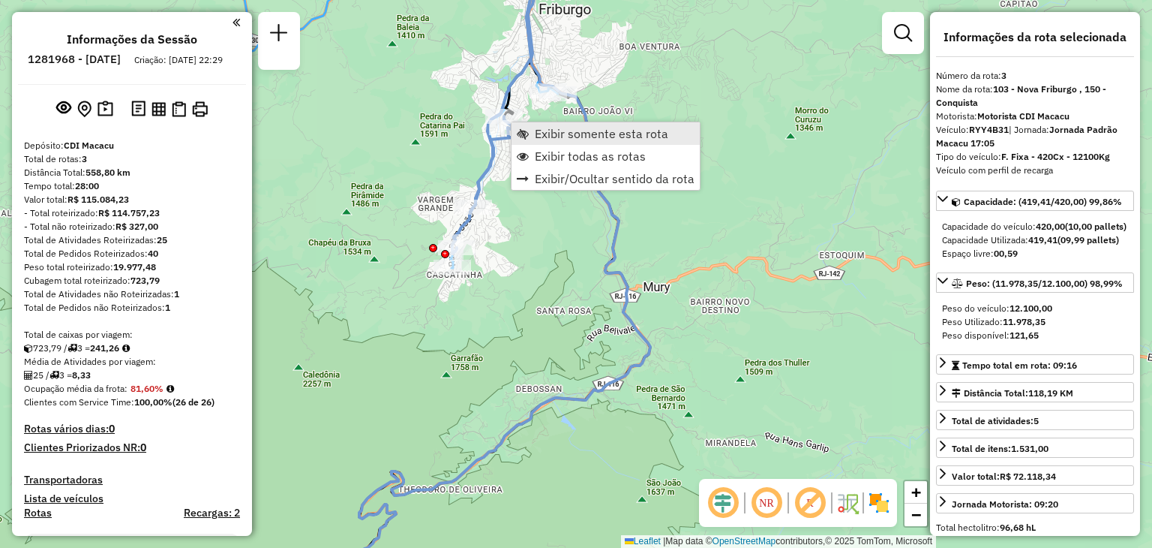
scroll to position [545, 0]
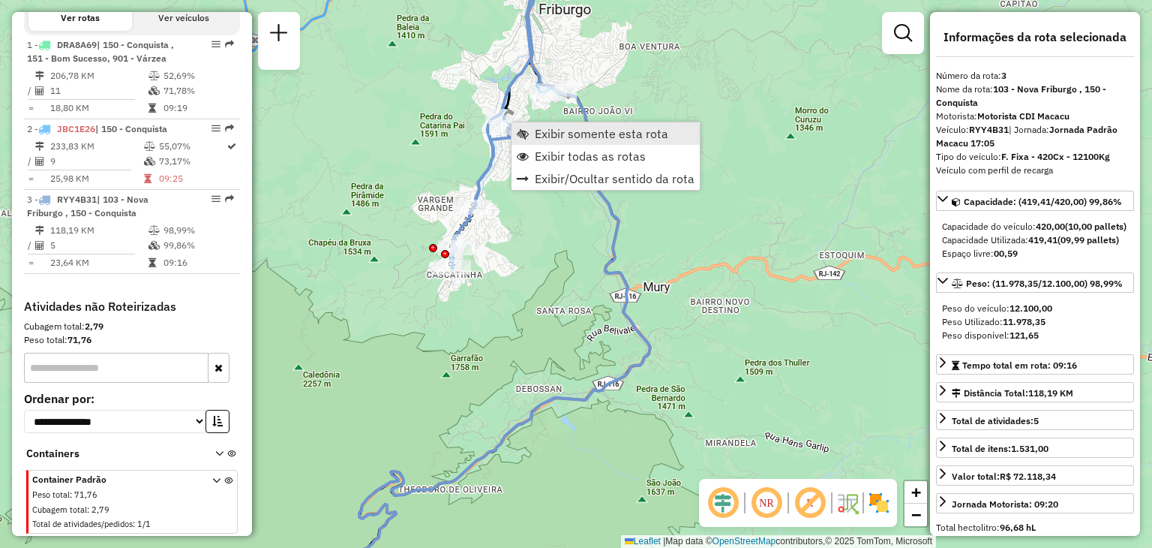
click at [551, 136] on span "Exibir somente esta rota" at bounding box center [602, 134] width 134 height 12
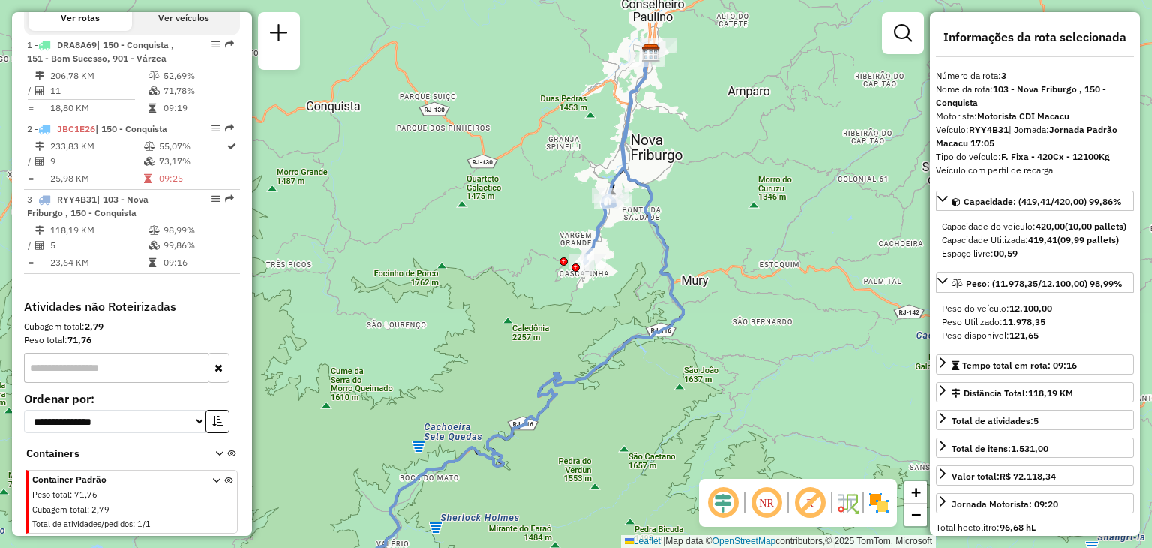
click at [716, 116] on div "Janela de atendimento Grade de atendimento Capacidade Transportadoras Veículos …" at bounding box center [576, 274] width 1152 height 548
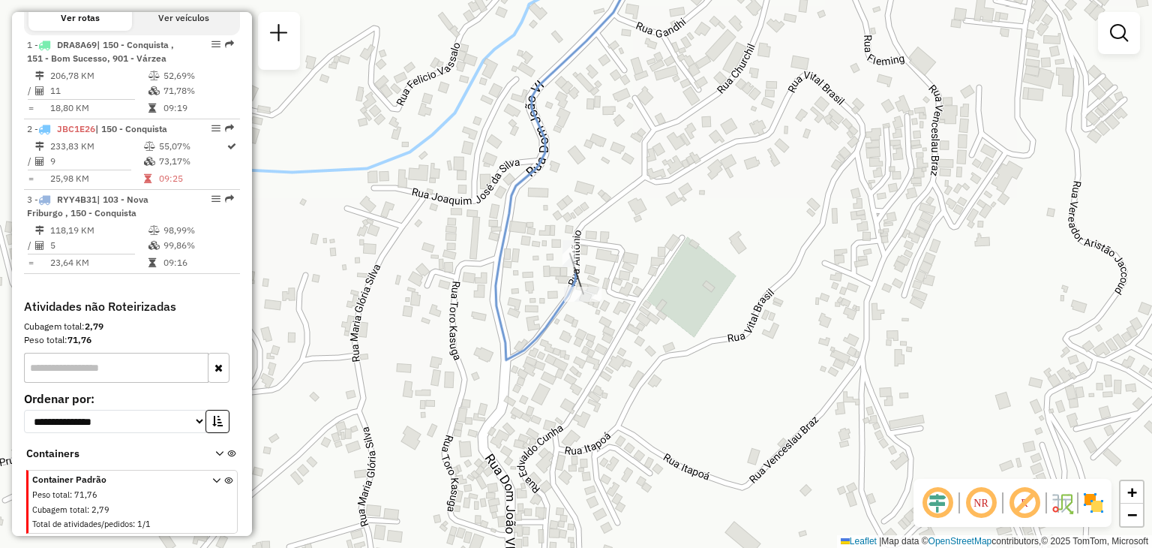
select select "**********"
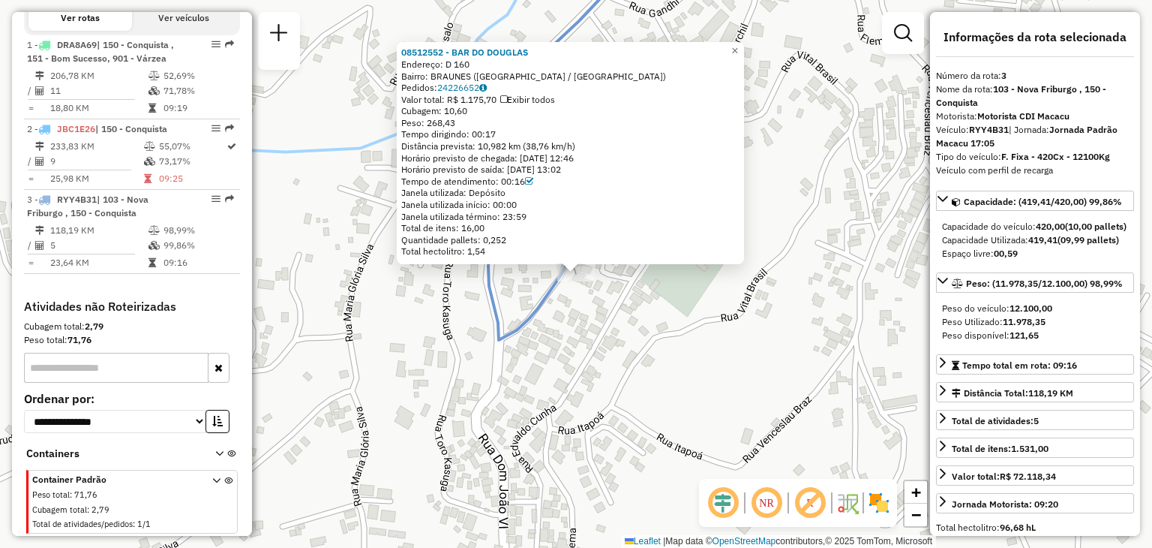
click at [654, 335] on div "08512552 - BAR DO DOUGLAS Endereço: D 160 Bairro: [GEOGRAPHIC_DATA] ([GEOGRAPHI…" at bounding box center [576, 274] width 1152 height 548
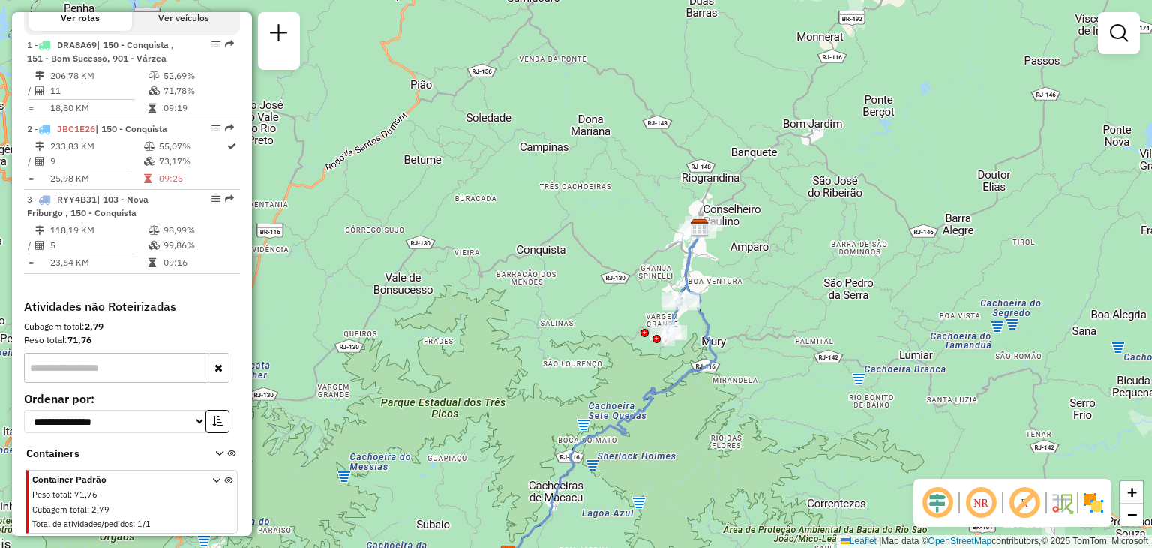
drag, startPoint x: 810, startPoint y: 226, endPoint x: 794, endPoint y: 247, distance: 26.7
click at [796, 246] on div "Janela de atendimento Grade de atendimento Capacidade Transportadoras Veículos …" at bounding box center [576, 274] width 1152 height 548
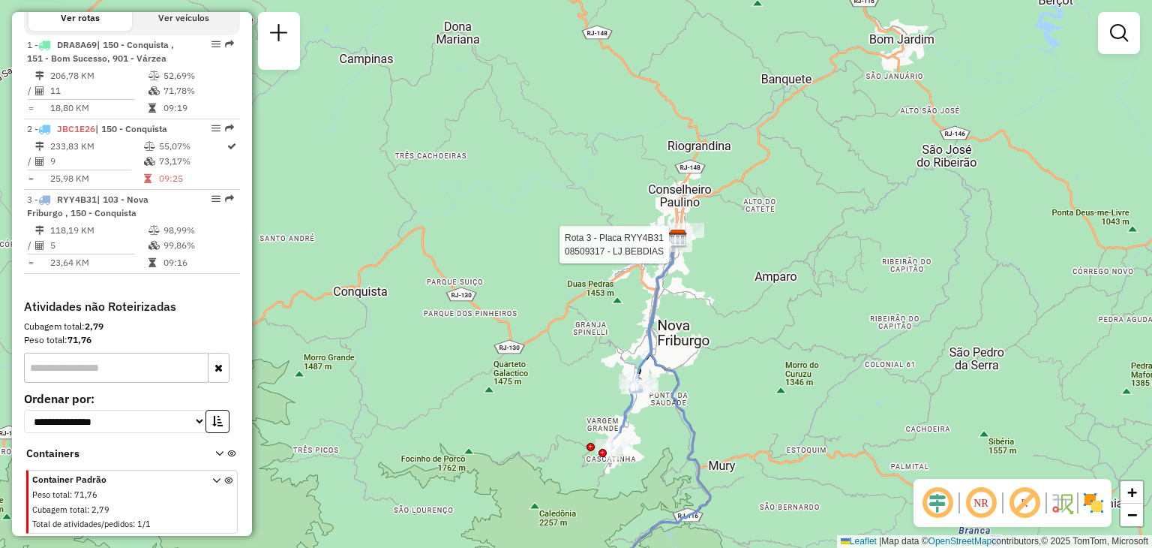
select select "**********"
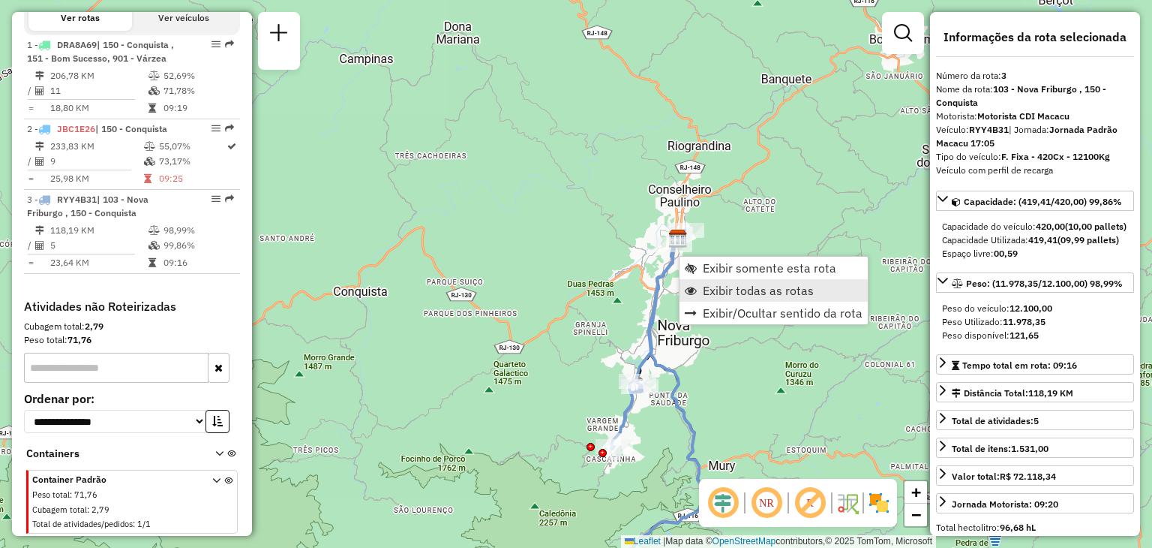
drag, startPoint x: 708, startPoint y: 279, endPoint x: 713, endPoint y: 288, distance: 10.4
click at [713, 288] on link "Exibir todas as rotas" at bounding box center [774, 290] width 188 height 23
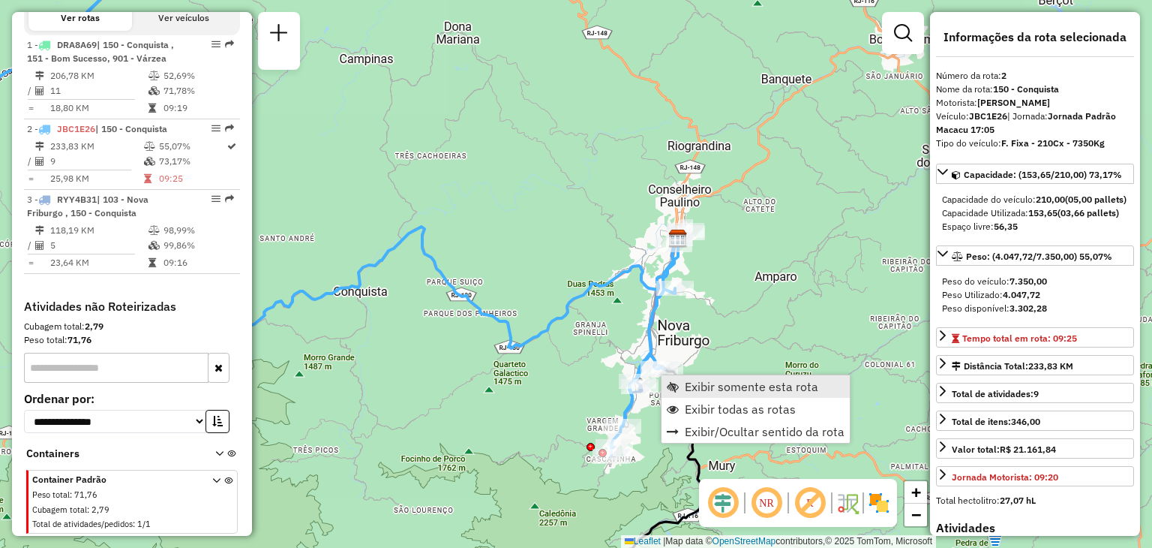
click at [680, 377] on link "Exibir somente esta rota" at bounding box center [756, 386] width 188 height 23
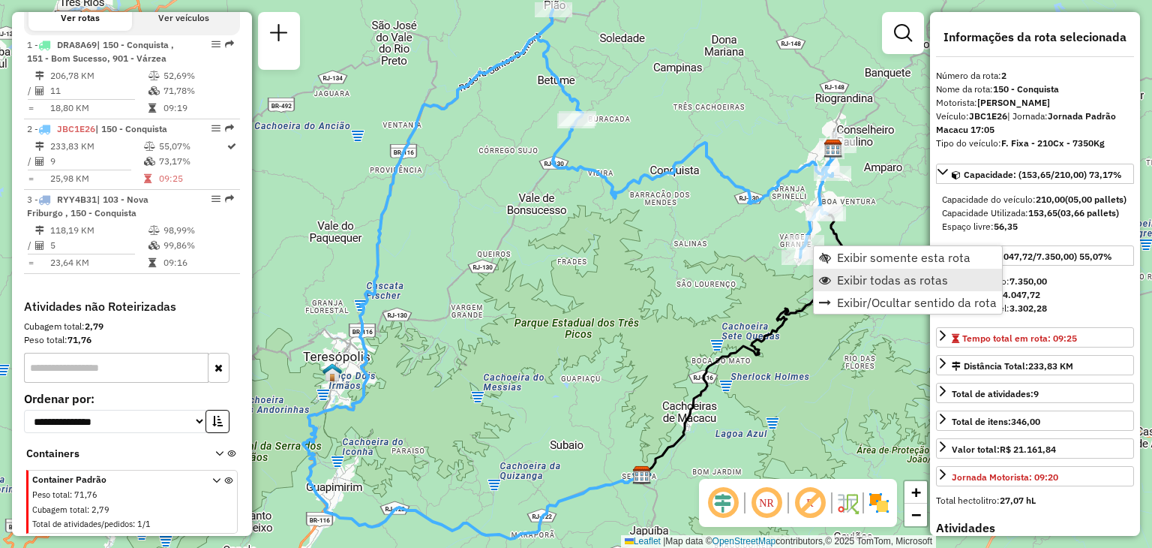
click at [839, 270] on link "Exibir todas as rotas" at bounding box center [908, 280] width 188 height 23
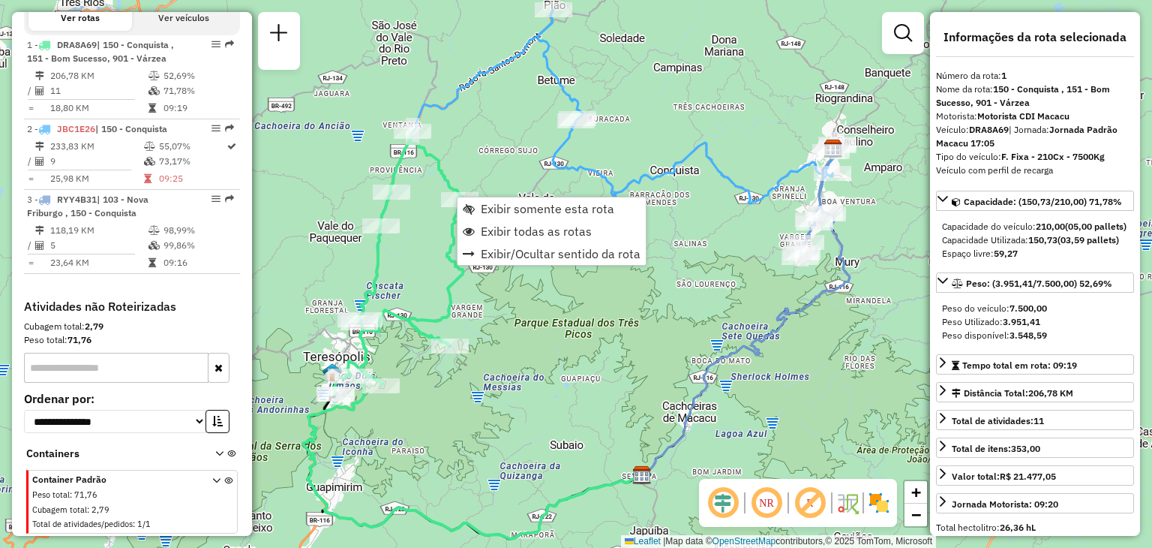
click at [714, 202] on div "Janela de atendimento Grade de atendimento Capacidade Transportadoras Veículos …" at bounding box center [576, 274] width 1152 height 548
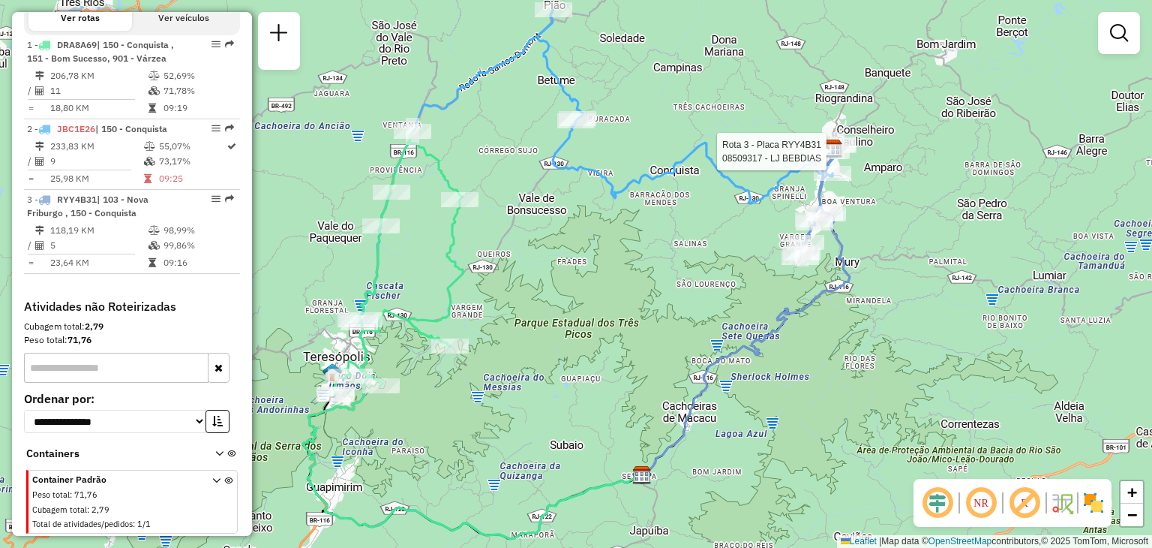
select select "**********"
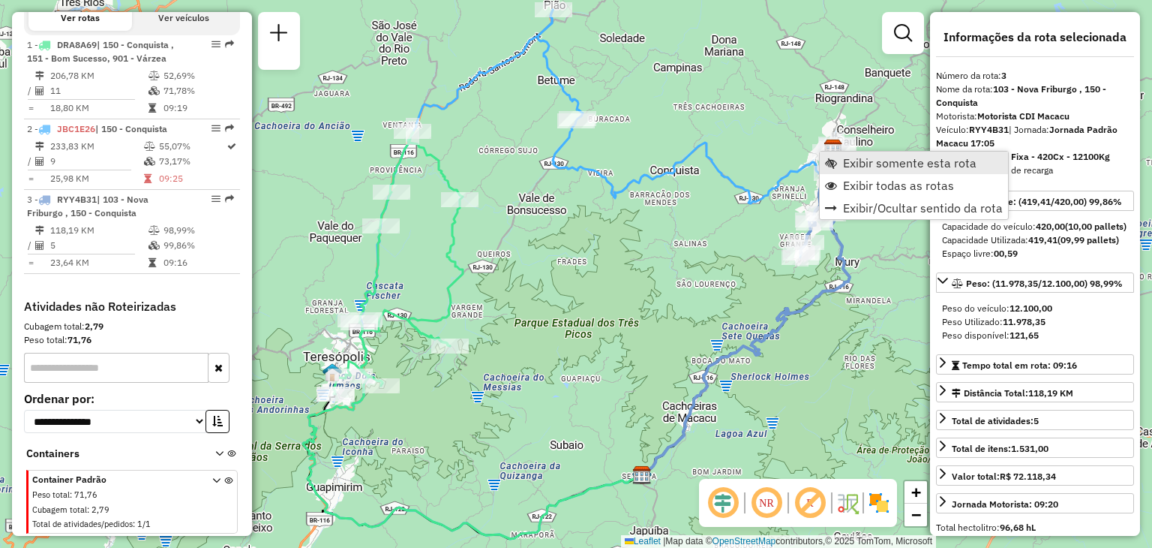
click at [847, 161] on span "Exibir somente esta rota" at bounding box center [910, 163] width 134 height 12
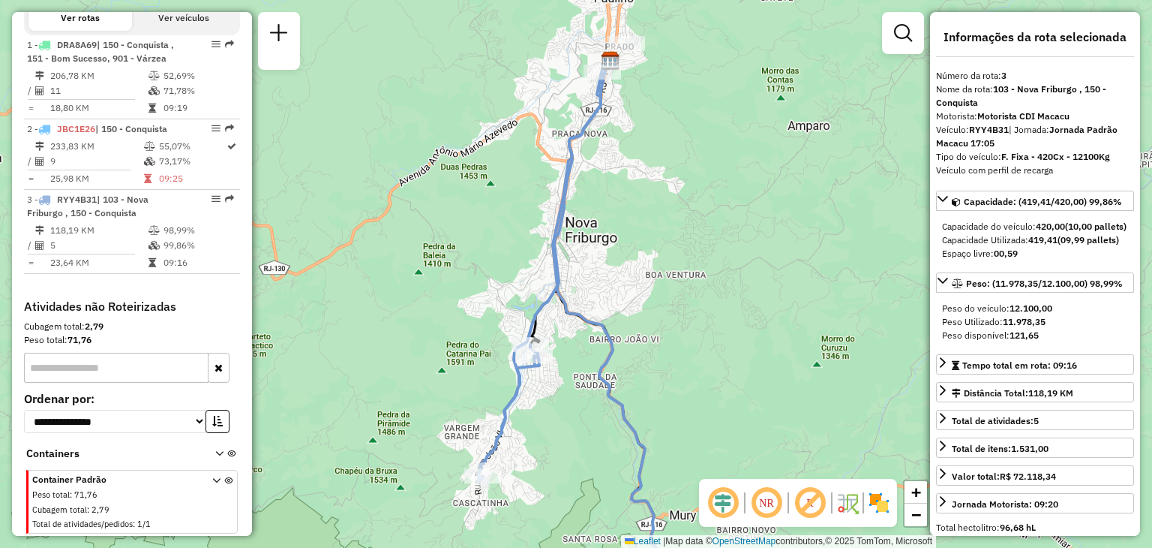
drag, startPoint x: 743, startPoint y: 145, endPoint x: 641, endPoint y: 250, distance: 146.4
click at [641, 250] on div "Janela de atendimento Grade de atendimento Capacidade Transportadoras Veículos …" at bounding box center [576, 274] width 1152 height 548
